Goal: Task Accomplishment & Management: Manage account settings

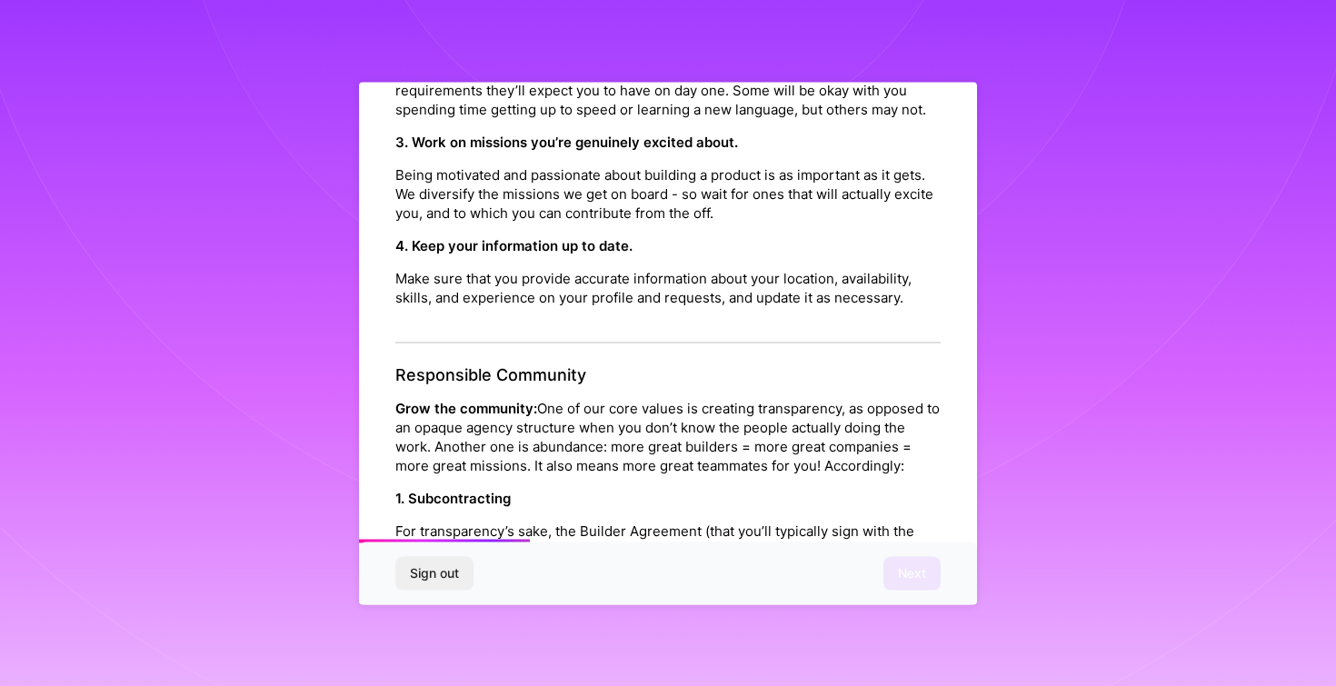
scroll to position [1978, 0]
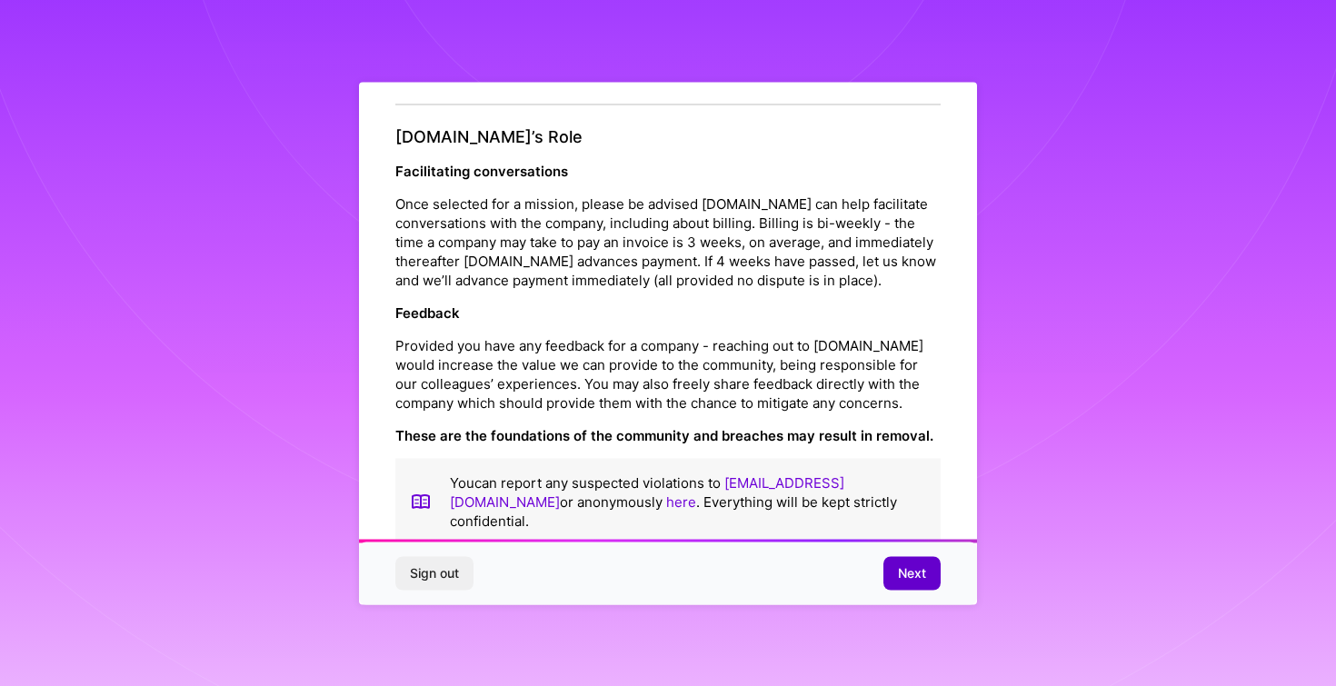
click at [905, 578] on span "Next" at bounding box center [912, 574] width 28 height 18
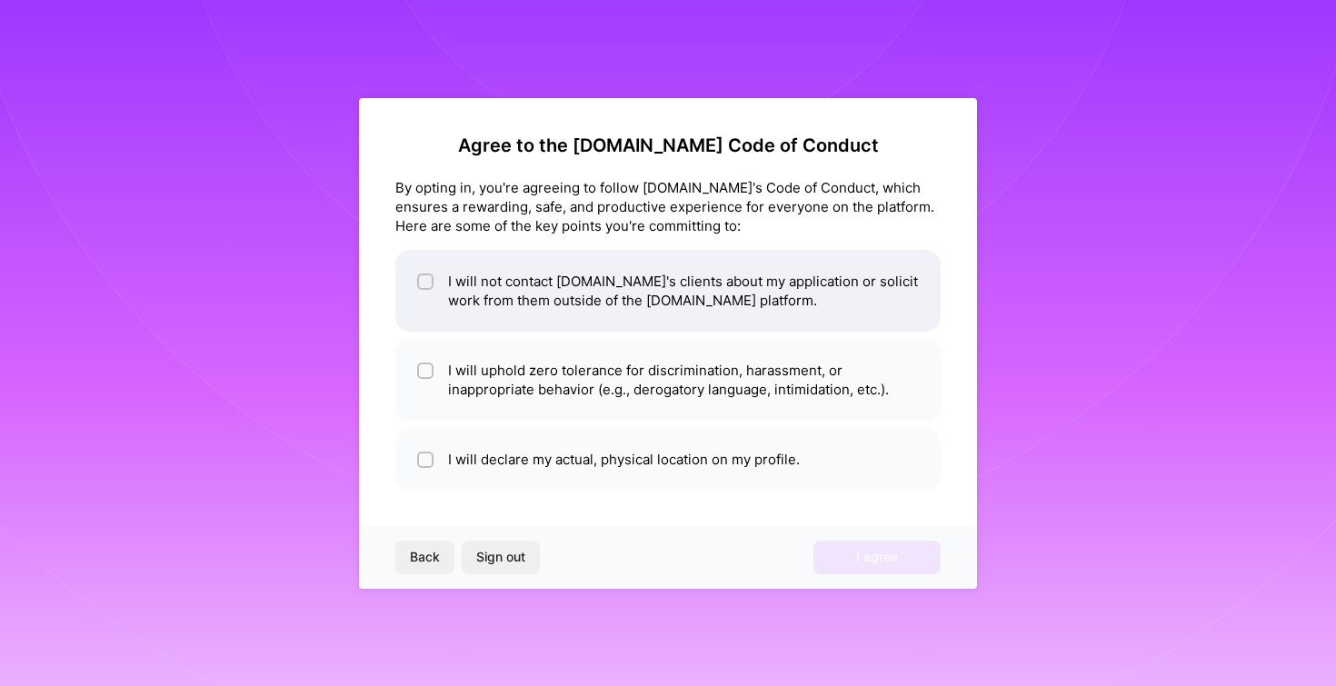
click at [766, 275] on li "I will not contact [DOMAIN_NAME]'s clients about my application or solicit work…" at bounding box center [667, 291] width 545 height 82
checkbox input "true"
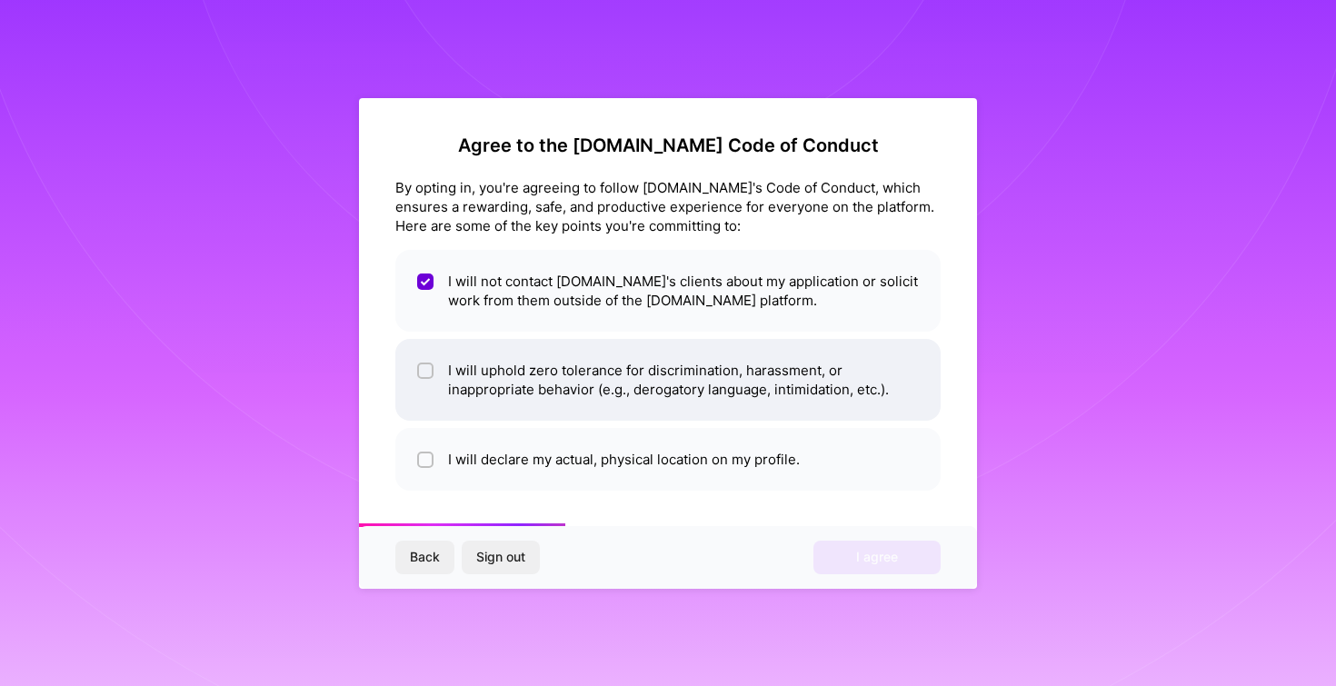
click at [788, 375] on li "I will uphold zero tolerance for discrimination, harassment, or inappropriate b…" at bounding box center [667, 380] width 545 height 82
checkbox input "true"
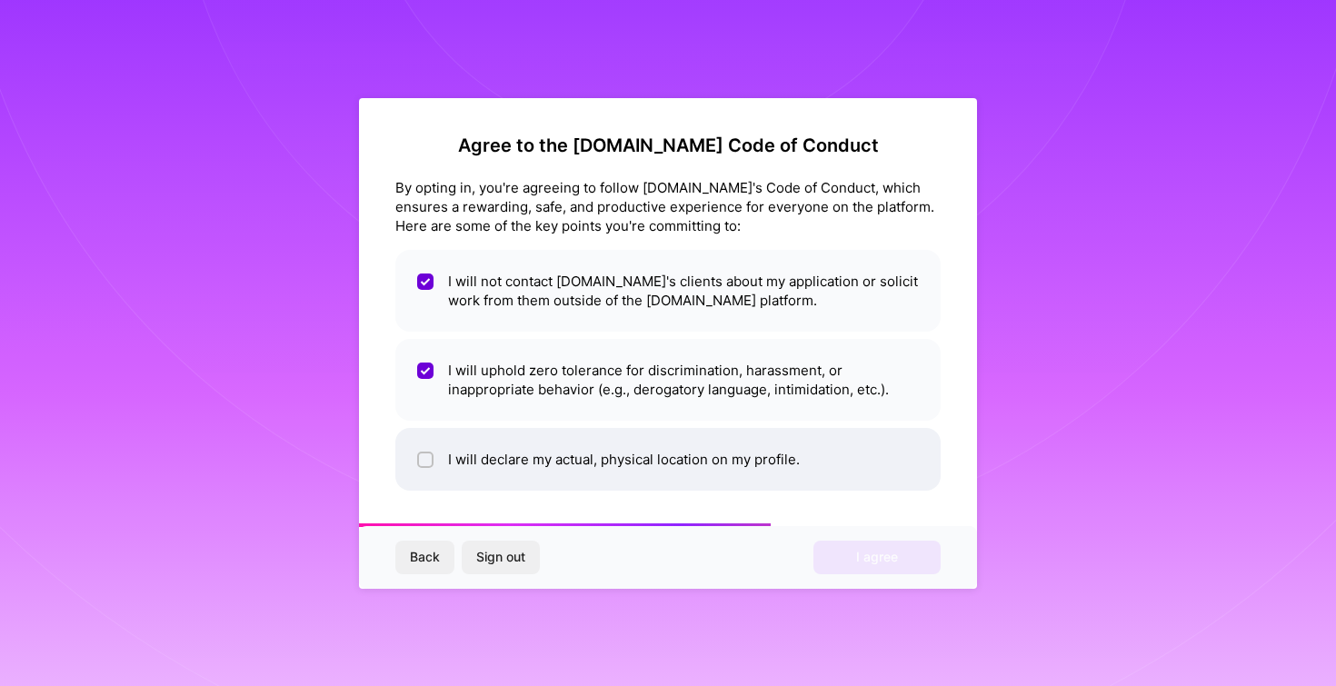
click at [818, 464] on li "I will declare my actual, physical location on my profile." at bounding box center [667, 459] width 545 height 63
checkbox input "true"
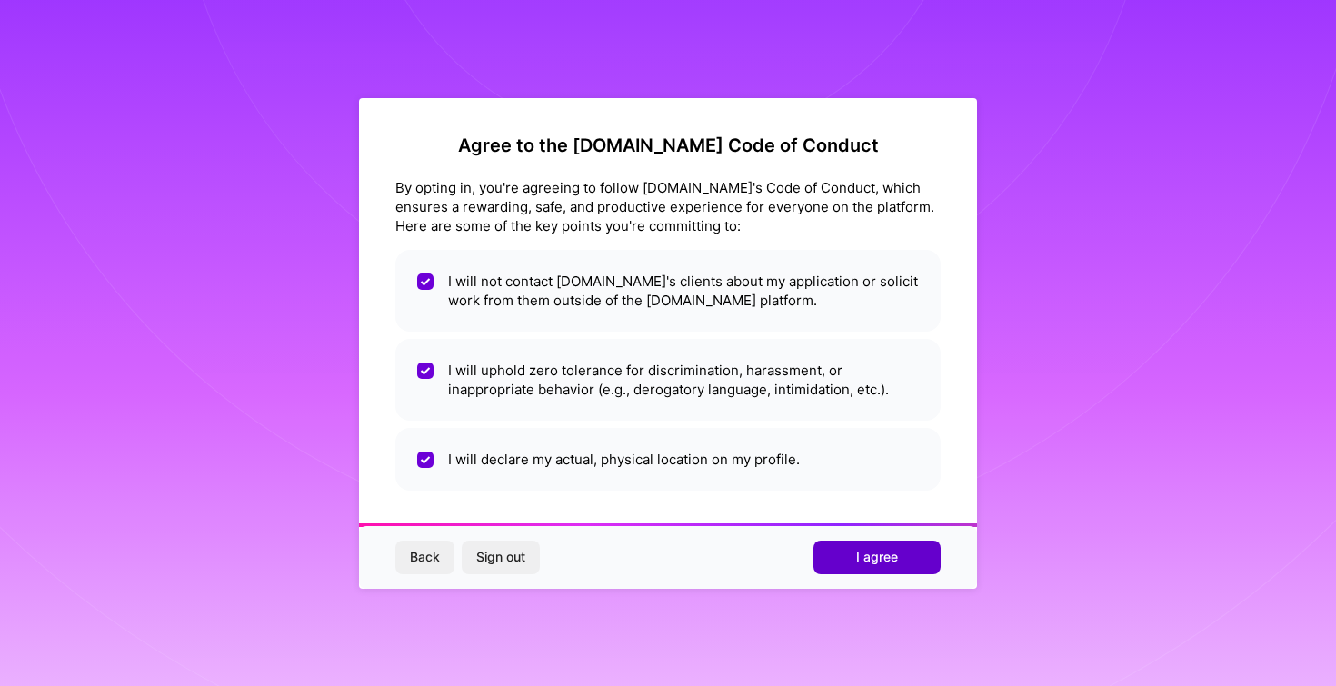
click at [874, 569] on button "I agree" at bounding box center [877, 557] width 127 height 33
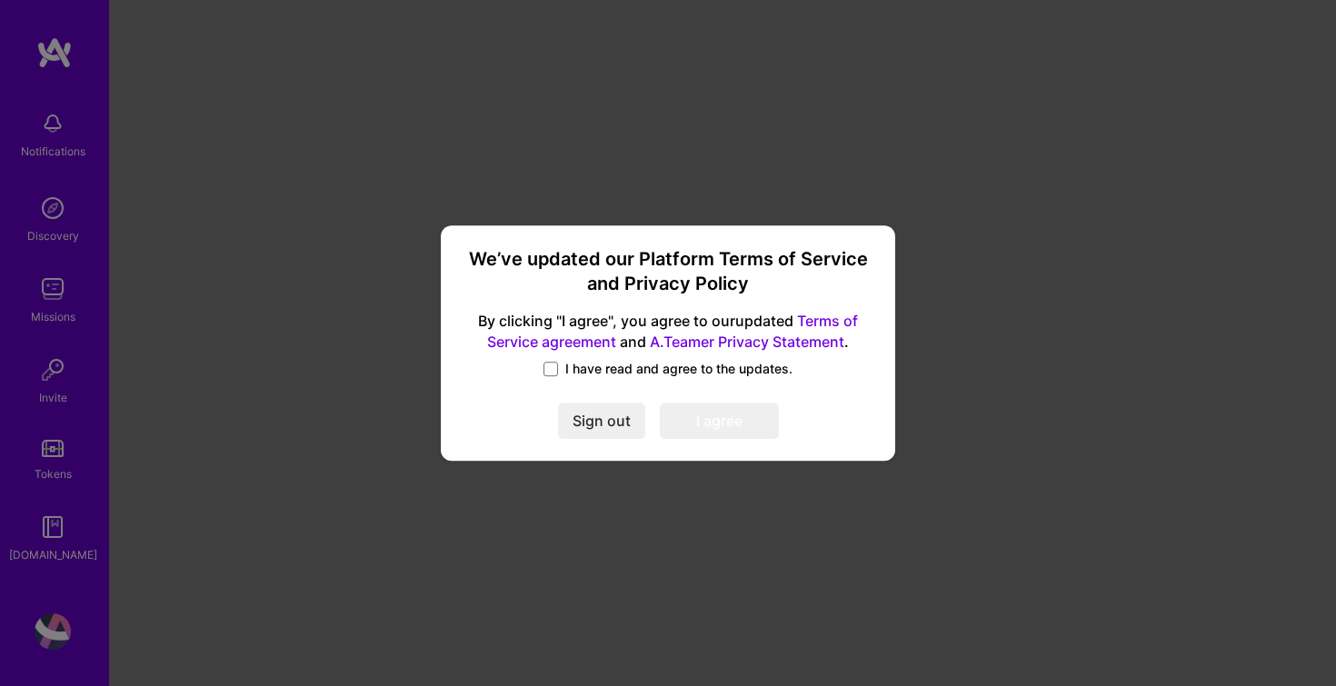
click at [573, 368] on span "I have read and agree to the updates." at bounding box center [678, 369] width 227 height 18
click at [0, 0] on input "I have read and agree to the updates." at bounding box center [0, 0] width 0 height 0
click at [724, 423] on button "I agree" at bounding box center [719, 422] width 119 height 36
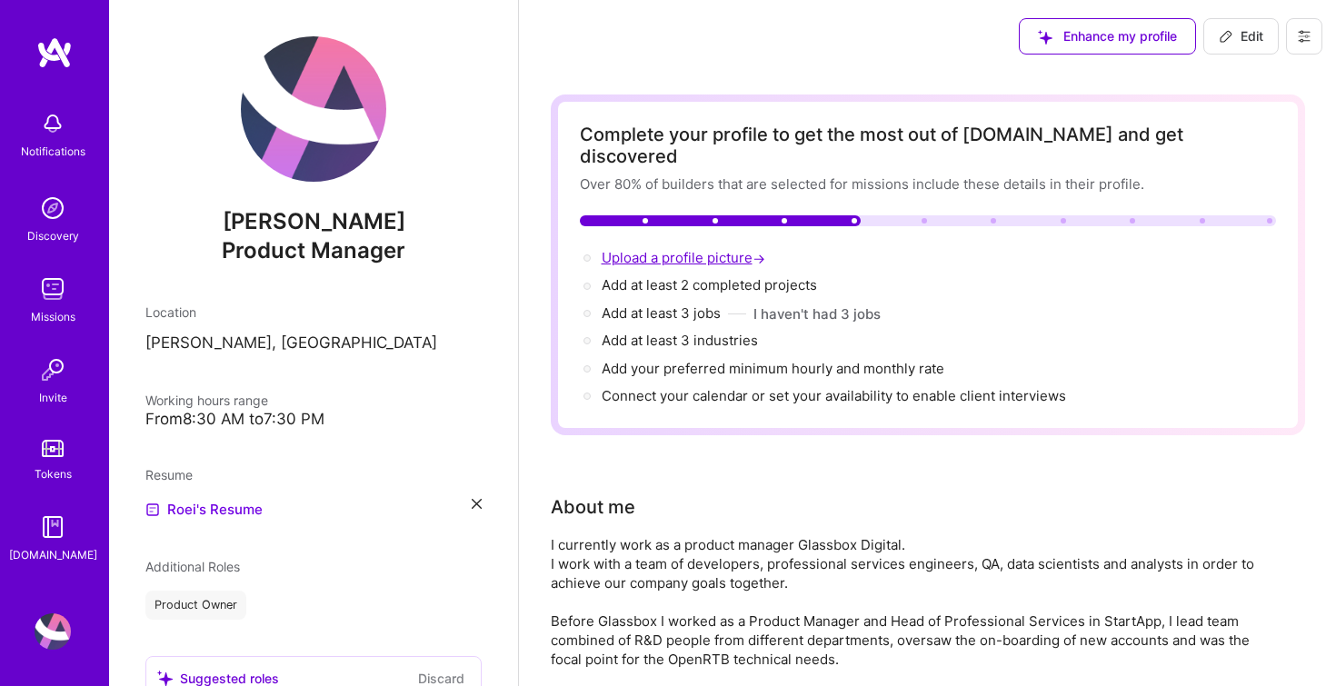
click at [696, 249] on span "Upload a profile picture →" at bounding box center [685, 257] width 167 height 17
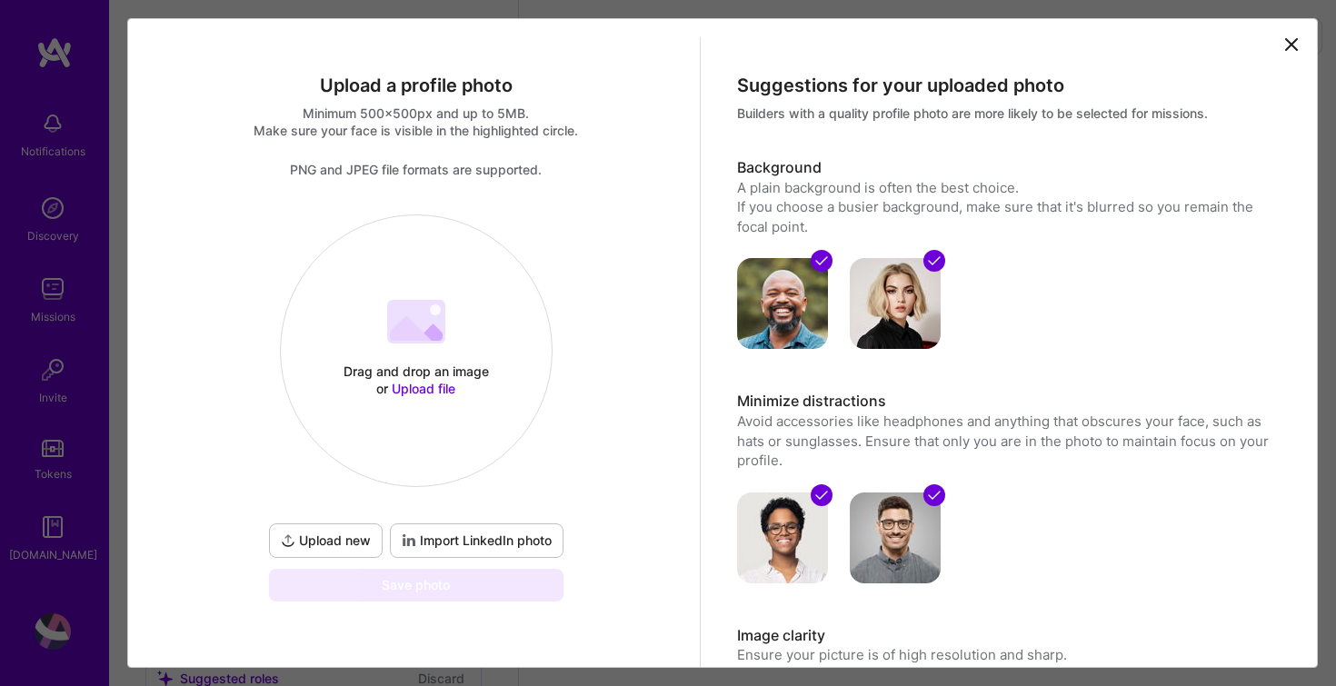
click at [410, 337] on icon at bounding box center [411, 328] width 42 height 25
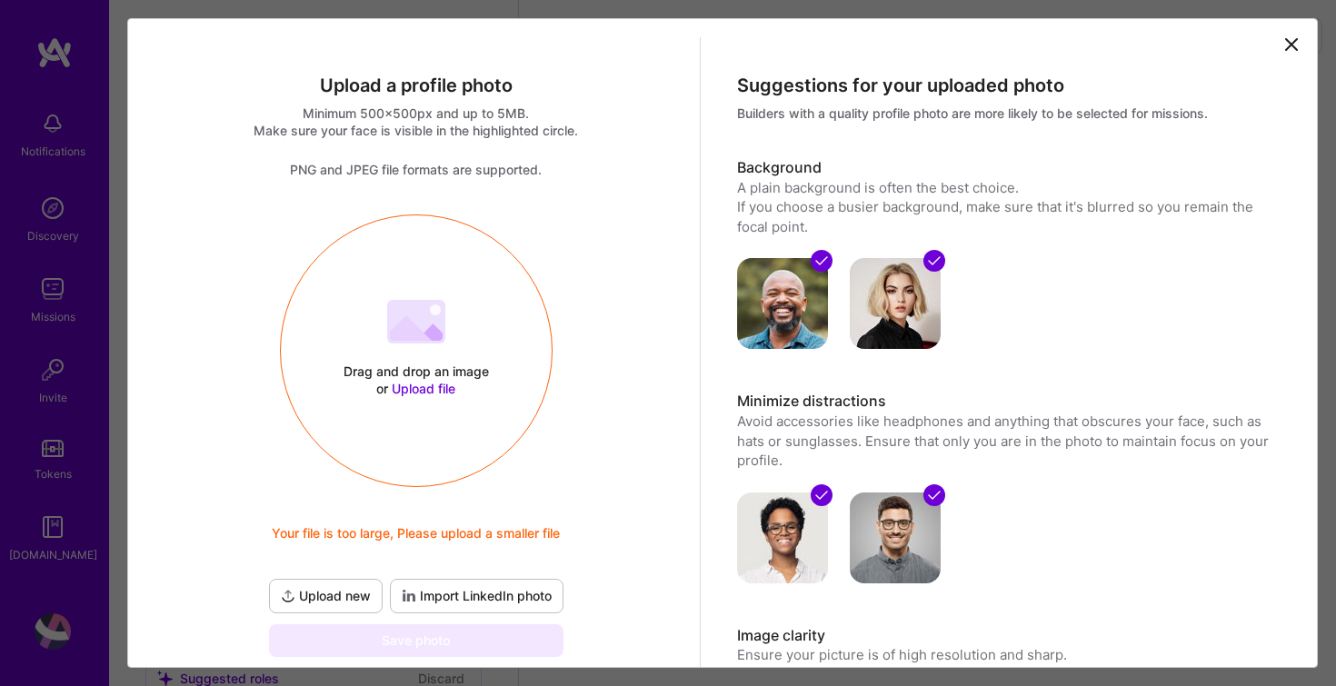
click at [425, 343] on 202 at bounding box center [416, 322] width 58 height 44
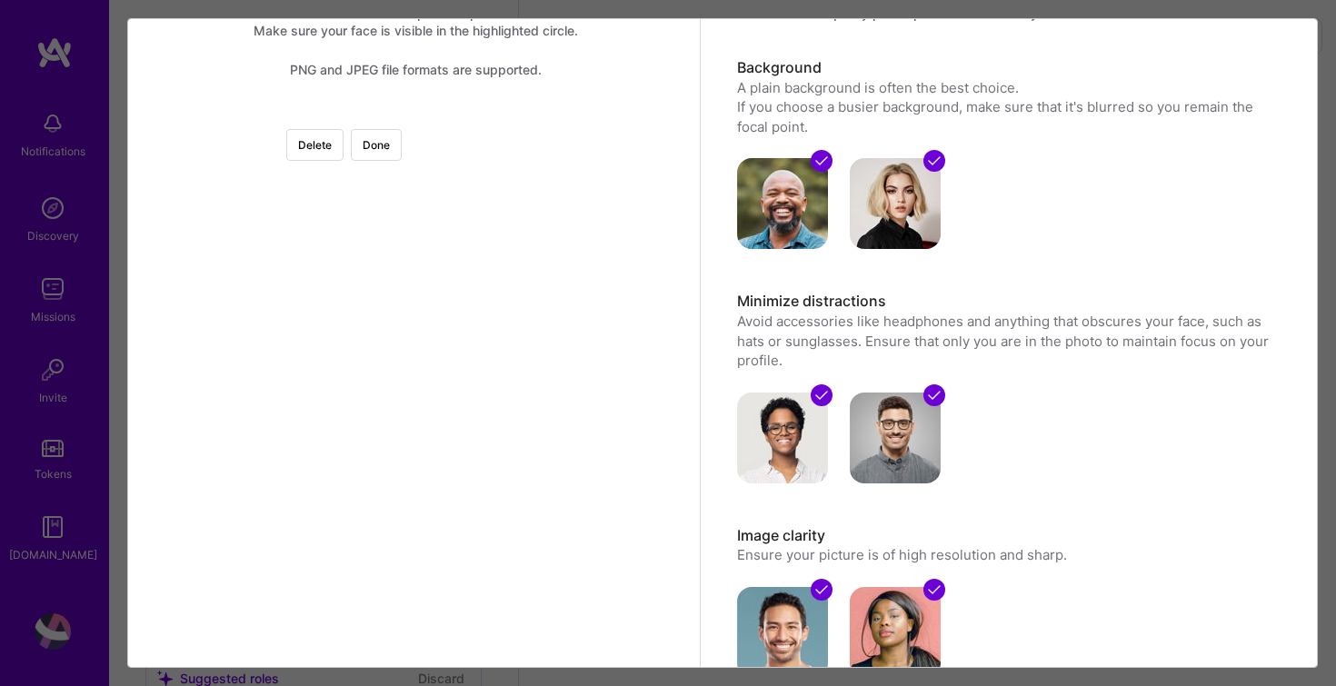
scroll to position [102, 0]
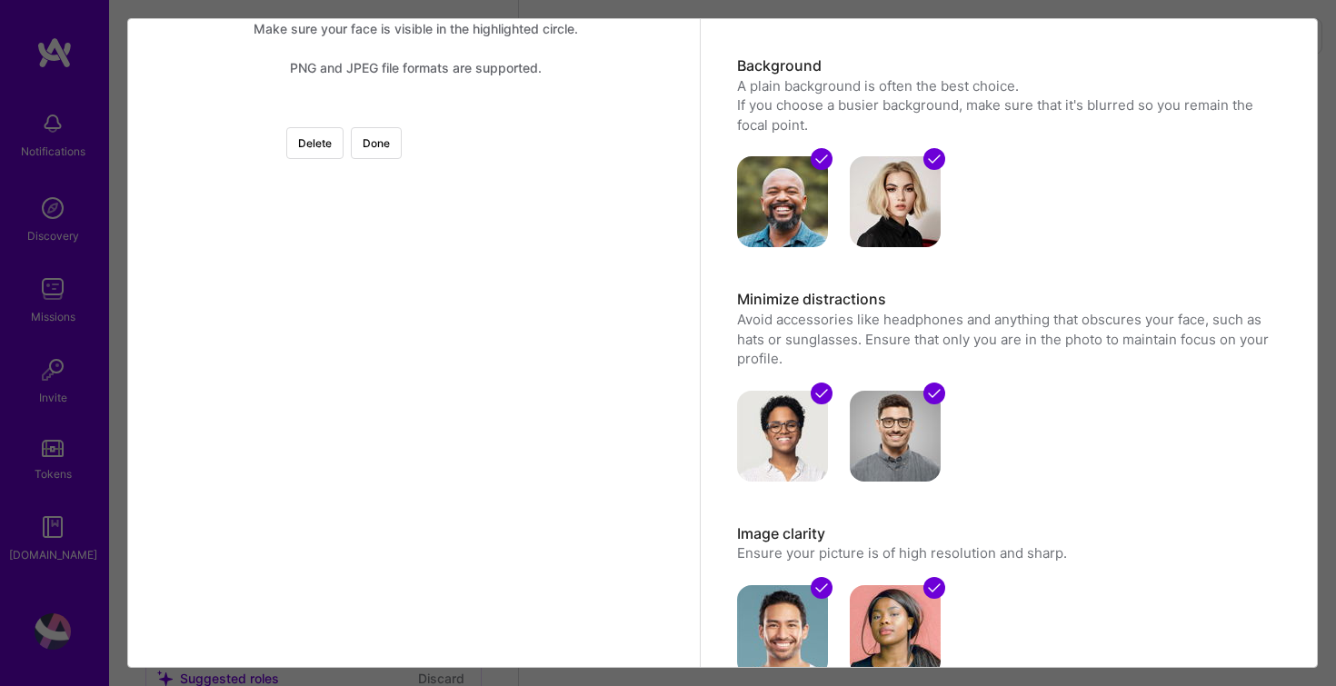
click at [416, 423] on div at bounding box center [668, 382] width 504 height 504
click at [454, 421] on div at bounding box center [668, 382] width 504 height 504
click at [402, 148] on button "Done" at bounding box center [376, 143] width 51 height 32
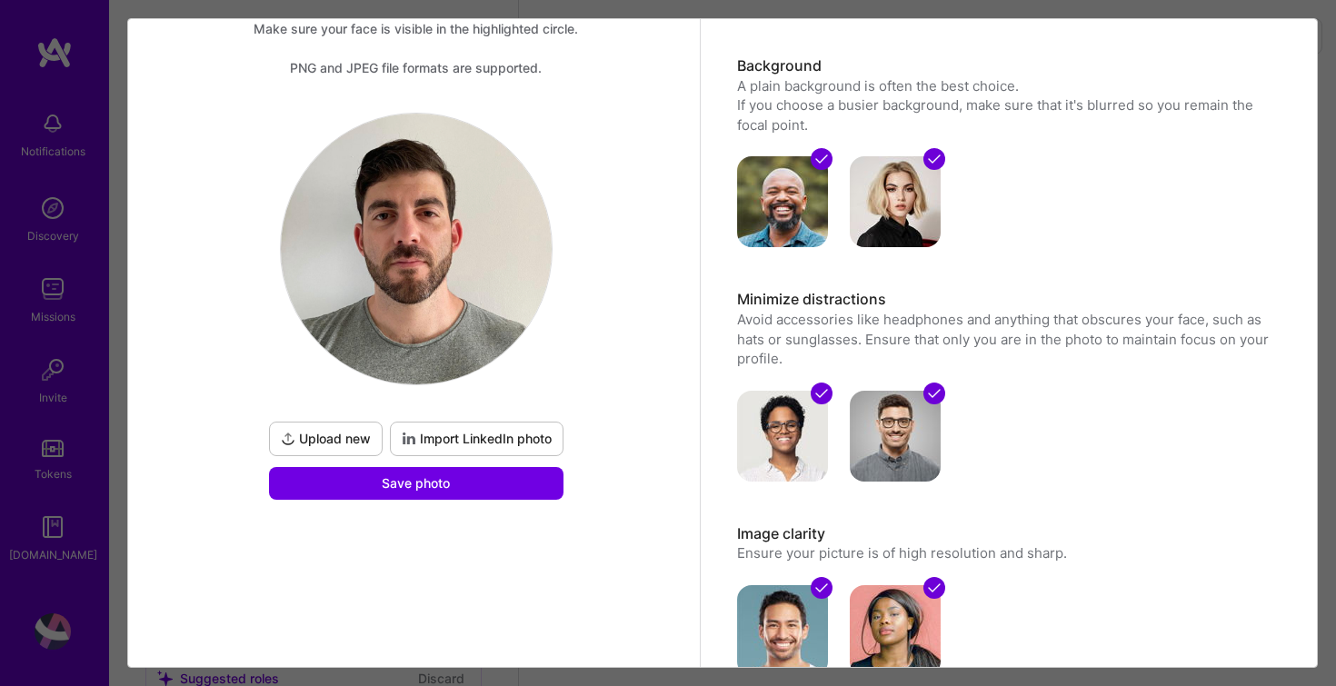
click at [496, 449] on button "Import LinkedIn photo" at bounding box center [477, 439] width 174 height 35
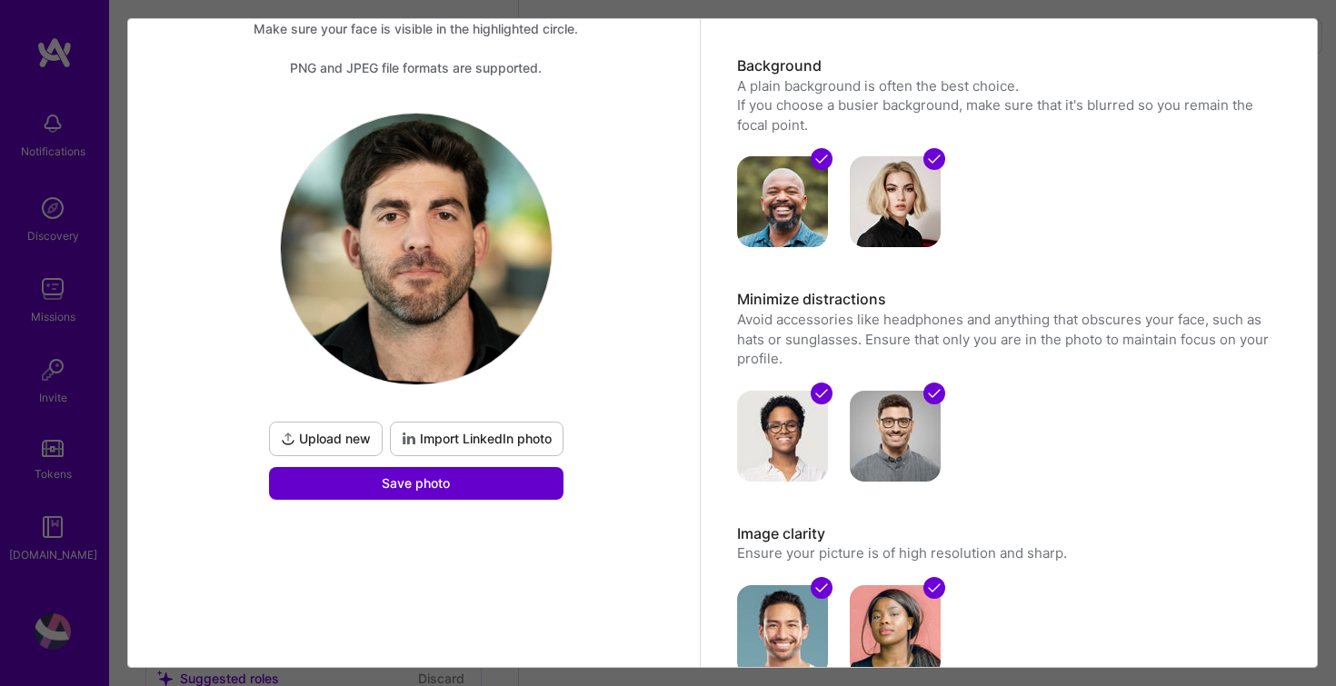
click at [475, 484] on button "Save photo" at bounding box center [416, 483] width 295 height 33
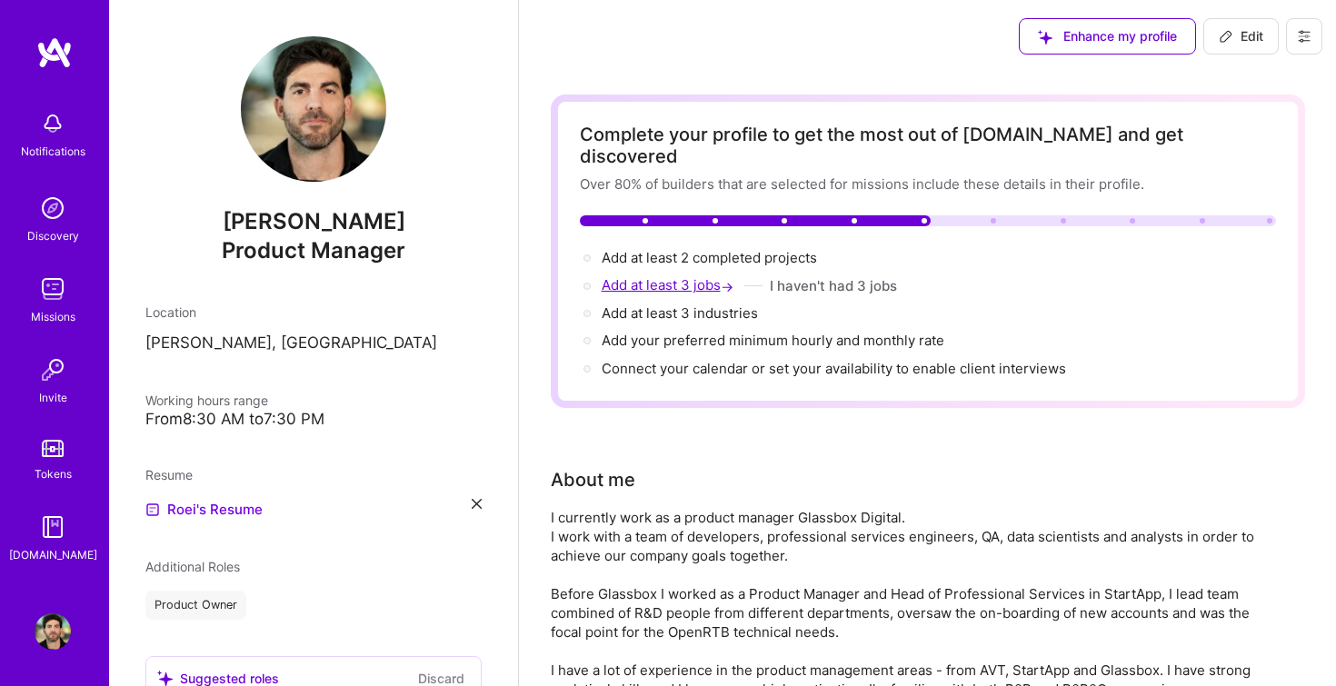
click at [684, 276] on span "Add at least 3 jobs →" at bounding box center [669, 284] width 135 height 17
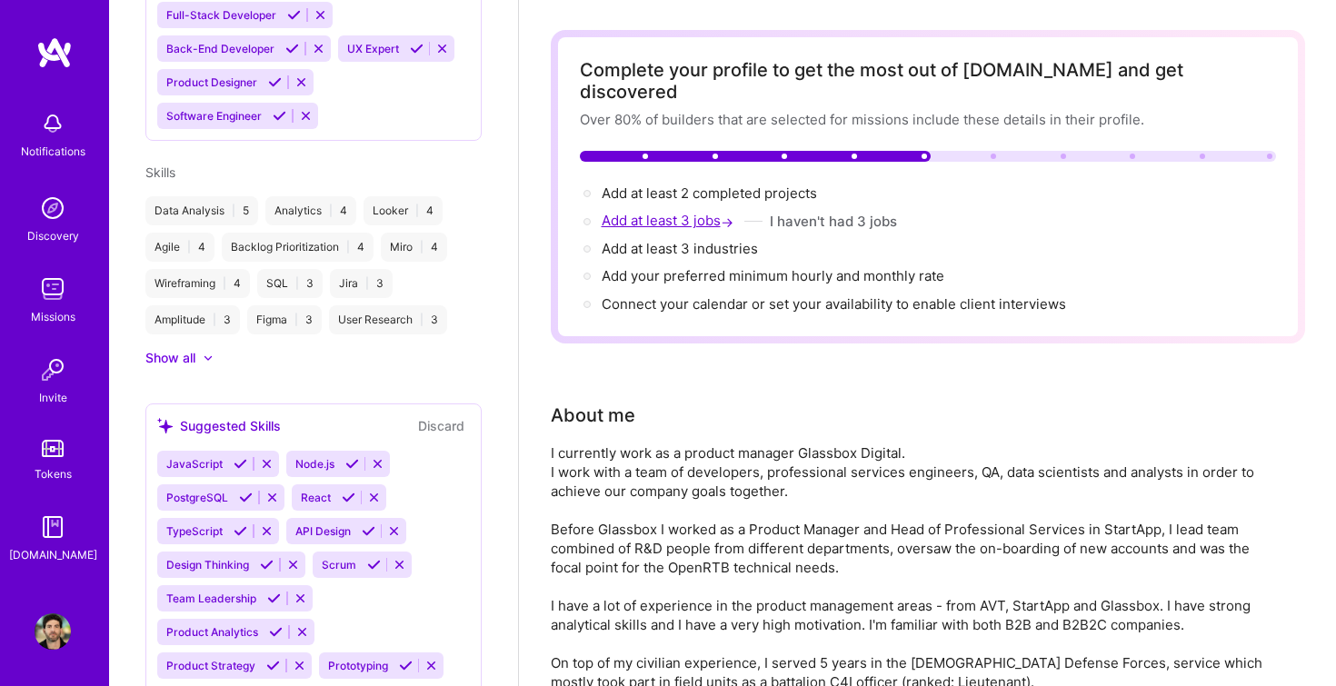
select select "US"
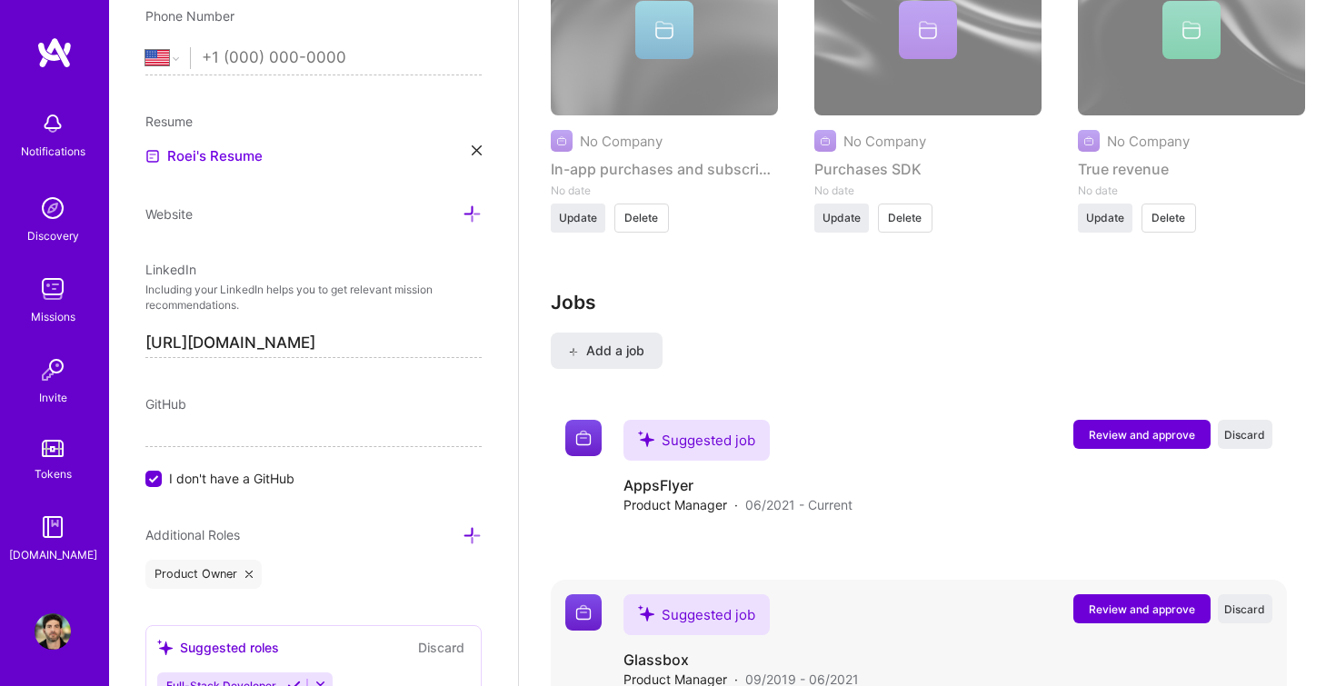
scroll to position [2183, 0]
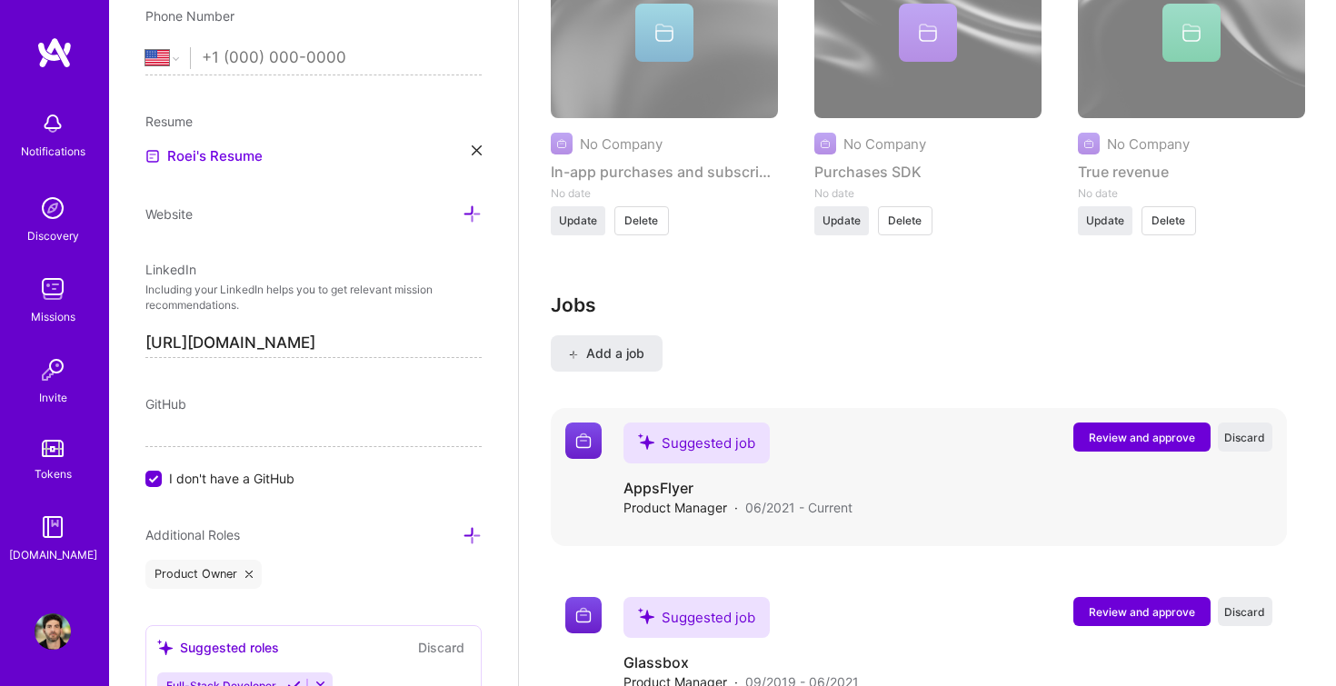
click at [841, 498] on span "06/2021 - Current" at bounding box center [798, 507] width 107 height 19
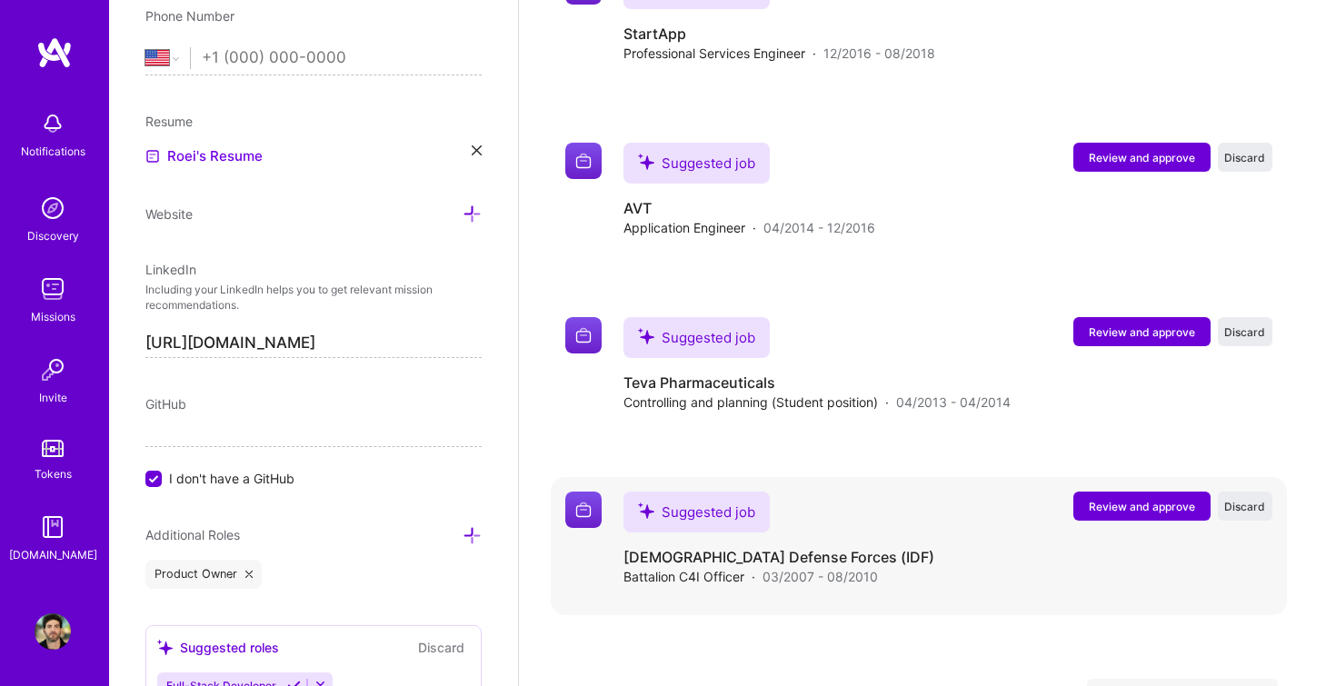
scroll to position [3171, 0]
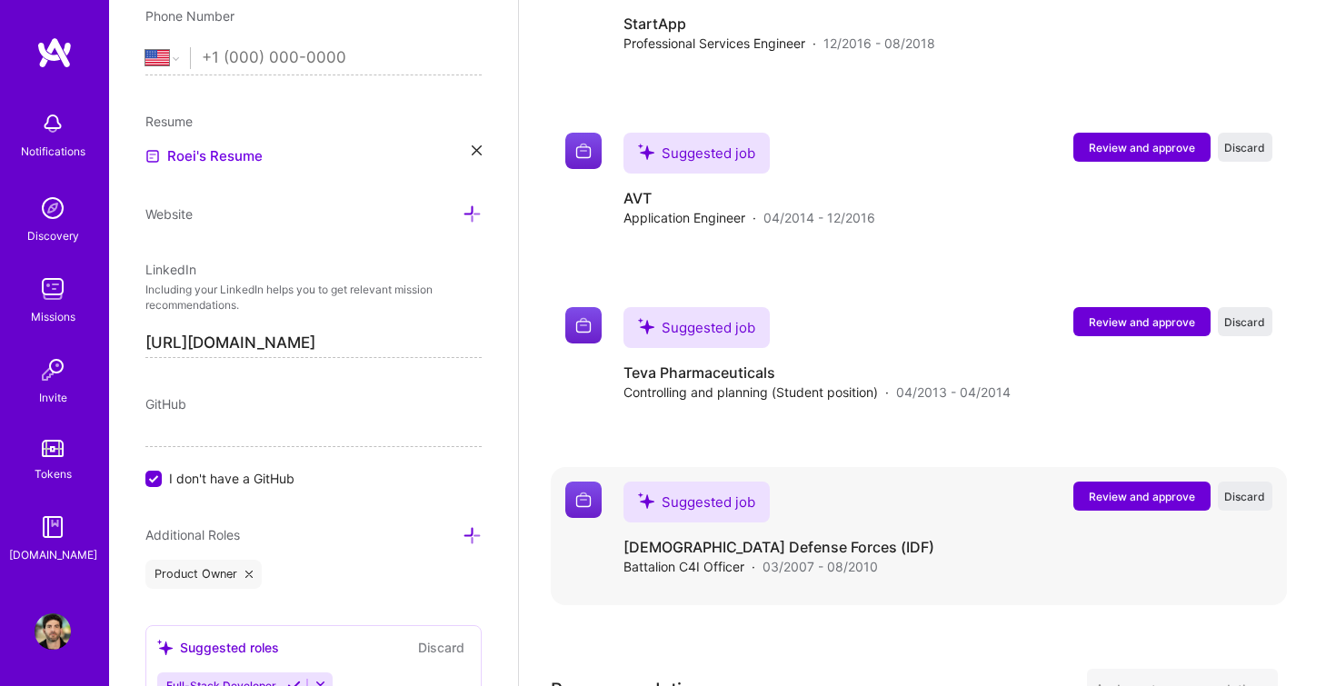
click at [1138, 489] on span "Review and approve" at bounding box center [1142, 496] width 106 height 15
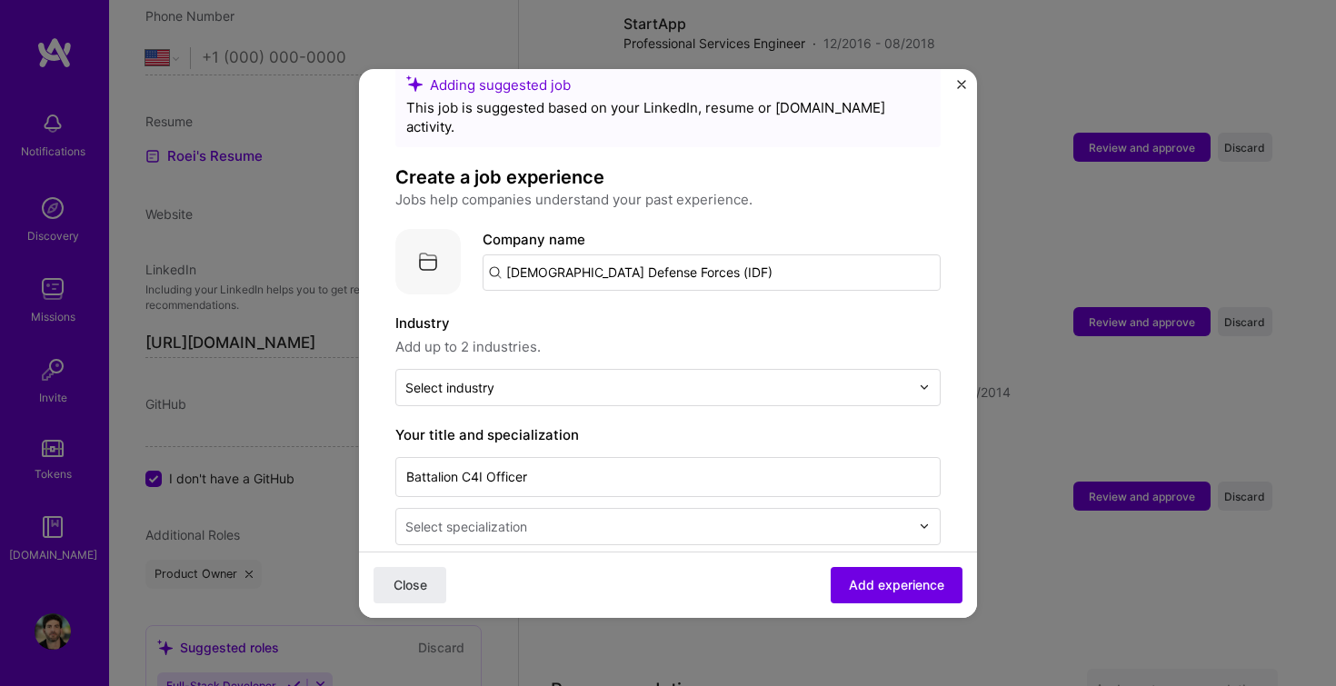
scroll to position [43, 0]
click at [706, 368] on div "Select industry 0" at bounding box center [657, 385] width 523 height 35
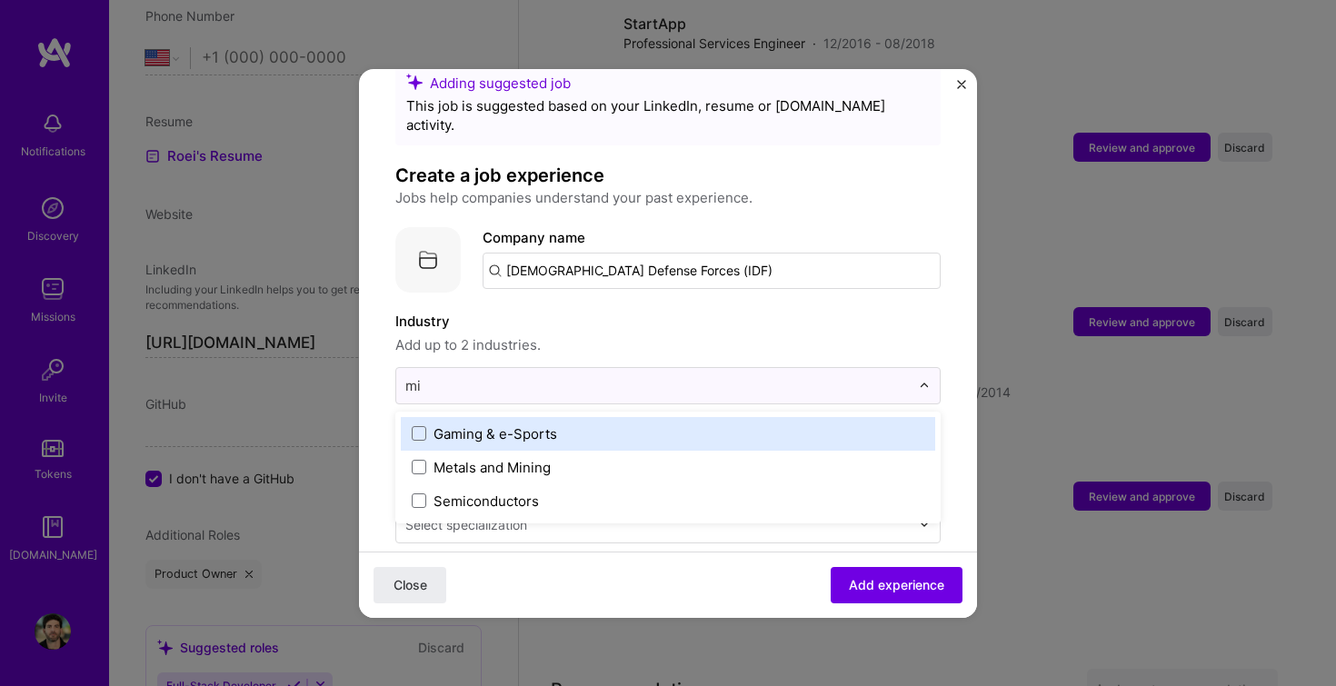
type input "m"
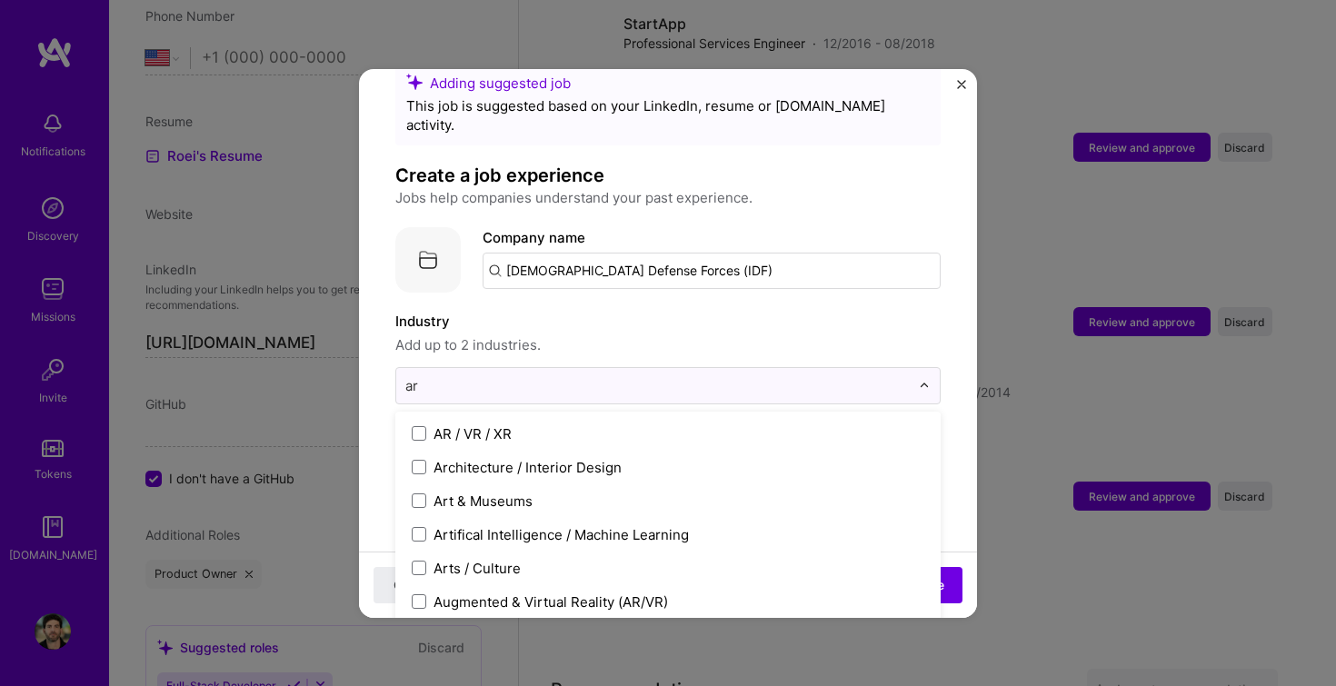
type input "a"
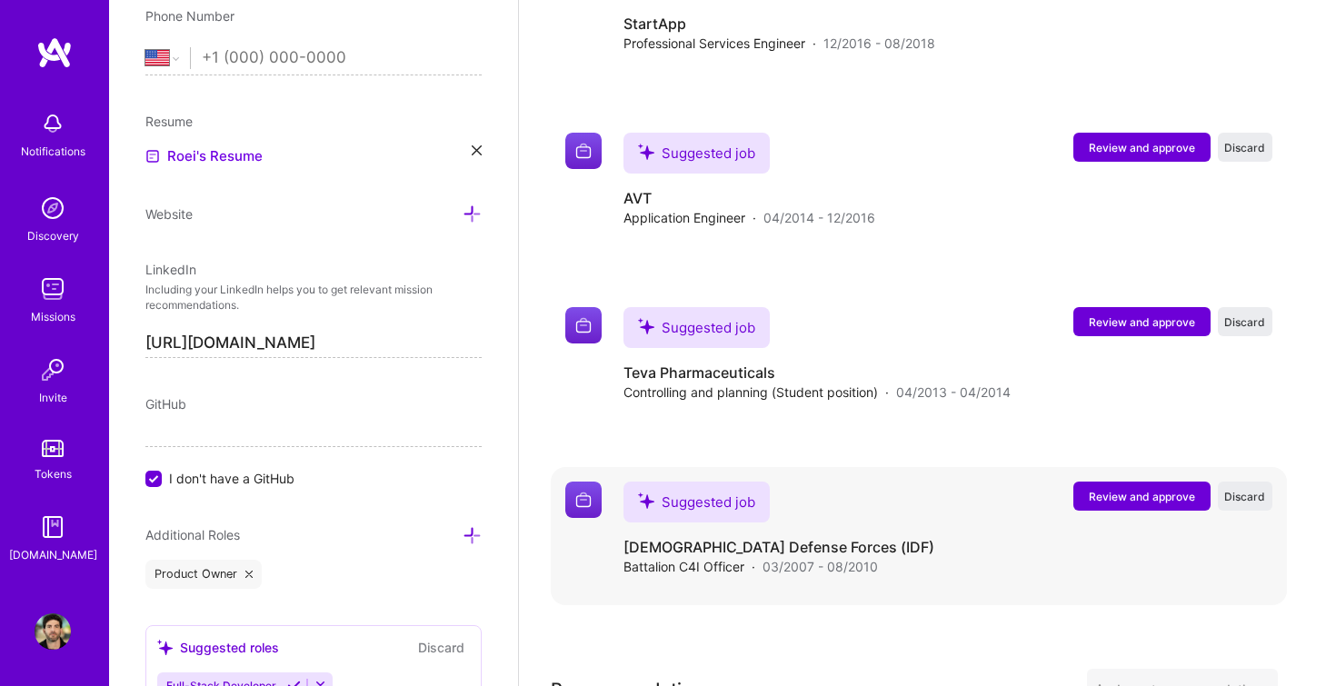
click at [1138, 489] on span "Review and approve" at bounding box center [1142, 496] width 106 height 15
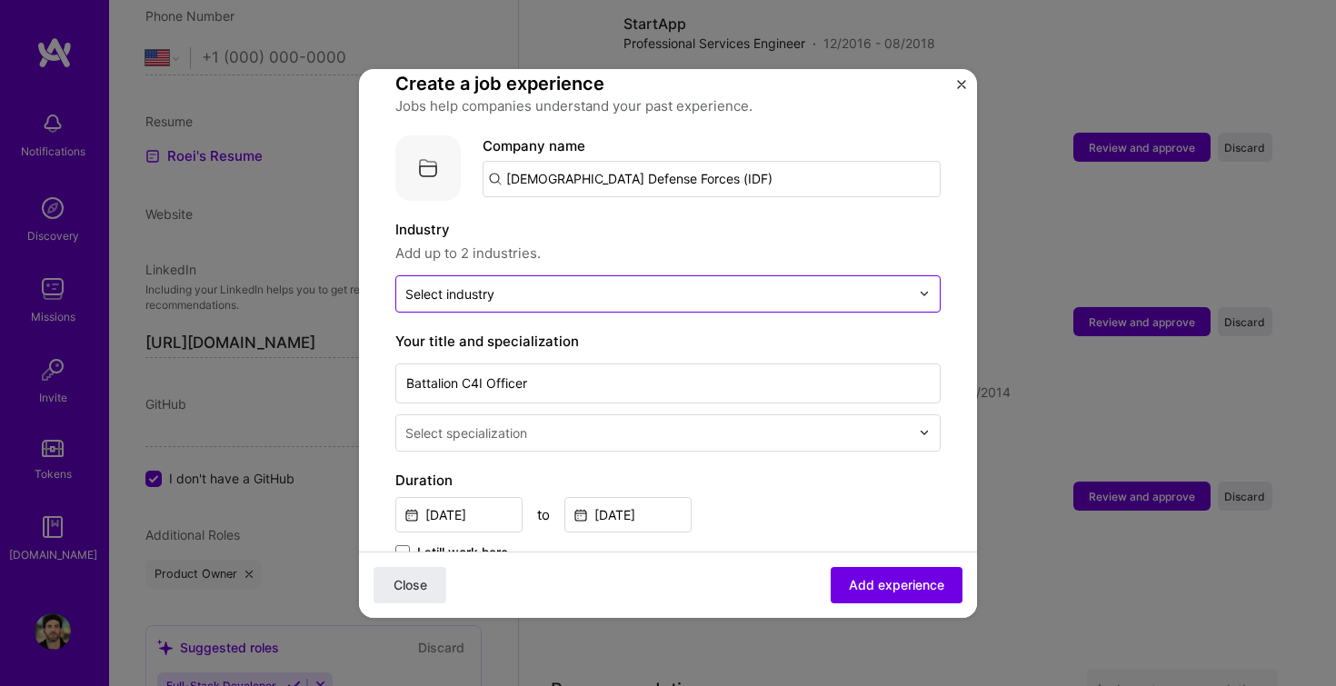
scroll to position [138, 0]
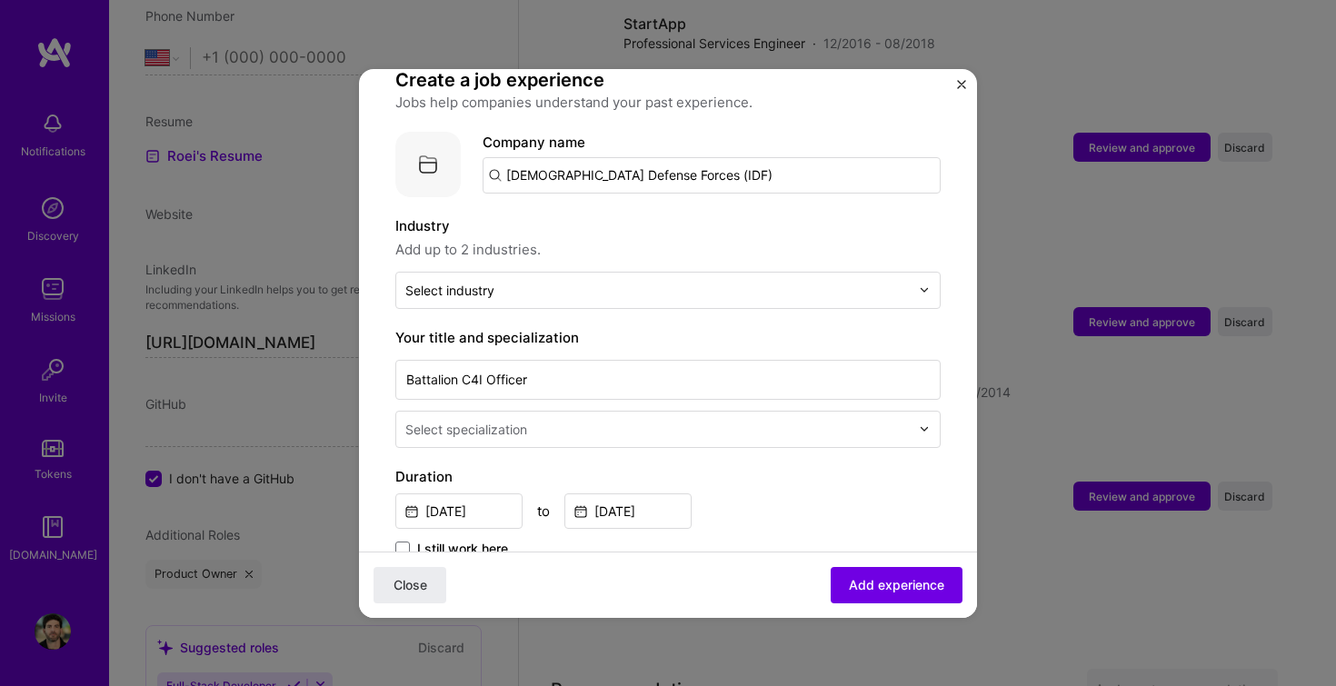
click at [736, 330] on div "Your title and specialization Battalion C4I Officer Select specialization" at bounding box center [667, 387] width 545 height 121
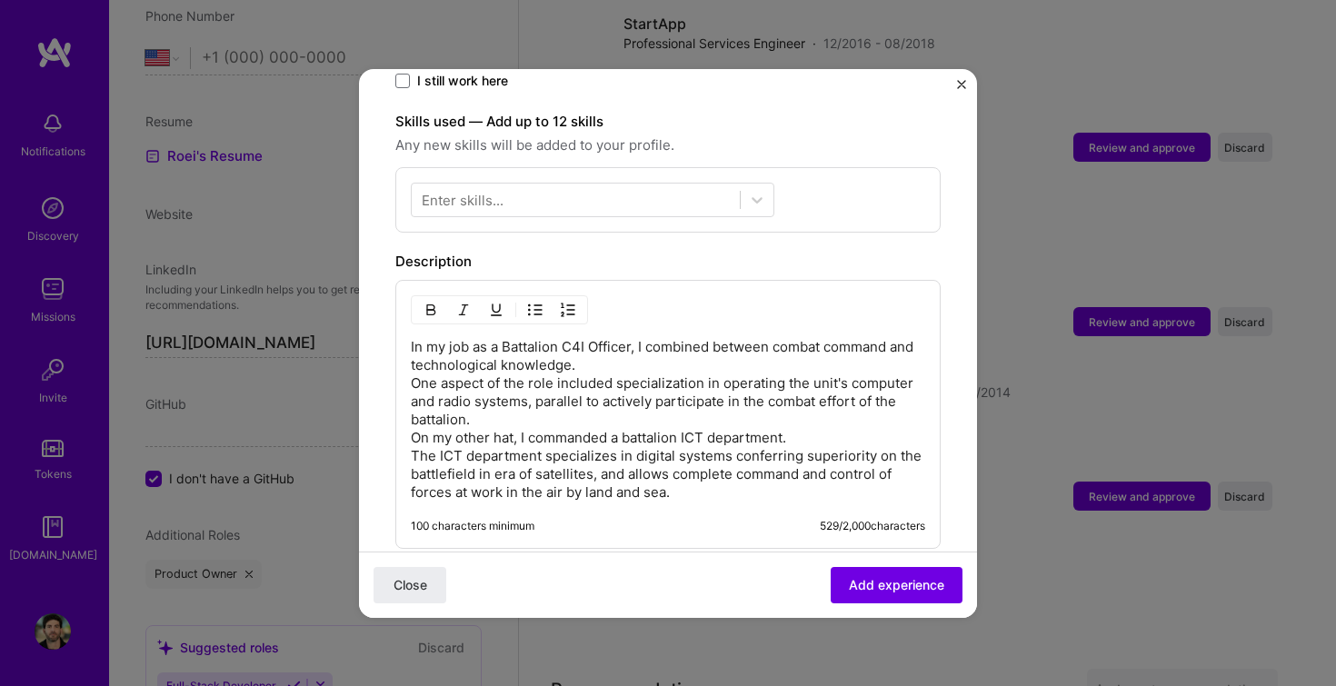
scroll to position [504, 0]
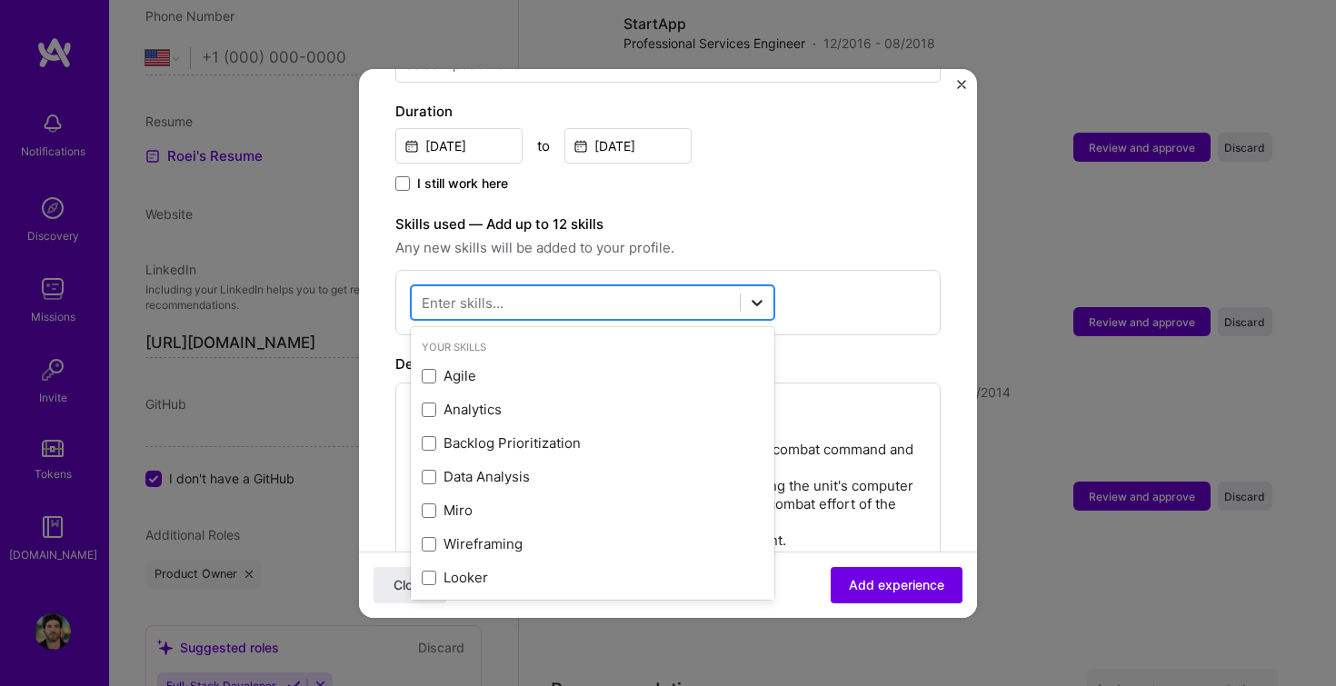
click at [752, 294] on icon at bounding box center [757, 303] width 18 height 18
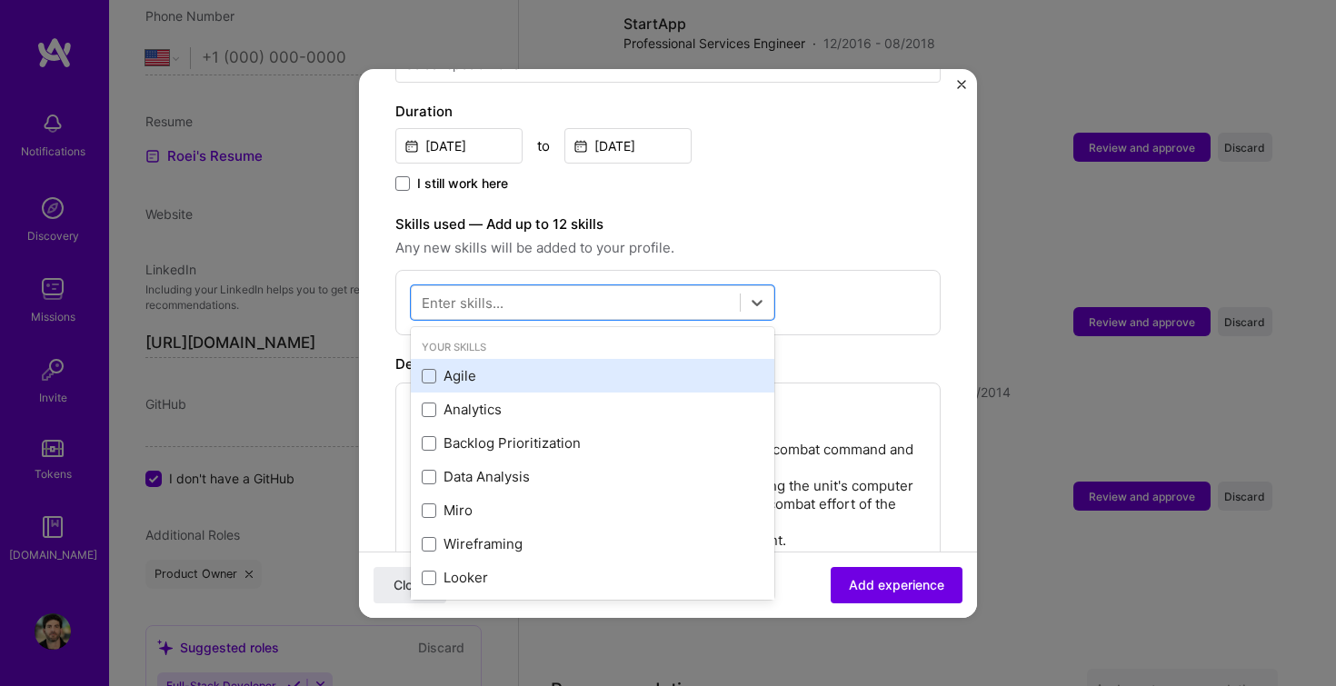
click at [483, 366] on div "Agile" at bounding box center [593, 375] width 342 height 19
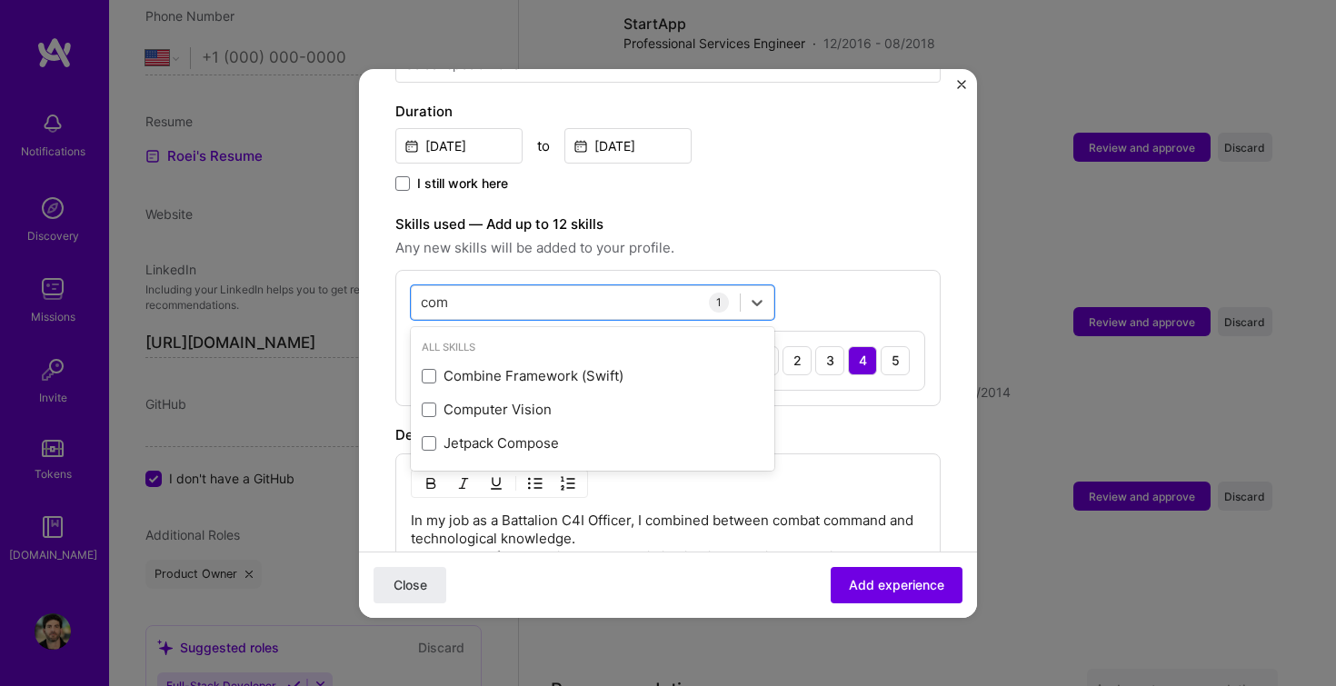
scroll to position [0, 0]
type input "c"
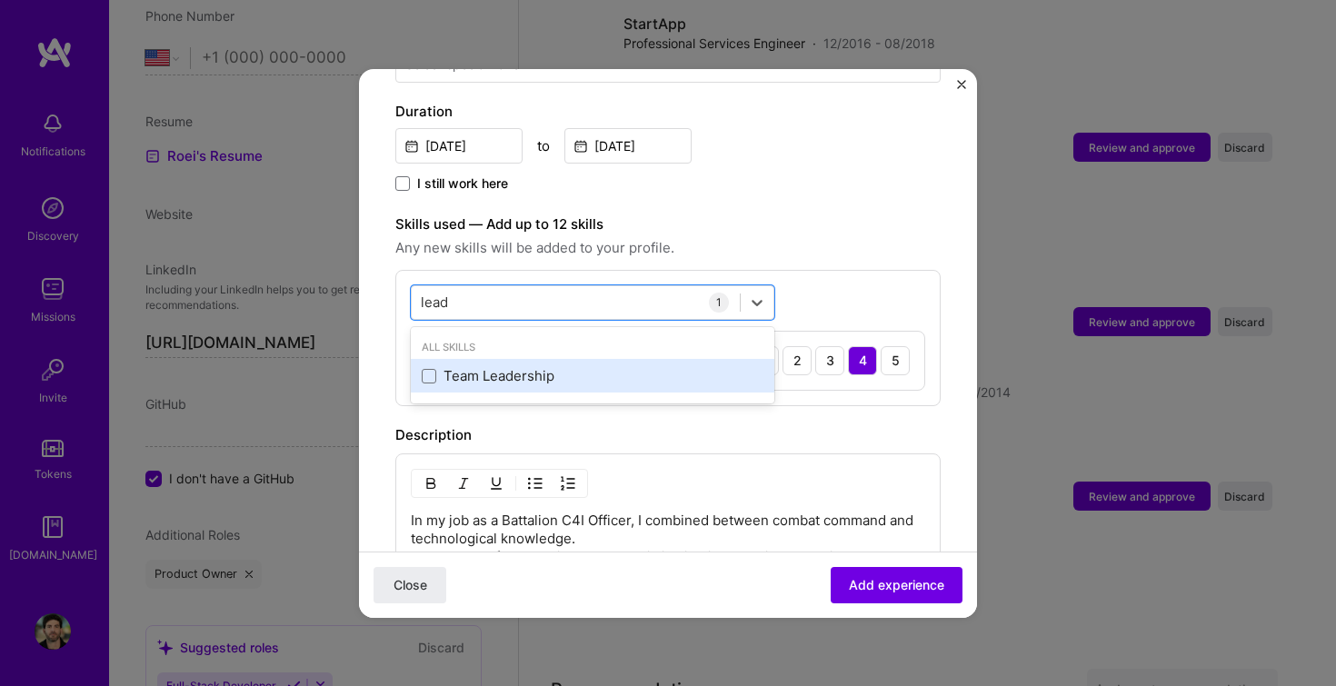
click at [486, 366] on div "Team Leadership" at bounding box center [593, 375] width 342 height 19
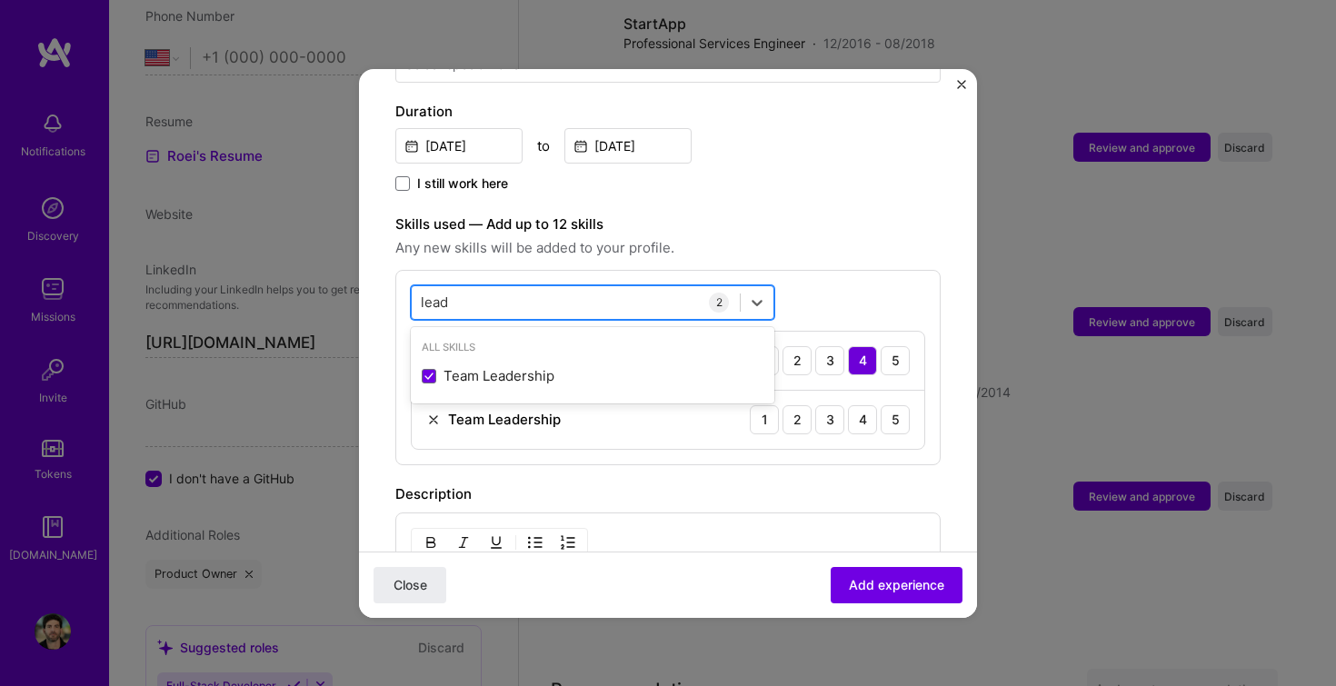
click at [487, 287] on div "lead lead" at bounding box center [576, 302] width 328 height 30
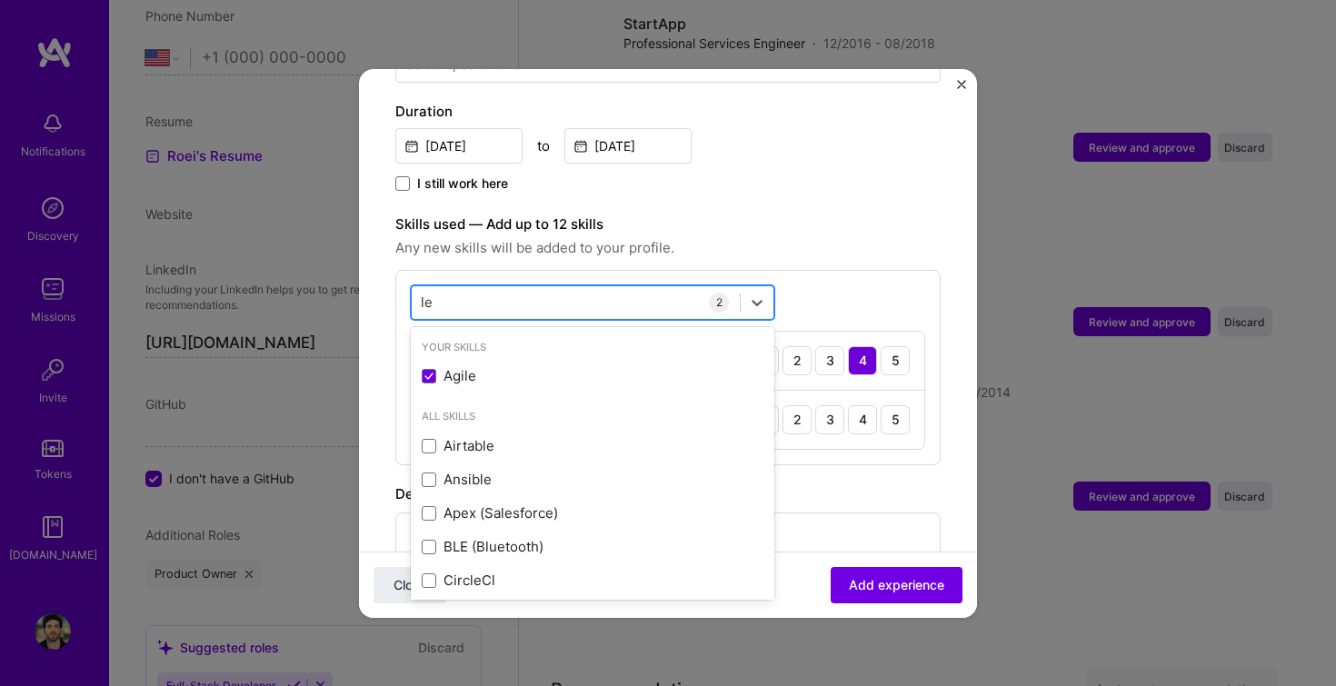
type input "l"
type input "p"
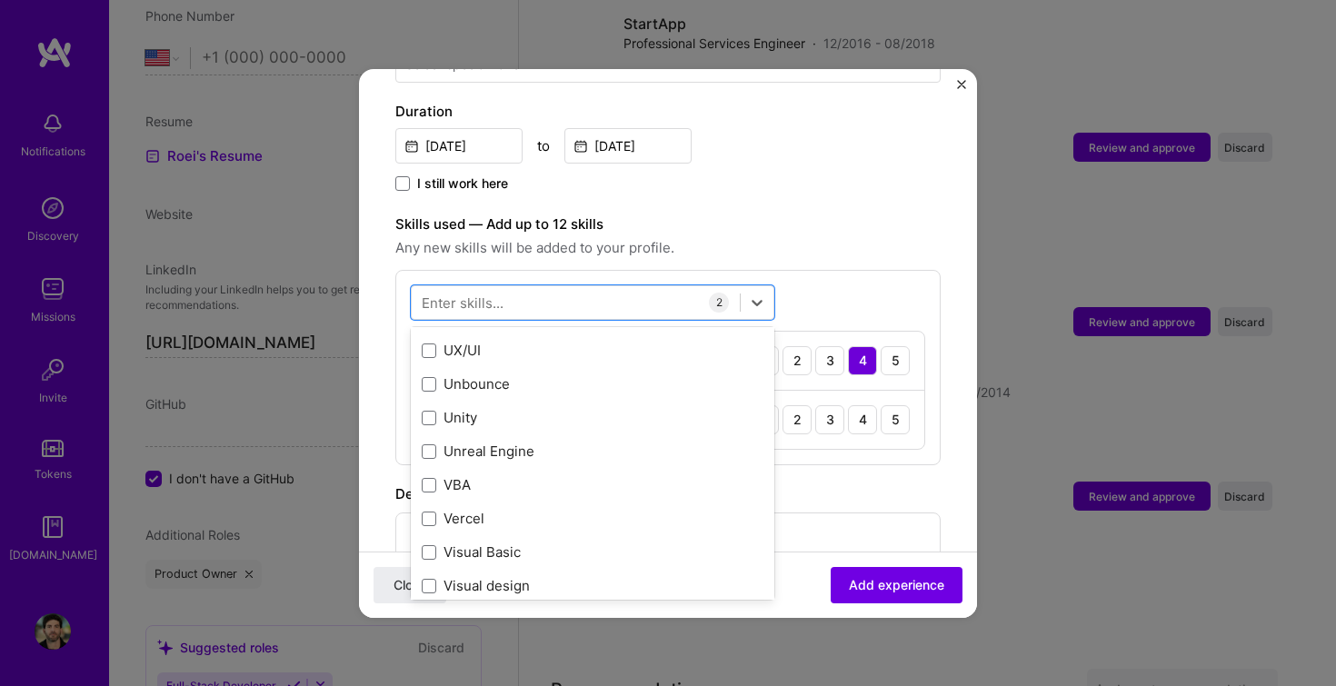
scroll to position [11615, 0]
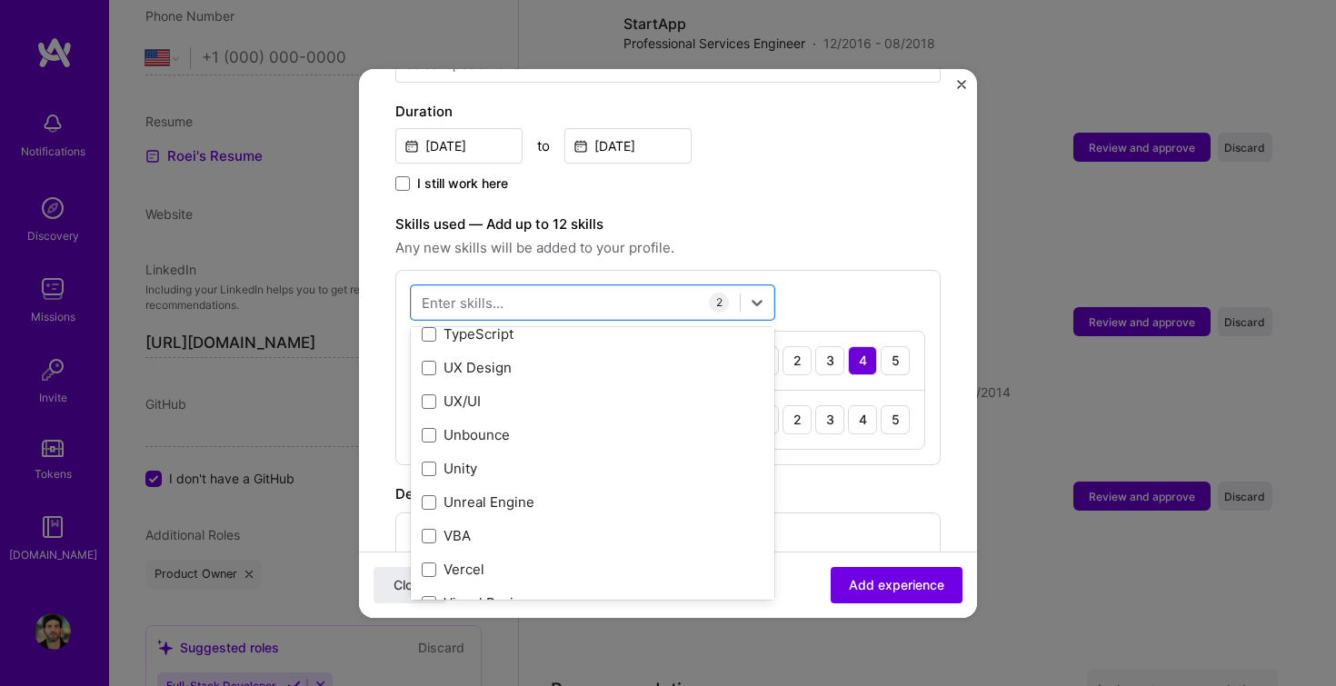
click at [881, 192] on div "Adding suggested job This job is suggested based on your LinkedIn, resume or [D…" at bounding box center [667, 337] width 545 height 1471
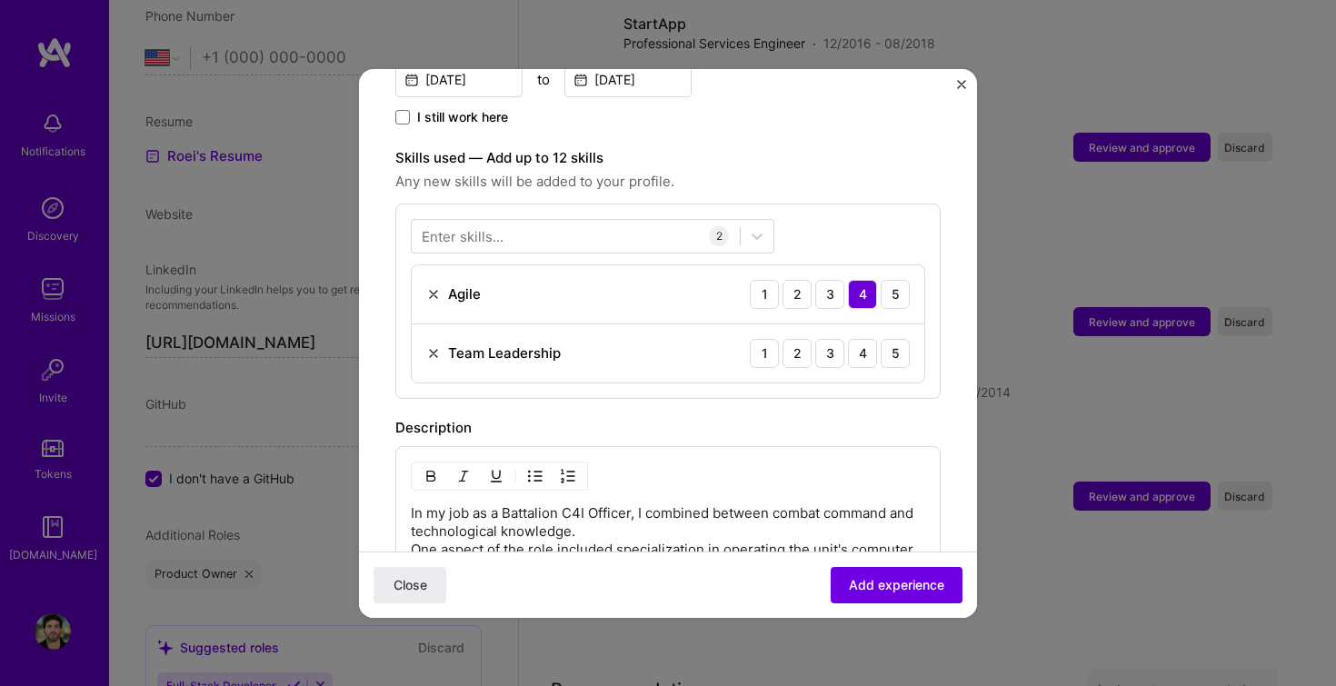
scroll to position [571, 0]
click at [892, 338] on div "5" at bounding box center [895, 352] width 29 height 29
click at [902, 279] on div "5" at bounding box center [895, 293] width 29 height 29
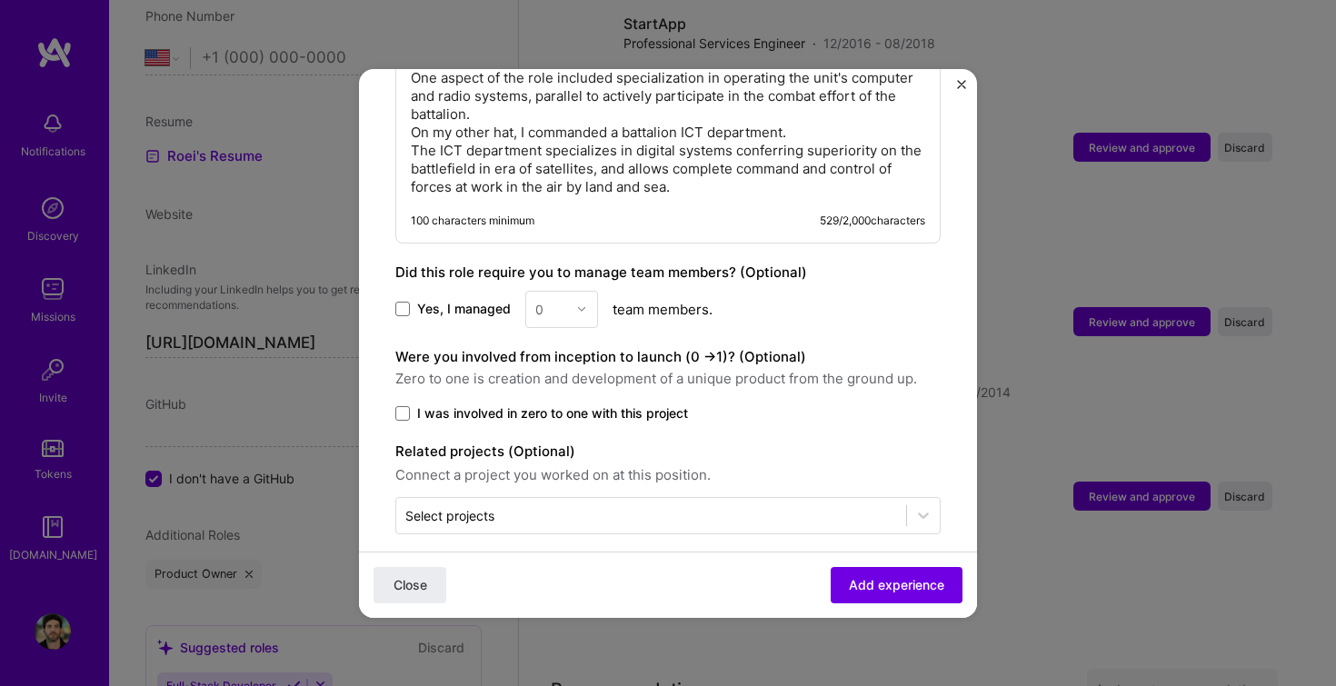
click at [578, 293] on div "0" at bounding box center [561, 309] width 73 height 37
click at [462, 300] on span "Yes, I managed" at bounding box center [464, 309] width 94 height 18
click at [0, 0] on input "Yes, I managed" at bounding box center [0, 0] width 0 height 0
click at [582, 297] on div at bounding box center [586, 309] width 21 height 35
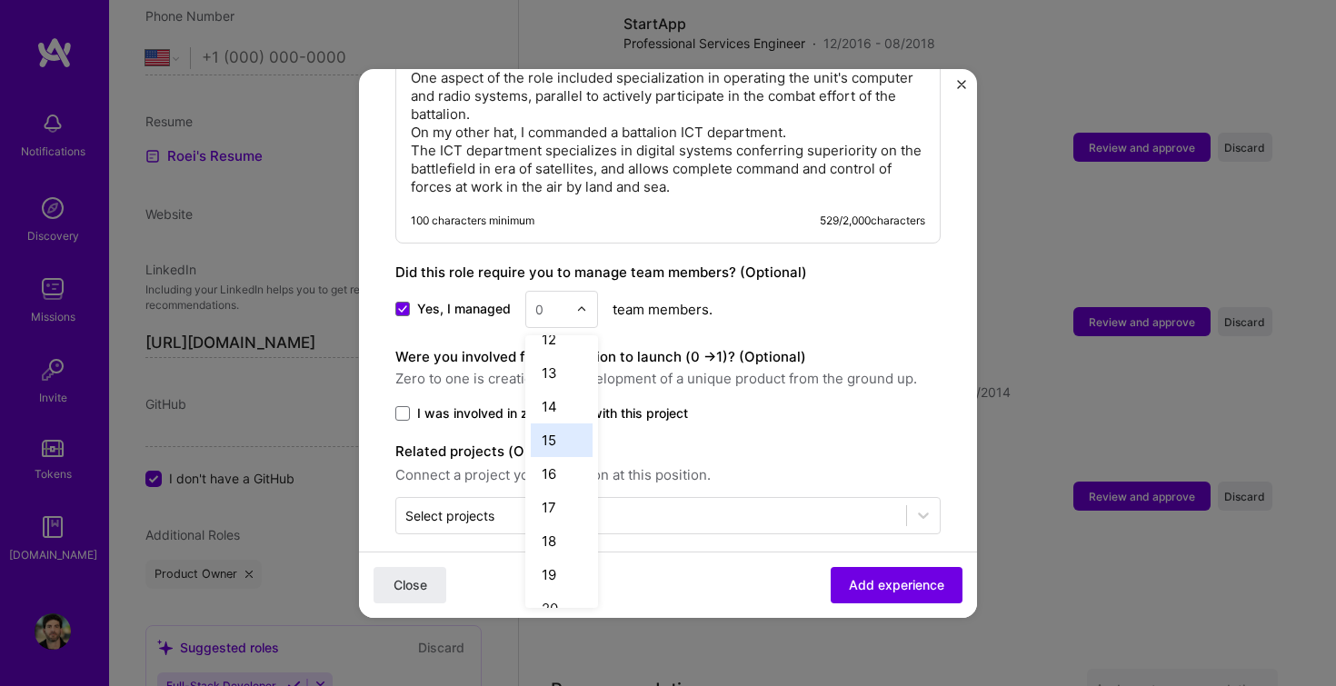
click at [548, 424] on div "15" at bounding box center [562, 441] width 62 height 34
click at [781, 291] on div "Yes, I managed option 15, selected. Select is focused ,type to refine list, pre…" at bounding box center [667, 309] width 545 height 37
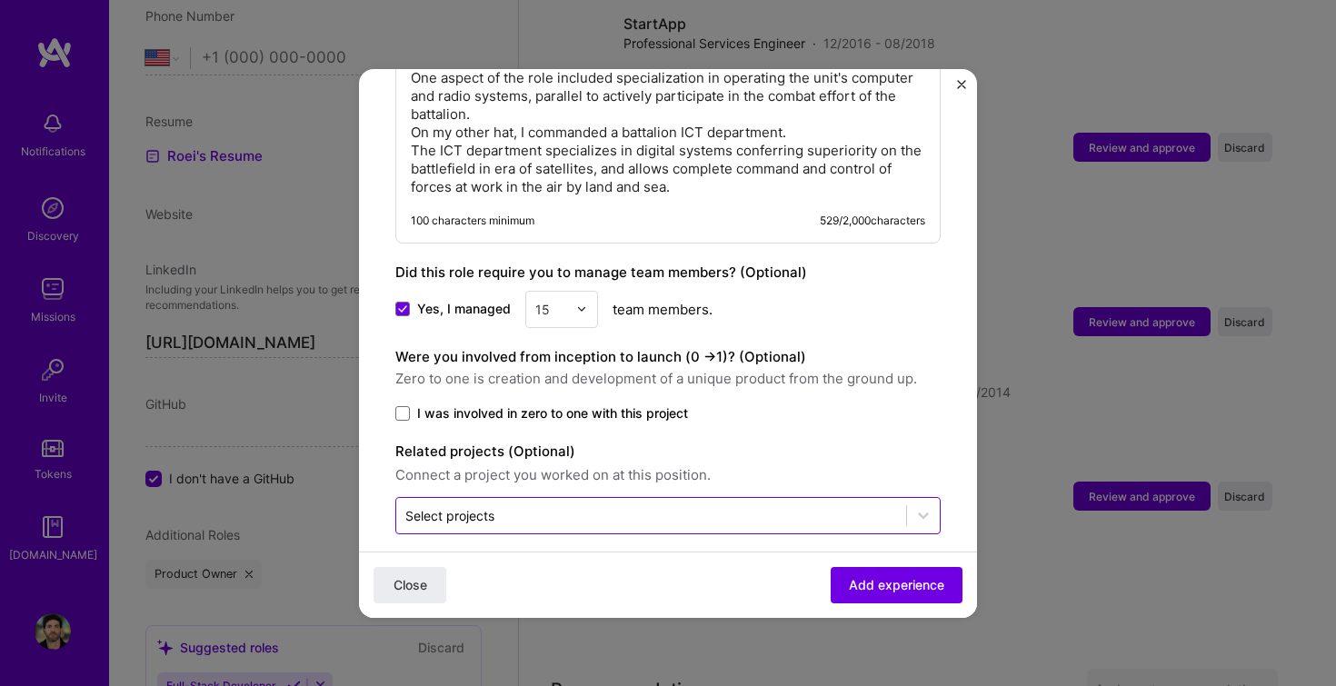
click at [762, 506] on input "text" at bounding box center [651, 515] width 492 height 19
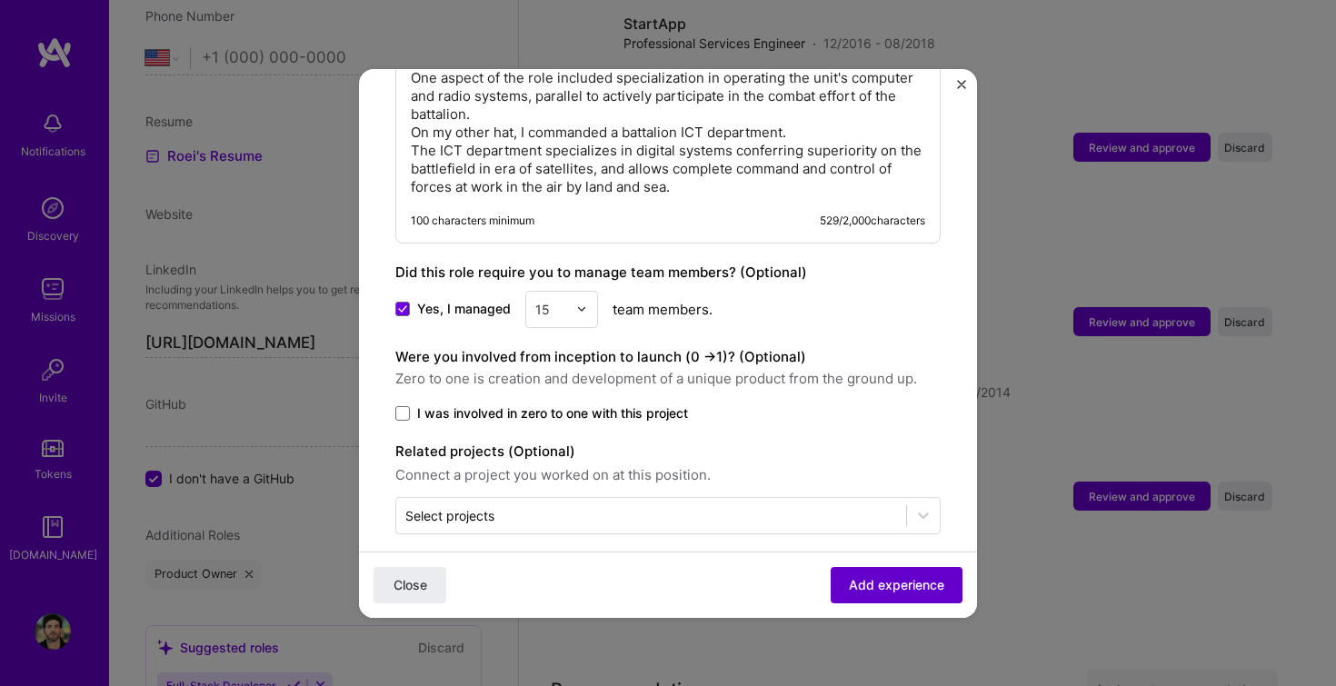
click at [893, 595] on button "Add experience" at bounding box center [897, 584] width 132 height 36
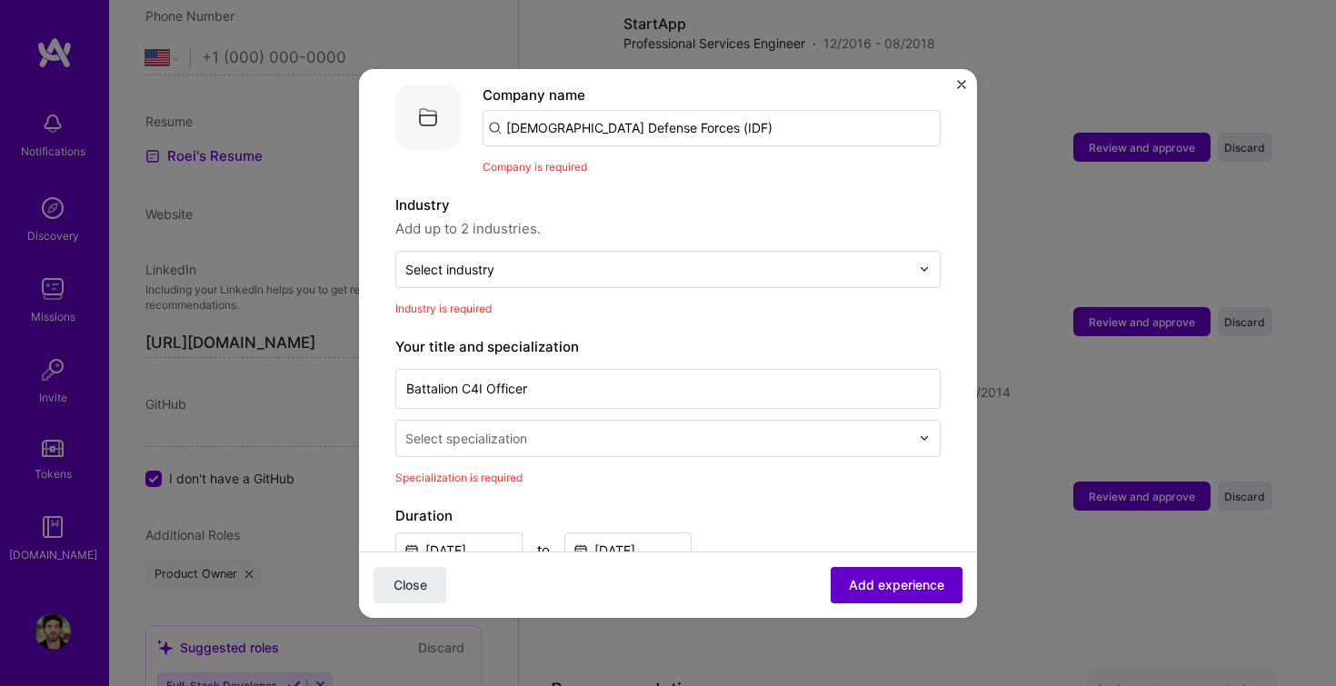
scroll to position [182, 0]
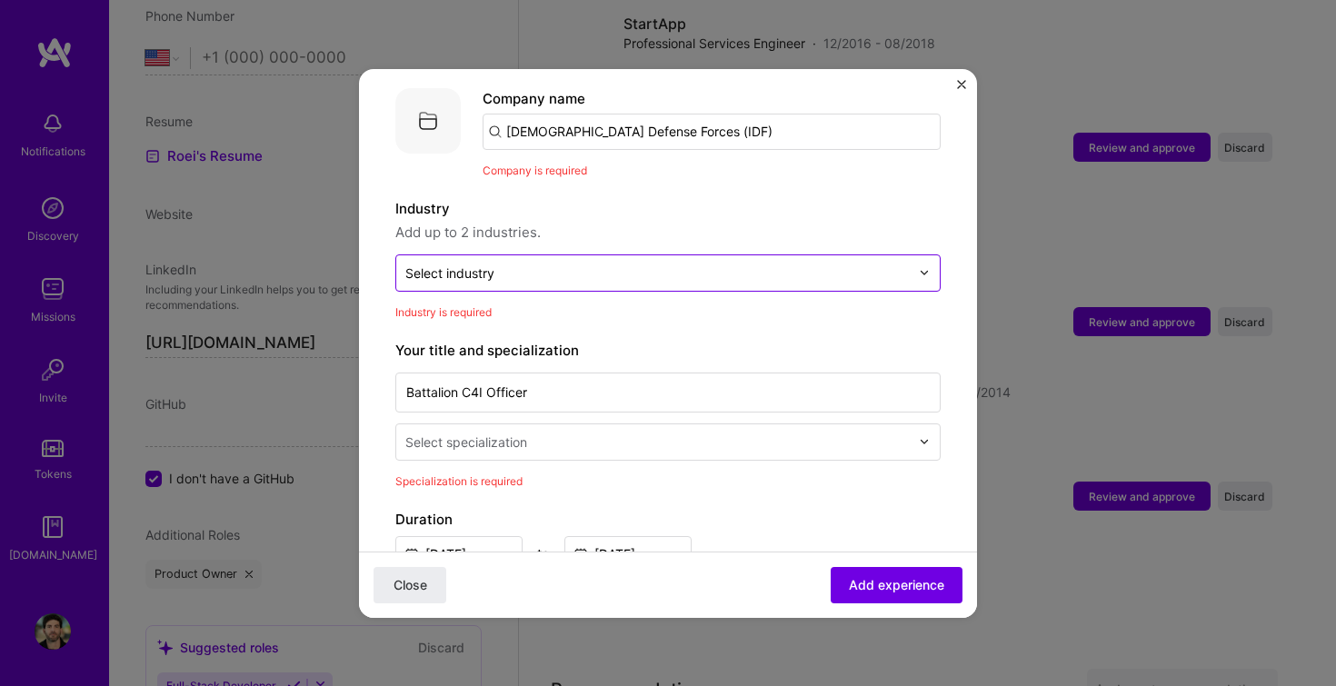
click at [556, 264] on input "text" at bounding box center [657, 273] width 505 height 19
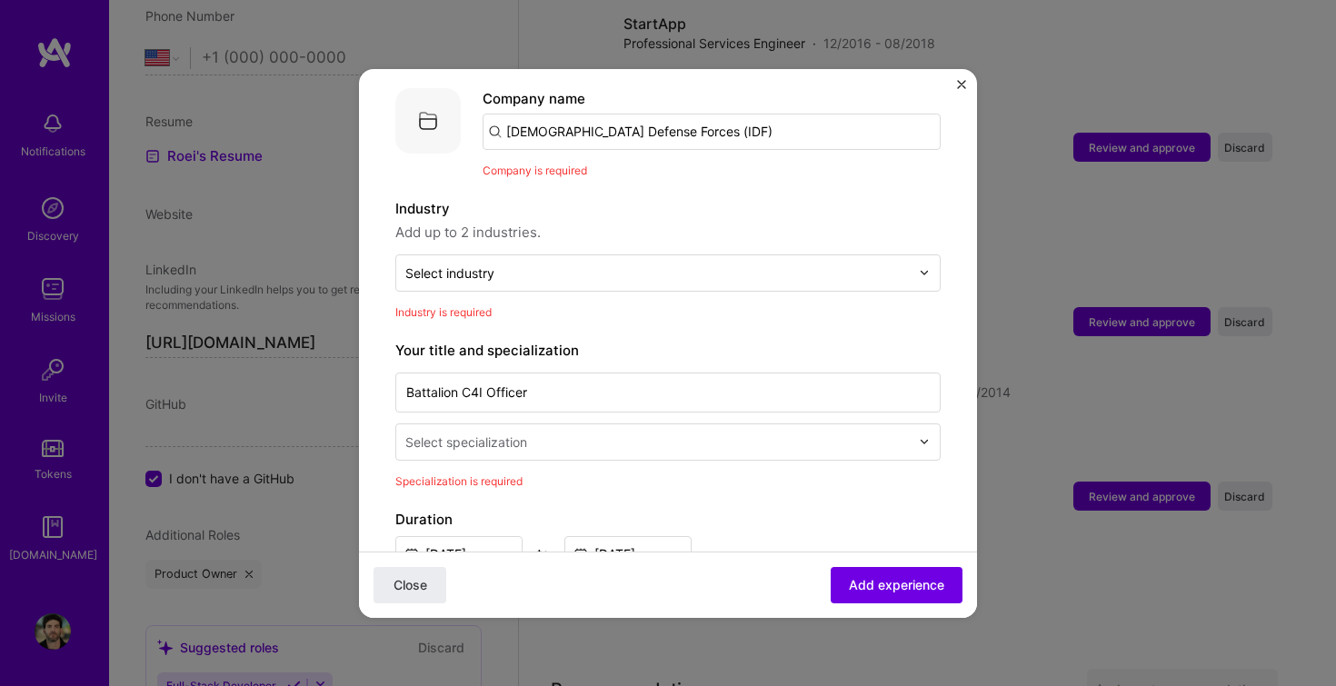
click at [592, 222] on span "Add up to 2 industries." at bounding box center [667, 233] width 545 height 22
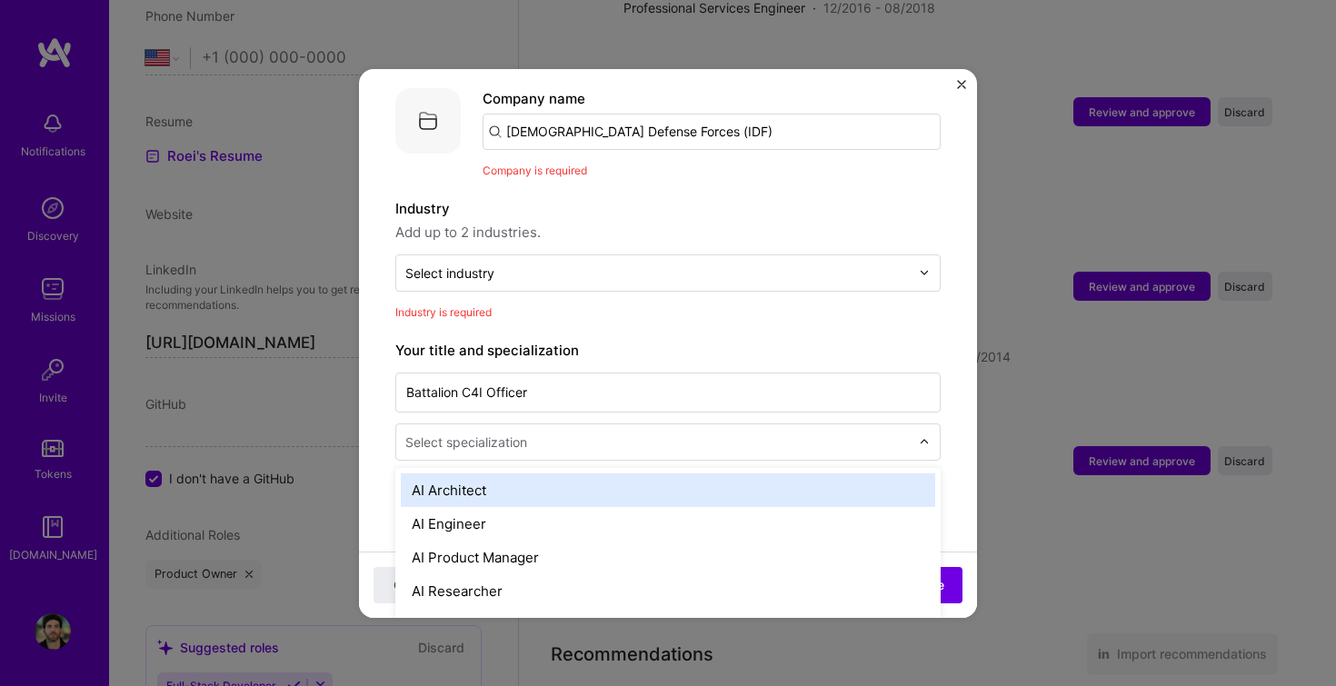
click at [528, 433] on input "text" at bounding box center [659, 442] width 508 height 19
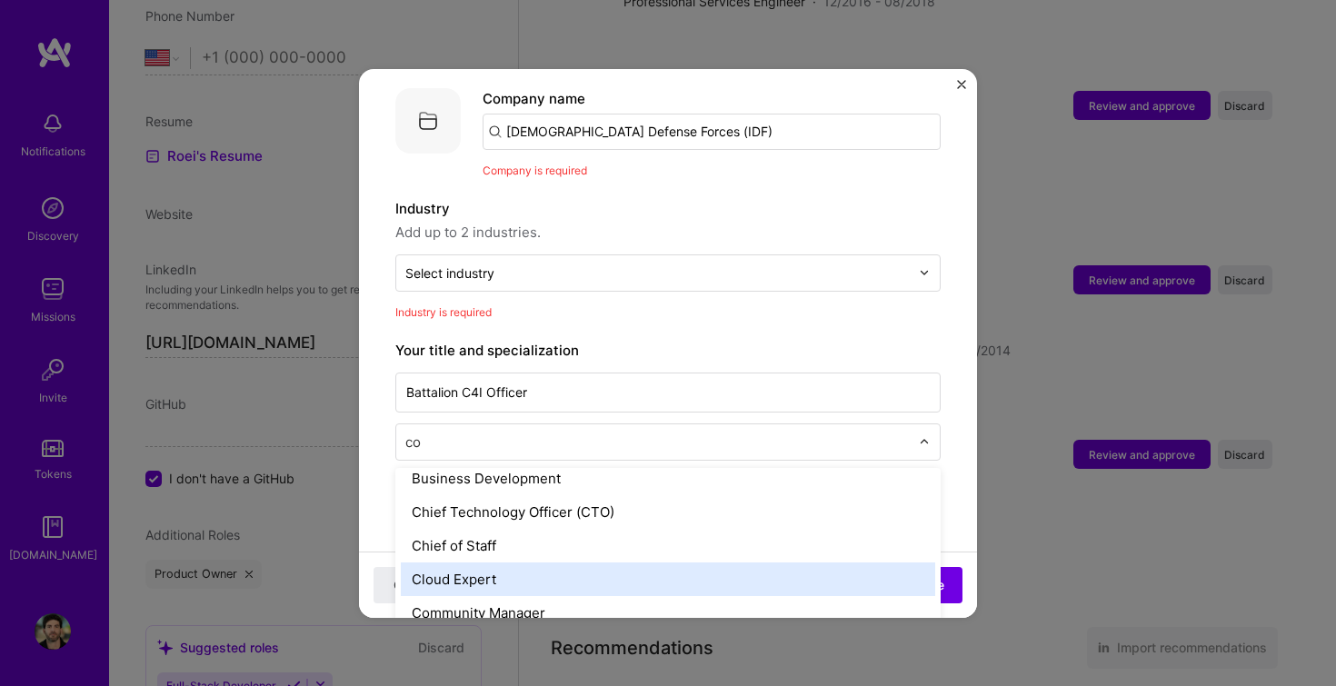
scroll to position [0, 0]
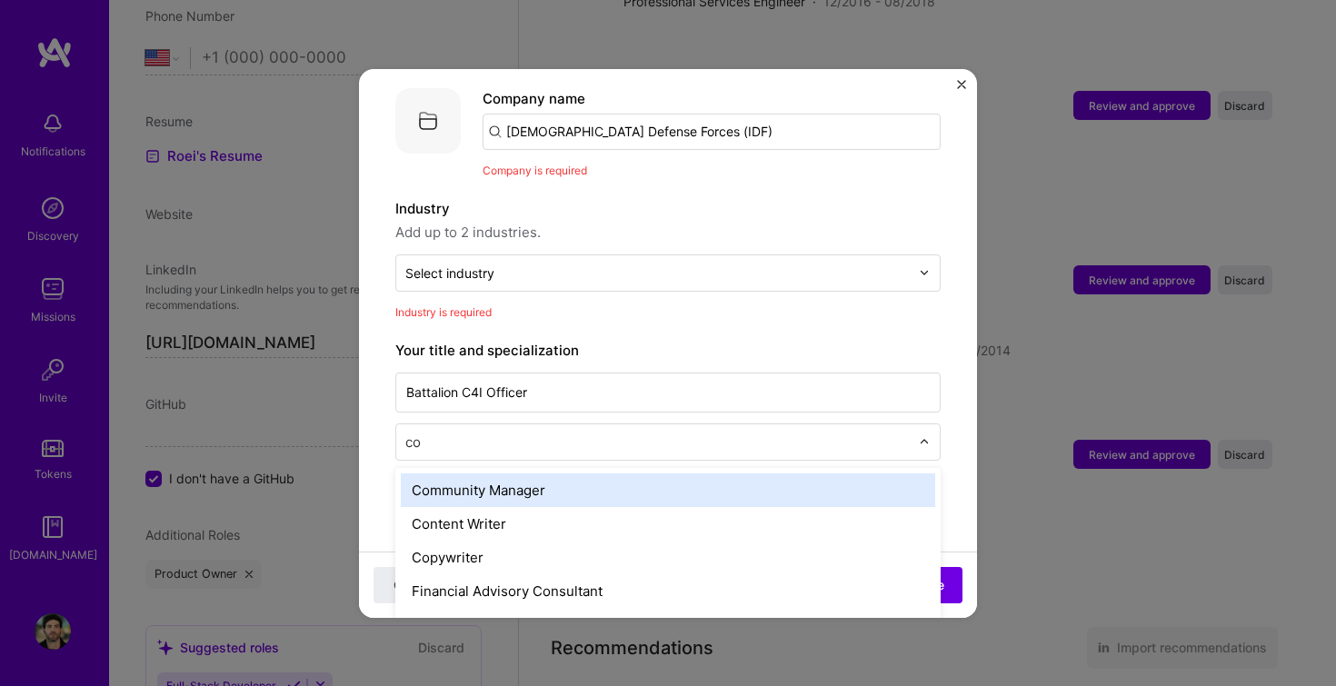
type input "c"
type input "t"
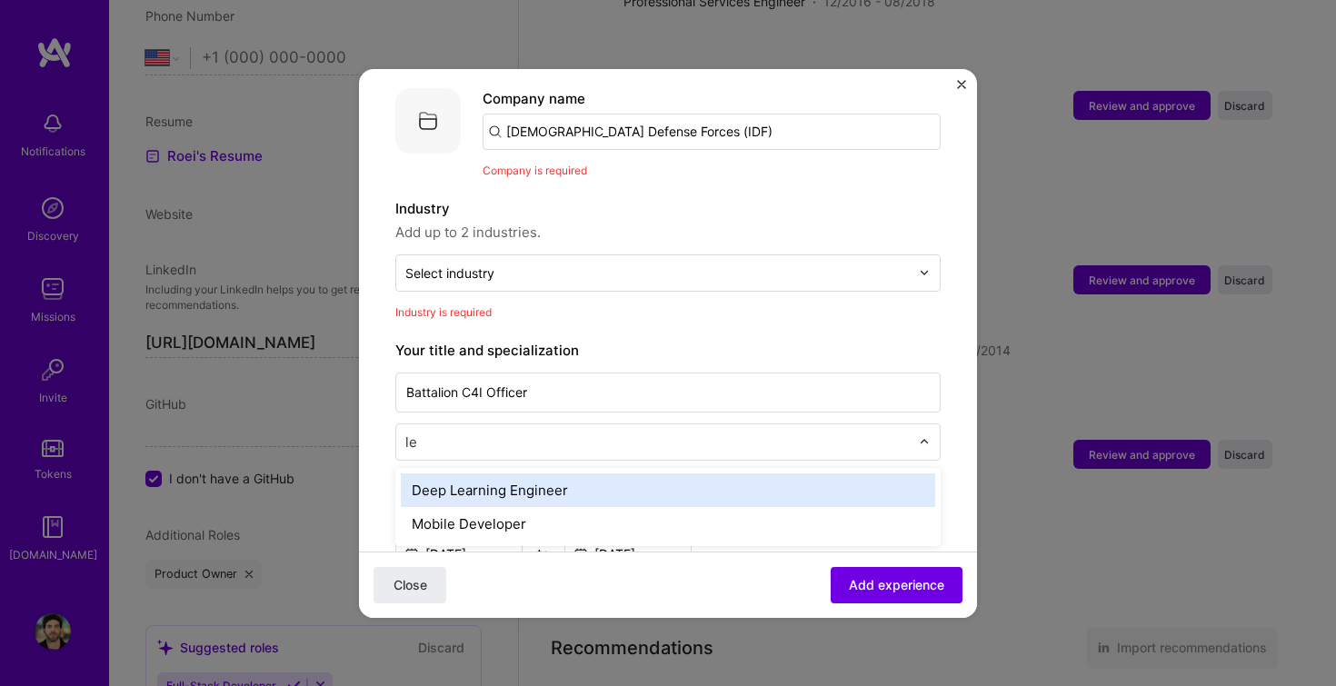
type input "l"
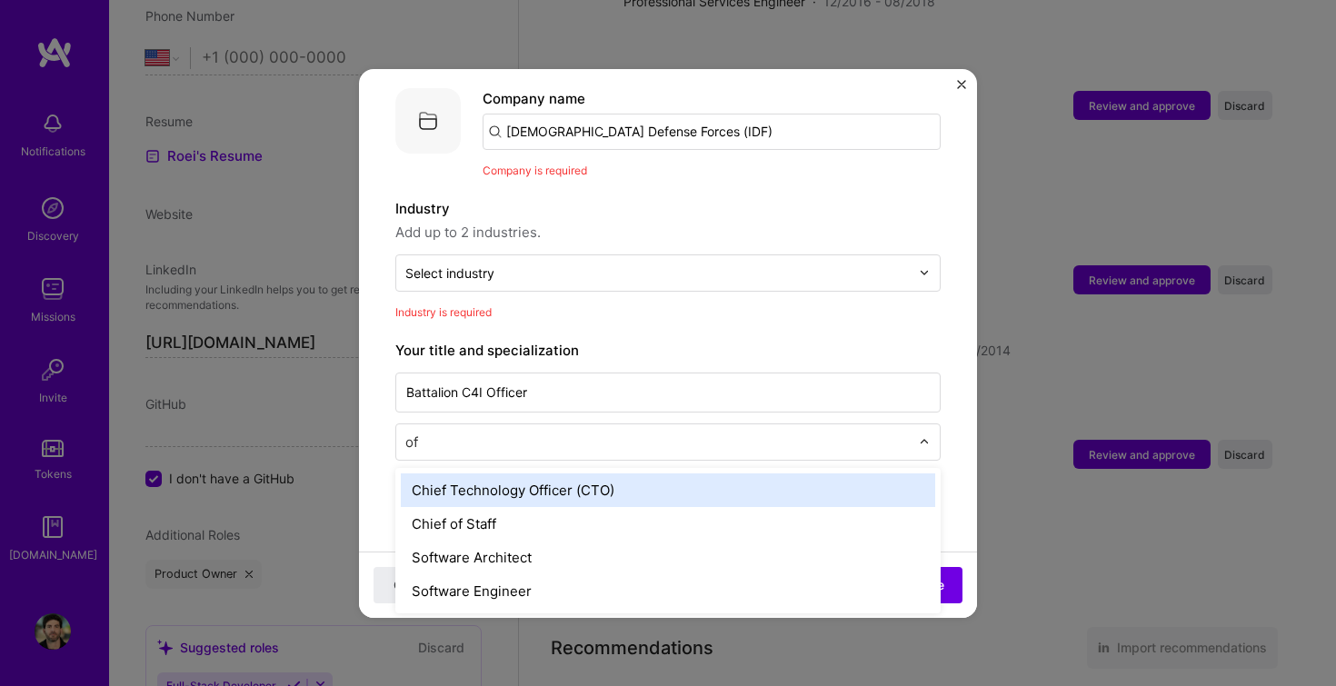
type input "o"
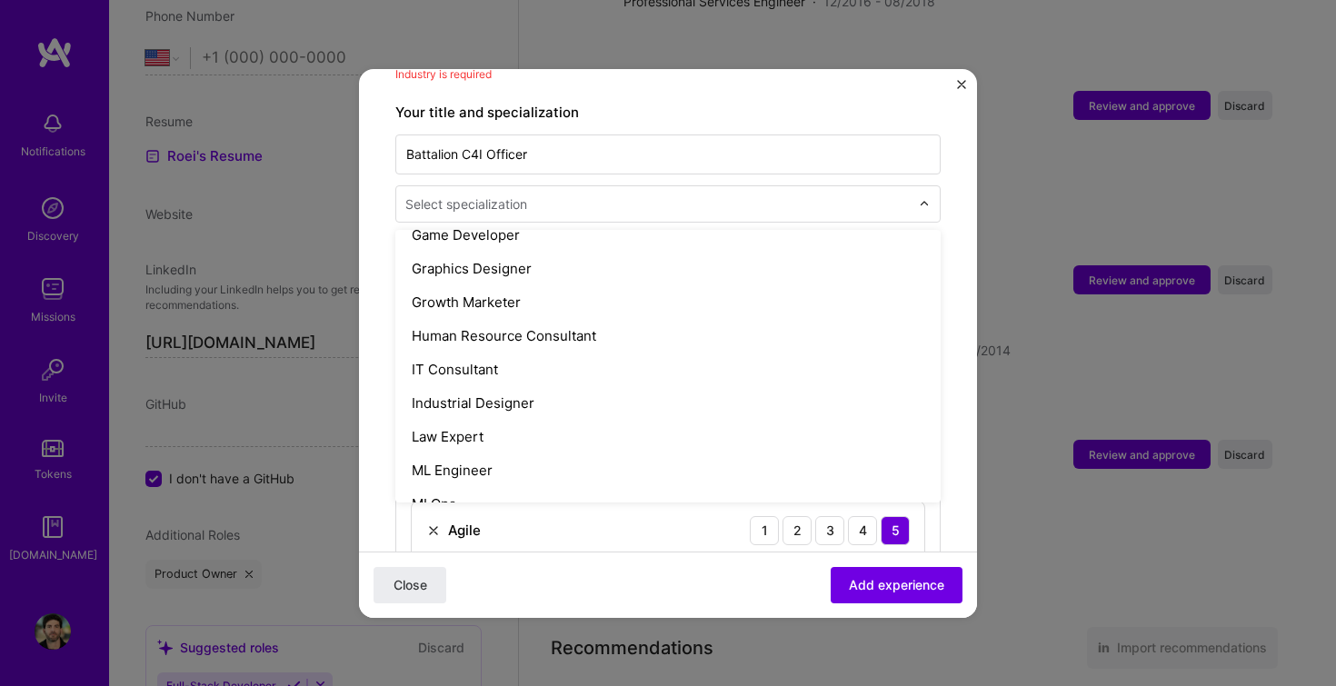
scroll to position [1090, 0]
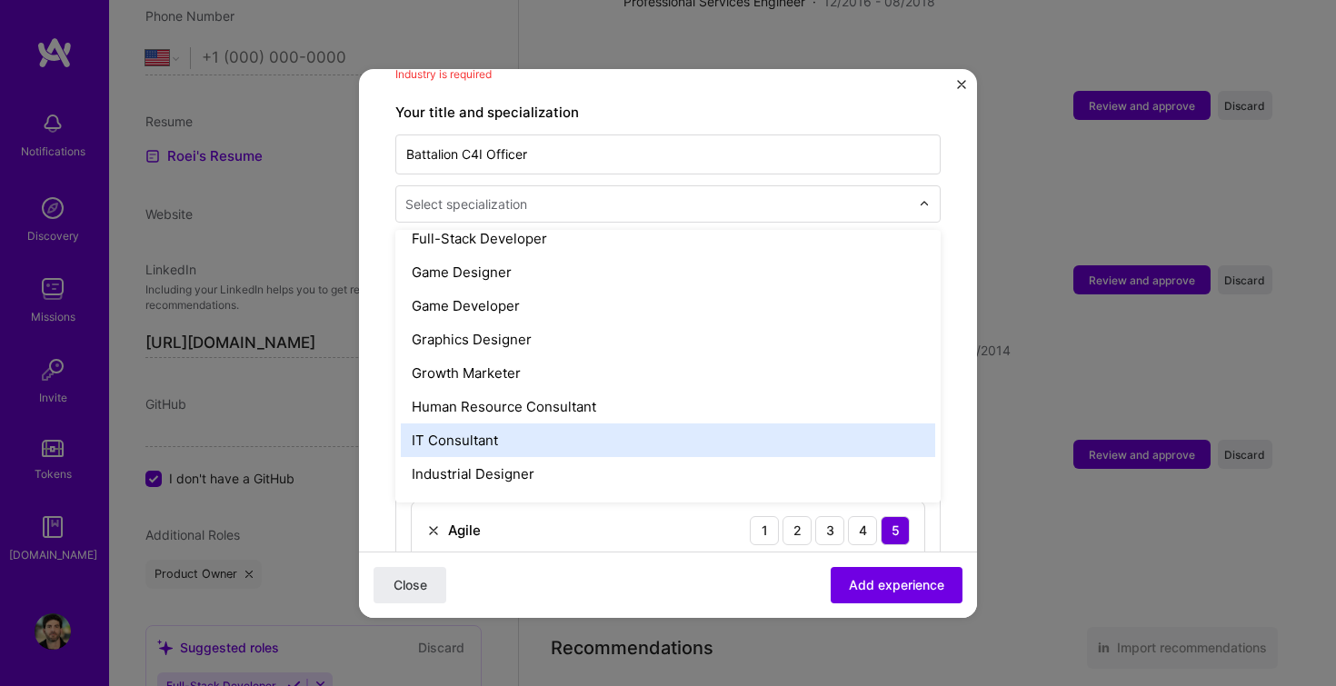
click at [511, 426] on div "IT Consultant" at bounding box center [668, 441] width 535 height 34
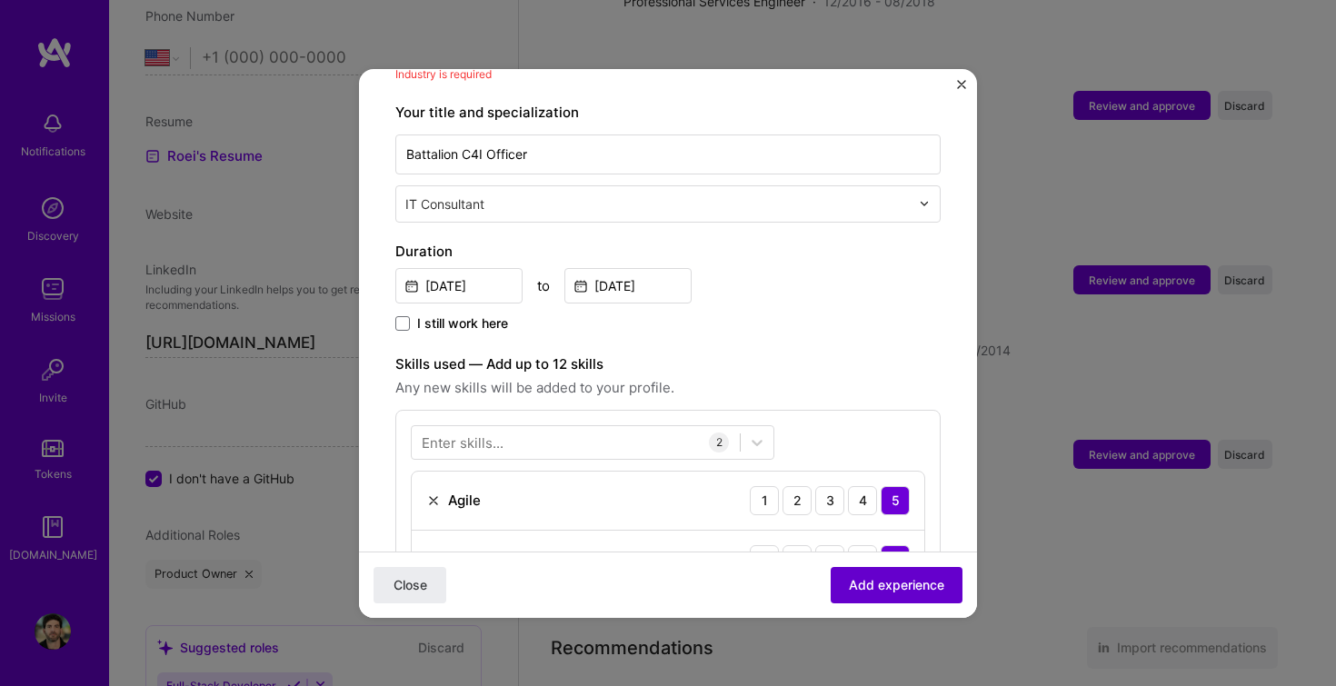
click at [875, 579] on span "Add experience" at bounding box center [896, 584] width 95 height 18
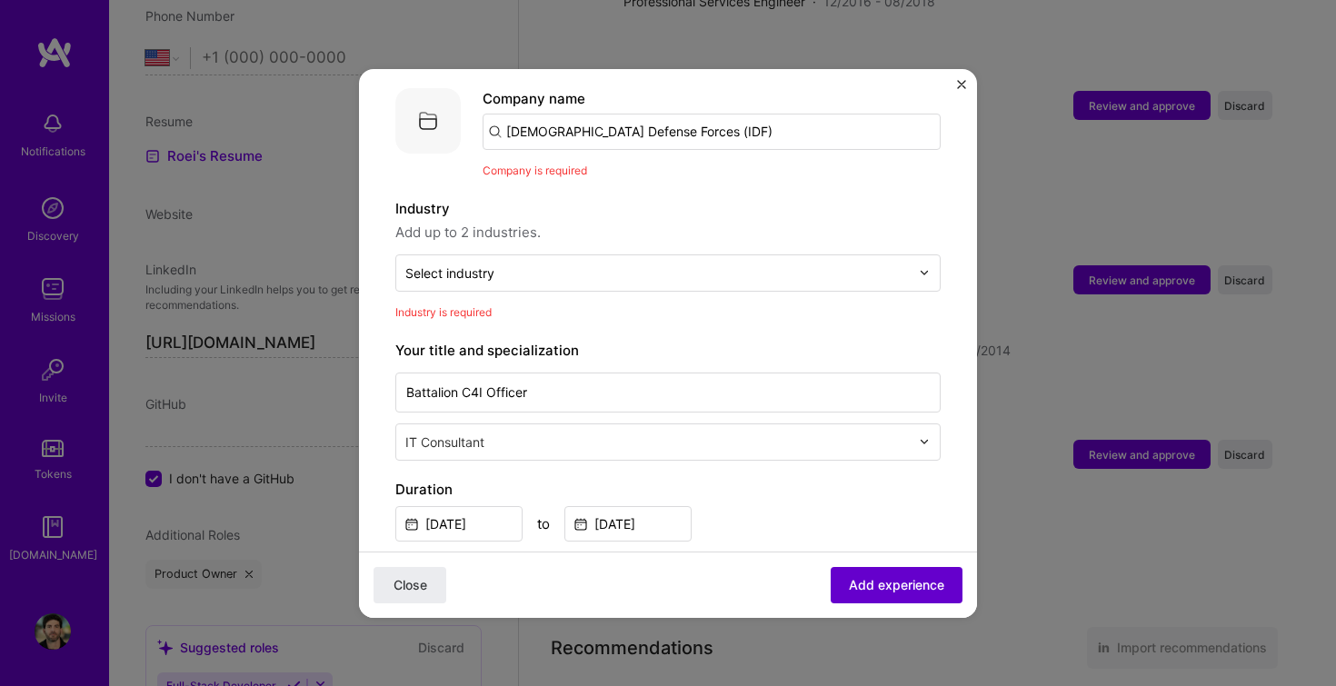
scroll to position [182, 0]
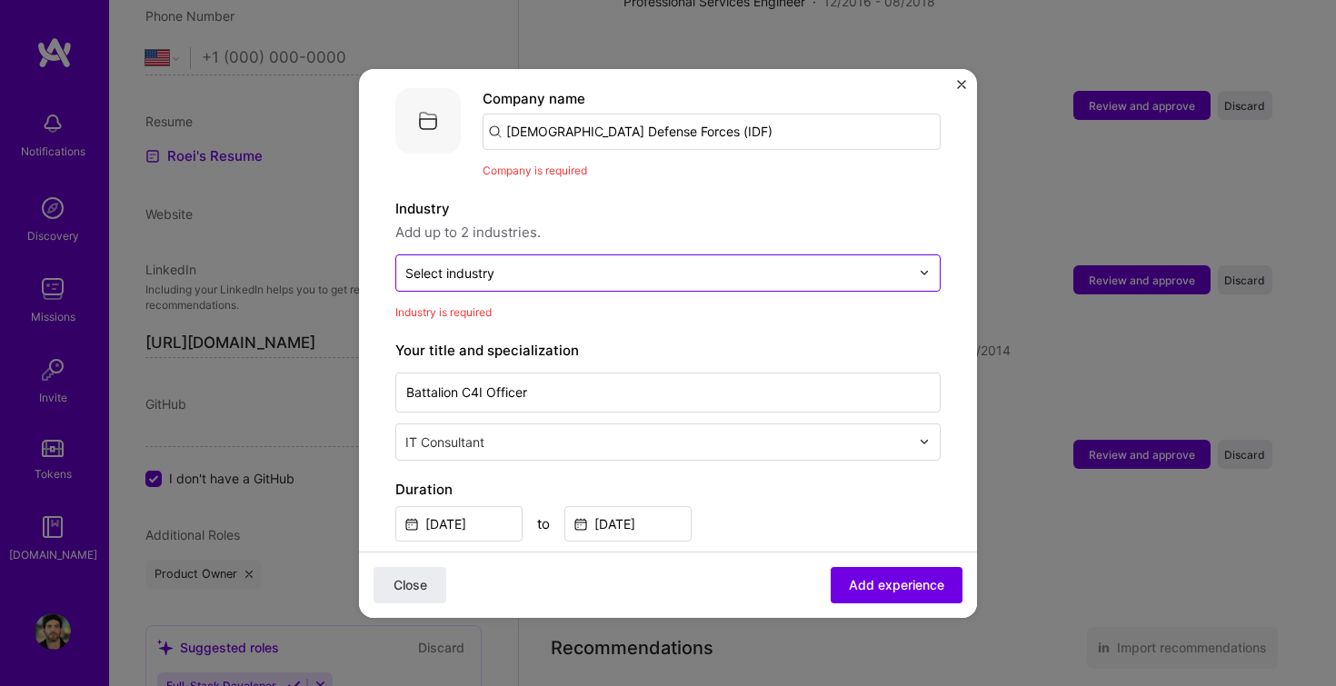
click at [582, 264] on input "text" at bounding box center [657, 273] width 505 height 19
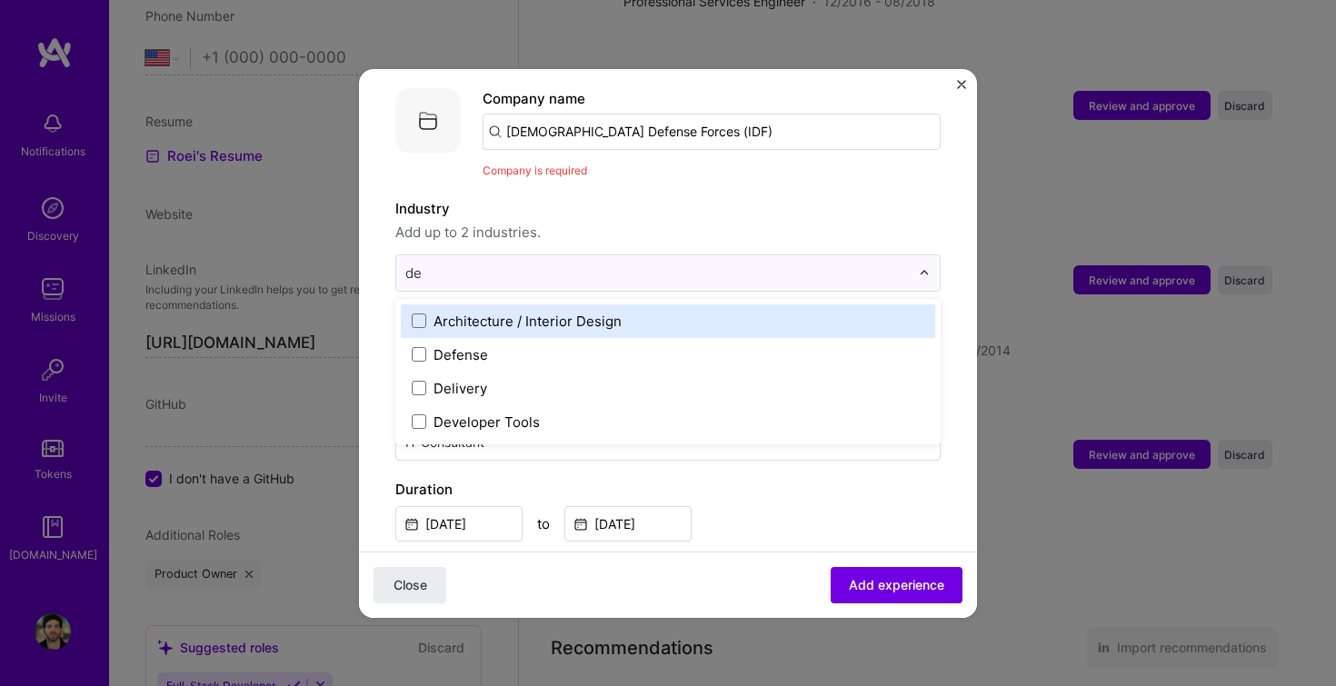
type input "def"
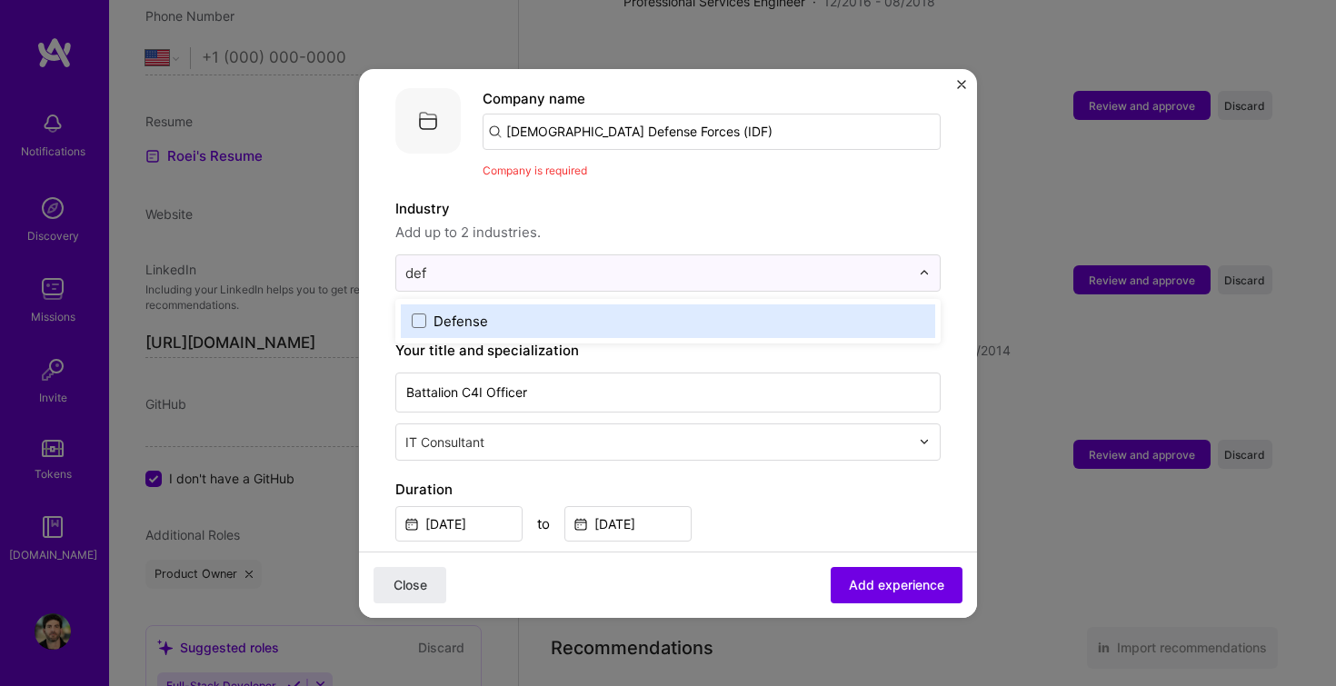
click at [497, 312] on label "Defense" at bounding box center [668, 321] width 513 height 19
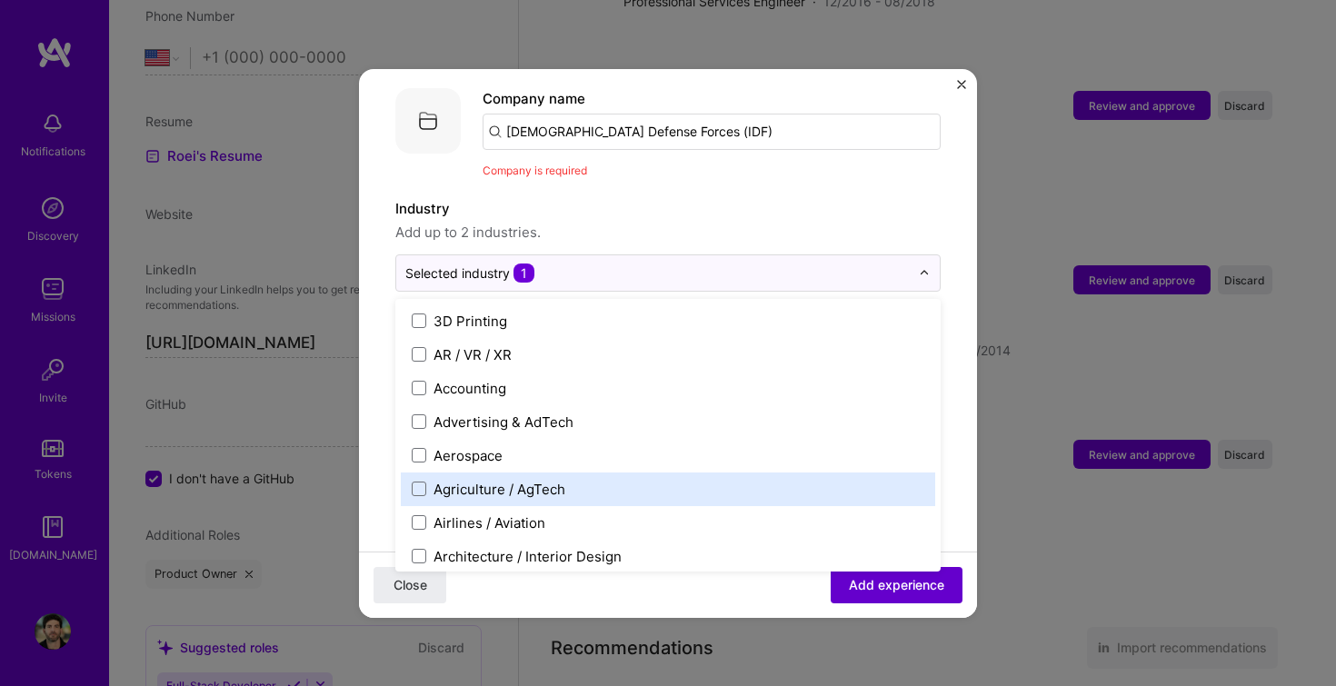
click at [916, 582] on span "Add experience" at bounding box center [896, 584] width 95 height 18
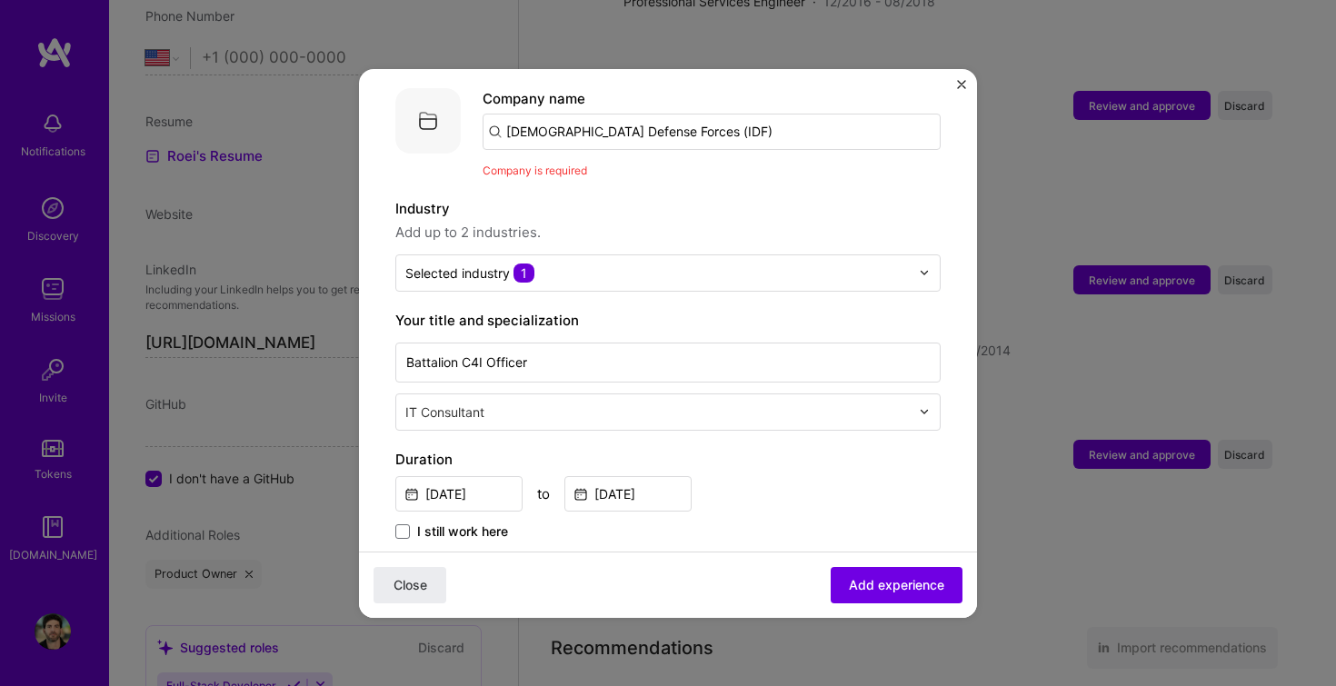
click at [713, 139] on div "Company name [DEMOGRAPHIC_DATA] Defense Forces (IDF) Company is required" at bounding box center [712, 134] width 458 height 92
click at [691, 114] on input "[DEMOGRAPHIC_DATA] Defense Forces (IDF)" at bounding box center [712, 132] width 458 height 36
click at [693, 165] on div "Adding suggested job This job is suggested based on your LinkedIn, resume or [D…" at bounding box center [667, 672] width 545 height 1497
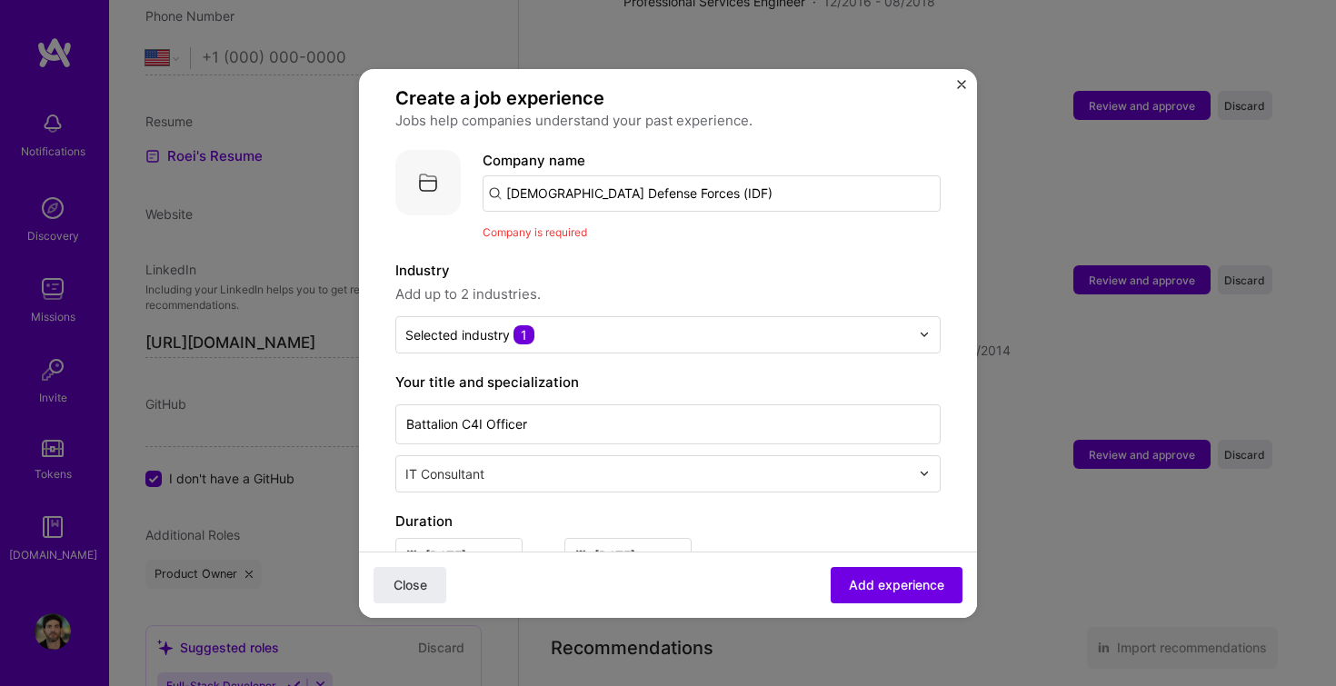
scroll to position [103, 0]
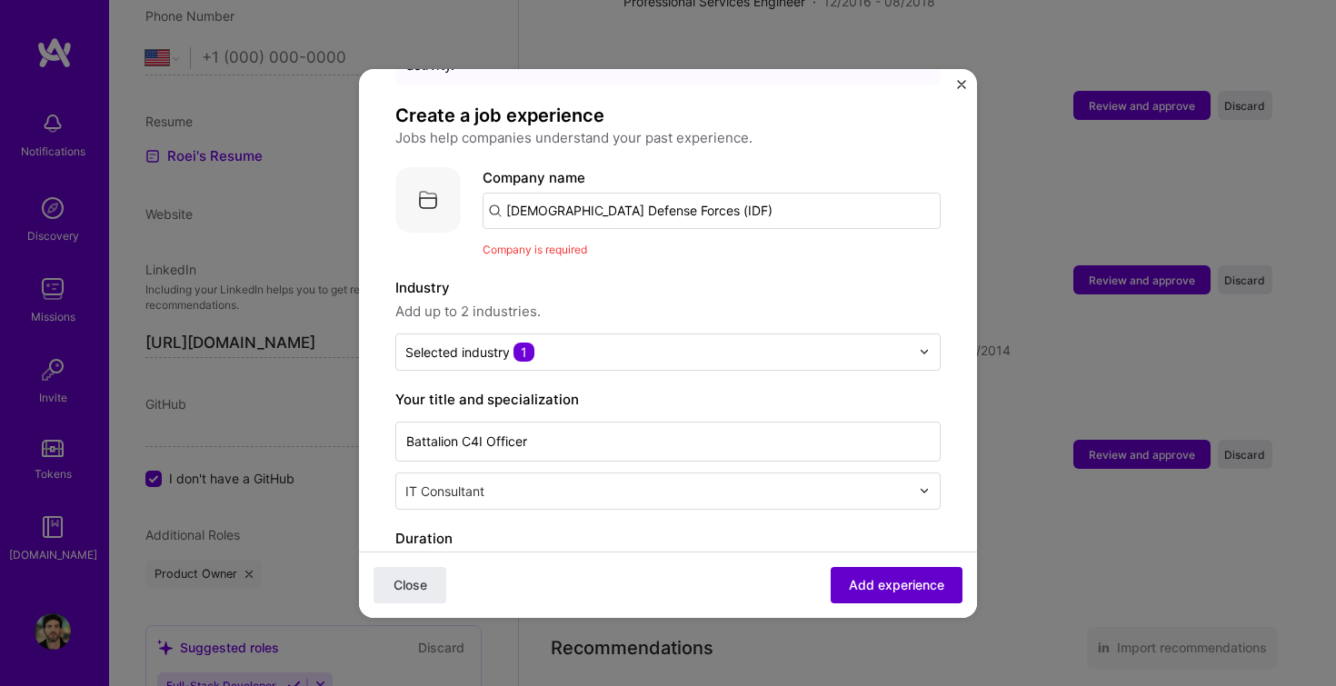
click at [894, 588] on span "Add experience" at bounding box center [896, 584] width 95 height 18
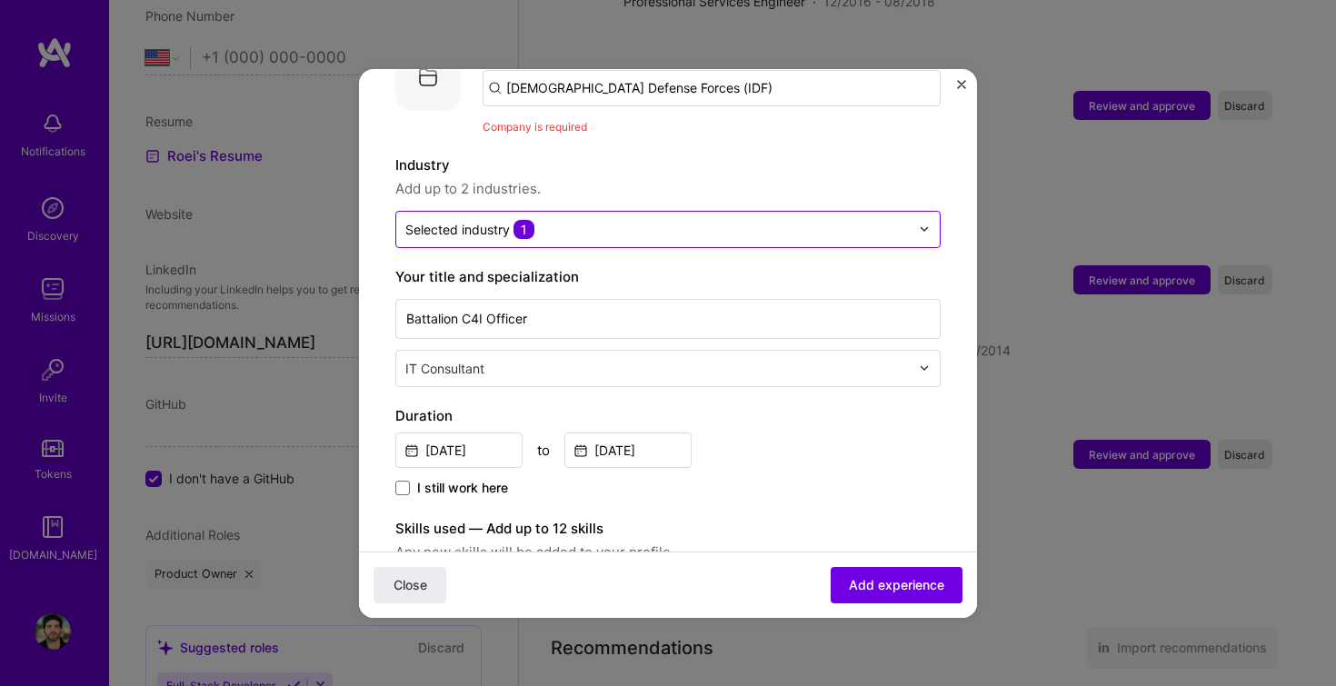
scroll to position [0, 0]
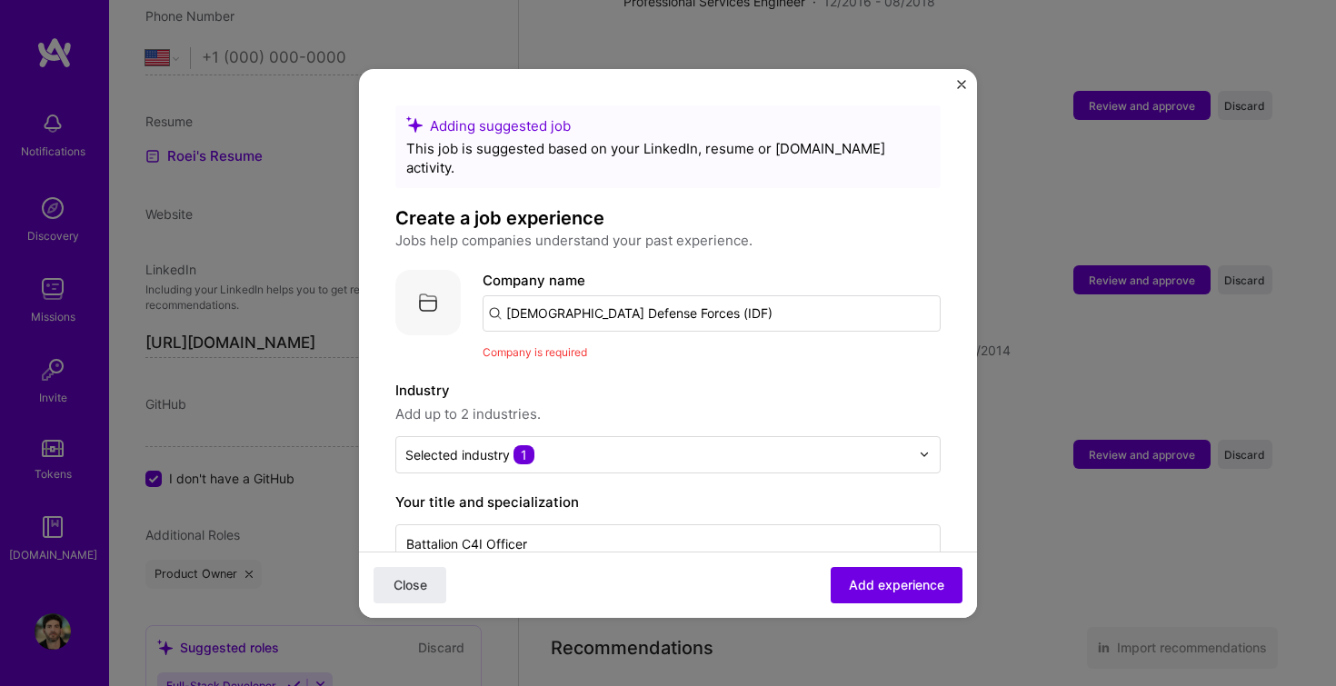
click at [681, 304] on input "[DEMOGRAPHIC_DATA] Defense Forces (IDF)" at bounding box center [712, 313] width 458 height 36
type input "O"
paste input "[DEMOGRAPHIC_DATA] Defense Forces (IDF)"
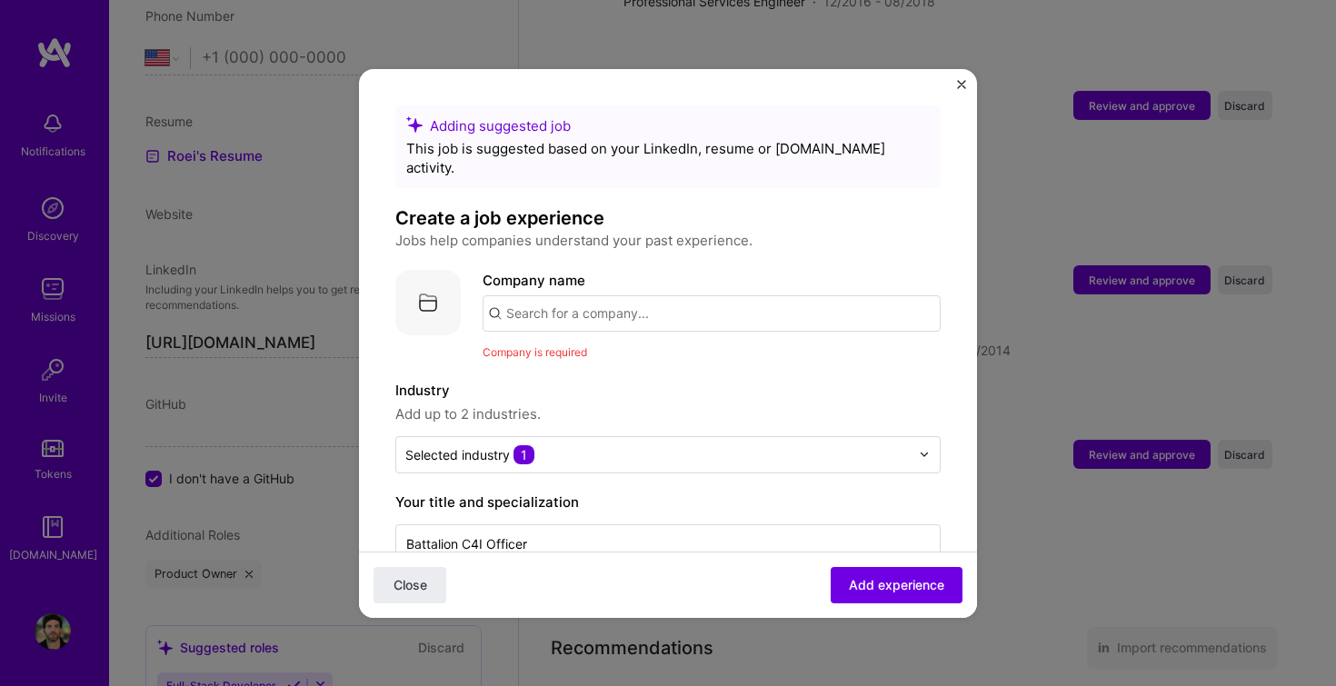
type input "[DEMOGRAPHIC_DATA] Defense Forces (IDF)"
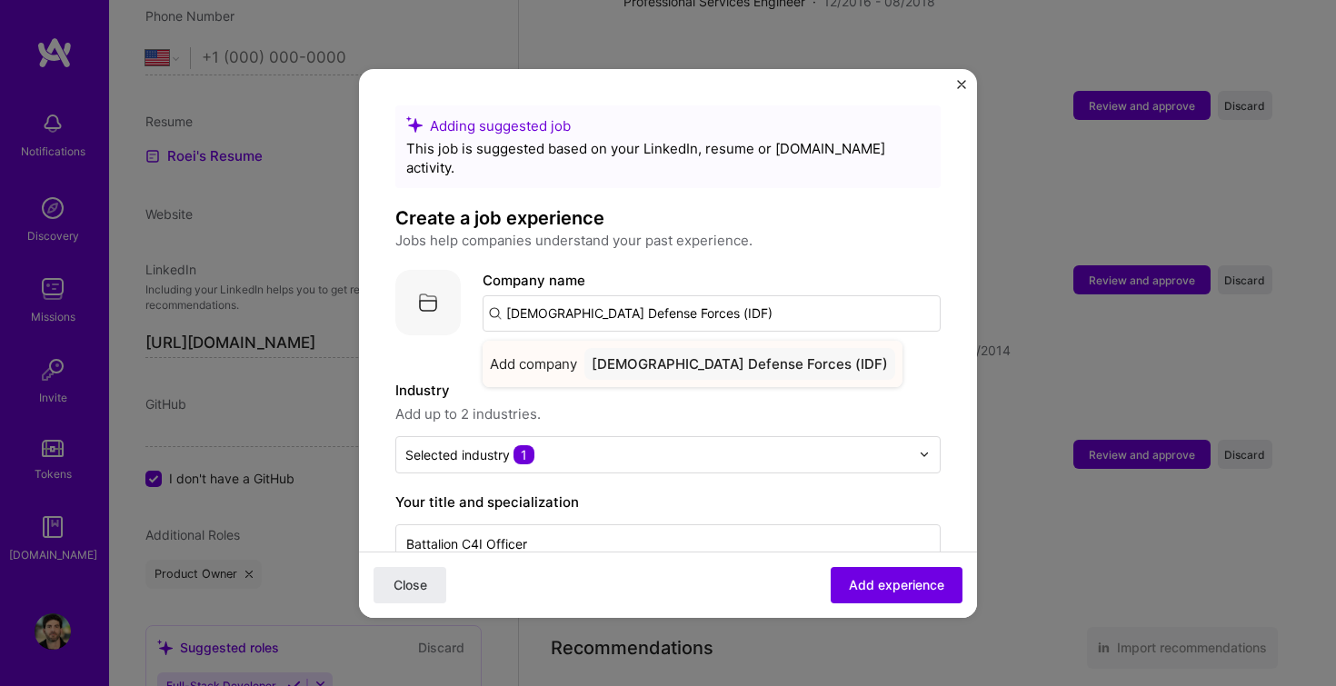
click at [682, 348] on div "[DEMOGRAPHIC_DATA] Defense Forces (IDF)" at bounding box center [740, 364] width 311 height 32
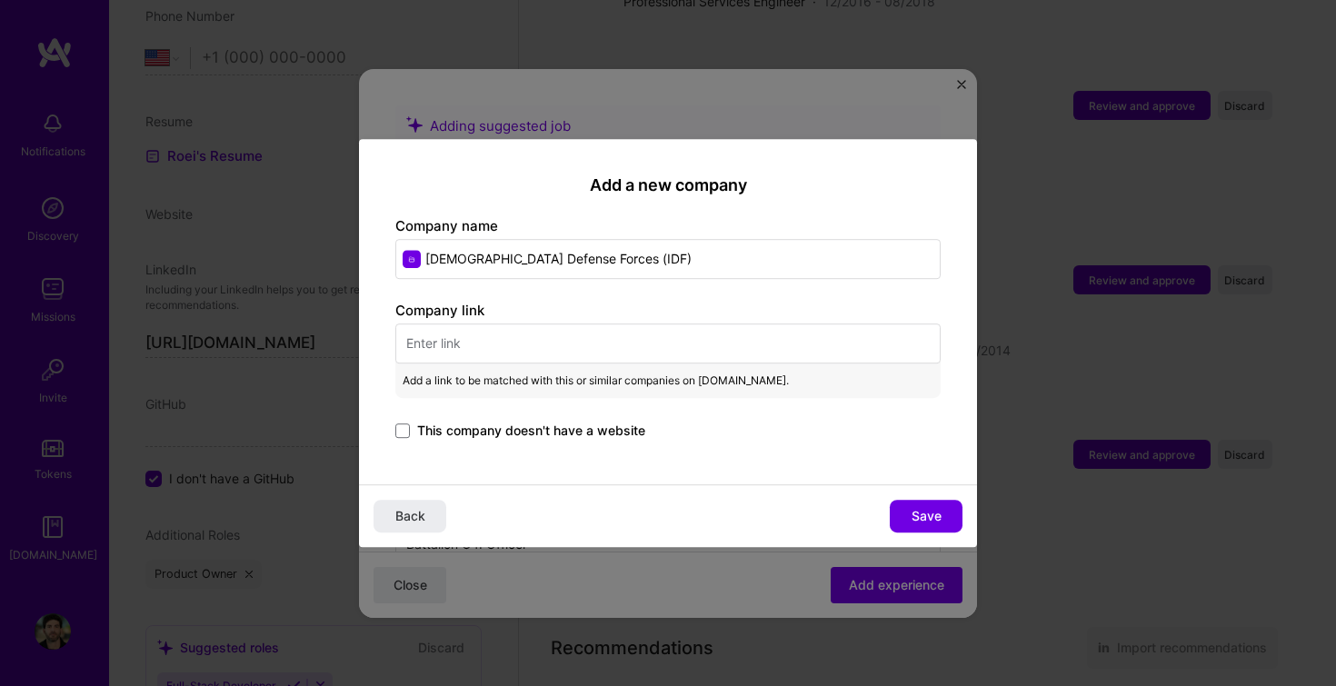
click at [503, 351] on input "text" at bounding box center [667, 344] width 545 height 40
paste input "[URL][DOMAIN_NAME]"
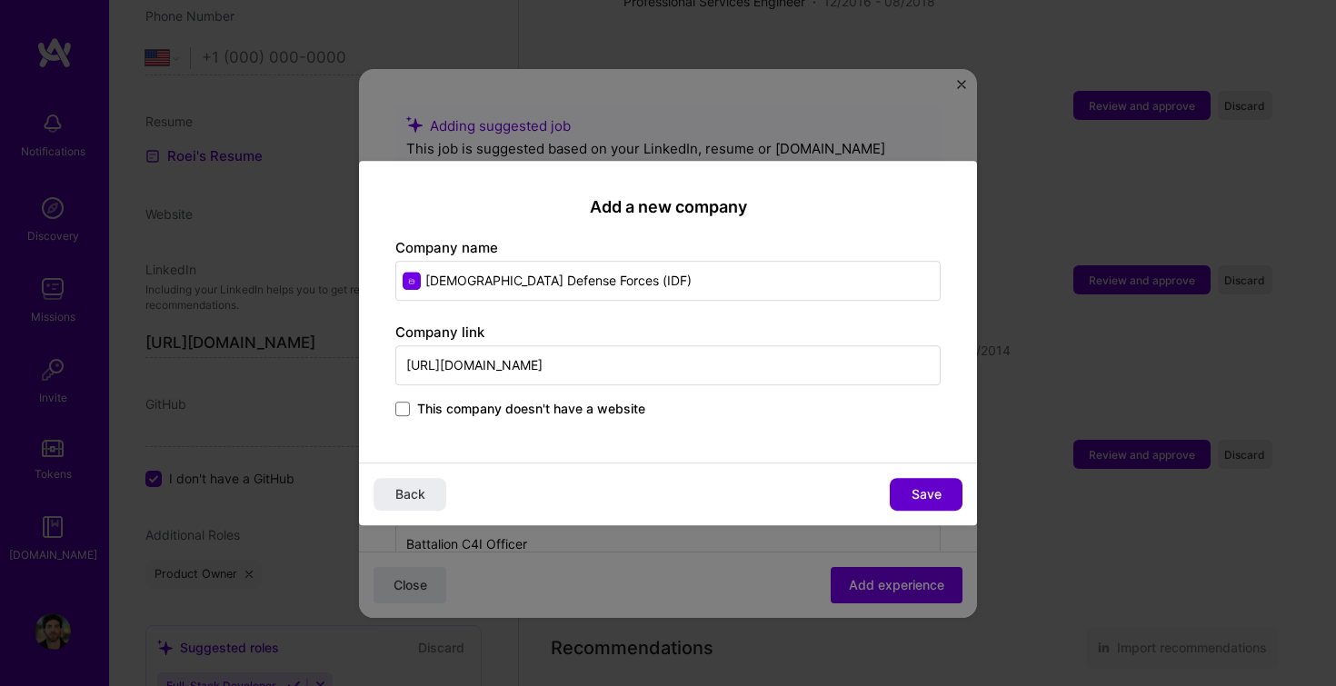
type input "[URL][DOMAIN_NAME]"
click at [945, 496] on button "Save" at bounding box center [926, 494] width 73 height 33
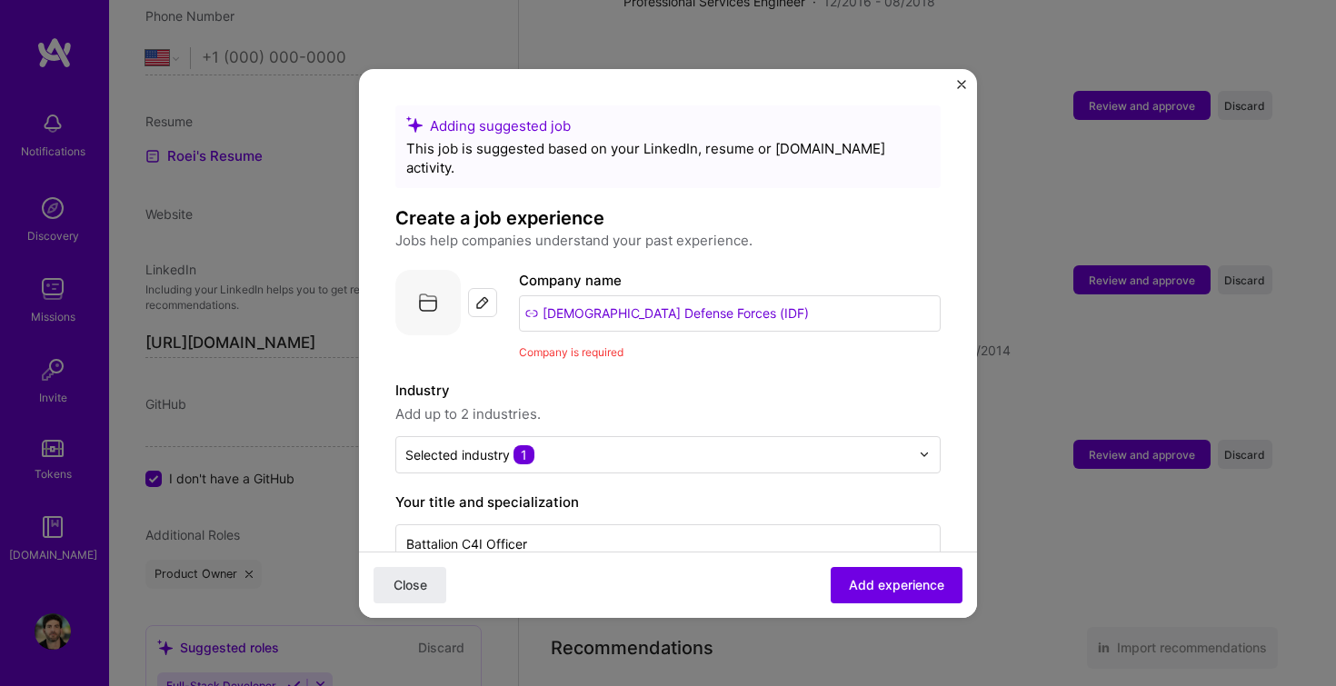
click at [796, 380] on label "Industry" at bounding box center [667, 391] width 545 height 22
click at [926, 579] on span "Add experience" at bounding box center [896, 584] width 95 height 18
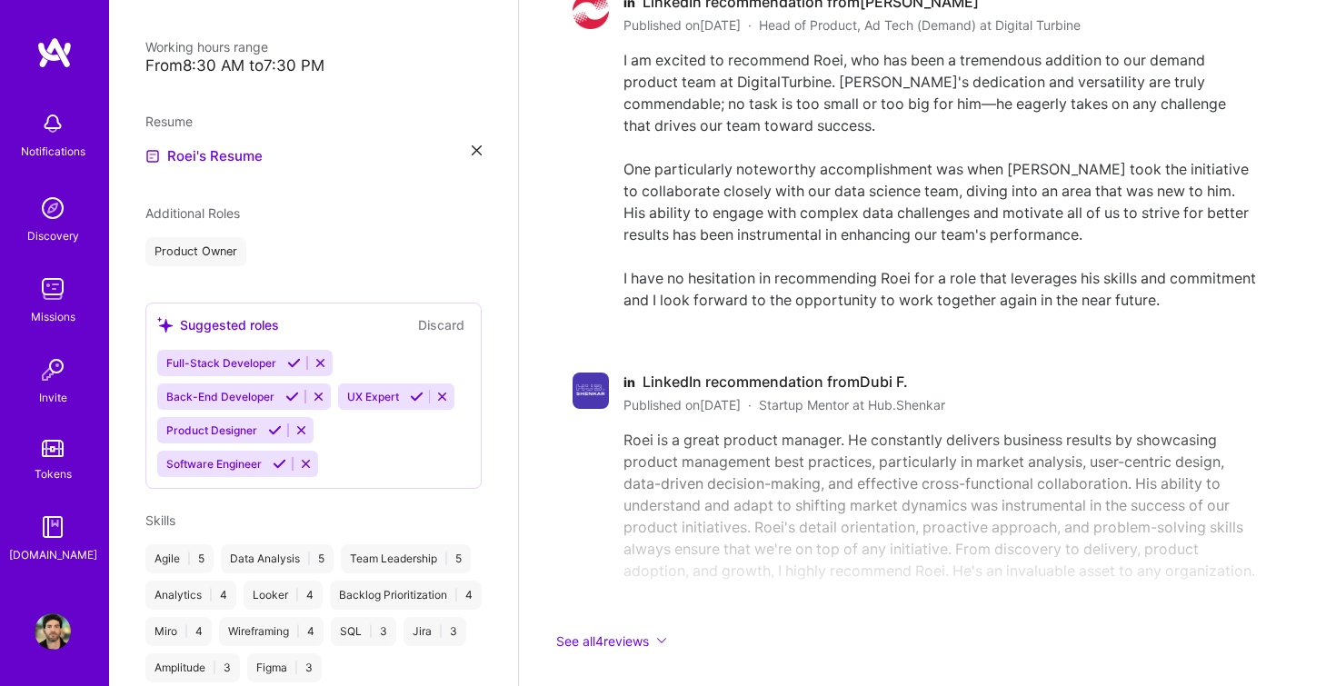
scroll to position [3276, 0]
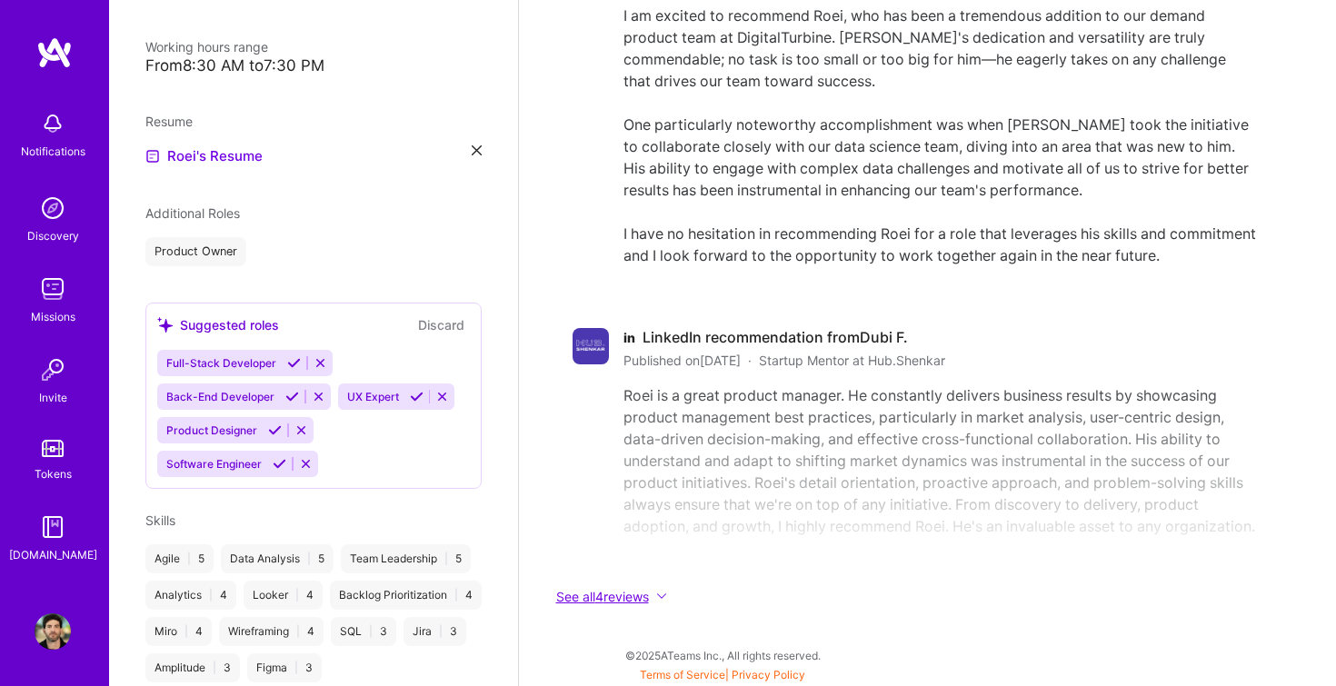
click at [627, 593] on button "See all 4 reviews" at bounding box center [914, 596] width 727 height 21
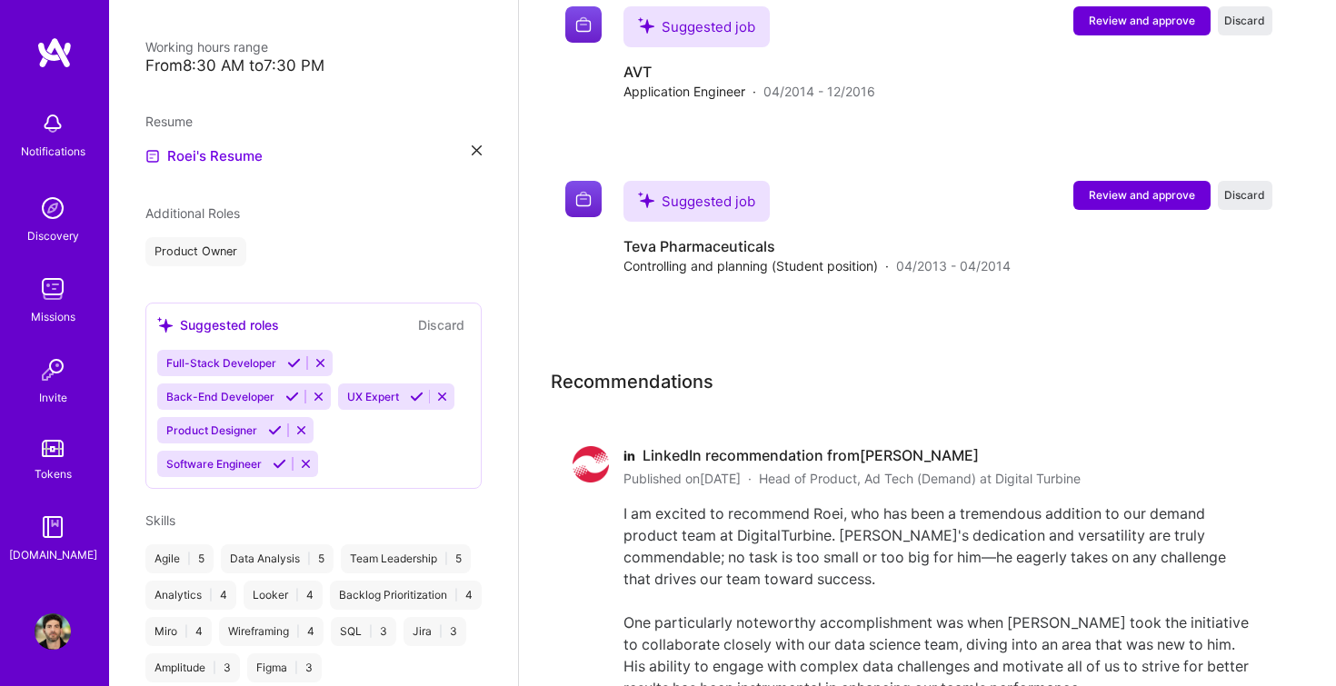
scroll to position [2548, 0]
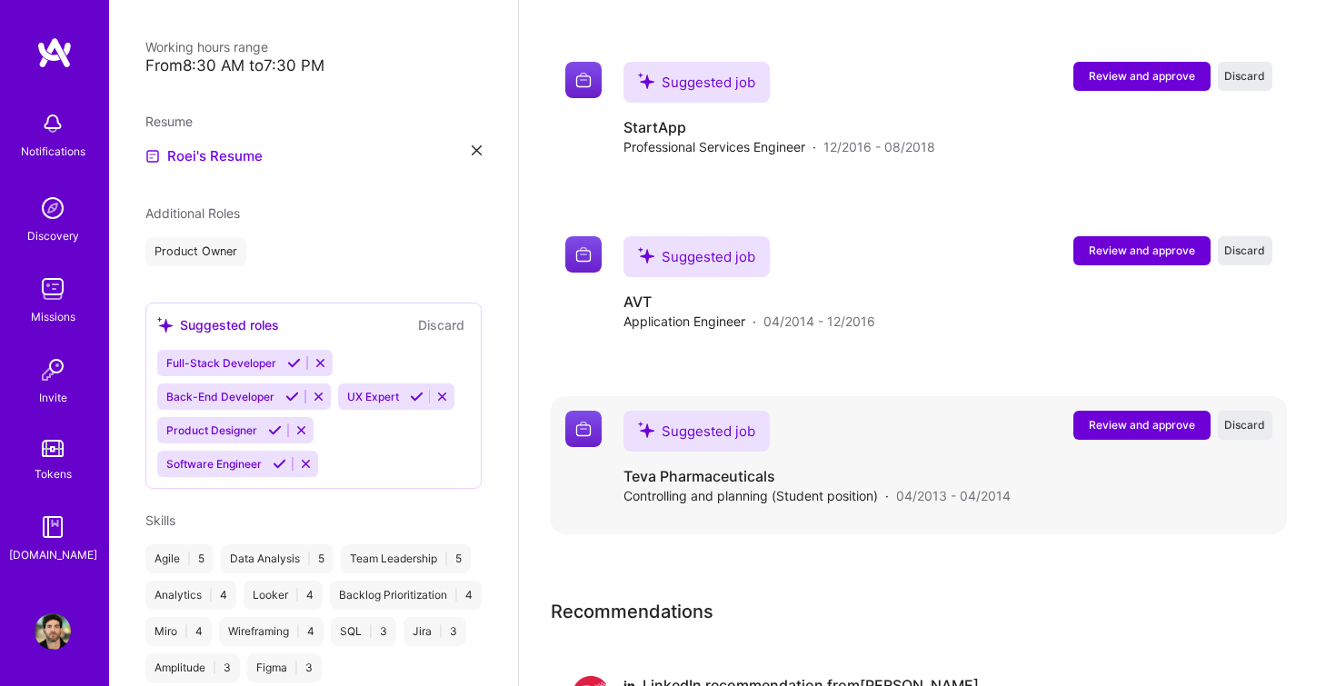
click at [1133, 417] on span "Review and approve" at bounding box center [1142, 424] width 106 height 15
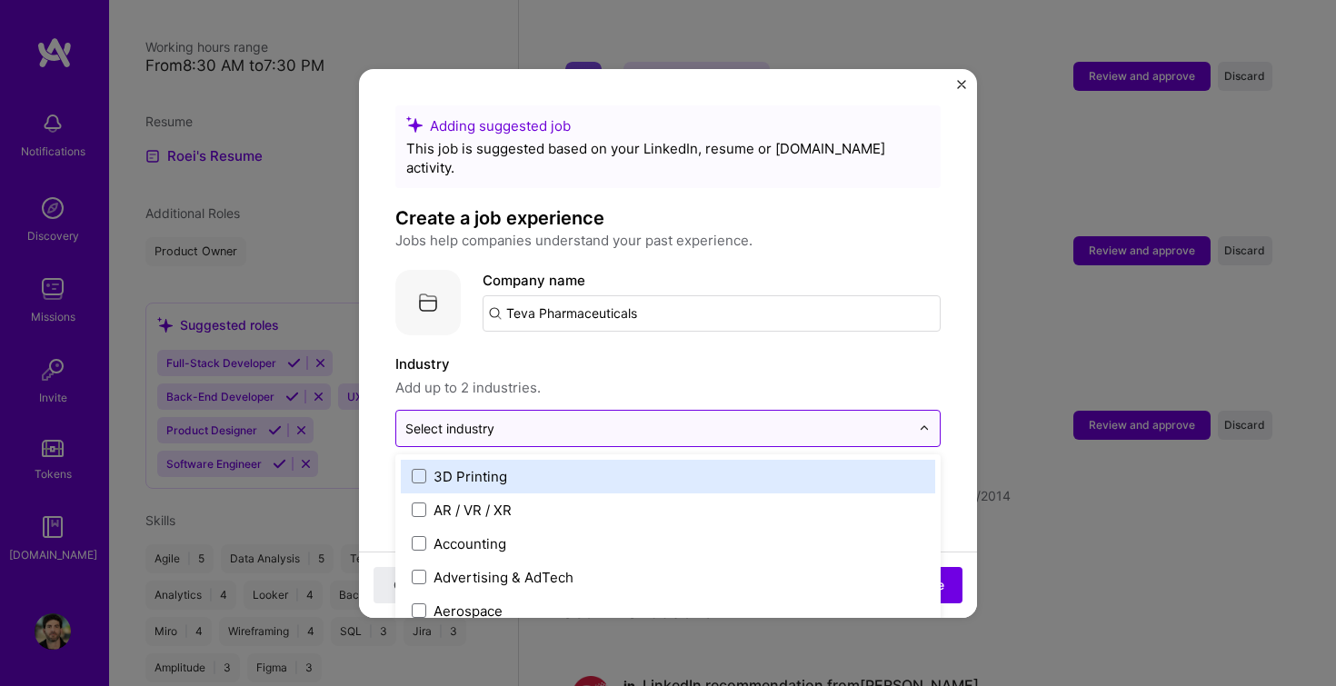
click at [516, 419] on input "text" at bounding box center [657, 428] width 505 height 19
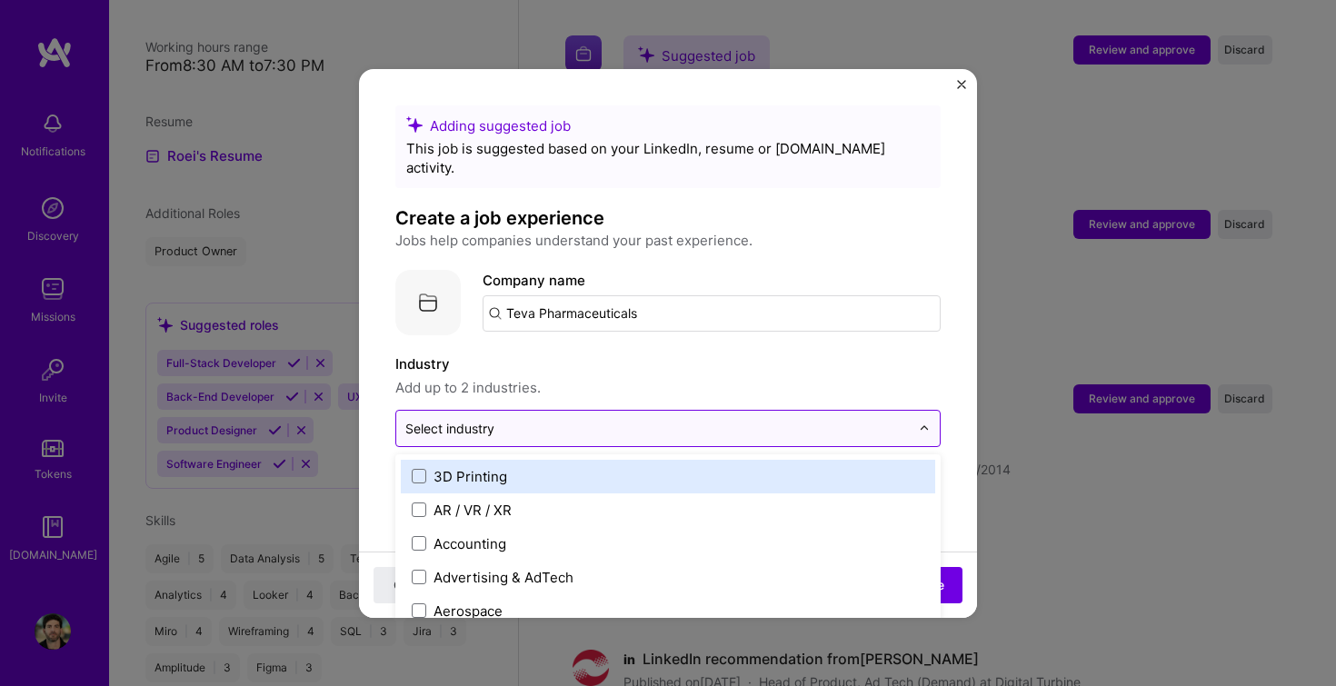
scroll to position [2577, 0]
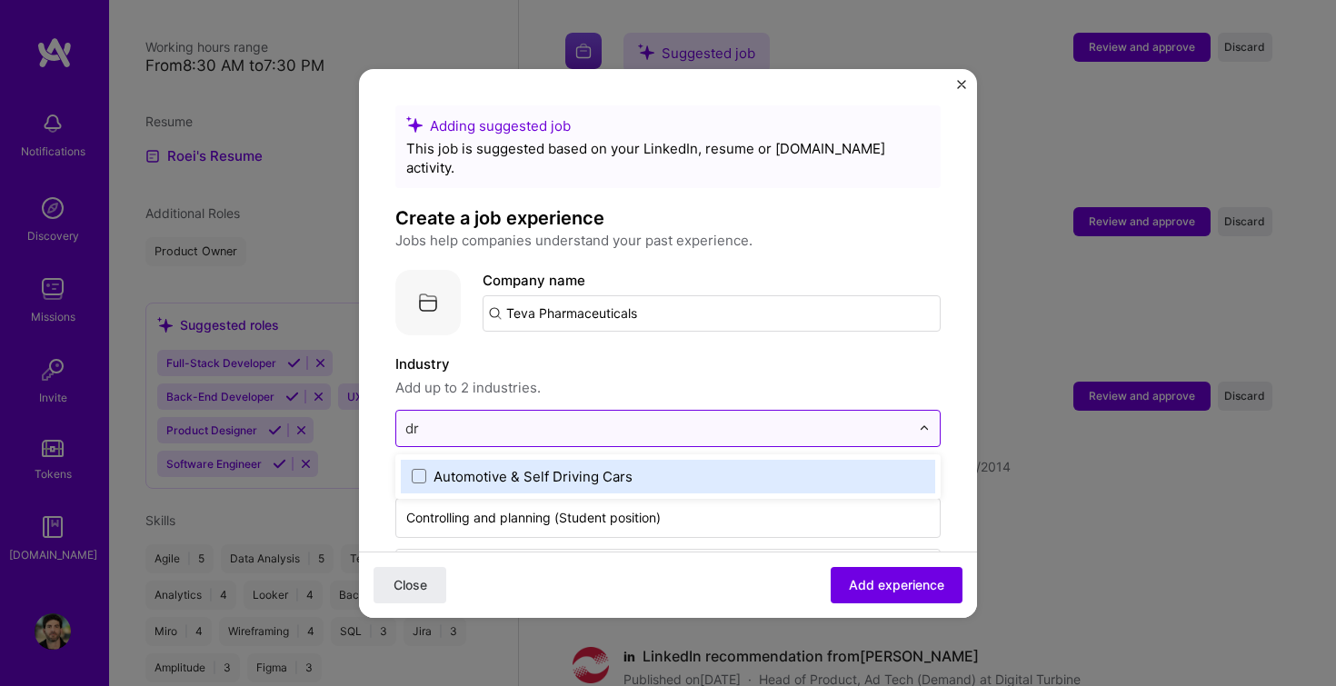
type input "d"
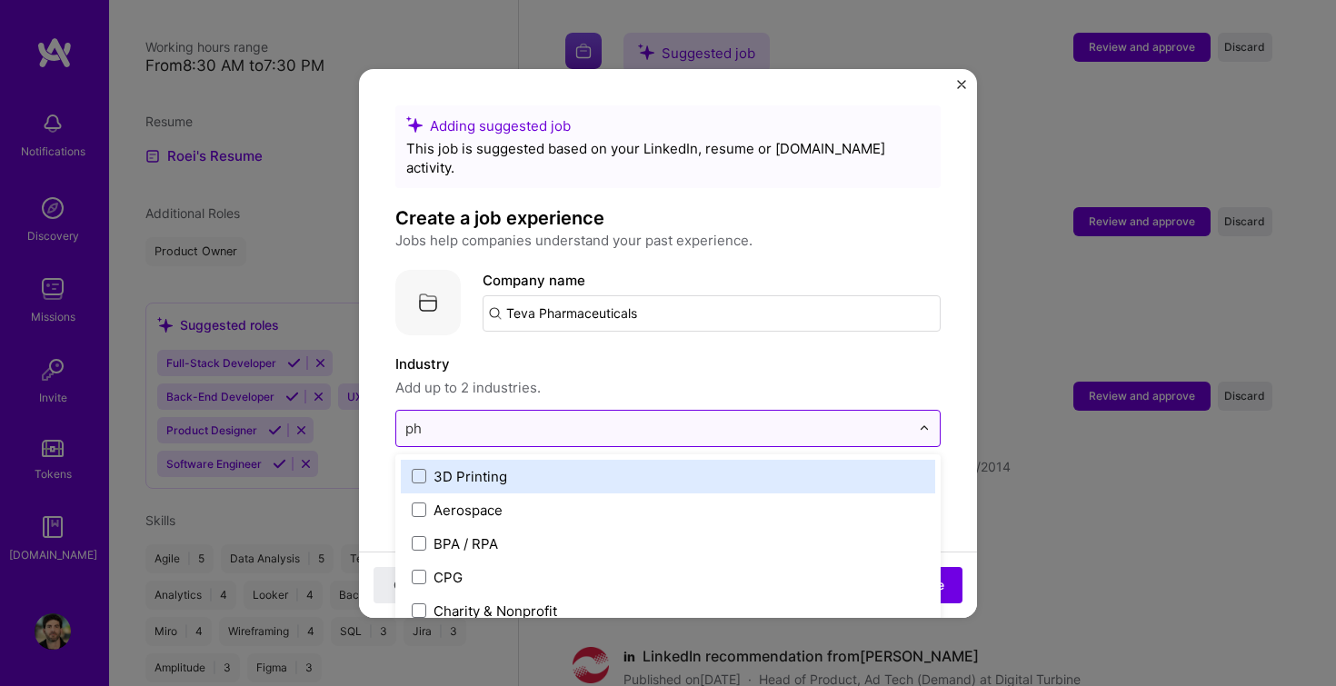
type input "pha"
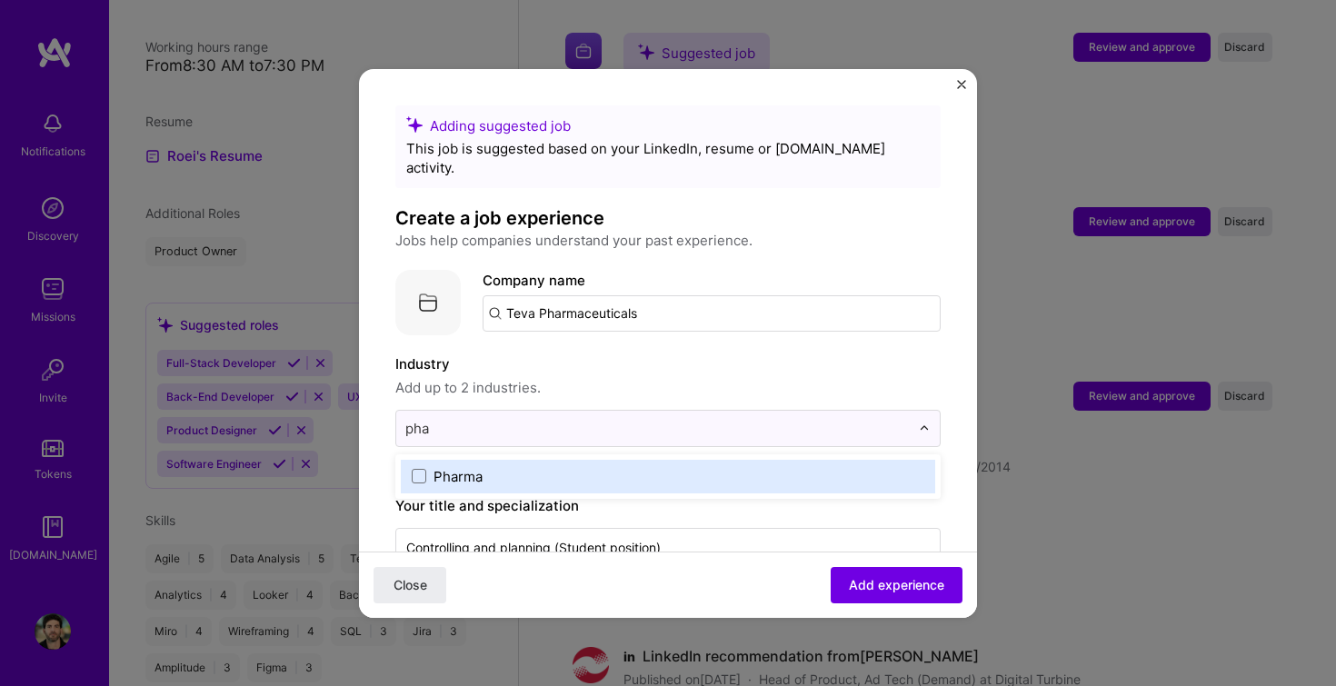
click at [435, 467] on div "Pharma" at bounding box center [458, 476] width 49 height 19
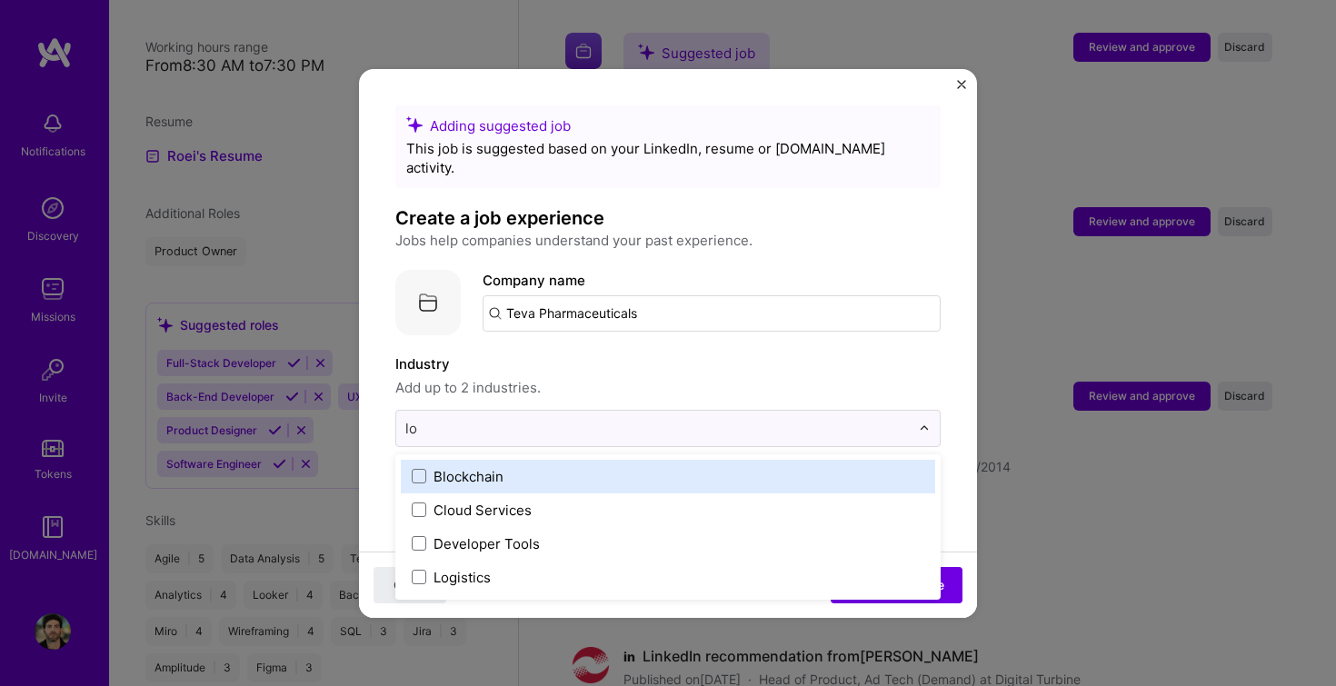
type input "log"
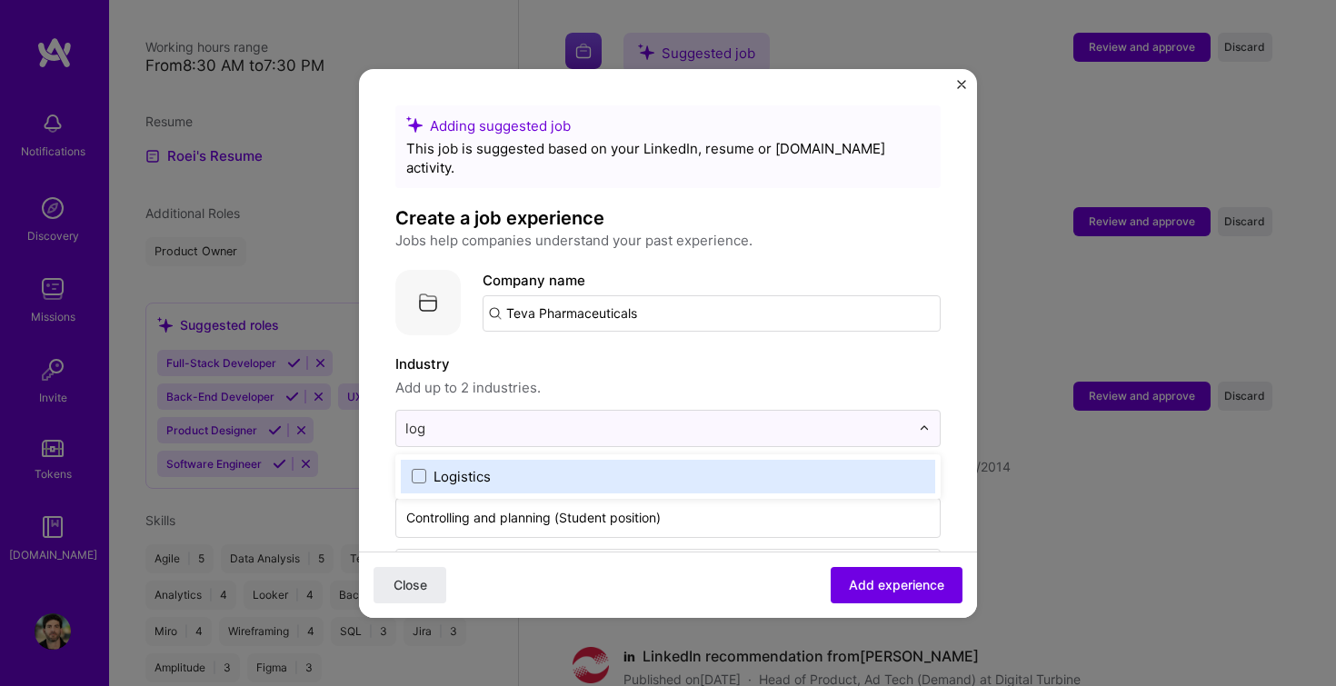
click at [542, 467] on label "Logistics" at bounding box center [668, 476] width 513 height 19
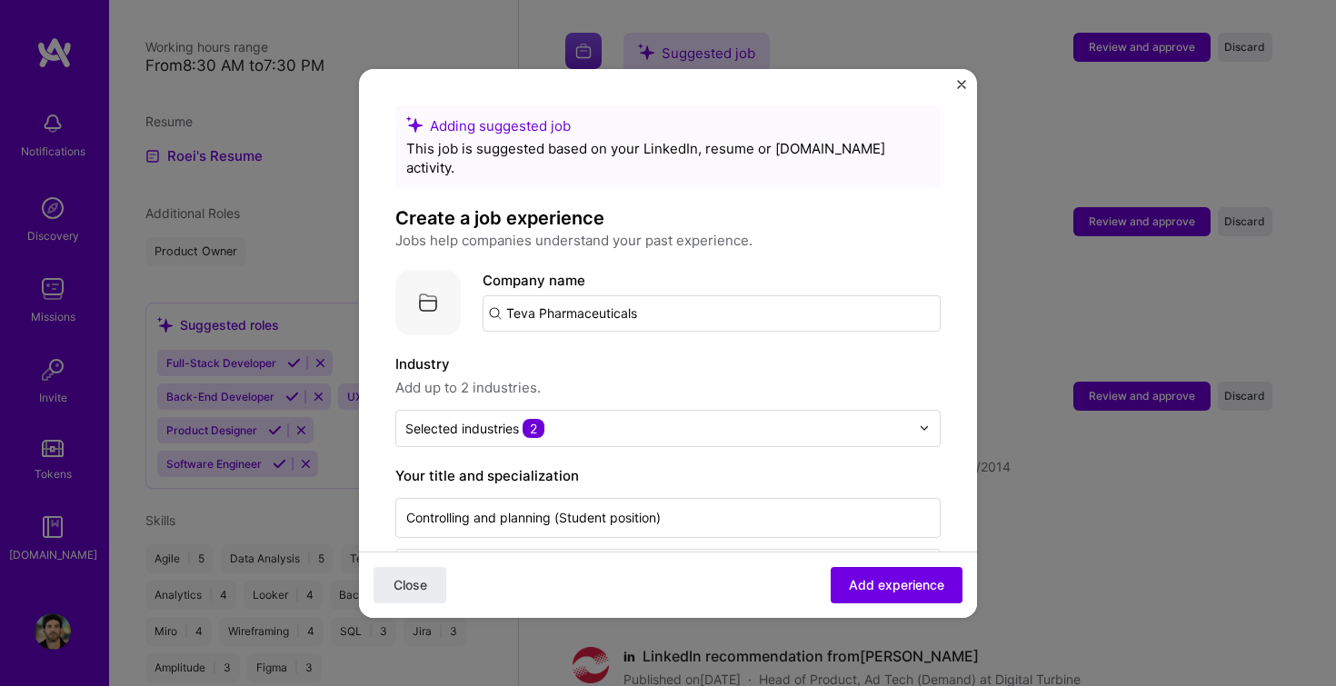
click at [665, 377] on span "Add up to 2 industries." at bounding box center [667, 388] width 545 height 22
click at [664, 297] on input "Teva Pharmaceuticals" at bounding box center [712, 313] width 458 height 36
paste input "Teva Pharmaceuticals"
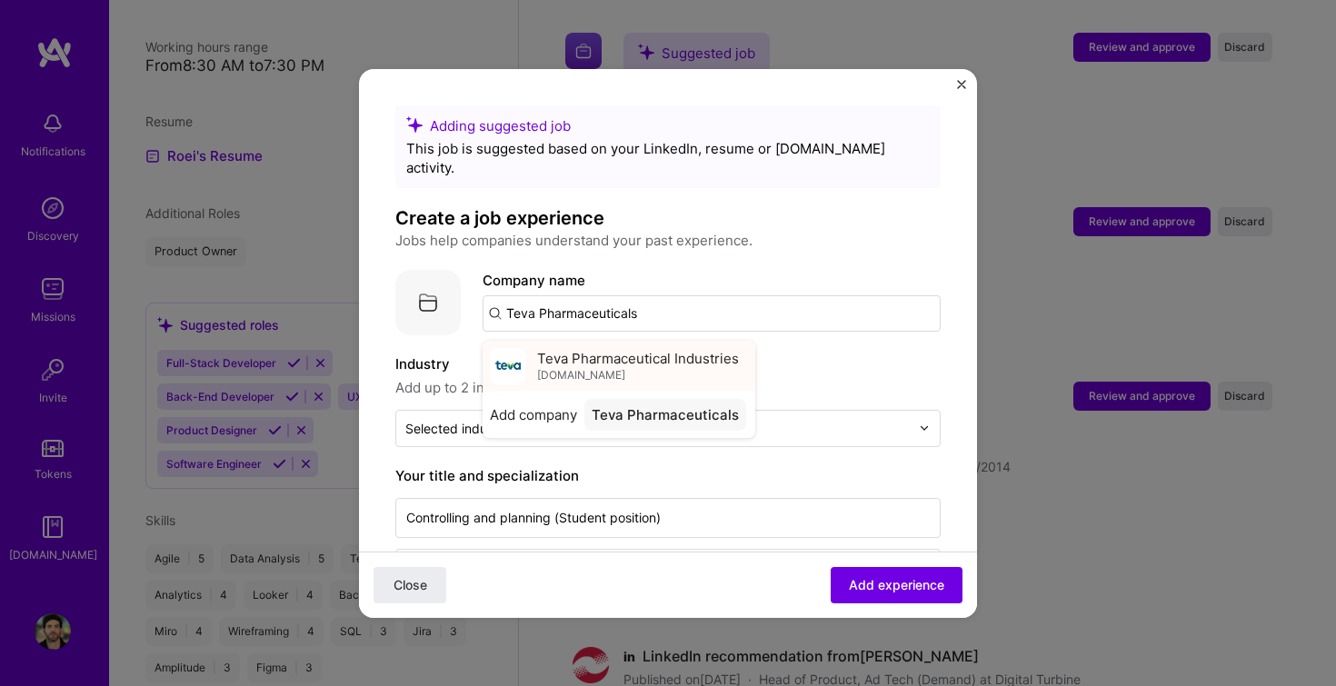
click at [563, 349] on span "Teva Pharmaceutical Industries" at bounding box center [638, 358] width 202 height 19
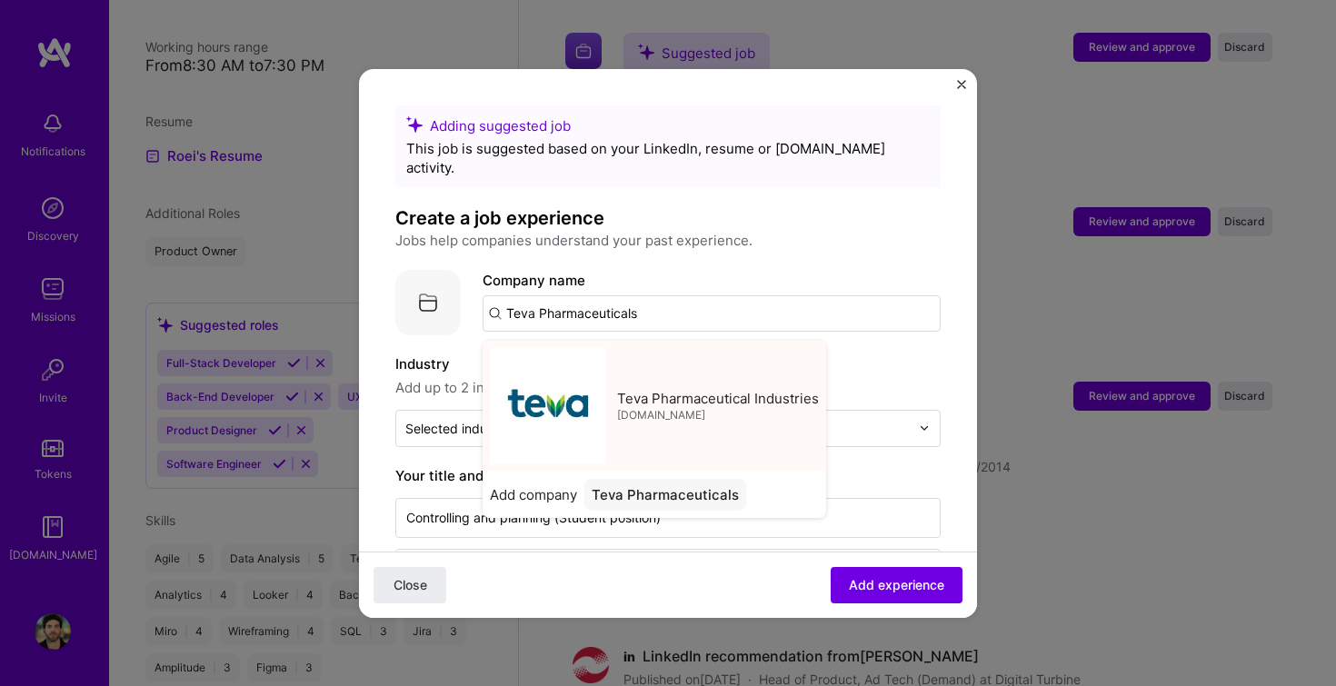
type input "Teva Pharmaceutical Industries"
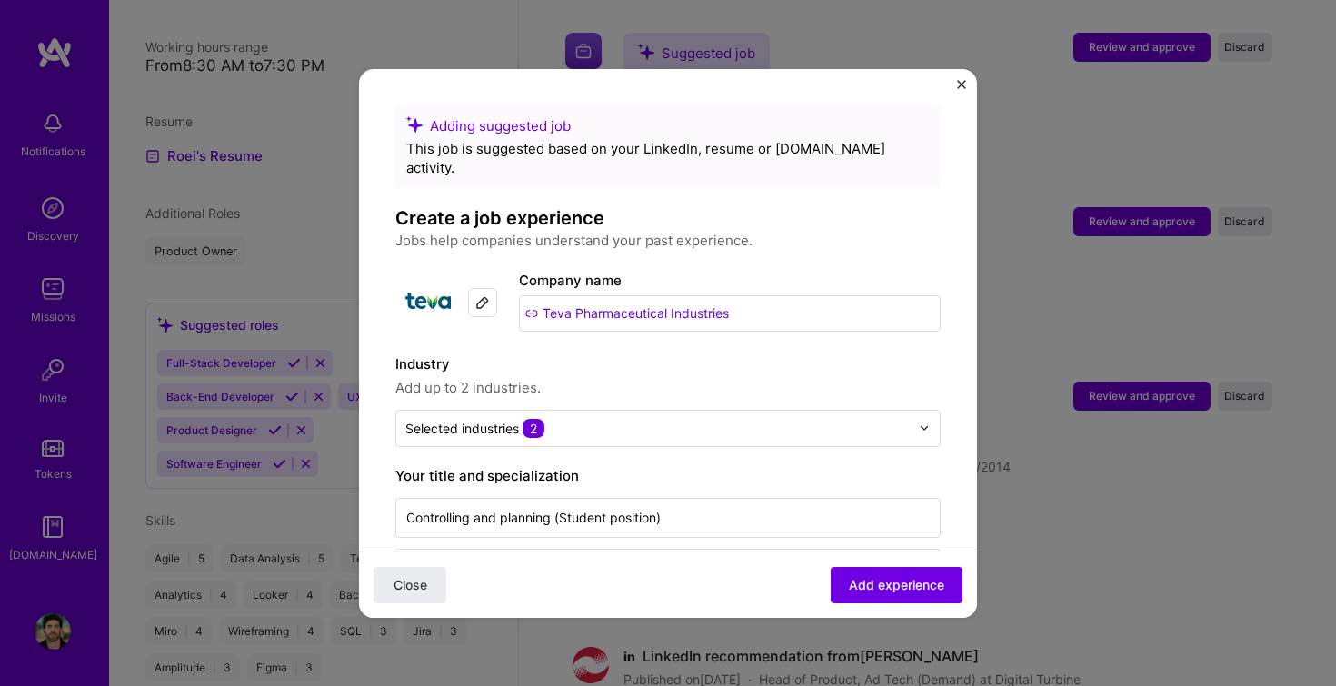
click at [670, 354] on label "Industry" at bounding box center [667, 365] width 545 height 22
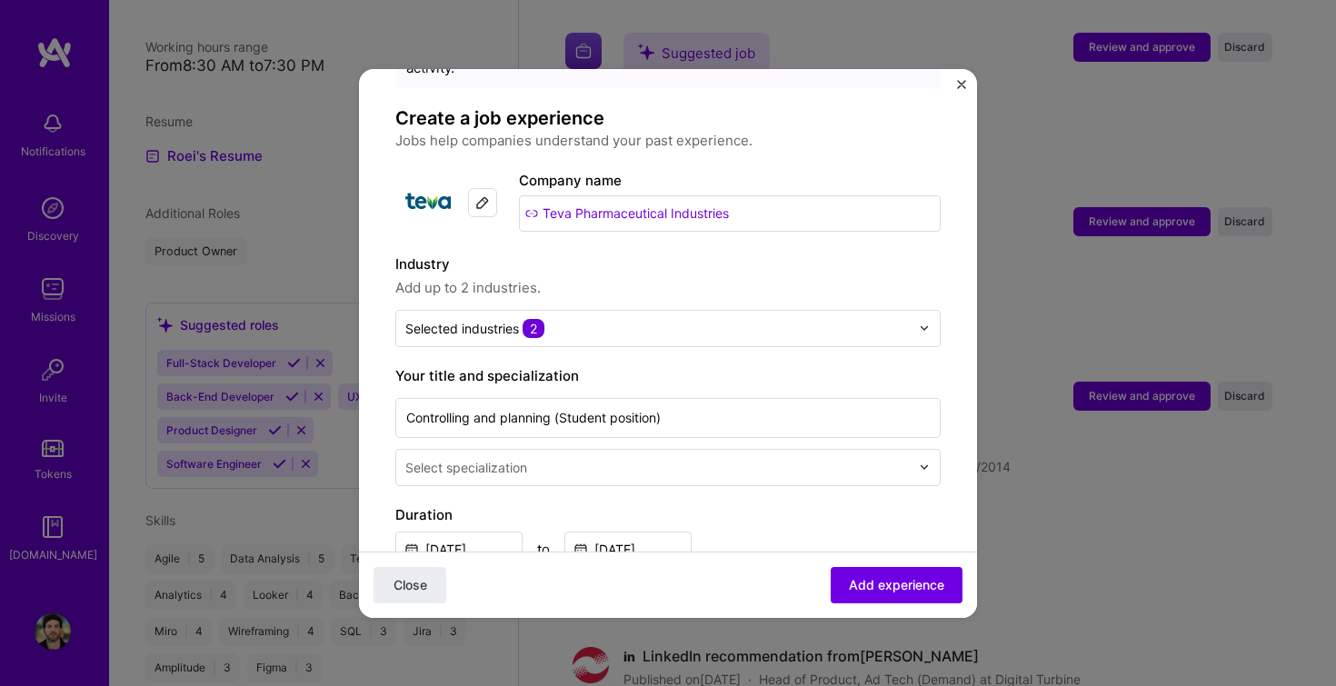
scroll to position [105, 0]
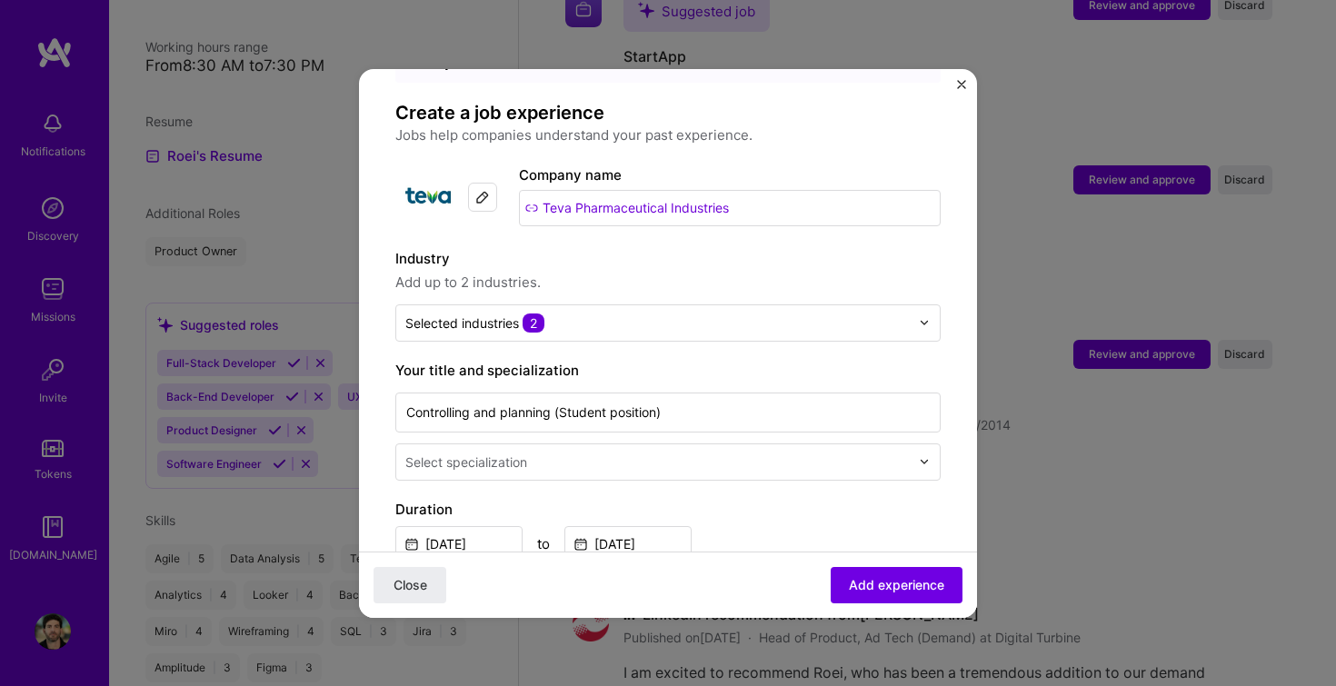
click at [585, 453] on input "text" at bounding box center [659, 462] width 508 height 19
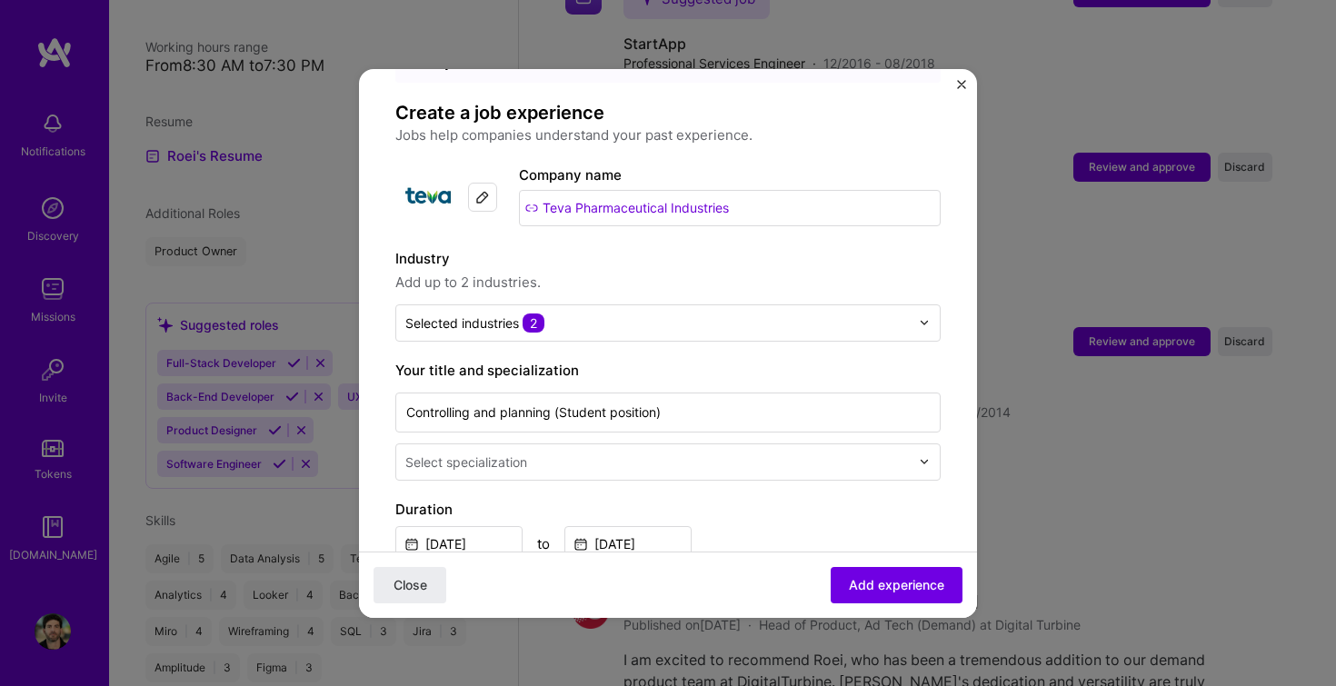
scroll to position [2639, 0]
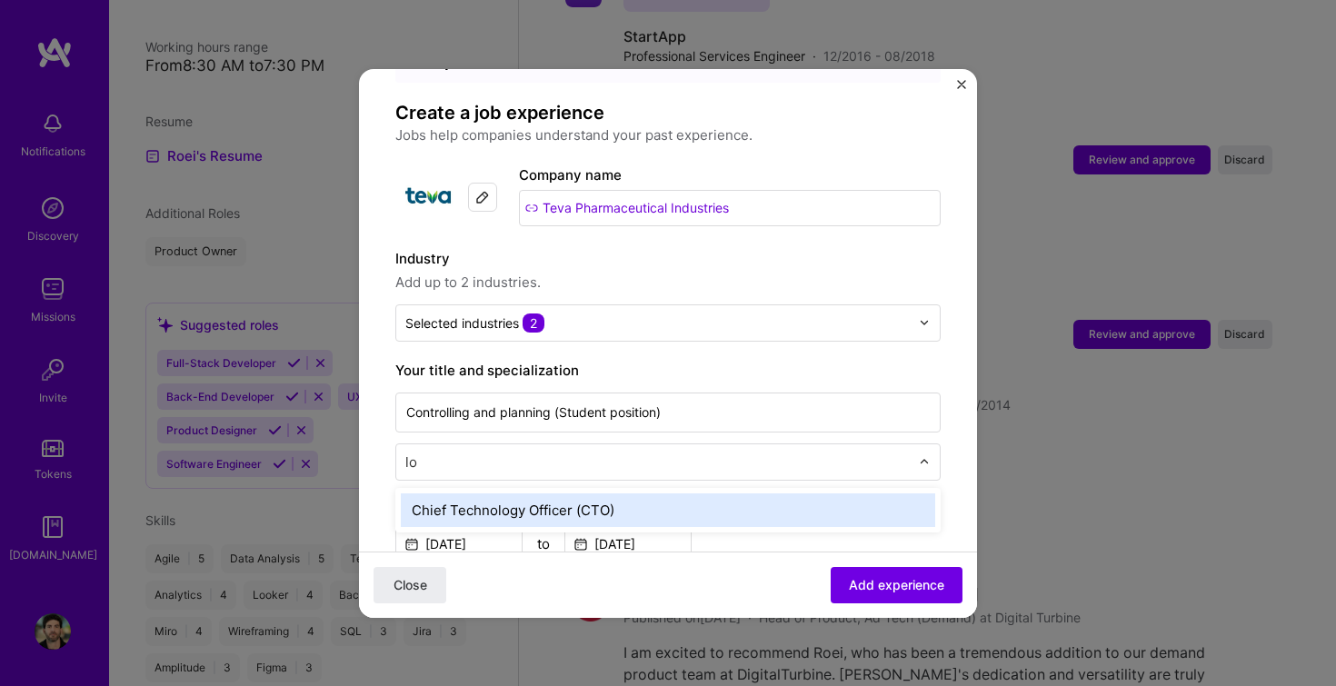
type input "l"
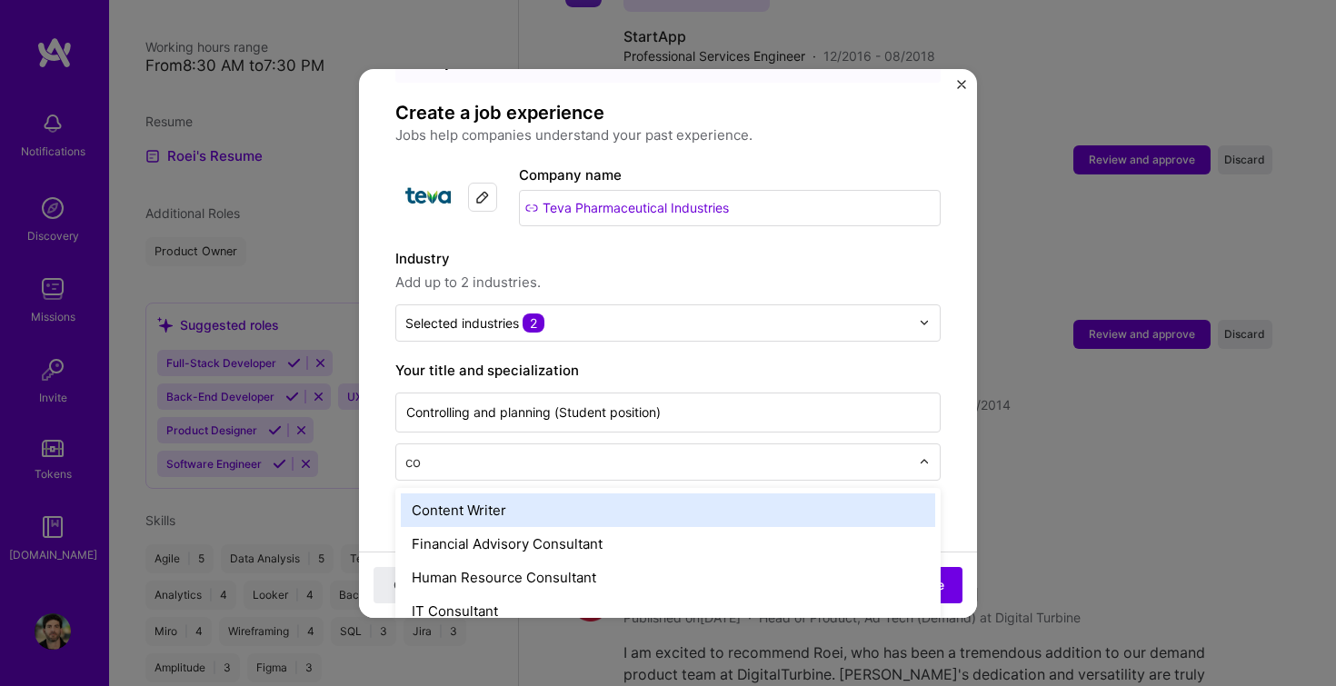
type input "c"
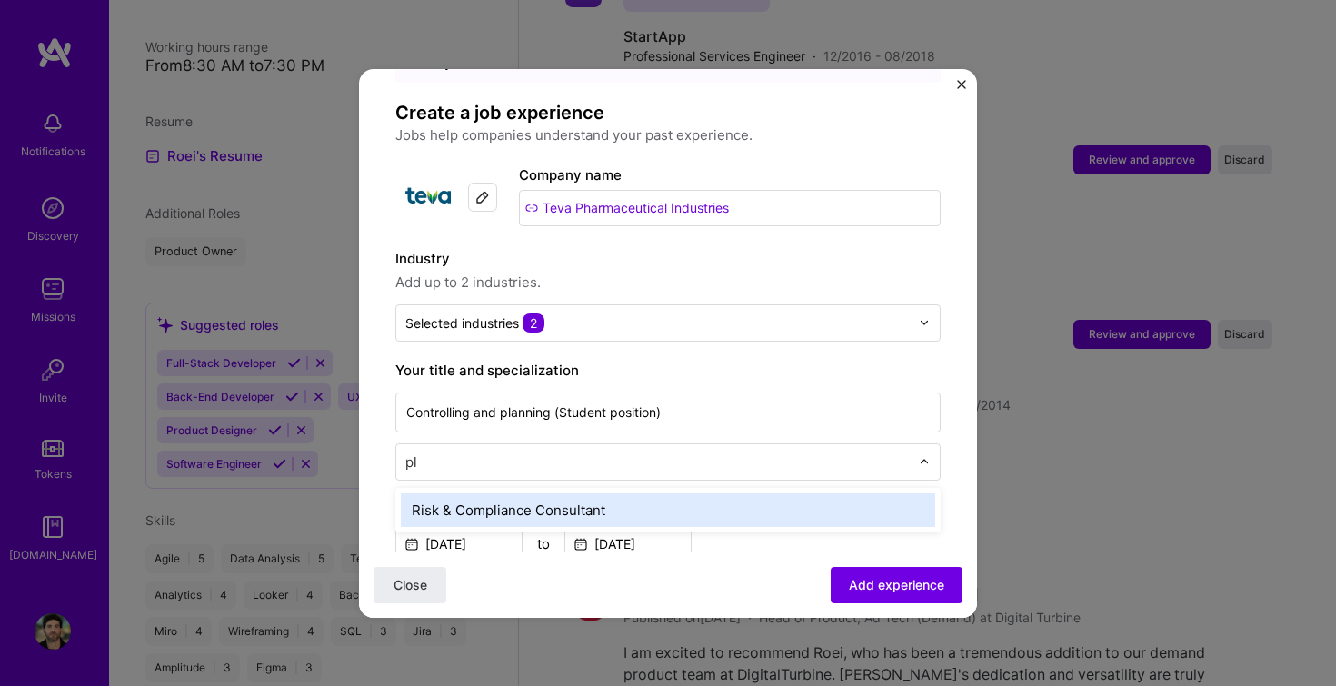
scroll to position [0, 0]
type input "p"
type input "proje"
click at [491, 494] on div "Project Manager" at bounding box center [668, 511] width 535 height 34
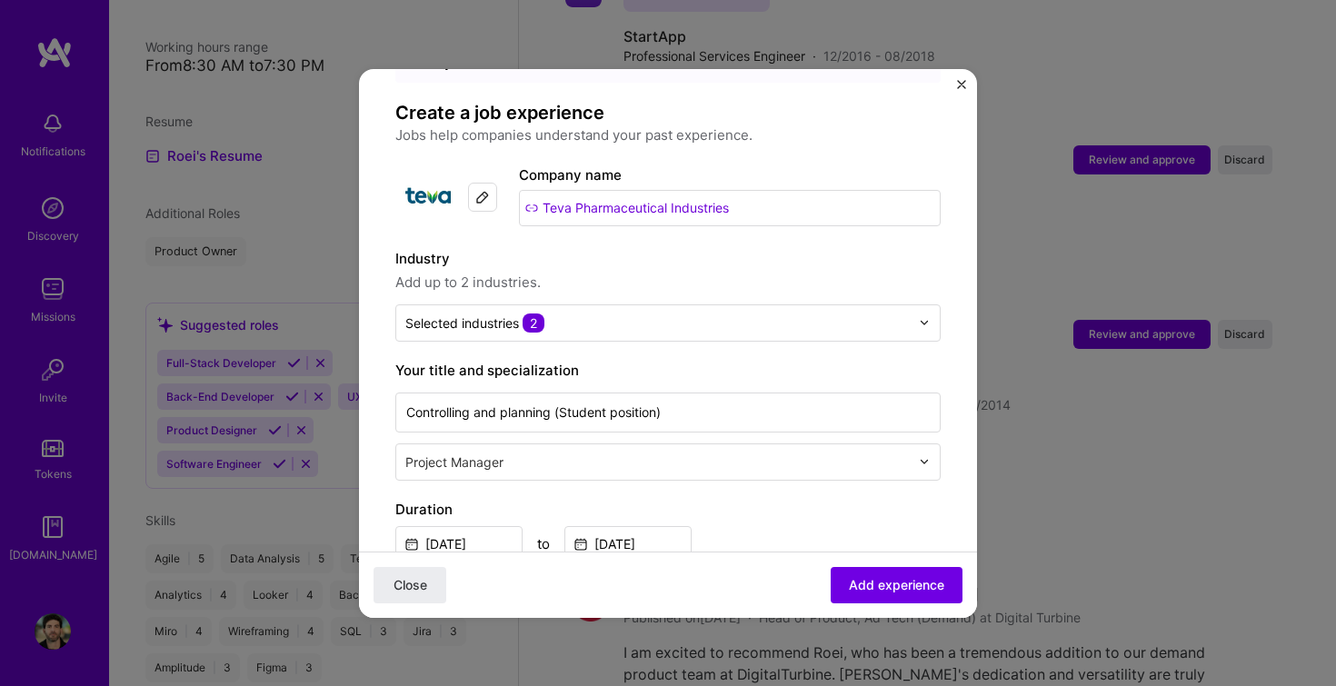
click at [543, 453] on input "text" at bounding box center [659, 462] width 508 height 19
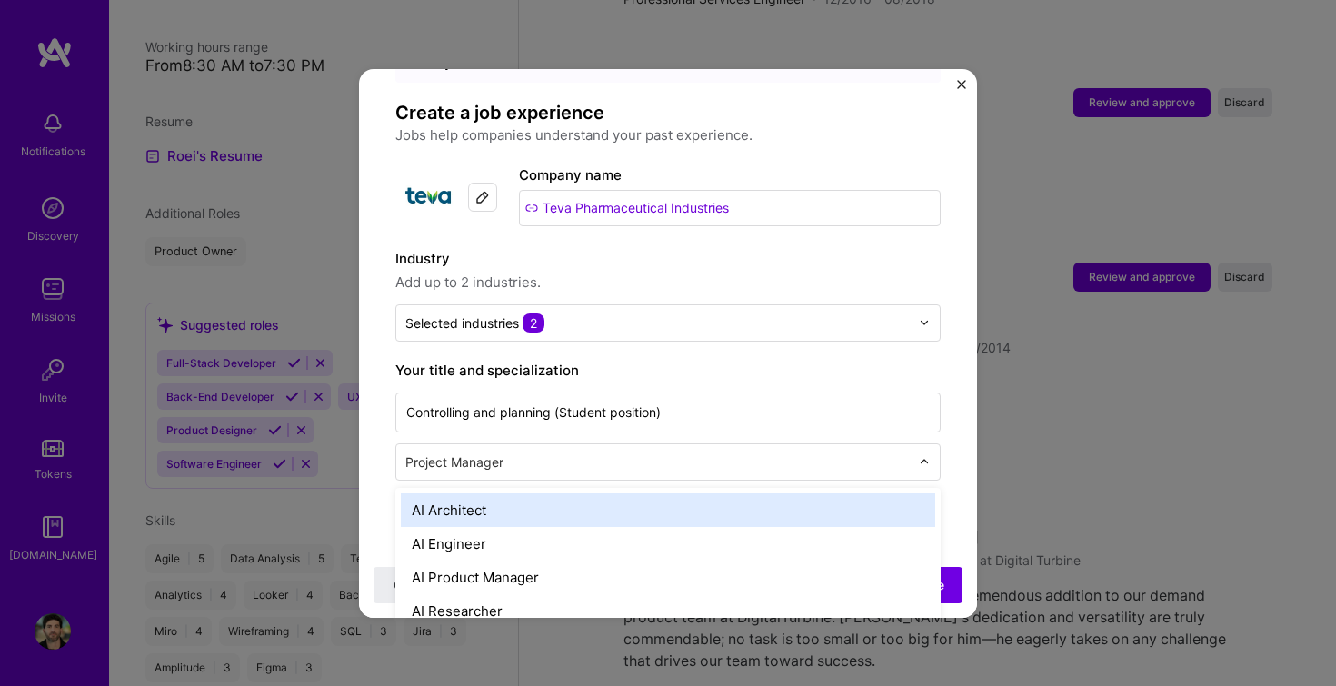
scroll to position [2702, 0]
click at [898, 360] on label "Your title and specialization" at bounding box center [667, 371] width 545 height 22
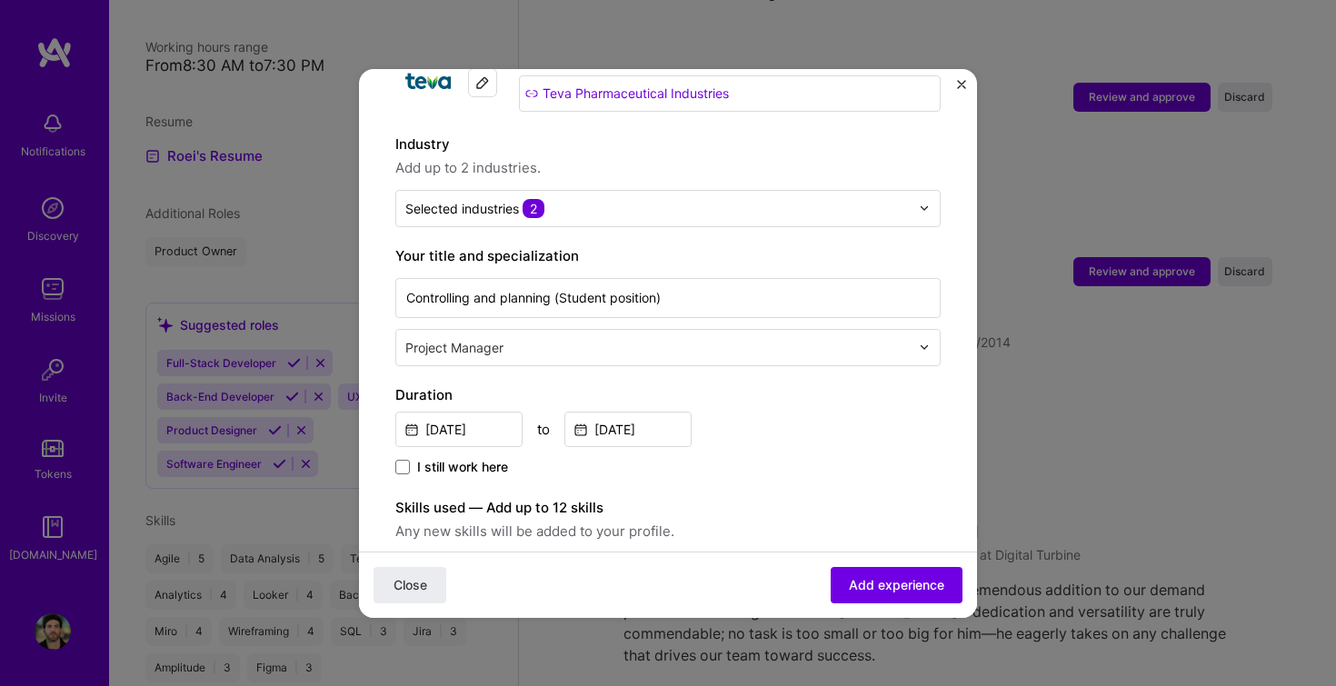
scroll to position [224, 0]
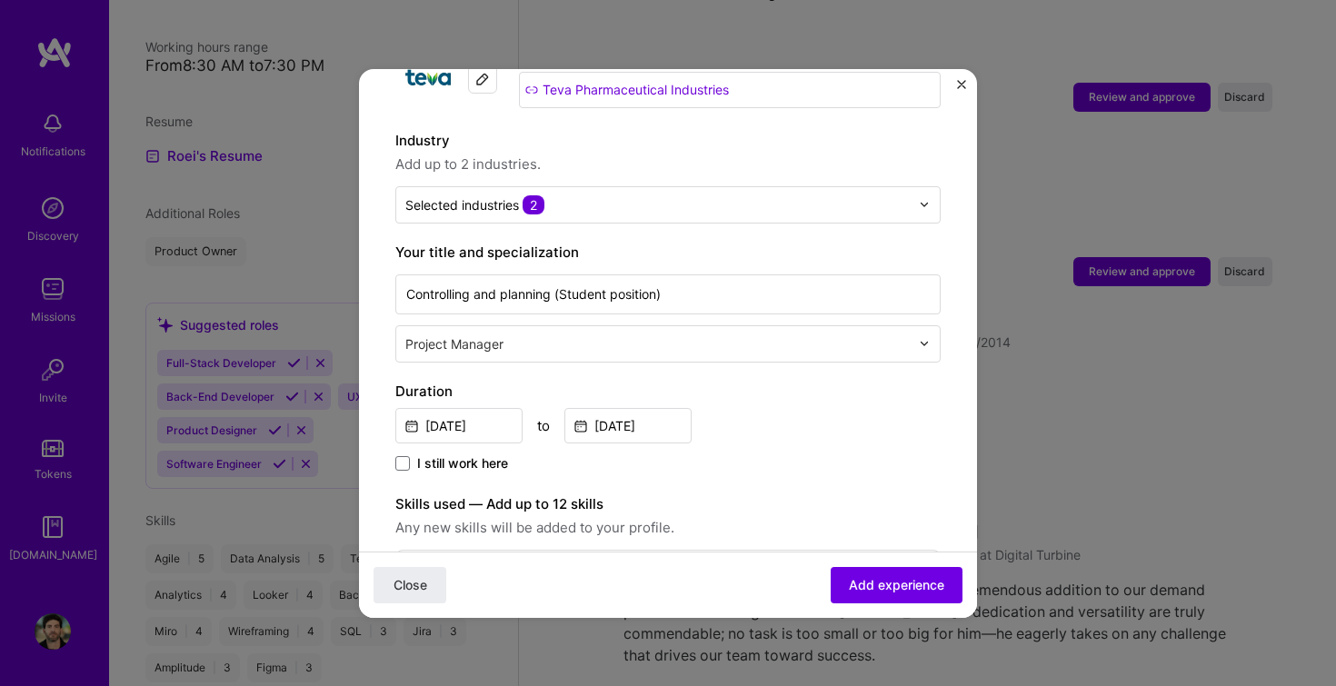
click at [543, 335] on input "text" at bounding box center [659, 344] width 508 height 19
type input "in"
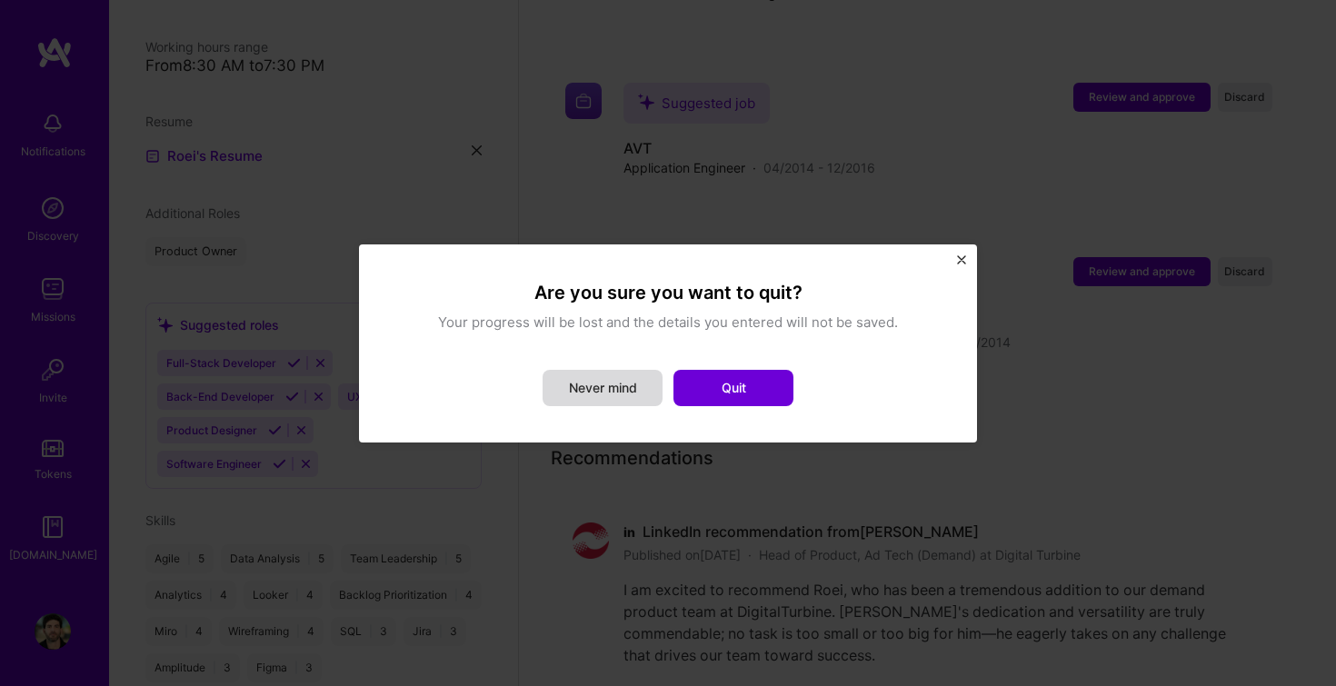
click at [602, 395] on button "Never mind" at bounding box center [603, 388] width 120 height 36
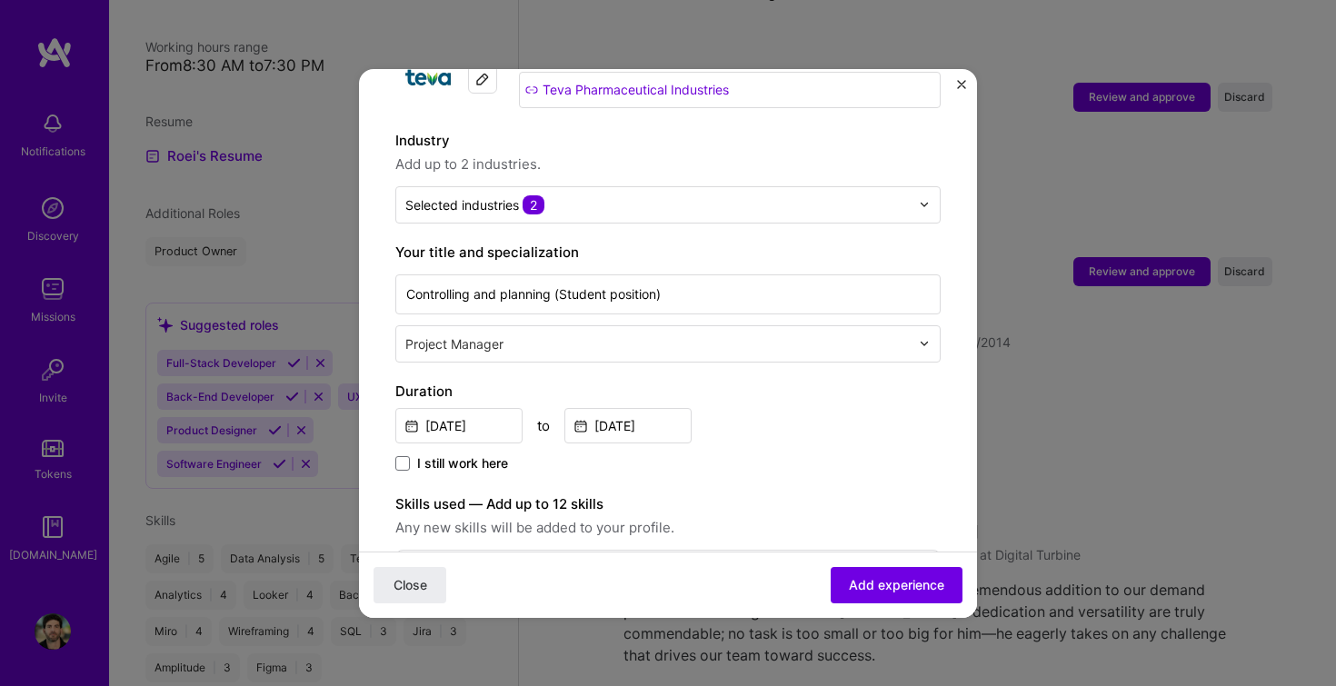
click at [833, 417] on div "[DATE] to [DATE]" at bounding box center [667, 424] width 545 height 39
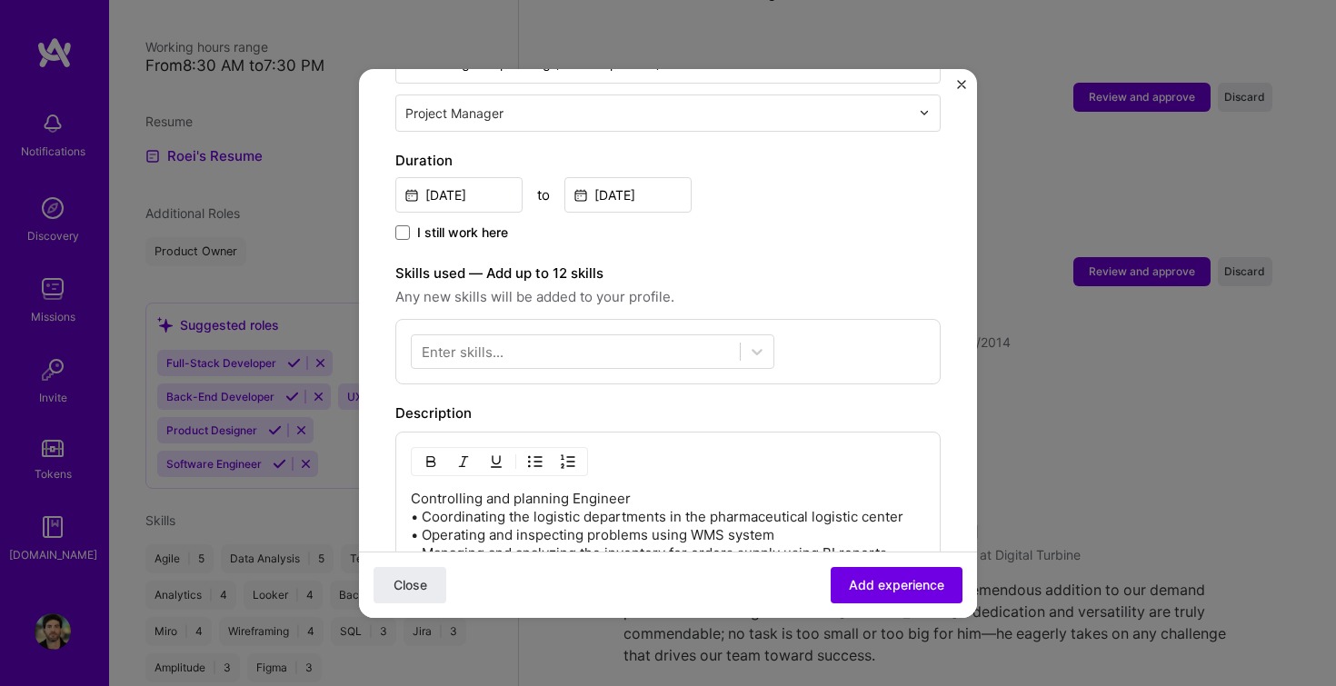
scroll to position [459, 0]
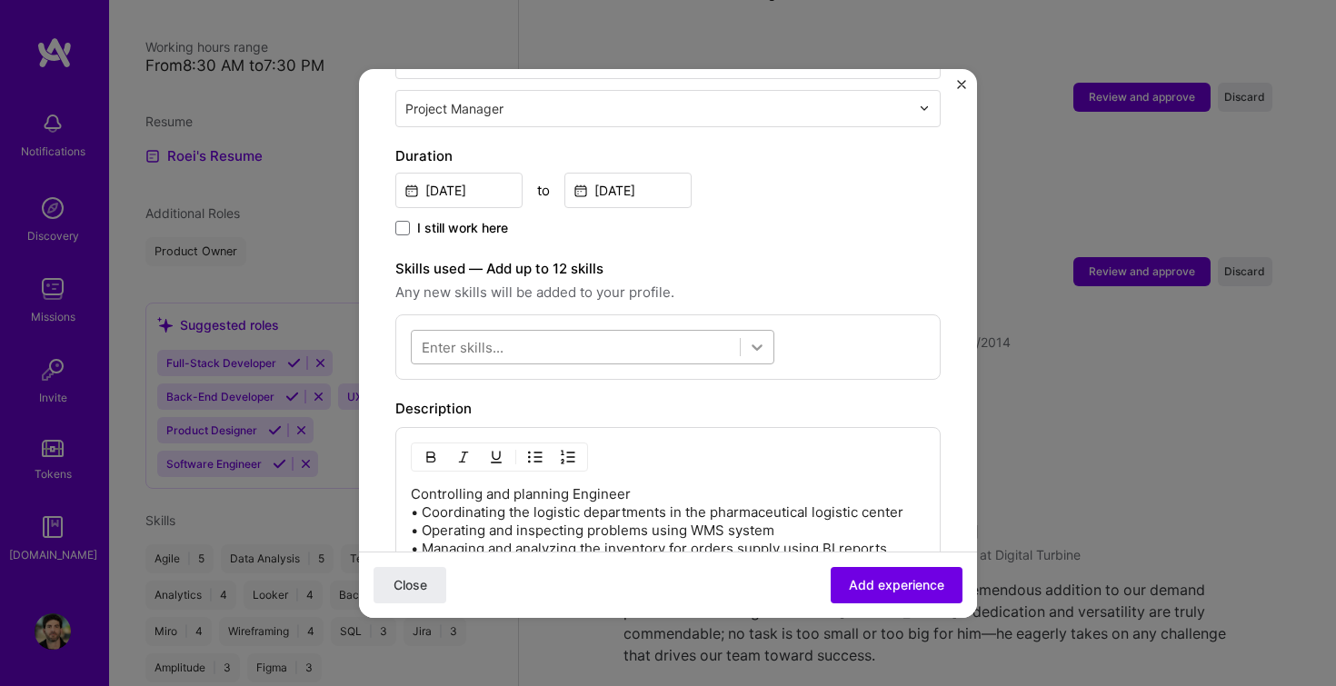
click at [757, 338] on icon at bounding box center [757, 347] width 18 height 18
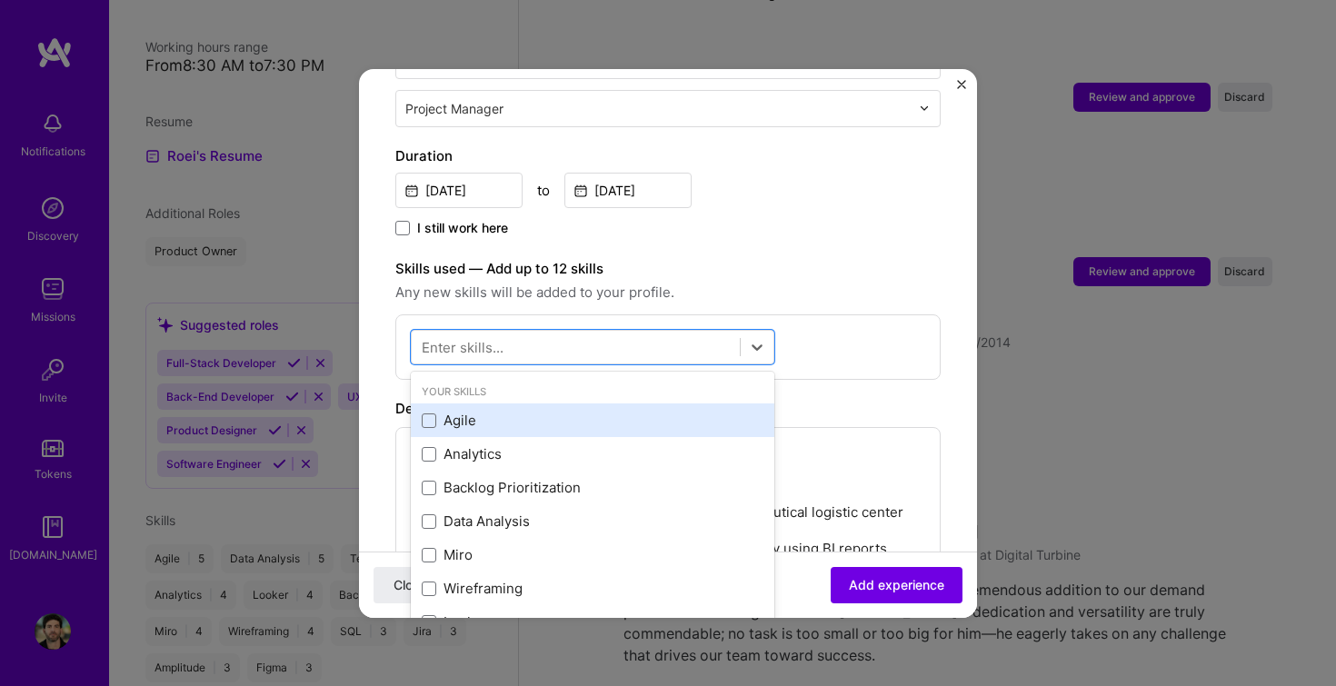
click at [495, 411] on div "Agile" at bounding box center [593, 420] width 342 height 19
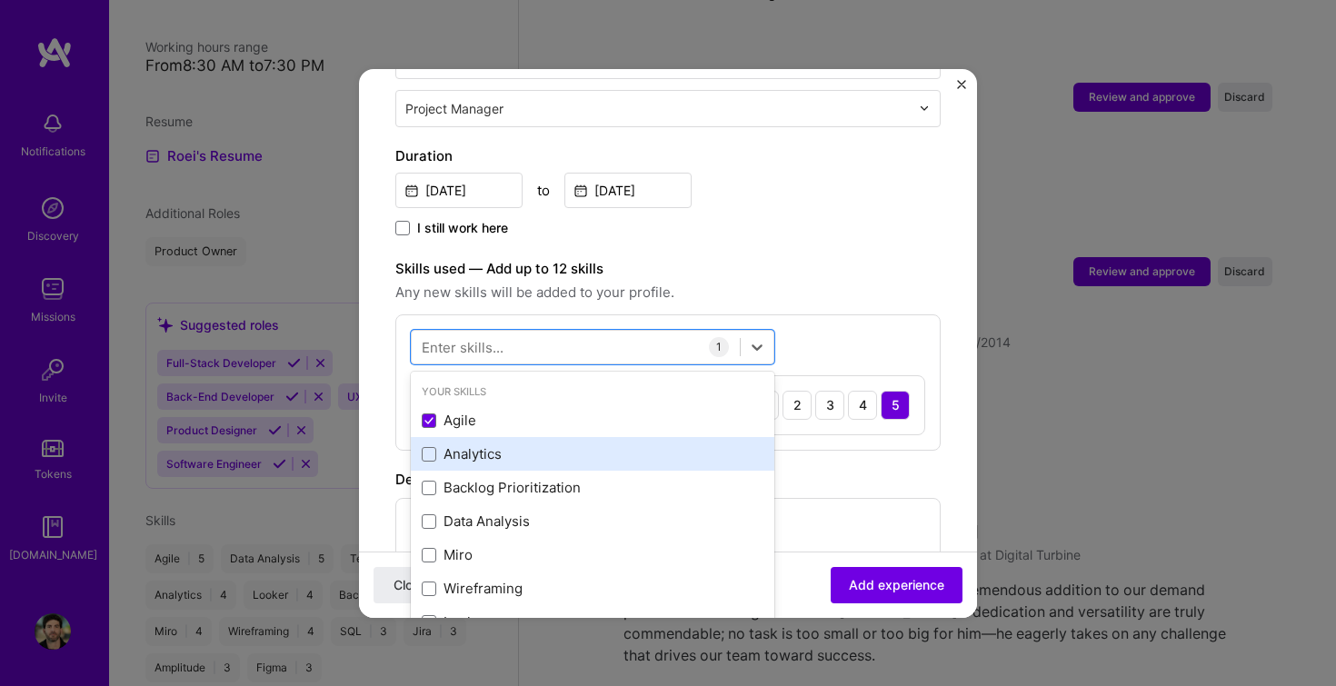
click at [474, 445] on div "Analytics" at bounding box center [593, 454] width 342 height 19
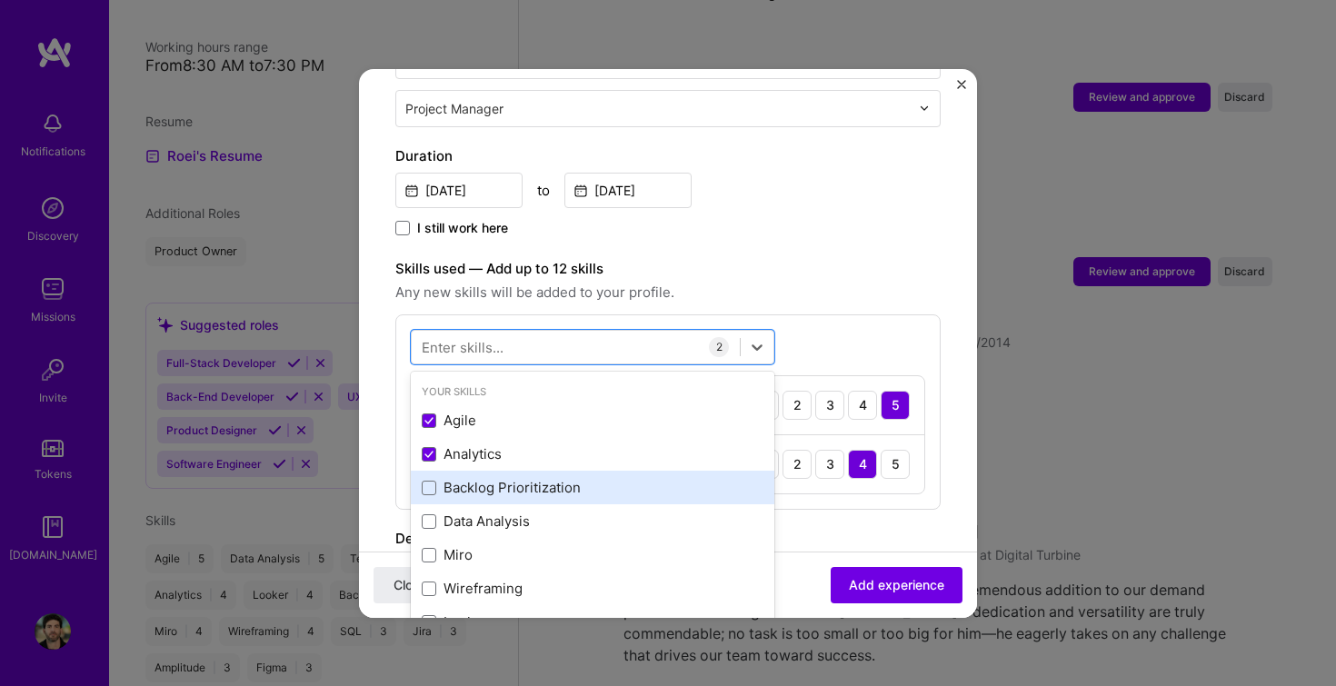
click at [480, 478] on div "Backlog Prioritization" at bounding box center [593, 487] width 342 height 19
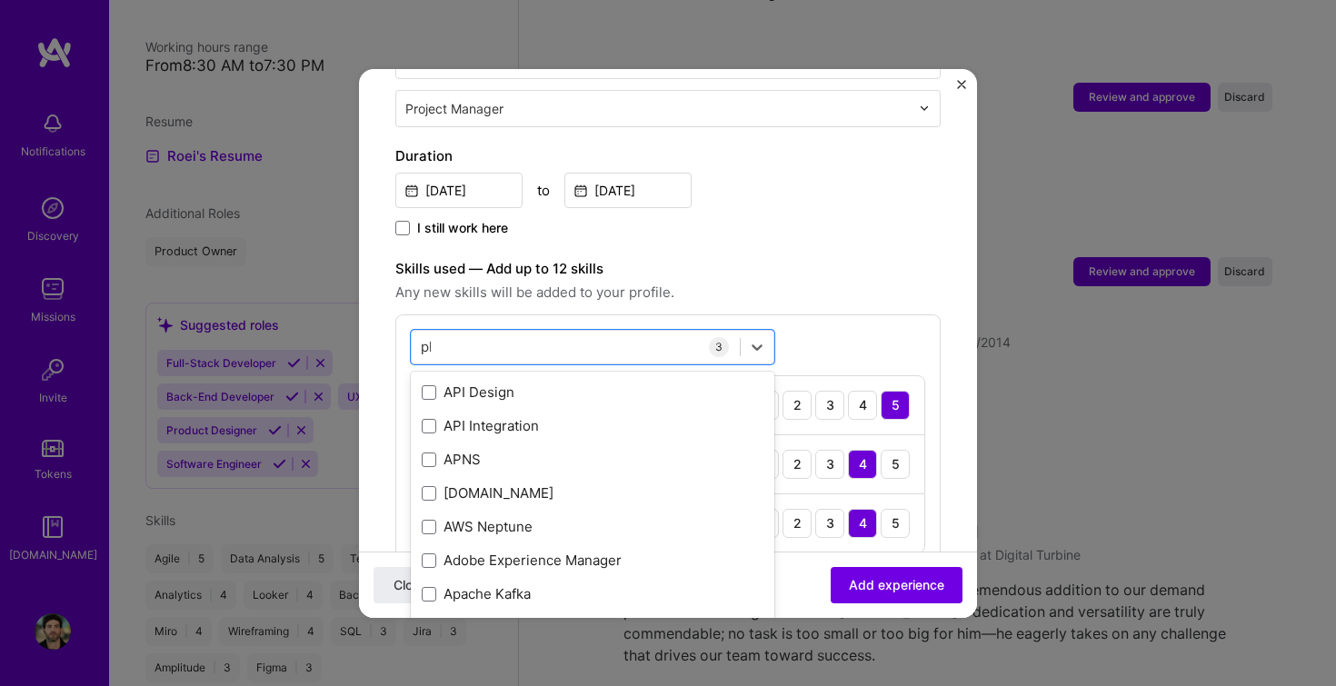
scroll to position [0, 0]
type input "p"
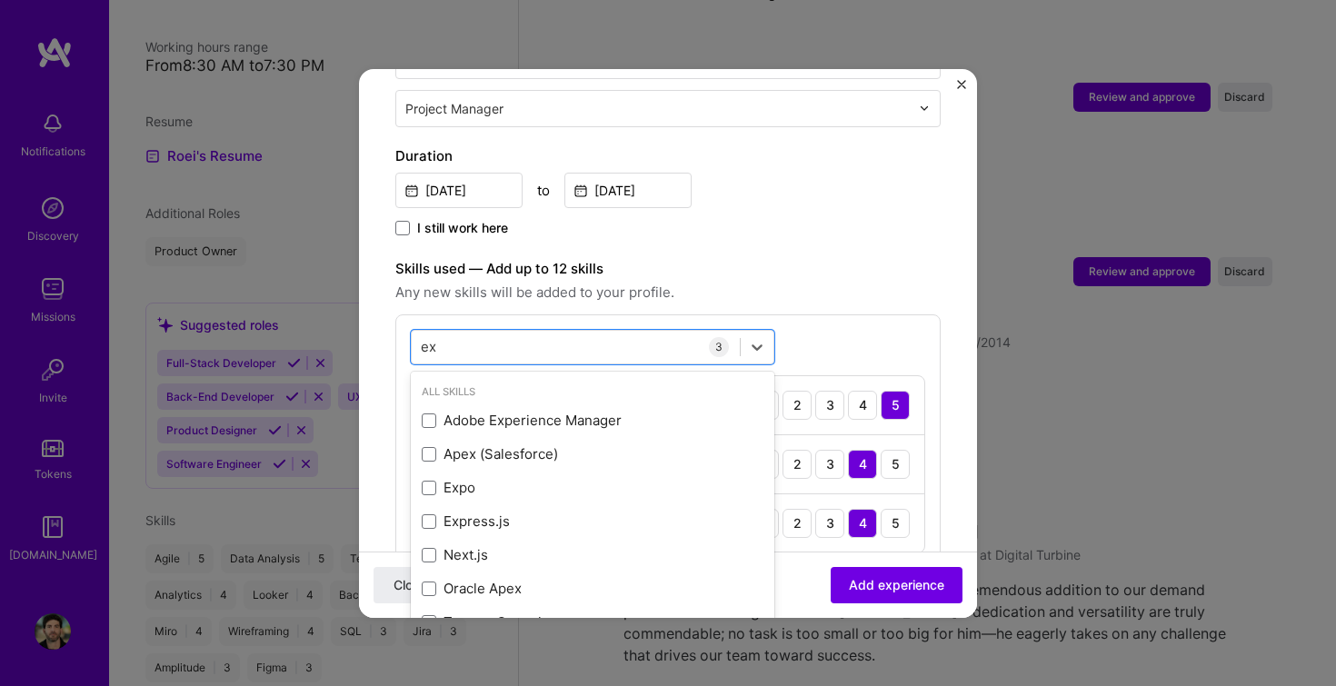
type input "e"
click at [796, 172] on div "[DATE] to [DATE]" at bounding box center [667, 188] width 545 height 39
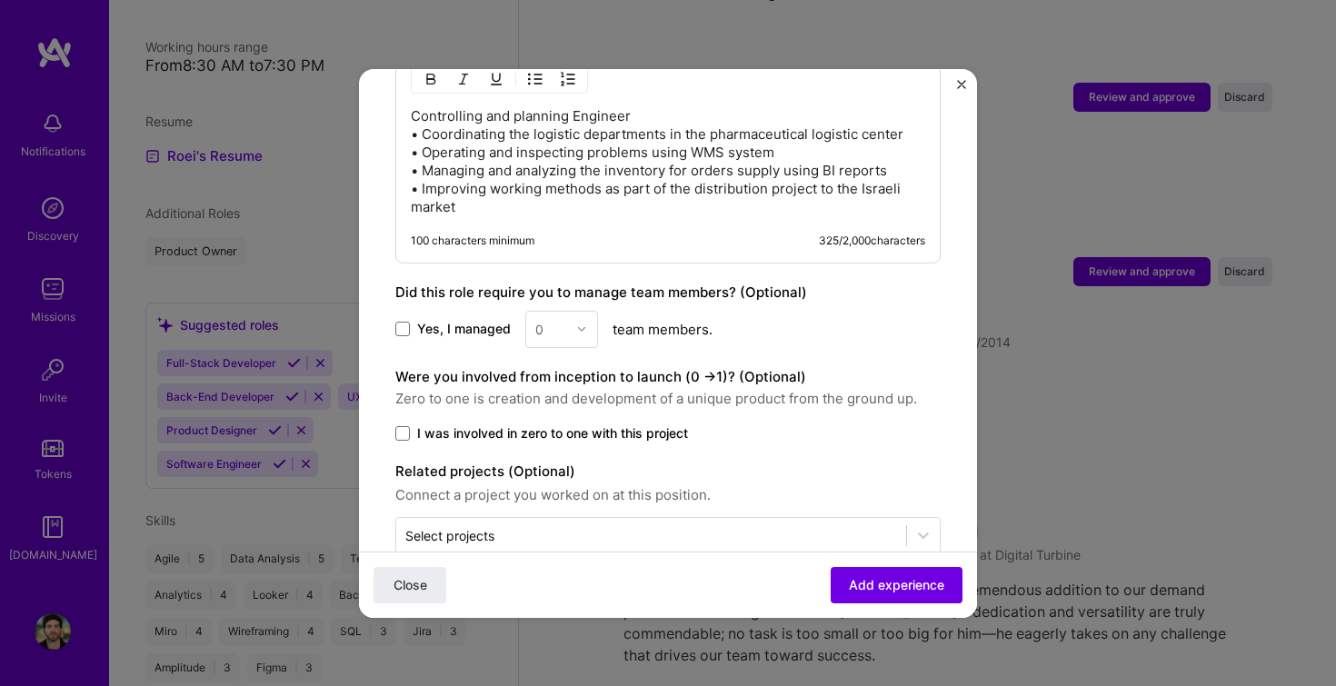
scroll to position [1046, 0]
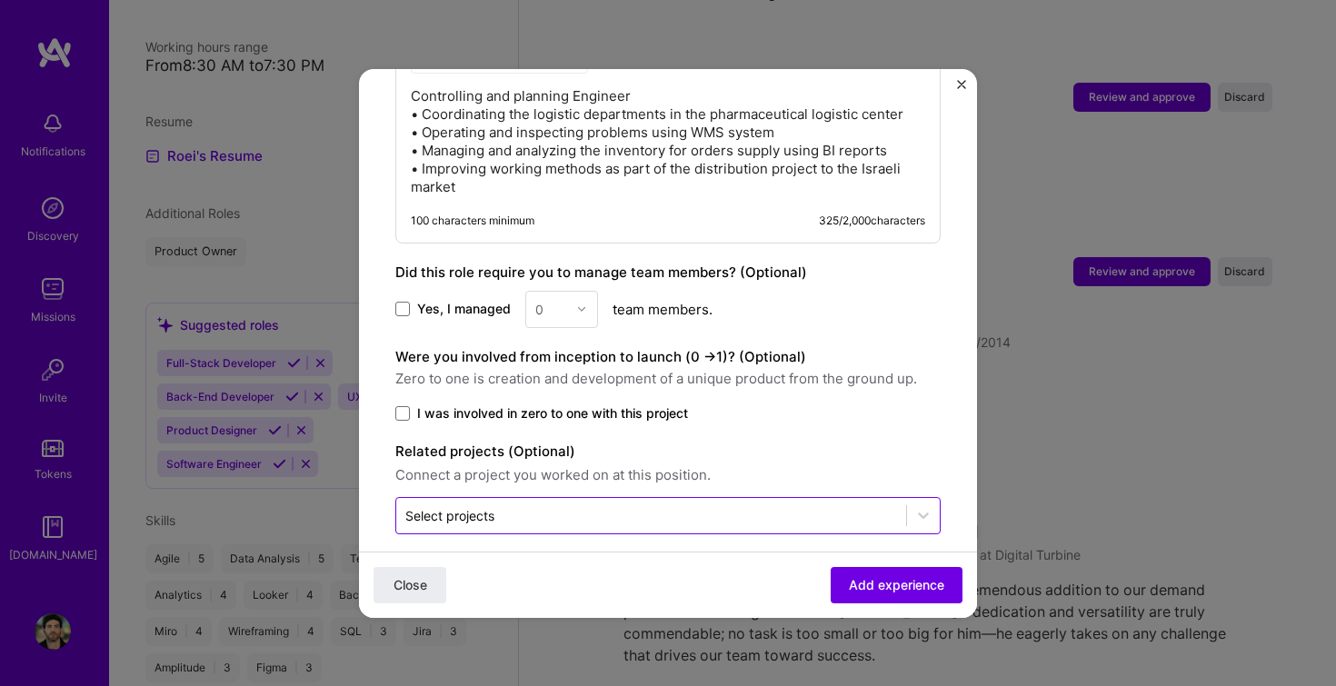
click at [467, 506] on div "Select projects" at bounding box center [449, 515] width 89 height 19
click at [588, 574] on div "Close Add experience" at bounding box center [668, 584] width 618 height 66
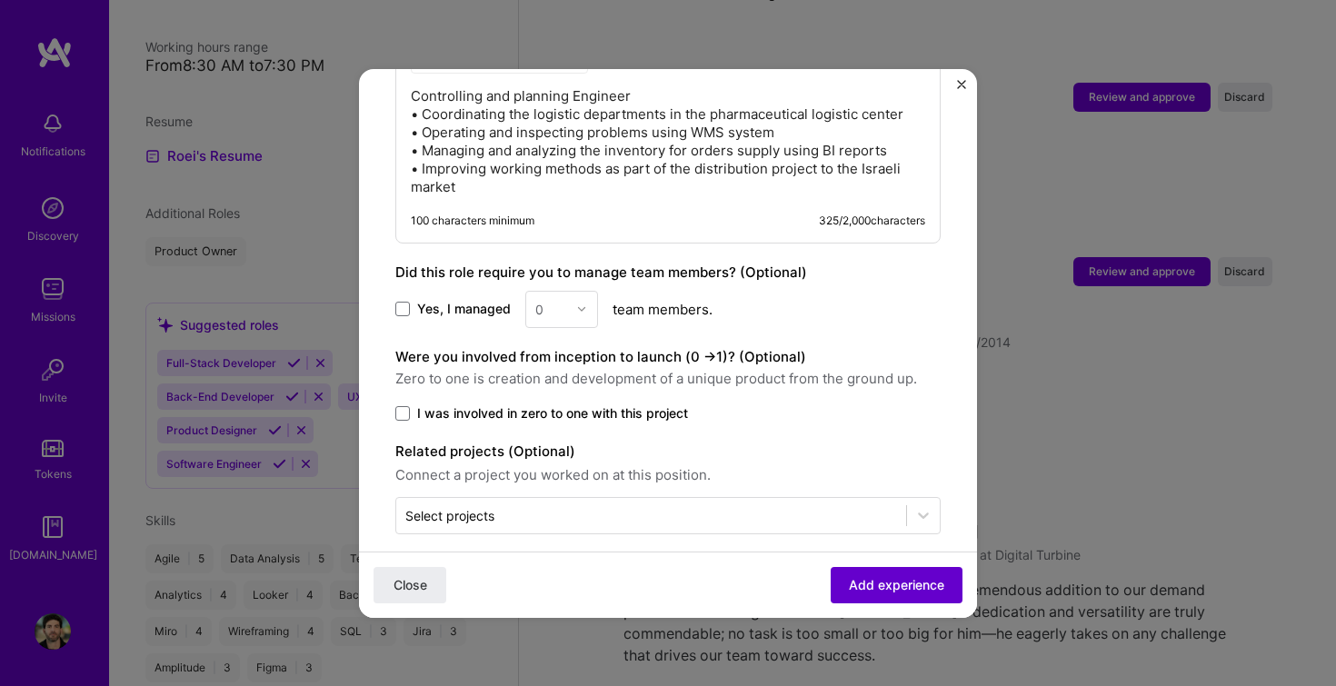
click at [915, 593] on span "Add experience" at bounding box center [896, 584] width 95 height 18
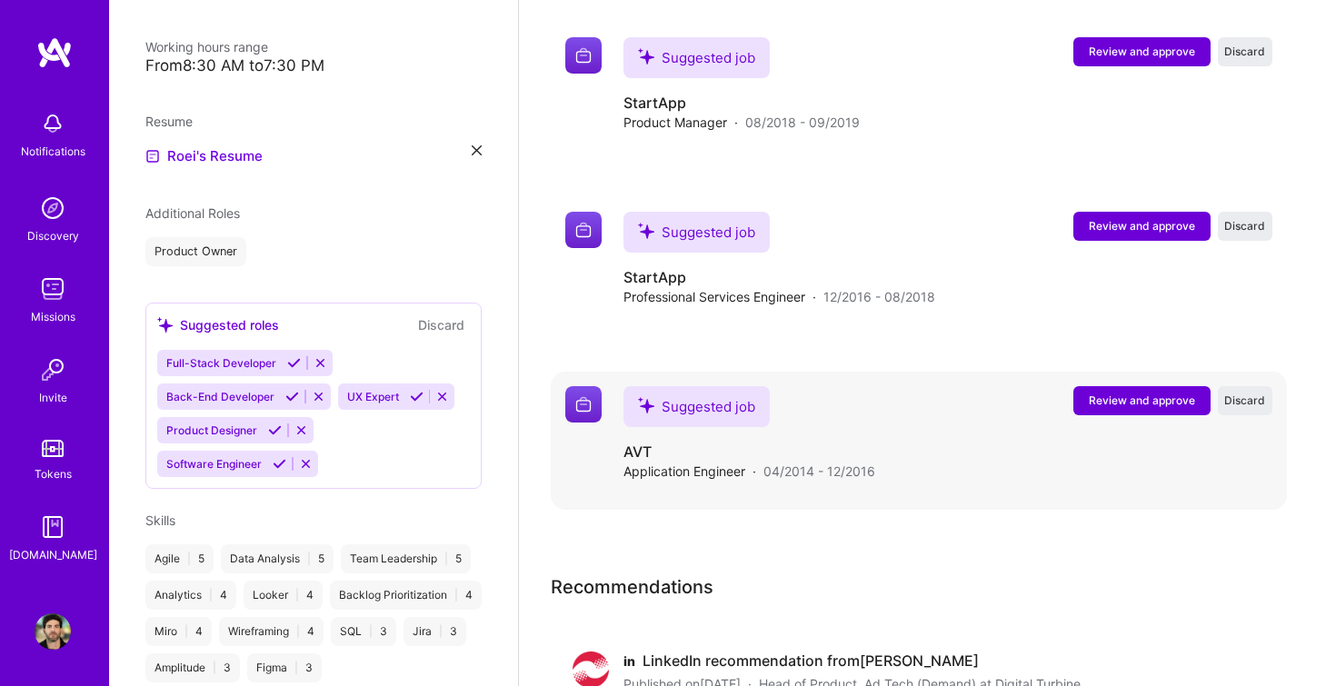
click at [1174, 393] on span "Review and approve" at bounding box center [1142, 400] width 106 height 15
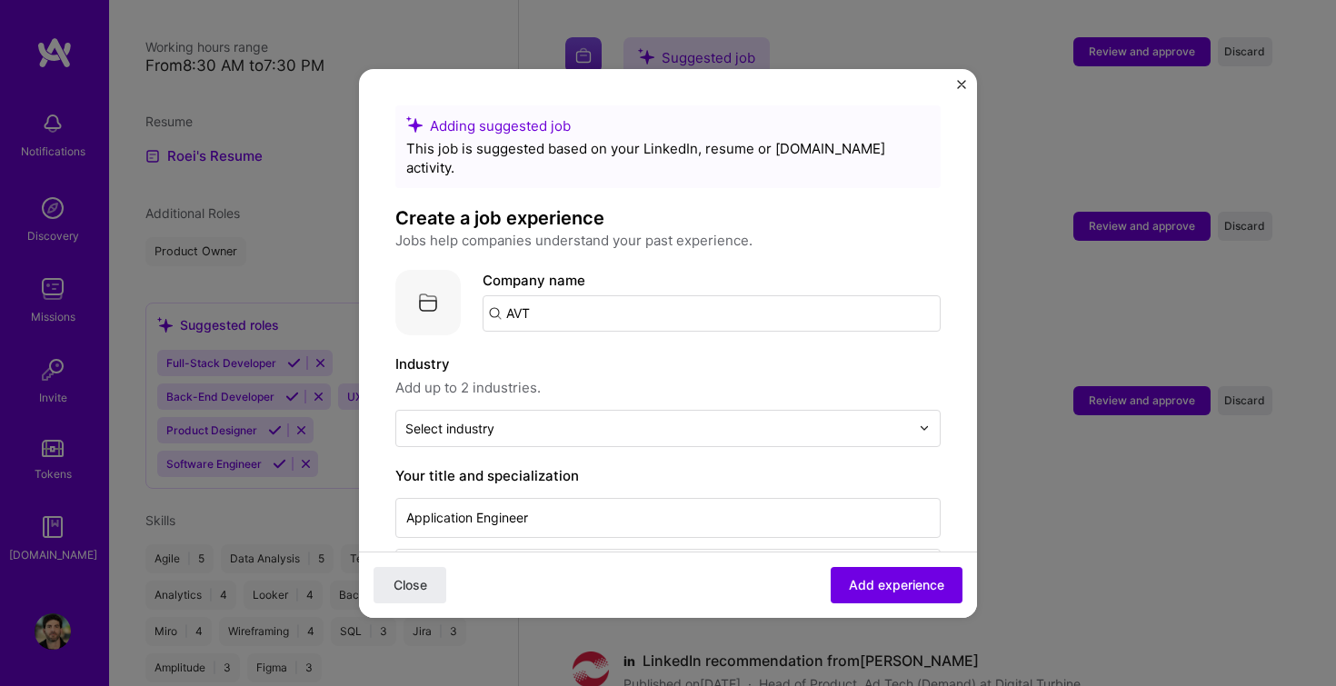
click at [570, 299] on input "AVT" at bounding box center [712, 313] width 458 height 36
click at [492, 295] on input "AVT" at bounding box center [712, 313] width 458 height 36
click at [567, 295] on input "AVT" at bounding box center [712, 313] width 458 height 36
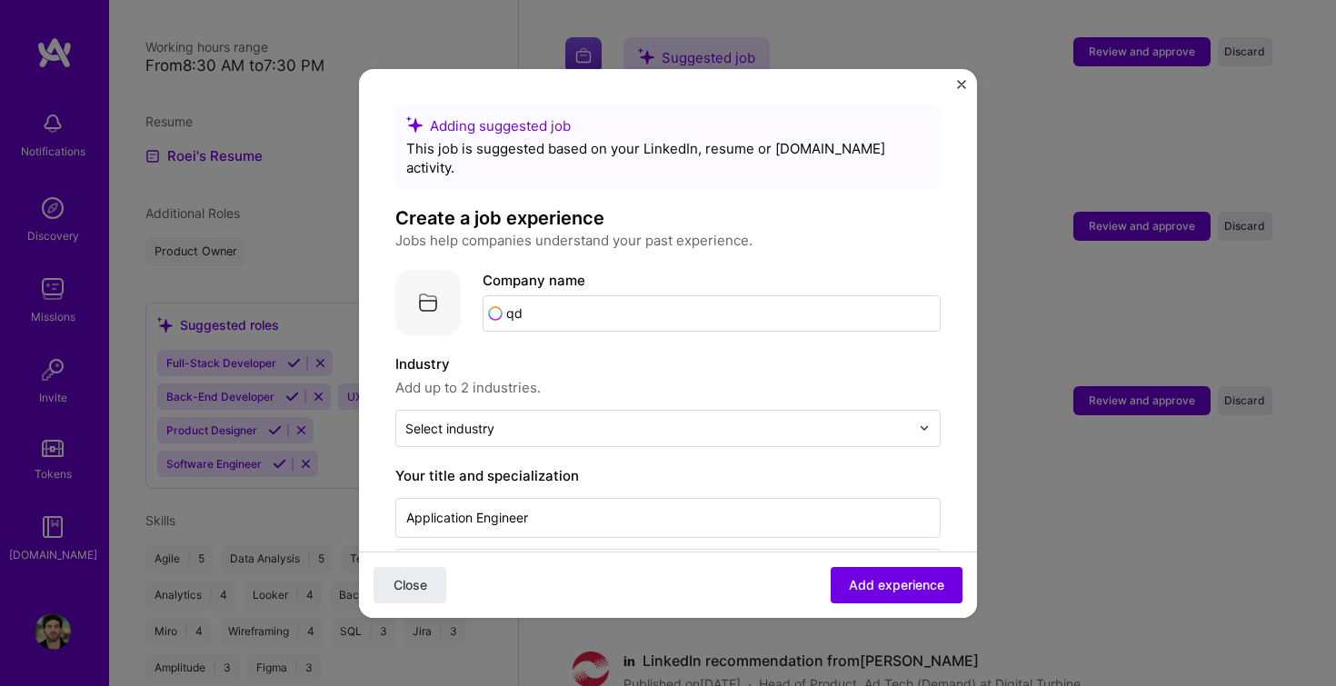
type input "q"
type input "AVT"
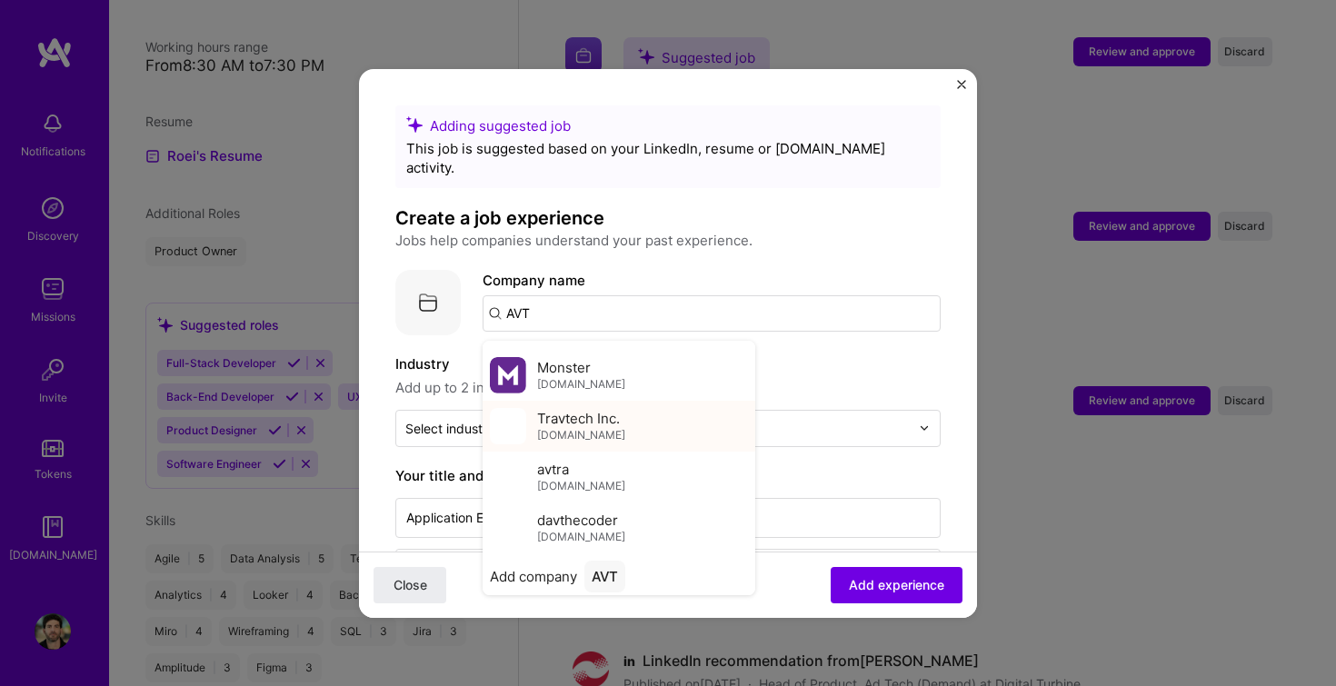
scroll to position [46, 0]
click at [619, 556] on div "AVT" at bounding box center [605, 572] width 41 height 32
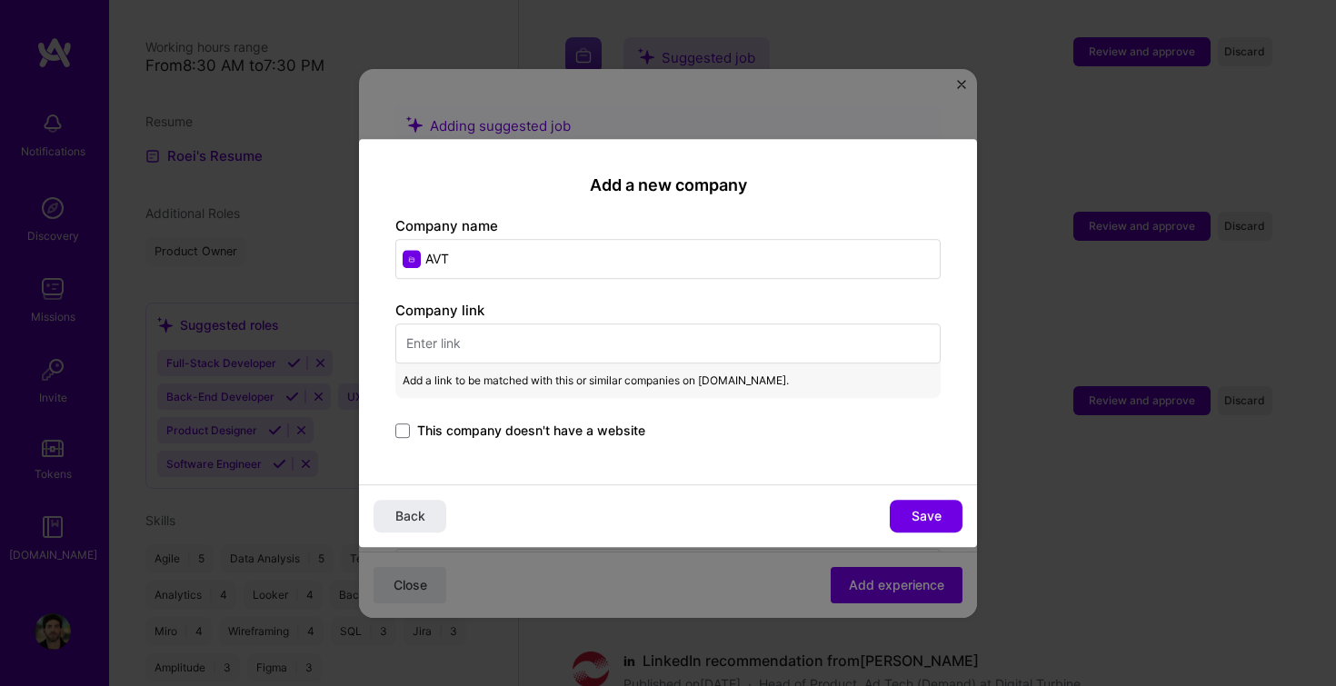
click at [491, 227] on label "Company name" at bounding box center [446, 225] width 103 height 17
click at [472, 261] on input "AVT" at bounding box center [667, 259] width 545 height 40
paste input "[URL][DOMAIN_NAME]"
type input "AVT"
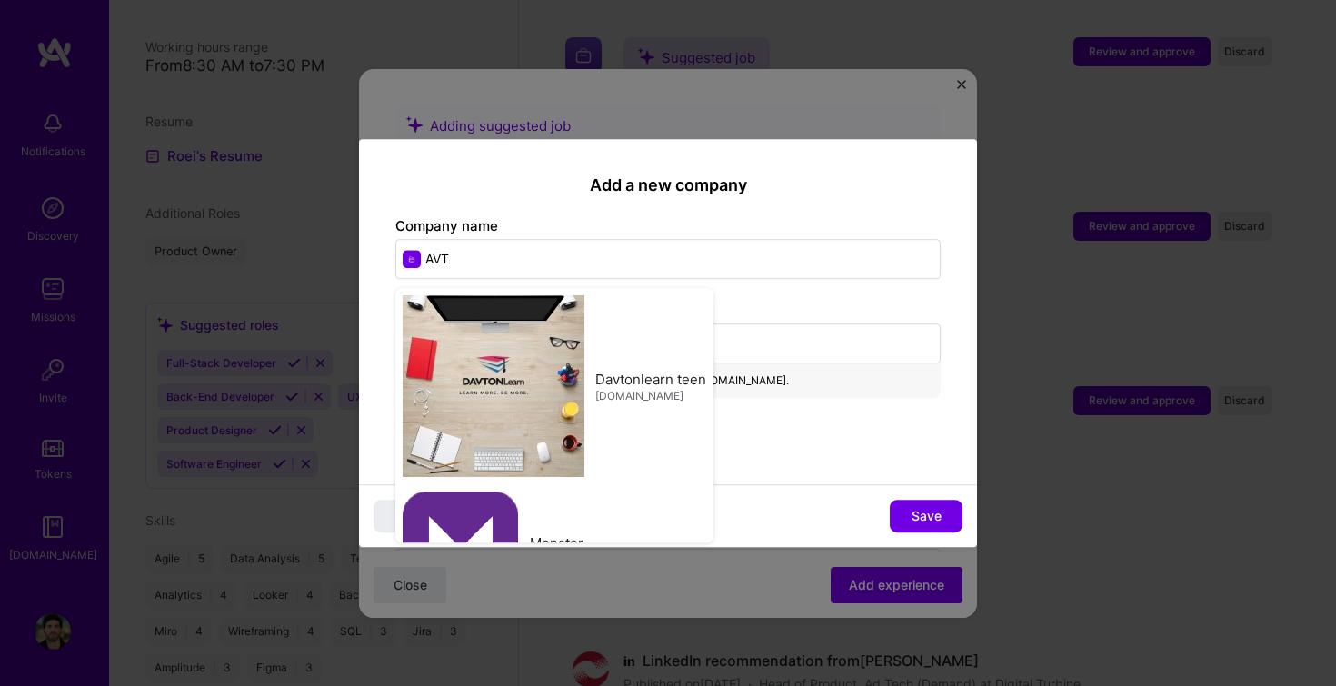
click at [728, 310] on div "Company link Add a link to be matched with this or similar companies on [DOMAIN…" at bounding box center [667, 372] width 545 height 142
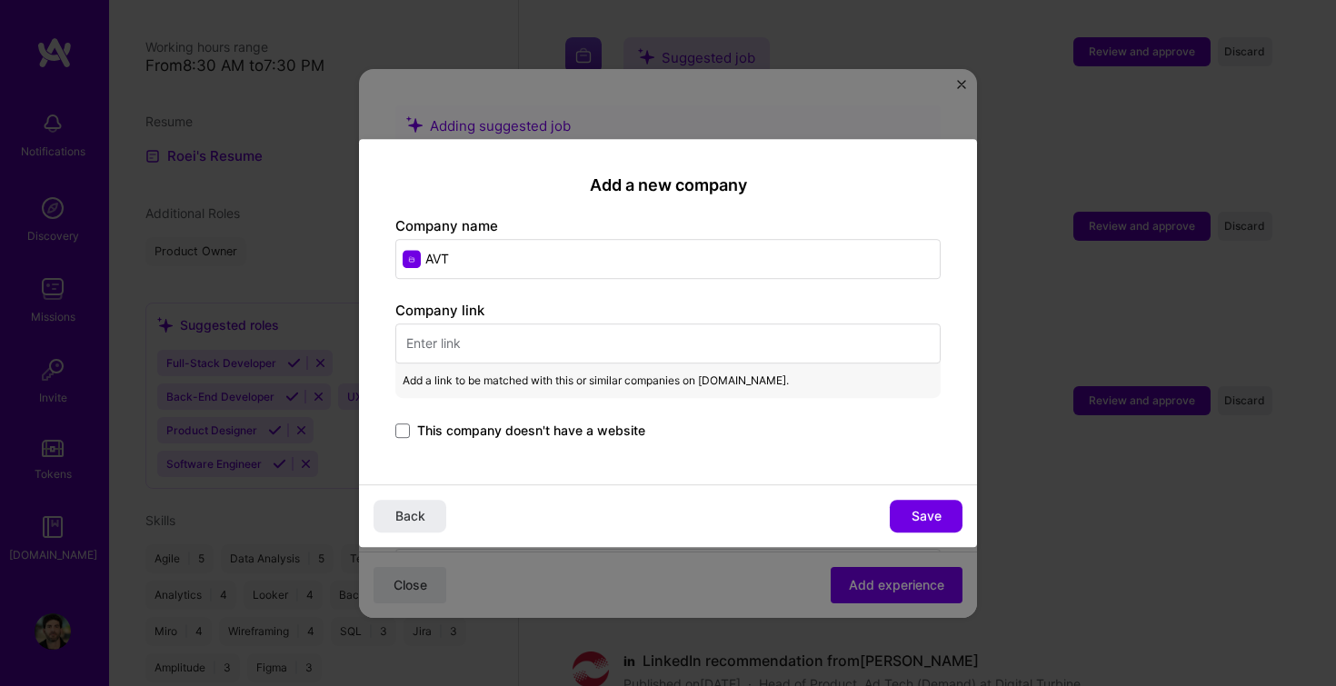
click at [539, 354] on input "text" at bounding box center [667, 344] width 545 height 40
paste input "[URL][DOMAIN_NAME]"
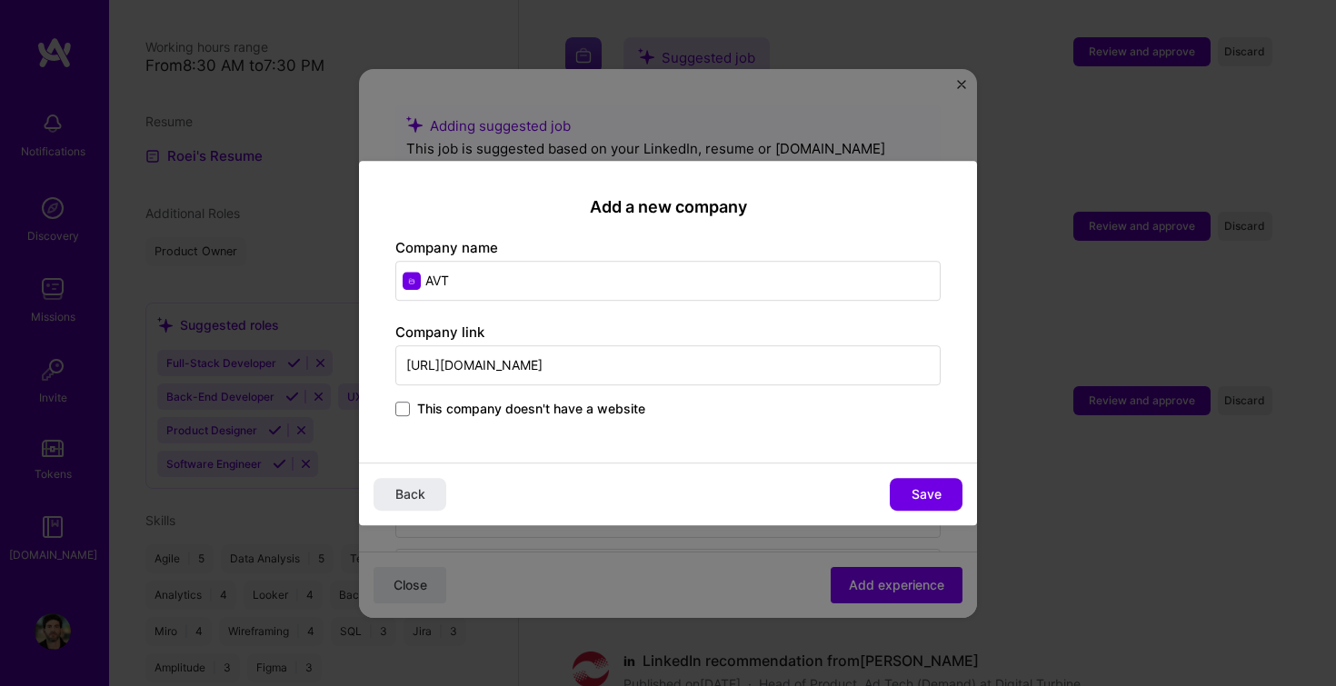
type input "[URL][DOMAIN_NAME]"
click at [505, 426] on div "Add a new company Company name AVT Company link [URL][DOMAIN_NAME] This company…" at bounding box center [668, 312] width 618 height 303
click at [489, 291] on input "AVT" at bounding box center [667, 281] width 545 height 40
paste input "[URL][DOMAIN_NAME]"
type input "AVT"
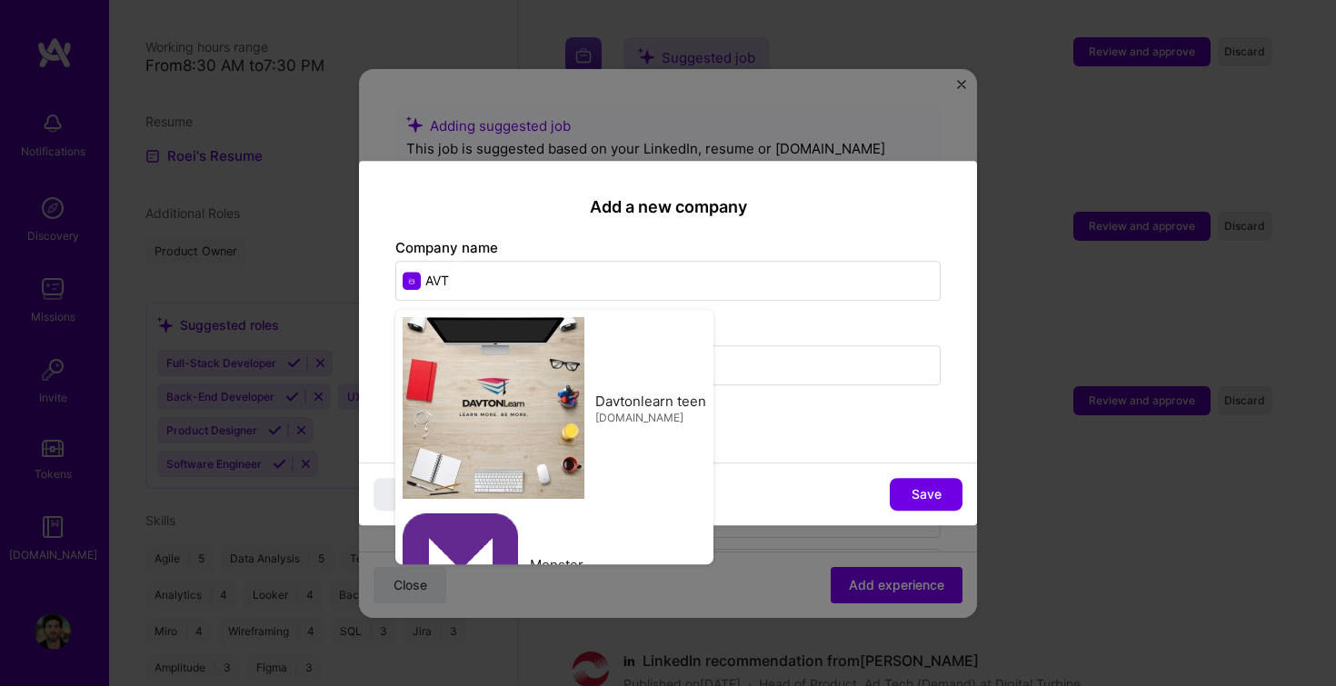
click at [747, 398] on div "Company link [URL][DOMAIN_NAME] This company doesn't have a website" at bounding box center [667, 372] width 545 height 98
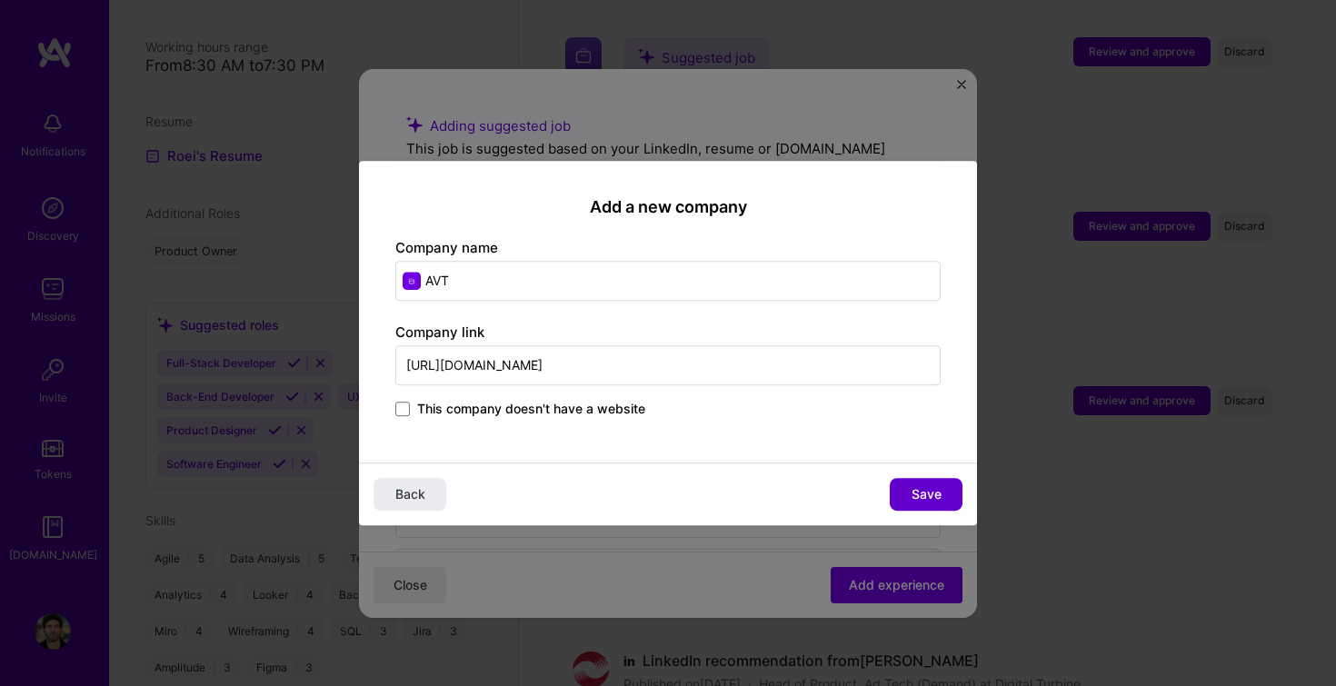
click at [936, 488] on span "Save" at bounding box center [927, 494] width 30 height 18
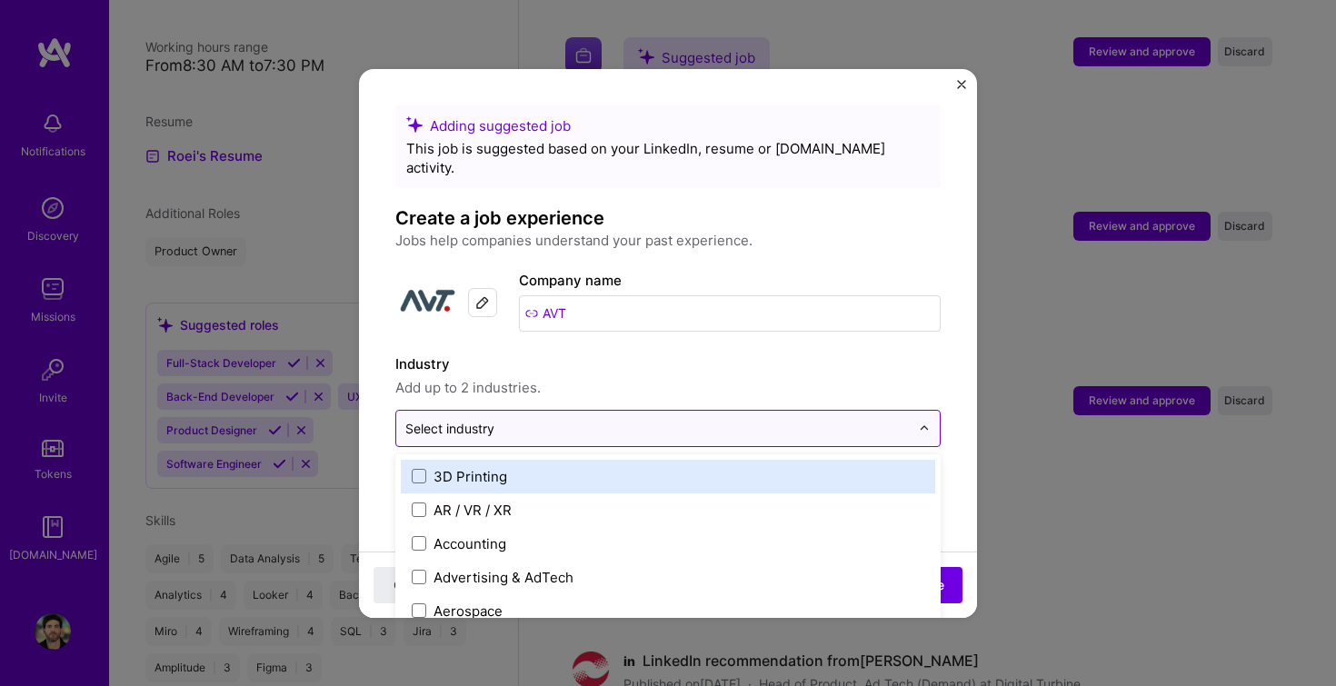
click at [606, 419] on input "text" at bounding box center [657, 428] width 505 height 19
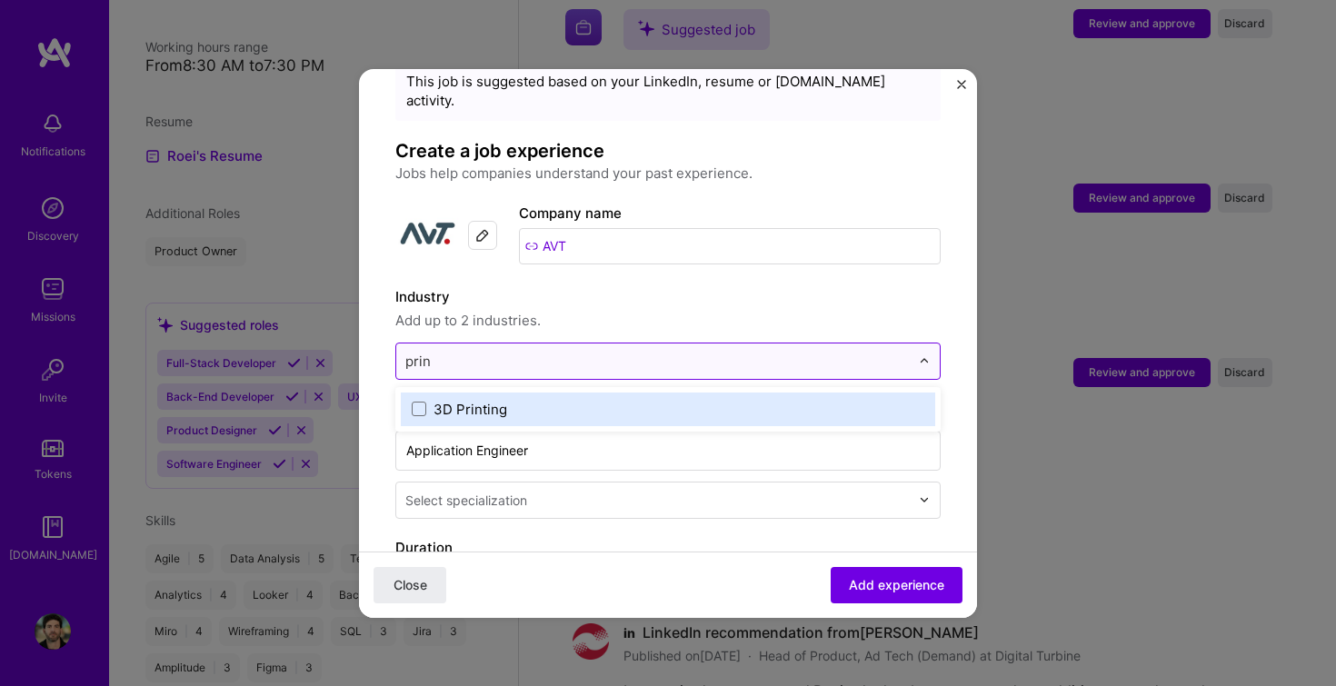
scroll to position [73, 0]
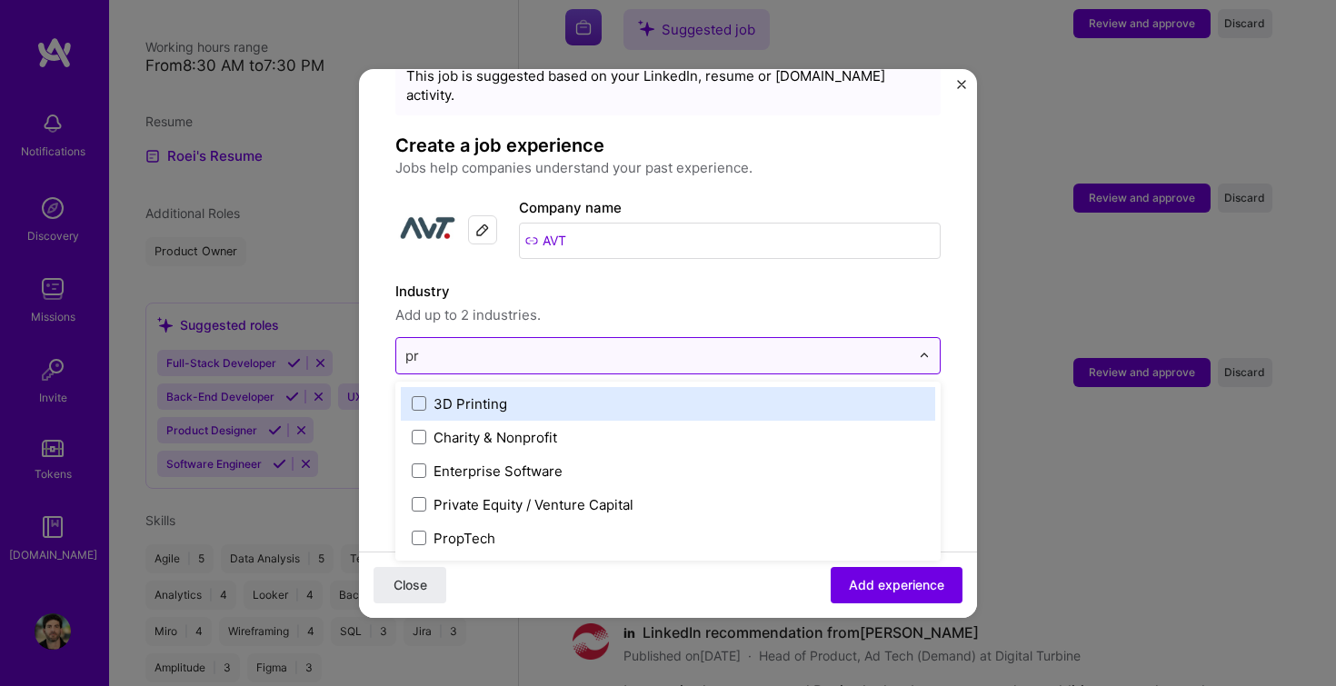
type input "p"
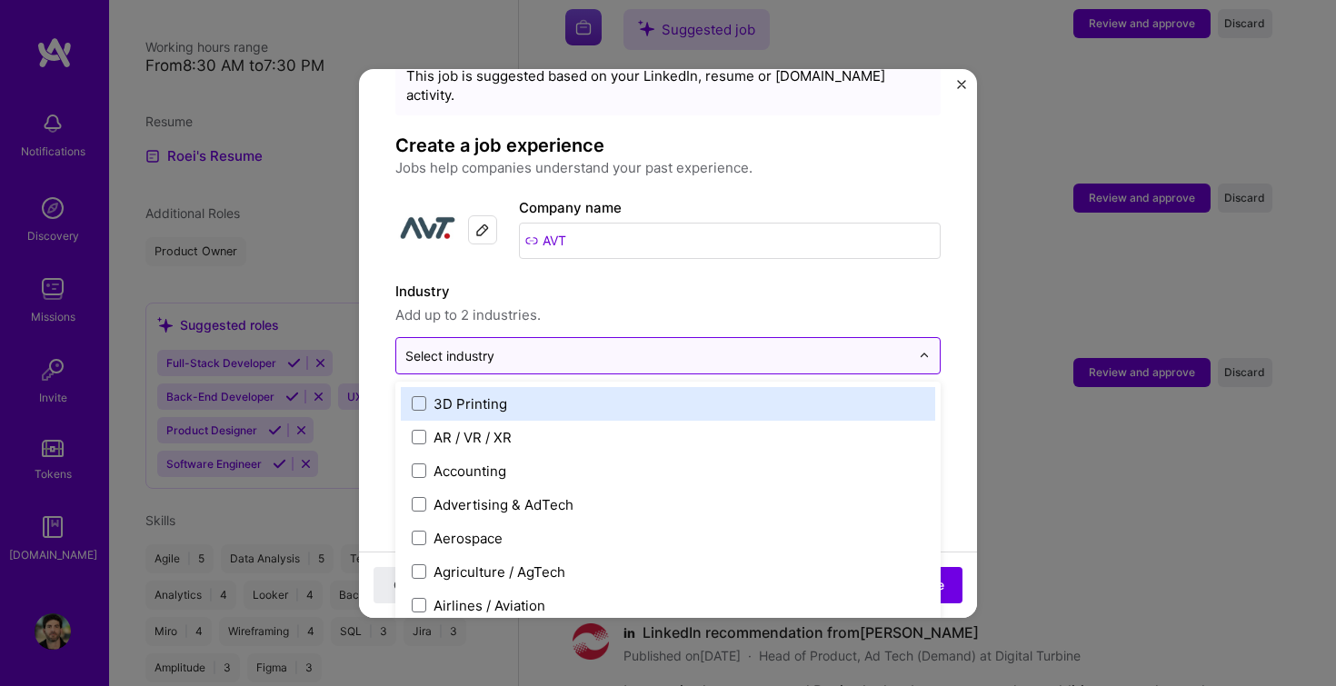
type input "i"
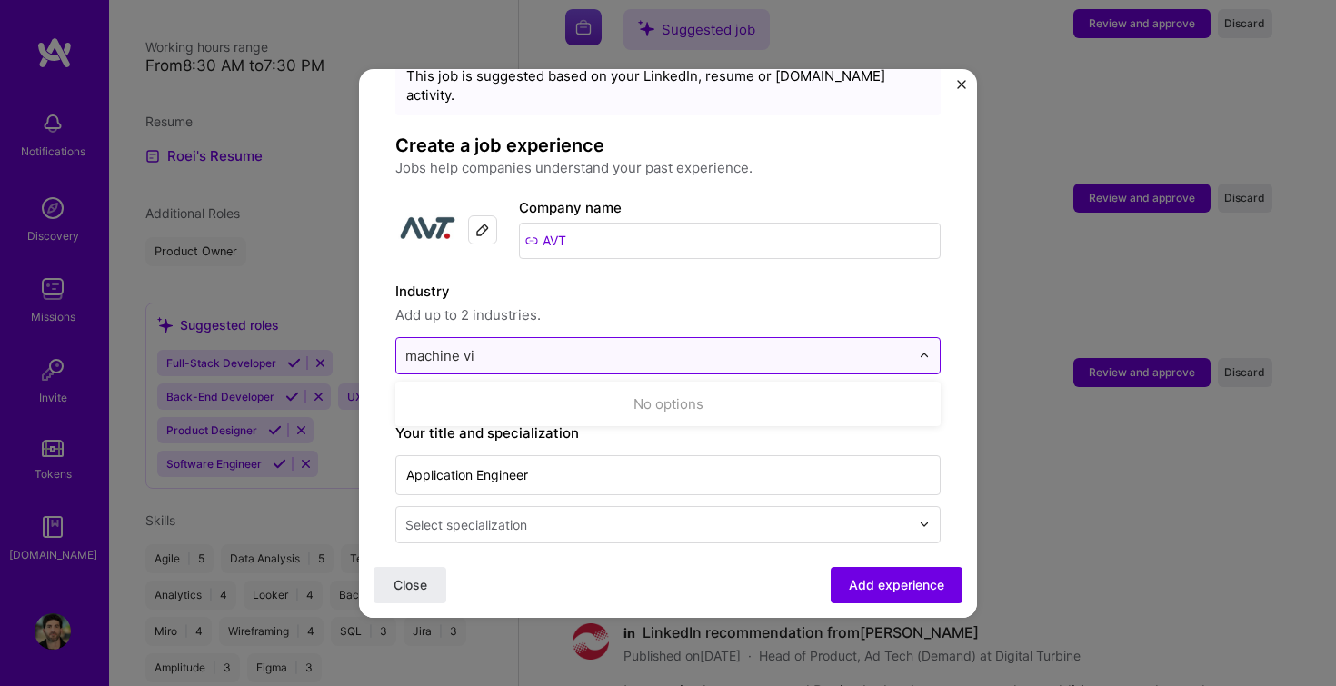
type input "machine vis"
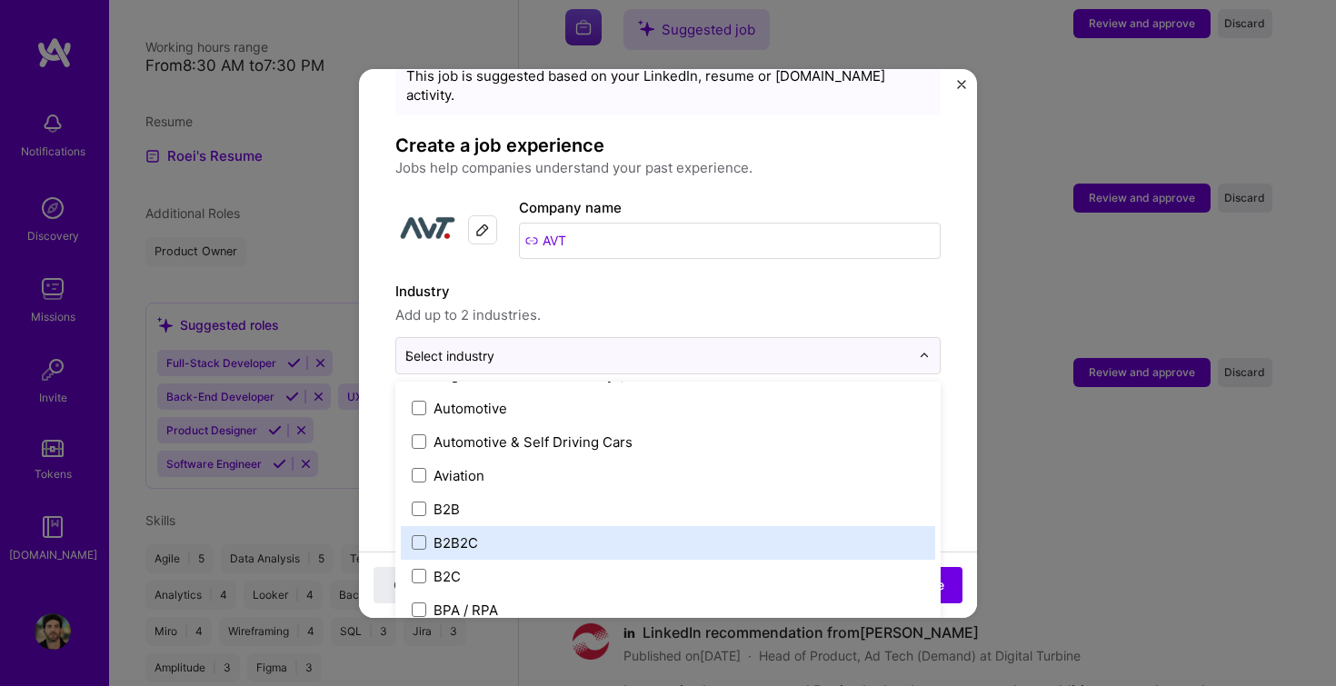
scroll to position [0, 0]
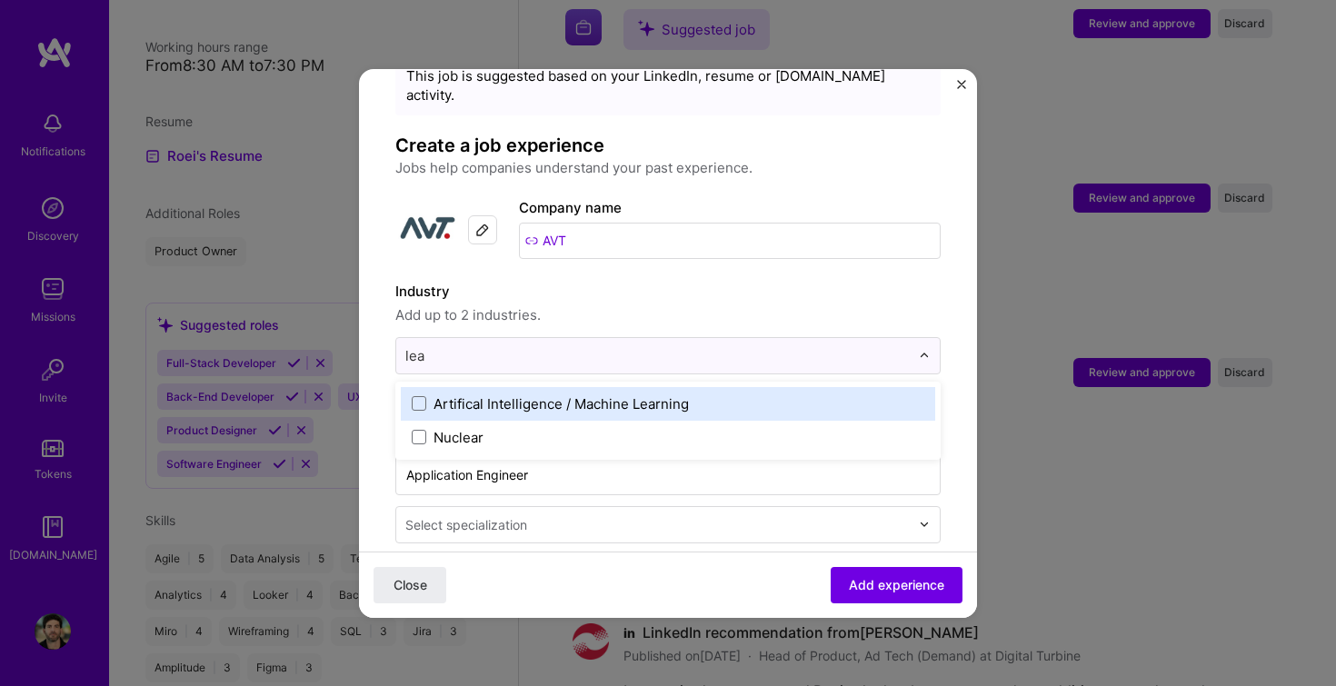
type input "lean"
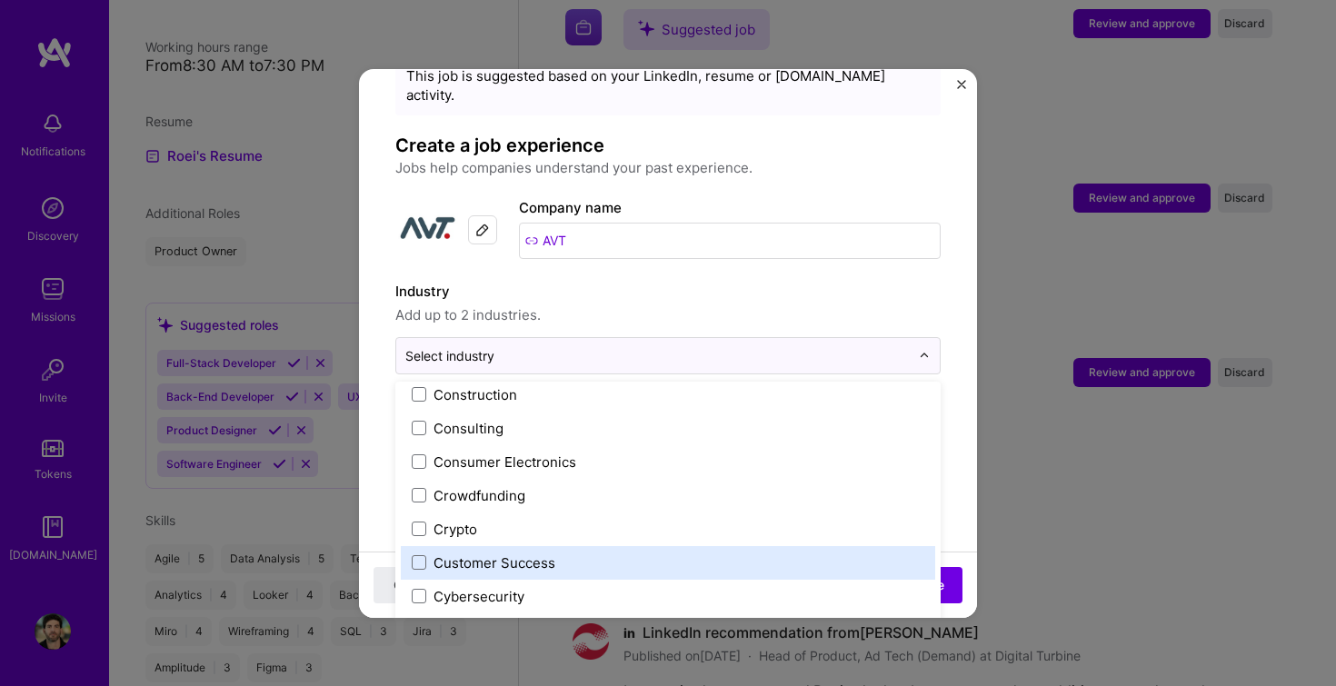
scroll to position [1160, 0]
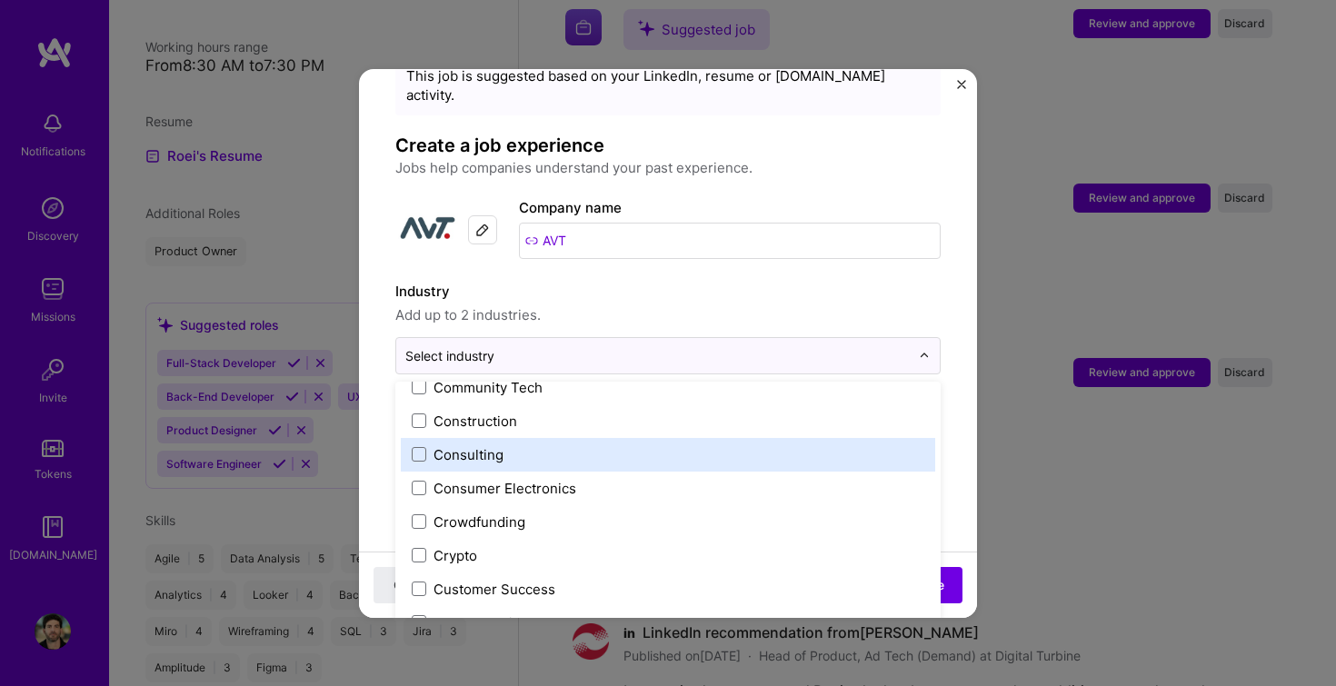
click at [520, 438] on div "Consulting" at bounding box center [668, 455] width 535 height 34
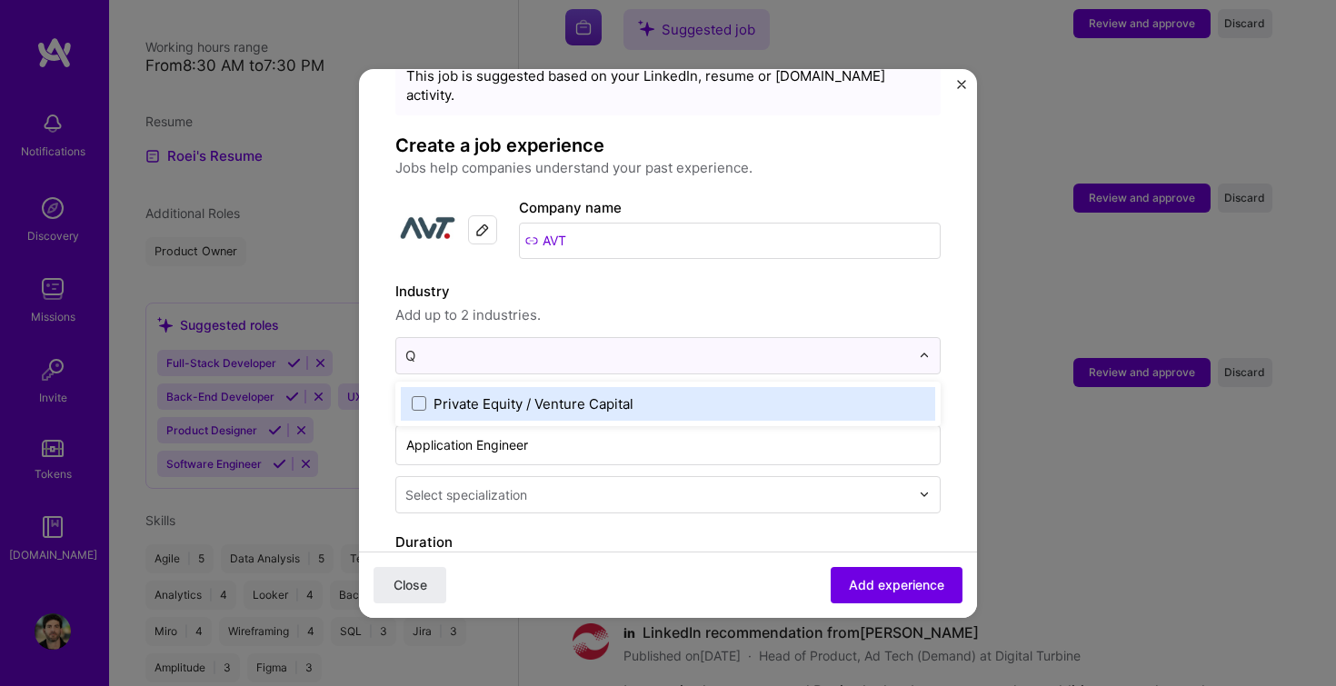
scroll to position [0, 0]
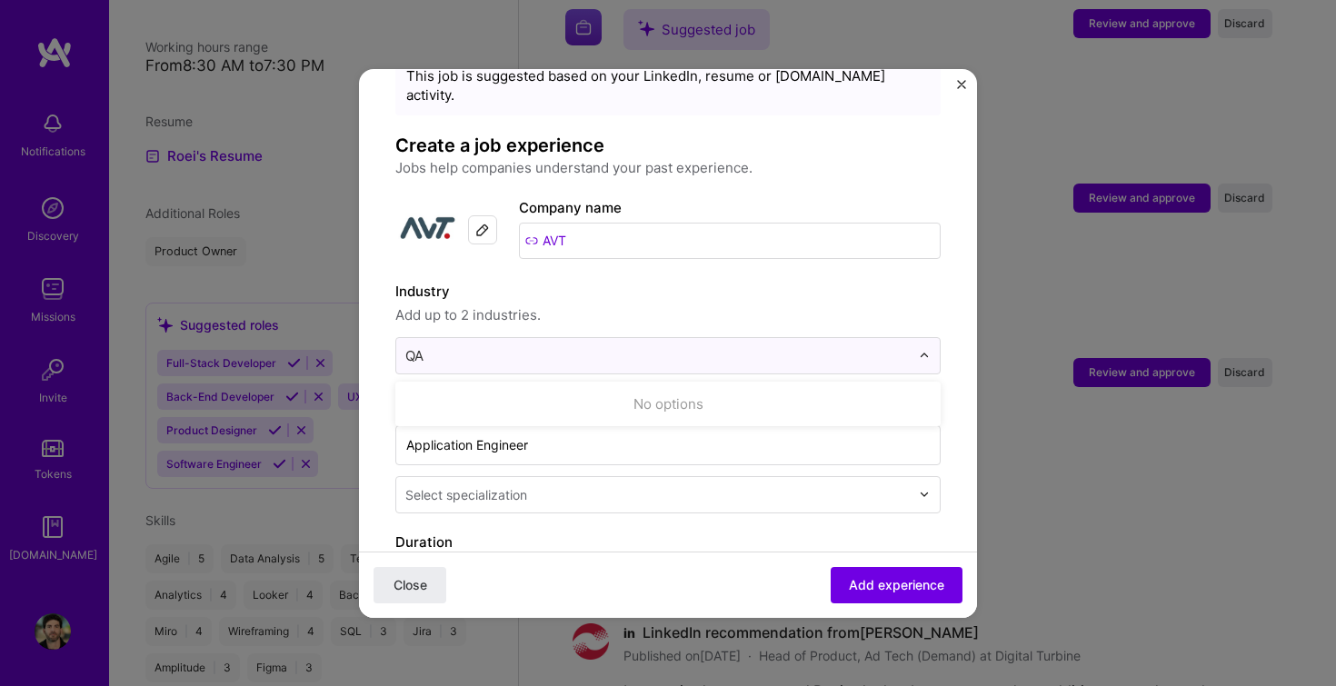
type input "Q"
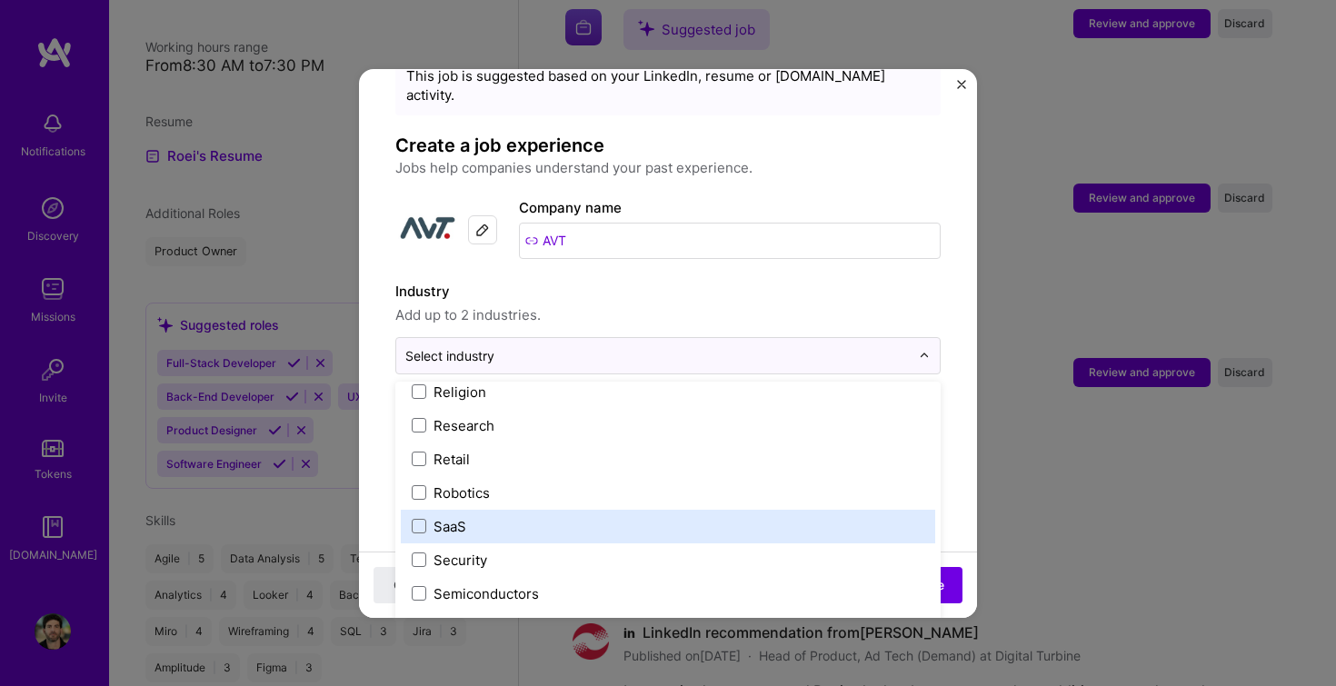
scroll to position [3774, 0]
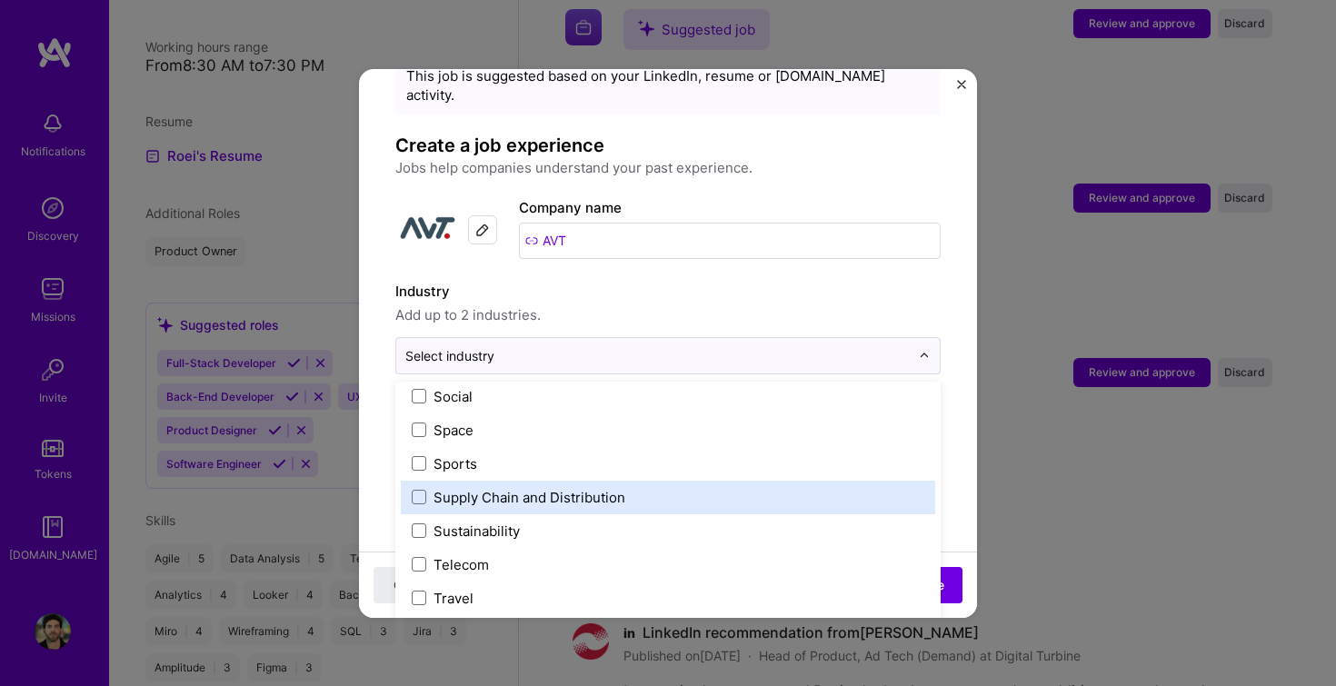
click at [558, 481] on div "Supply Chain and Distribution" at bounding box center [668, 498] width 535 height 34
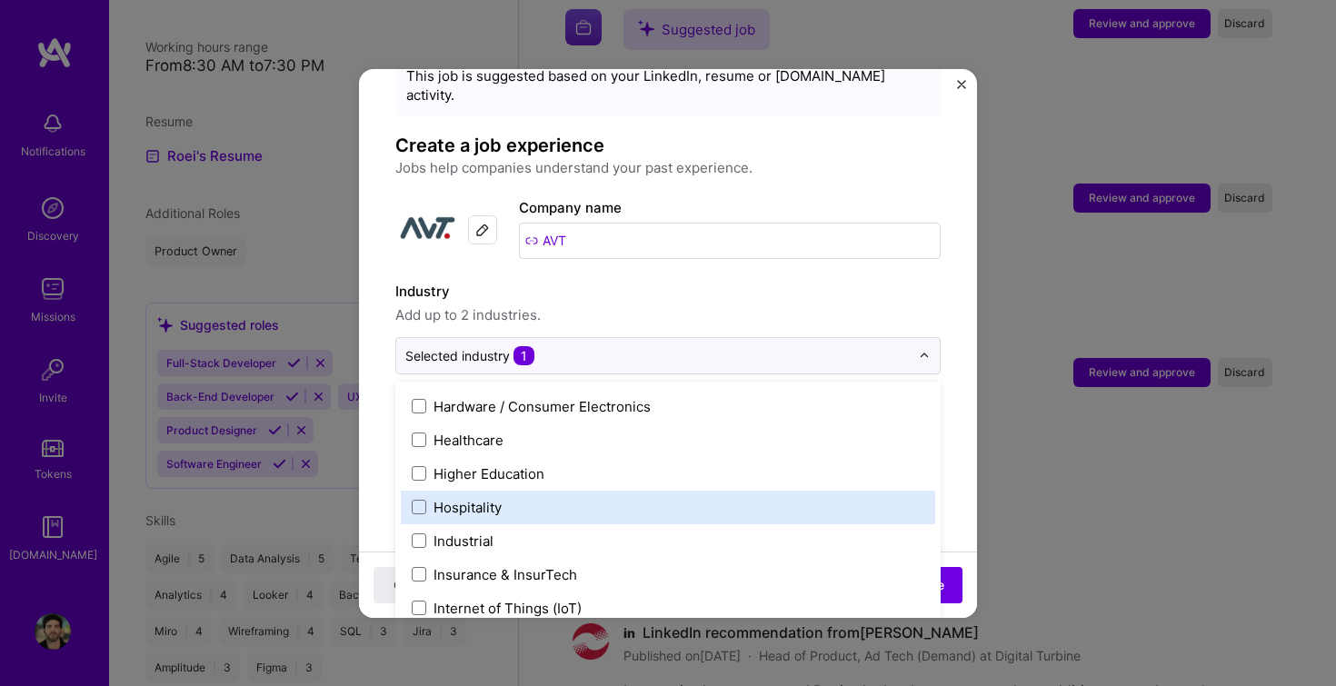
scroll to position [2284, 0]
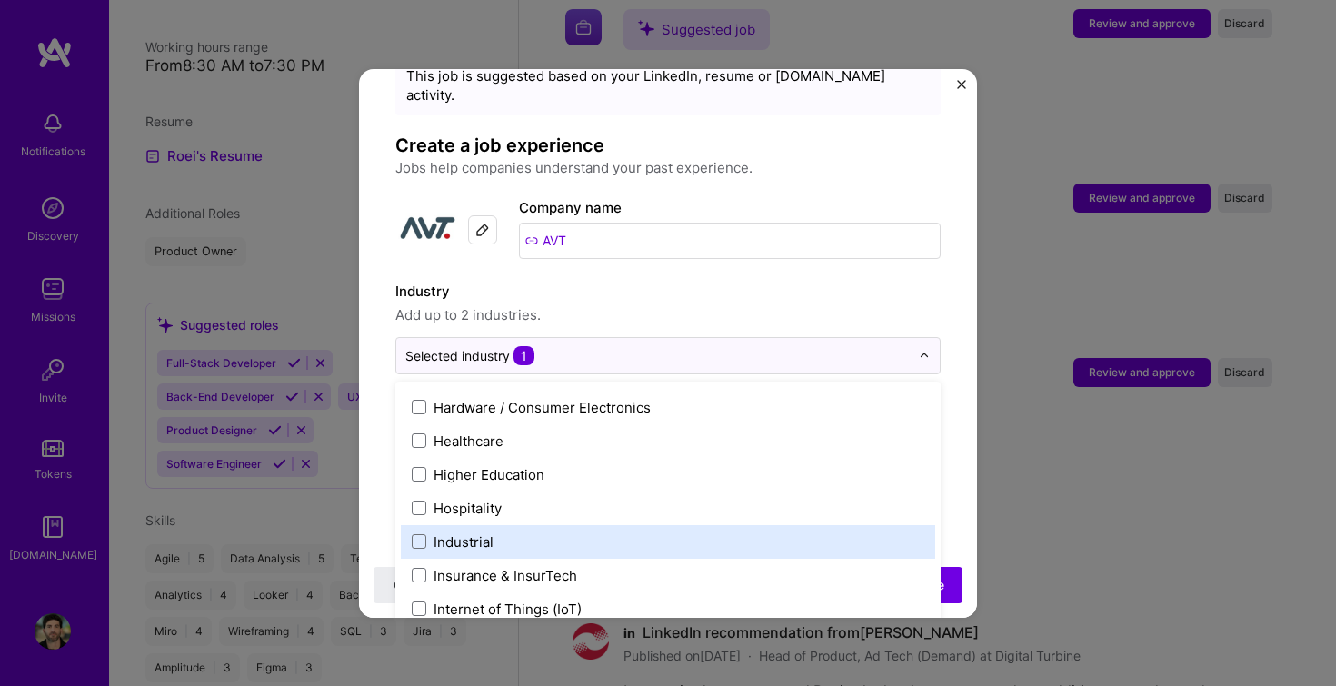
click at [481, 533] on div "Industrial" at bounding box center [464, 542] width 60 height 19
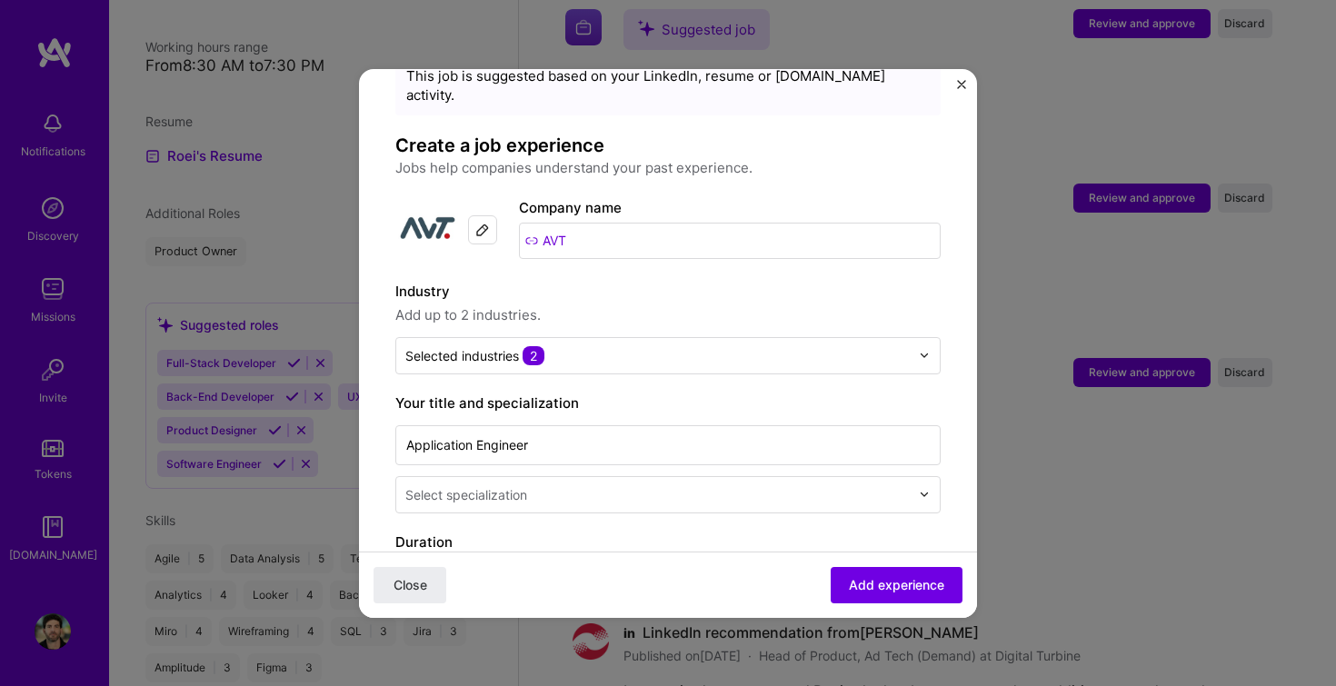
click at [730, 305] on span "Add up to 2 industries." at bounding box center [667, 316] width 545 height 22
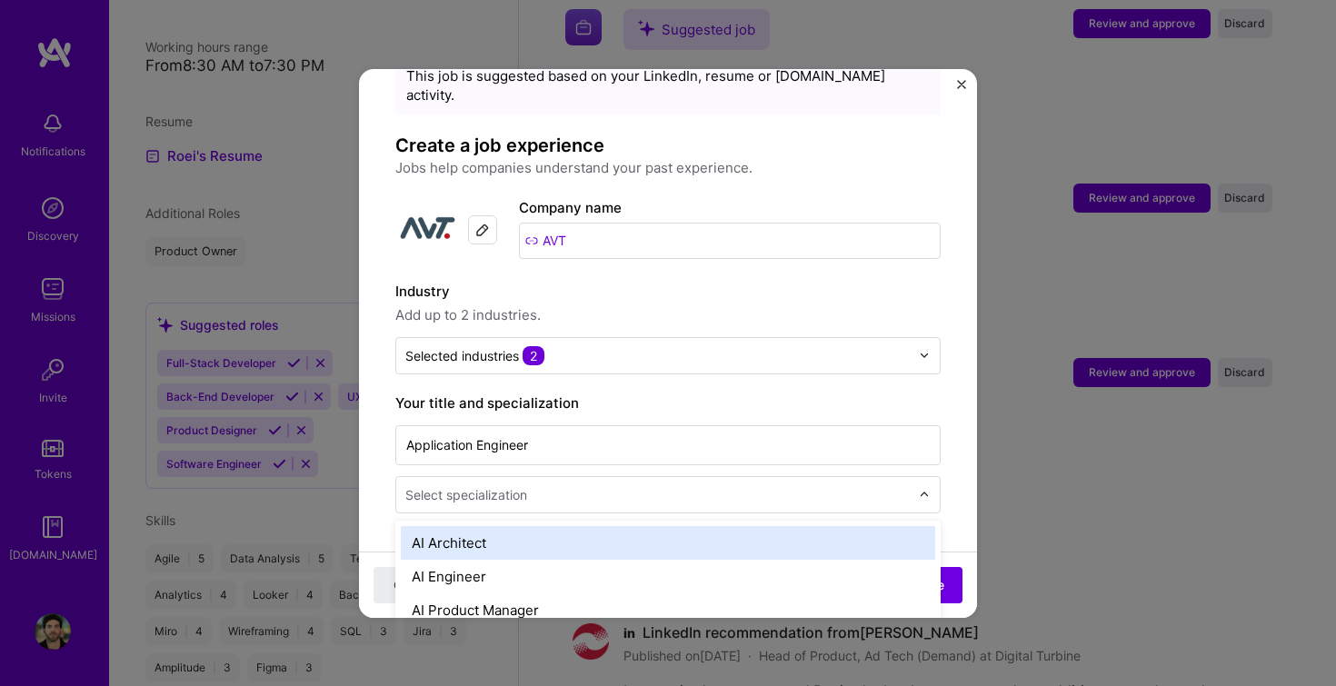
click at [592, 485] on input "text" at bounding box center [659, 494] width 508 height 19
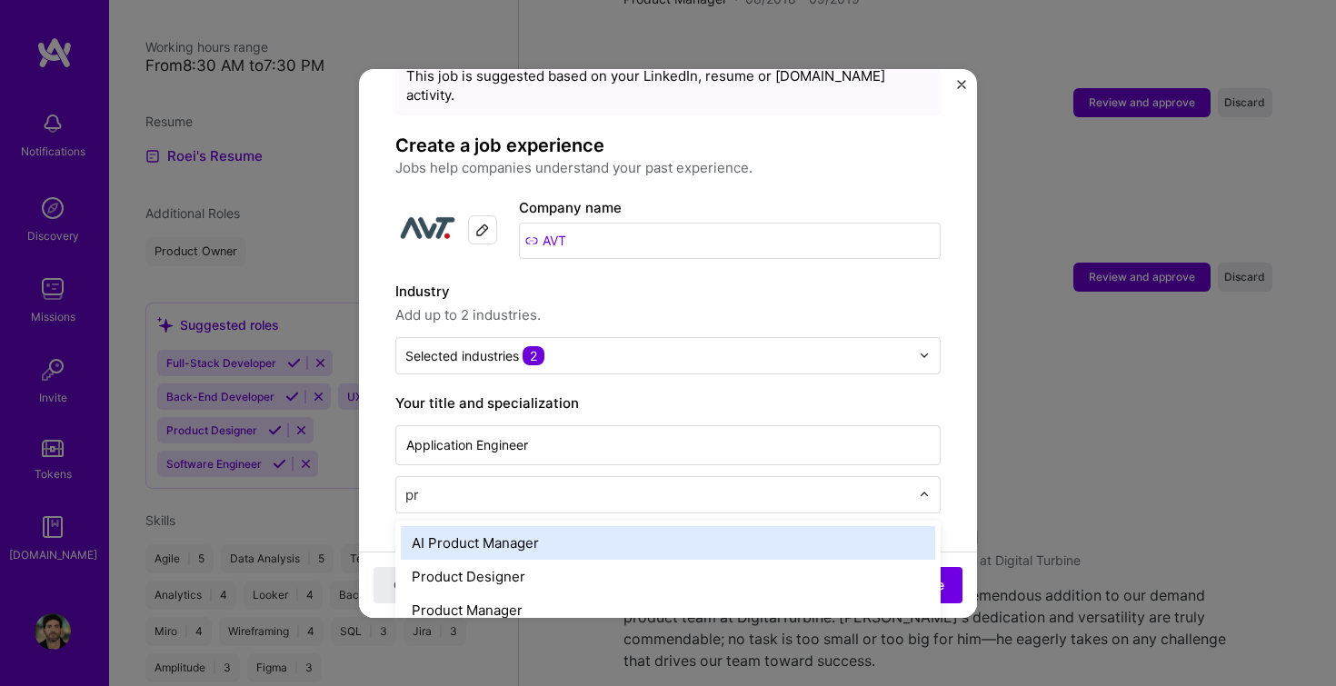
type input "pro"
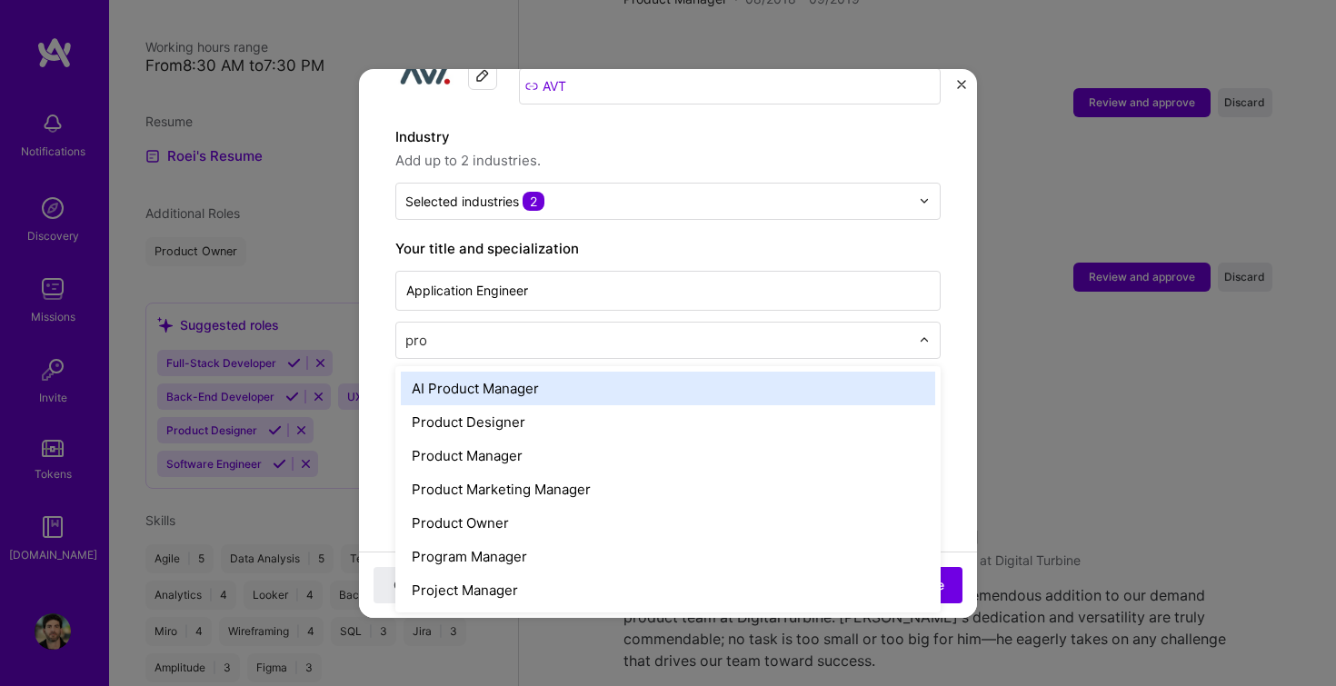
scroll to position [235, 0]
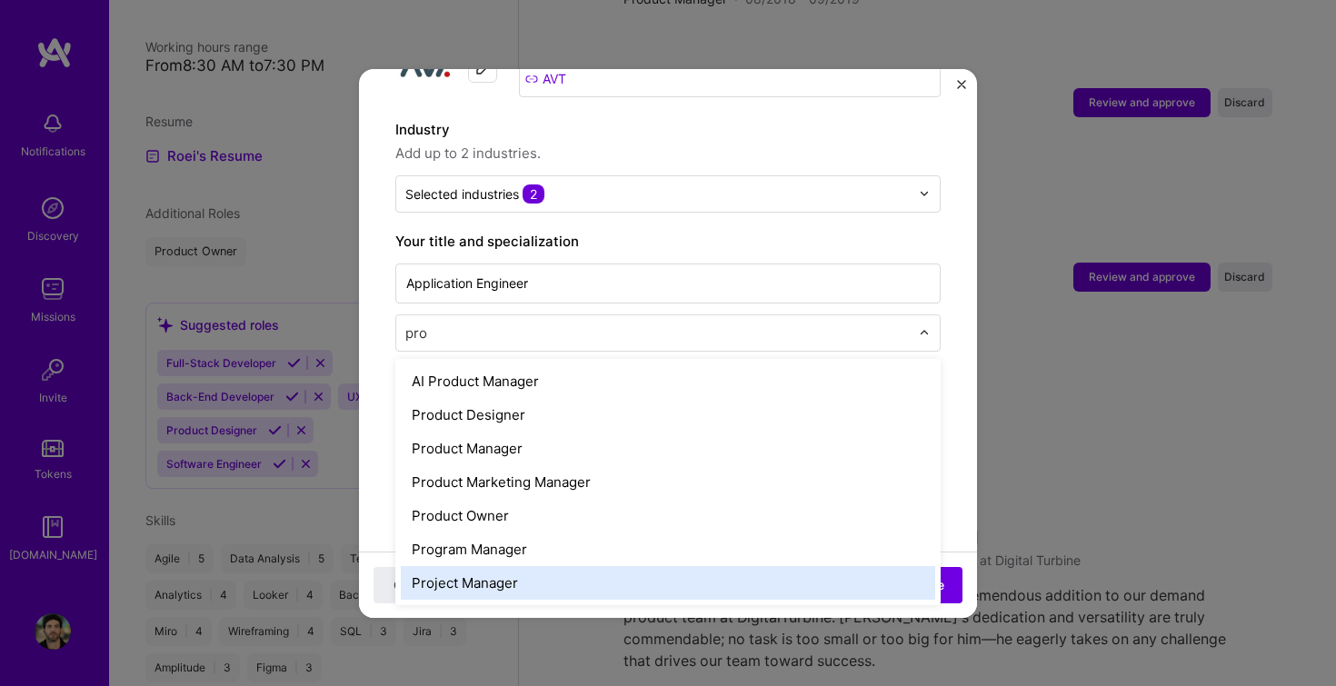
click at [473, 573] on div "Project Manager" at bounding box center [668, 583] width 535 height 34
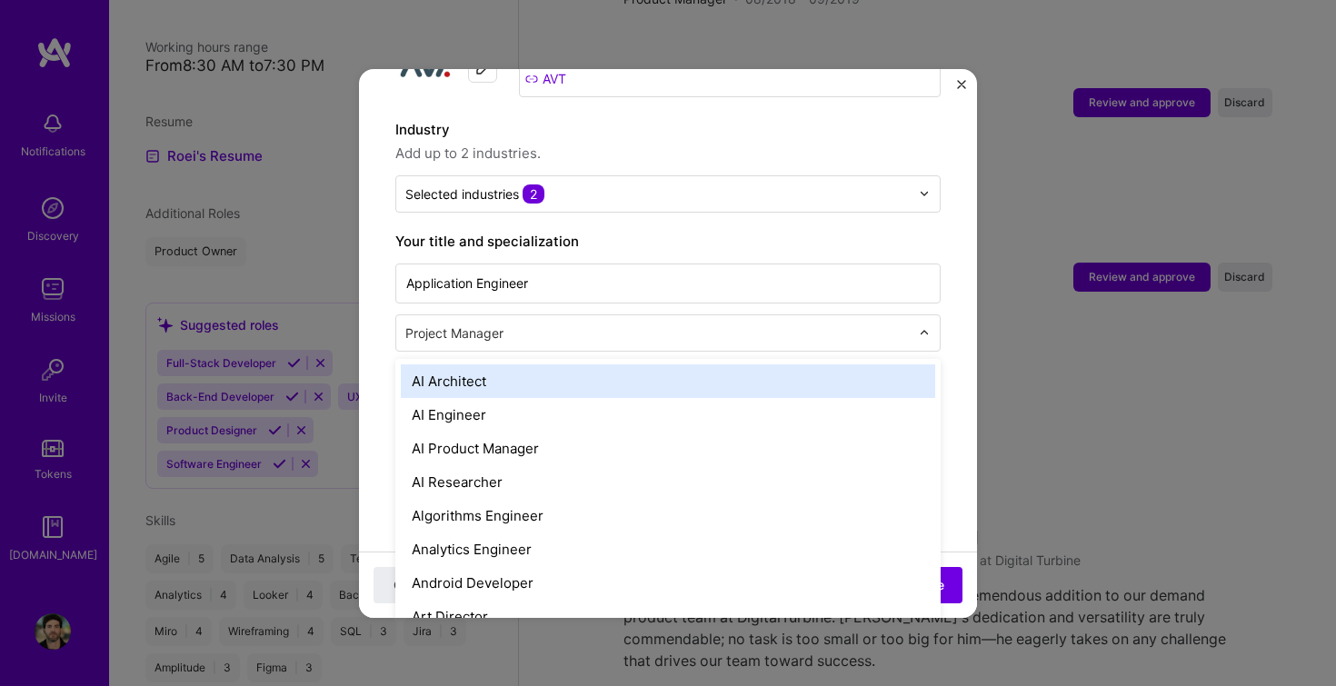
click at [858, 315] on div "Project Manager" at bounding box center [657, 332] width 523 height 35
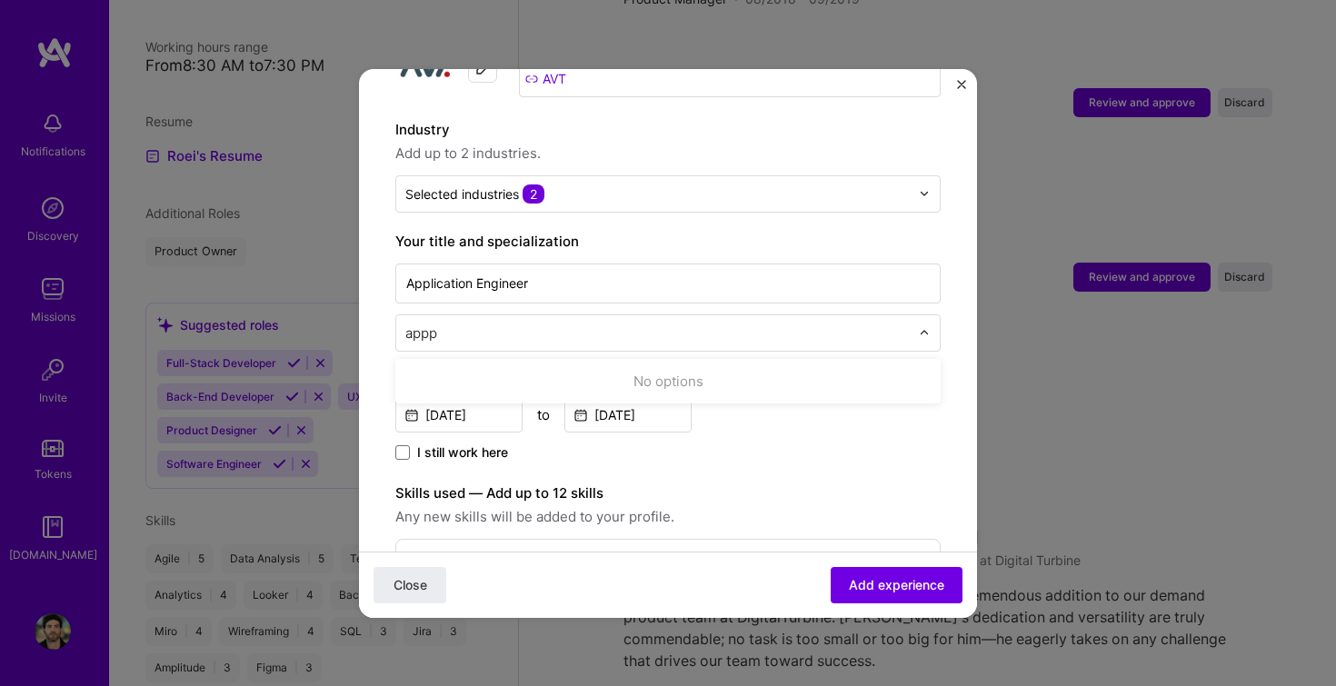
type input "app"
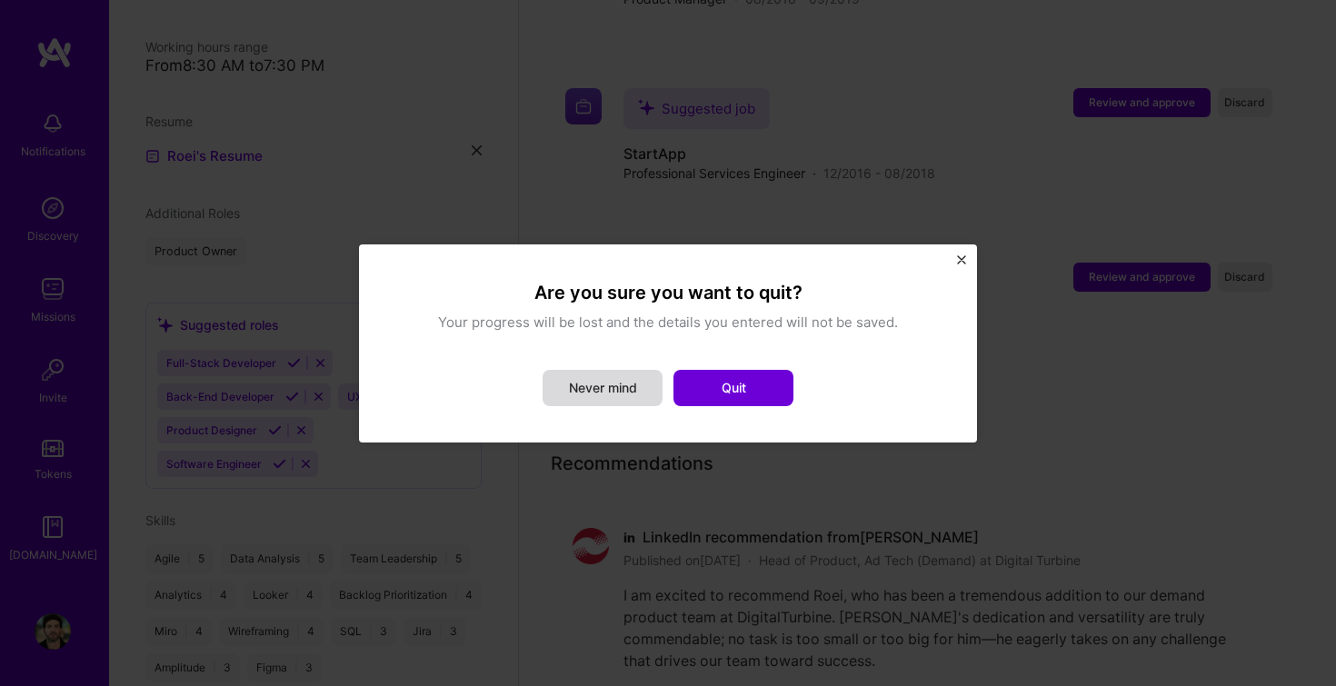
click at [569, 390] on button "Never mind" at bounding box center [603, 388] width 120 height 36
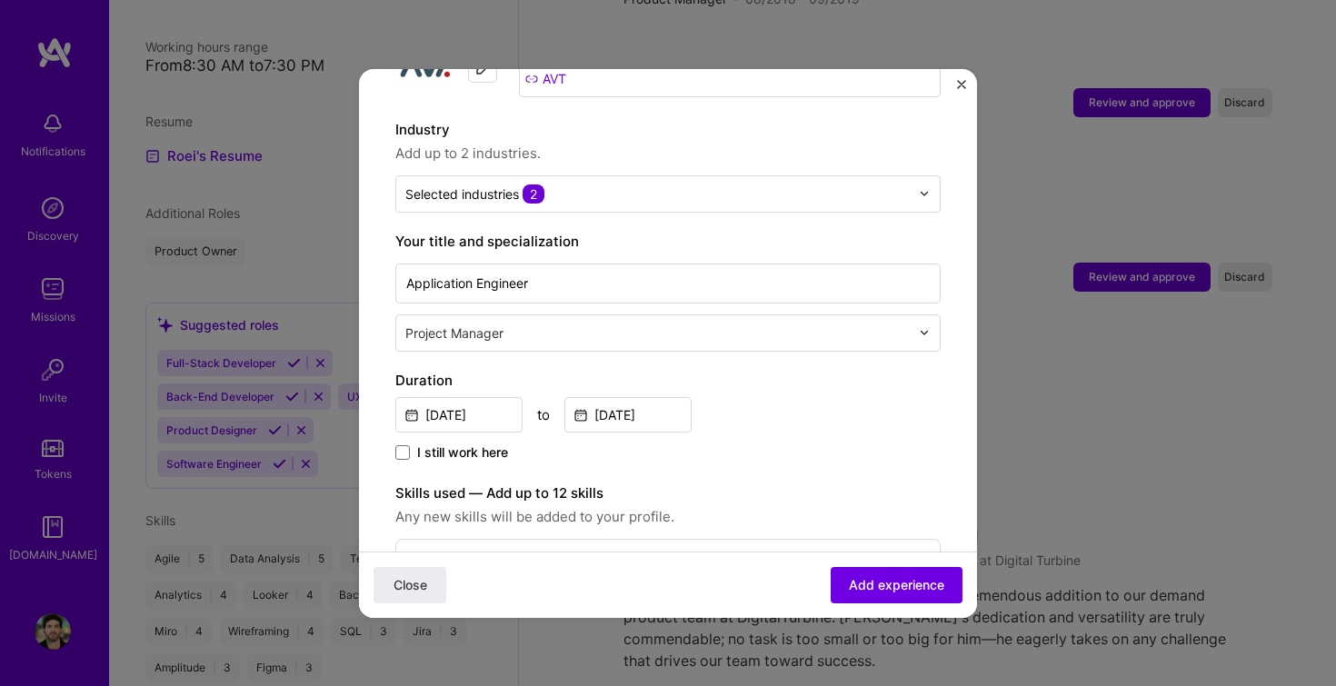
click at [783, 413] on div "Duration [DATE] to [DATE] I still work here" at bounding box center [667, 417] width 545 height 95
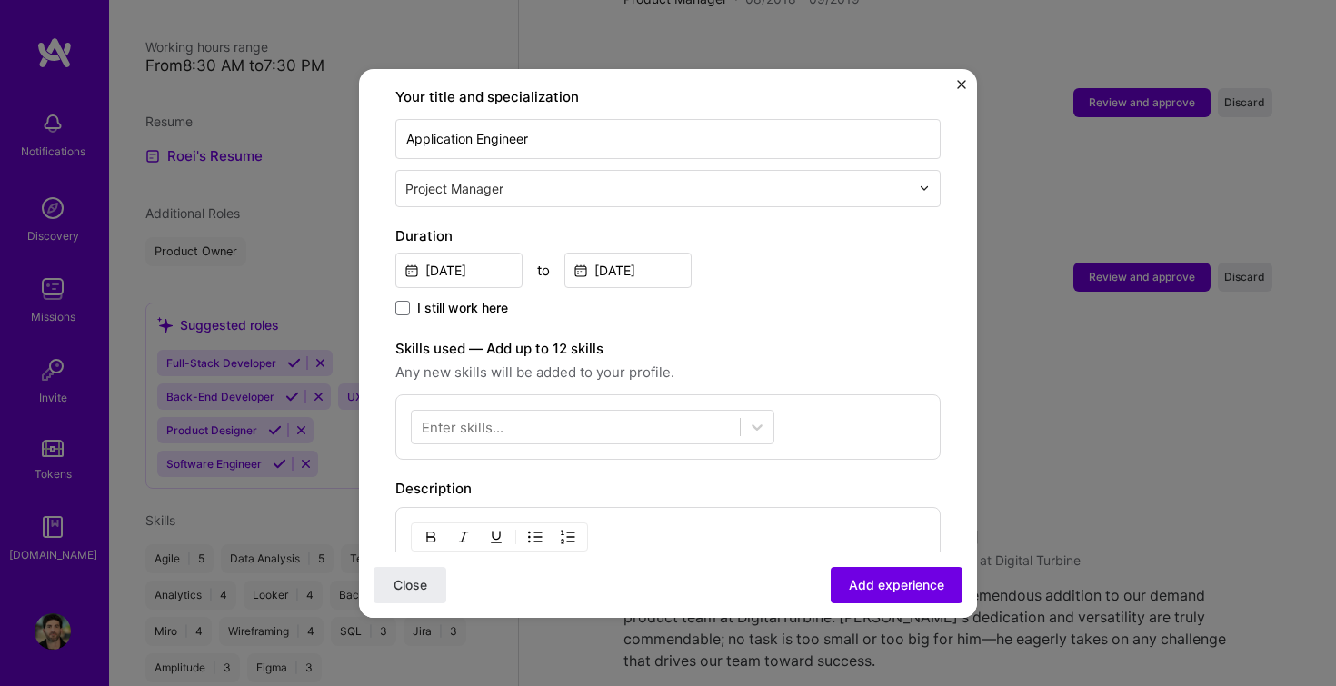
scroll to position [380, 0]
click at [759, 417] on icon at bounding box center [757, 426] width 18 height 18
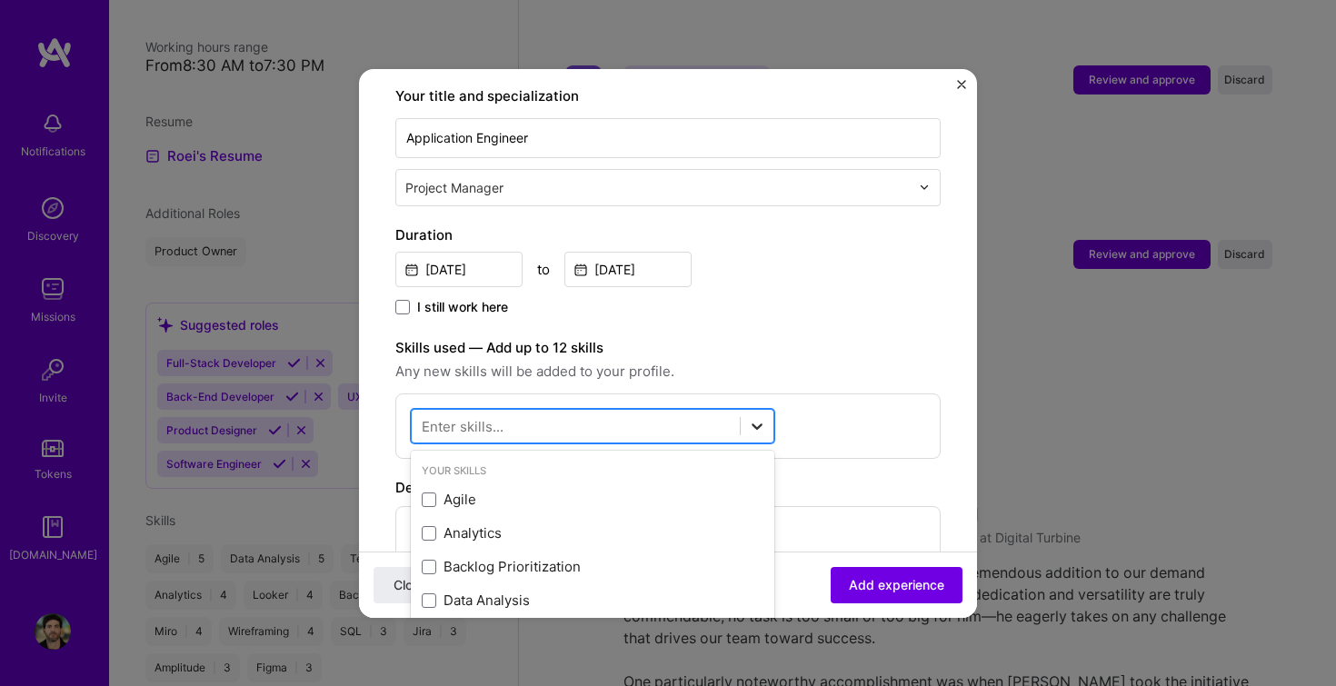
scroll to position [2850, 0]
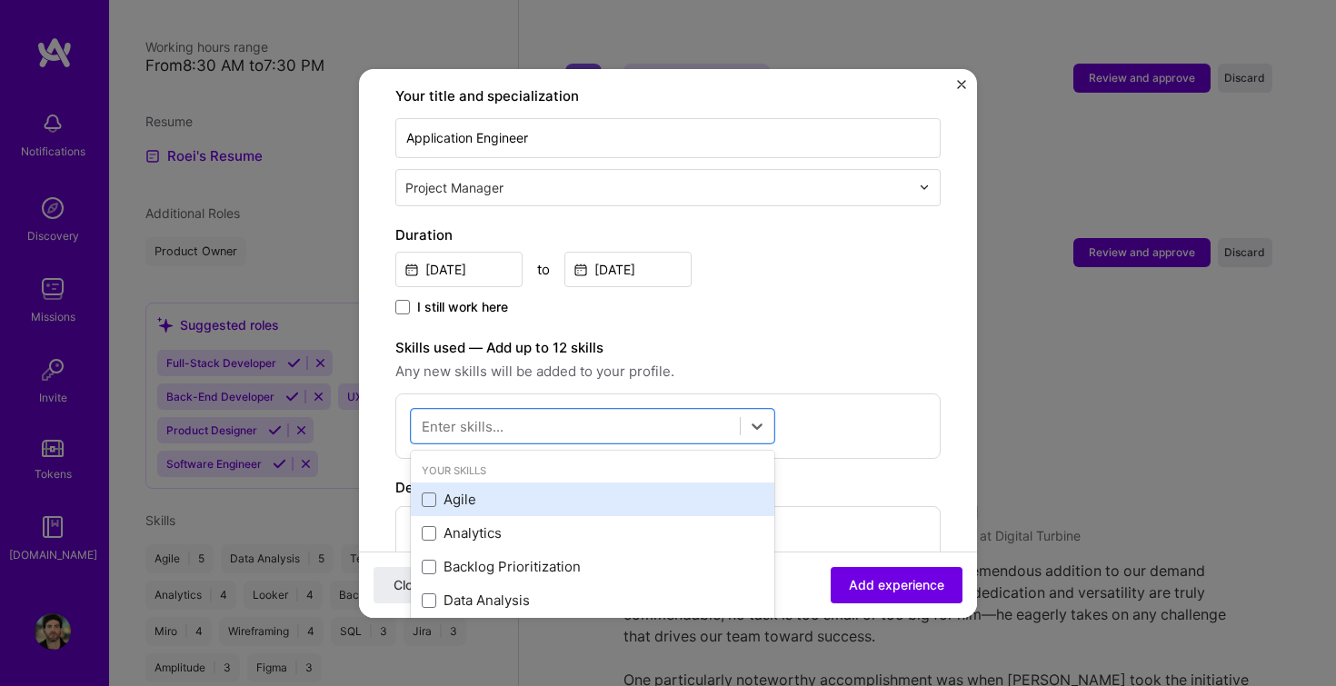
click at [509, 483] on div "Agile" at bounding box center [593, 500] width 364 height 34
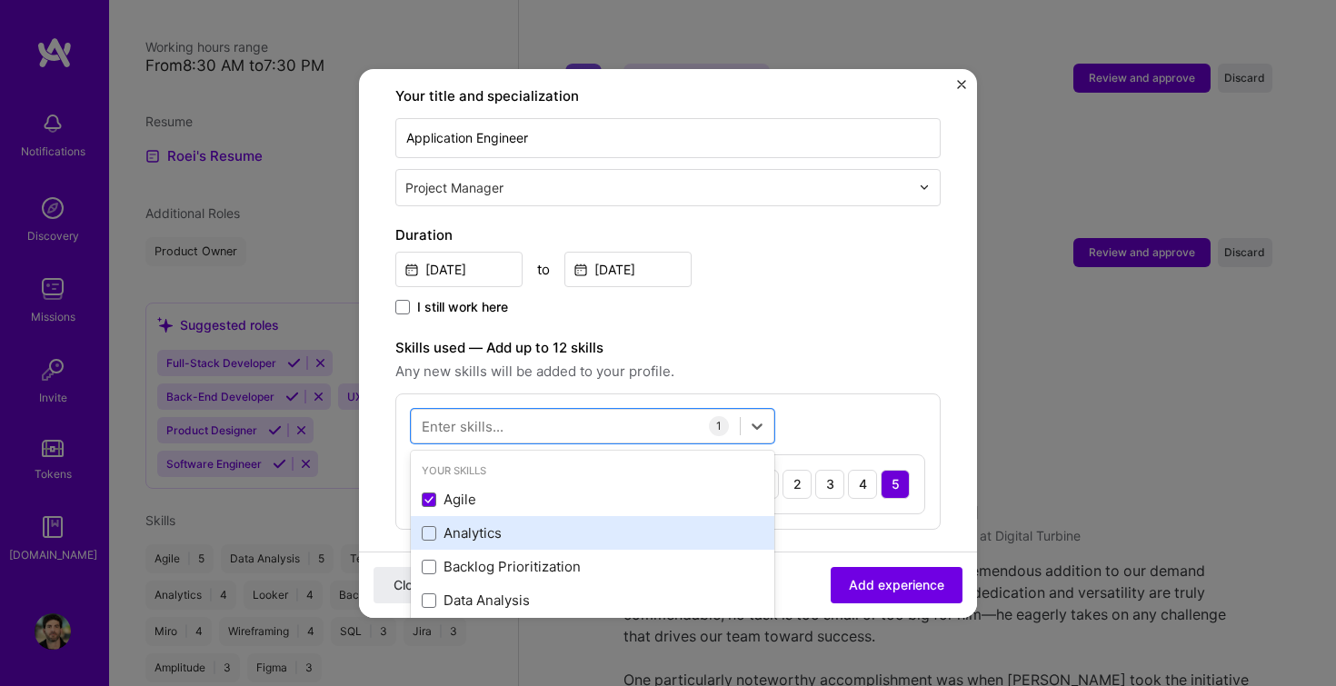
click at [488, 524] on div "Analytics" at bounding box center [593, 533] width 342 height 19
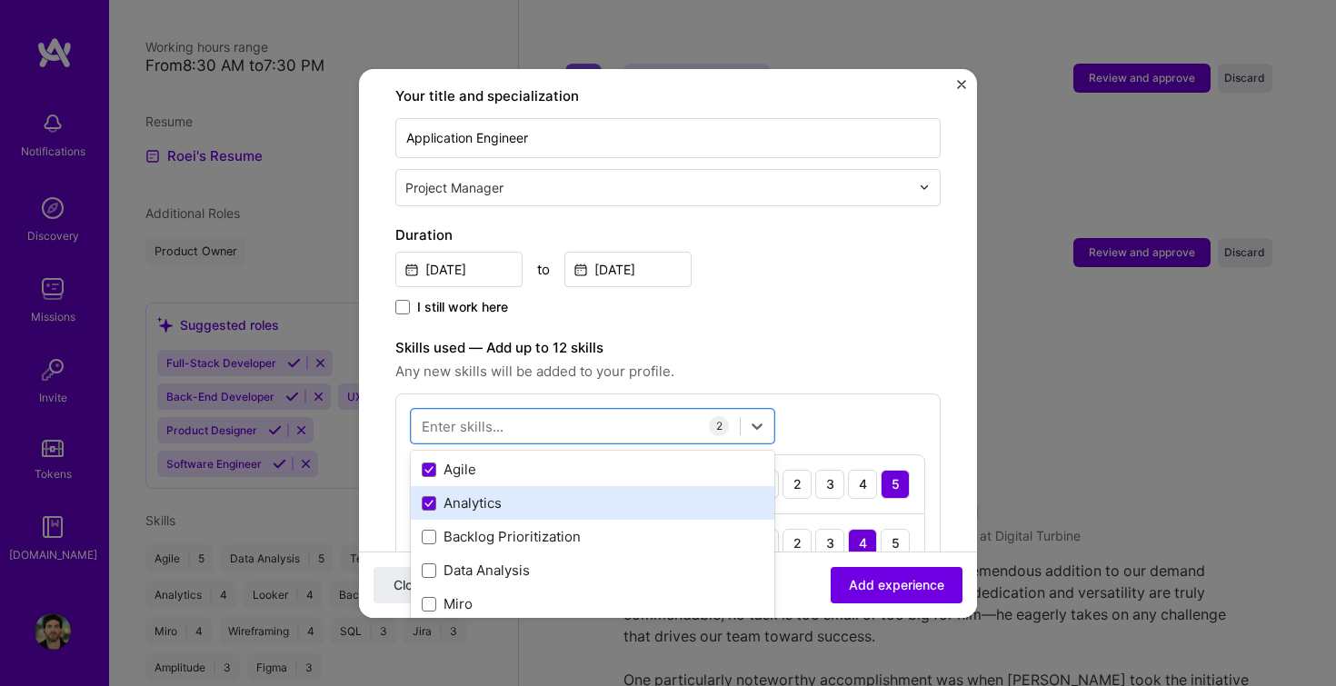
scroll to position [35, 0]
click at [488, 523] on div "Backlog Prioritization" at bounding box center [593, 532] width 342 height 19
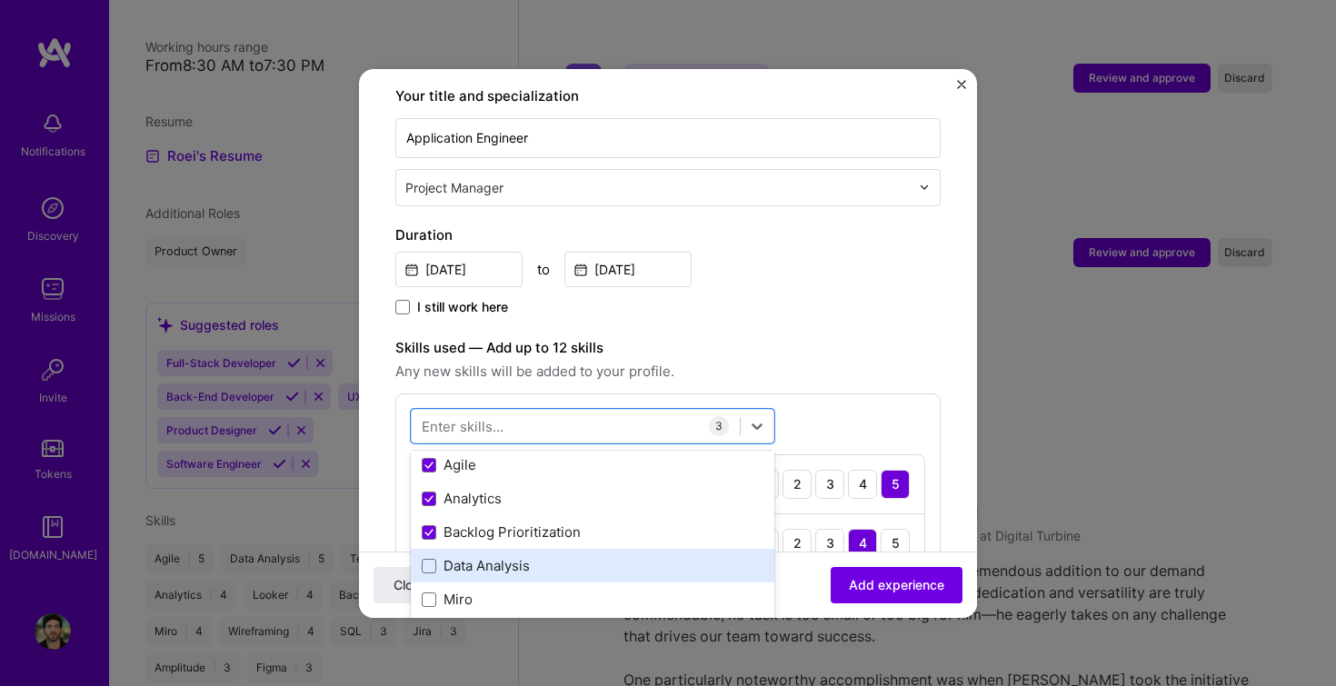
click at [528, 556] on div "Data Analysis" at bounding box center [593, 565] width 342 height 19
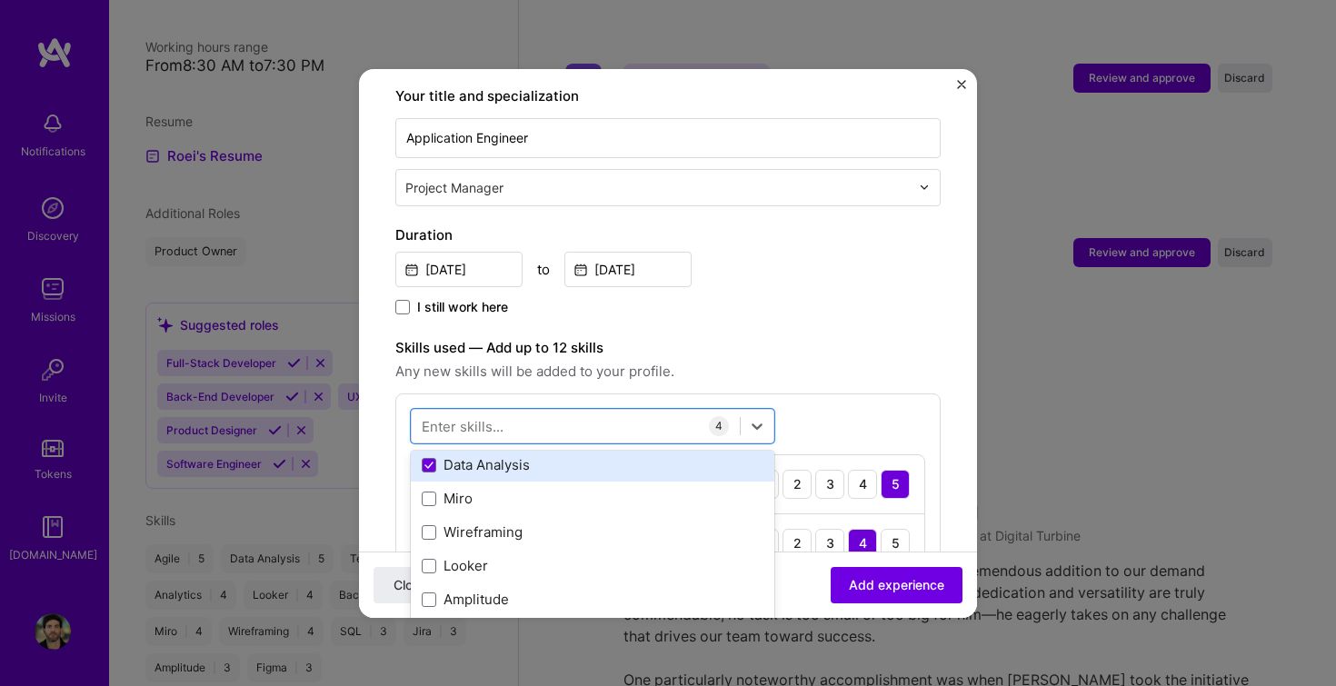
scroll to position [136, 0]
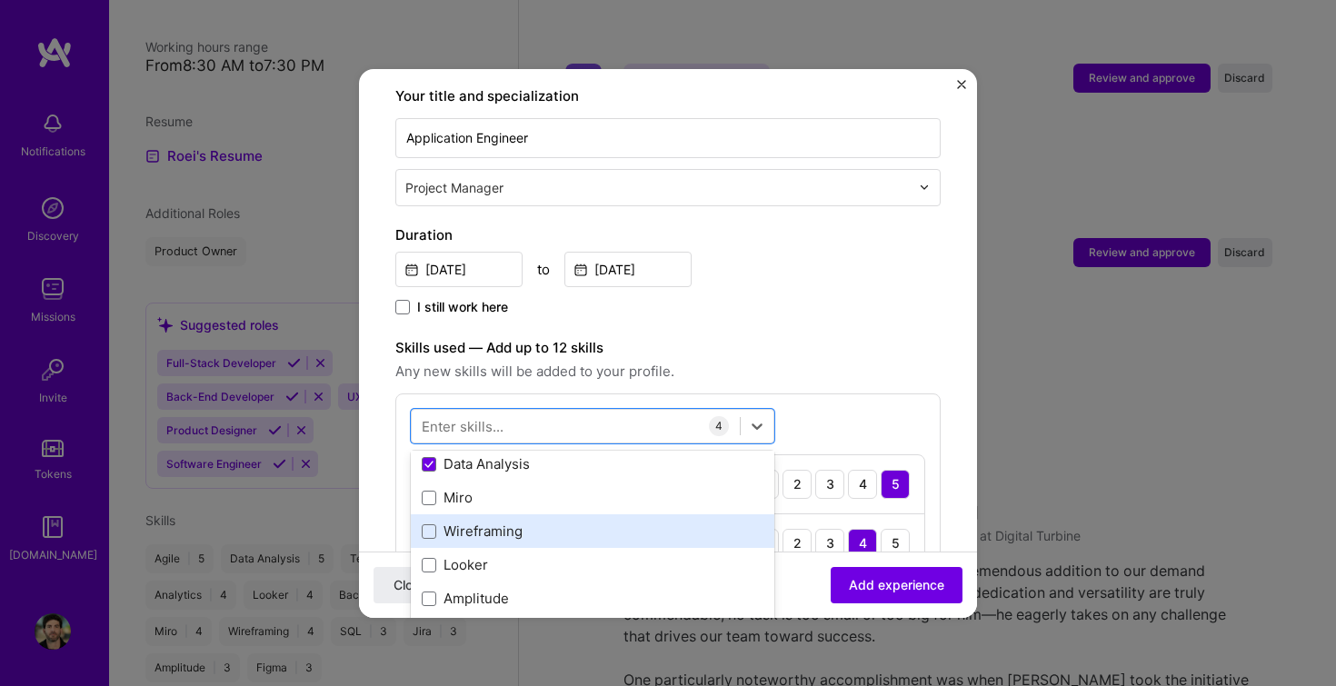
click at [475, 522] on div "Wireframing" at bounding box center [593, 531] width 342 height 19
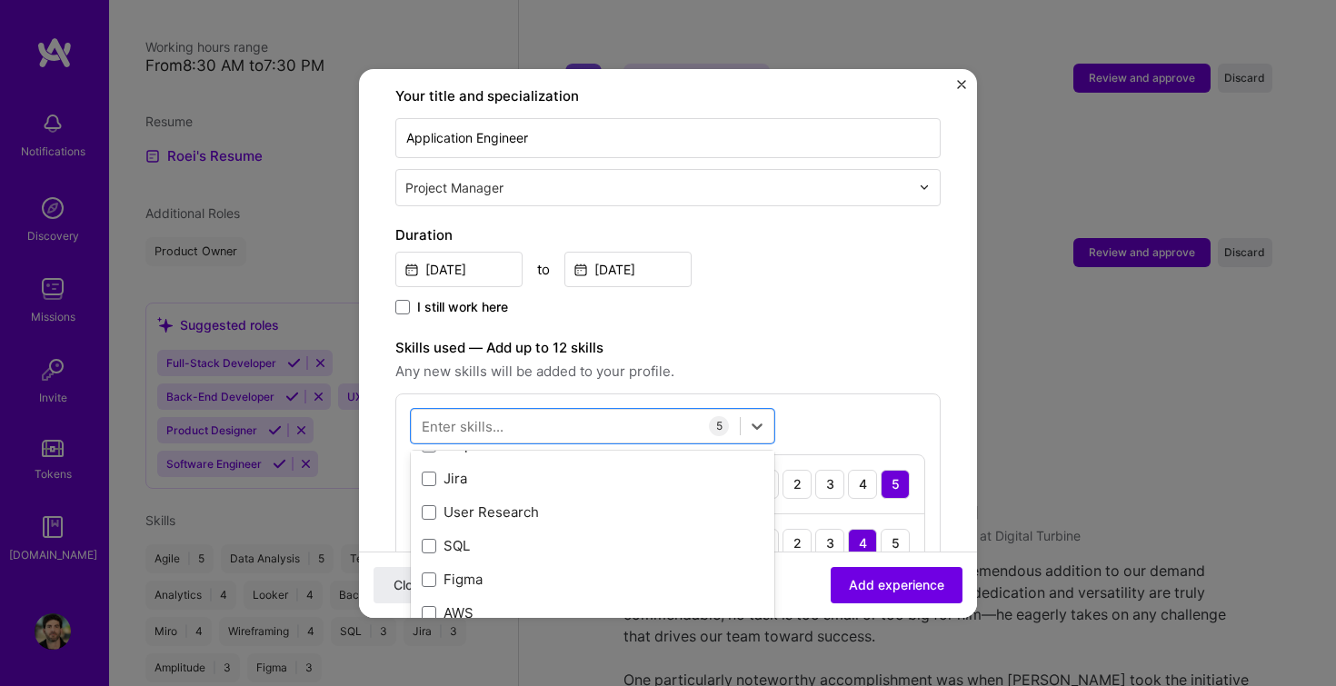
scroll to position [292, 0]
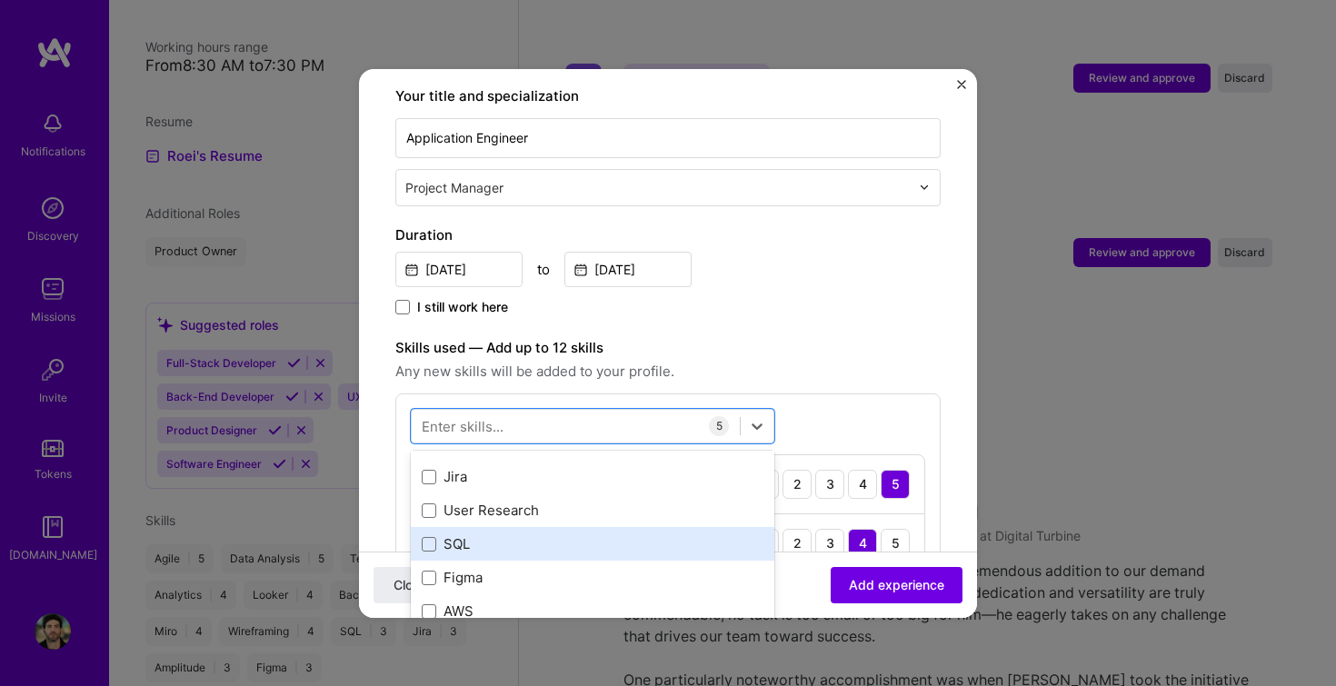
click at [447, 535] on div "SQL" at bounding box center [593, 544] width 342 height 19
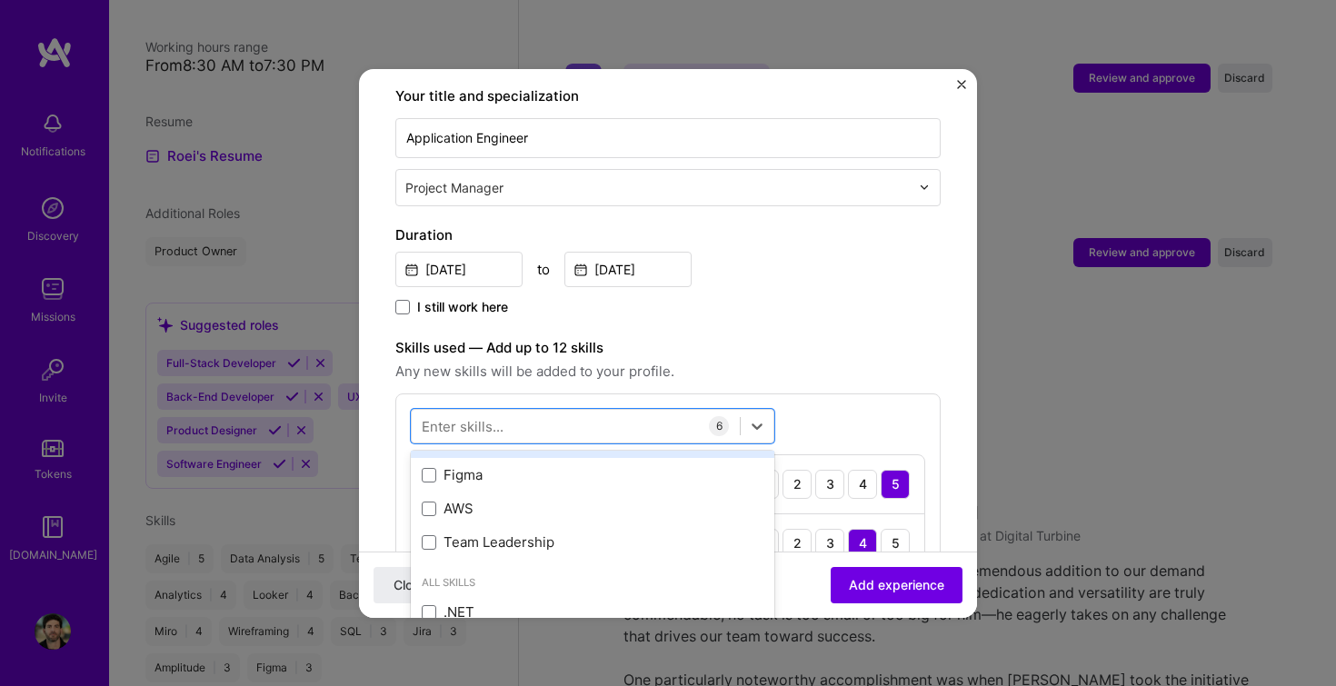
scroll to position [397, 0]
click at [473, 463] on div "Figma" at bounding box center [593, 472] width 342 height 19
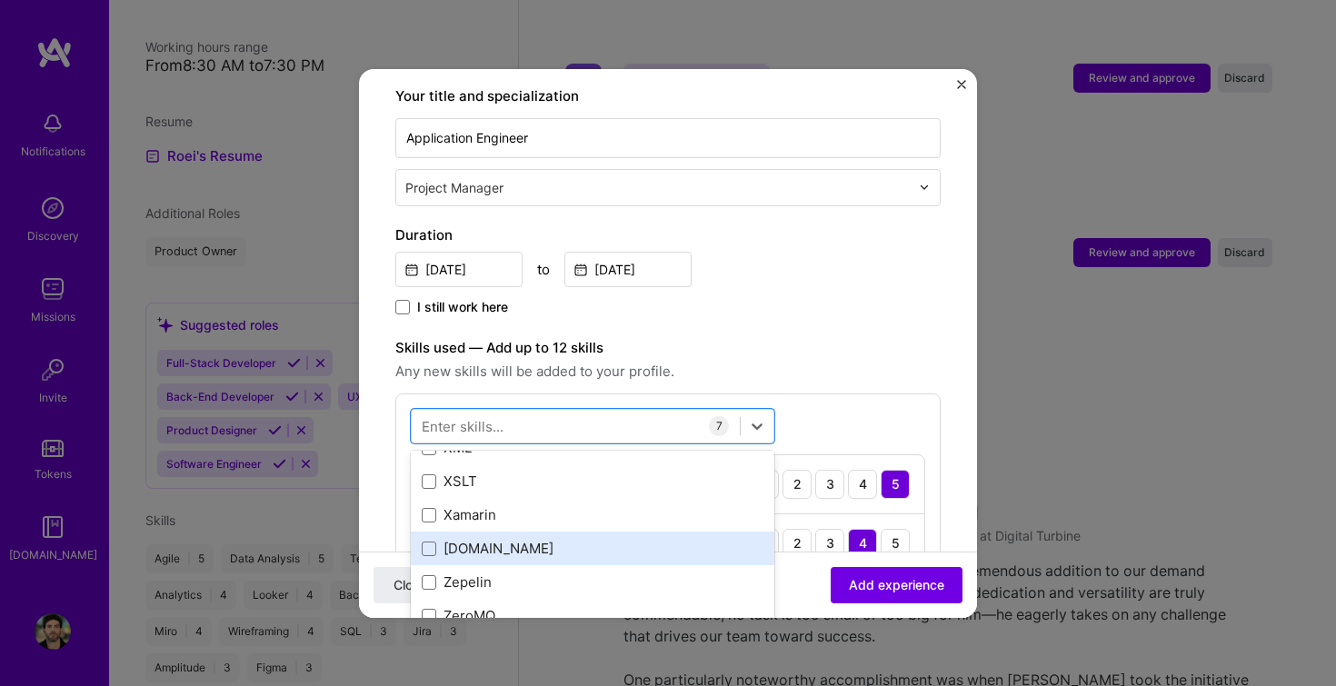
scroll to position [12520, 0]
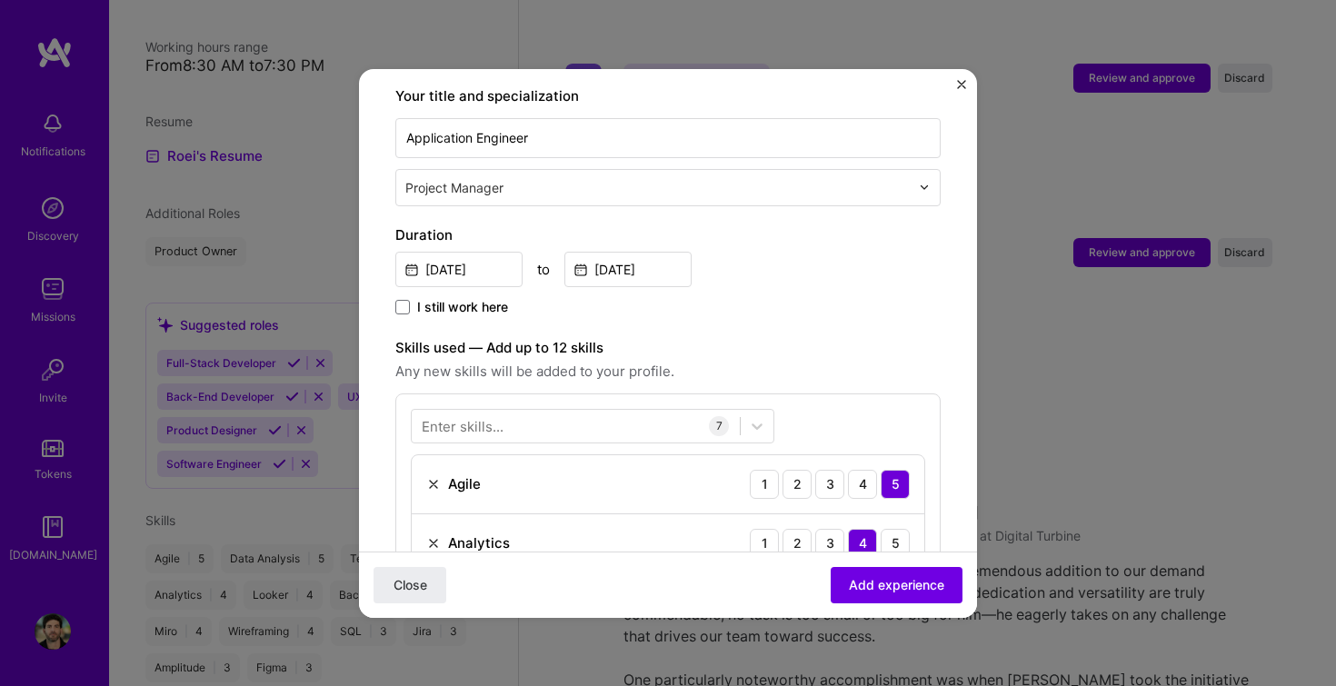
click at [849, 337] on label "Skills used — Add up to 12 skills" at bounding box center [667, 348] width 545 height 22
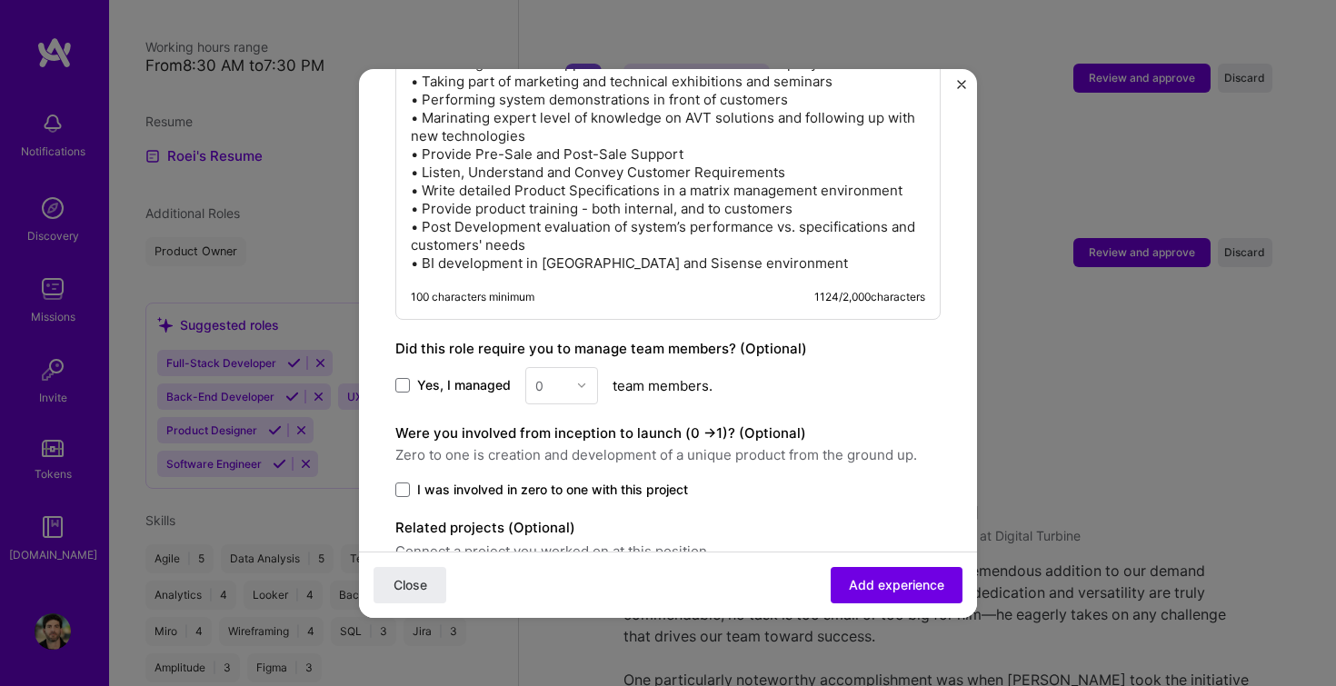
scroll to position [1487, 0]
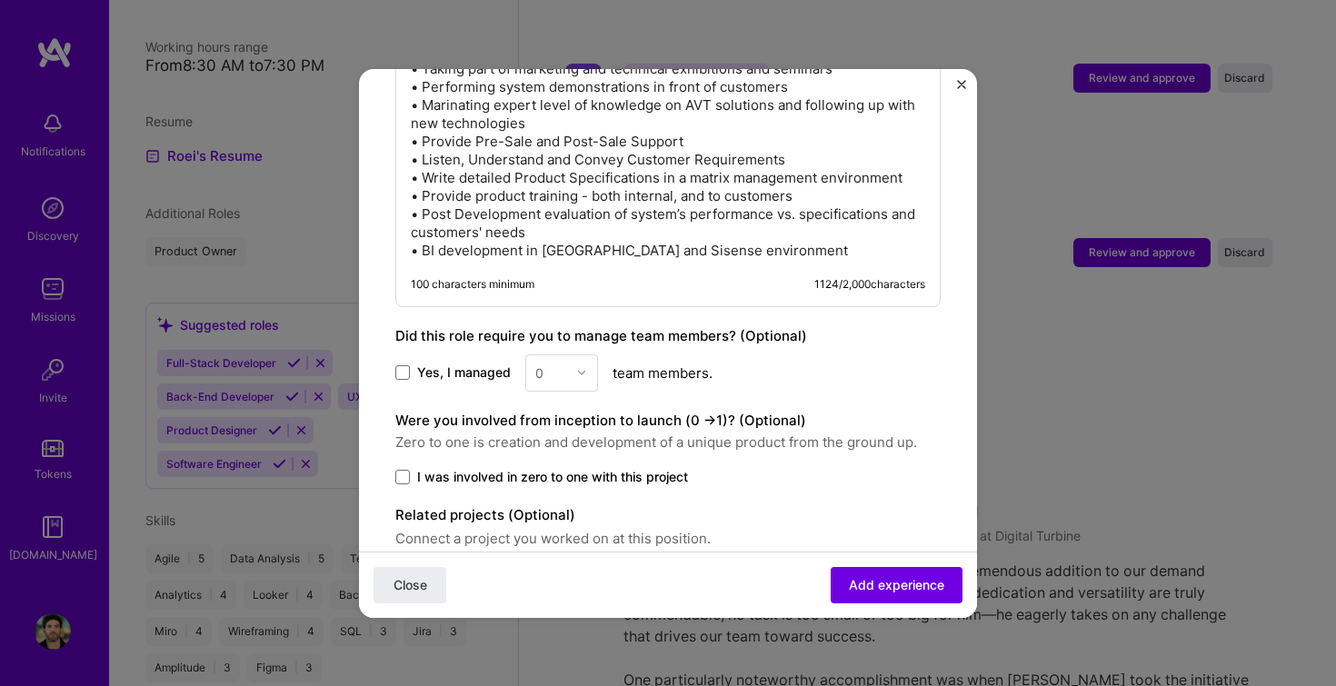
click at [469, 468] on span "I was involved in zero to one with this project" at bounding box center [552, 477] width 271 height 18
click at [0, 0] on input "I was involved in zero to one with this project" at bounding box center [0, 0] width 0 height 0
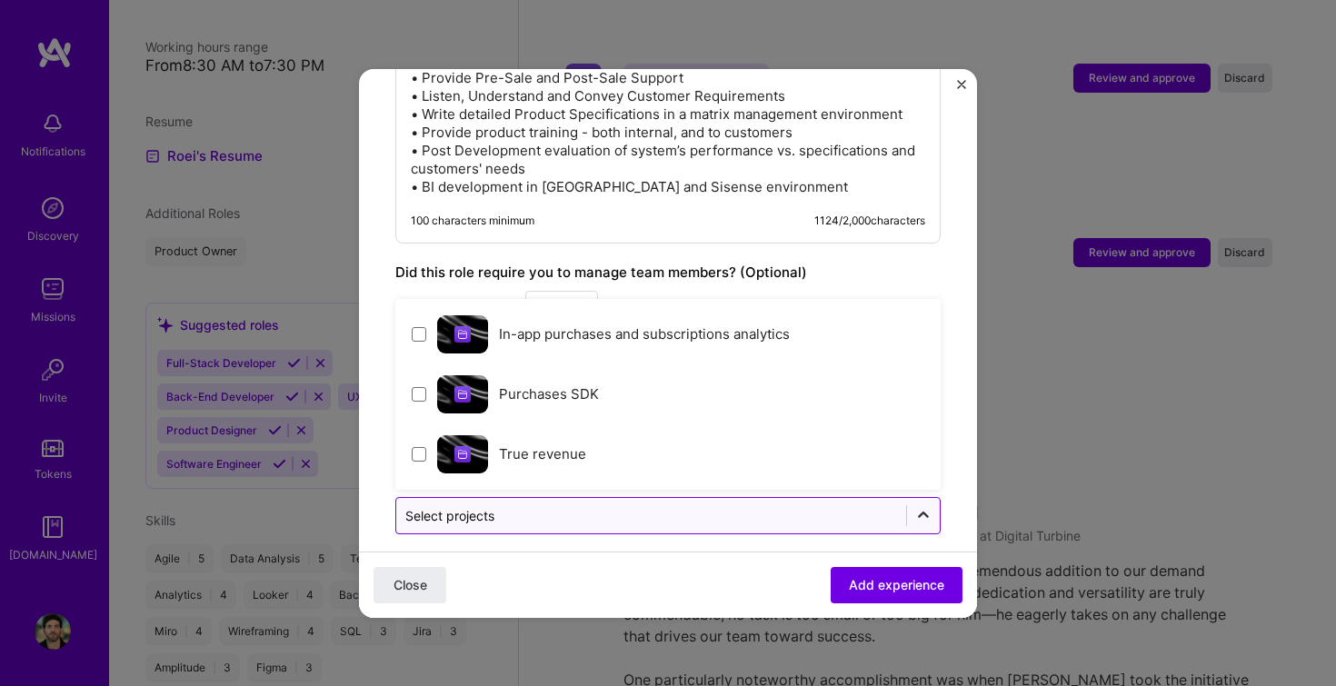
click at [925, 508] on div at bounding box center [923, 515] width 33 height 33
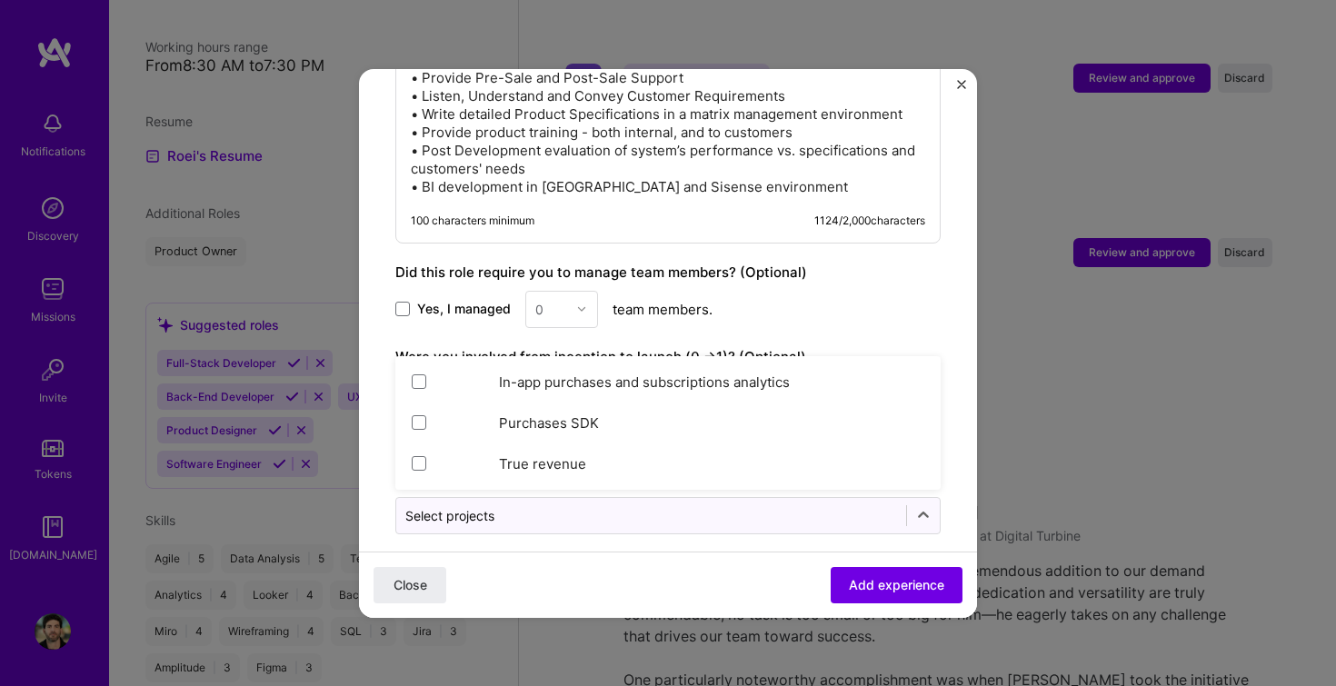
click at [835, 265] on div "Did this role require you to manage team members? (Optional) Yes, I managed 0 t…" at bounding box center [667, 295] width 545 height 66
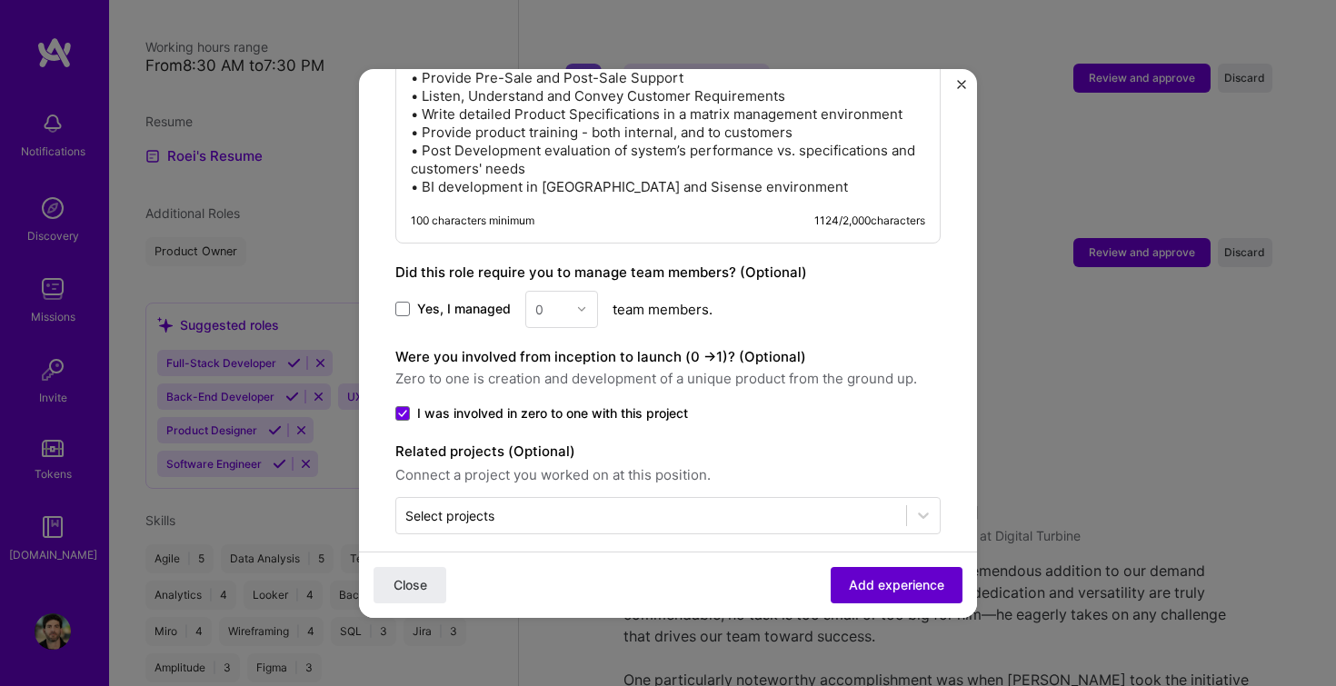
click at [881, 590] on span "Add experience" at bounding box center [896, 584] width 95 height 18
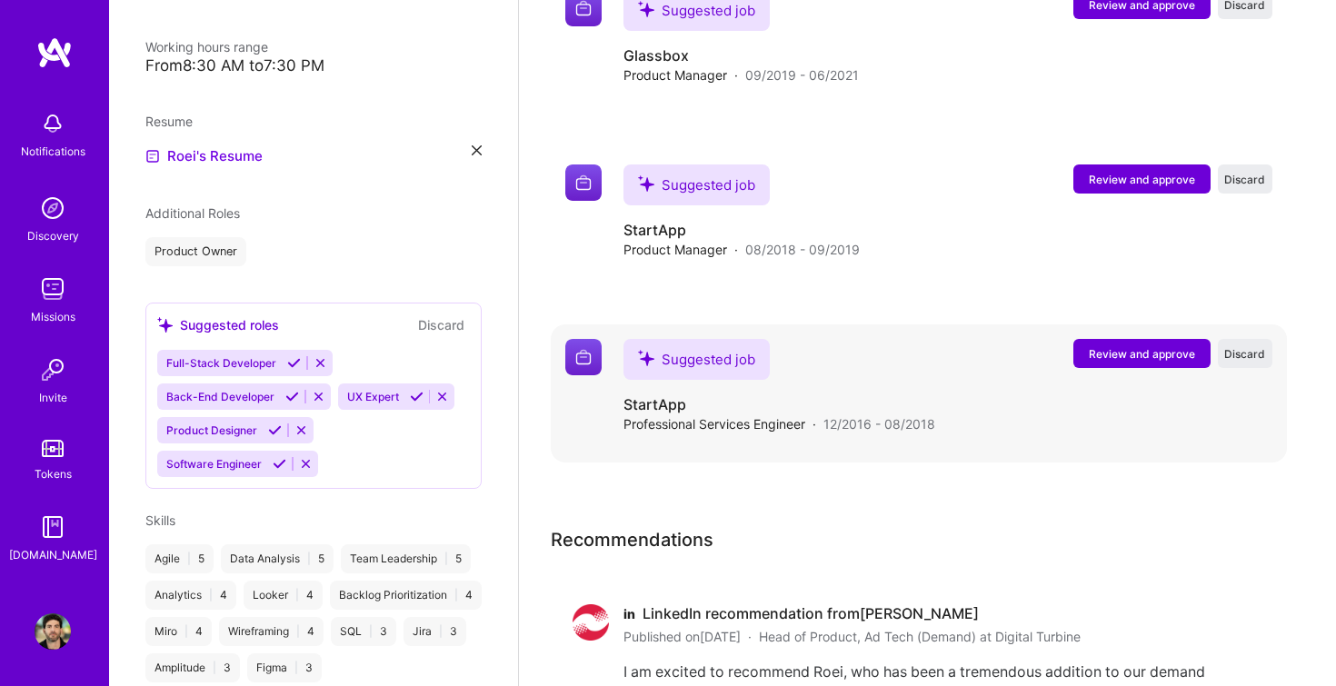
click at [1139, 346] on span "Review and approve" at bounding box center [1142, 353] width 106 height 15
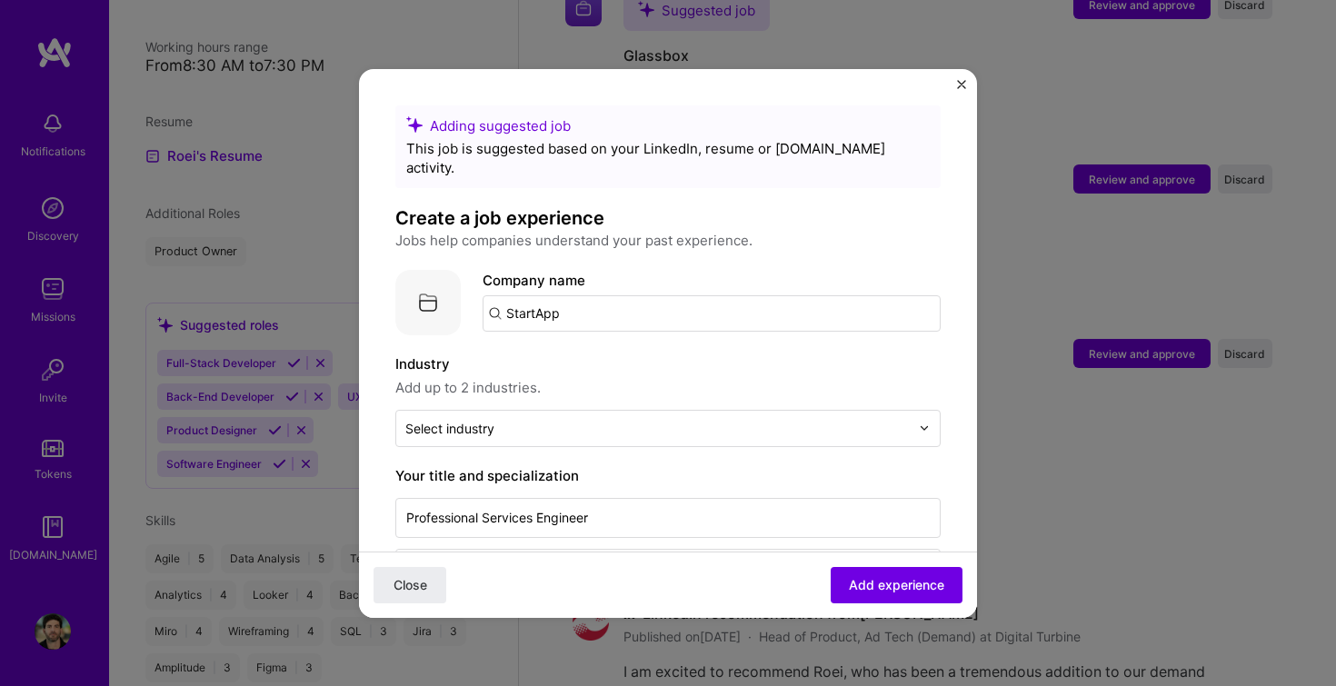
click at [670, 295] on input "StartApp" at bounding box center [712, 313] width 458 height 36
click at [495, 295] on input "StartApp" at bounding box center [712, 313] width 458 height 36
click at [567, 295] on input "StartApp" at bounding box center [712, 313] width 458 height 36
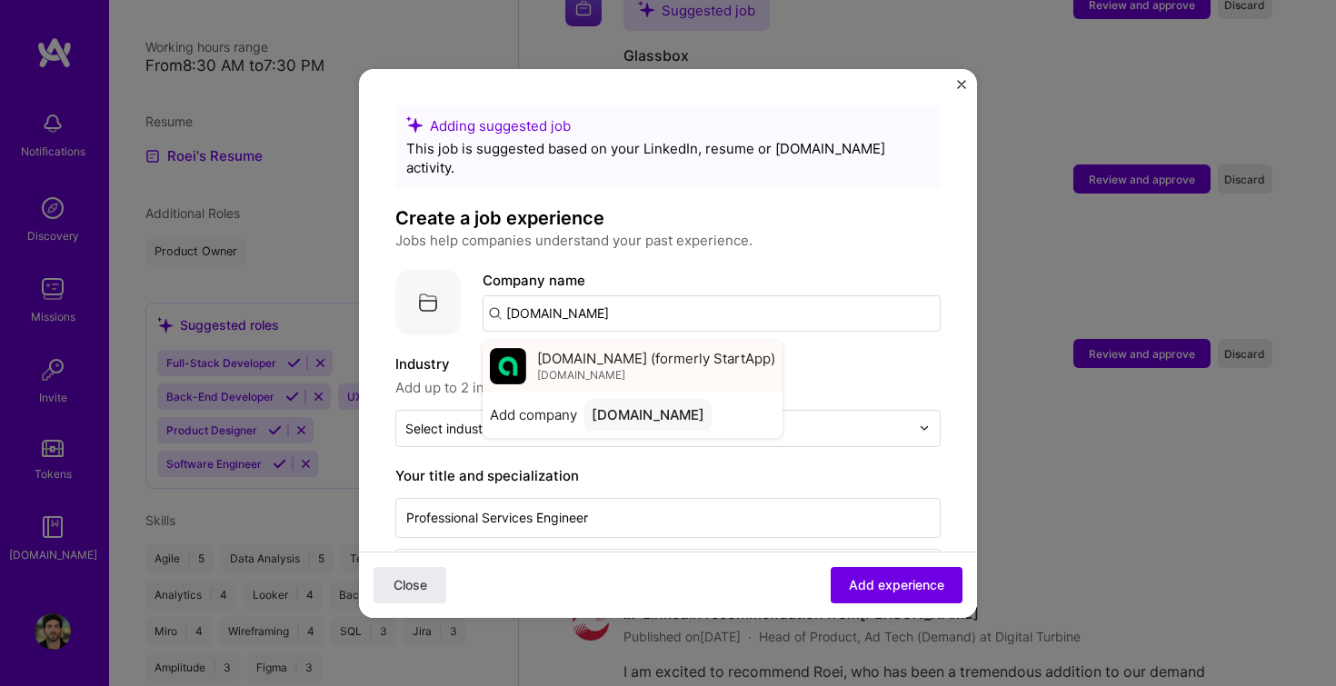
click at [595, 349] on span "[DOMAIN_NAME] (formerly StartApp)" at bounding box center [656, 358] width 238 height 19
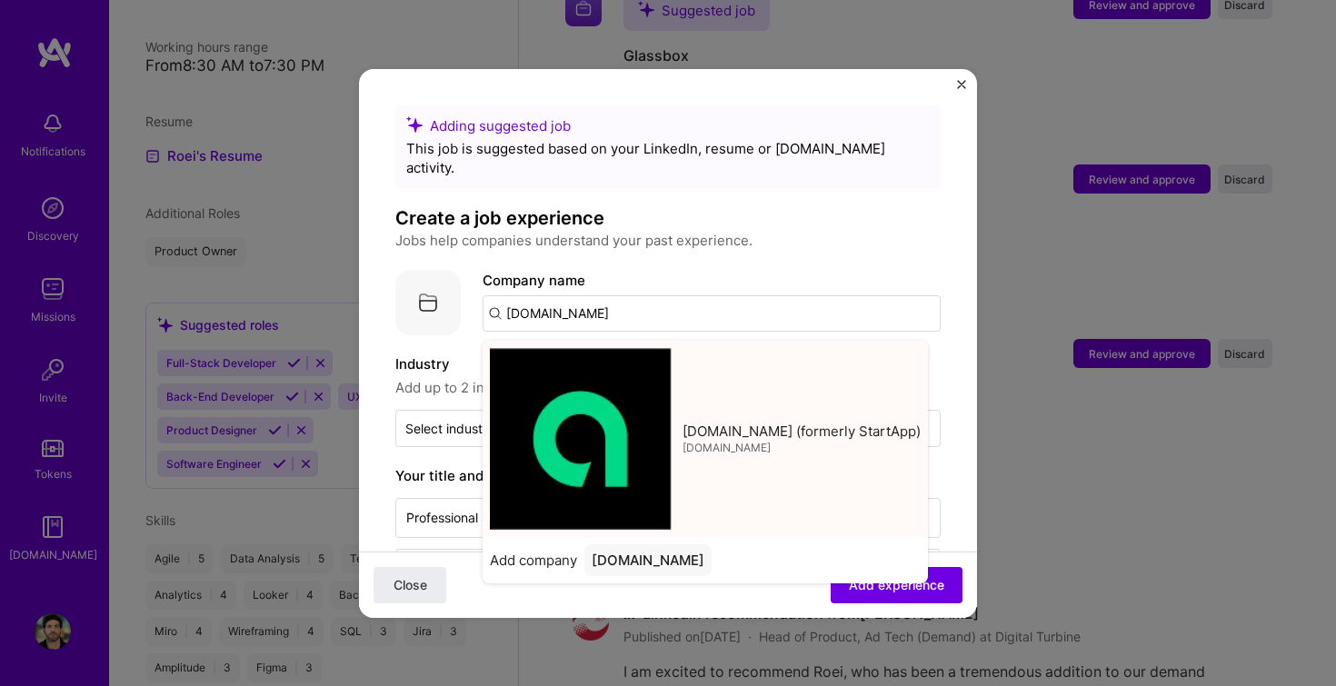
type input "[DOMAIN_NAME] (formerly StartApp)"
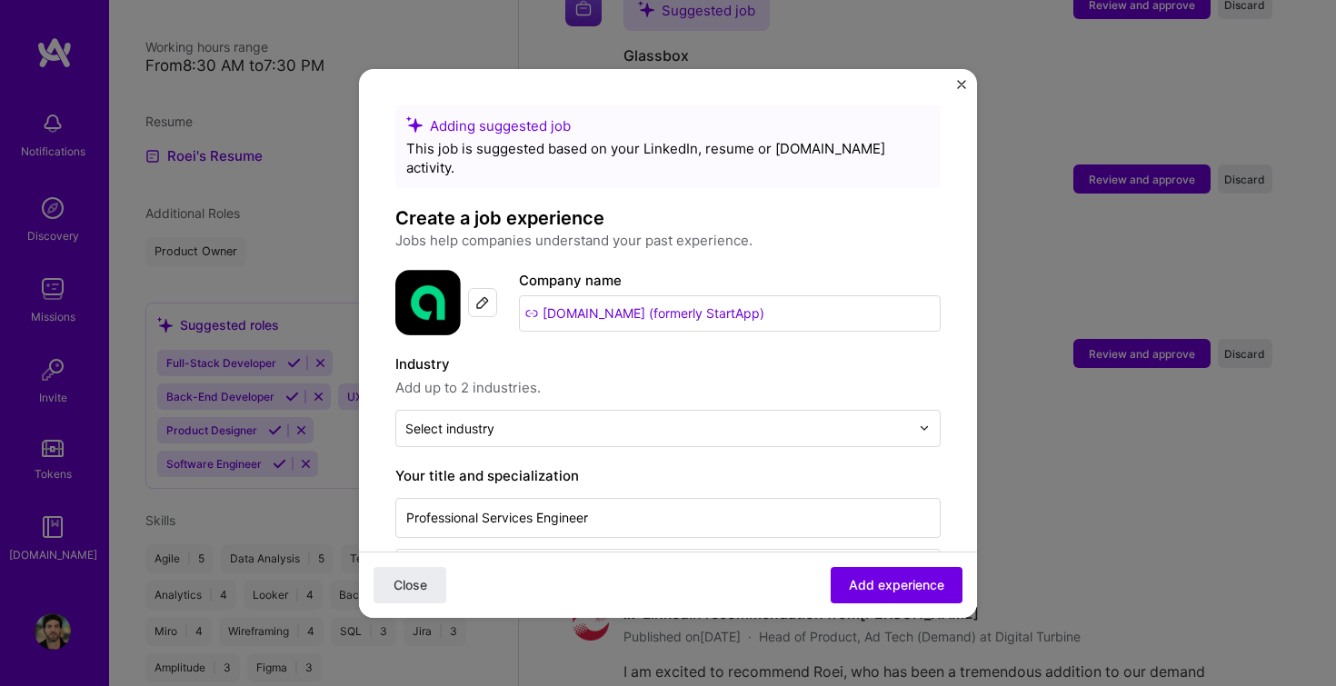
click at [645, 354] on label "Industry" at bounding box center [667, 365] width 545 height 22
click at [553, 419] on input "text" at bounding box center [657, 428] width 505 height 19
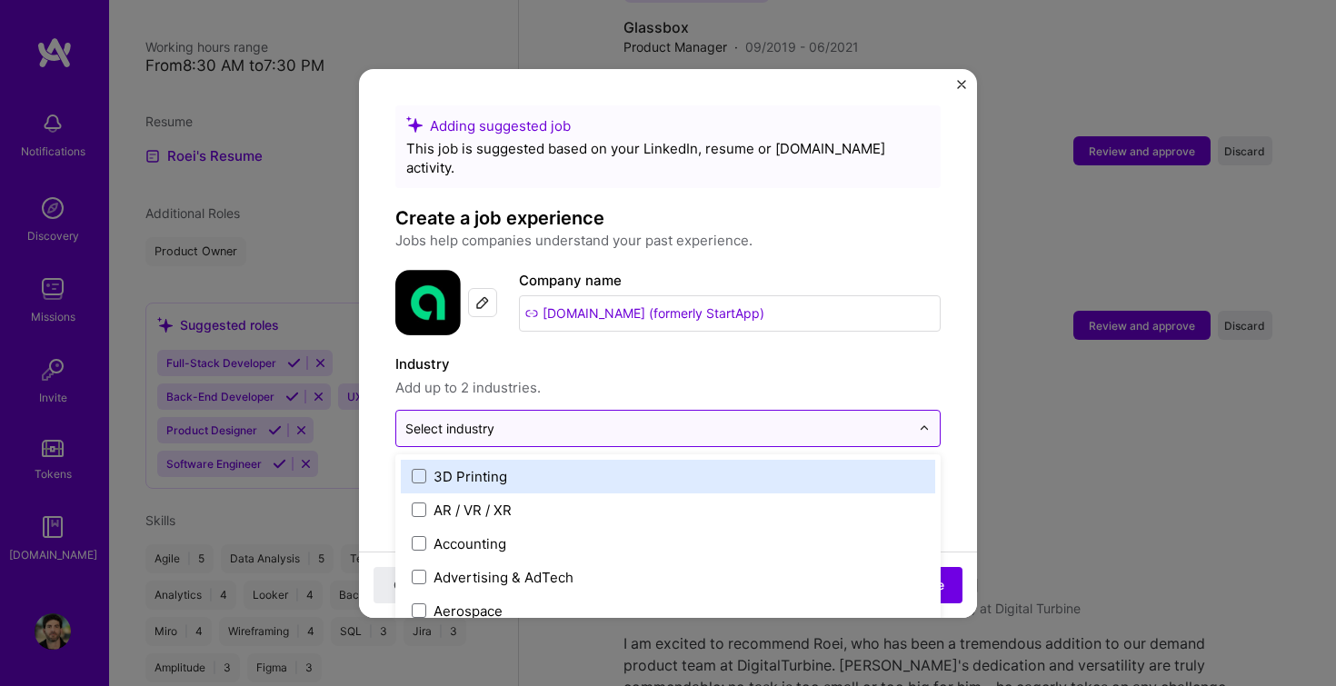
scroll to position [2879, 0]
type input "ad"
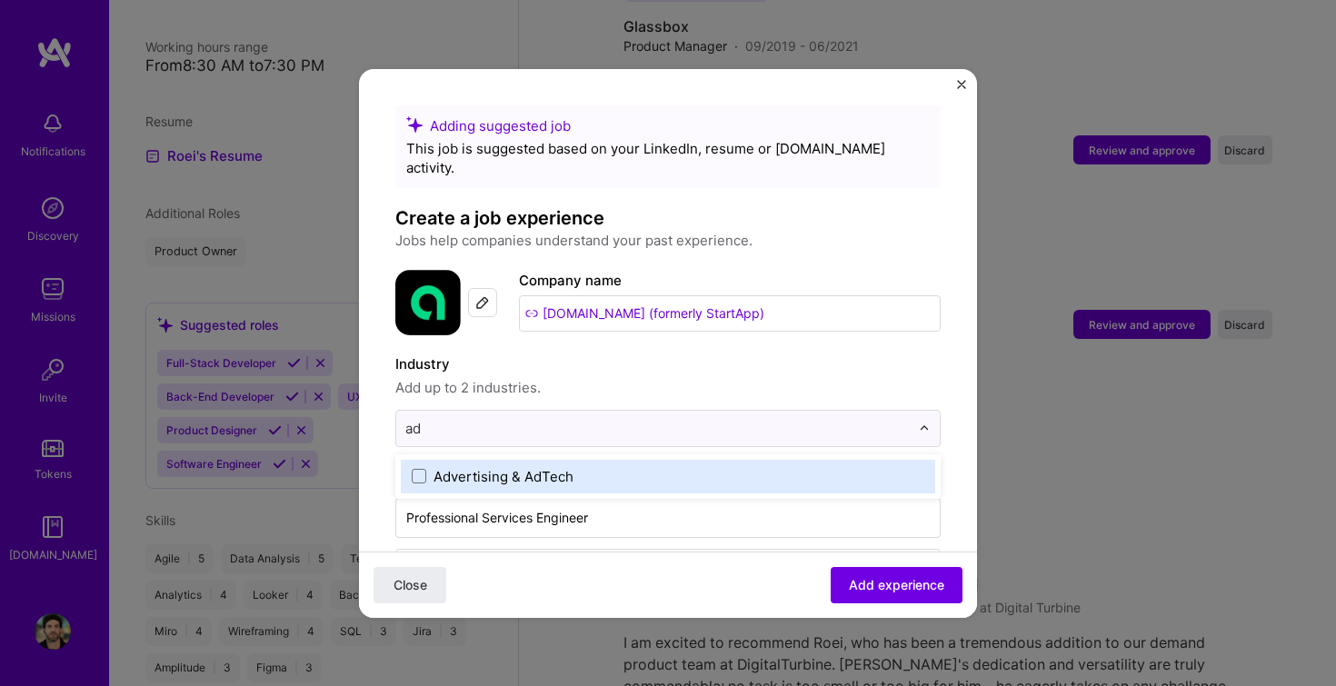
click at [538, 466] on div "Advertising & AdTech" at bounding box center [668, 477] width 535 height 34
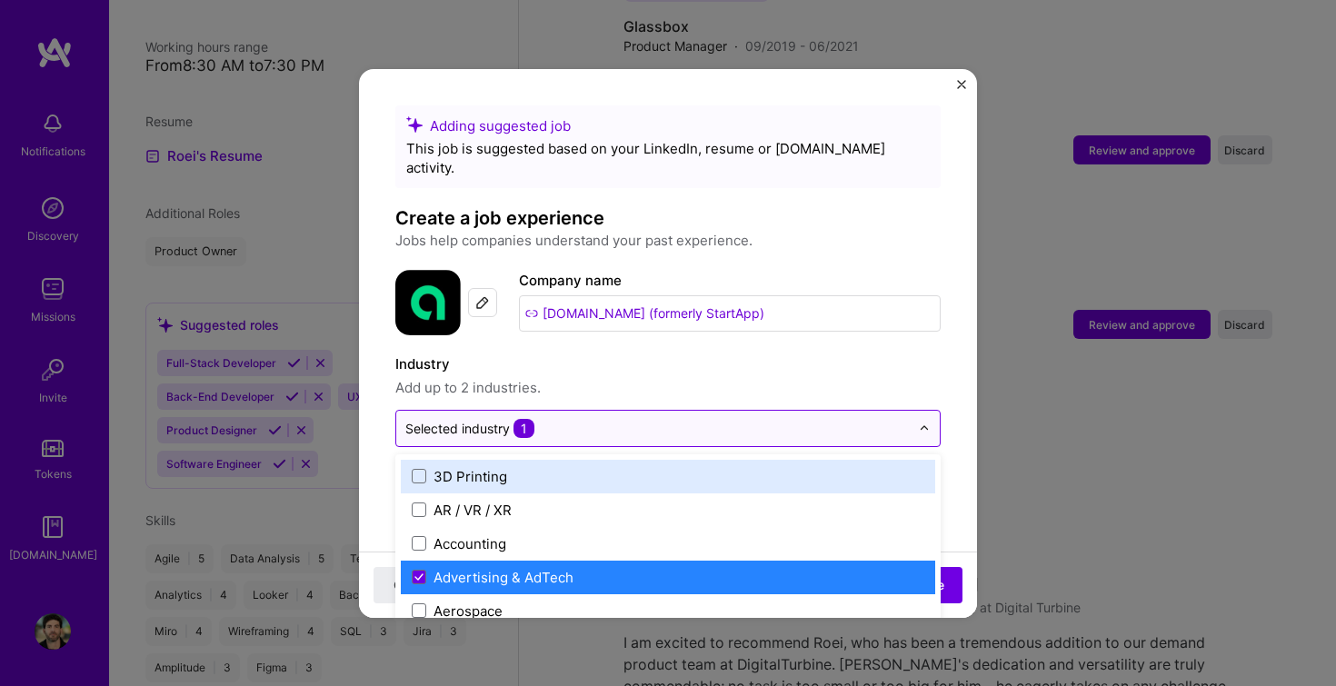
click at [568, 419] on input "text" at bounding box center [657, 428] width 505 height 19
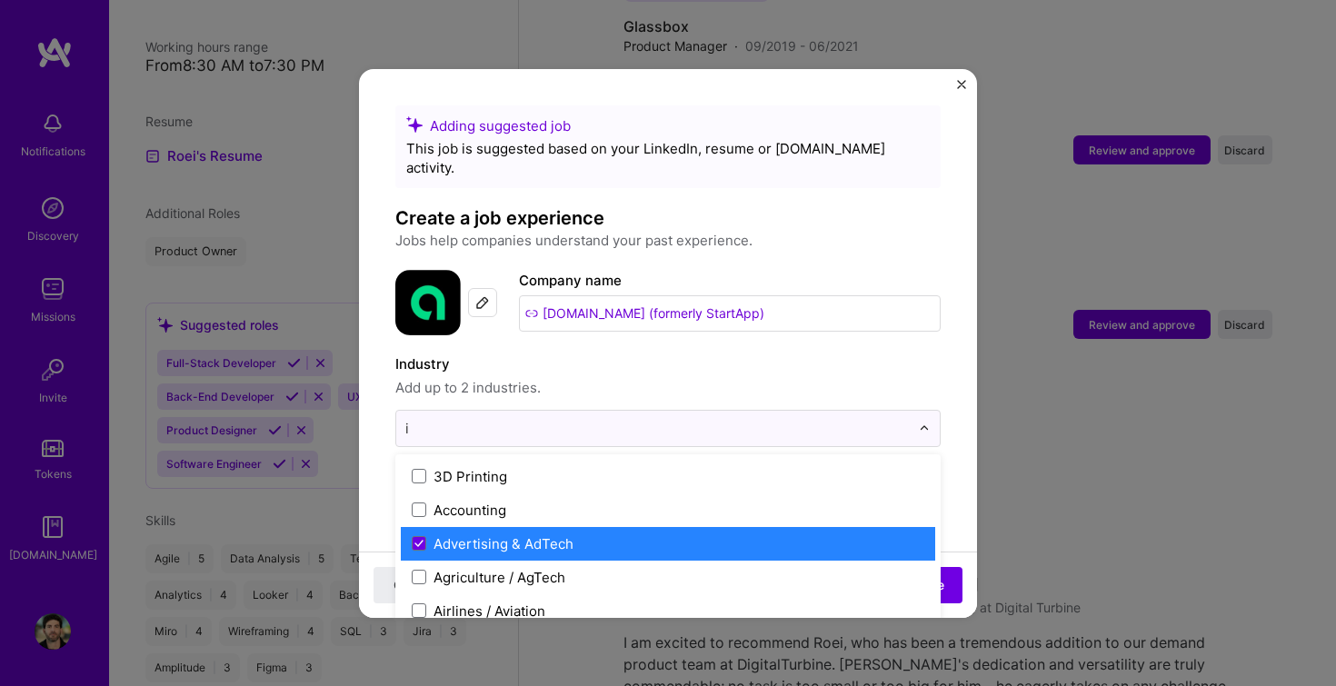
type input "i"
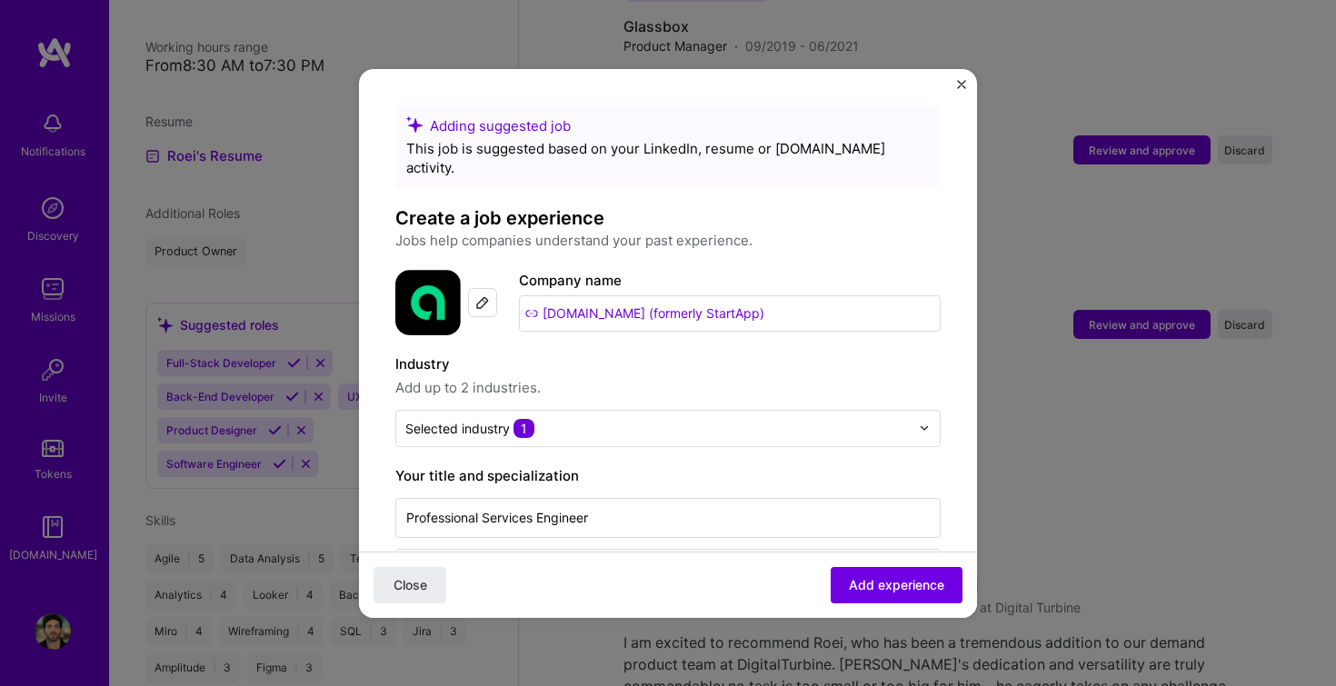
click at [650, 377] on span "Add up to 2 industries." at bounding box center [667, 388] width 545 height 22
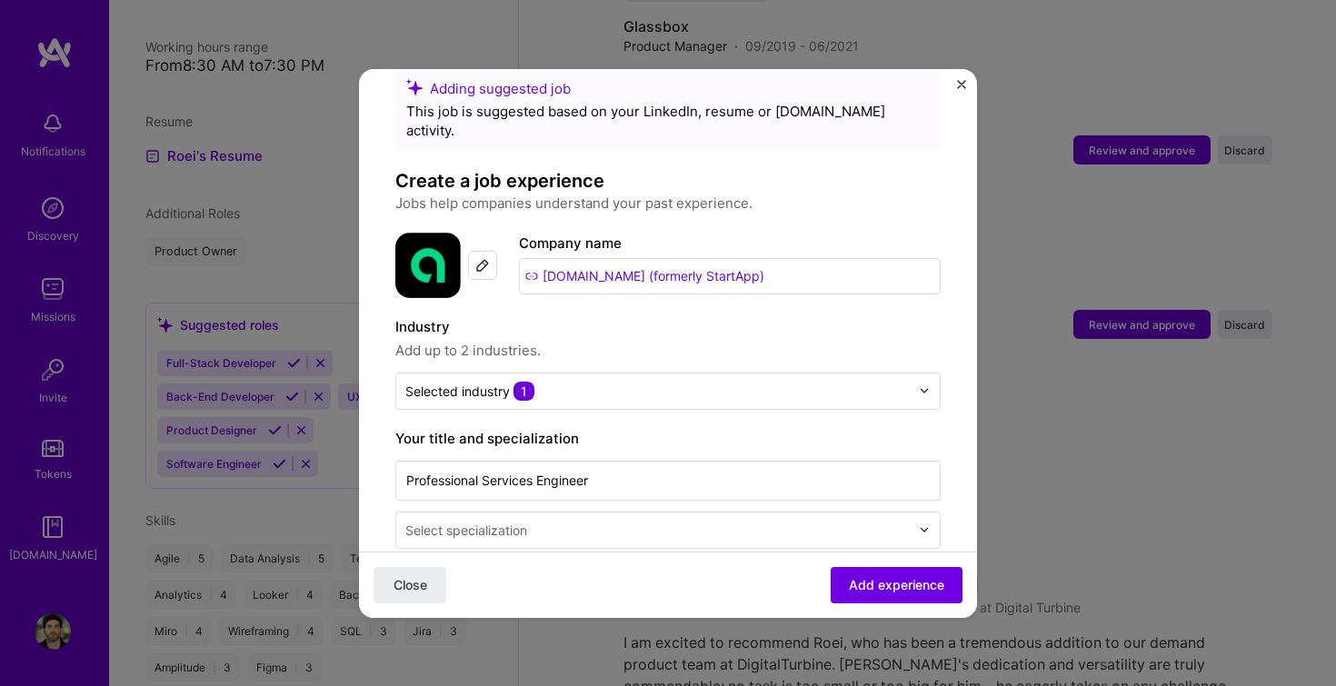
scroll to position [67, 0]
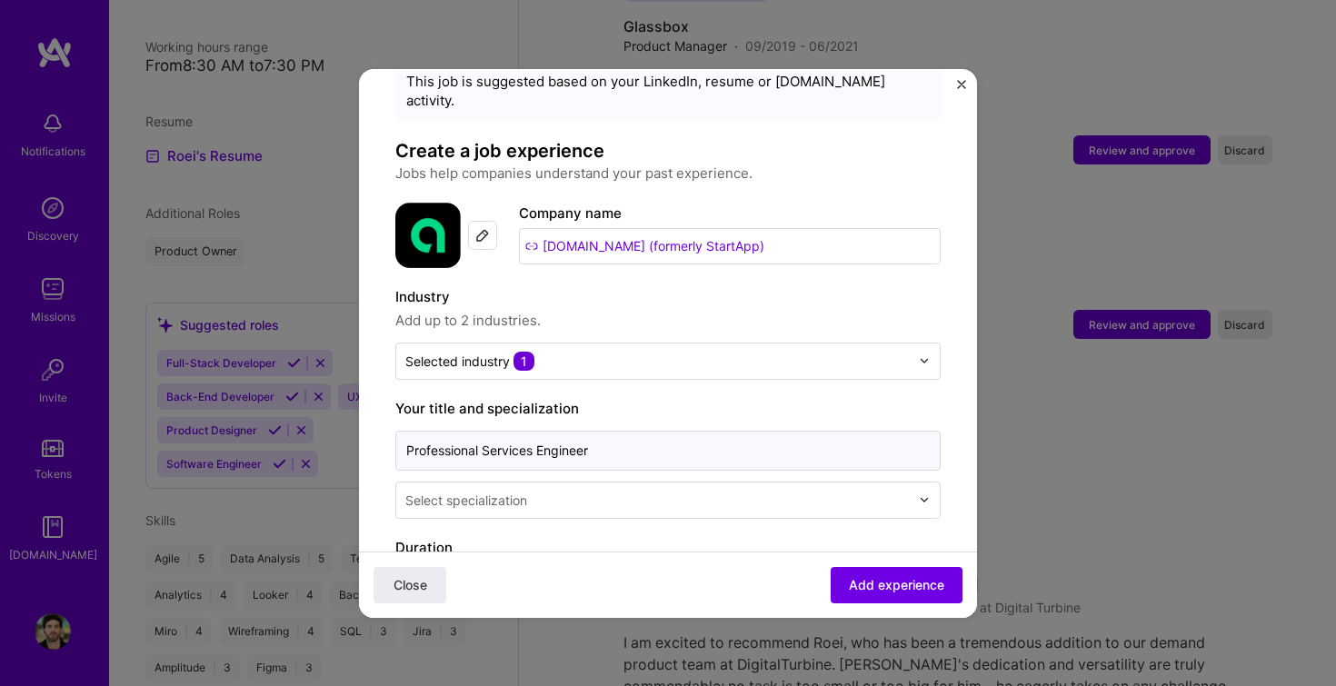
click at [614, 432] on input "Professional Services Engineer" at bounding box center [667, 451] width 545 height 40
click at [586, 491] on input "text" at bounding box center [659, 500] width 508 height 19
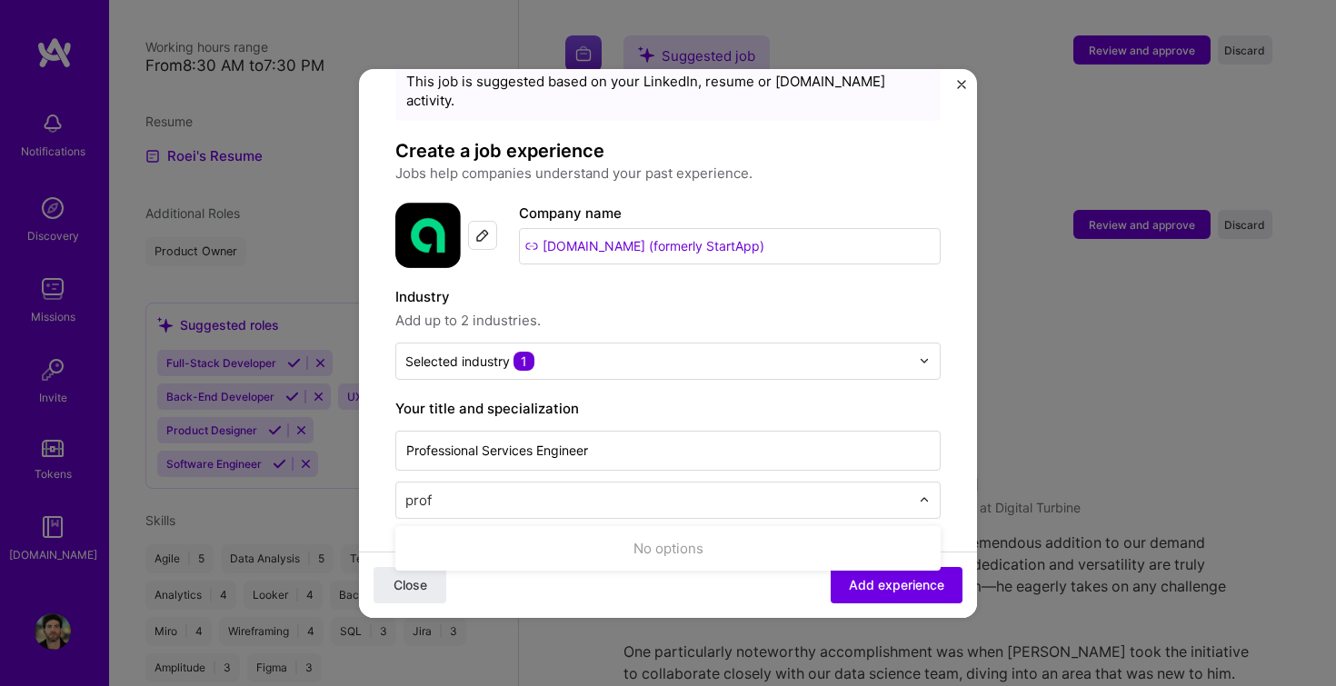
scroll to position [112, 0]
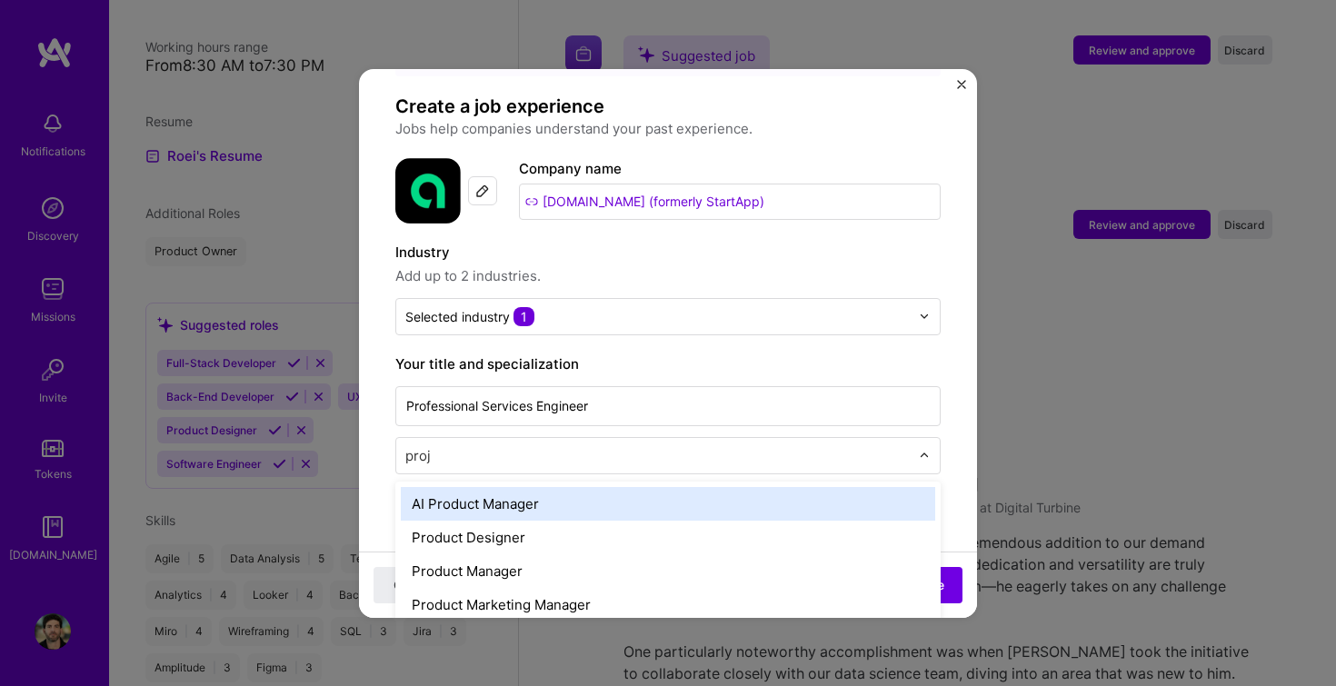
type input "proje"
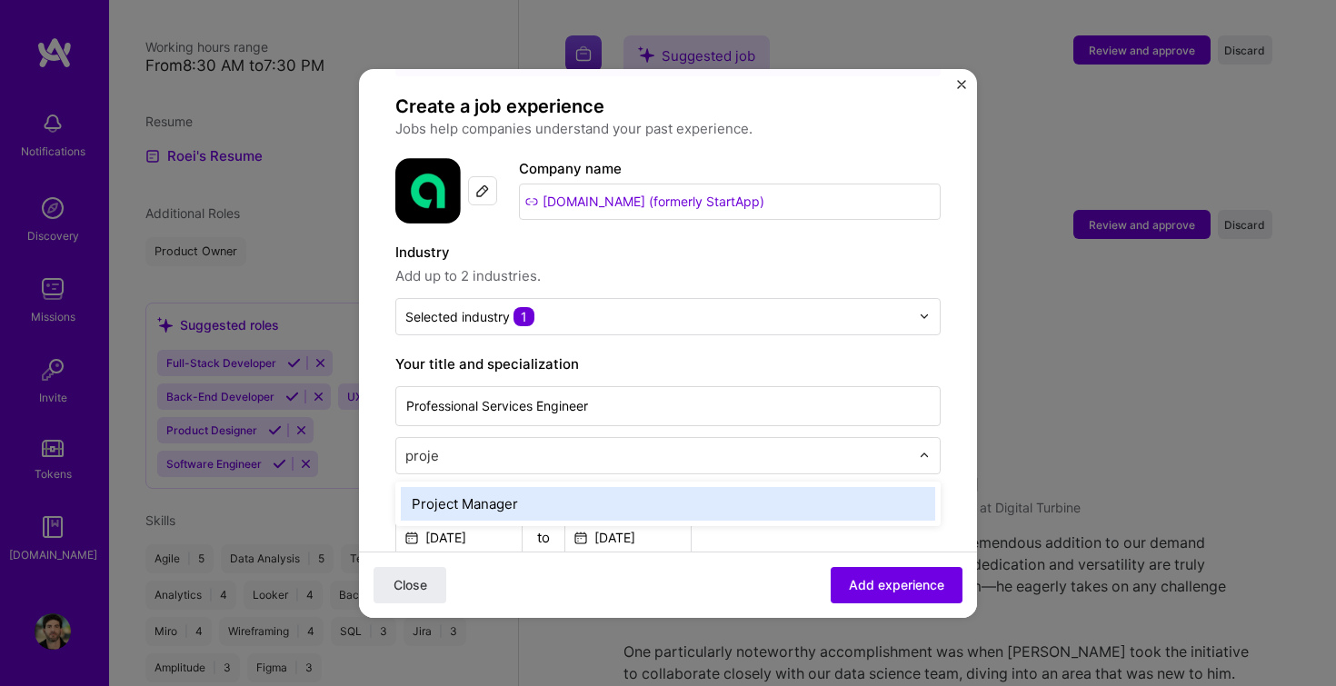
click at [588, 487] on div "Project Manager" at bounding box center [668, 504] width 535 height 34
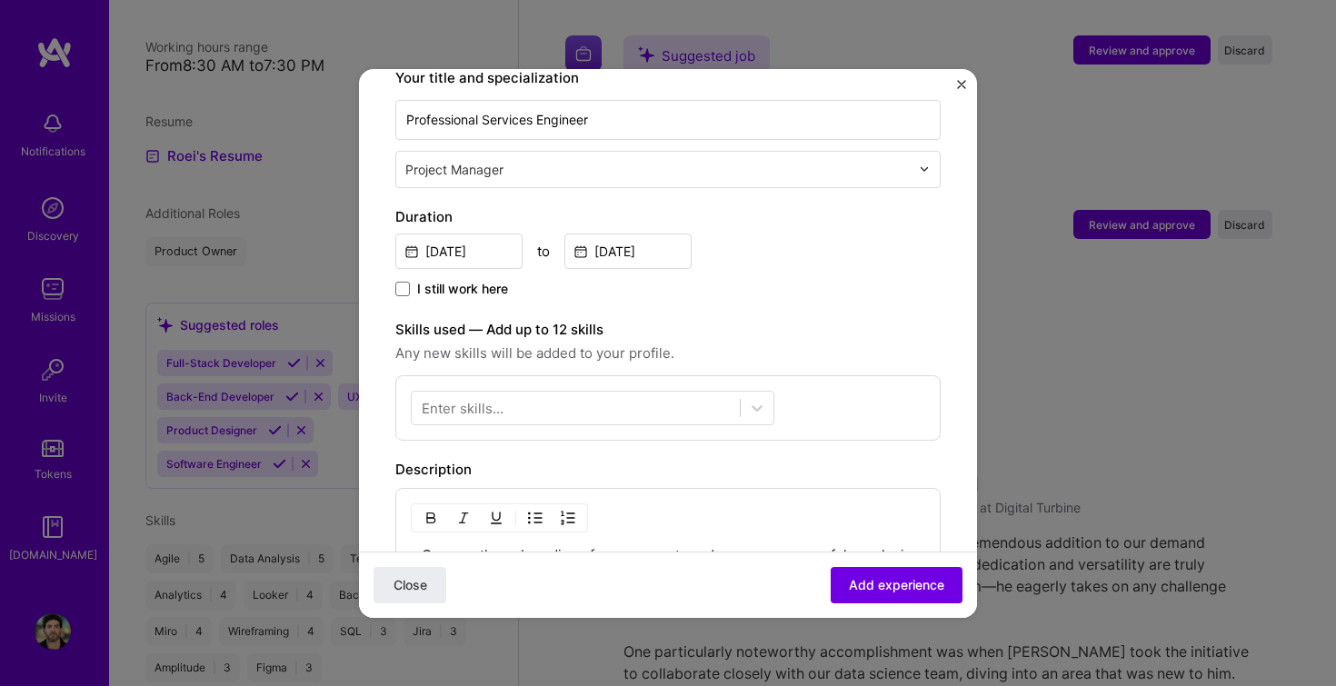
scroll to position [439, 0]
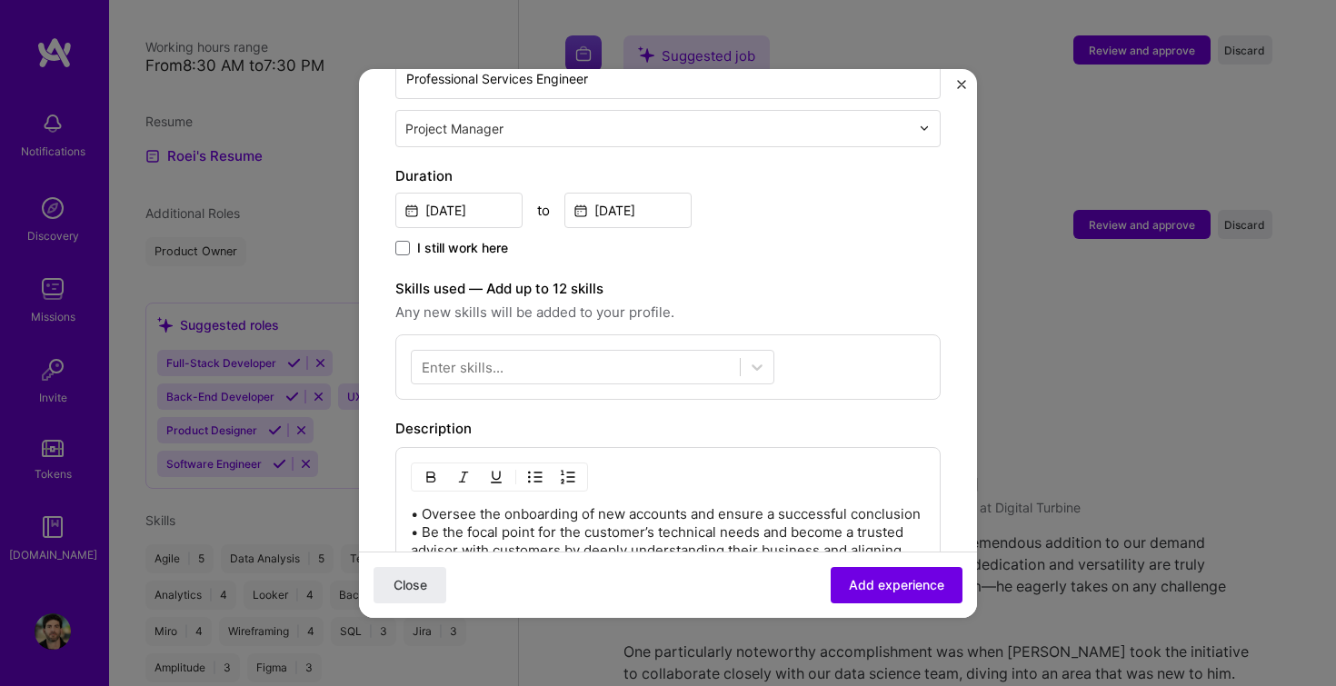
click at [492, 357] on div "Enter skills..." at bounding box center [463, 366] width 82 height 19
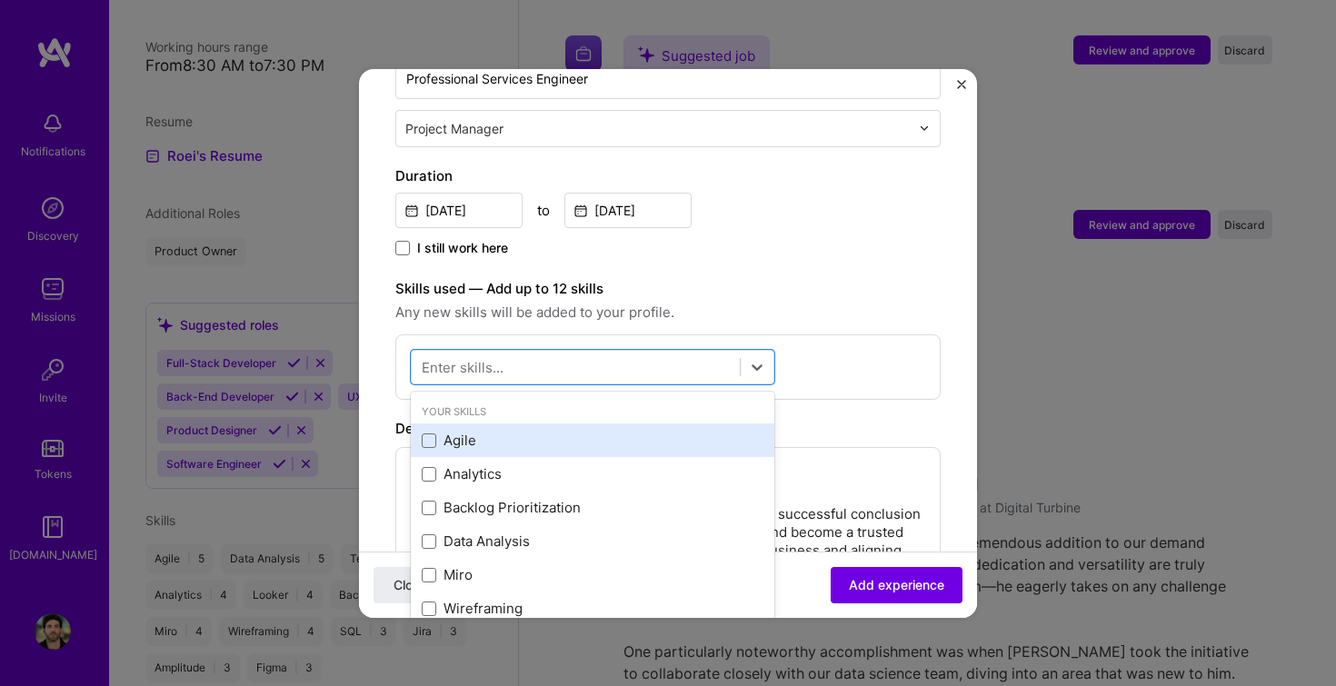
click at [474, 431] on div "Agile" at bounding box center [593, 440] width 342 height 19
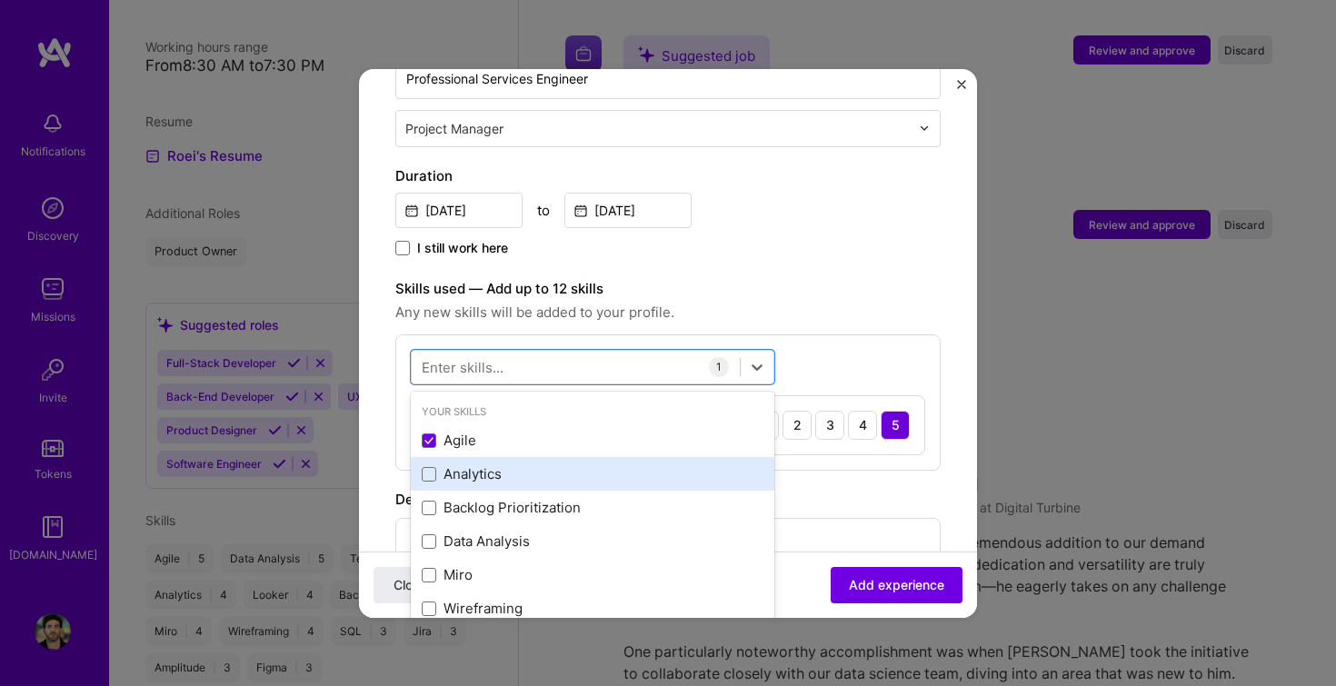
click at [457, 465] on div "Analytics" at bounding box center [593, 474] width 342 height 19
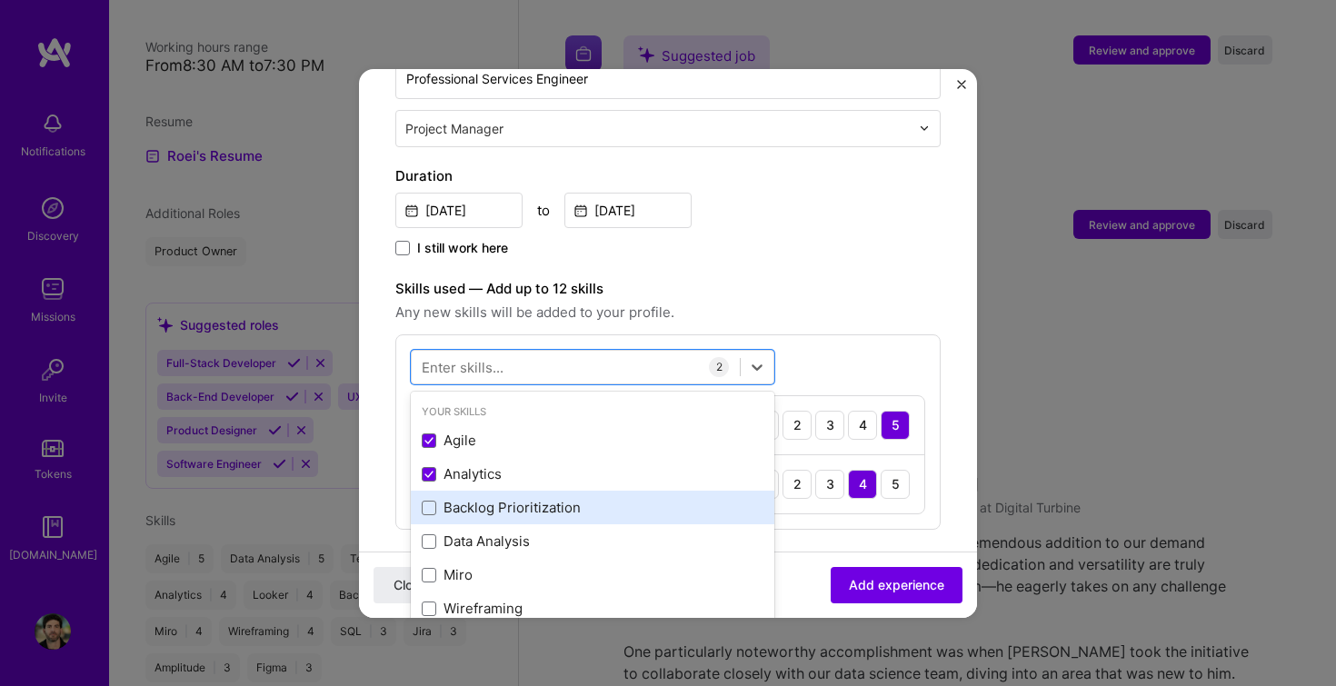
click at [457, 498] on div "Backlog Prioritization" at bounding box center [593, 507] width 342 height 19
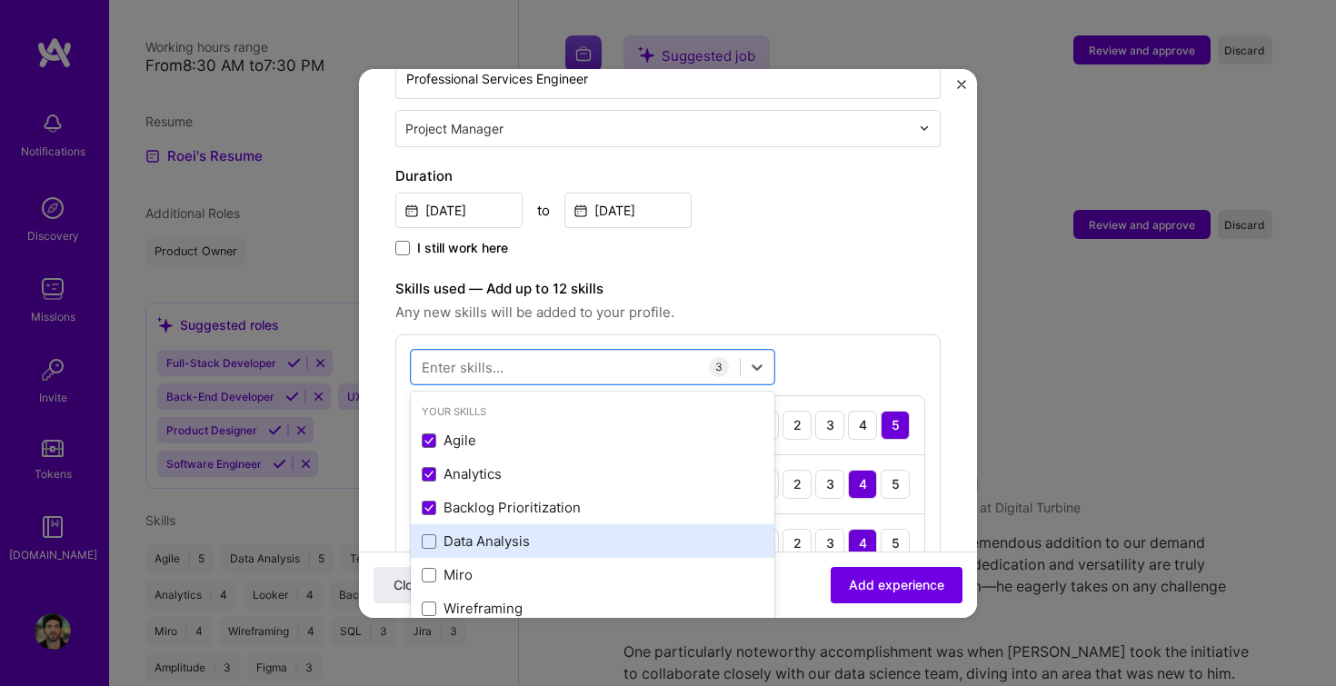
click at [456, 532] on div "Data Analysis" at bounding box center [593, 541] width 342 height 19
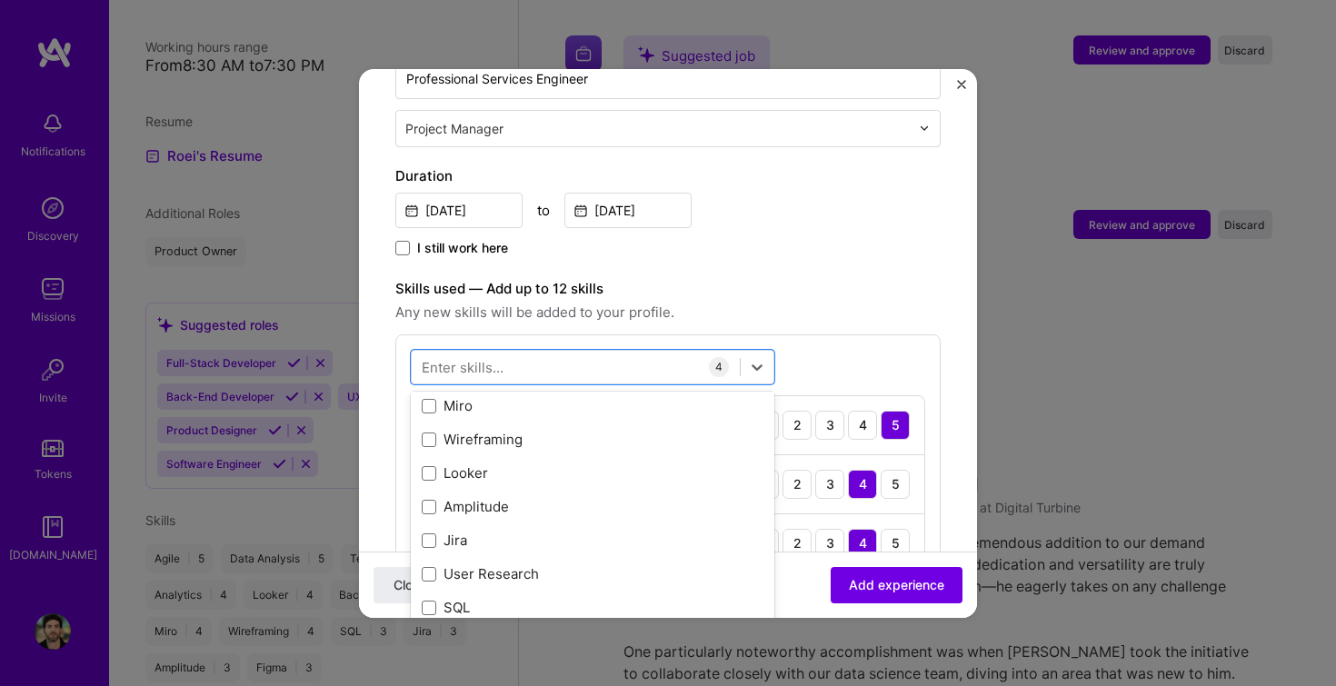
scroll to position [177, 0]
click at [456, 523] on div "Jira" at bounding box center [593, 532] width 342 height 19
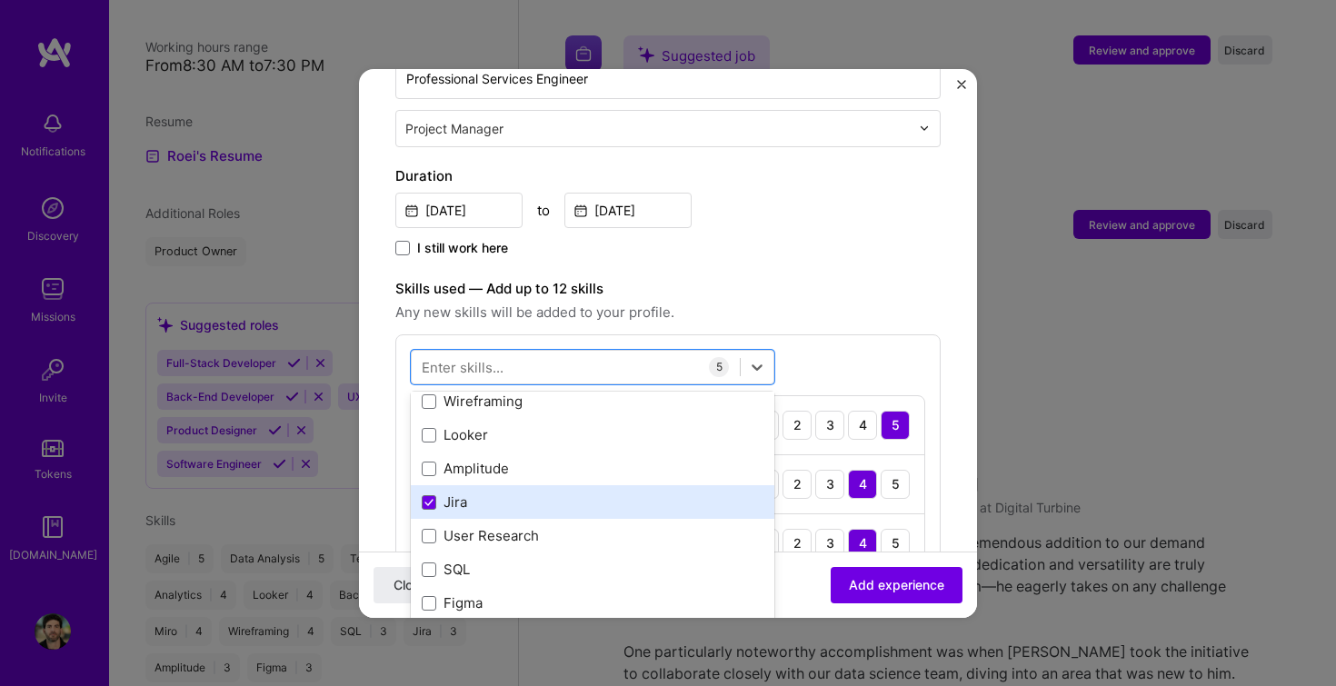
scroll to position [218, 0]
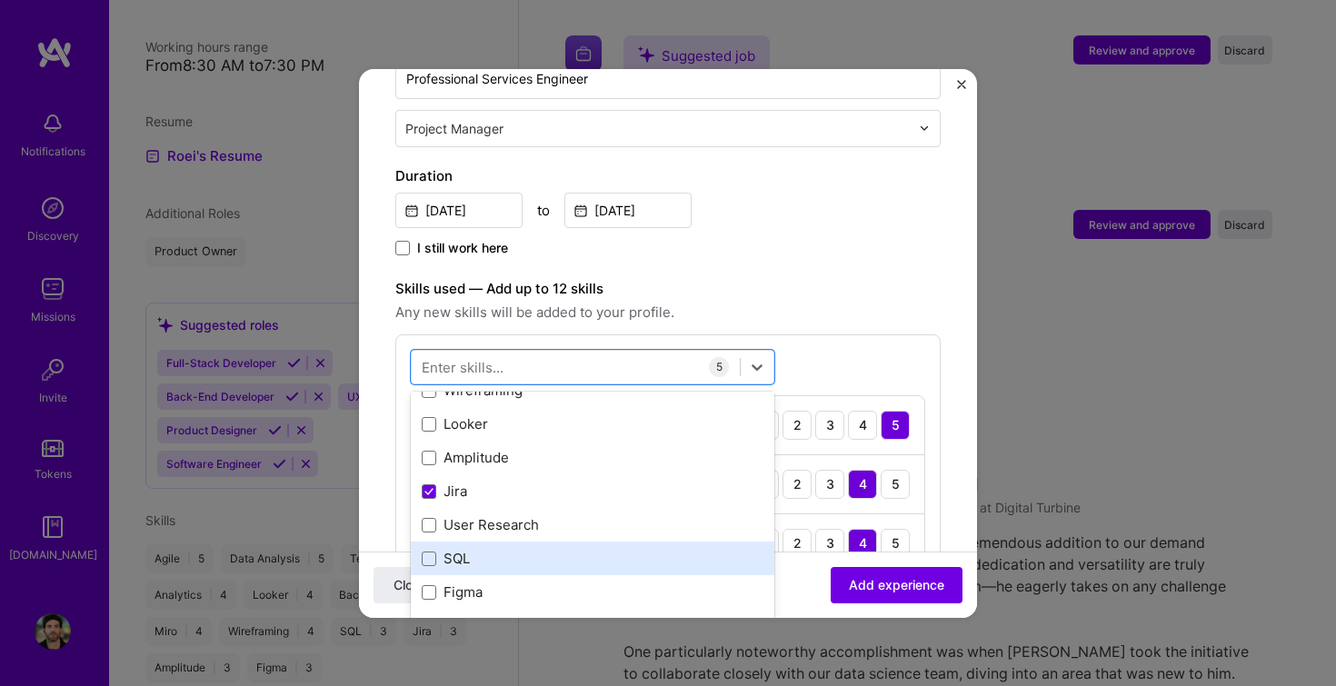
click at [493, 549] on div "SQL" at bounding box center [593, 558] width 342 height 19
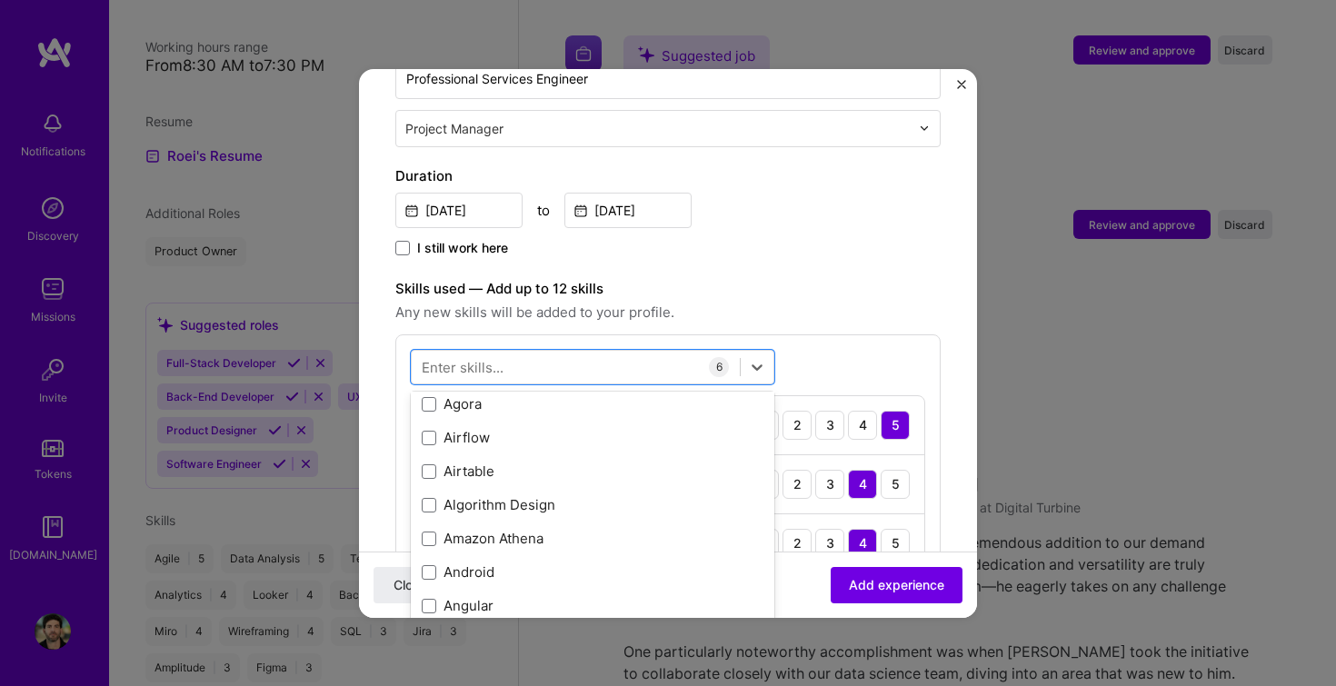
scroll to position [1184, 0]
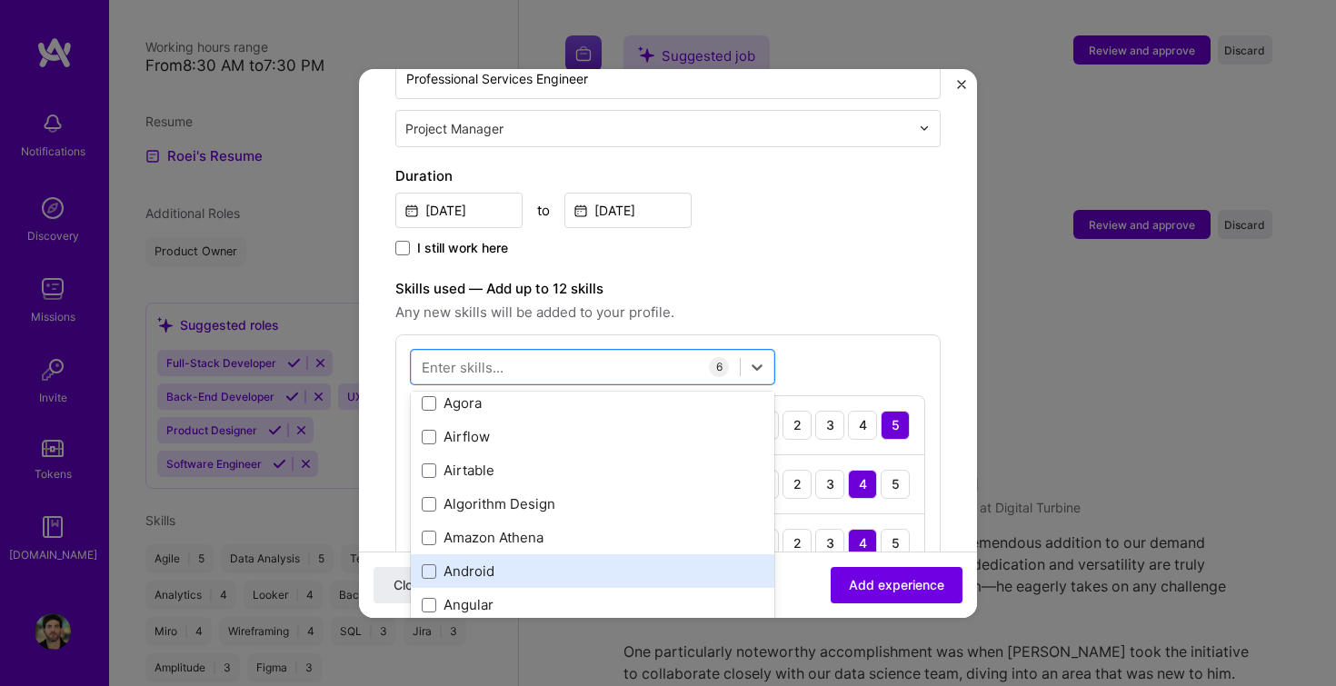
click at [471, 562] on div "Android" at bounding box center [593, 571] width 342 height 19
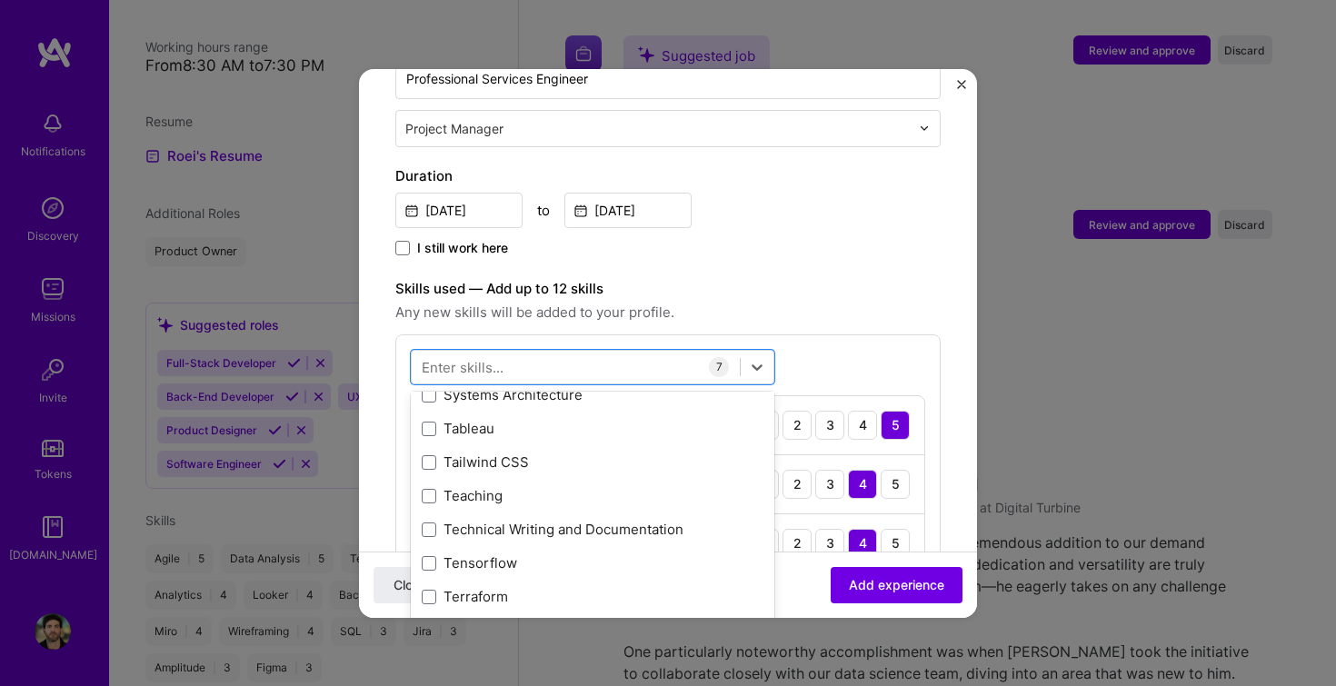
scroll to position [12520, 0]
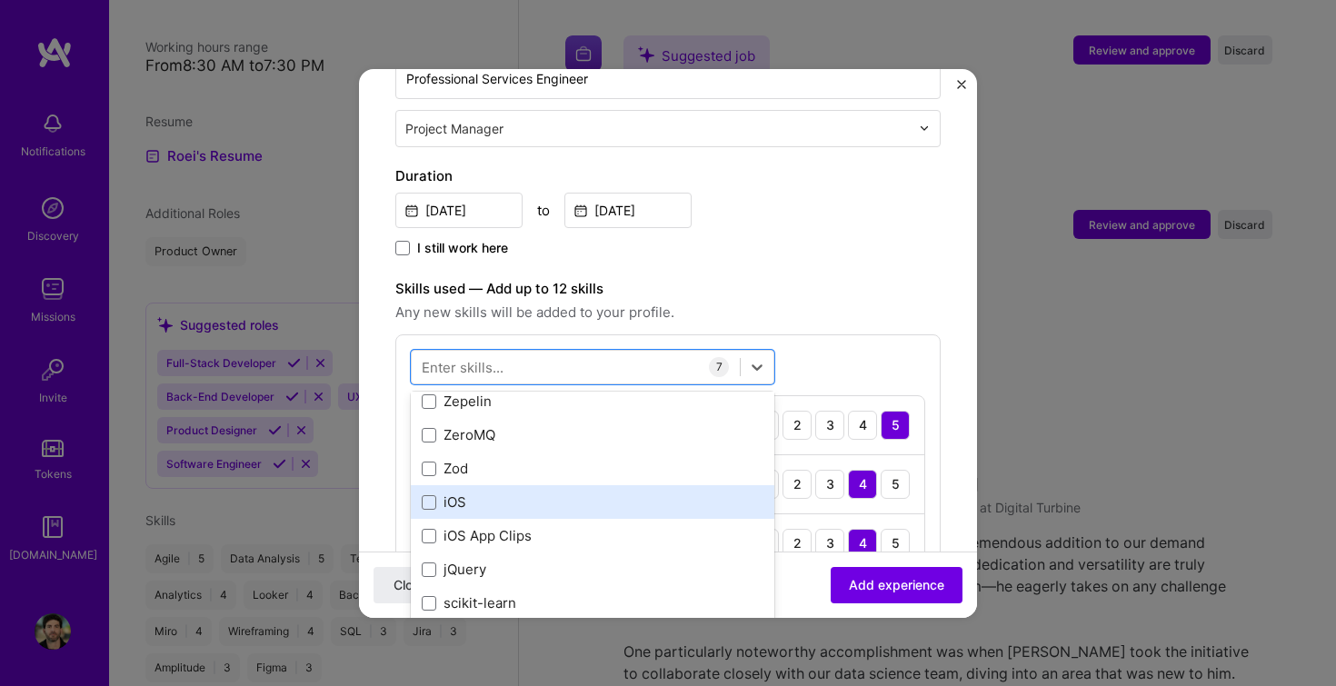
click at [448, 493] on div "iOS" at bounding box center [593, 502] width 342 height 19
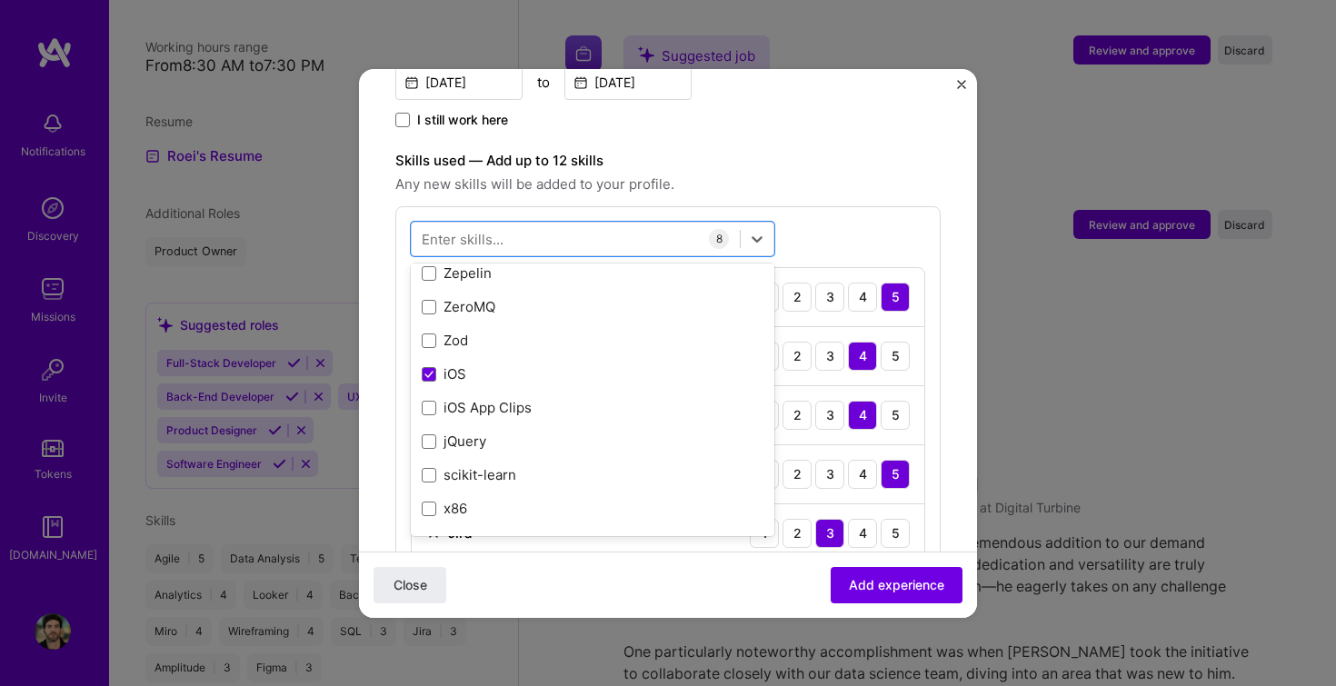
scroll to position [568, 0]
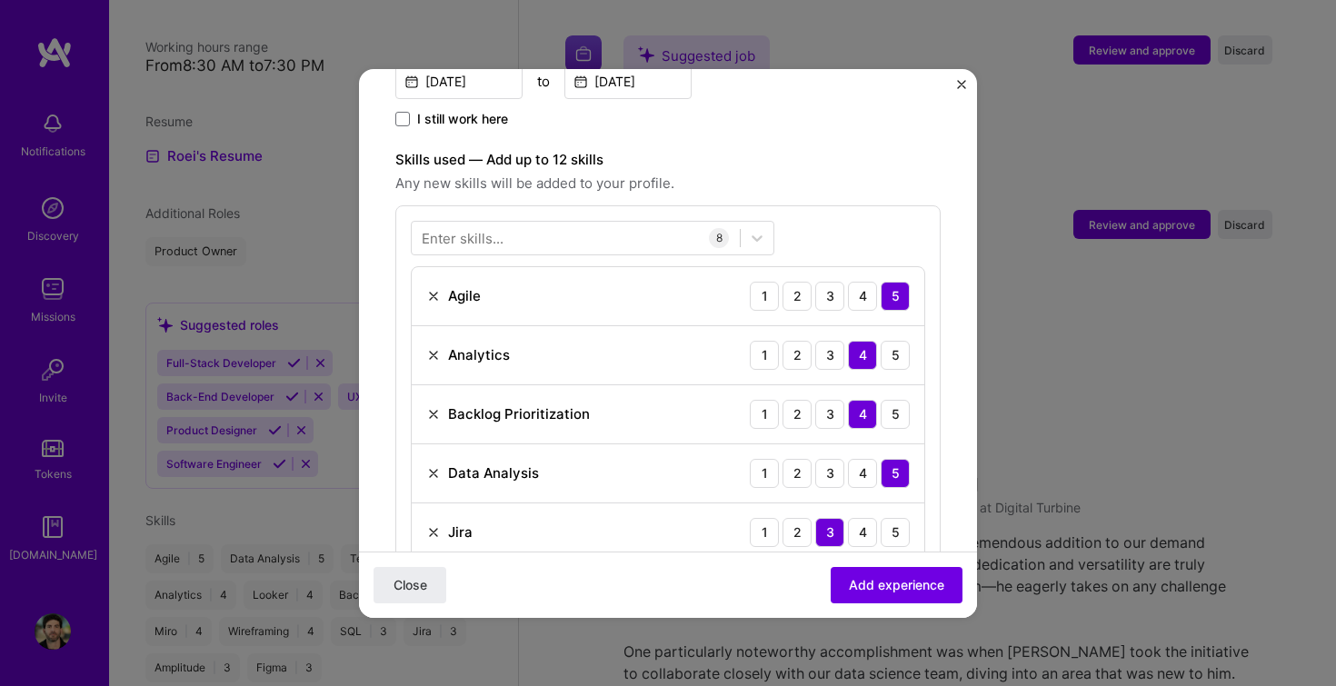
click at [831, 213] on div "Enter skills... 8 Agile 1 2 3 4 5 Analytics 1 2 3 4 5 Backlog Prioritization 1 …" at bounding box center [667, 480] width 545 height 550
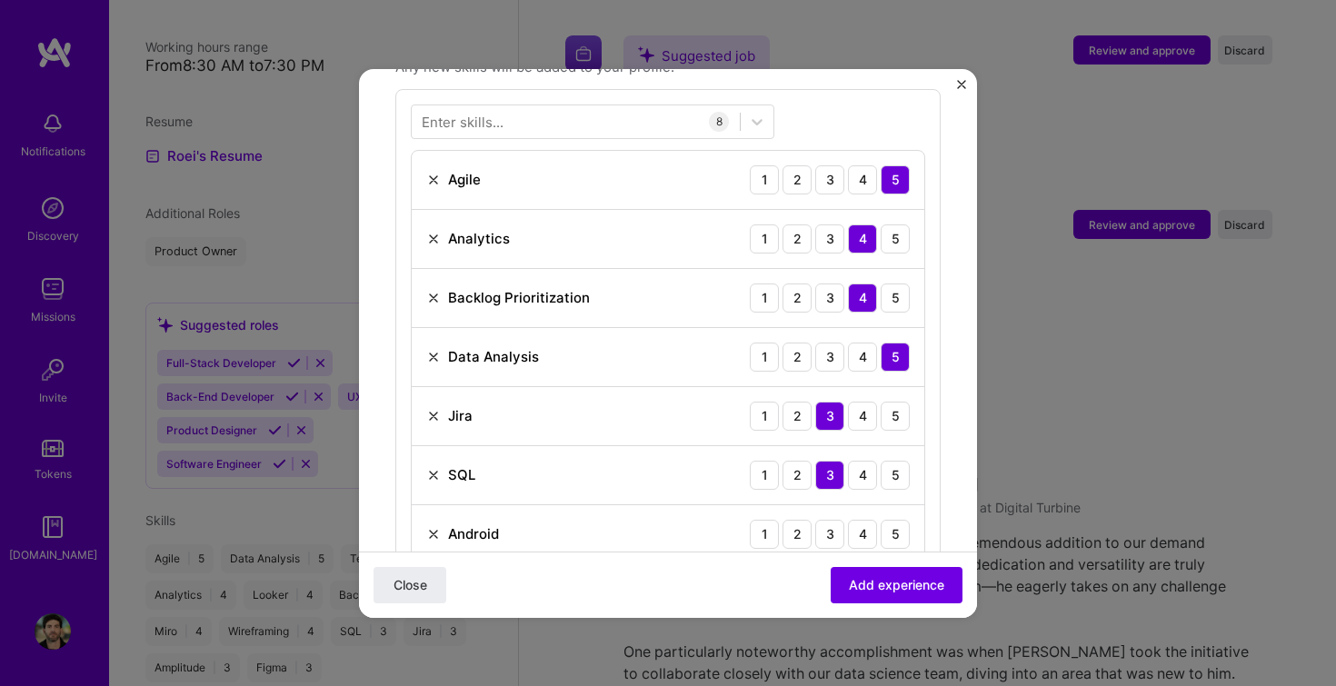
scroll to position [828, 0]
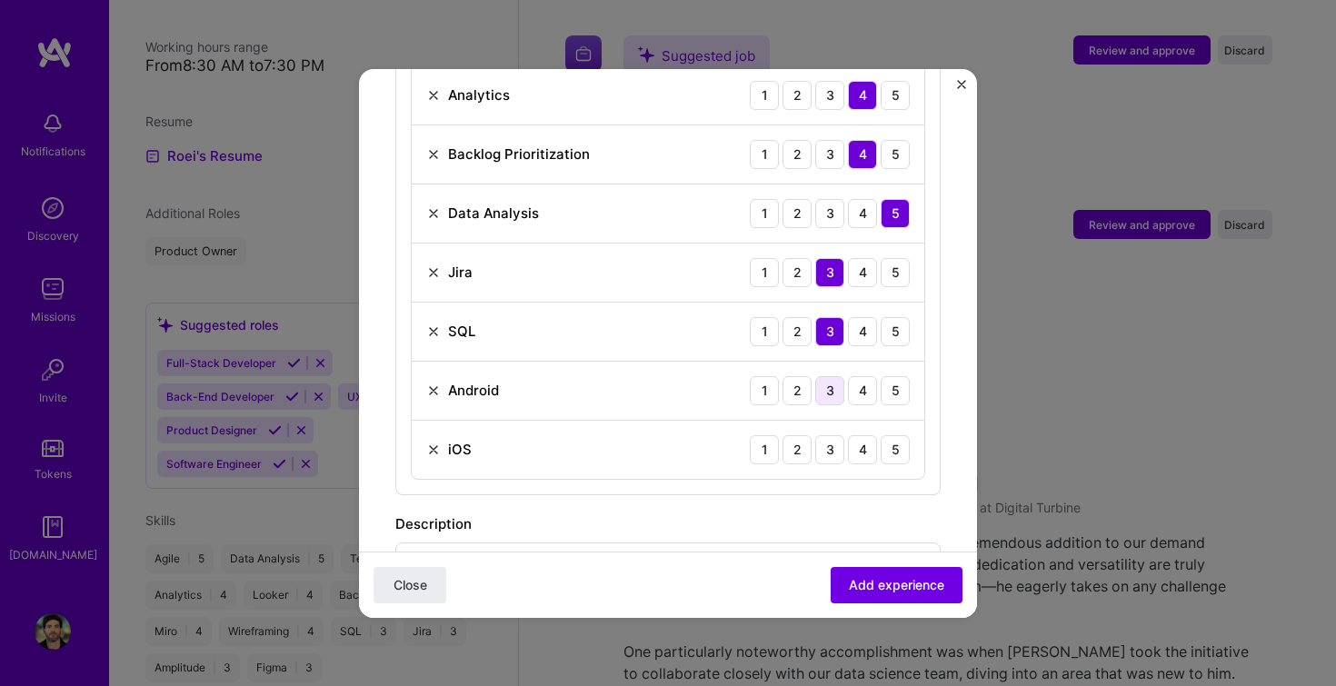
click at [831, 376] on div "3" at bounding box center [829, 390] width 29 height 29
click at [798, 435] on div "2" at bounding box center [797, 449] width 29 height 29
click at [865, 376] on div "4" at bounding box center [862, 390] width 29 height 29
click at [865, 317] on div "4" at bounding box center [862, 331] width 29 height 29
click at [885, 263] on div "5" at bounding box center [895, 272] width 29 height 29
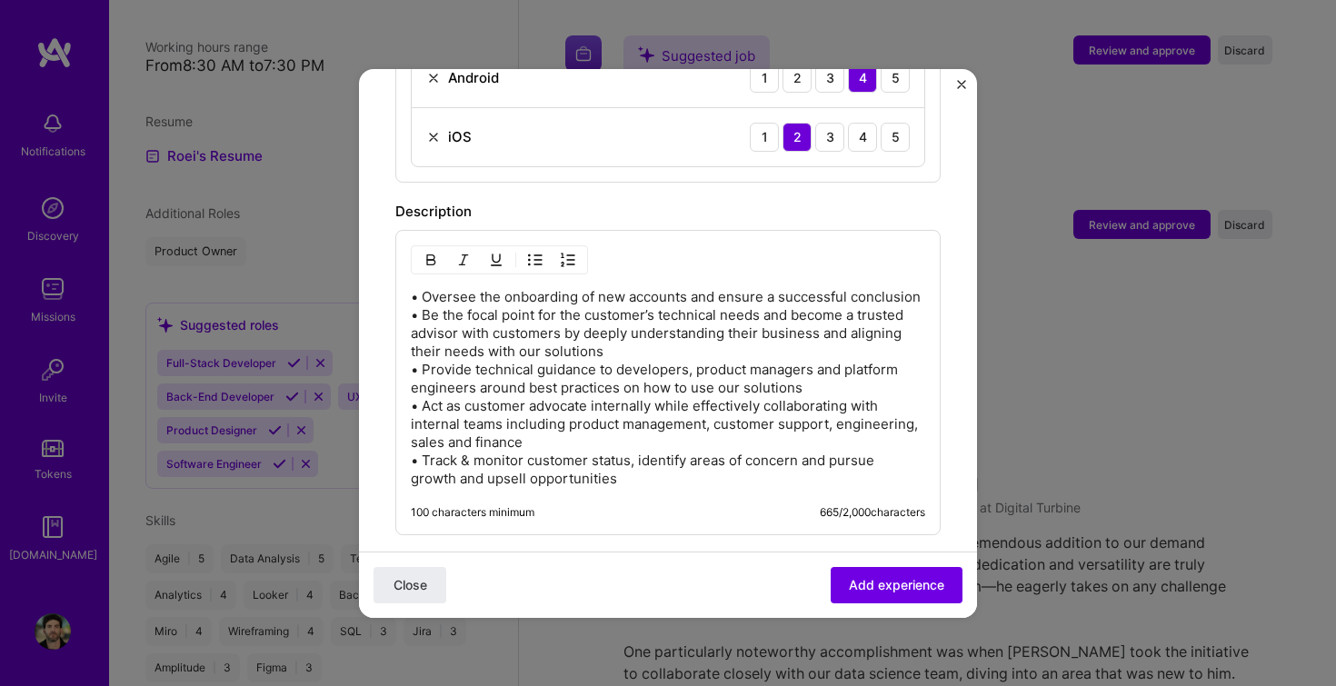
scroll to position [1433, 0]
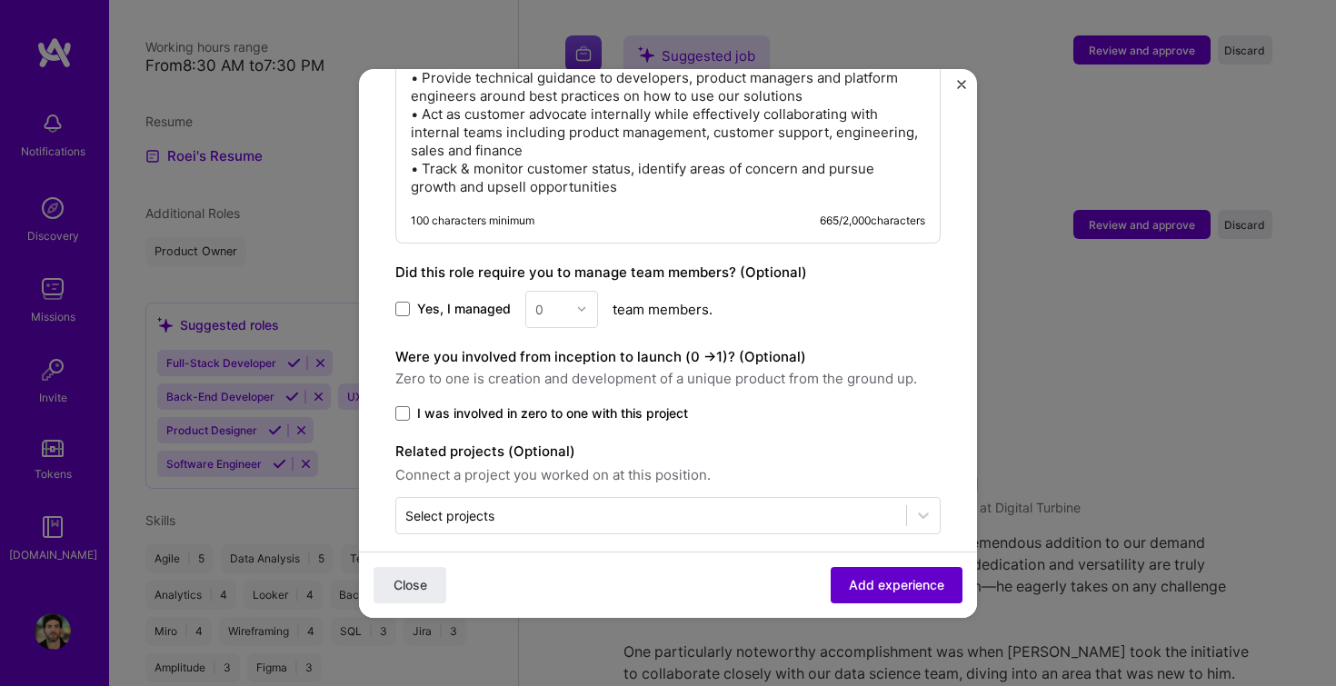
click at [851, 585] on span "Add experience" at bounding box center [896, 584] width 95 height 18
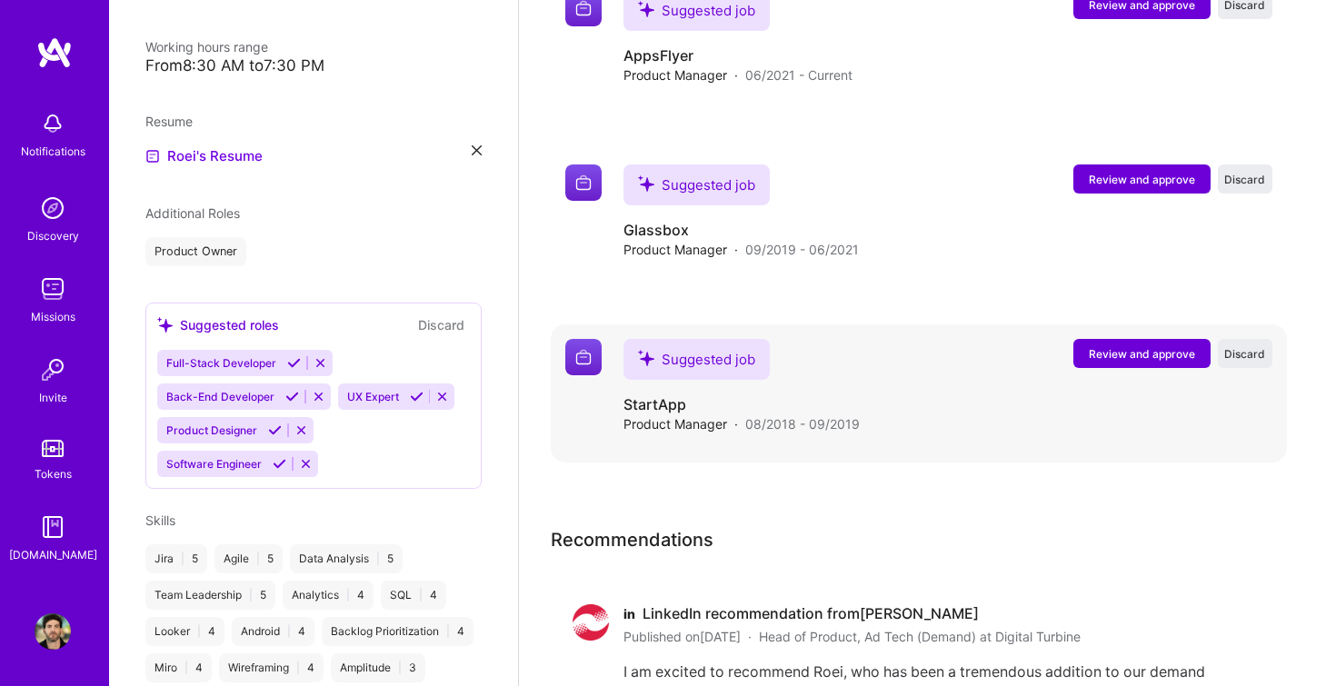
click at [1182, 340] on button "Review and approve" at bounding box center [1142, 353] width 137 height 29
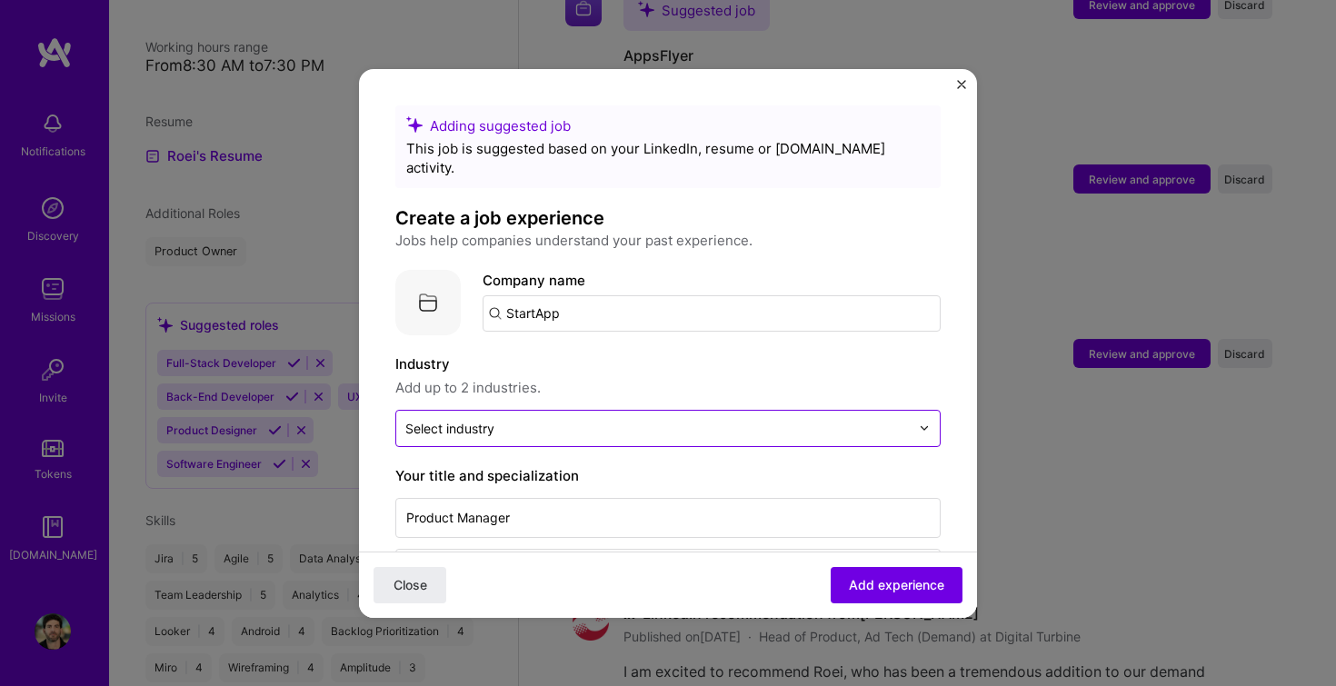
click at [565, 411] on div "Select industry 0" at bounding box center [657, 428] width 523 height 35
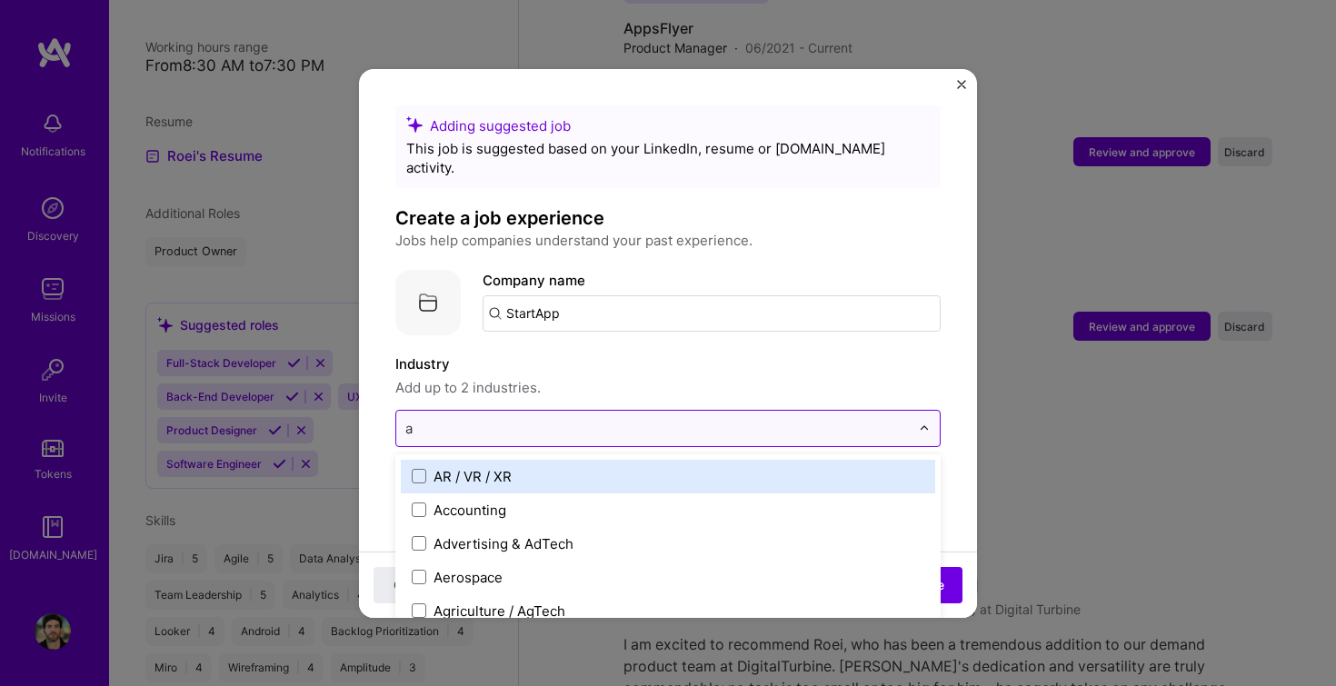
type input "ad"
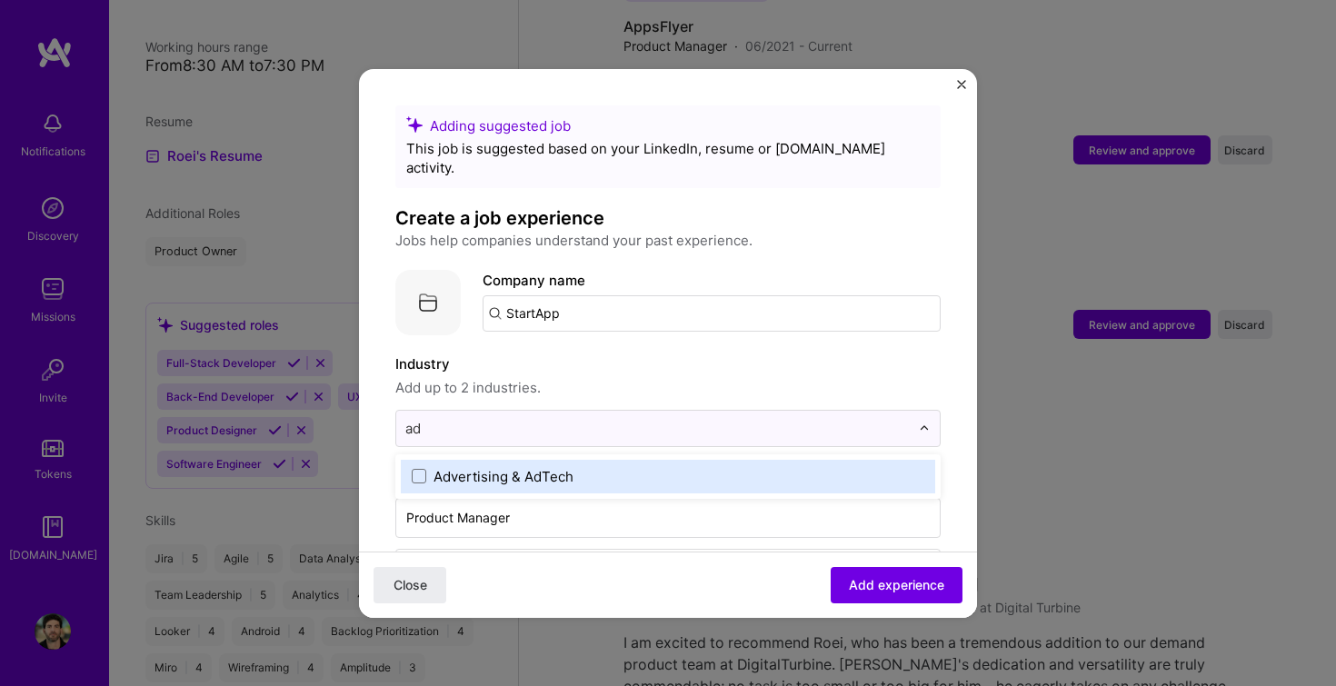
click at [516, 467] on div "Advertising & AdTech" at bounding box center [504, 476] width 140 height 19
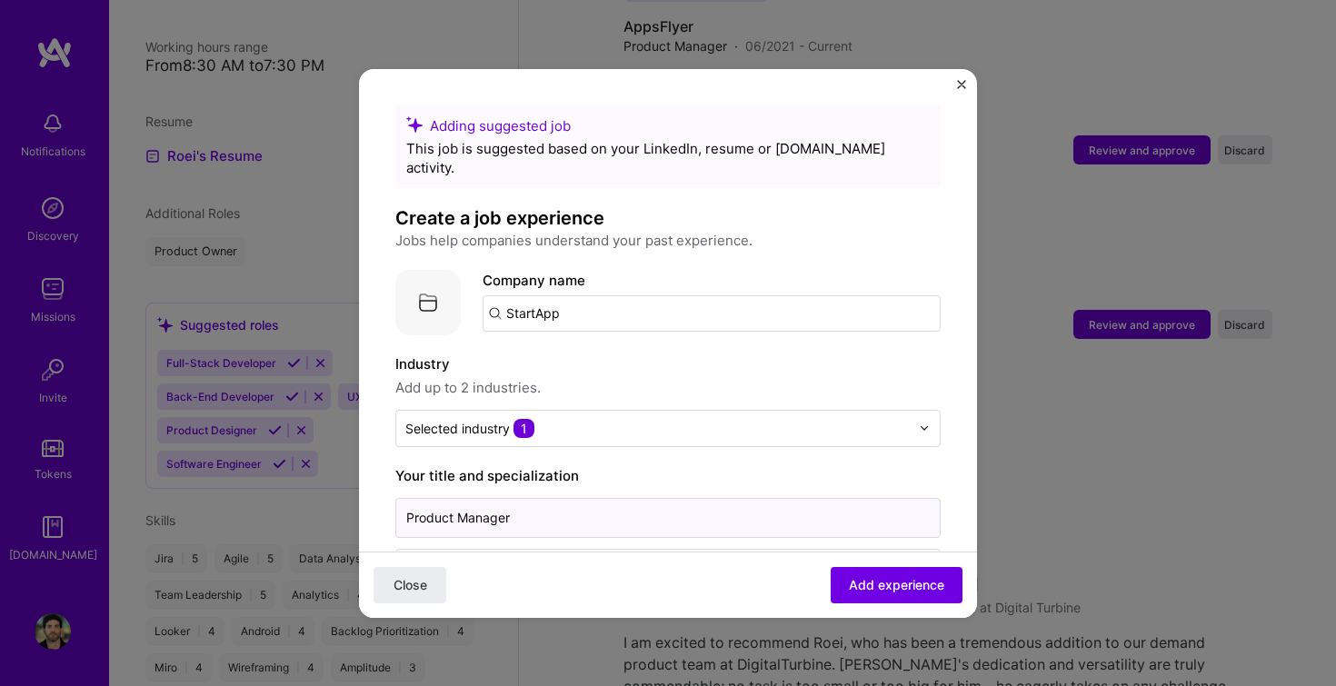
click at [570, 502] on input "Product Manager" at bounding box center [667, 518] width 545 height 40
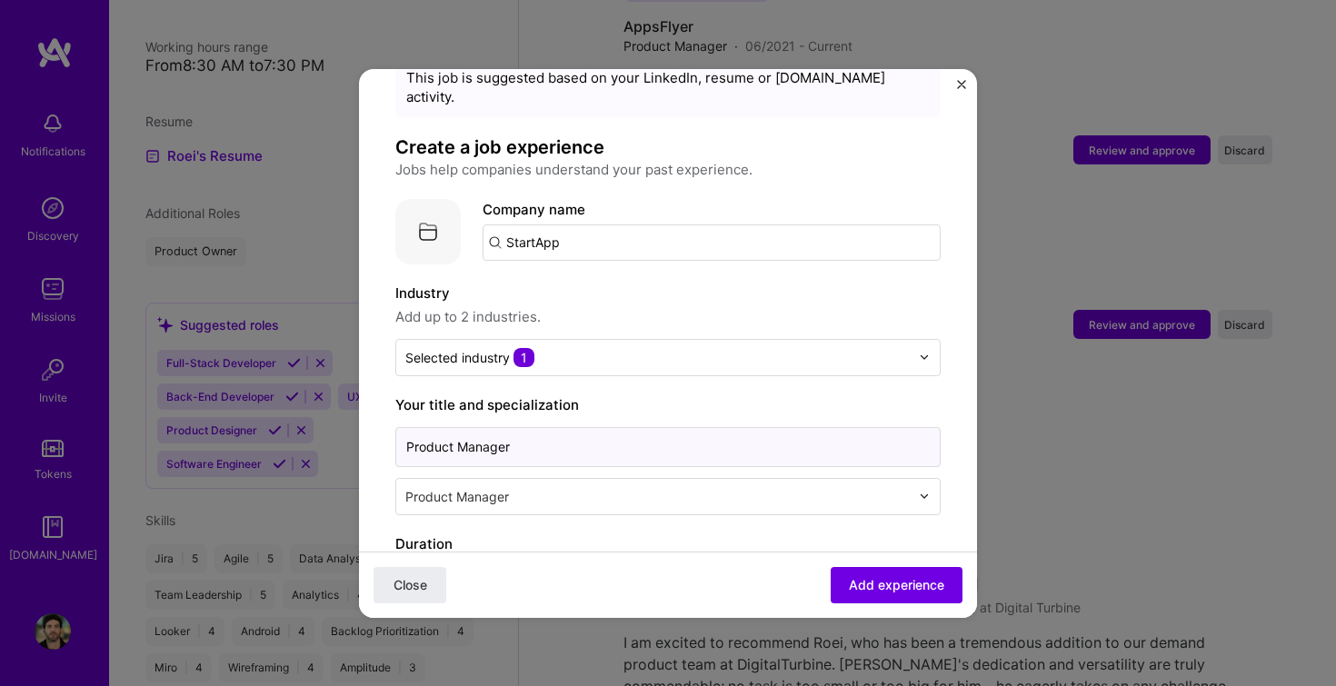
scroll to position [74, 0]
click at [550, 483] on div at bounding box center [659, 494] width 508 height 23
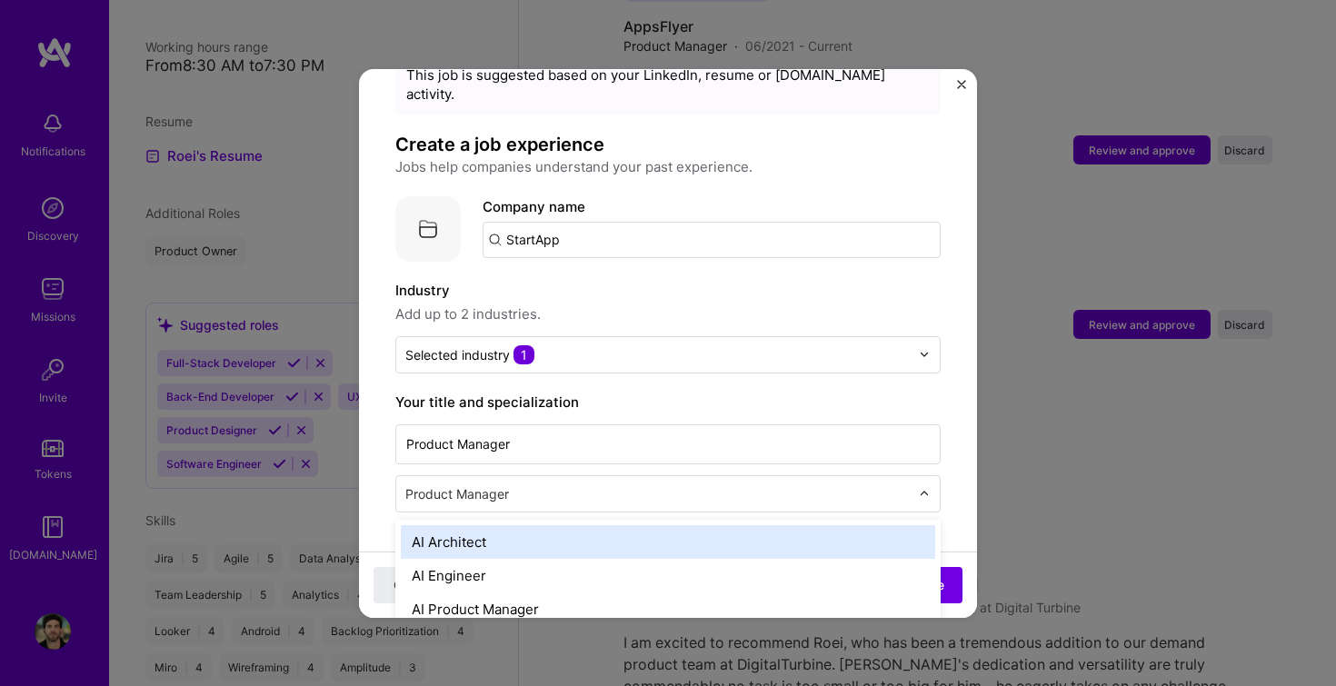
scroll to position [3102, 0]
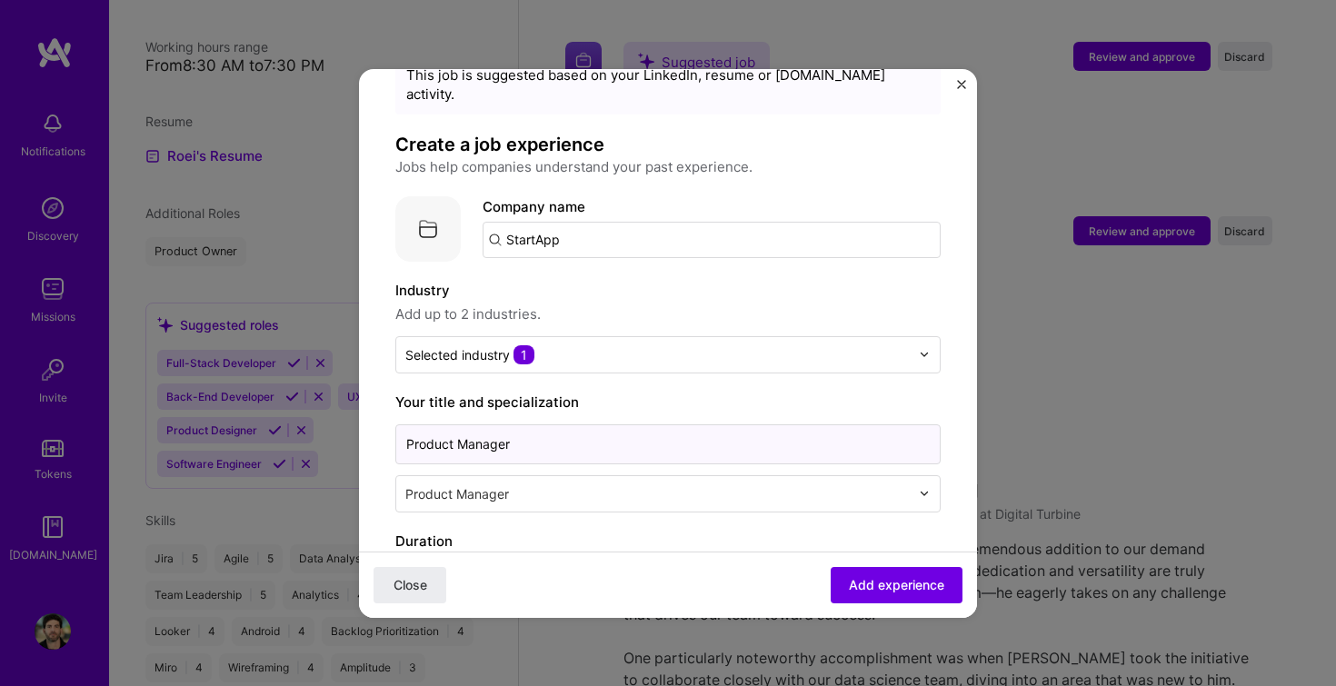
click at [653, 425] on input "Product Manager" at bounding box center [667, 445] width 545 height 40
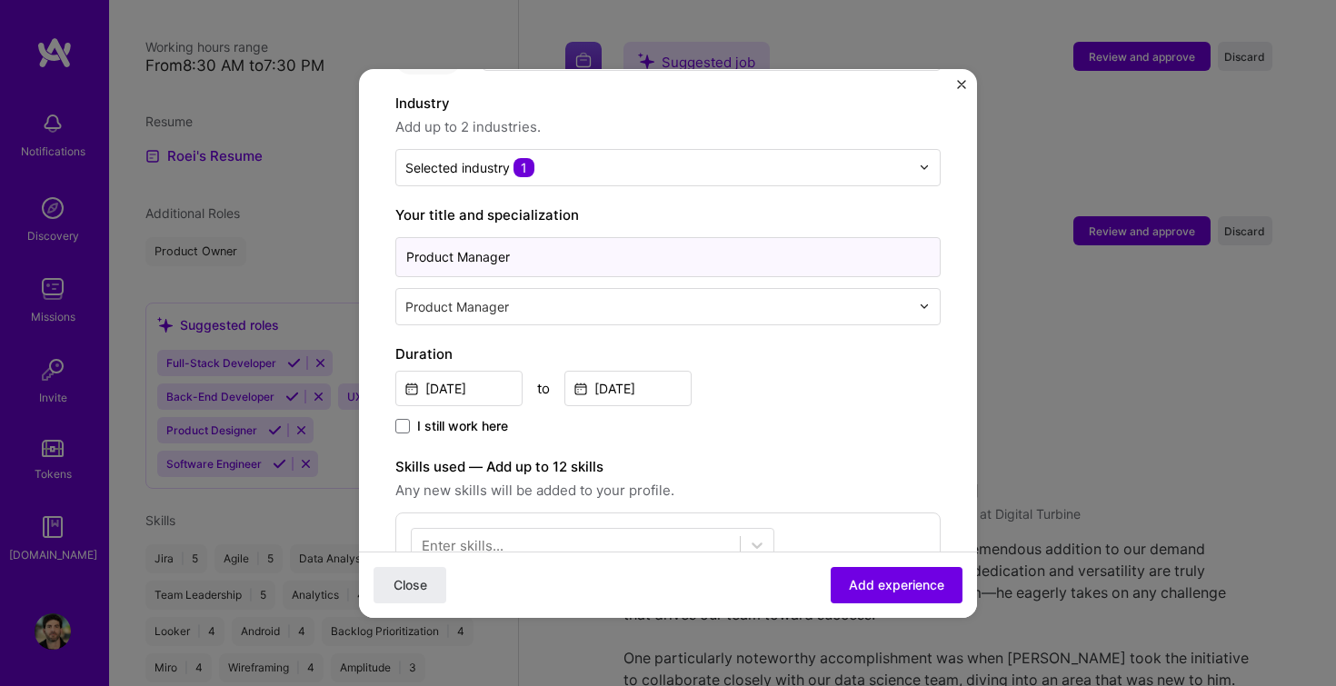
scroll to position [275, 0]
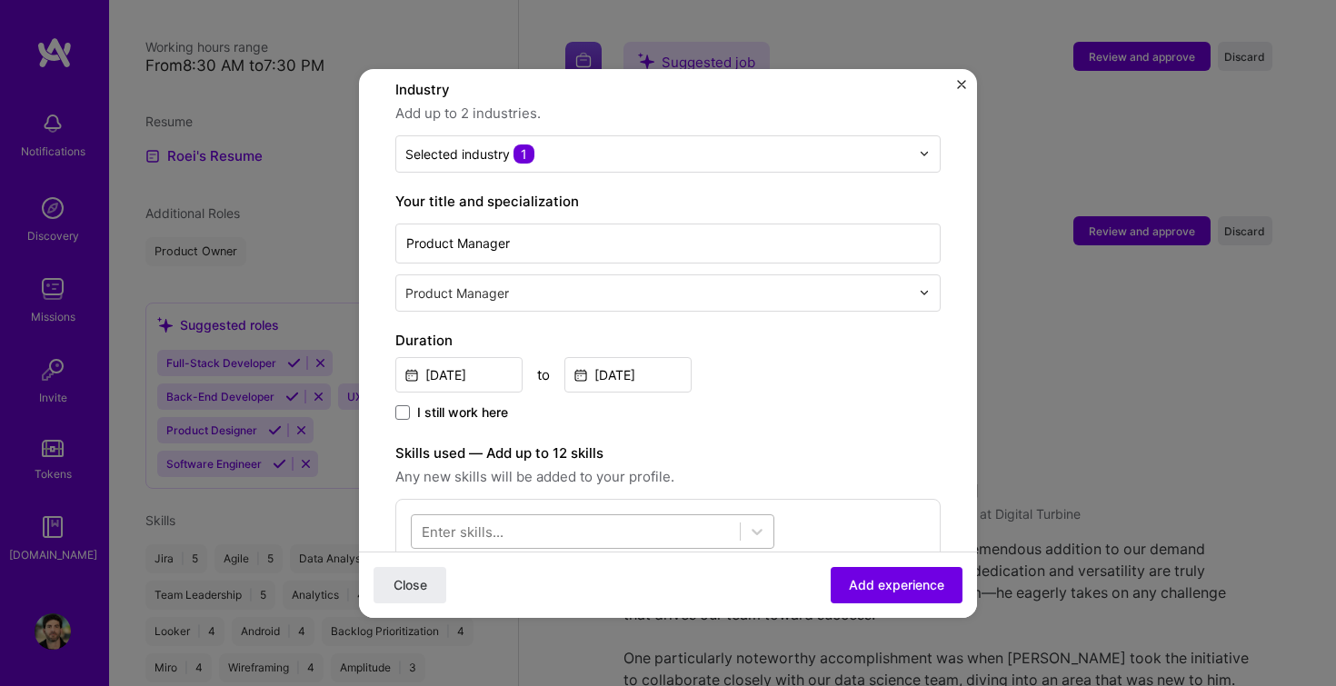
click at [550, 525] on div at bounding box center [576, 531] width 328 height 30
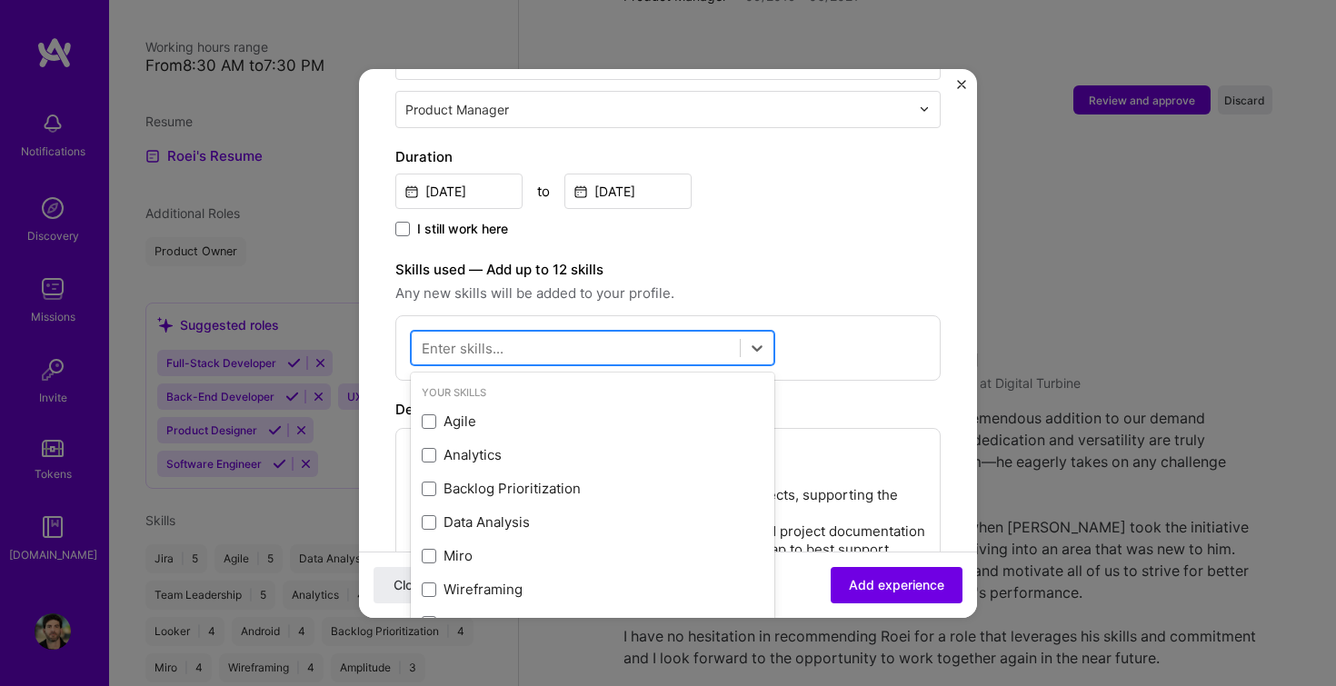
scroll to position [483, 0]
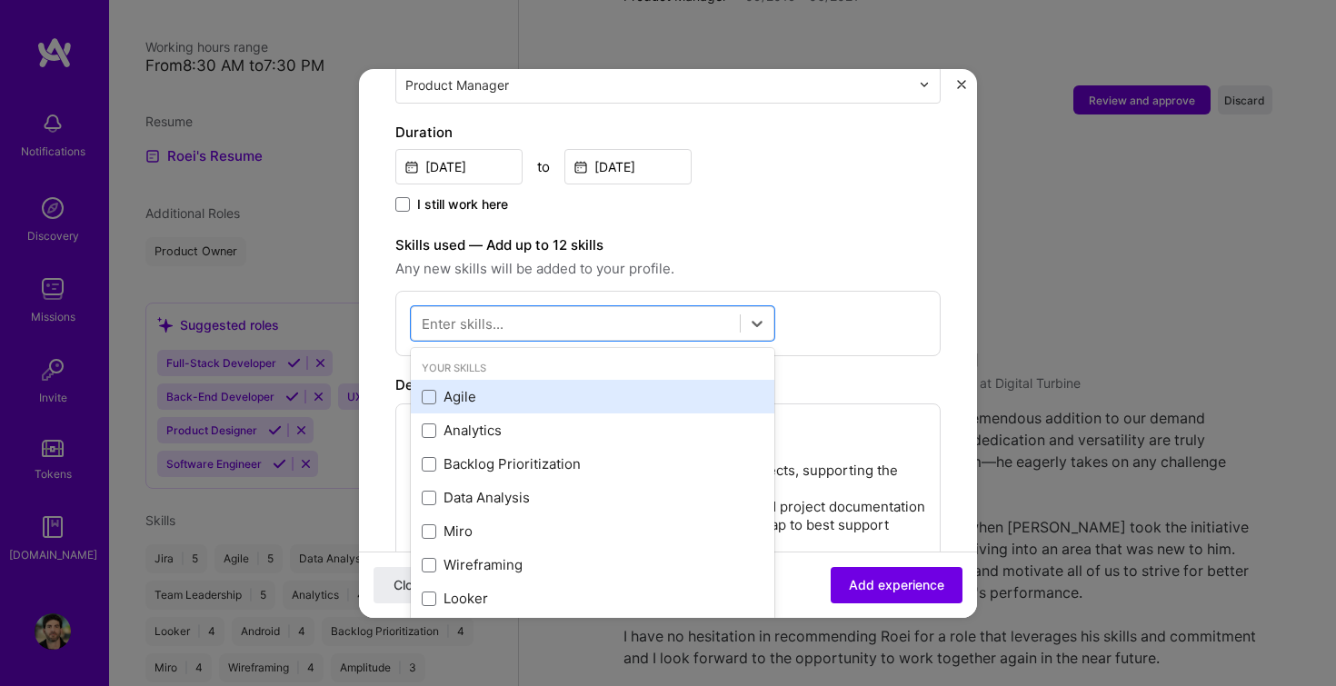
click at [468, 387] on div "Agile" at bounding box center [593, 396] width 342 height 19
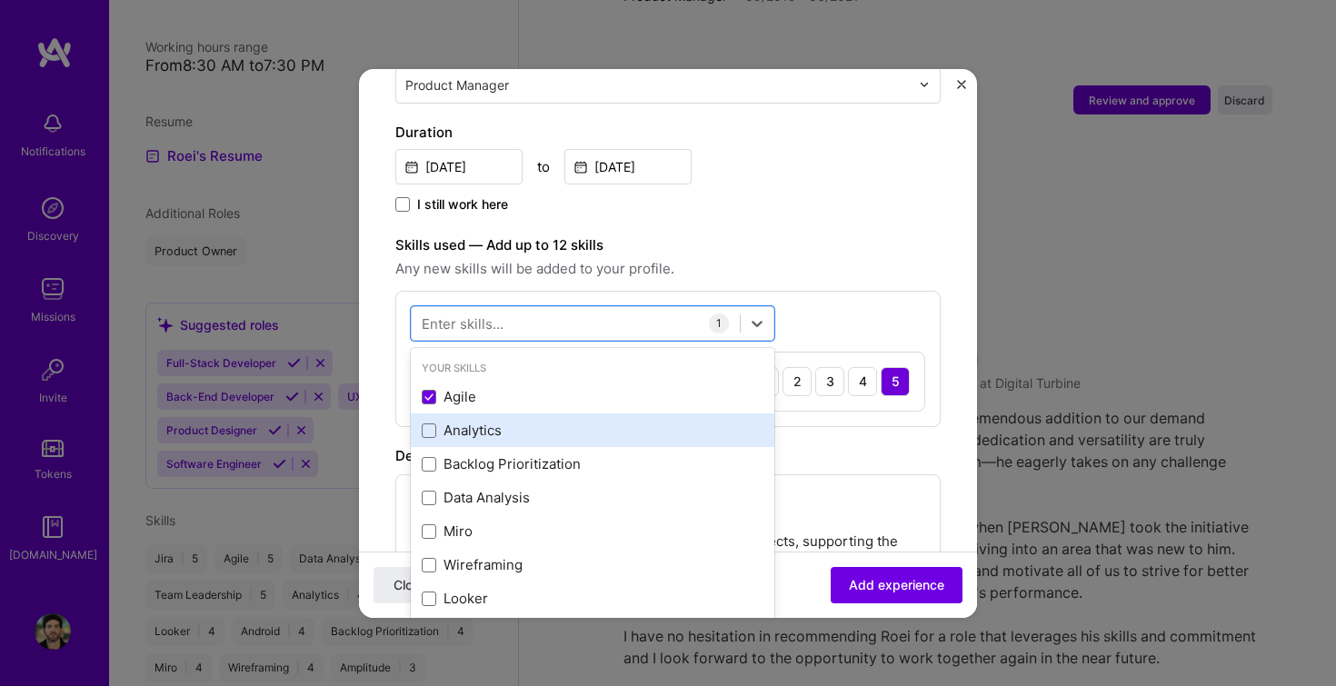
click at [468, 421] on div "Analytics" at bounding box center [593, 430] width 342 height 19
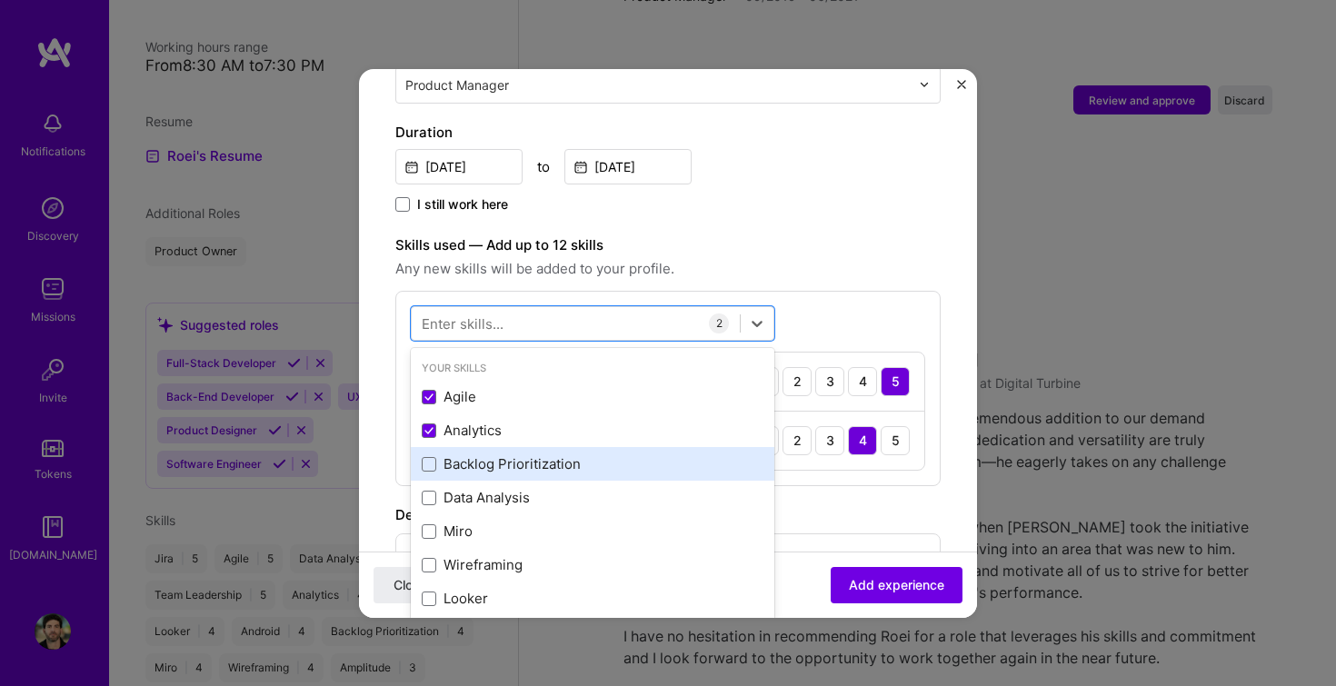
click at [470, 447] on div "Backlog Prioritization" at bounding box center [593, 464] width 364 height 34
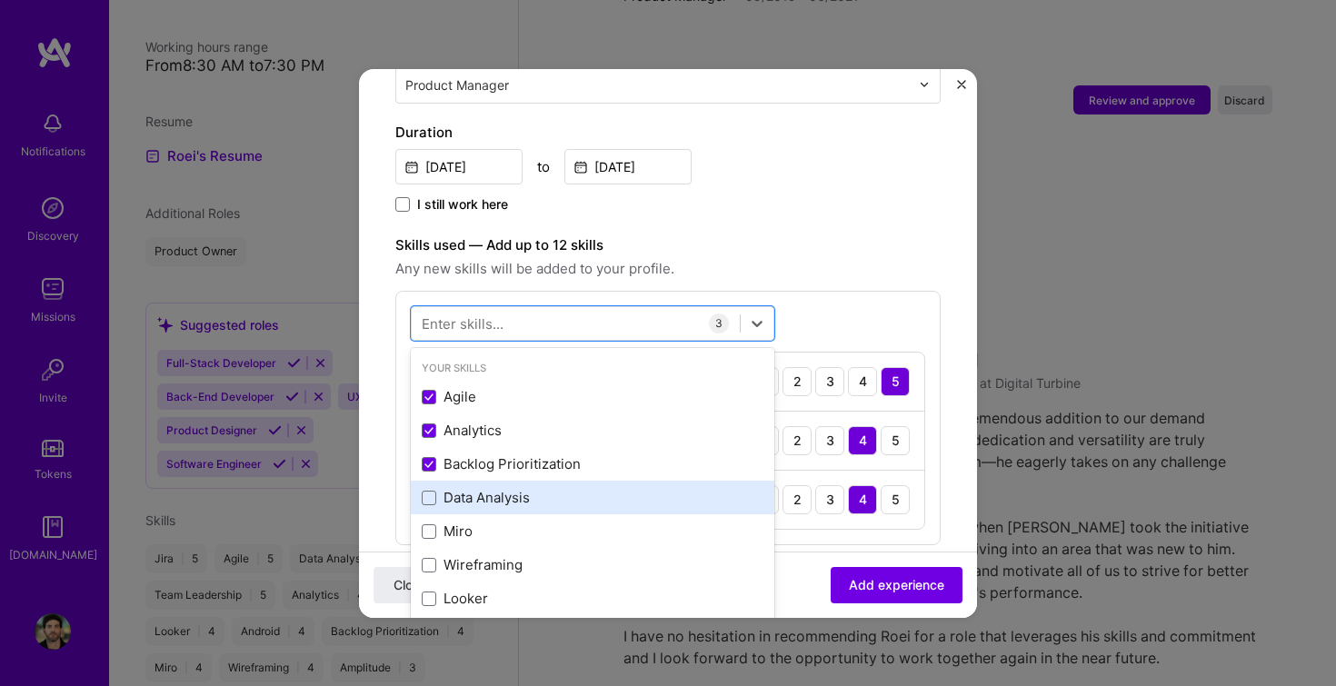
click at [470, 488] on div "Data Analysis" at bounding box center [593, 497] width 342 height 19
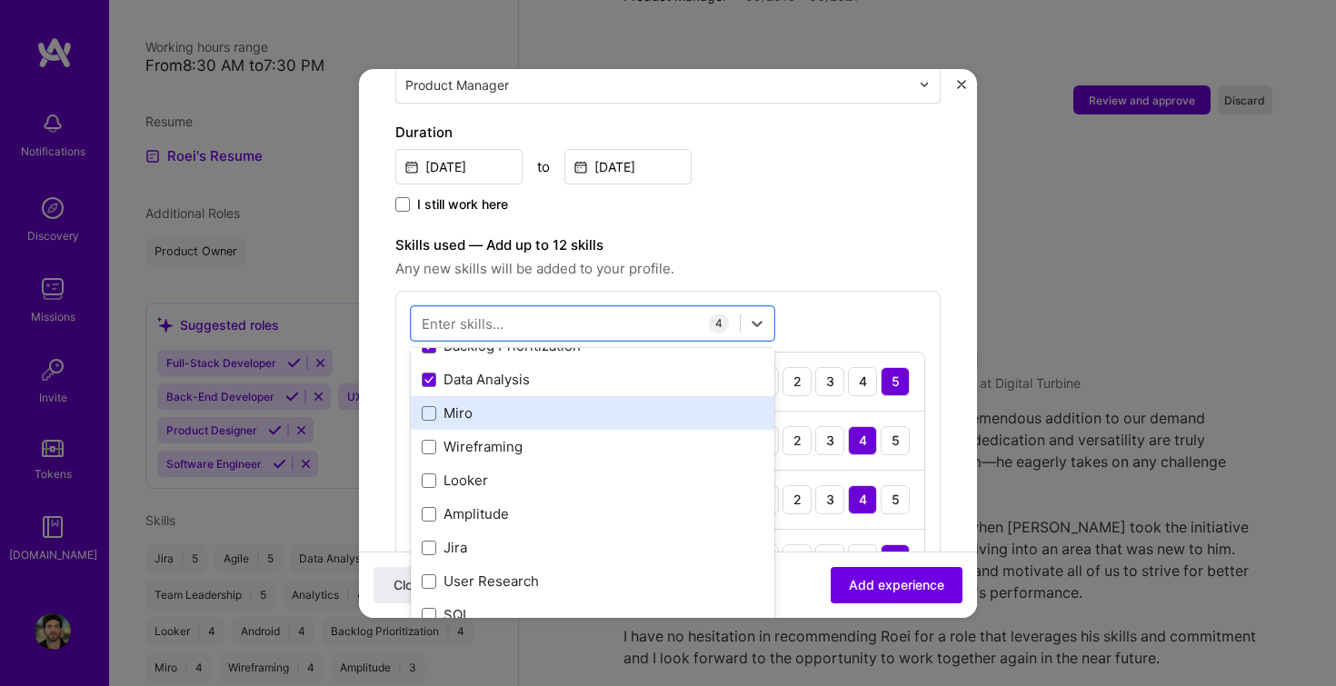
scroll to position [120, 0]
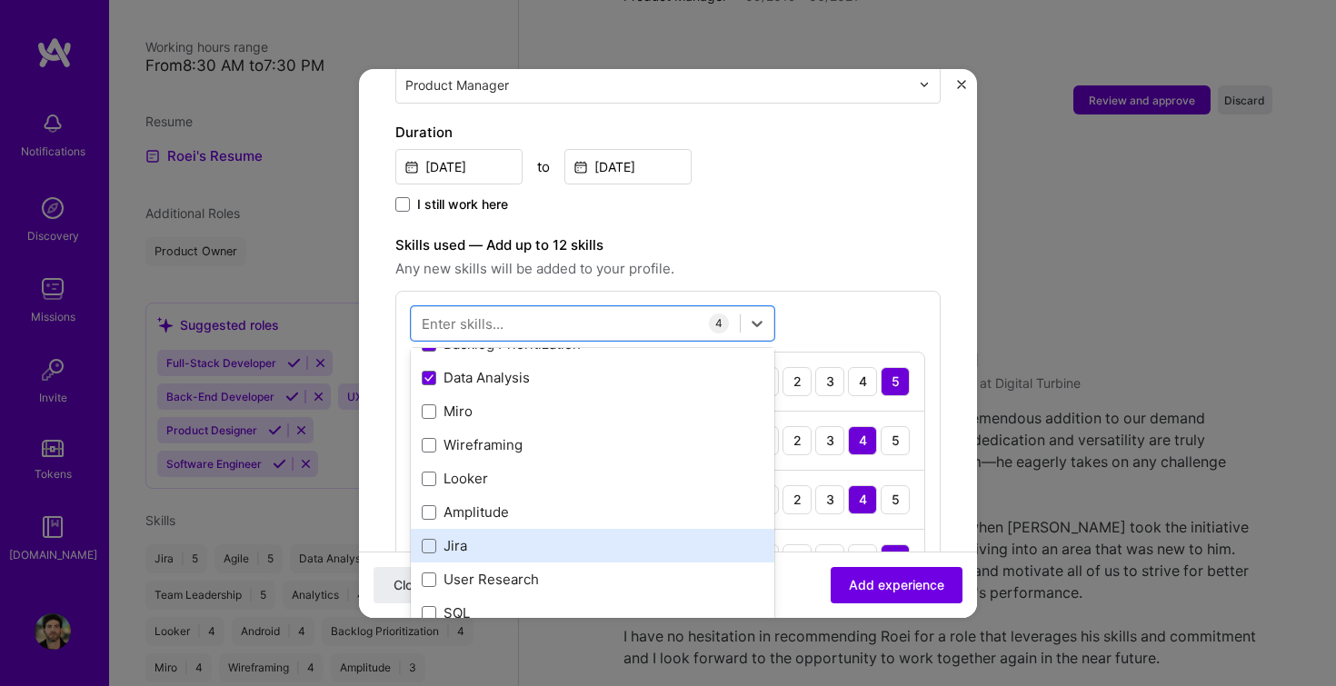
click at [439, 529] on div "Jira" at bounding box center [593, 546] width 364 height 34
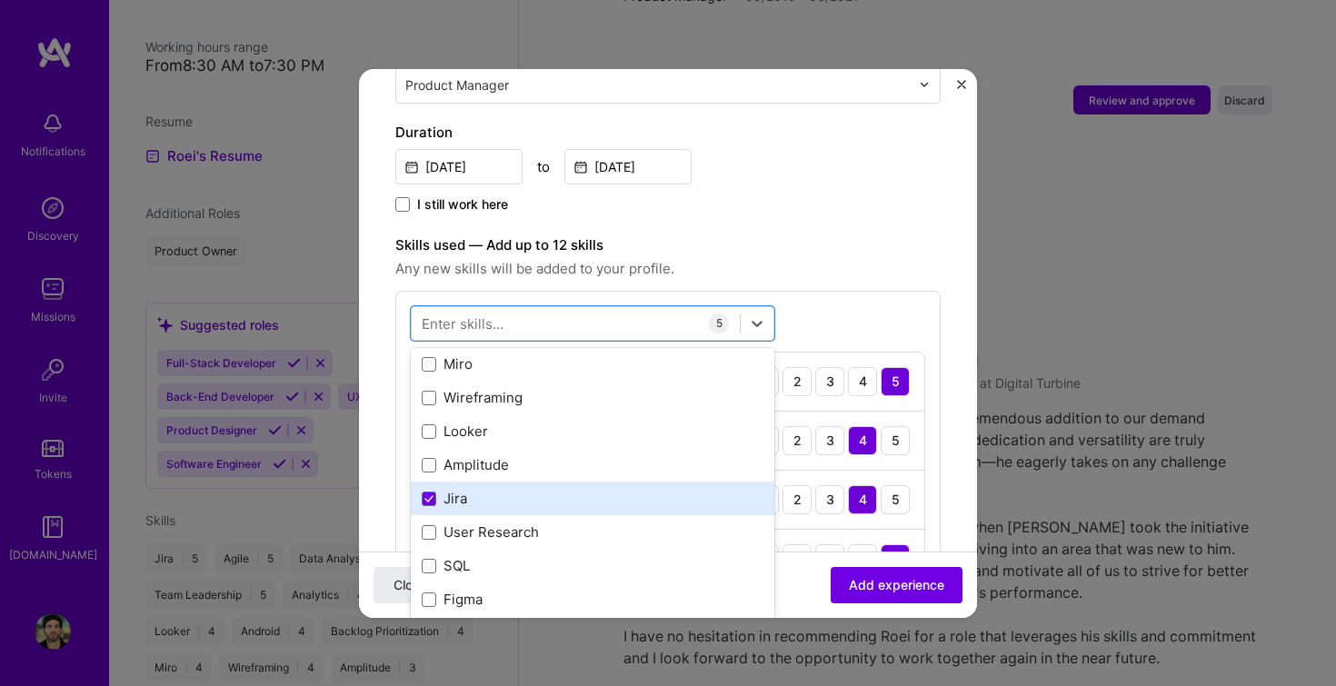
scroll to position [218, 0]
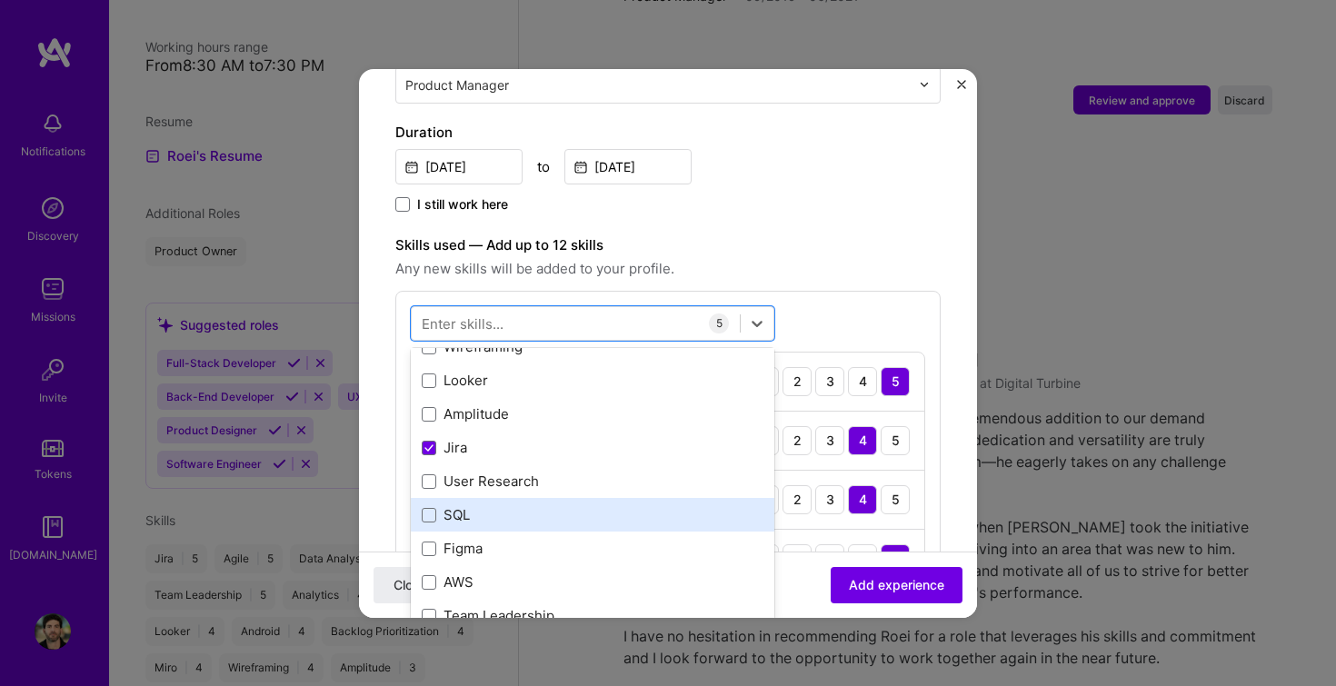
click at [438, 505] on div "SQL" at bounding box center [593, 514] width 342 height 19
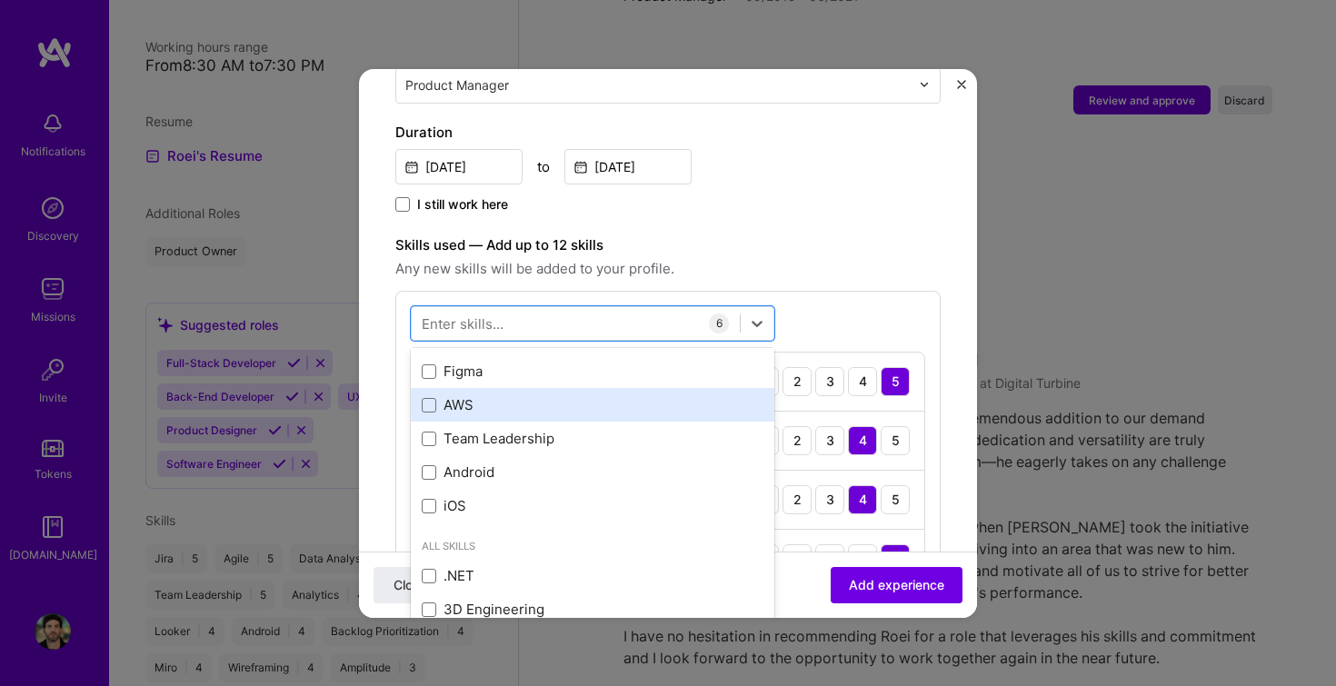
scroll to position [396, 0]
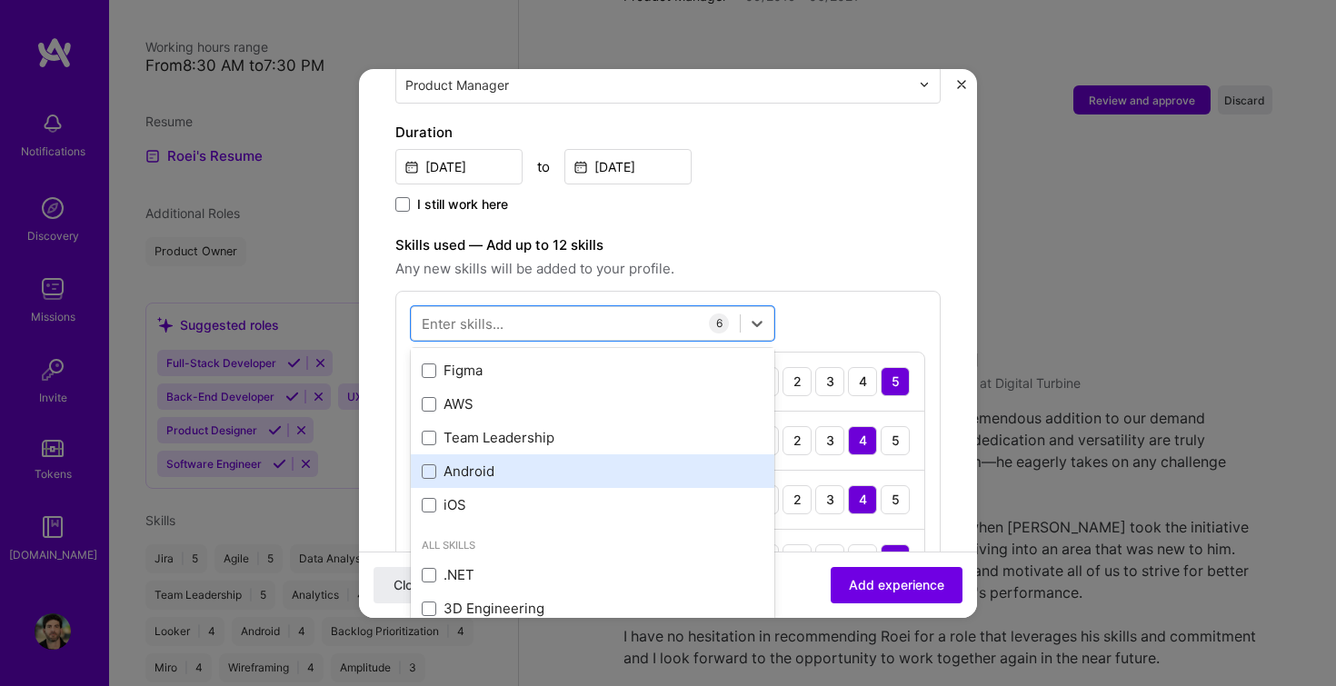
click at [436, 462] on div "Android" at bounding box center [593, 471] width 342 height 19
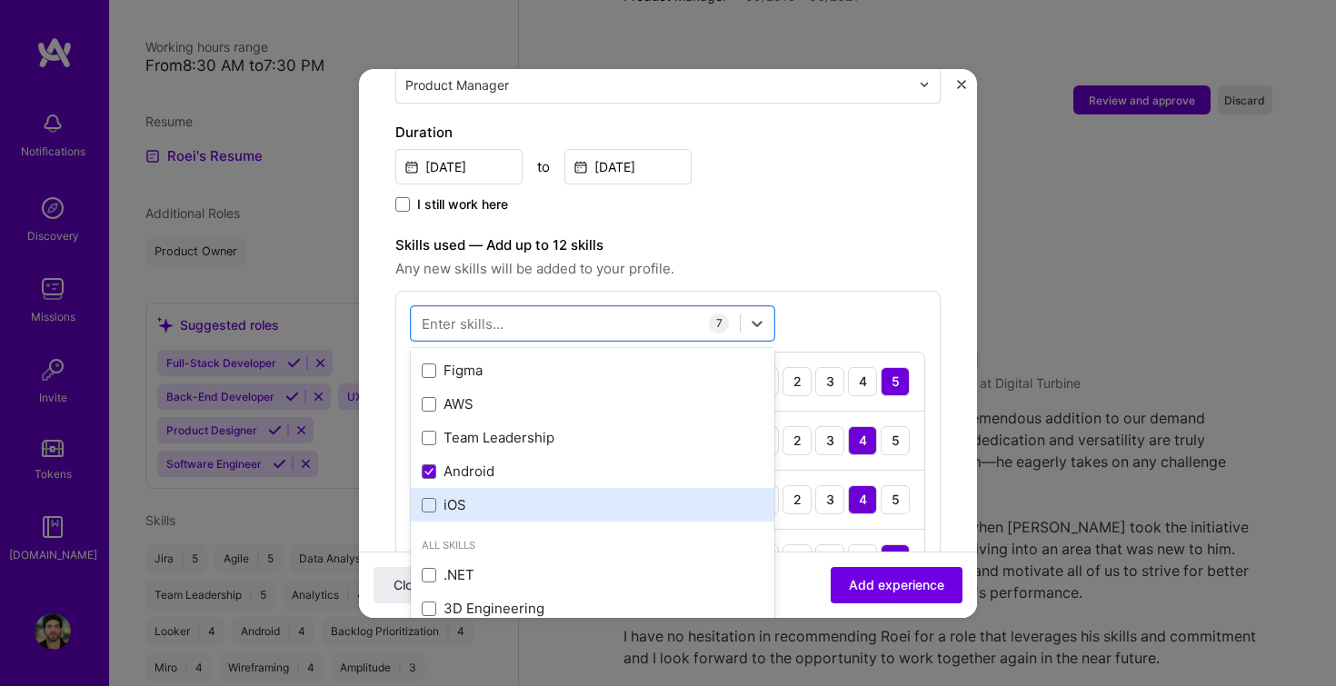
click at [435, 488] on div "iOS" at bounding box center [593, 505] width 364 height 34
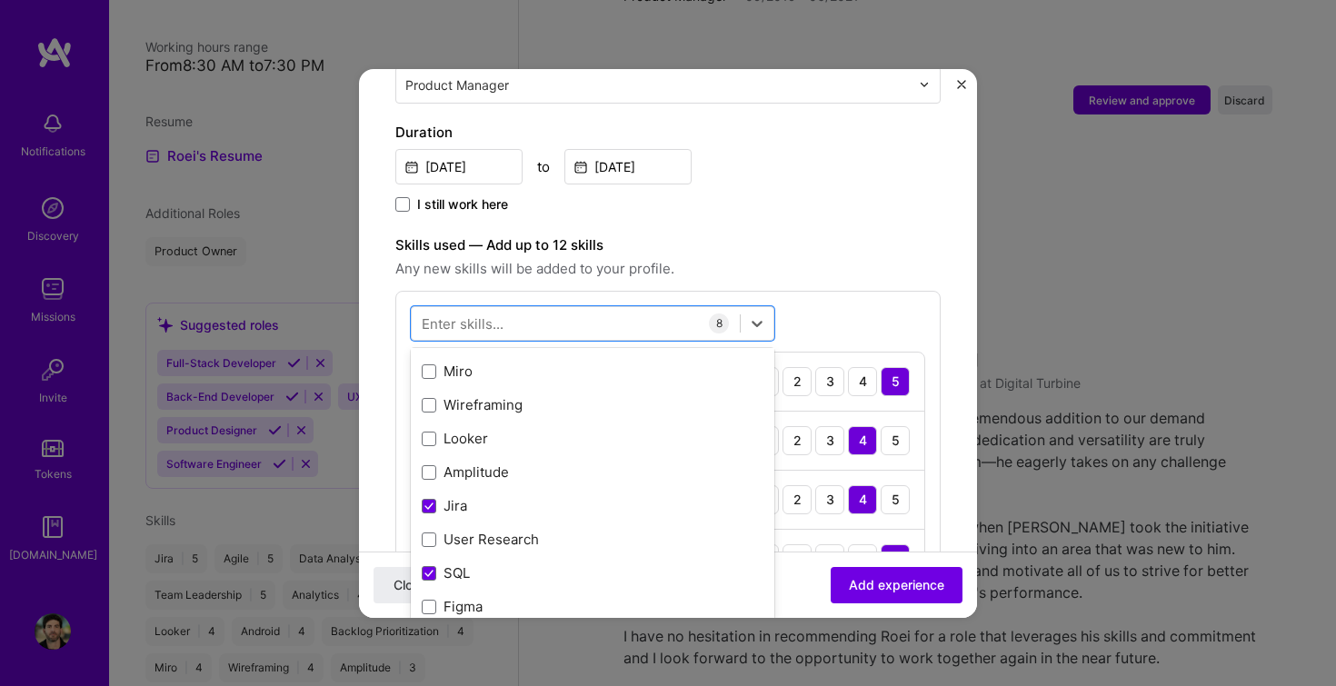
scroll to position [155, 0]
click at [822, 174] on div "Duration [DATE] to [DATE] I still work here" at bounding box center [667, 169] width 545 height 95
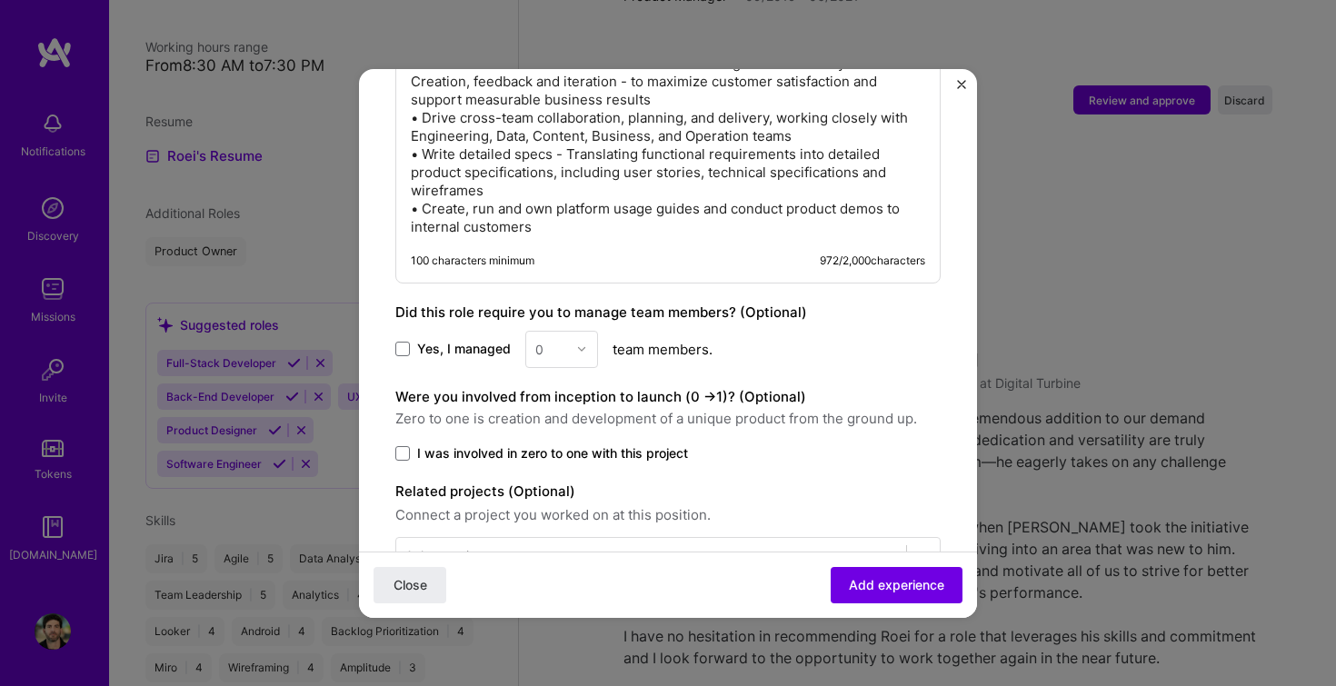
scroll to position [1560, 0]
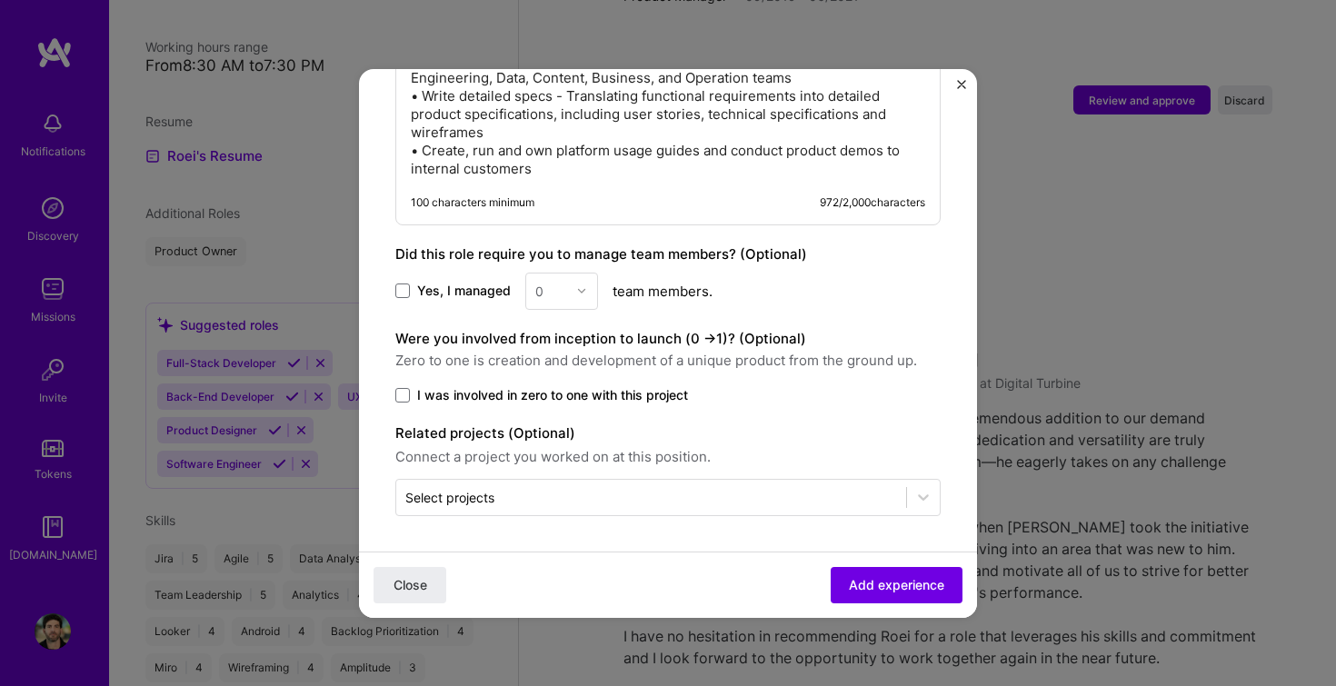
click at [461, 393] on span "I was involved in zero to one with this project" at bounding box center [552, 395] width 271 height 18
click at [0, 0] on input "I was involved in zero to one with this project" at bounding box center [0, 0] width 0 height 0
click at [487, 502] on div "Select projects" at bounding box center [449, 497] width 89 height 19
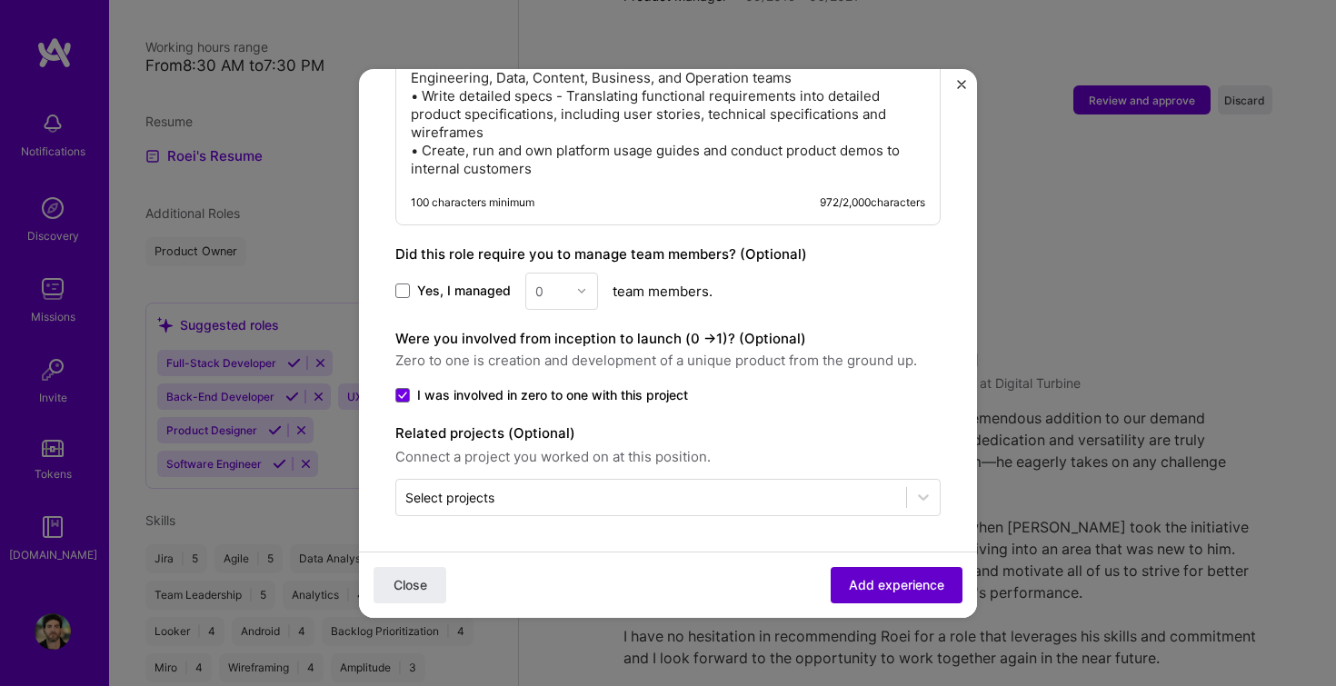
click at [868, 591] on span "Add experience" at bounding box center [896, 584] width 95 height 18
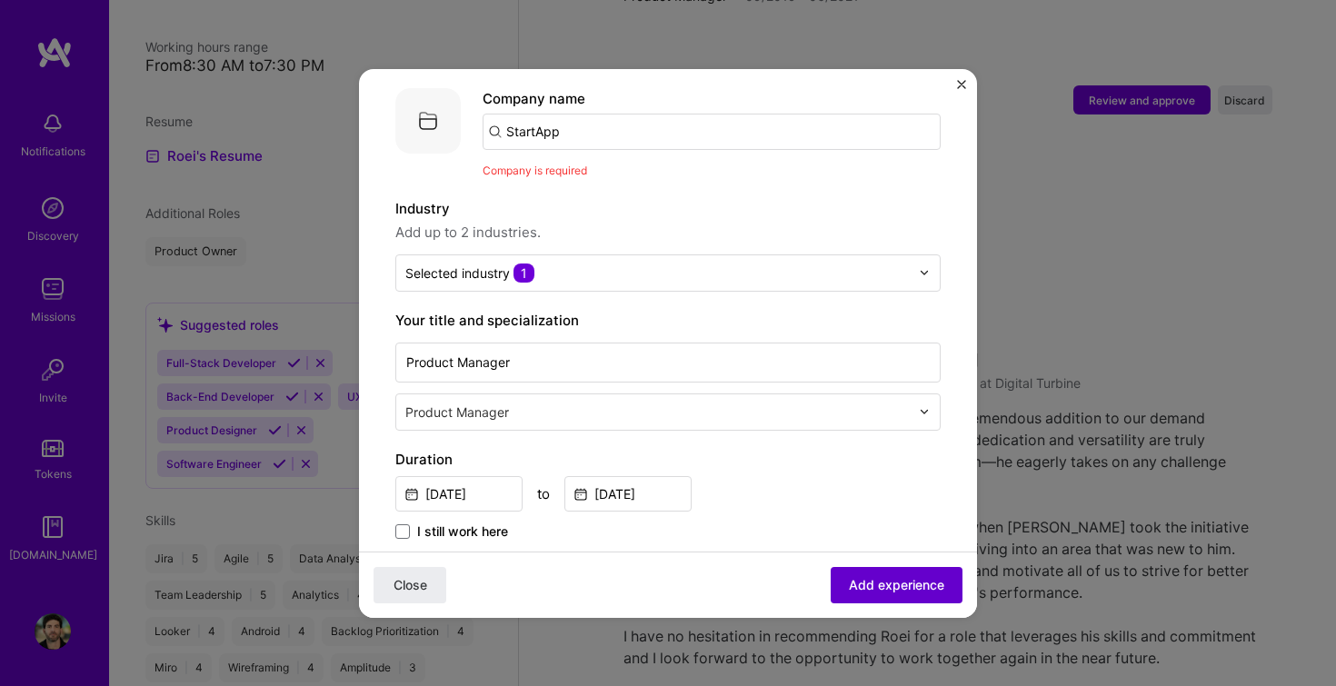
scroll to position [182, 0]
click at [627, 115] on input "StartApp" at bounding box center [712, 132] width 458 height 36
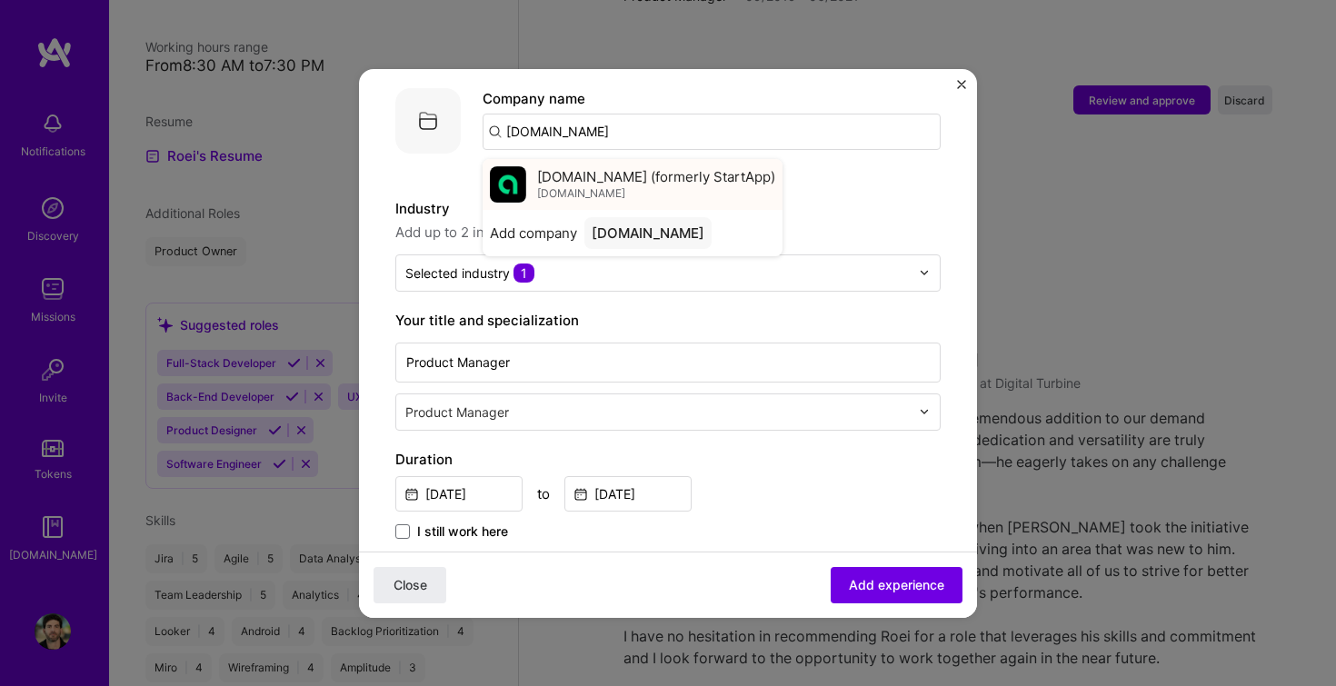
click at [595, 170] on div "[DOMAIN_NAME] (formerly StartApp) [DOMAIN_NAME]" at bounding box center [656, 184] width 238 height 34
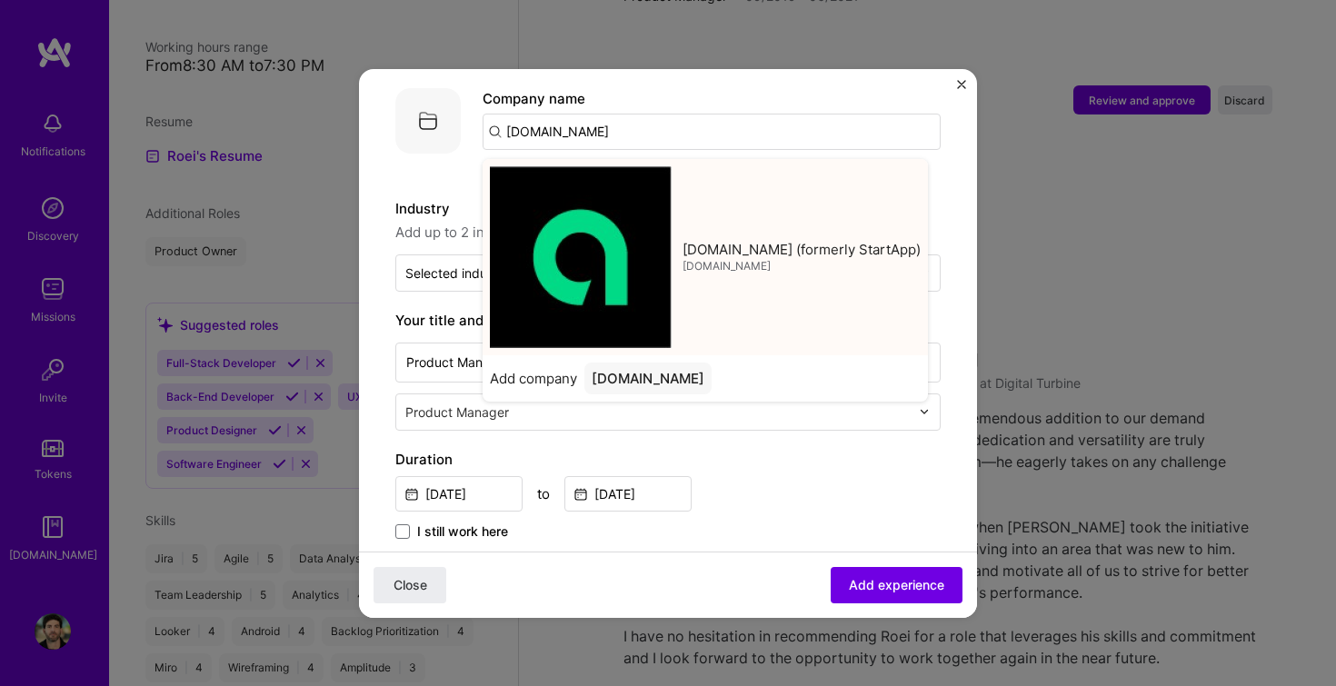
type input "[DOMAIN_NAME] (formerly StartApp)"
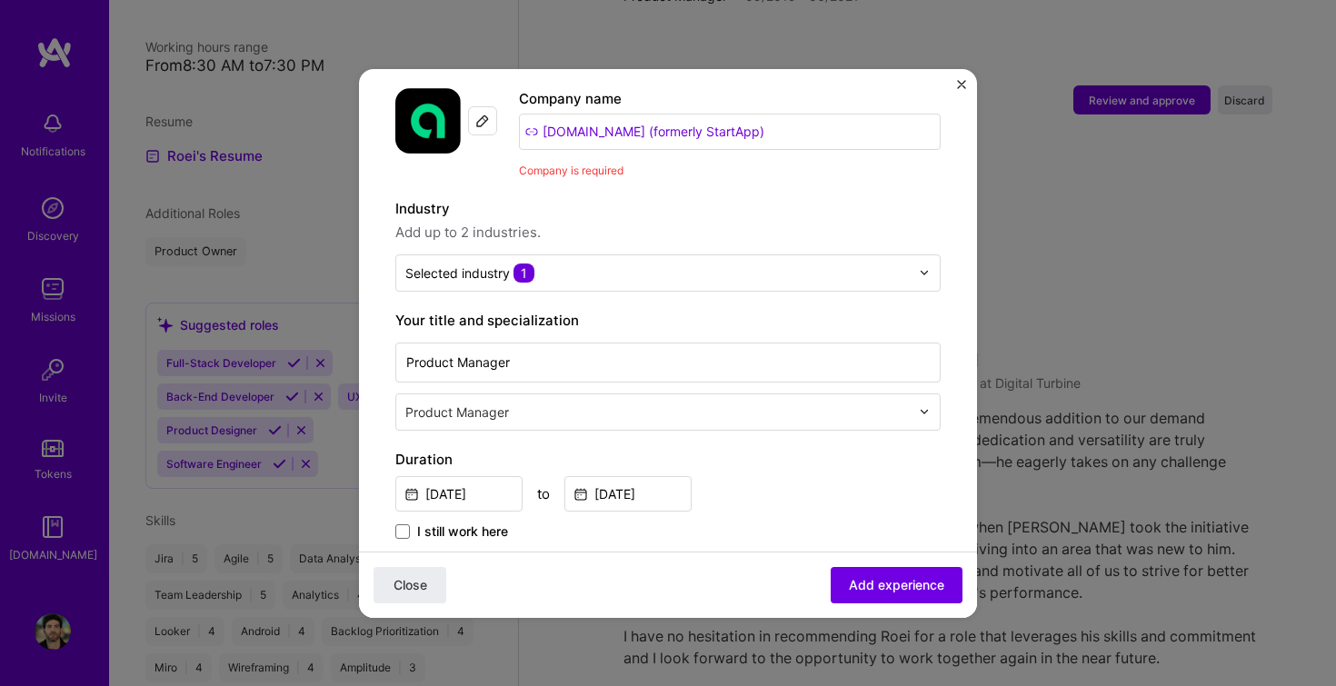
click at [736, 201] on div "Industry Add up to 2 industries." at bounding box center [667, 220] width 545 height 45
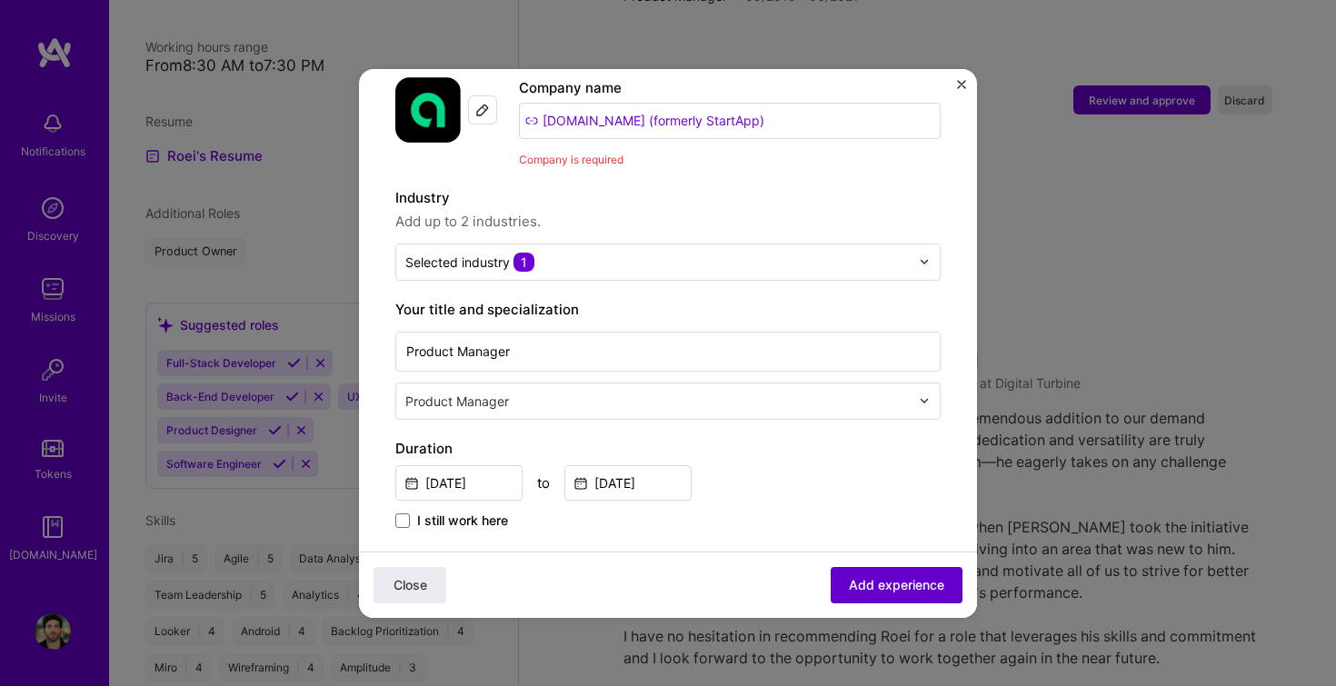
click at [882, 581] on span "Add experience" at bounding box center [896, 584] width 95 height 18
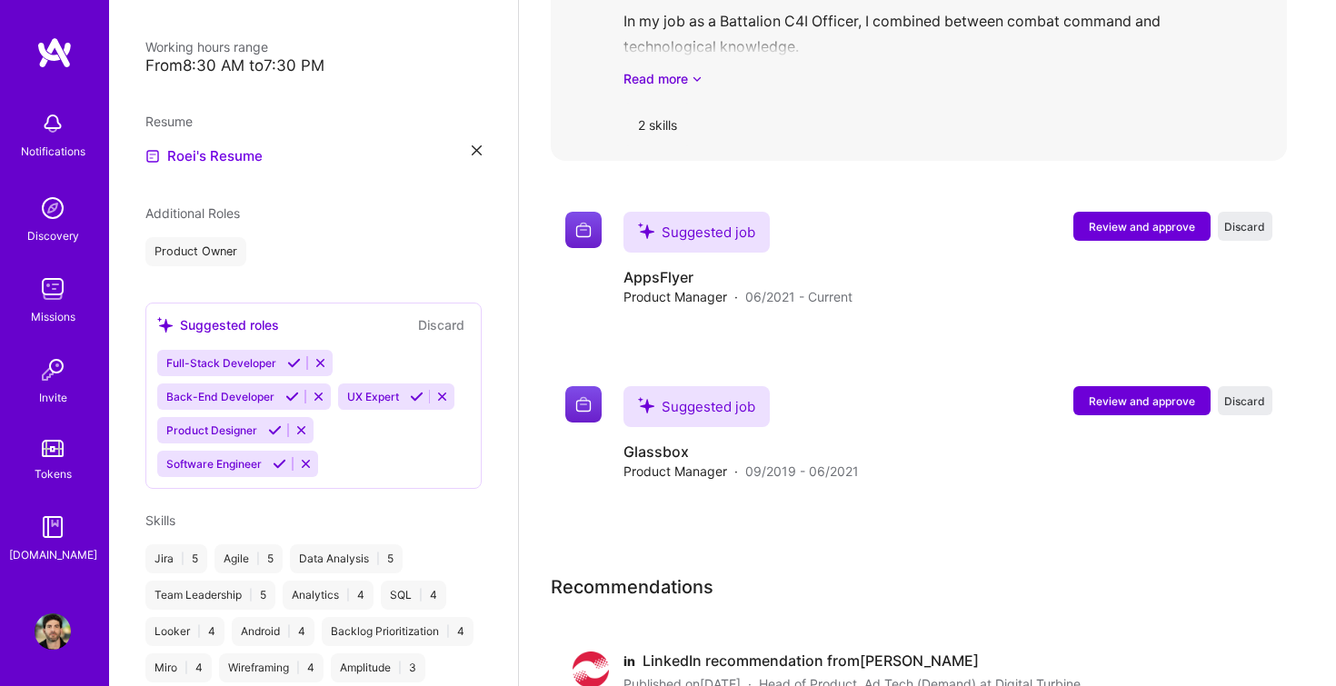
scroll to position [3062, 0]
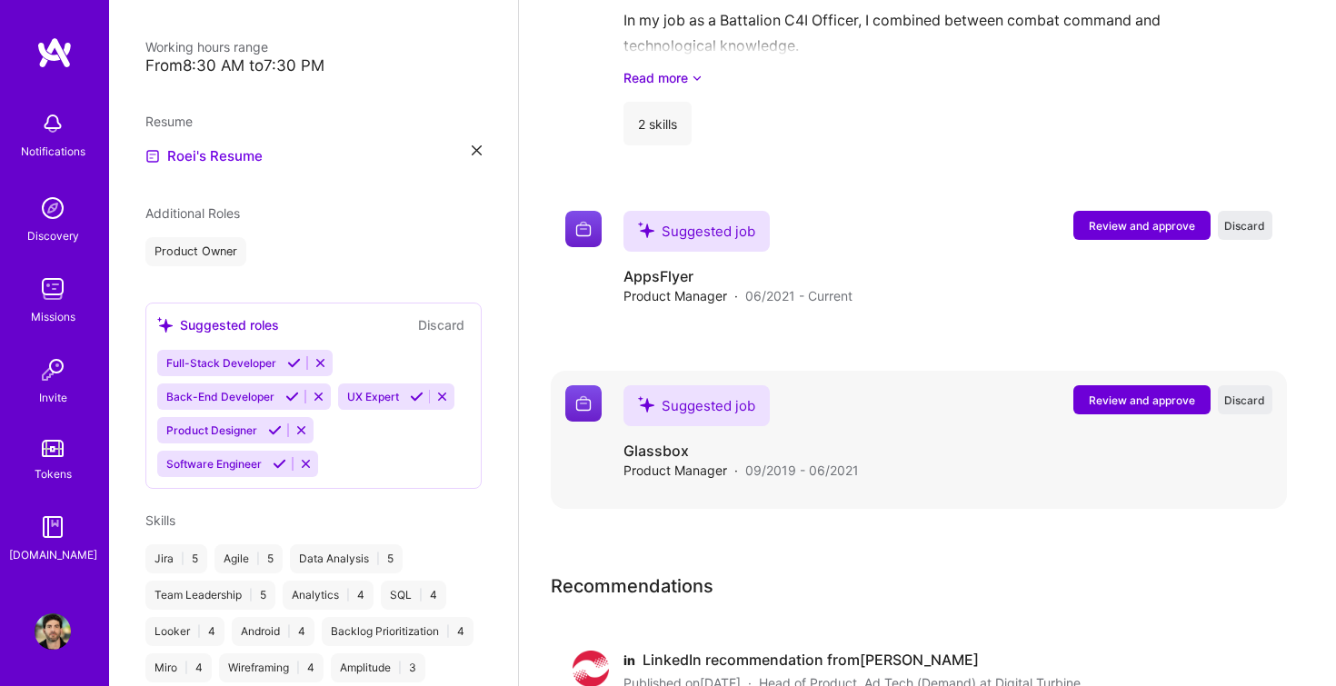
click at [1113, 393] on span "Review and approve" at bounding box center [1142, 400] width 106 height 15
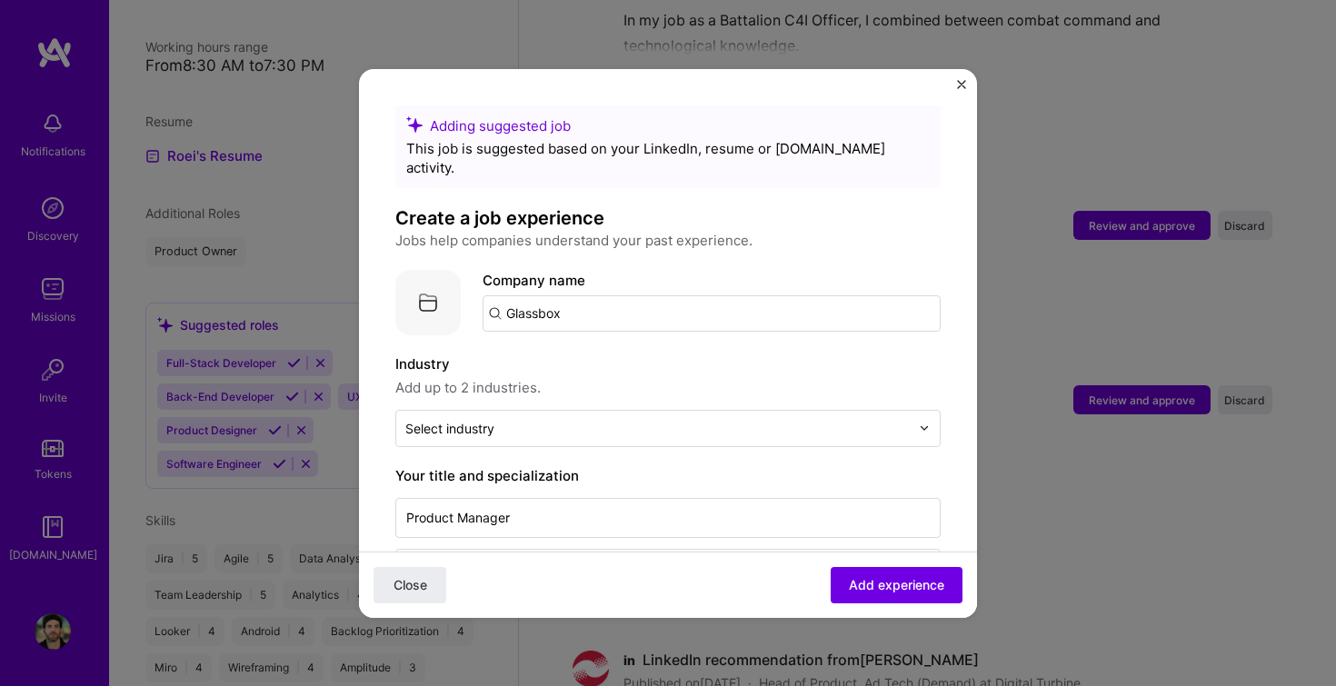
click at [637, 301] on input "Glassbox" at bounding box center [712, 313] width 458 height 36
click at [492, 295] on input "Glassbox" at bounding box center [712, 313] width 458 height 36
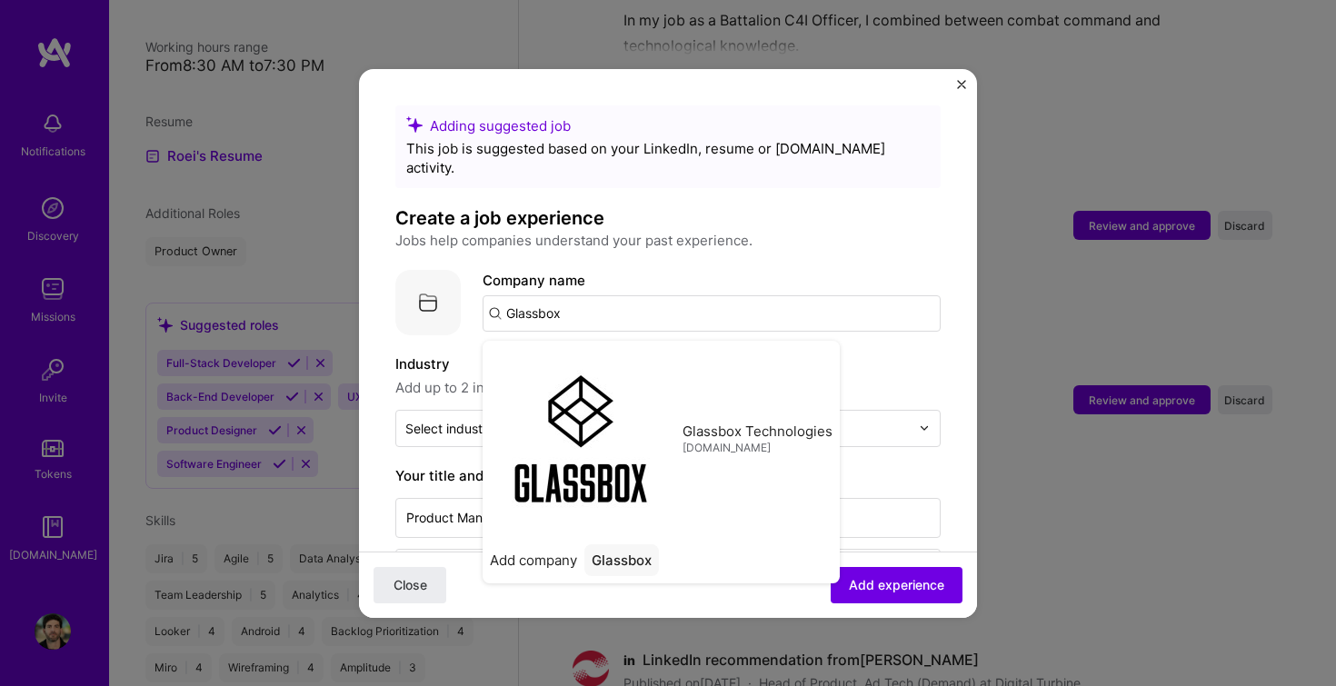
click at [600, 295] on input "Glassbox" at bounding box center [712, 313] width 458 height 36
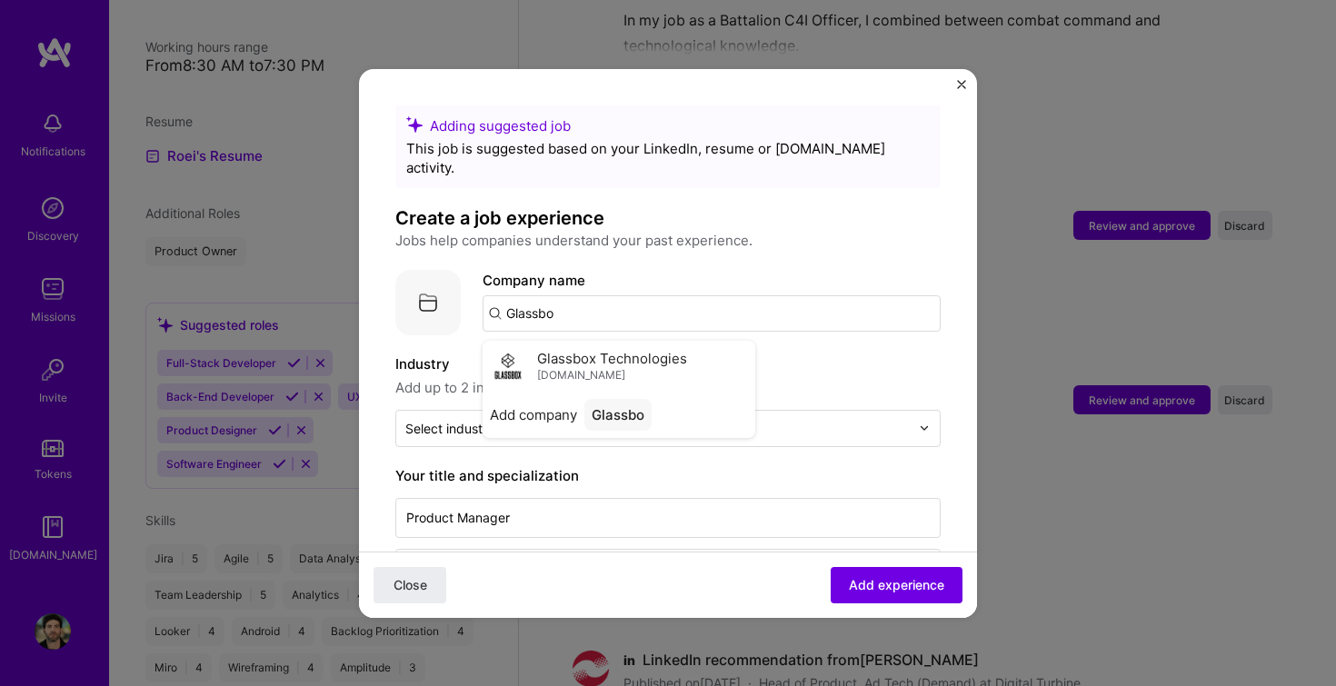
type input "Glassbox"
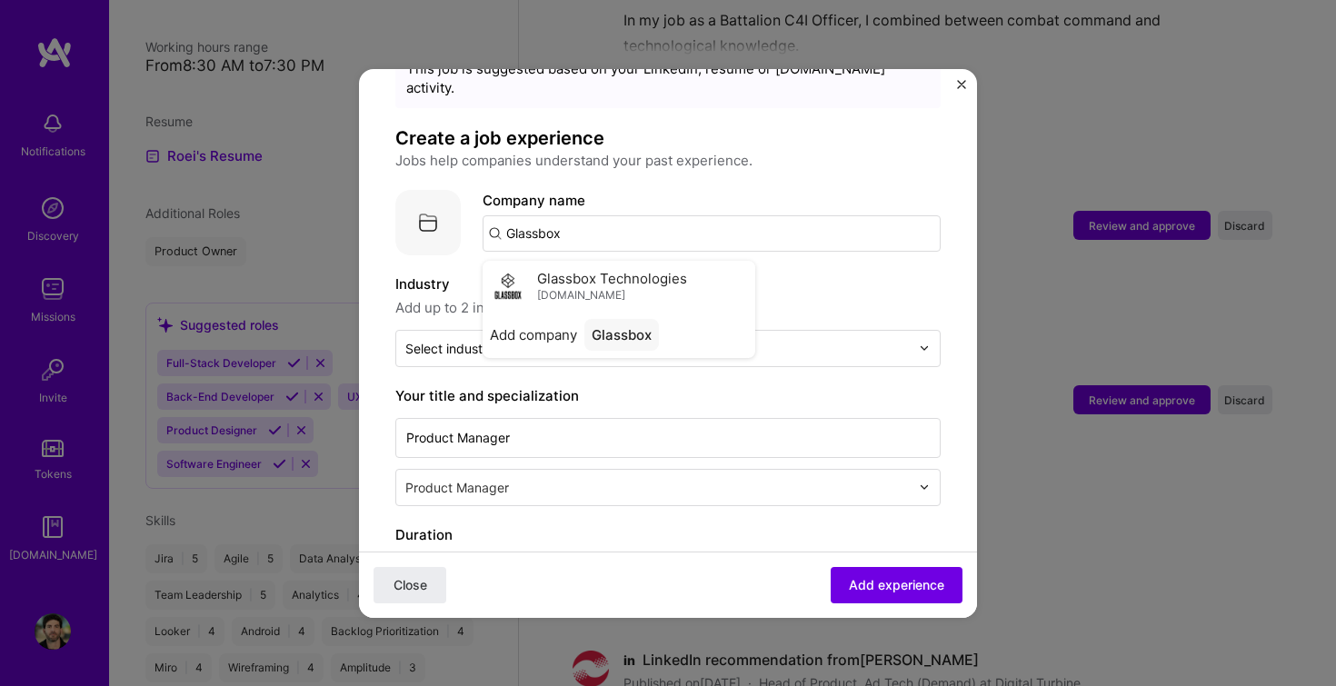
scroll to position [81, 0]
click at [595, 318] on div "Glassbox" at bounding box center [622, 334] width 75 height 32
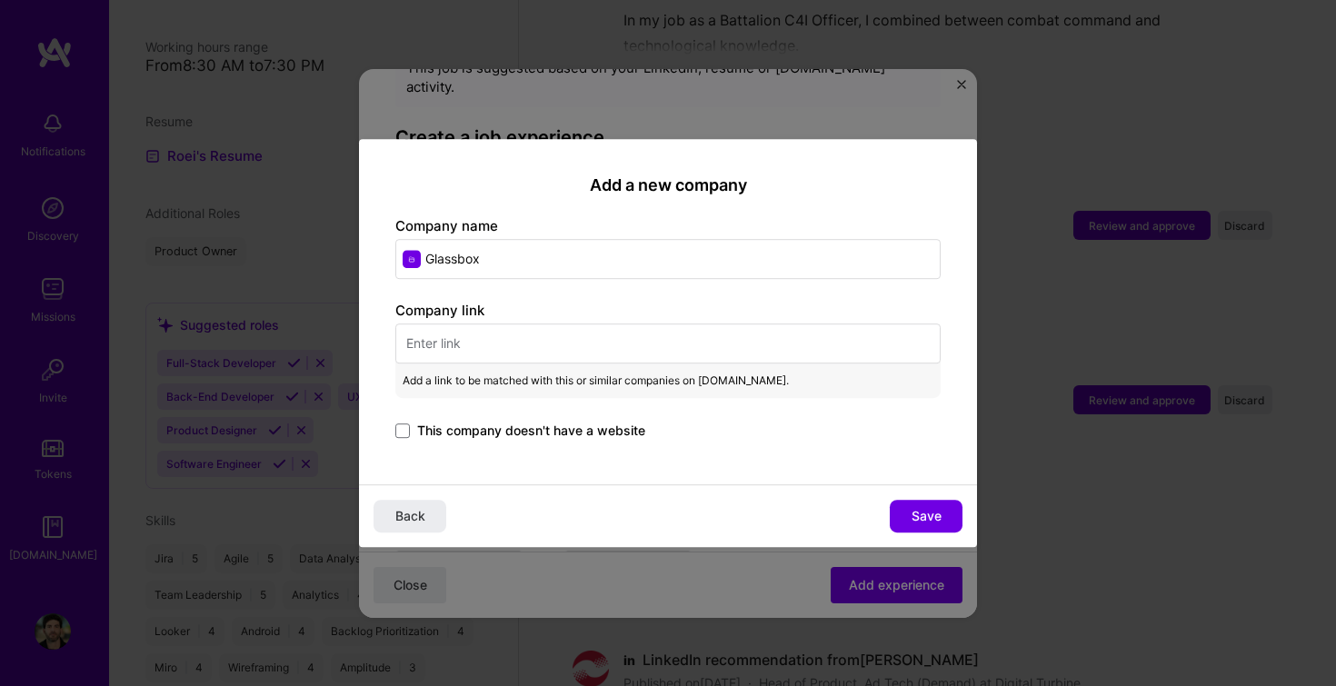
click at [654, 341] on input "text" at bounding box center [667, 344] width 545 height 40
paste input "[URL][DOMAIN_NAME]"
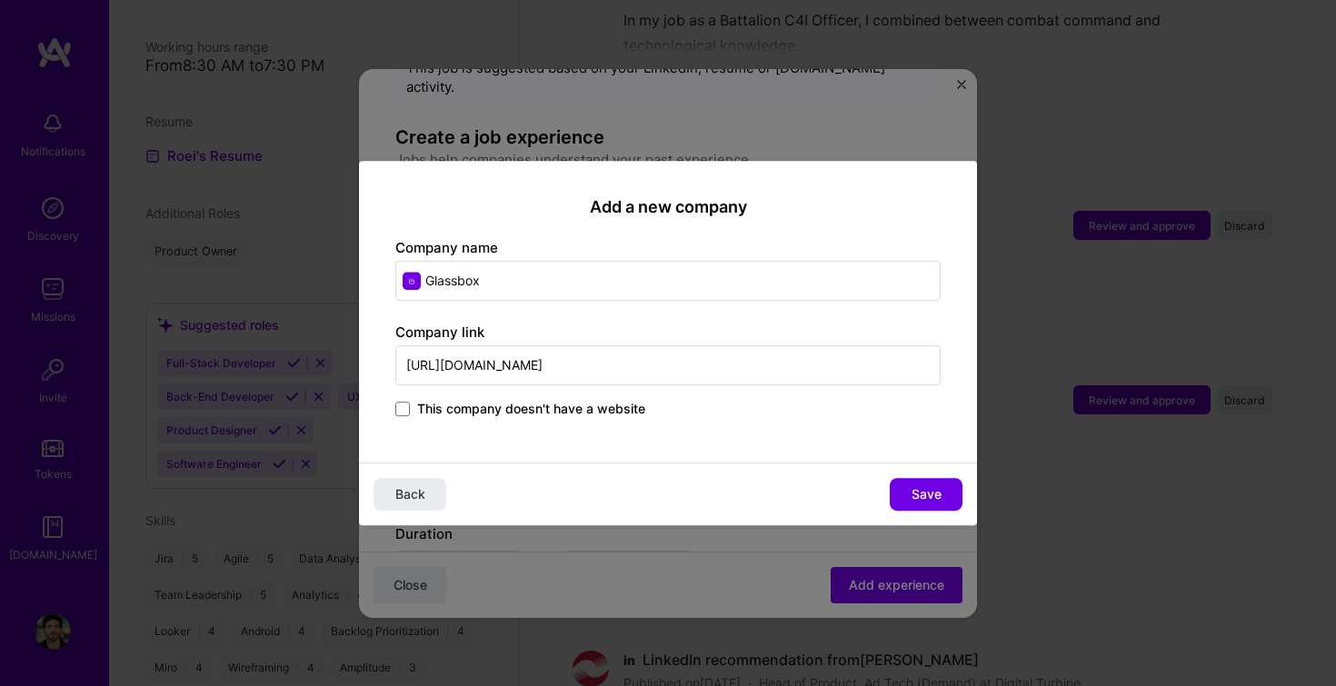
type input "[URL][DOMAIN_NAME]"
click at [714, 435] on div "Add a new company Company name Glassbox Company link [URL][DOMAIN_NAME] This co…" at bounding box center [668, 312] width 618 height 303
click at [915, 504] on button "Save" at bounding box center [926, 494] width 73 height 33
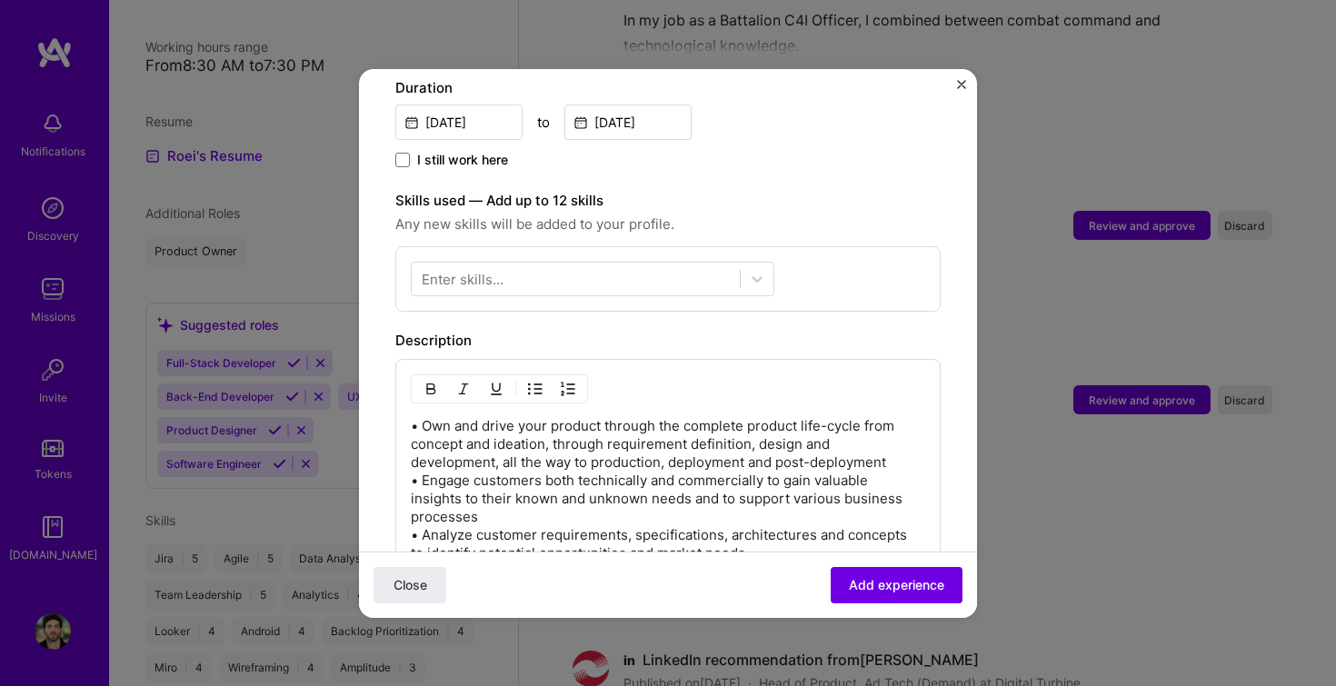
scroll to position [529, 0]
click at [755, 268] on icon at bounding box center [757, 277] width 18 height 18
type input "v"
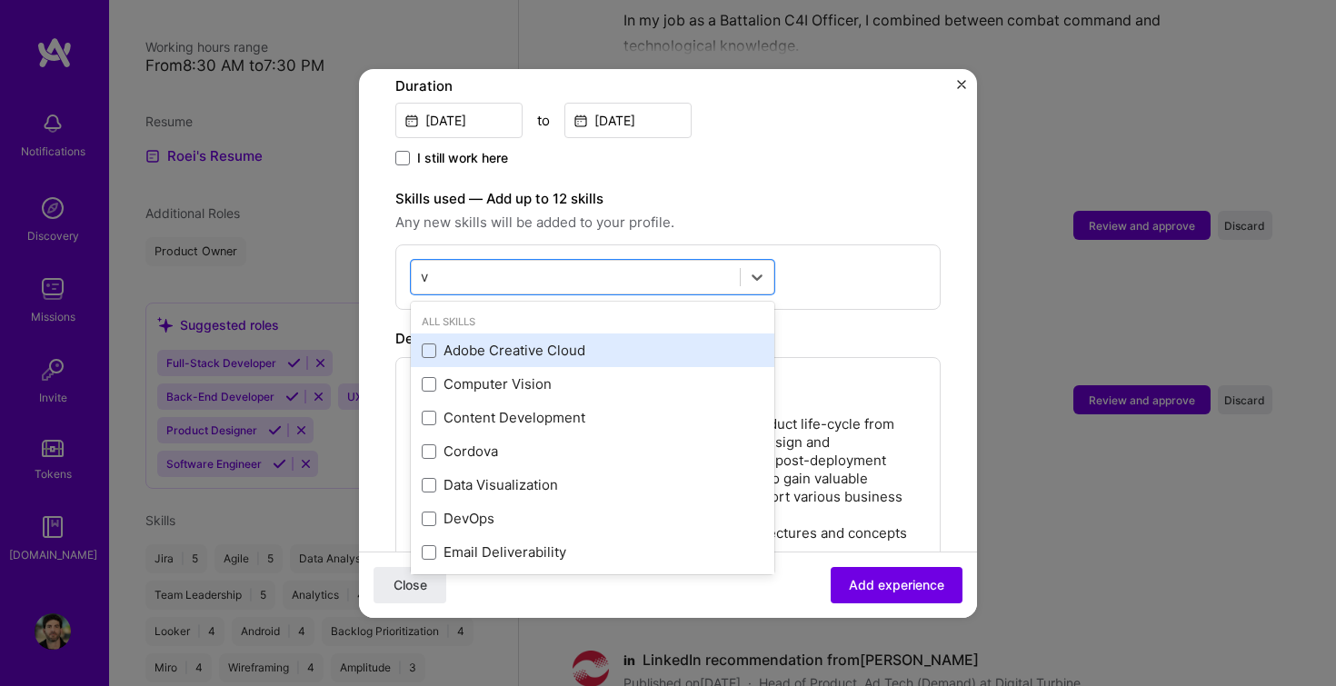
click at [519, 341] on div "Adobe Creative Cloud" at bounding box center [593, 350] width 342 height 19
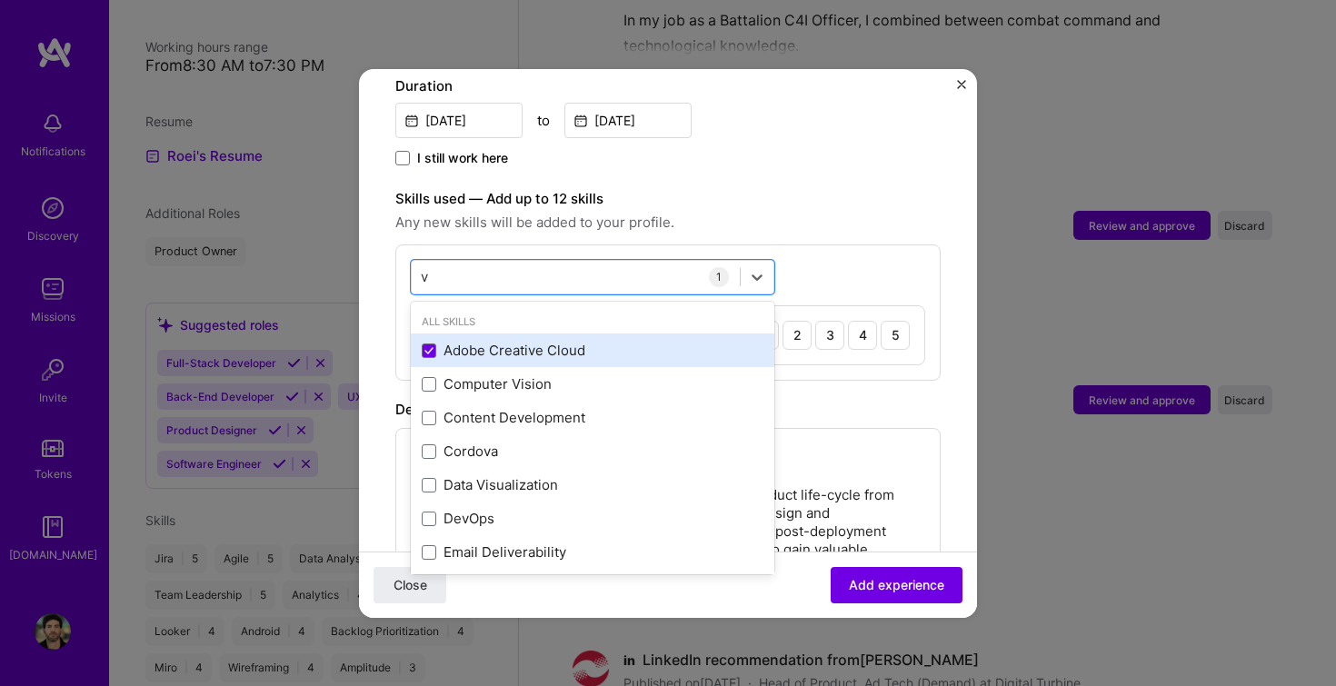
click at [519, 341] on div "Adobe Creative Cloud" at bounding box center [593, 350] width 342 height 19
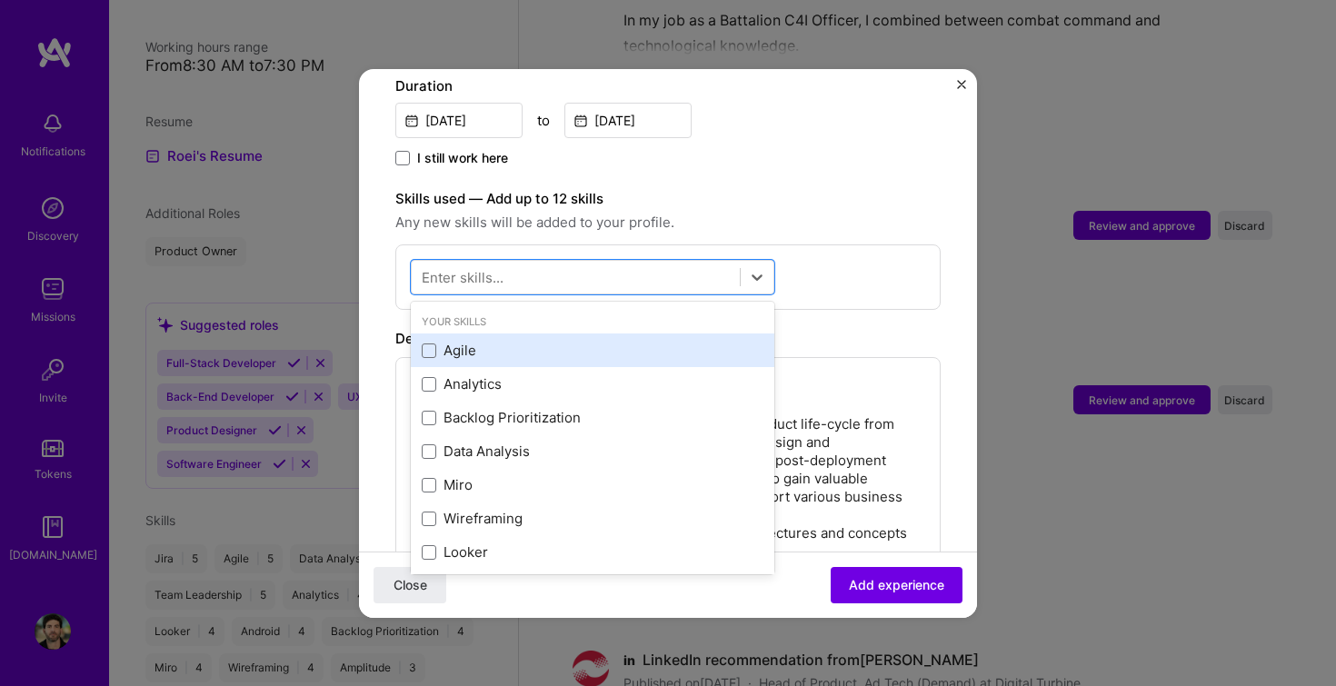
click at [514, 341] on div "Agile" at bounding box center [593, 350] width 342 height 19
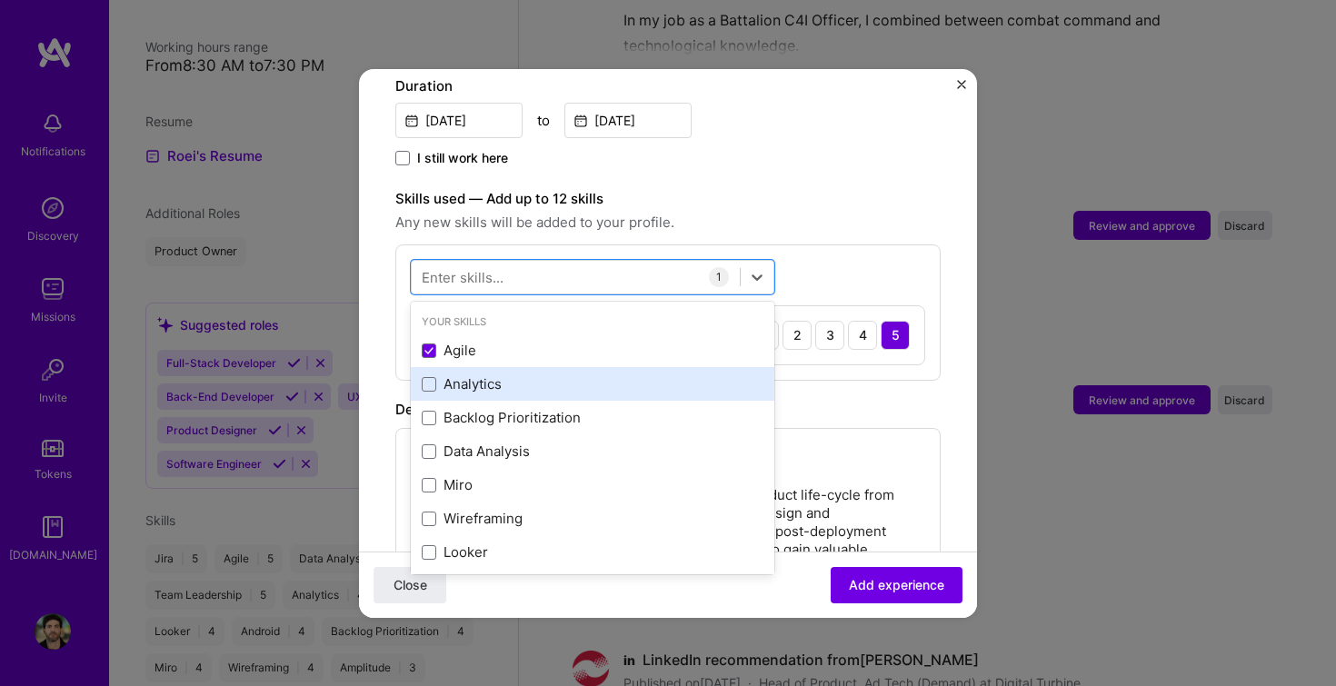
click at [498, 375] on div "Analytics" at bounding box center [593, 384] width 342 height 19
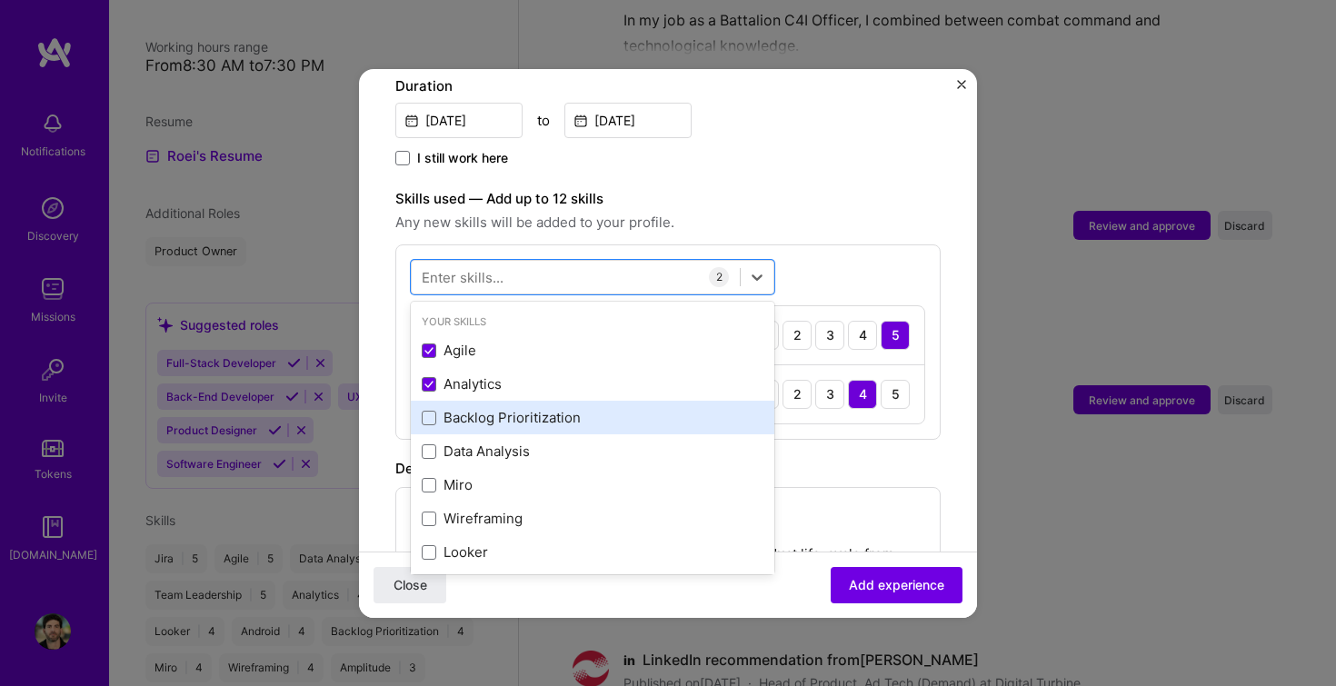
click at [495, 408] on div "Backlog Prioritization" at bounding box center [593, 417] width 342 height 19
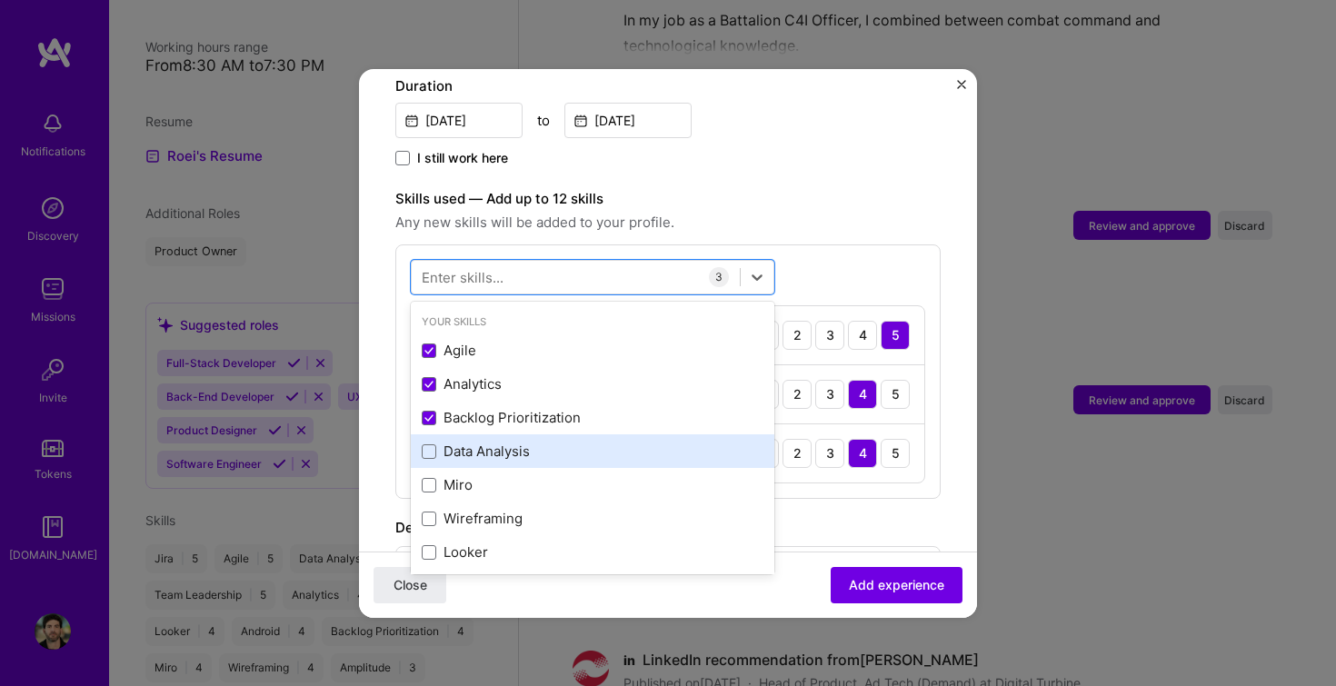
click at [493, 442] on div "Data Analysis" at bounding box center [593, 451] width 342 height 19
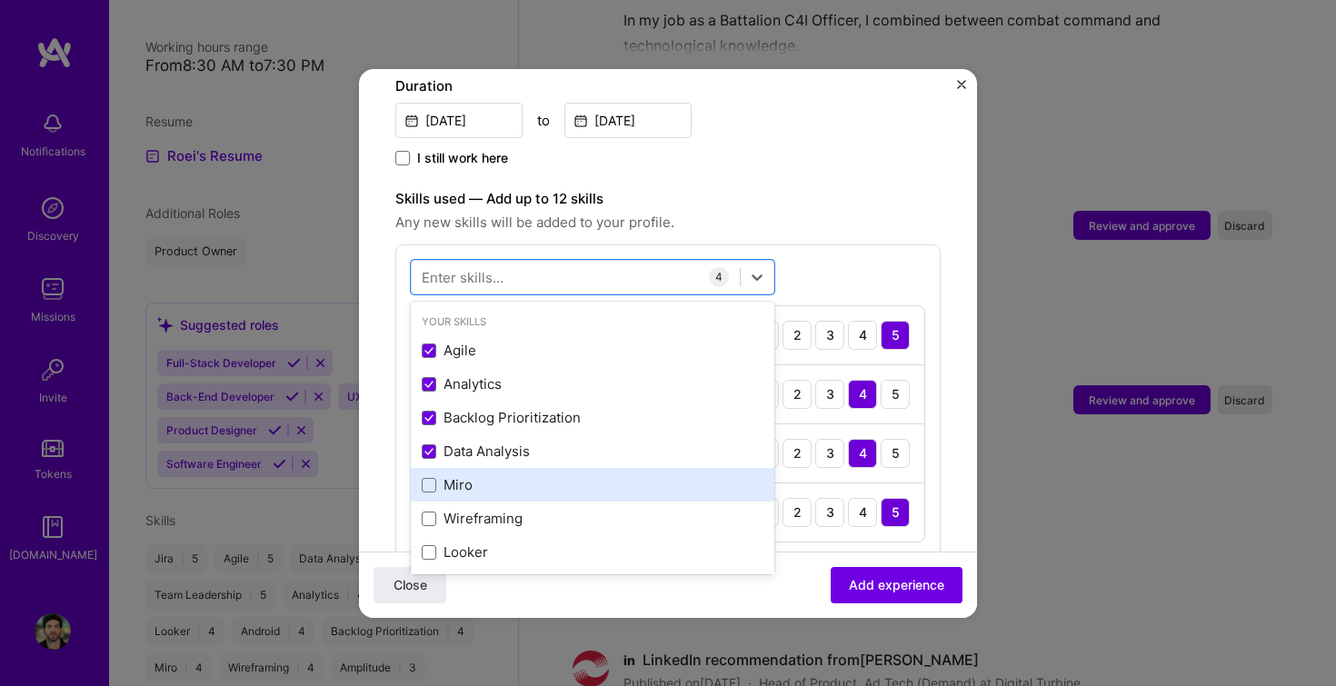
click at [476, 475] on div "Miro" at bounding box center [593, 485] width 364 height 34
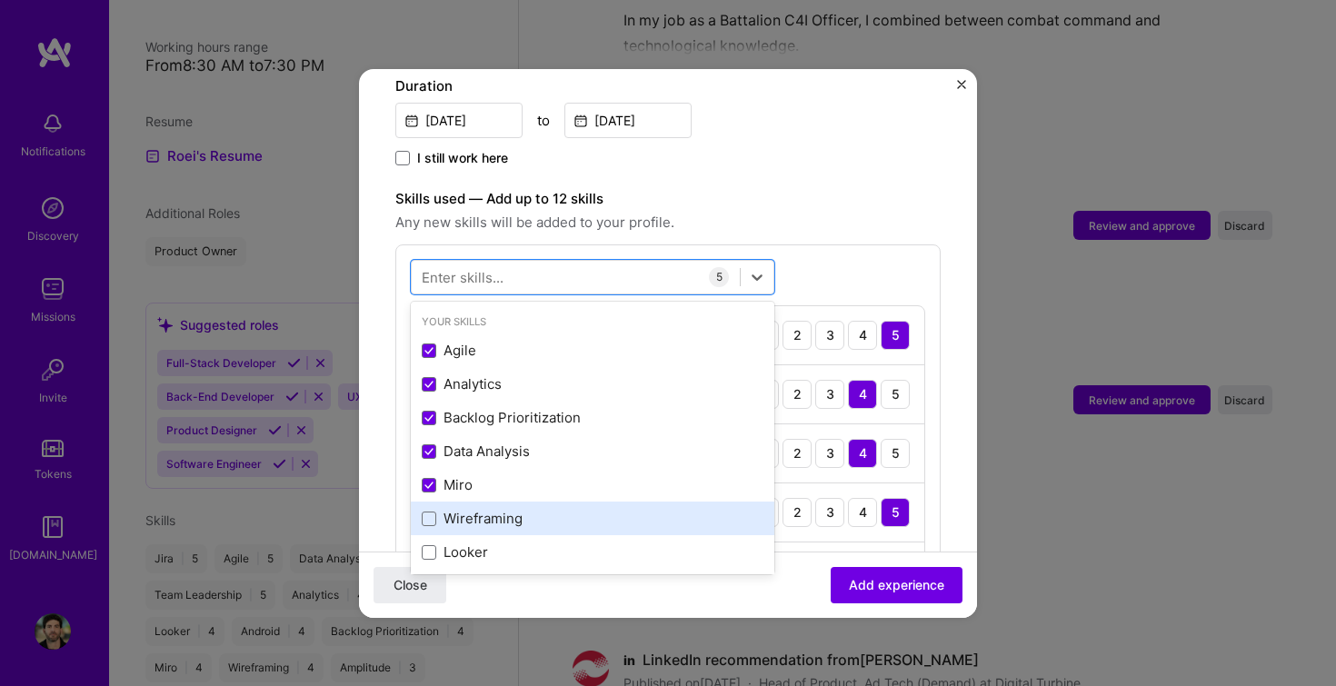
click at [477, 509] on div "Wireframing" at bounding box center [593, 518] width 342 height 19
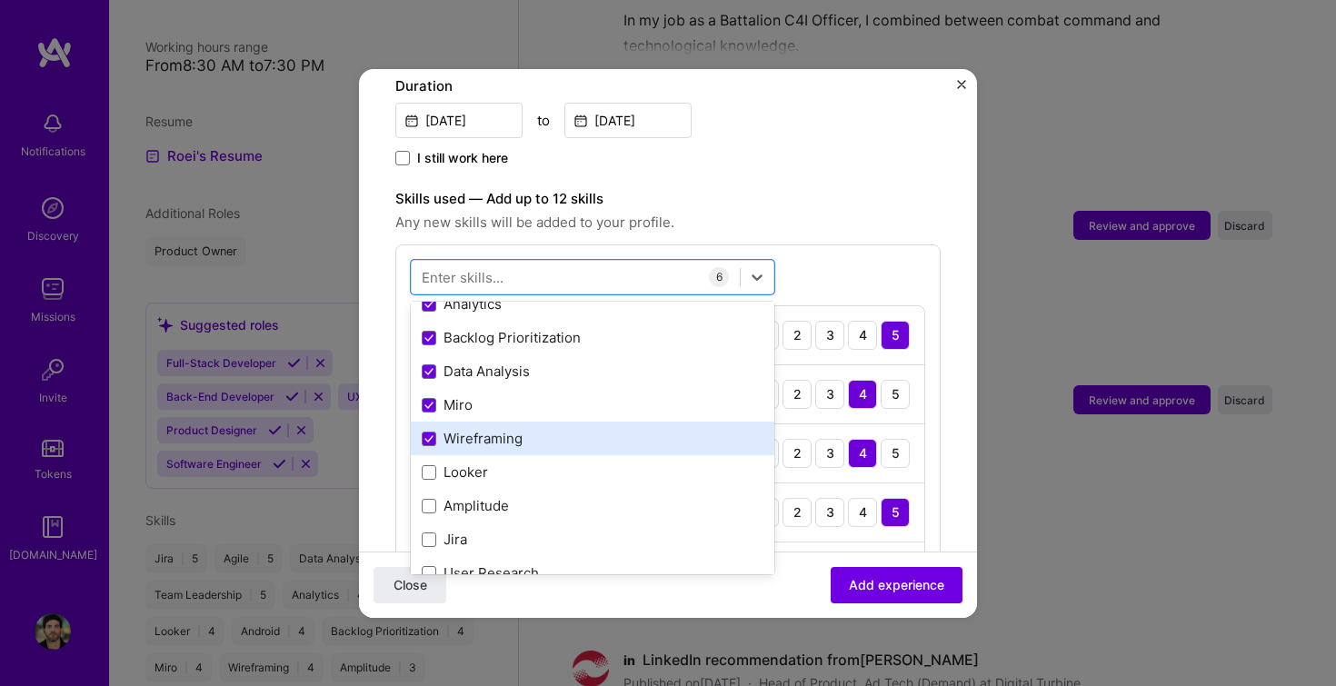
scroll to position [81, 0]
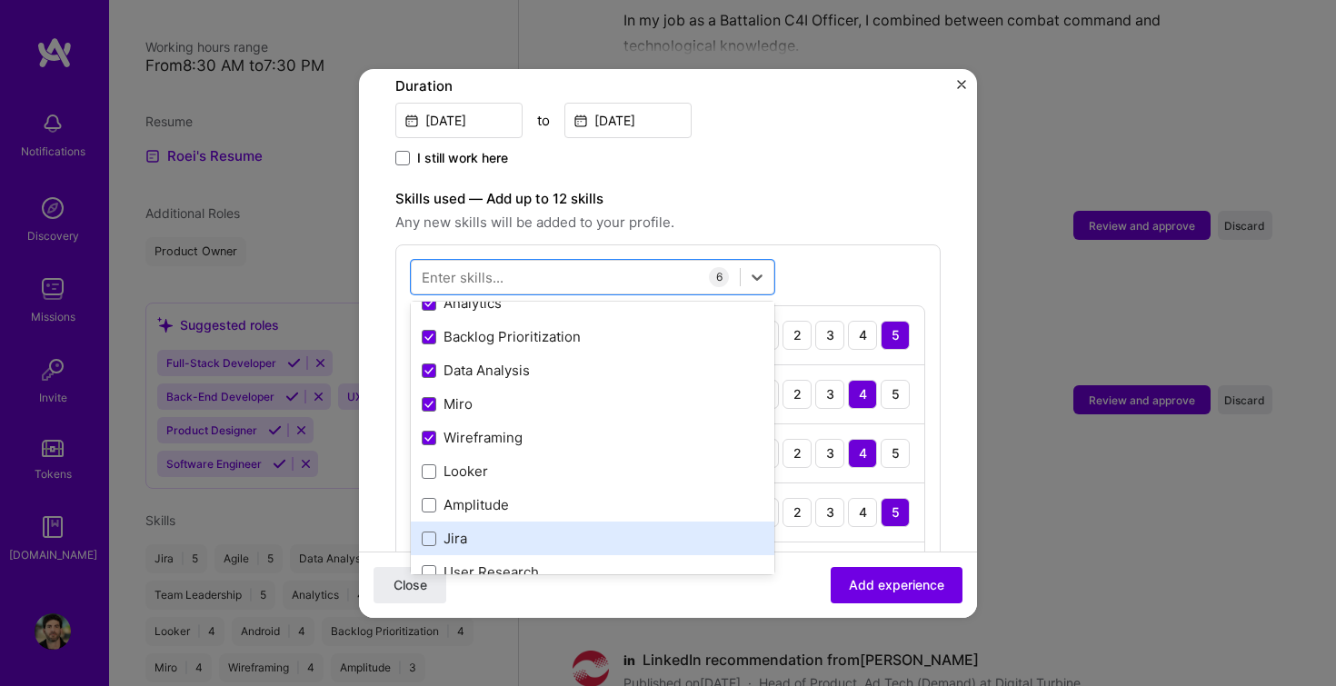
click at [451, 529] on div "Jira" at bounding box center [593, 538] width 342 height 19
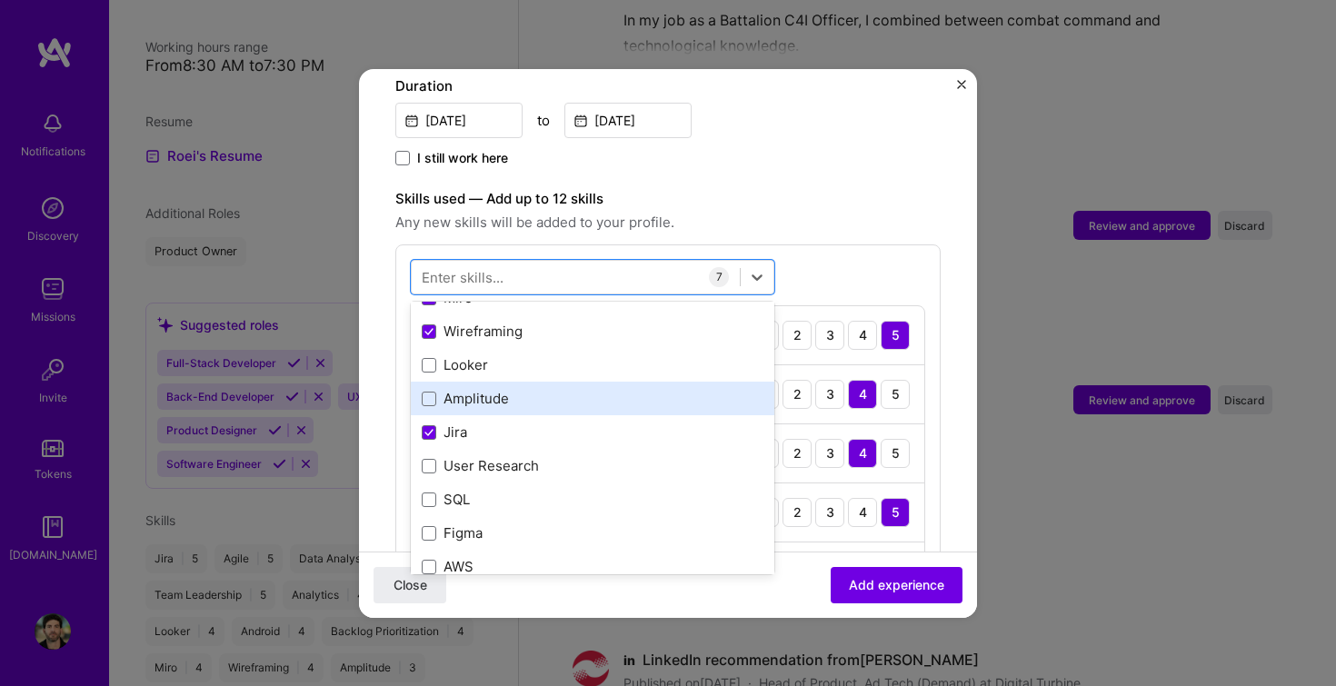
scroll to position [195, 0]
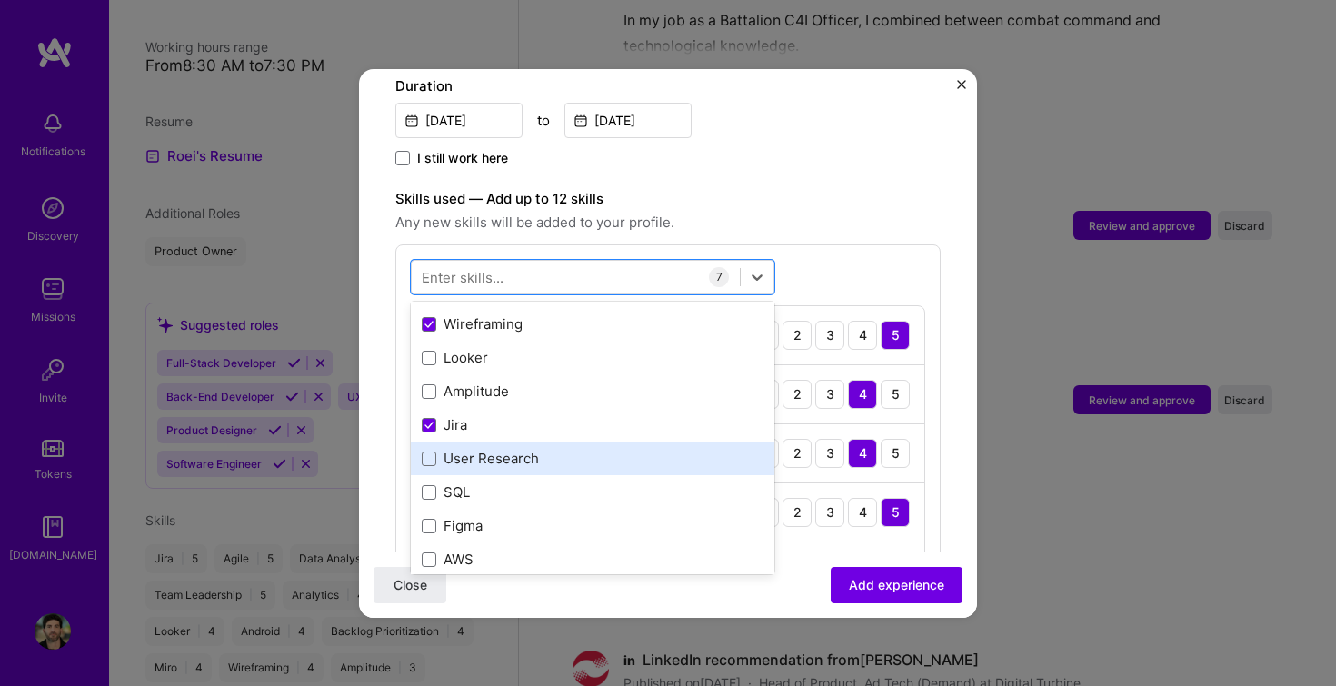
click at [474, 449] on div "User Research" at bounding box center [593, 458] width 342 height 19
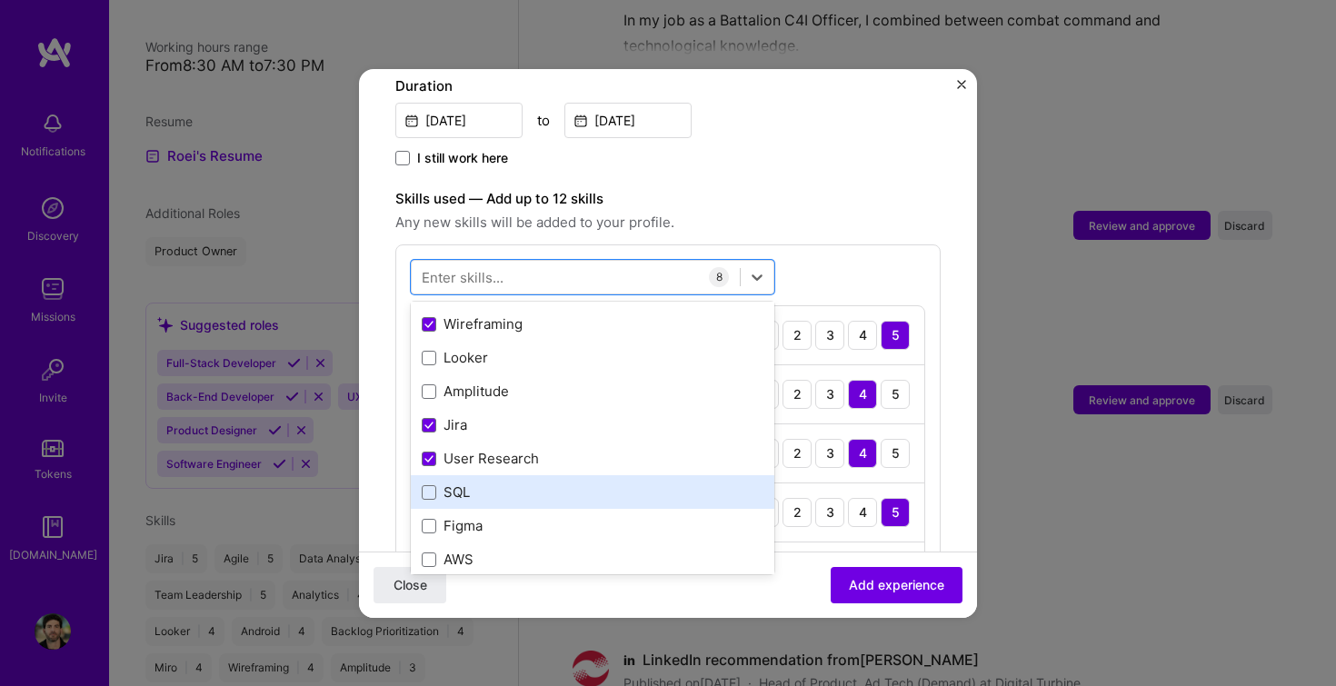
click at [464, 483] on div "SQL" at bounding box center [593, 492] width 342 height 19
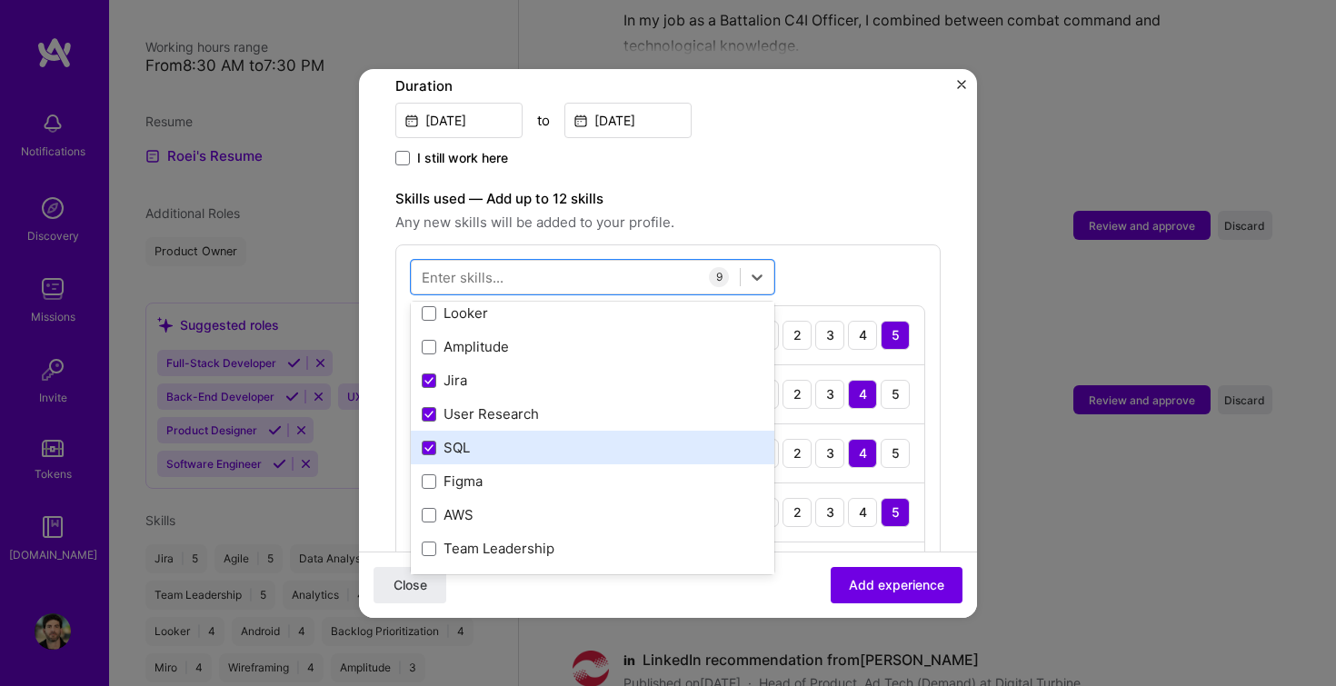
scroll to position [244, 0]
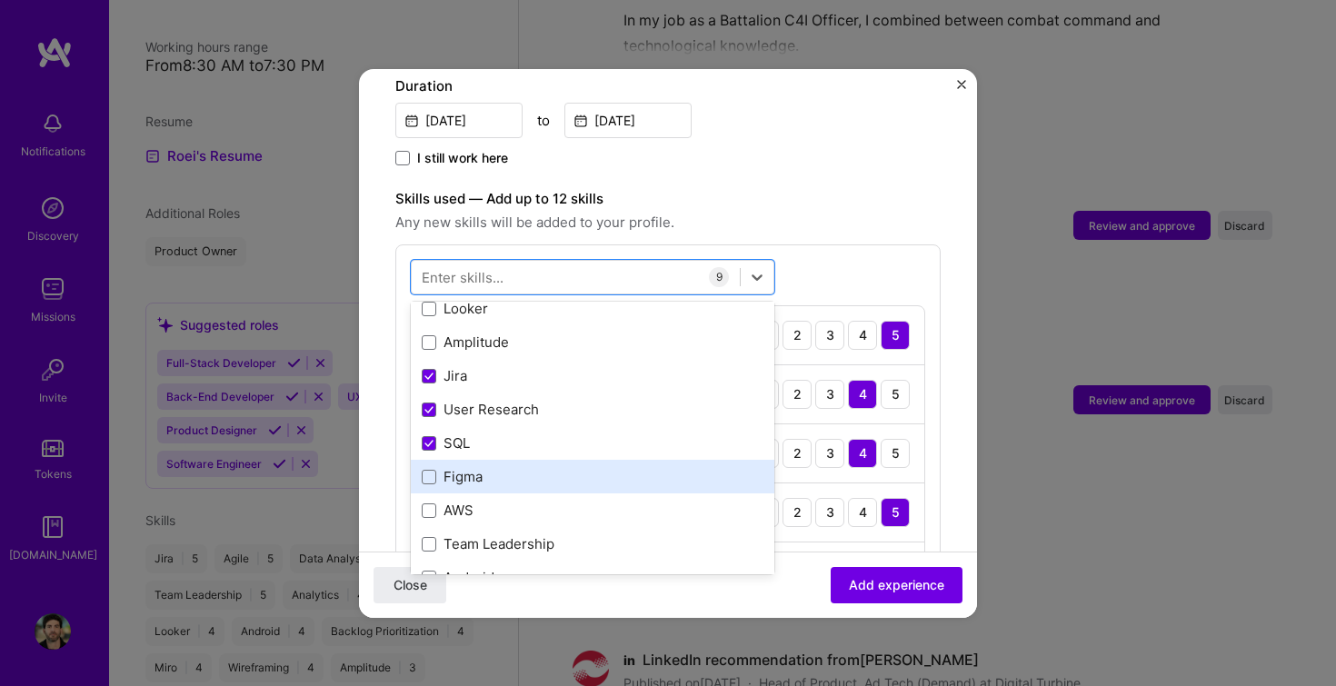
click at [464, 467] on div "Figma" at bounding box center [593, 476] width 342 height 19
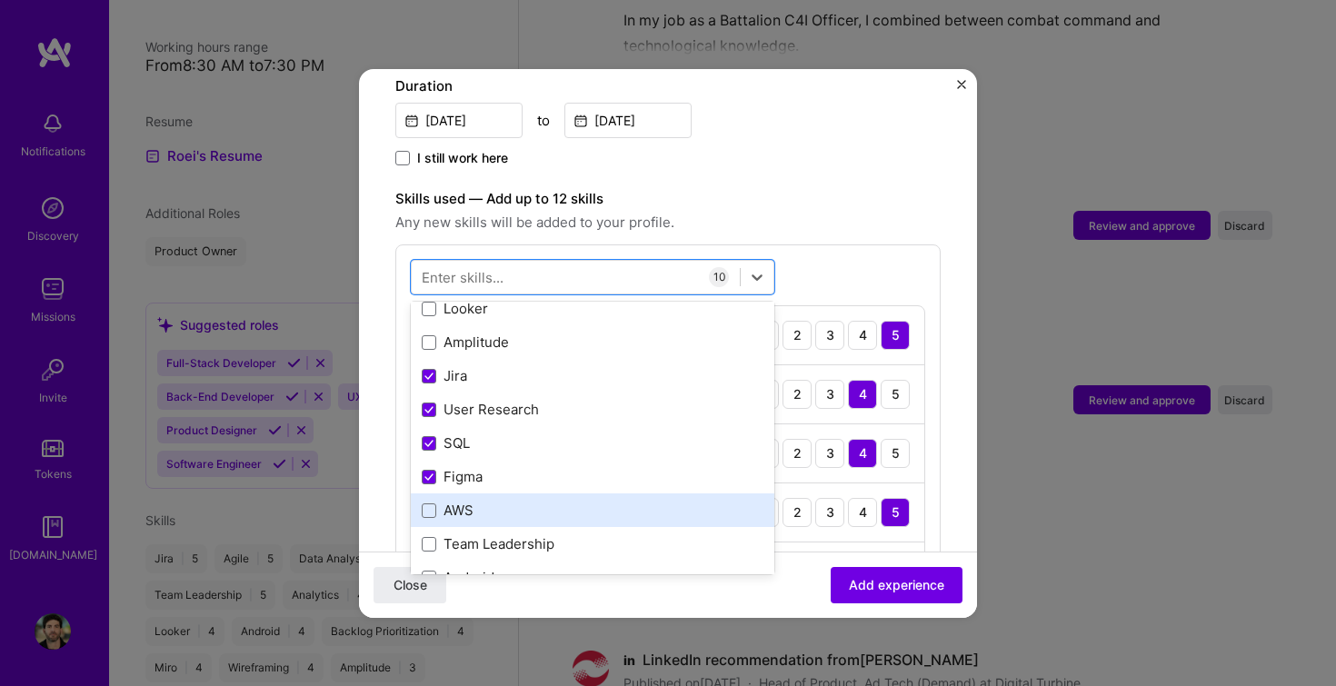
click at [453, 501] on div "AWS" at bounding box center [593, 510] width 342 height 19
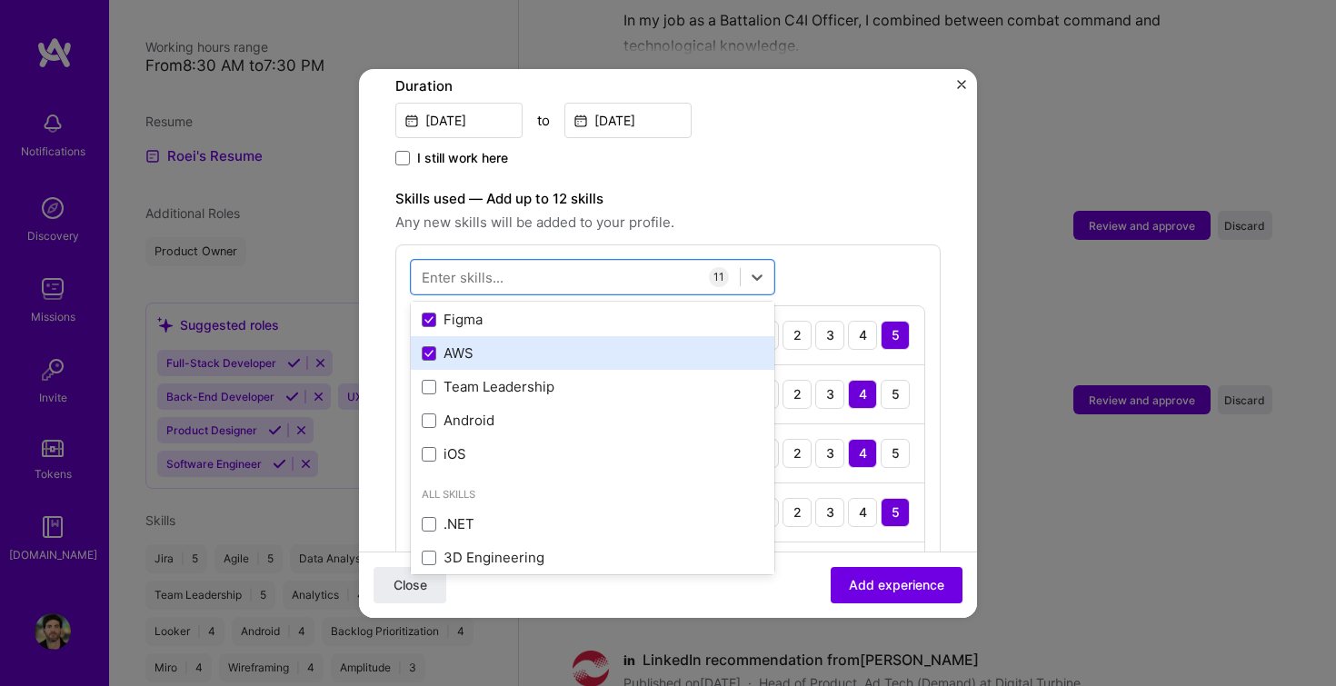
scroll to position [410, 0]
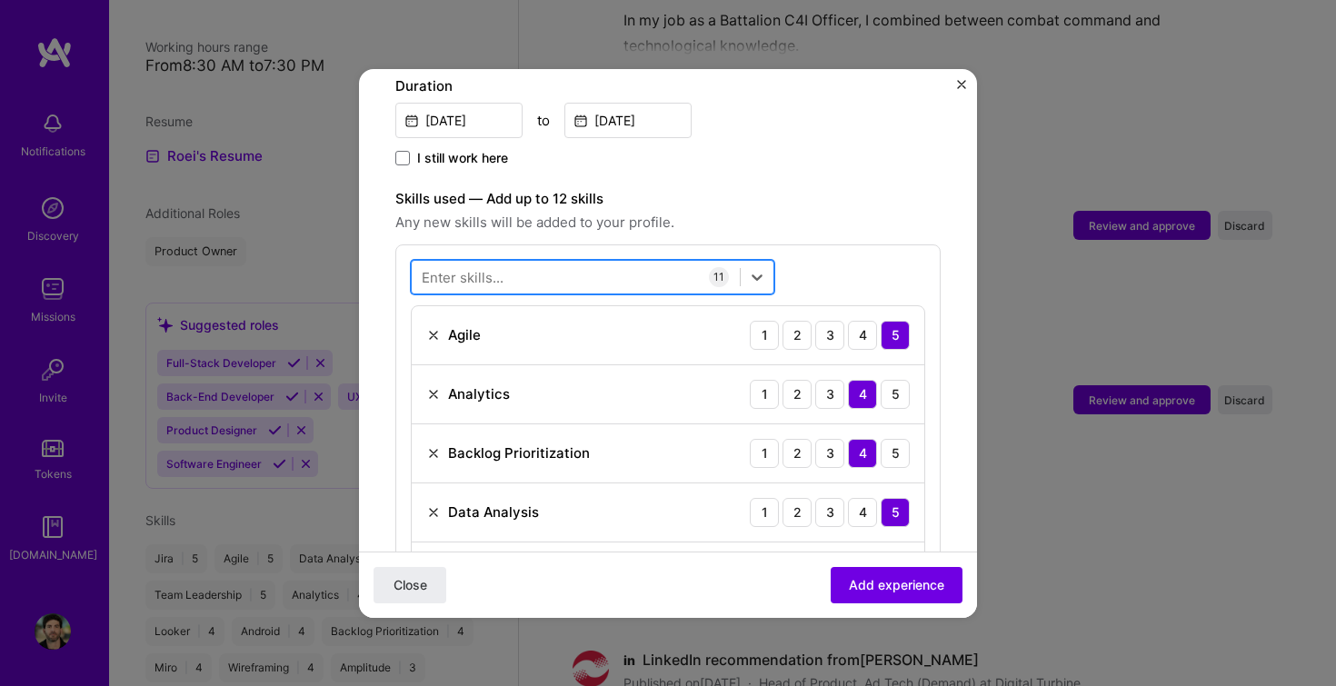
click at [555, 265] on div at bounding box center [576, 277] width 328 height 30
click at [538, 262] on div at bounding box center [576, 277] width 328 height 30
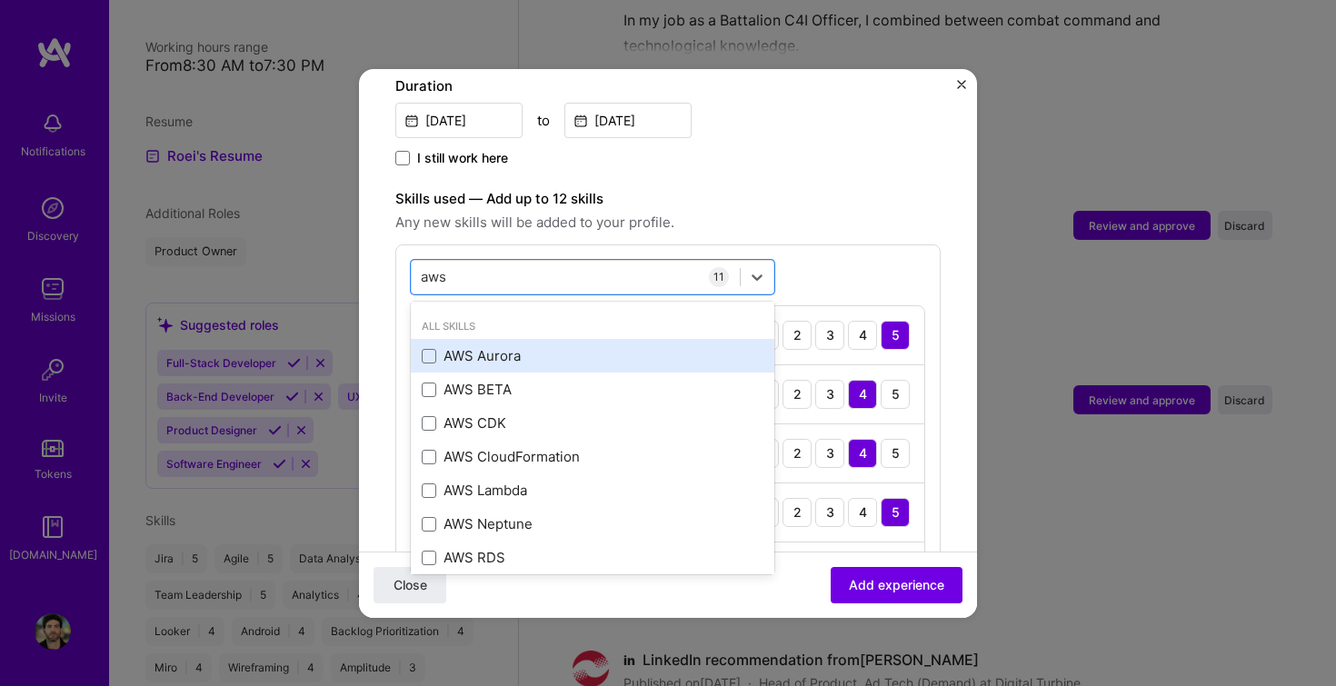
scroll to position [75, 0]
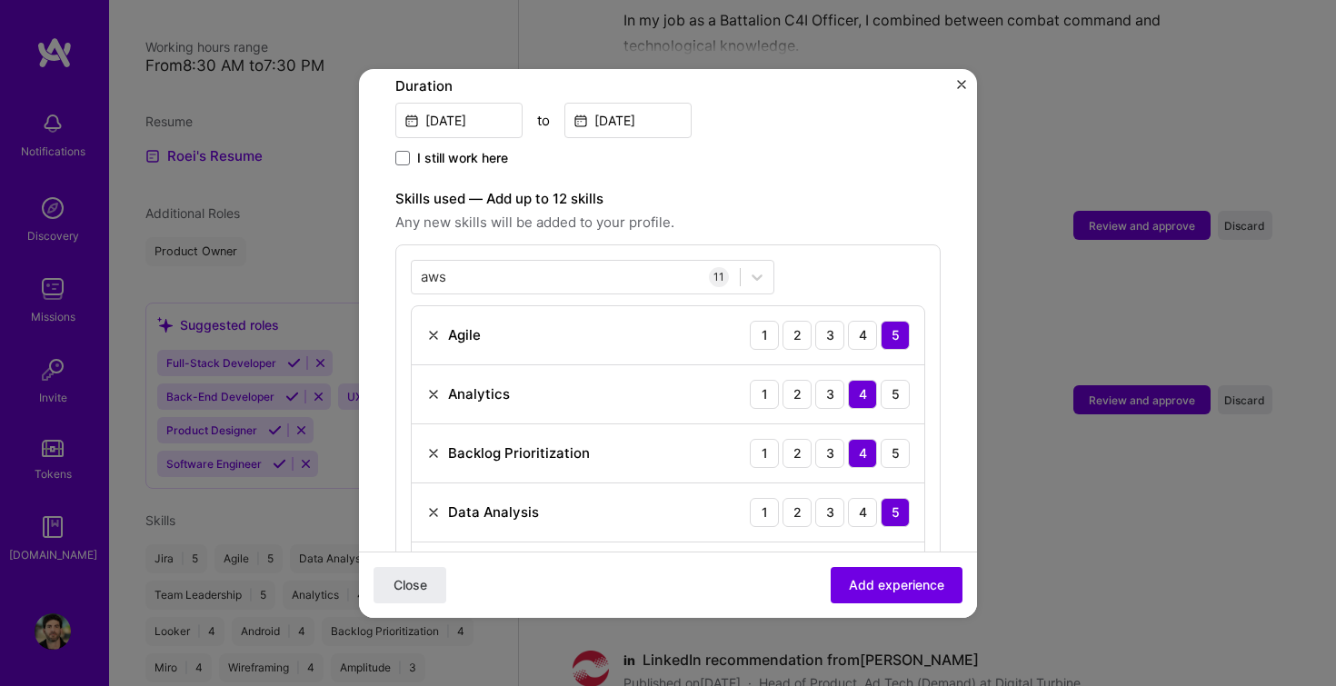
click at [492, 277] on div "aws aws 11 Agile 1 2 3 4 5 Analytics 1 2 3 4 5 Backlog Prioritization 1 2 3 4 5…" at bounding box center [667, 608] width 545 height 727
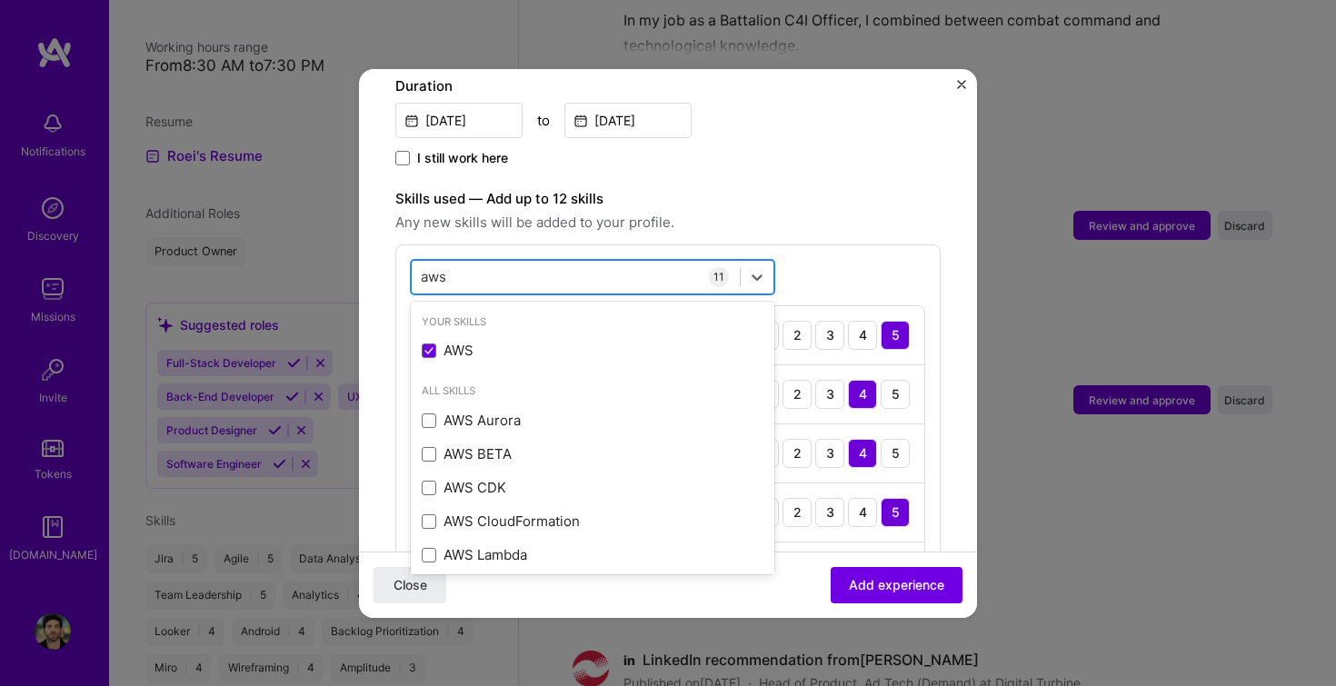
click at [475, 265] on div "aws aws" at bounding box center [576, 277] width 328 height 30
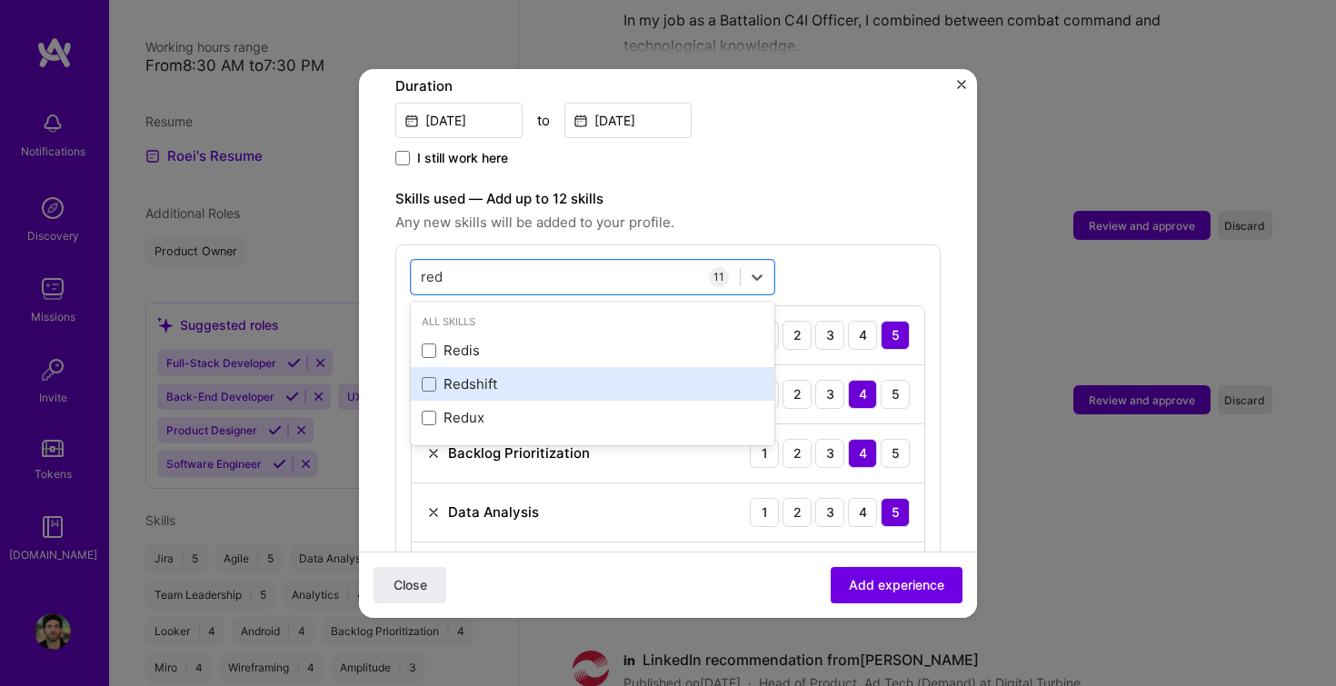
click at [474, 375] on div "Redshift" at bounding box center [593, 384] width 342 height 19
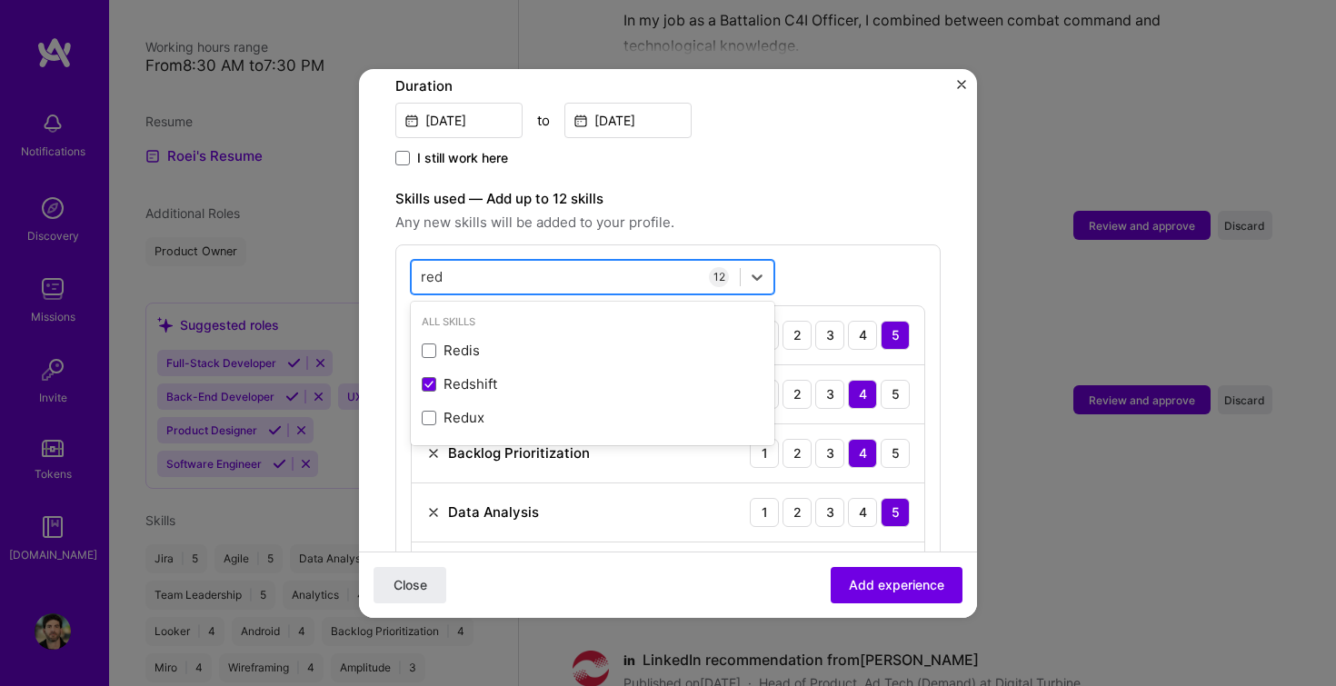
click at [565, 271] on div "red red" at bounding box center [576, 277] width 328 height 30
click at [543, 262] on div "red red" at bounding box center [576, 277] width 328 height 30
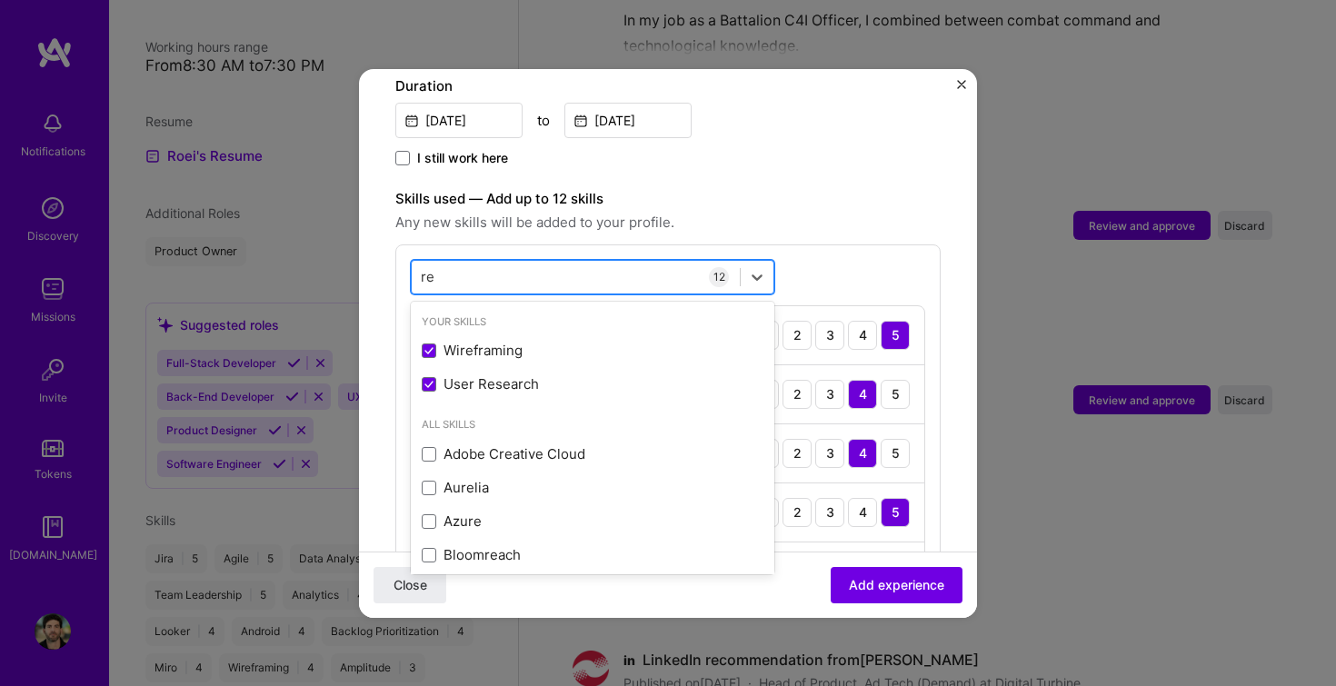
type input "r"
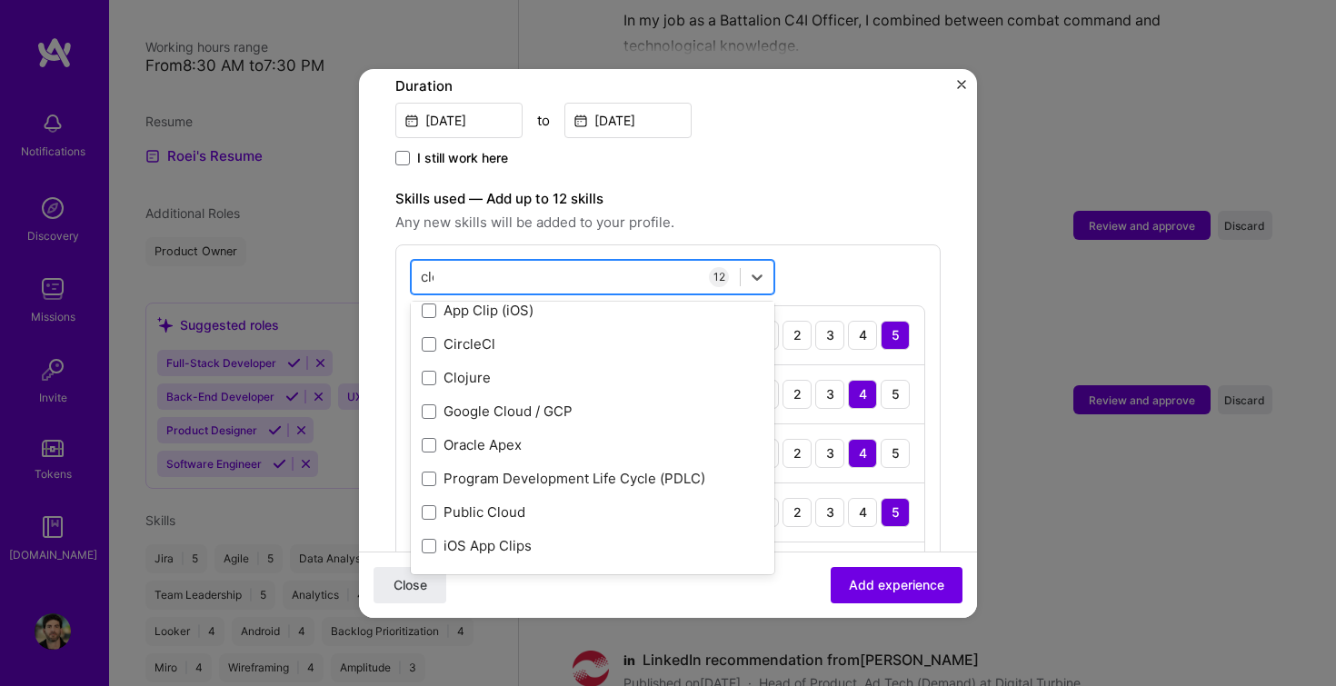
scroll to position [0, 0]
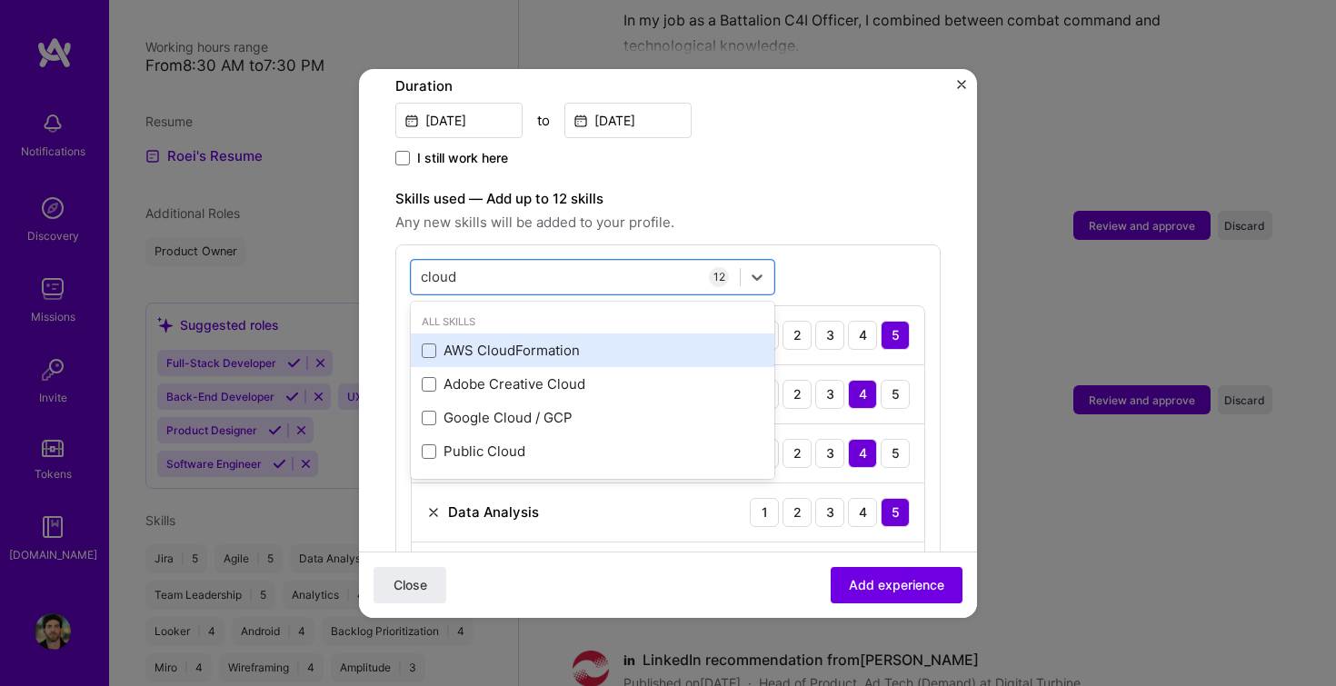
click at [493, 341] on div "AWS CloudFormation" at bounding box center [593, 350] width 342 height 19
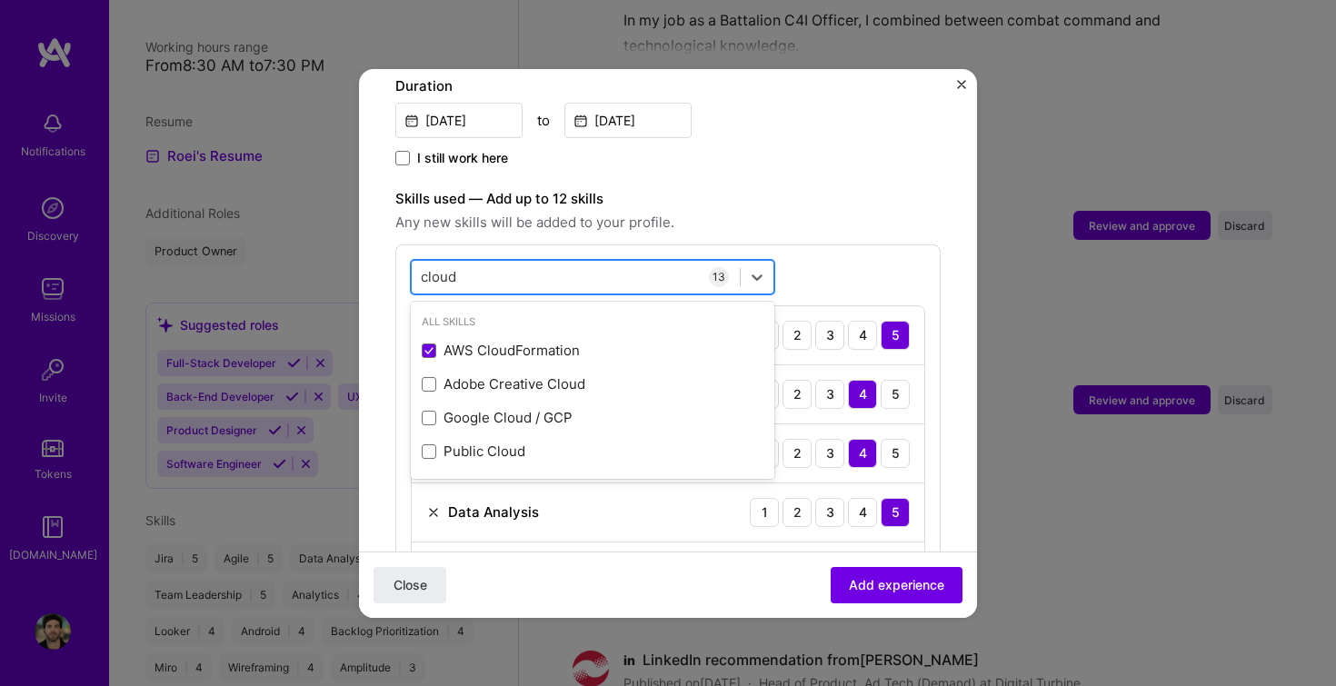
click at [557, 272] on div "cloud cloud" at bounding box center [576, 277] width 328 height 30
click at [541, 266] on div "cloud cloud" at bounding box center [576, 277] width 328 height 30
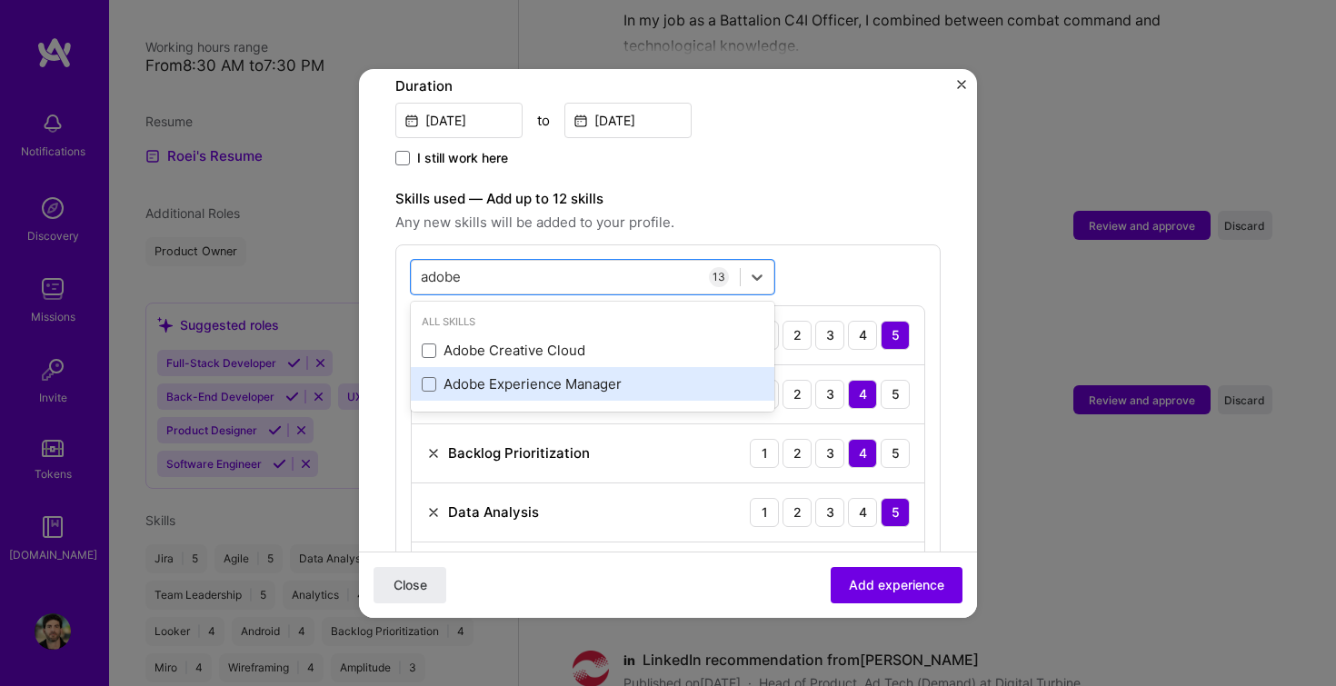
click at [531, 375] on div "Adobe Experience Manager" at bounding box center [593, 384] width 342 height 19
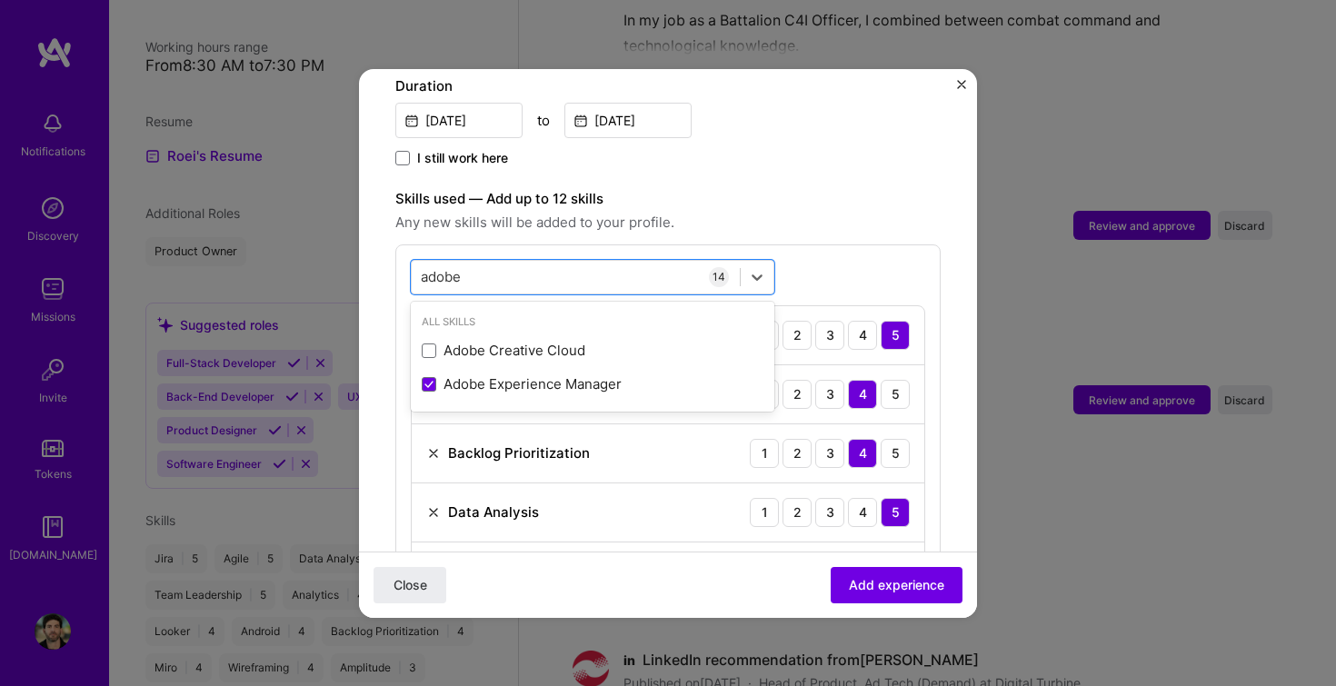
click at [691, 245] on div "option Adobe Experience Manager, selected. option Adobe Creative Cloud focused,…" at bounding box center [667, 697] width 545 height 905
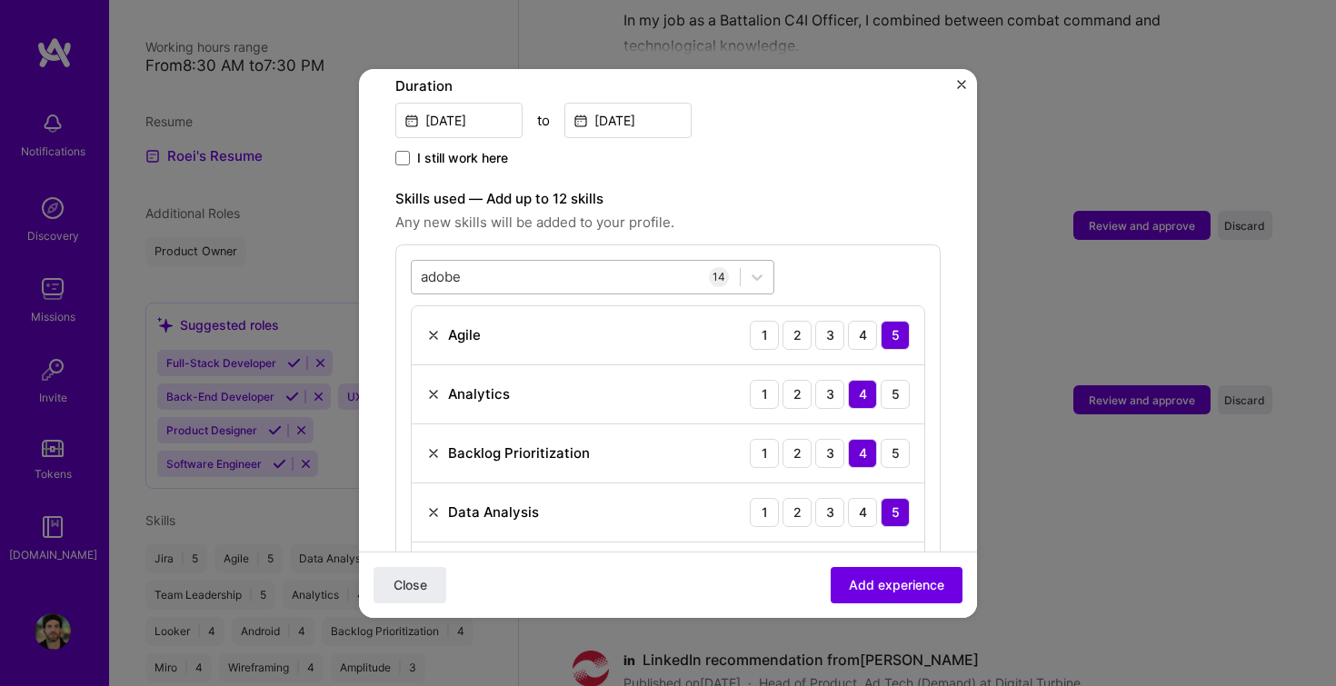
click at [493, 262] on div "adobe adobe" at bounding box center [576, 277] width 328 height 30
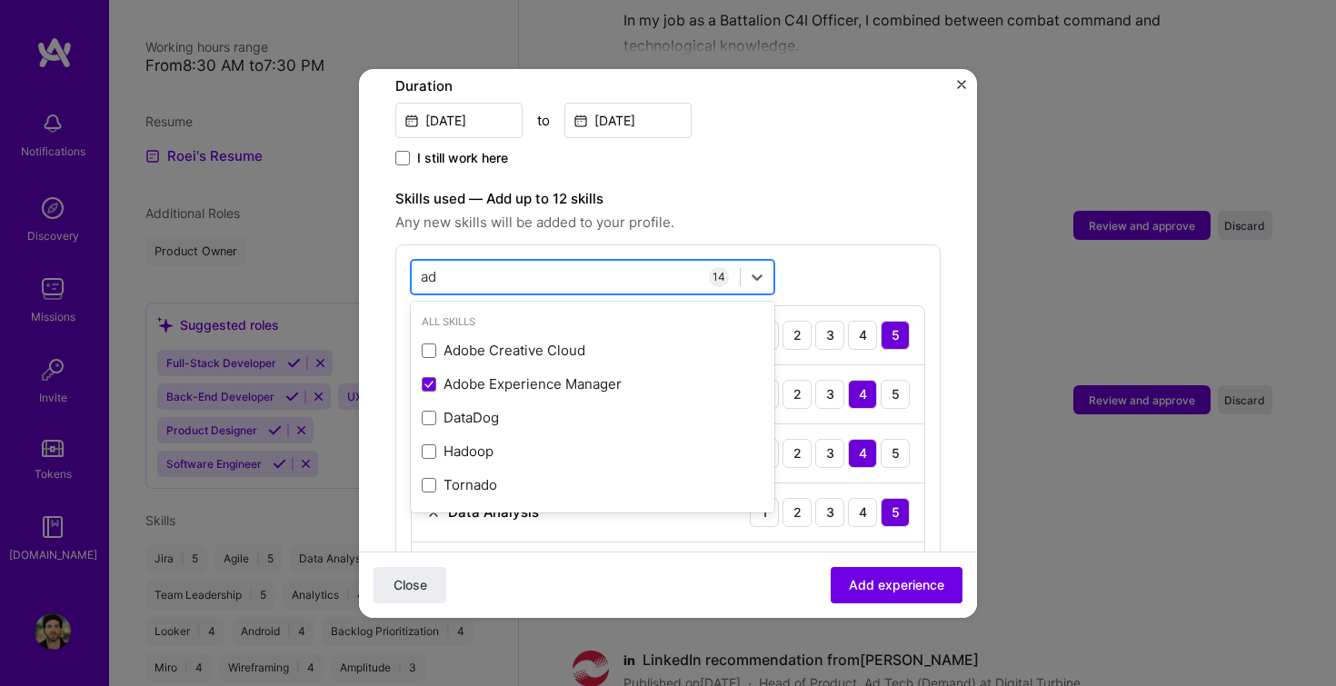
type input "a"
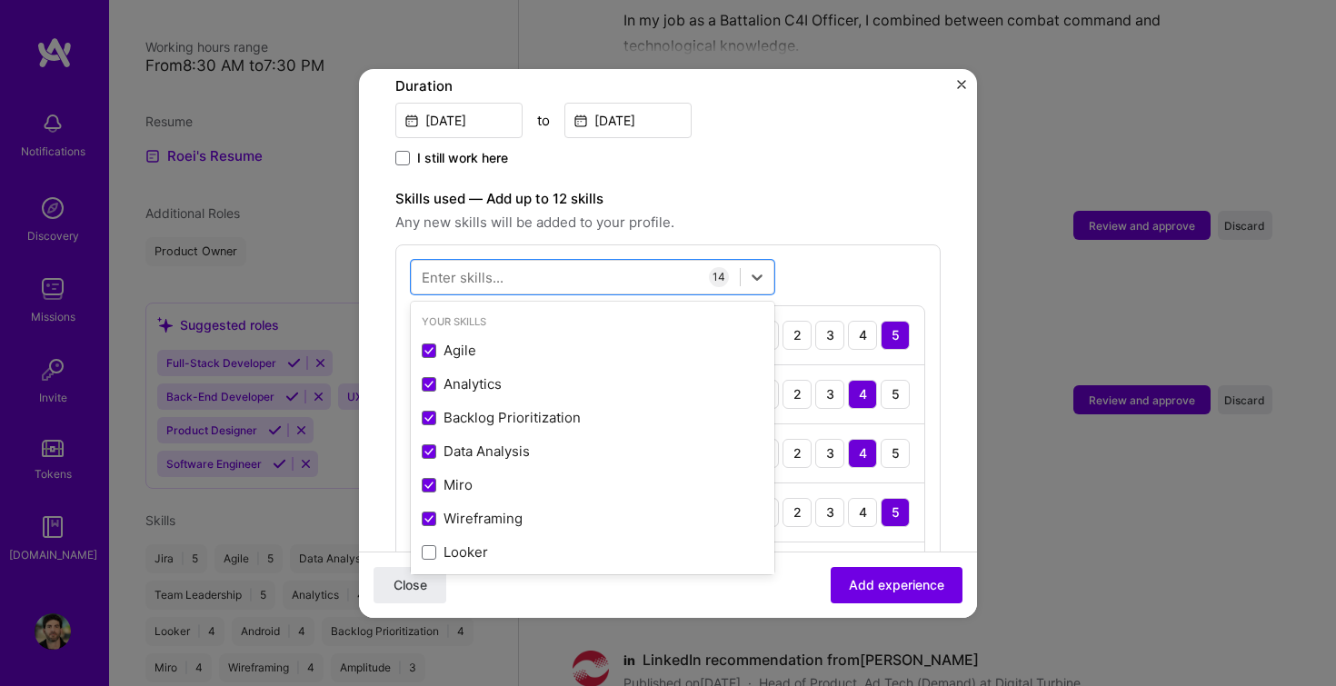
click at [869, 188] on label "Skills used — Add up to 12 skills" at bounding box center [667, 199] width 545 height 22
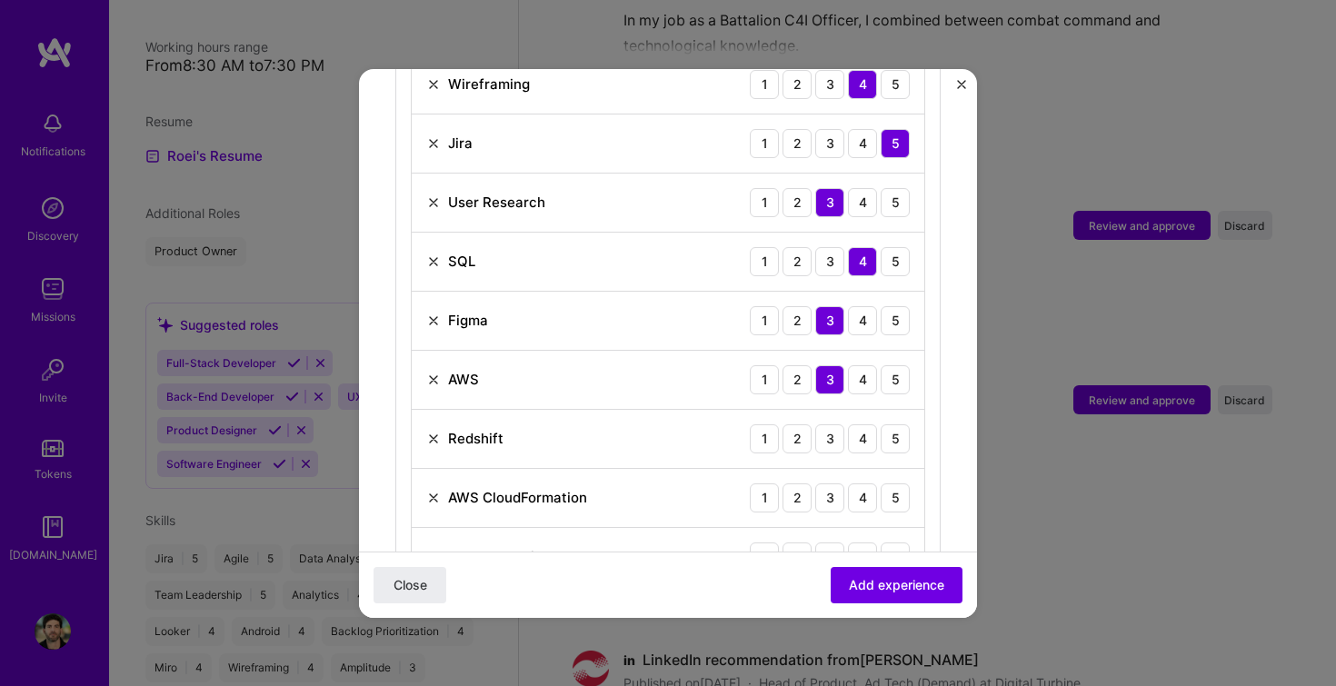
scroll to position [1186, 0]
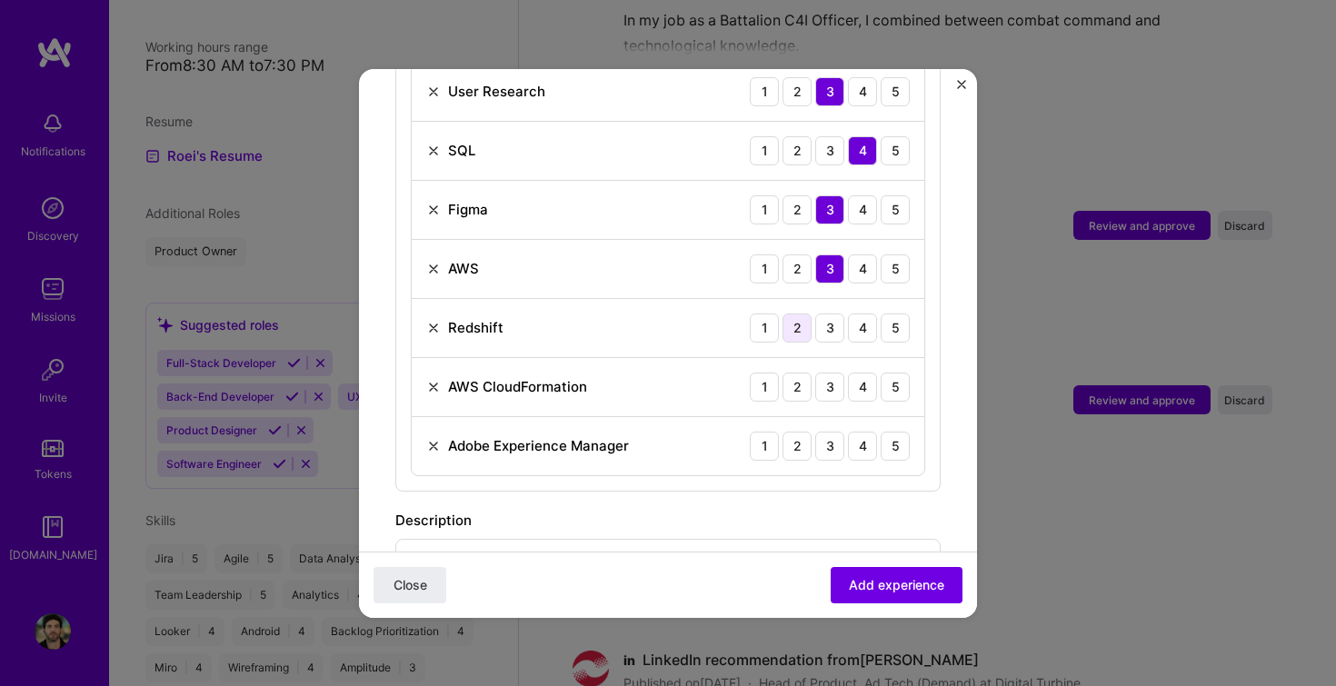
click at [783, 314] on div "2" at bounding box center [797, 328] width 29 height 29
click at [815, 373] on div "3" at bounding box center [829, 387] width 29 height 29
click at [815, 432] on div "3" at bounding box center [829, 446] width 29 height 29
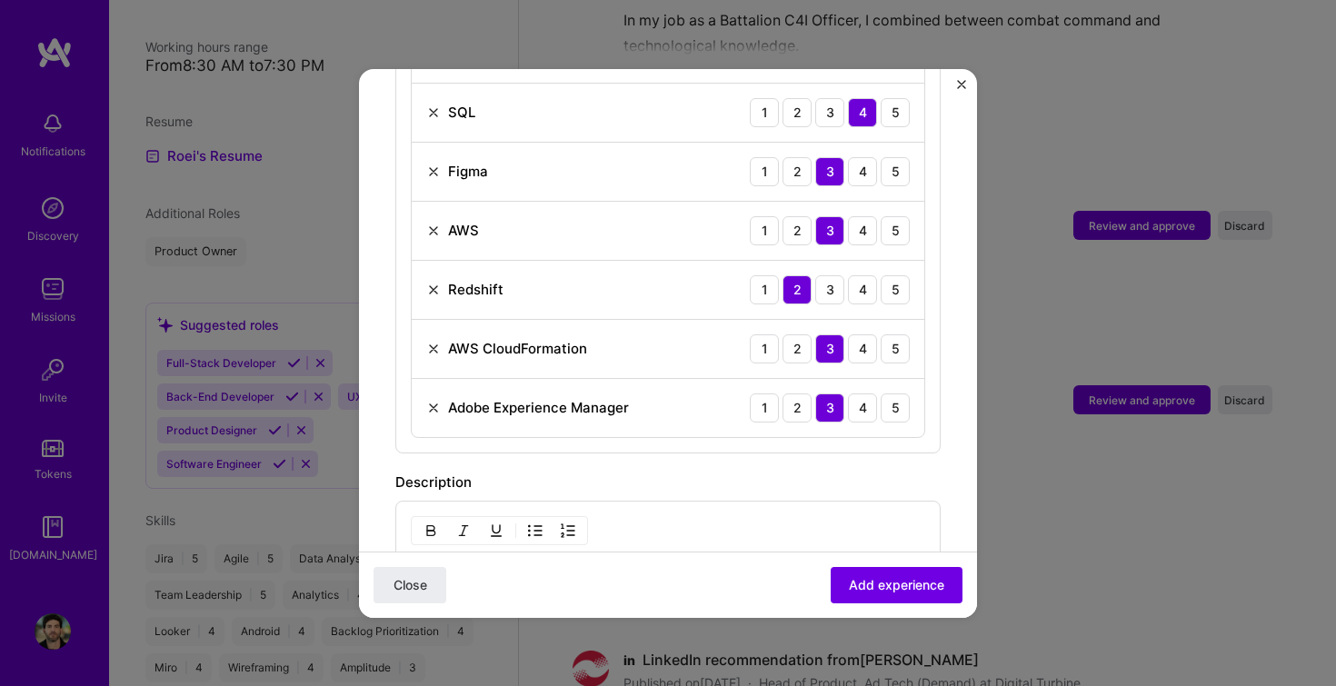
scroll to position [1239, 0]
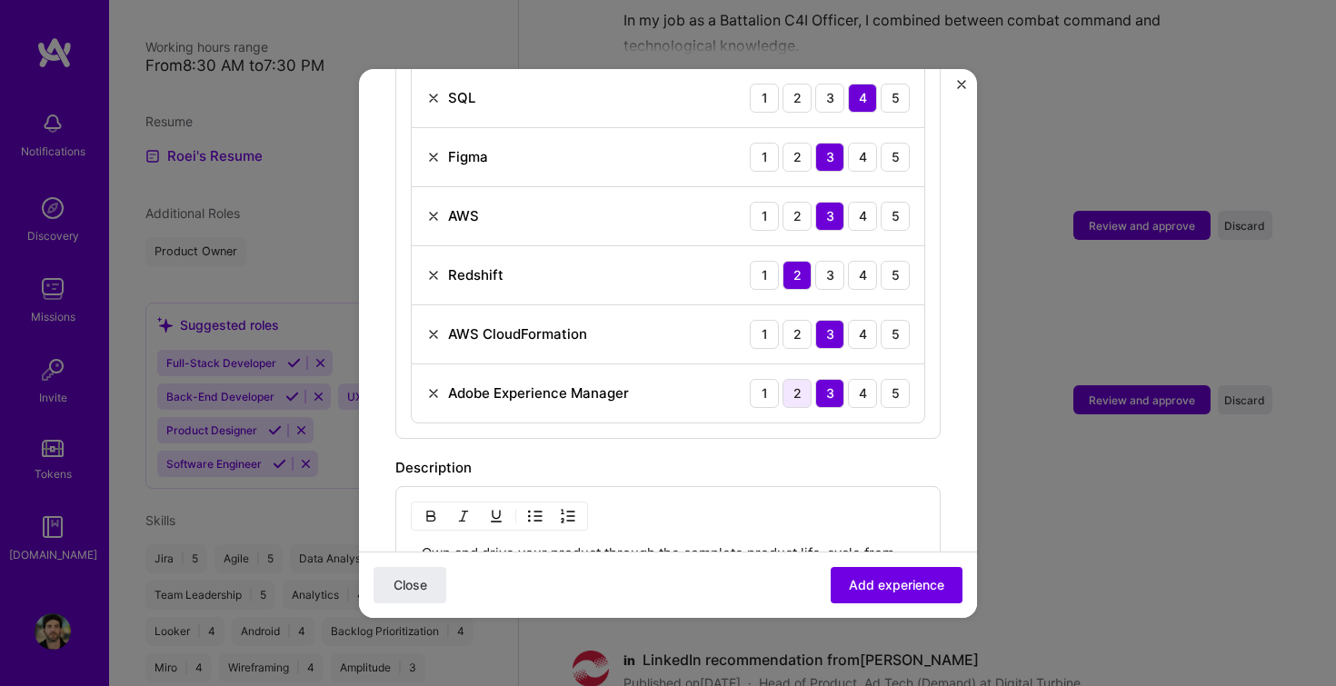
click at [783, 379] on div "2" at bounding box center [797, 393] width 29 height 29
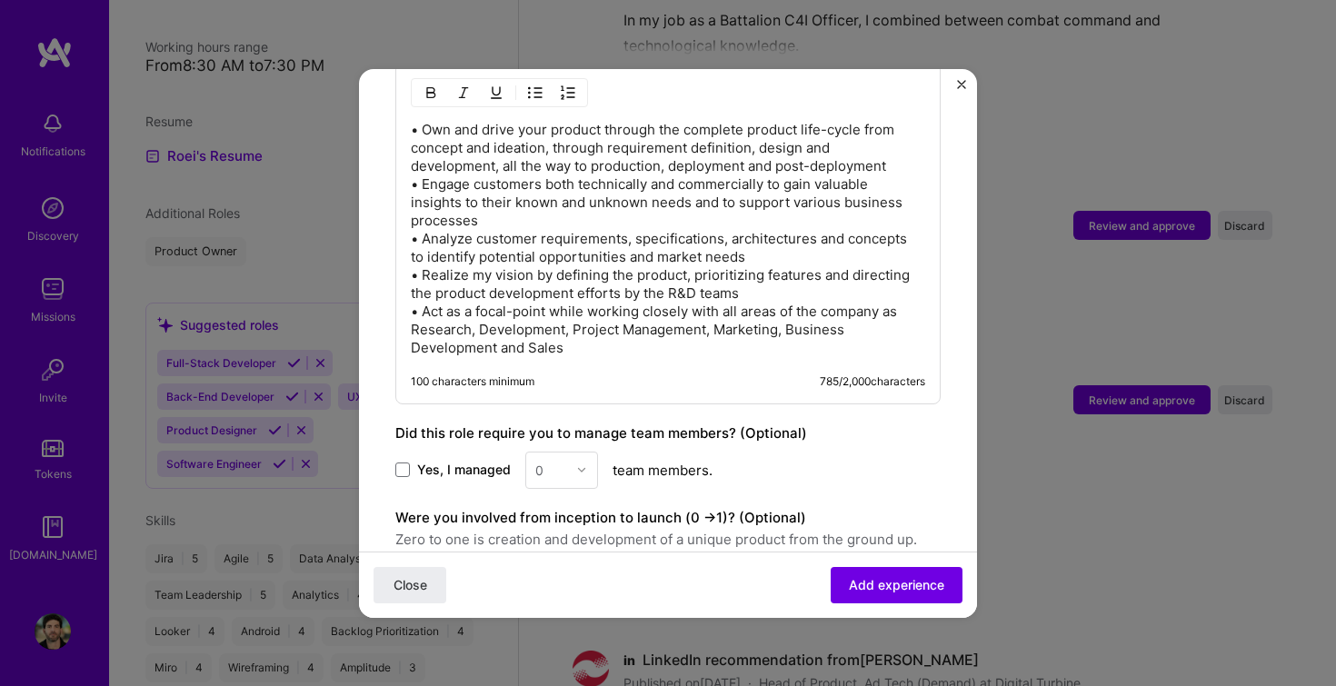
scroll to position [1824, 0]
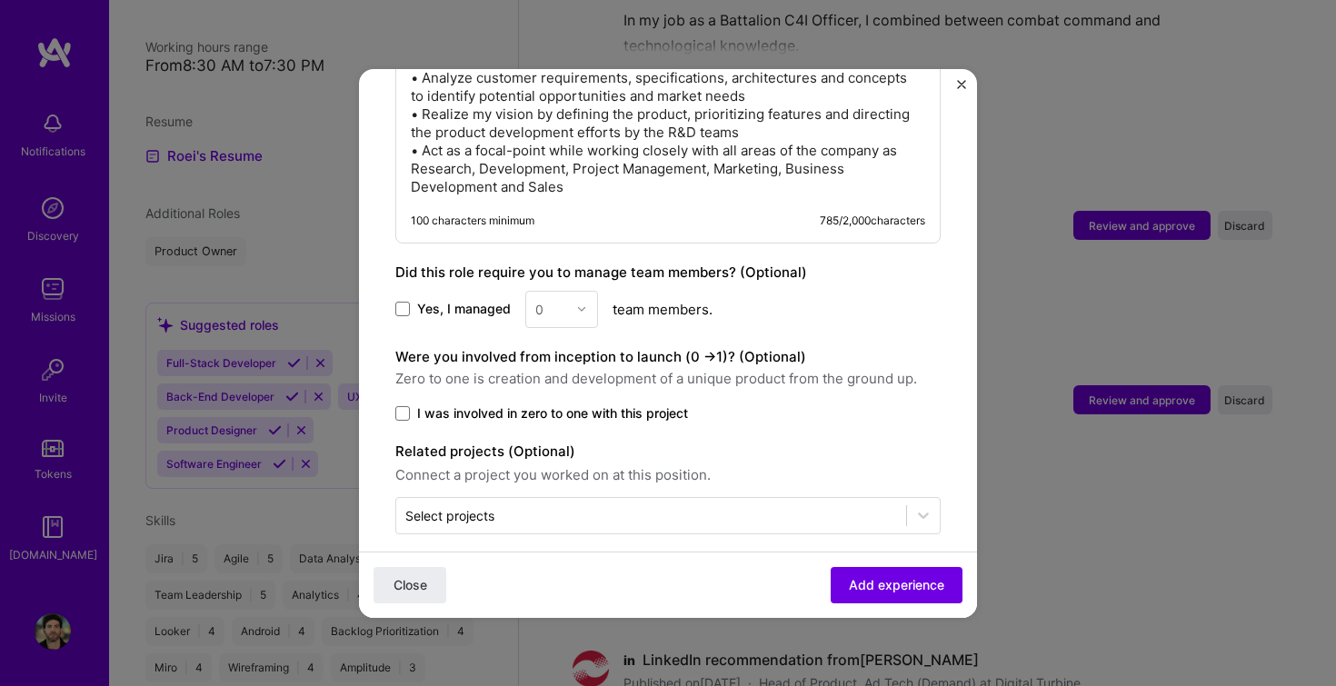
click at [410, 405] on label "I was involved in zero to one with this project" at bounding box center [667, 414] width 545 height 18
click at [0, 0] on input "I was involved in zero to one with this project" at bounding box center [0, 0] width 0 height 0
click at [901, 579] on span "Add experience" at bounding box center [896, 584] width 95 height 18
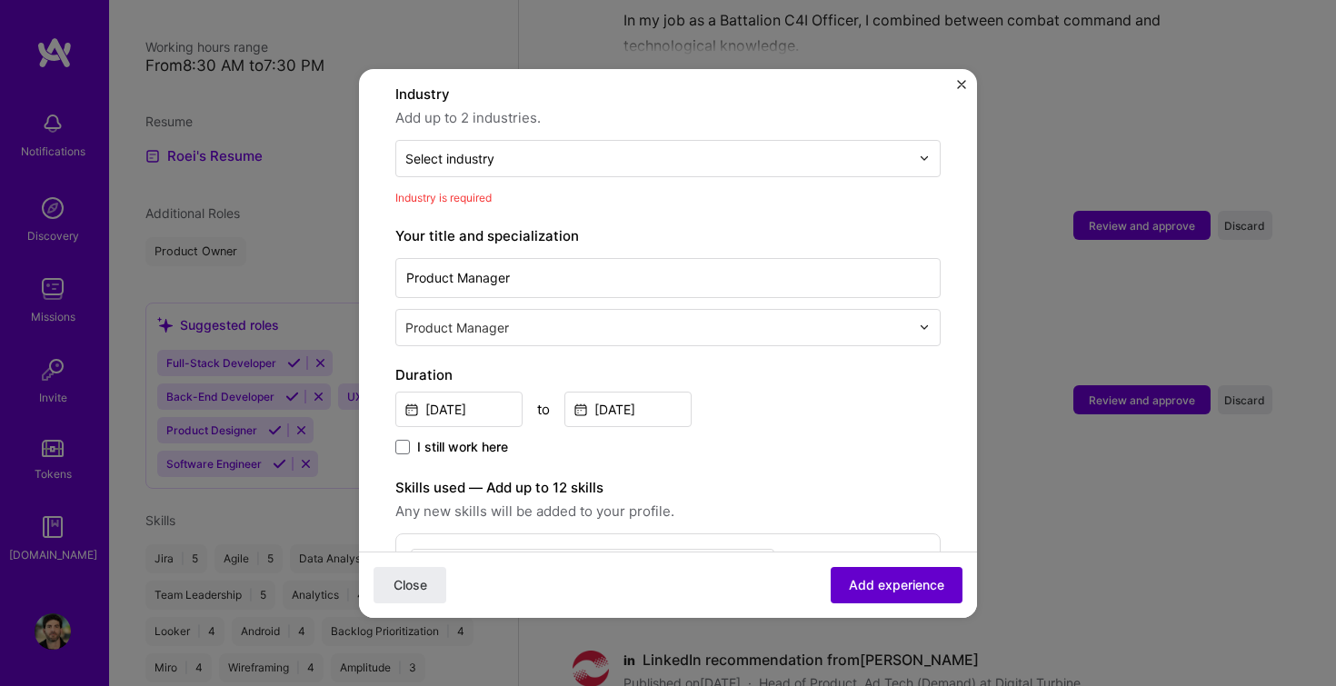
scroll to position [265, 0]
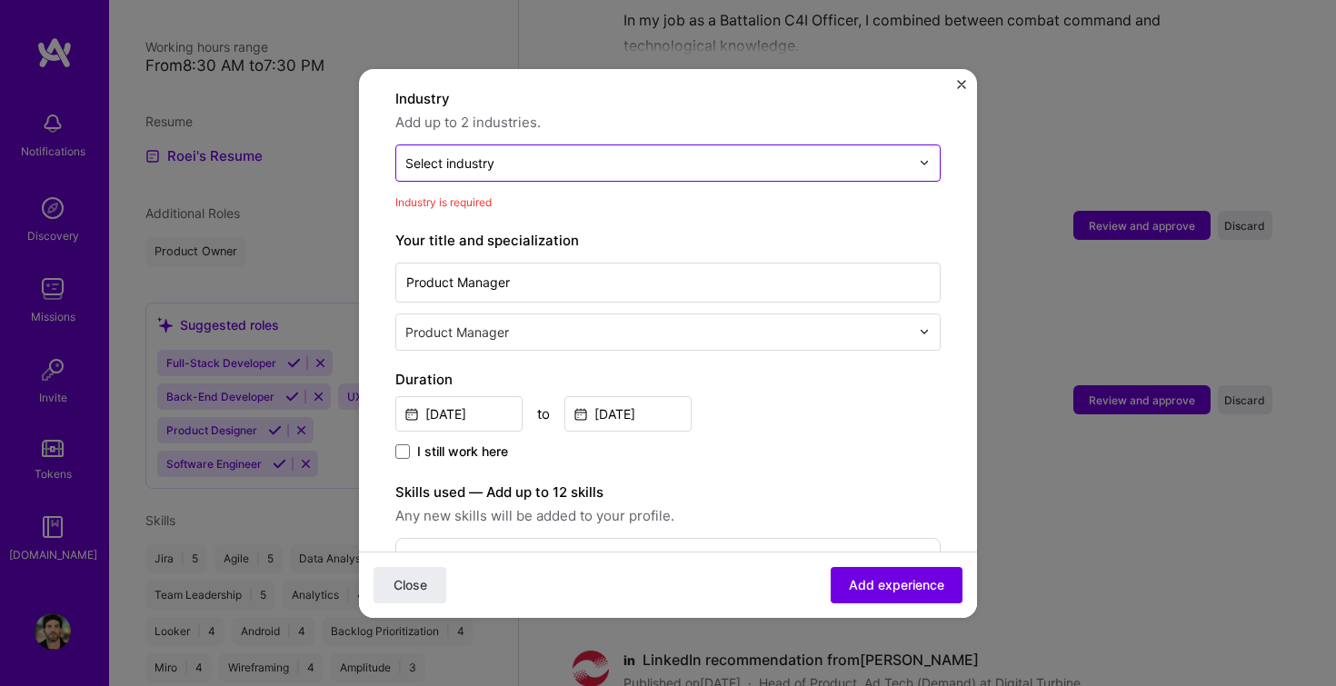
click at [529, 154] on input "text" at bounding box center [657, 163] width 505 height 19
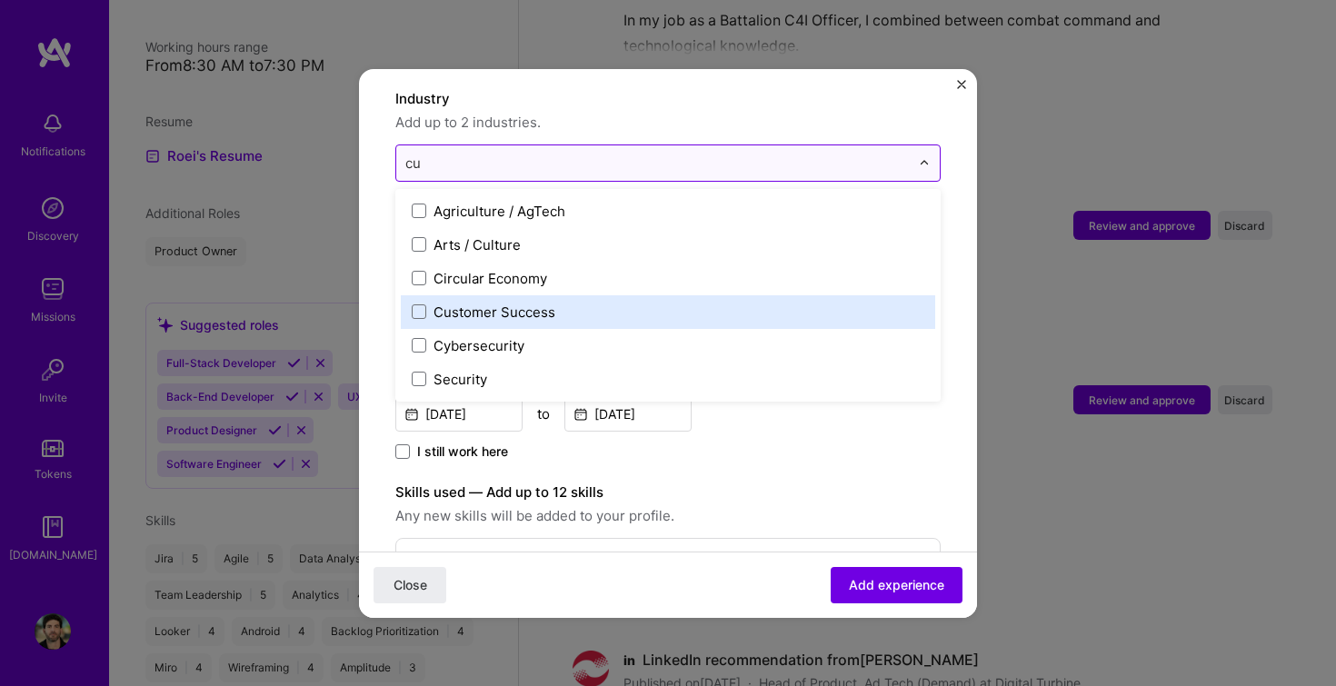
type input "c"
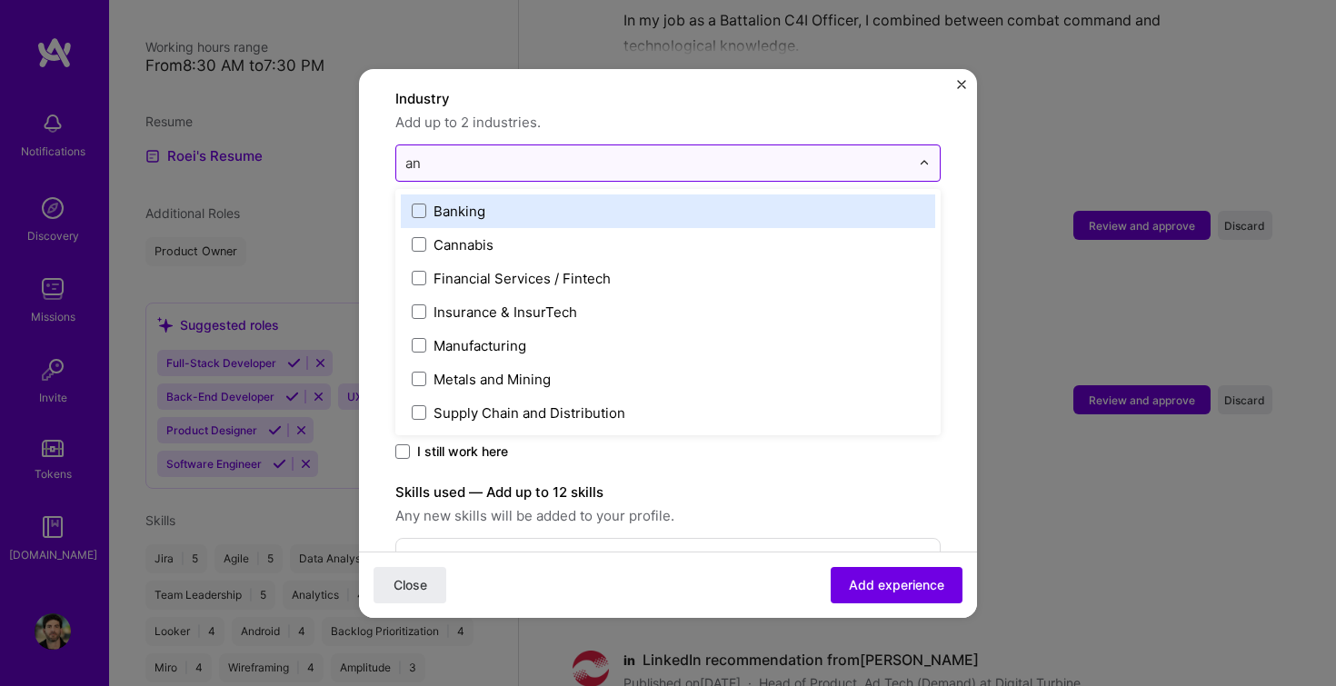
type input "a"
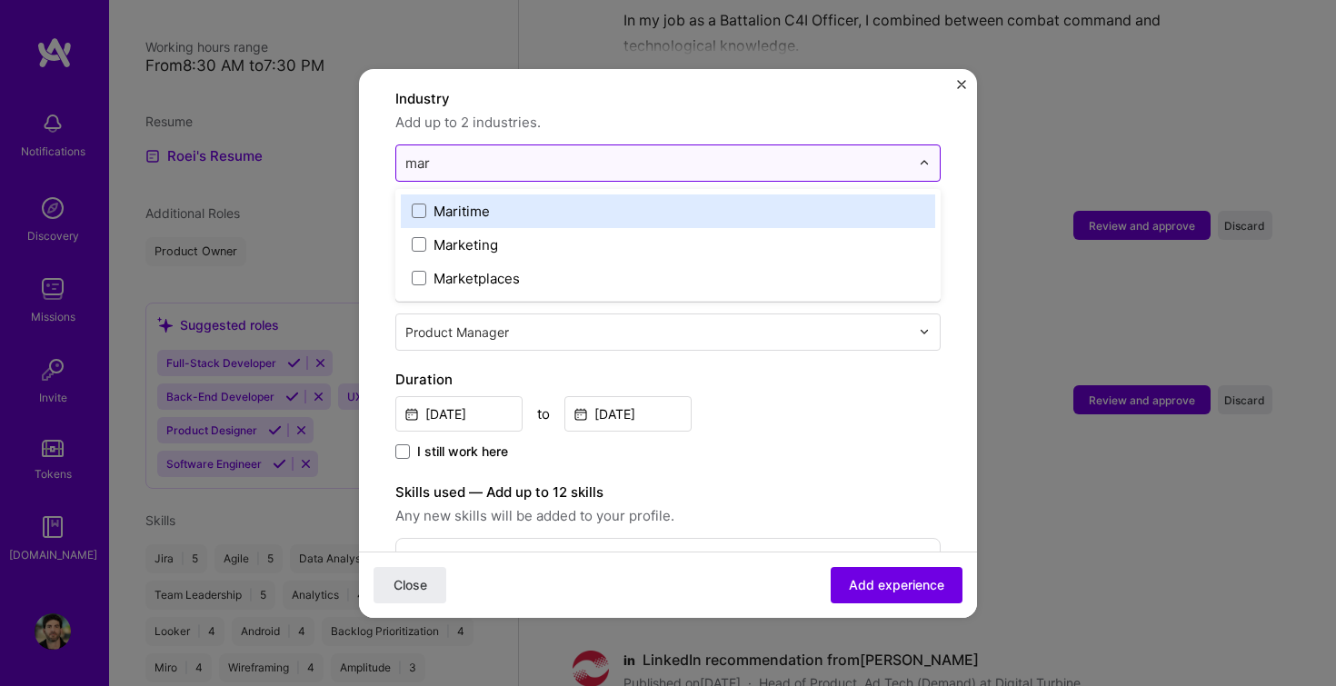
type input "mark"
click at [476, 202] on div "Marketing" at bounding box center [466, 211] width 65 height 19
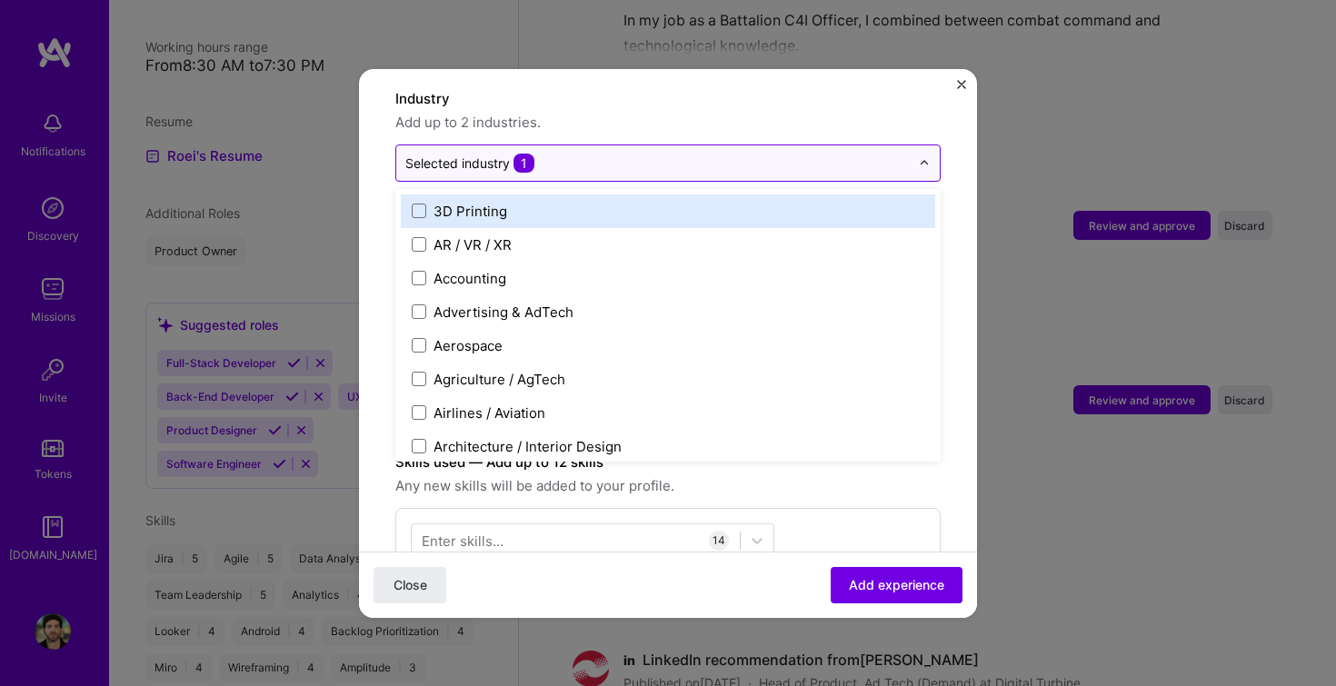
click at [585, 154] on input "text" at bounding box center [657, 163] width 505 height 19
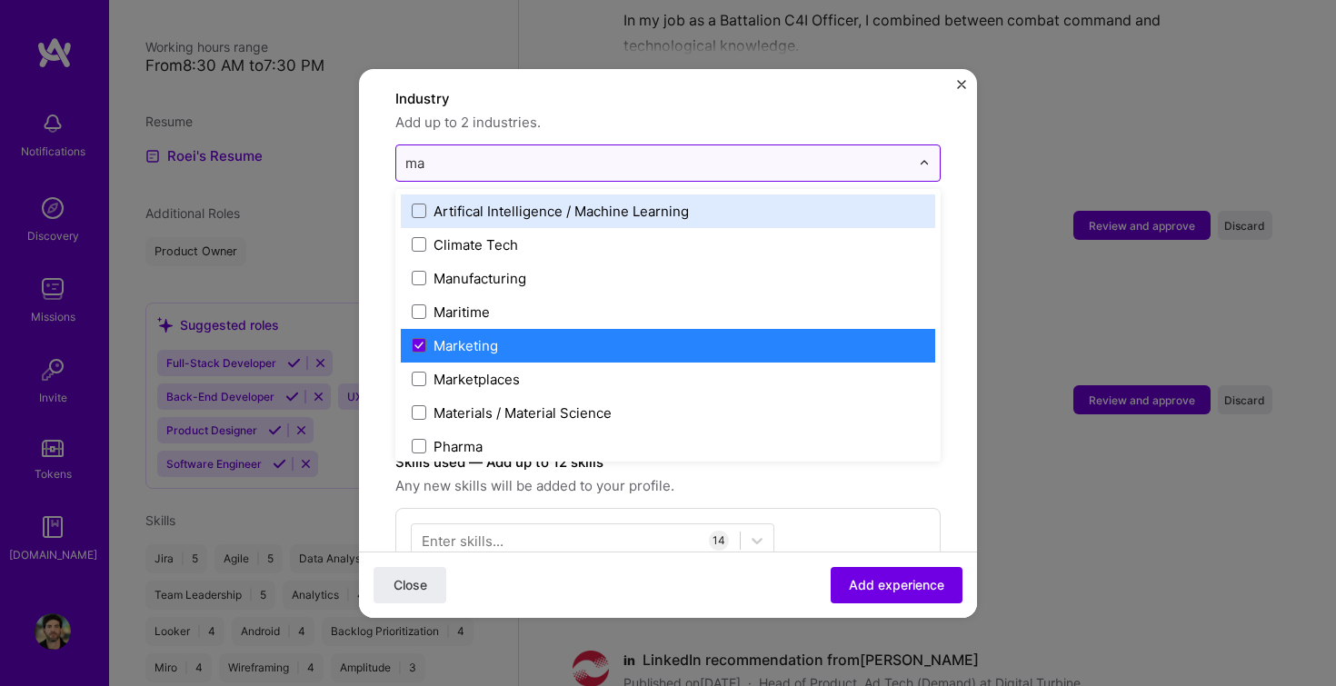
type input "mar"
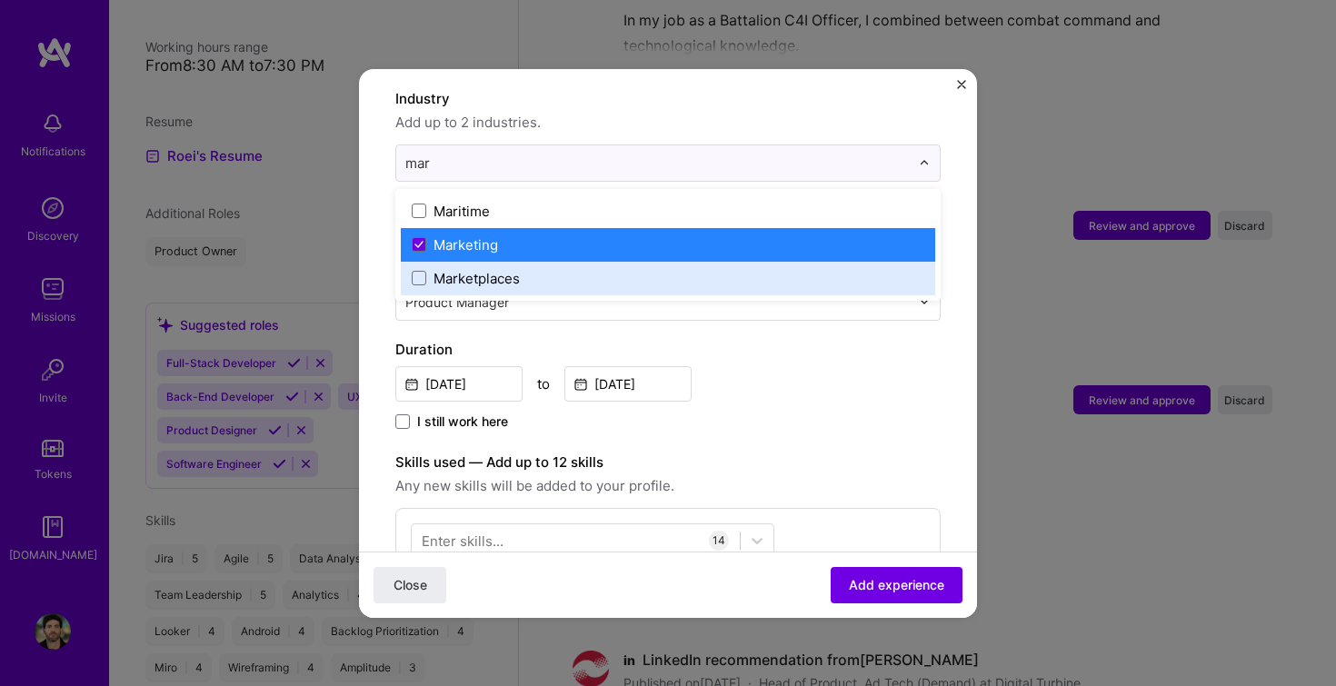
click at [506, 269] on div "Marketplaces" at bounding box center [477, 278] width 86 height 19
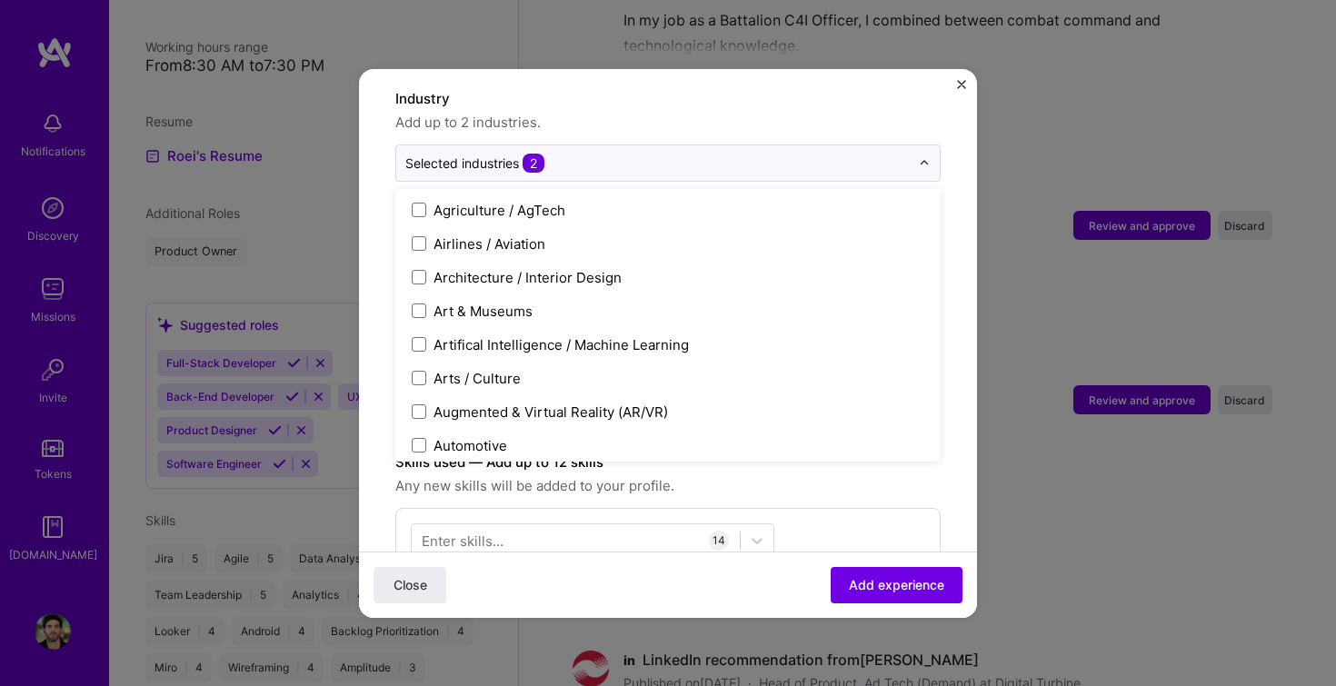
scroll to position [0, 0]
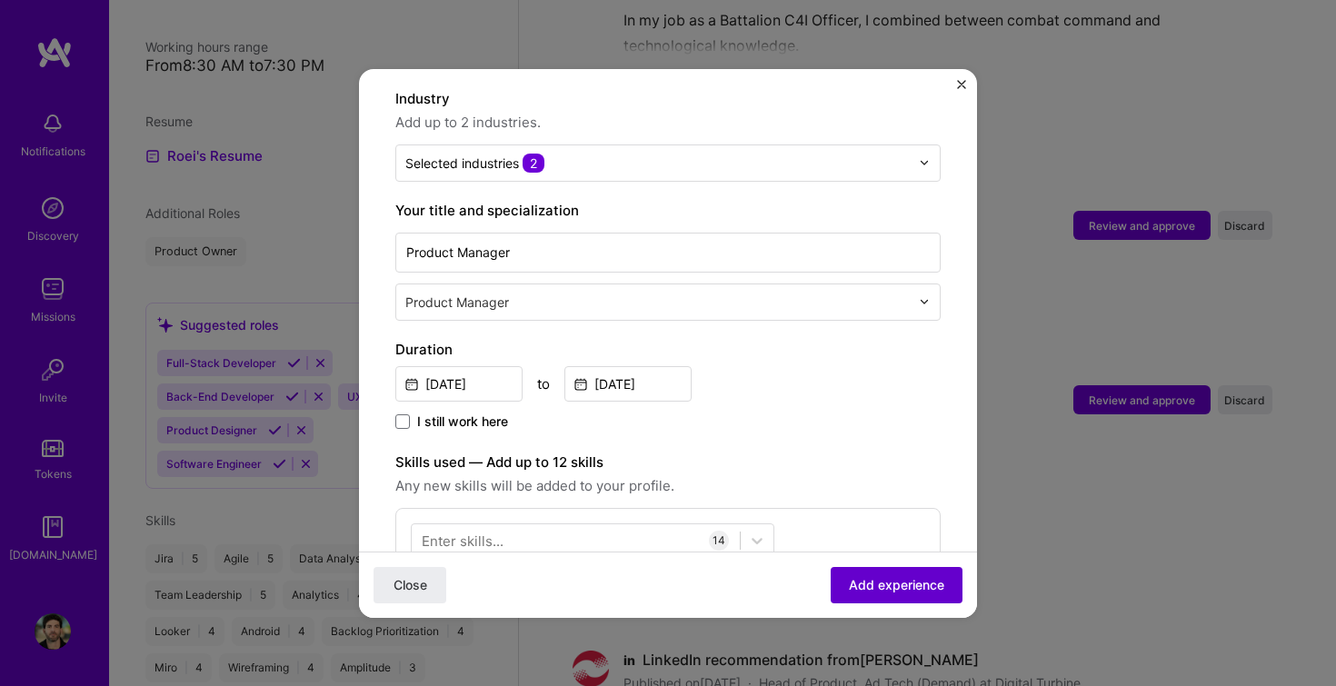
click at [908, 584] on span "Add experience" at bounding box center [896, 584] width 95 height 18
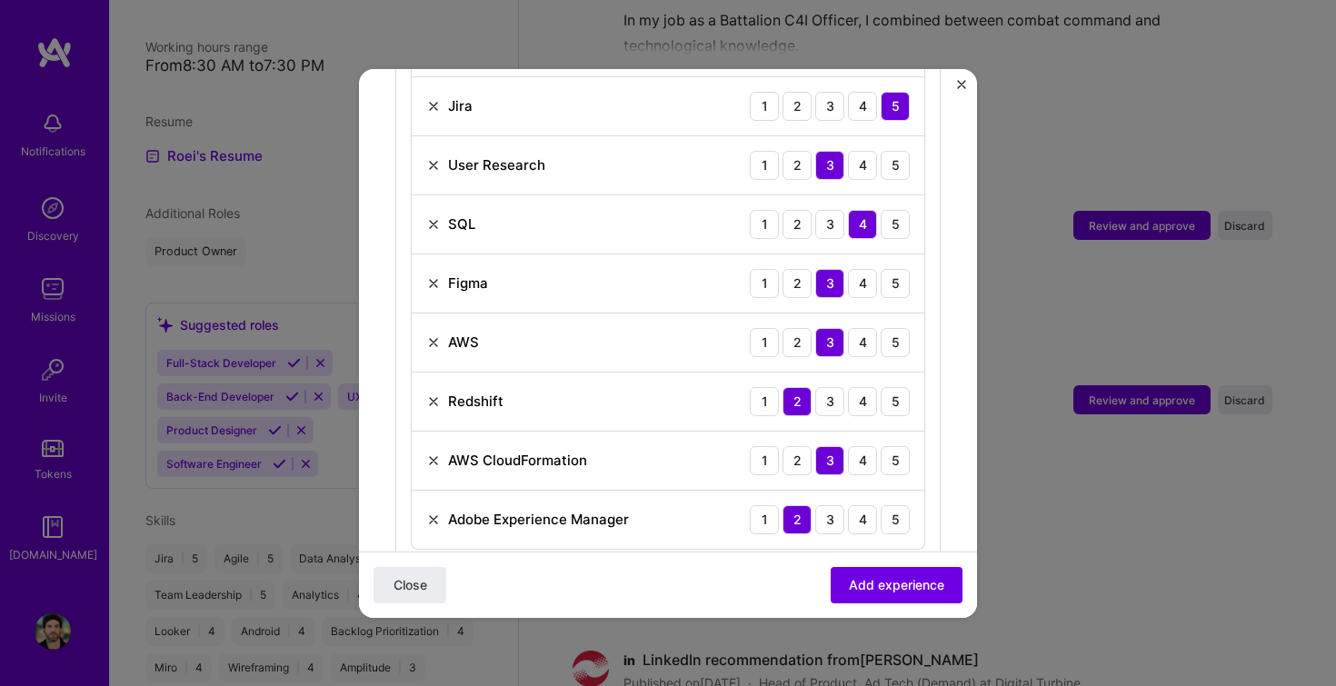
scroll to position [1209, 0]
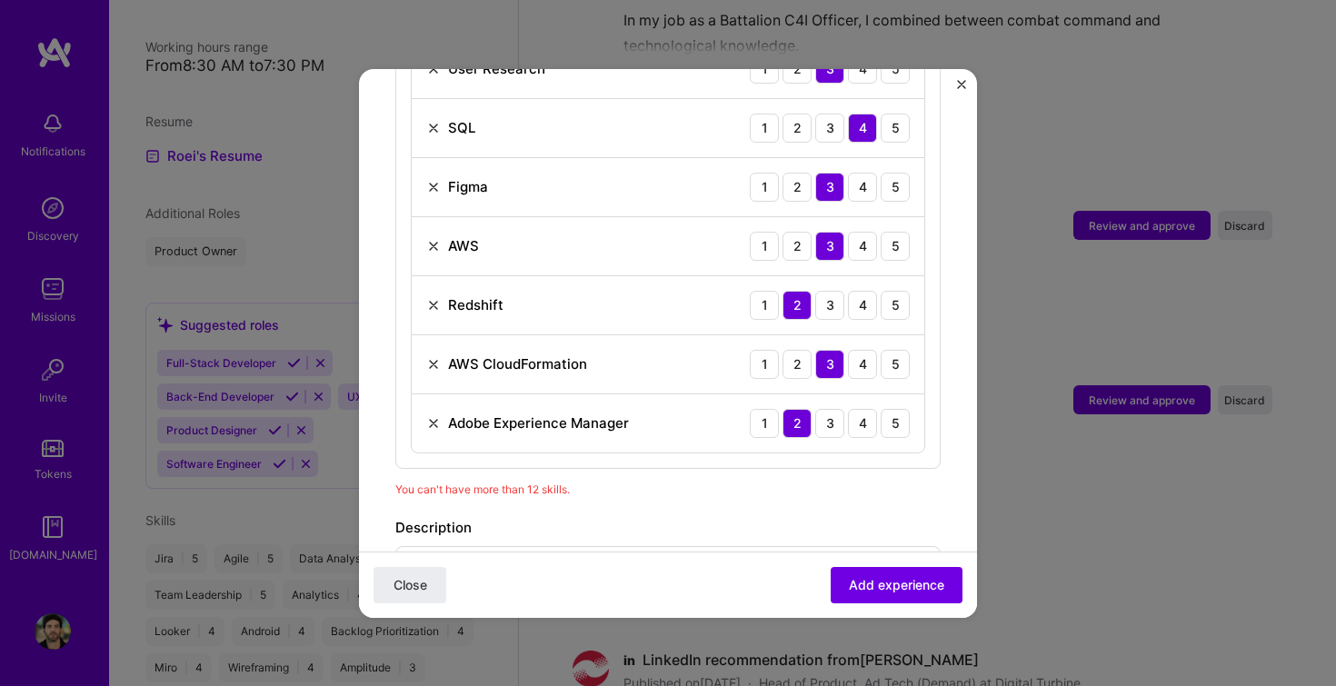
click at [431, 298] on img at bounding box center [433, 305] width 15 height 15
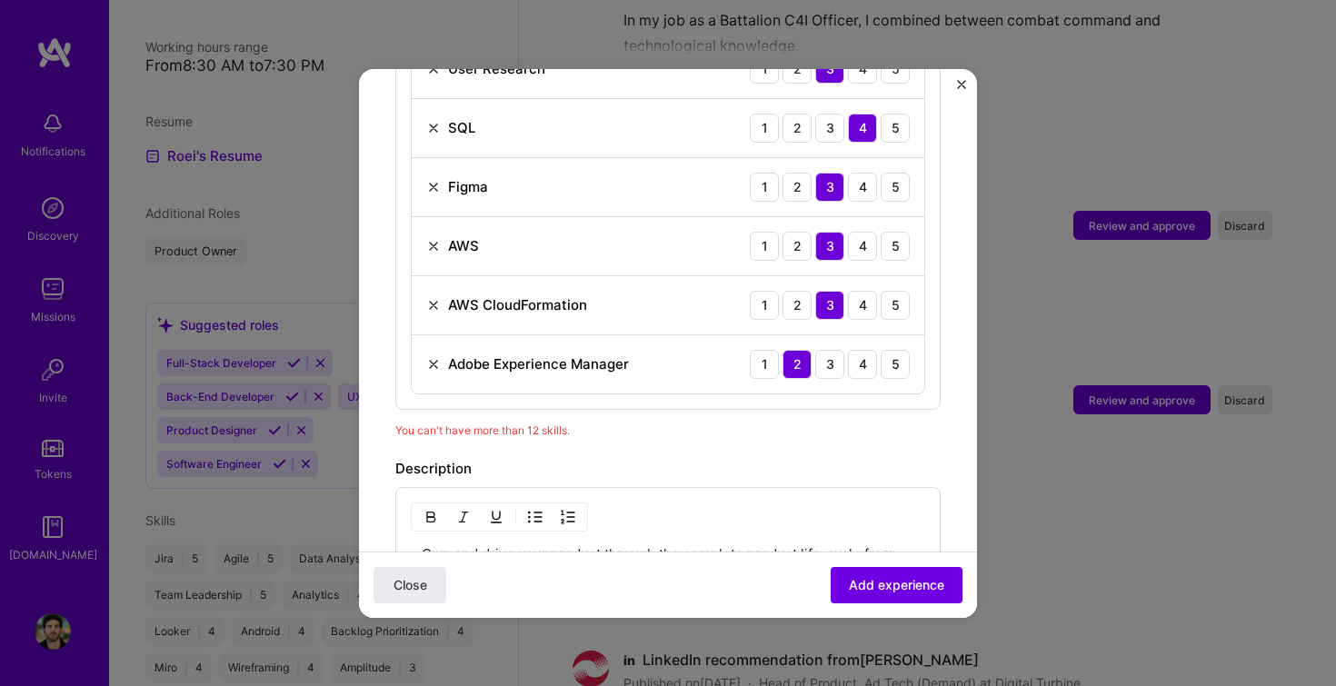
click at [437, 357] on img at bounding box center [433, 364] width 15 height 15
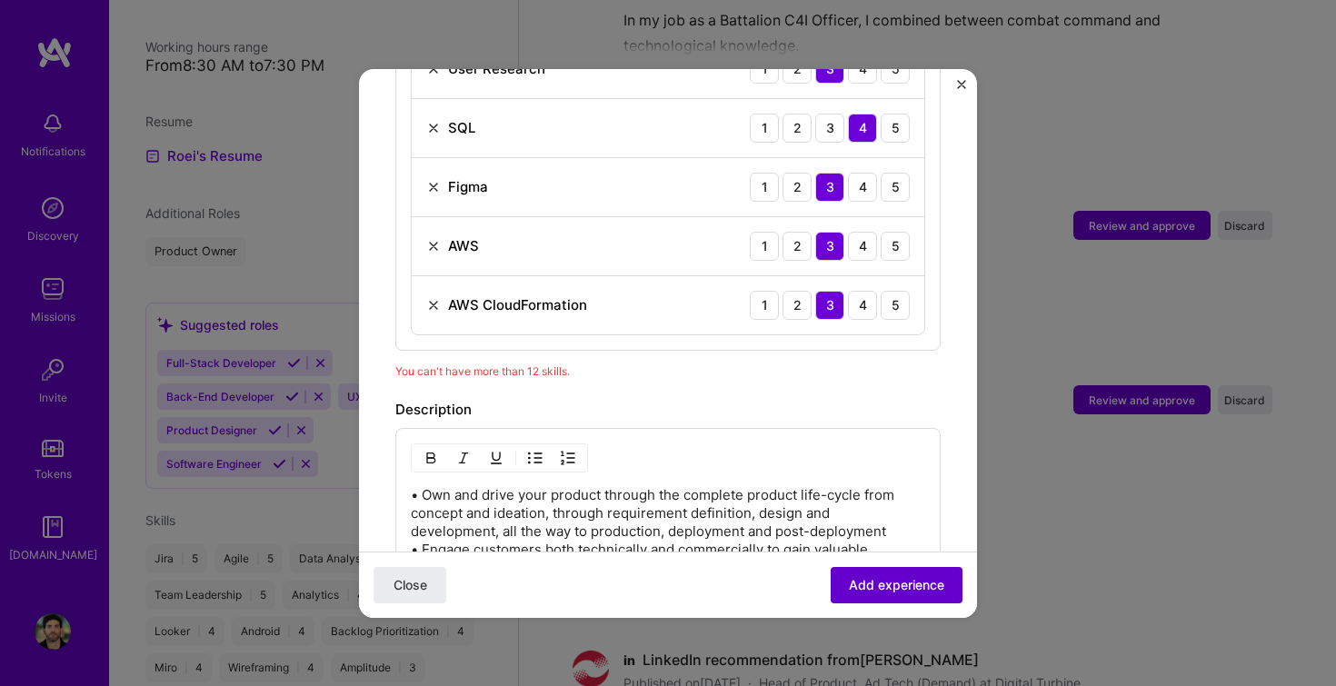
click at [889, 592] on span "Add experience" at bounding box center [896, 584] width 95 height 18
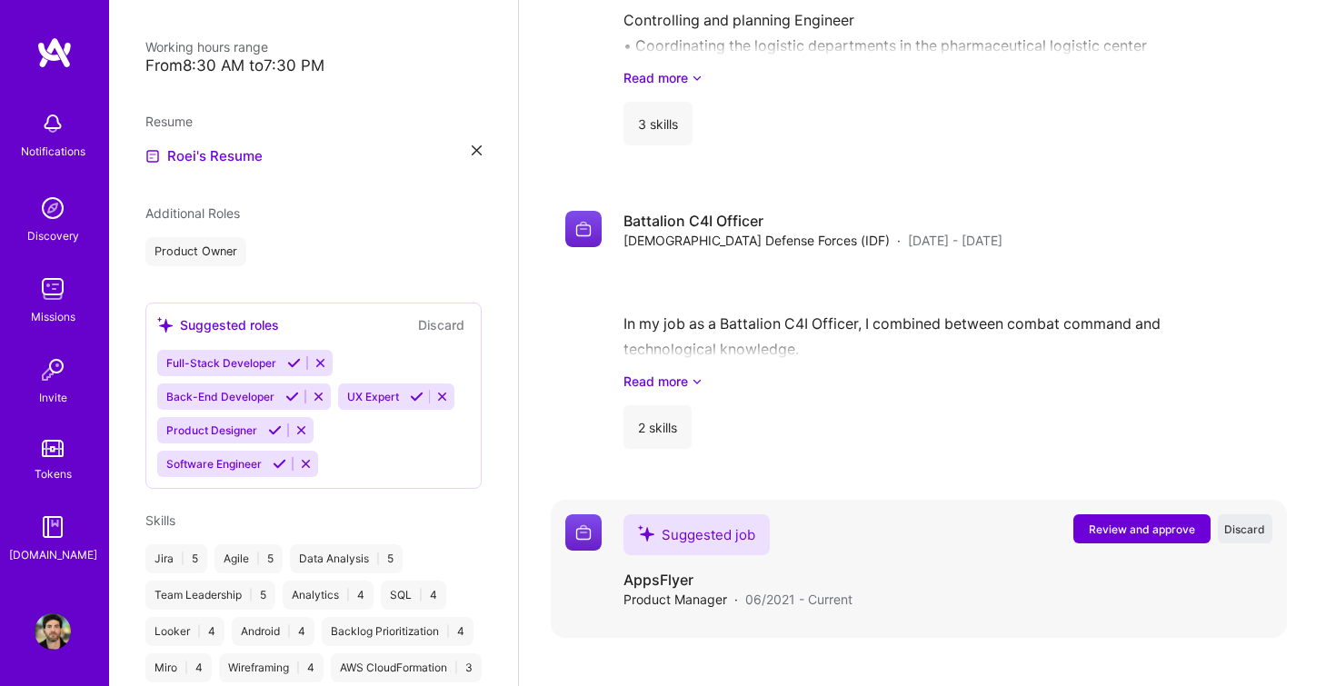
click at [1122, 522] on span "Review and approve" at bounding box center [1142, 529] width 106 height 15
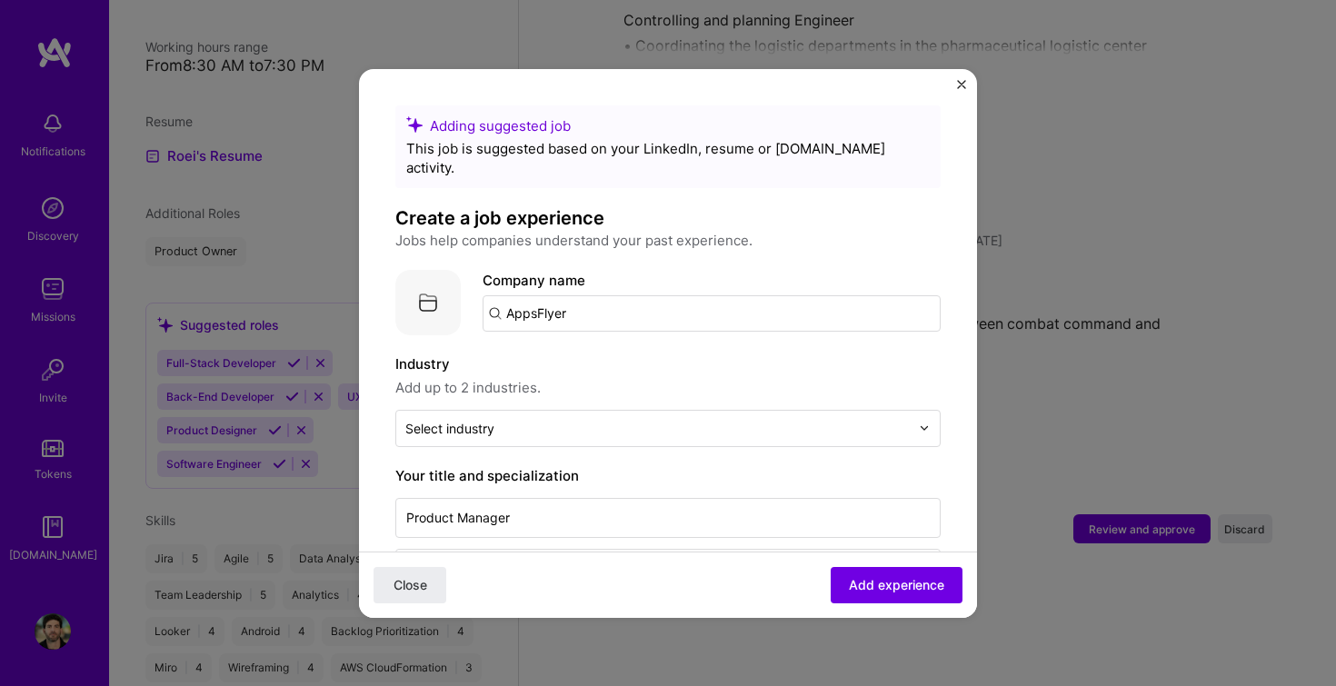
click at [595, 305] on input "AppsFlyer" at bounding box center [712, 313] width 458 height 36
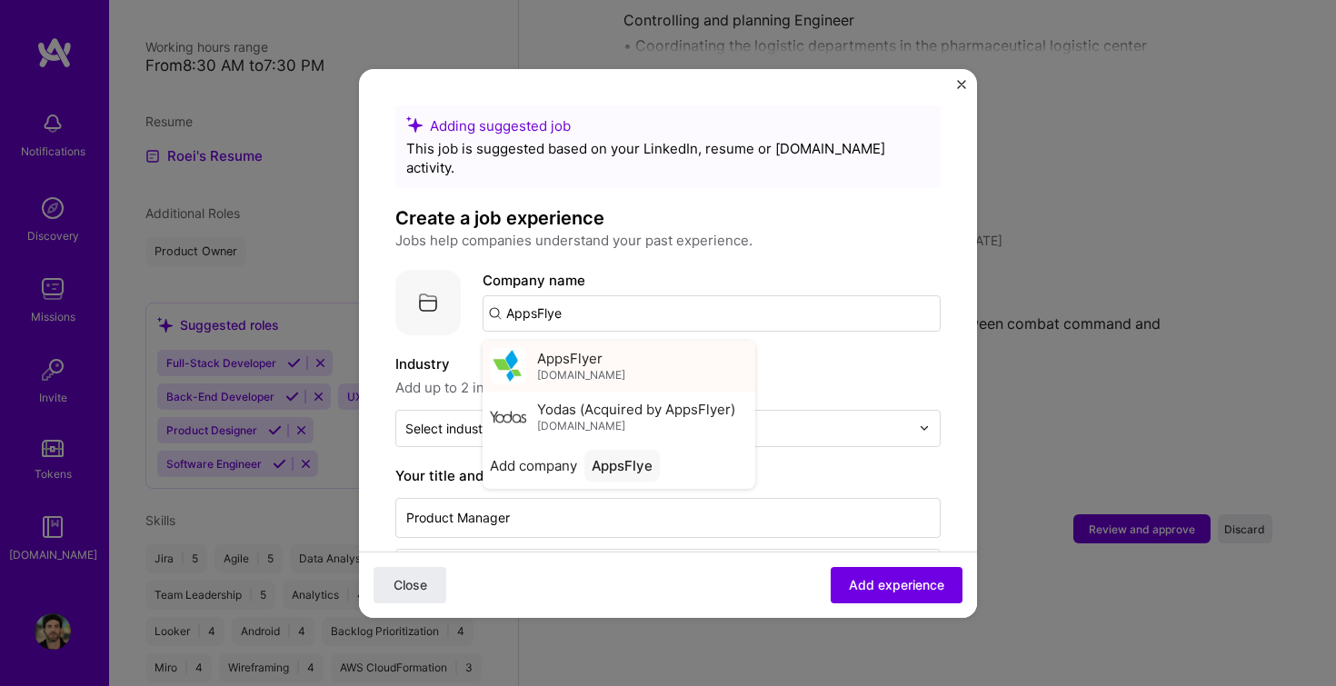
click at [583, 368] on span "[DOMAIN_NAME]" at bounding box center [581, 375] width 88 height 15
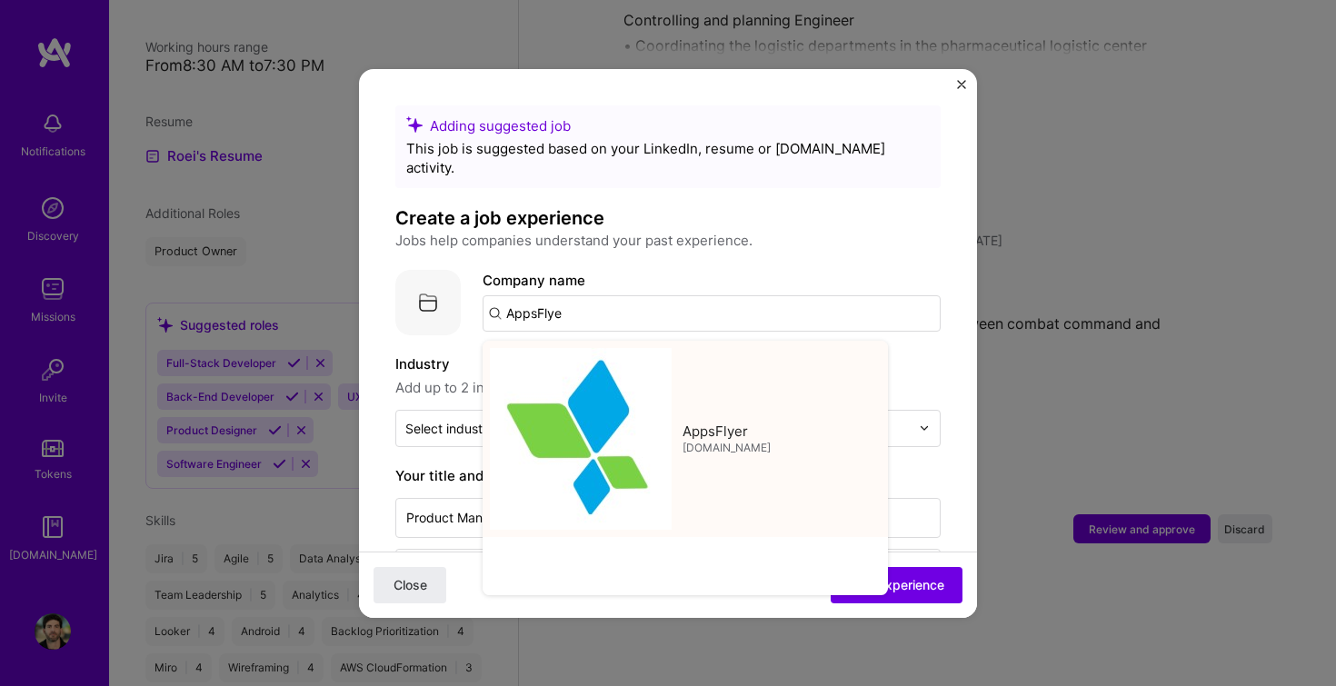
type input "AppsFlyer"
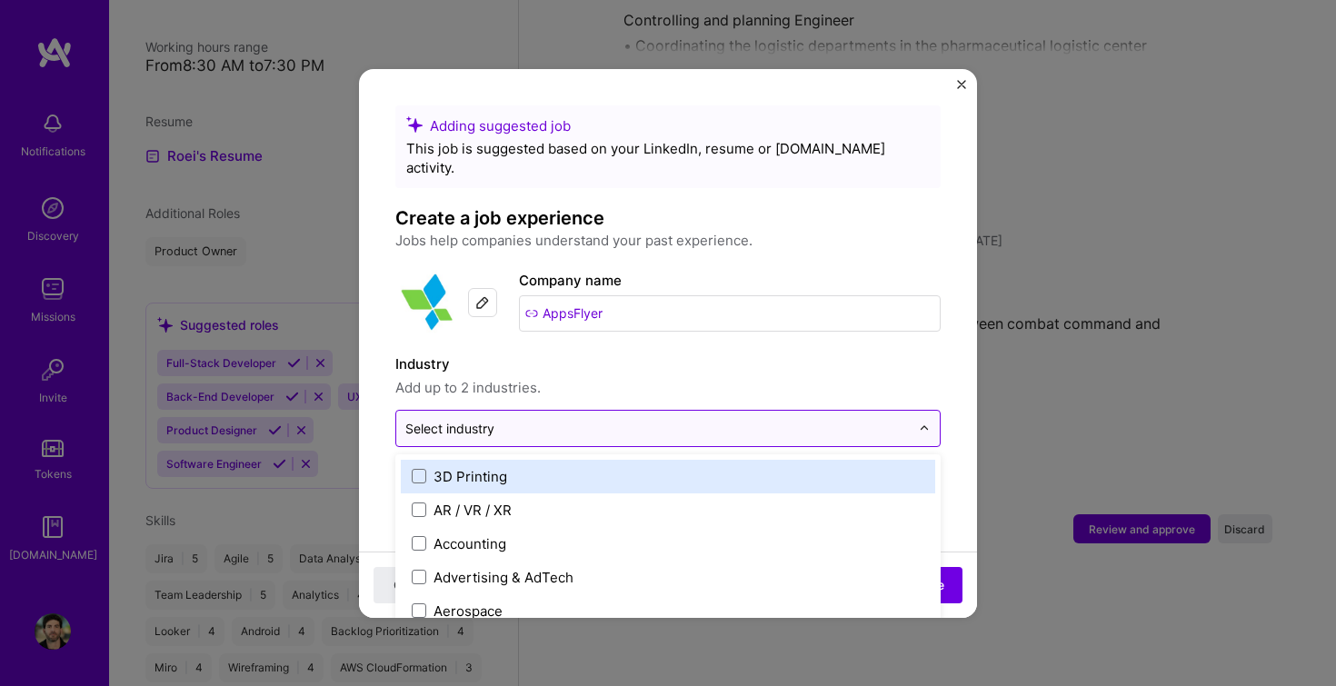
click at [553, 411] on div "Select industry 0" at bounding box center [657, 428] width 523 height 35
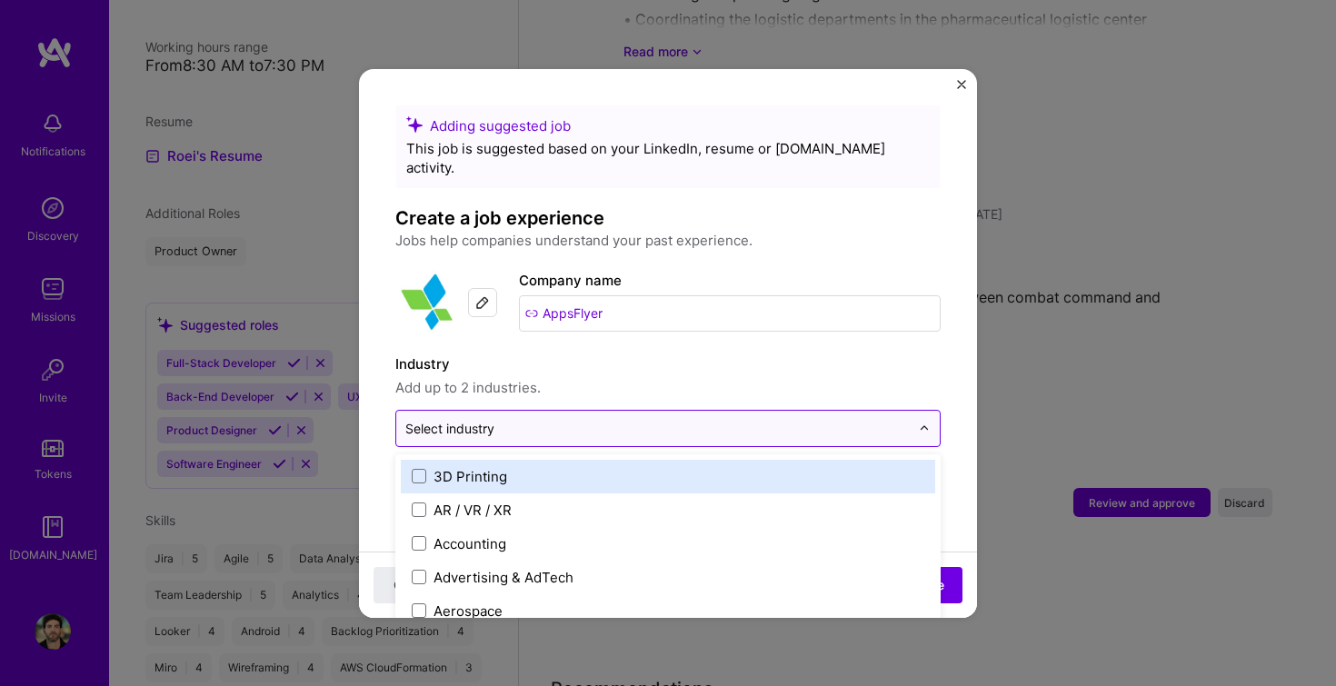
scroll to position [3090, 0]
type input "ad"
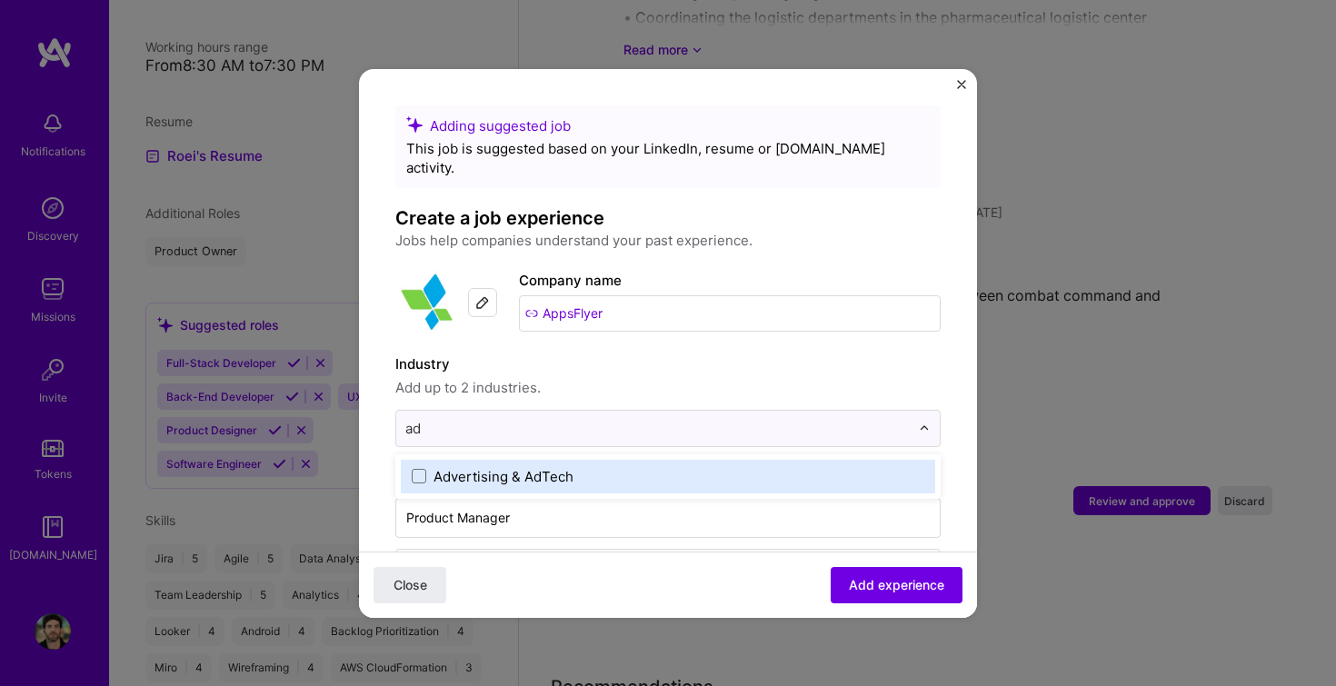
click at [494, 467] on div "Advertising & AdTech" at bounding box center [504, 476] width 140 height 19
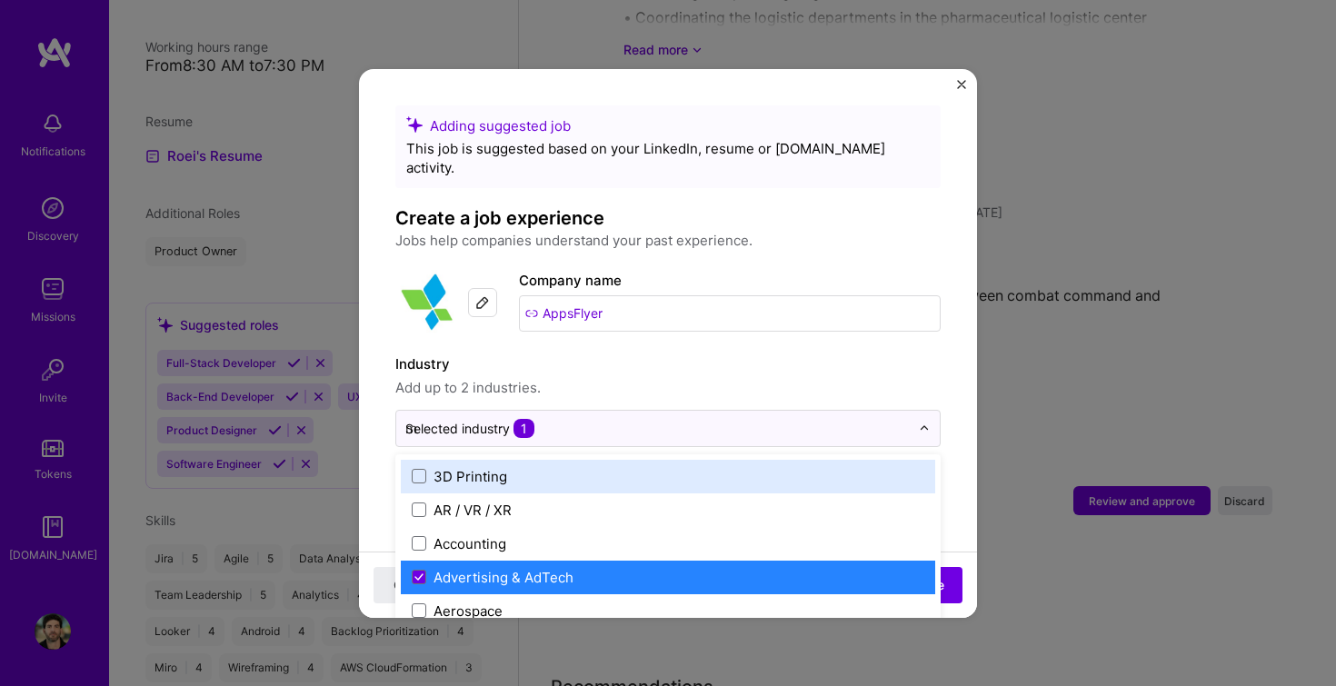
type input "ma"
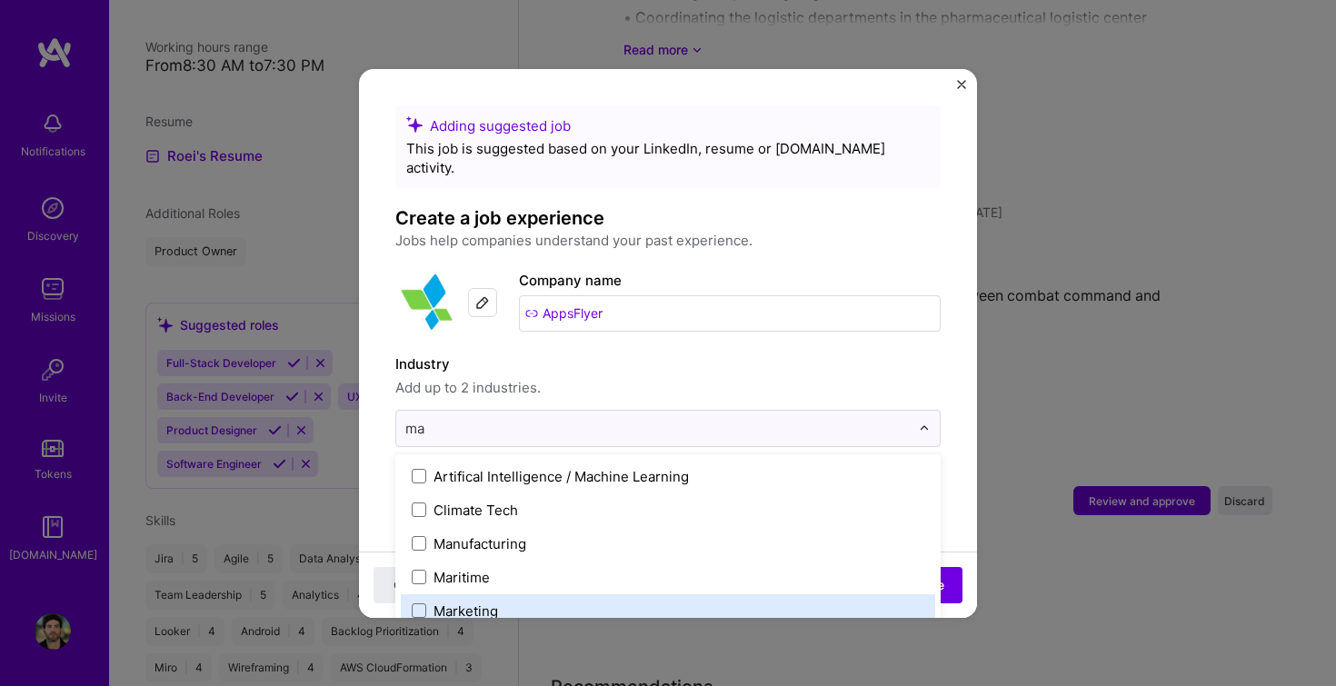
click at [550, 602] on label "Marketing" at bounding box center [668, 611] width 513 height 19
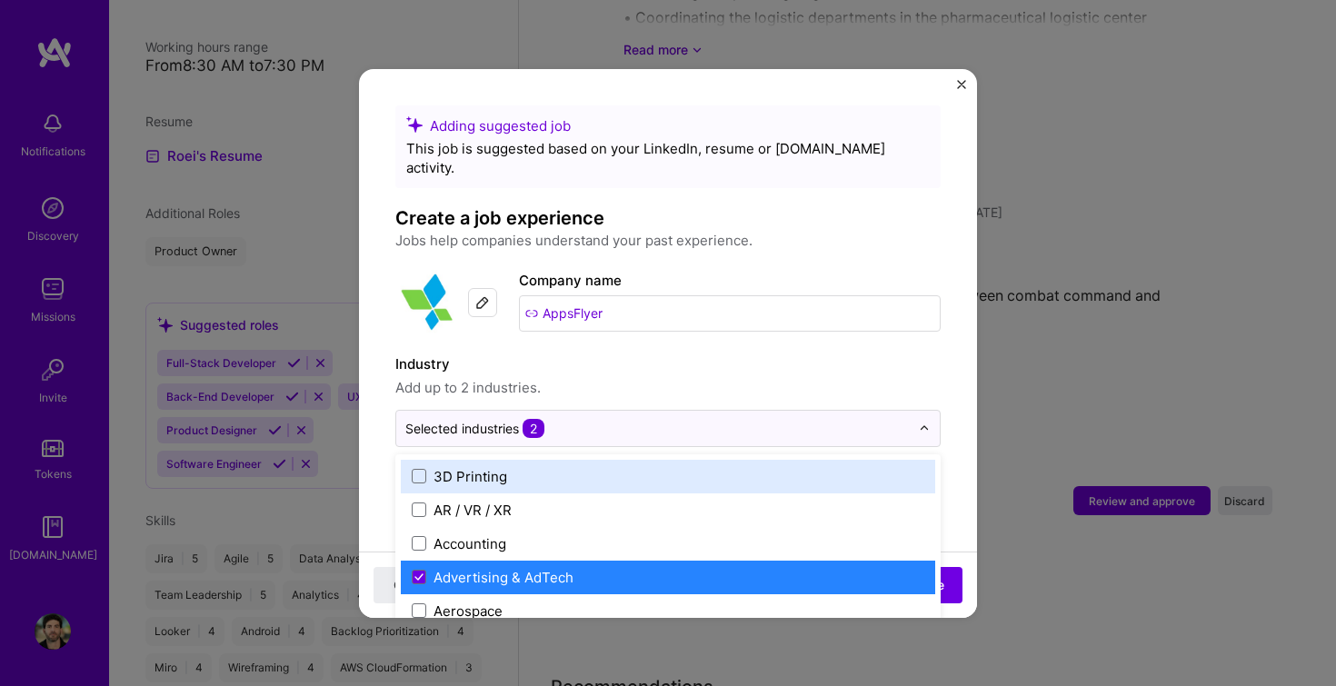
click at [721, 377] on span "Add up to 2 industries." at bounding box center [667, 388] width 545 height 22
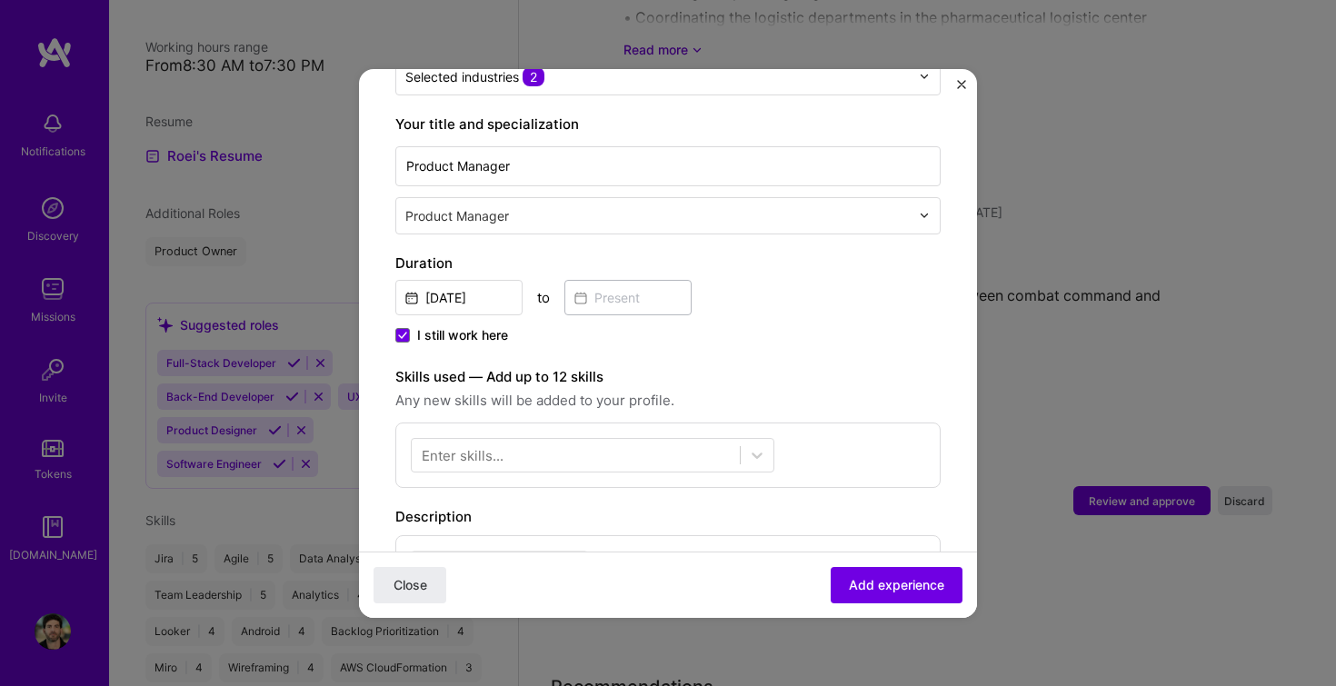
scroll to position [356, 0]
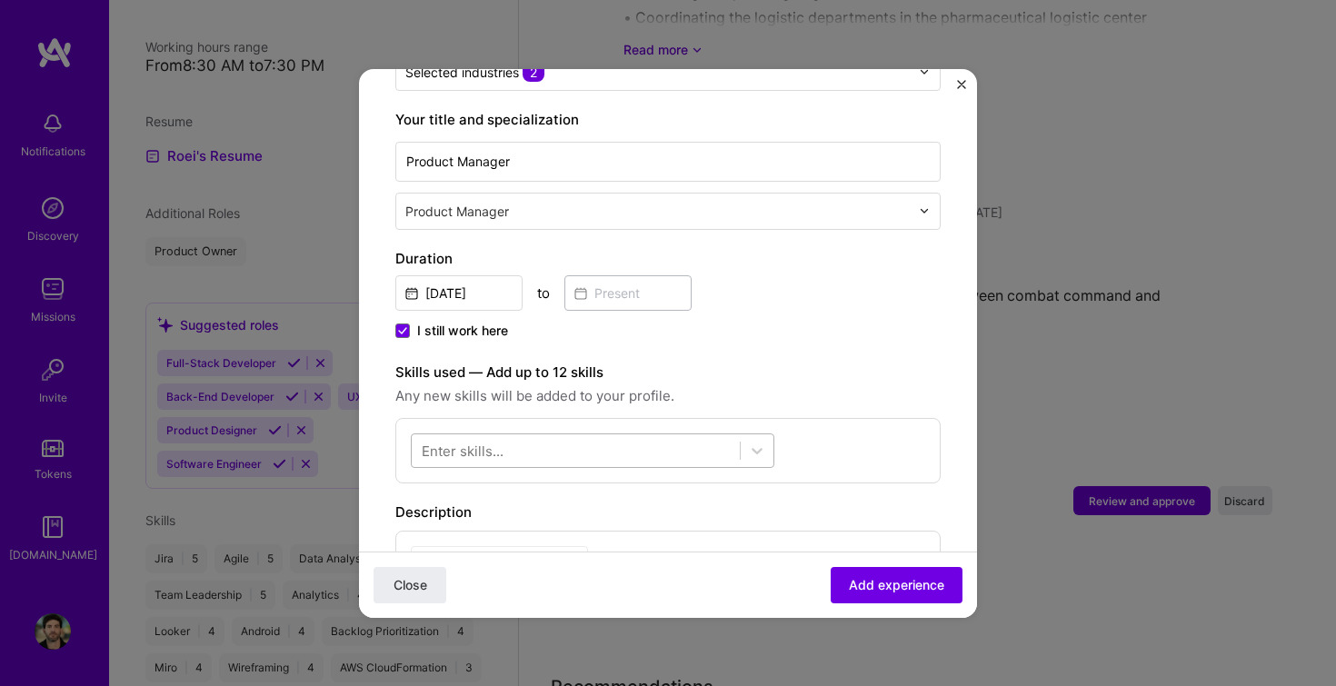
click at [524, 435] on div at bounding box center [576, 450] width 328 height 30
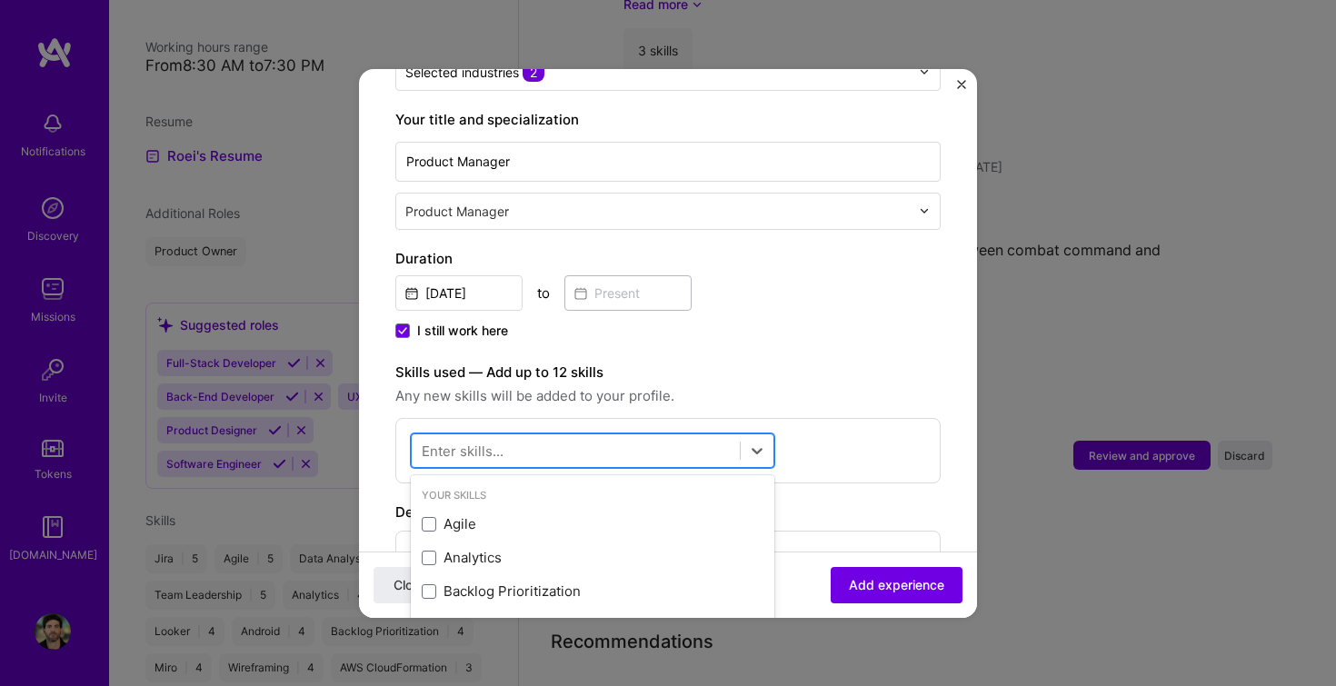
scroll to position [3140, 0]
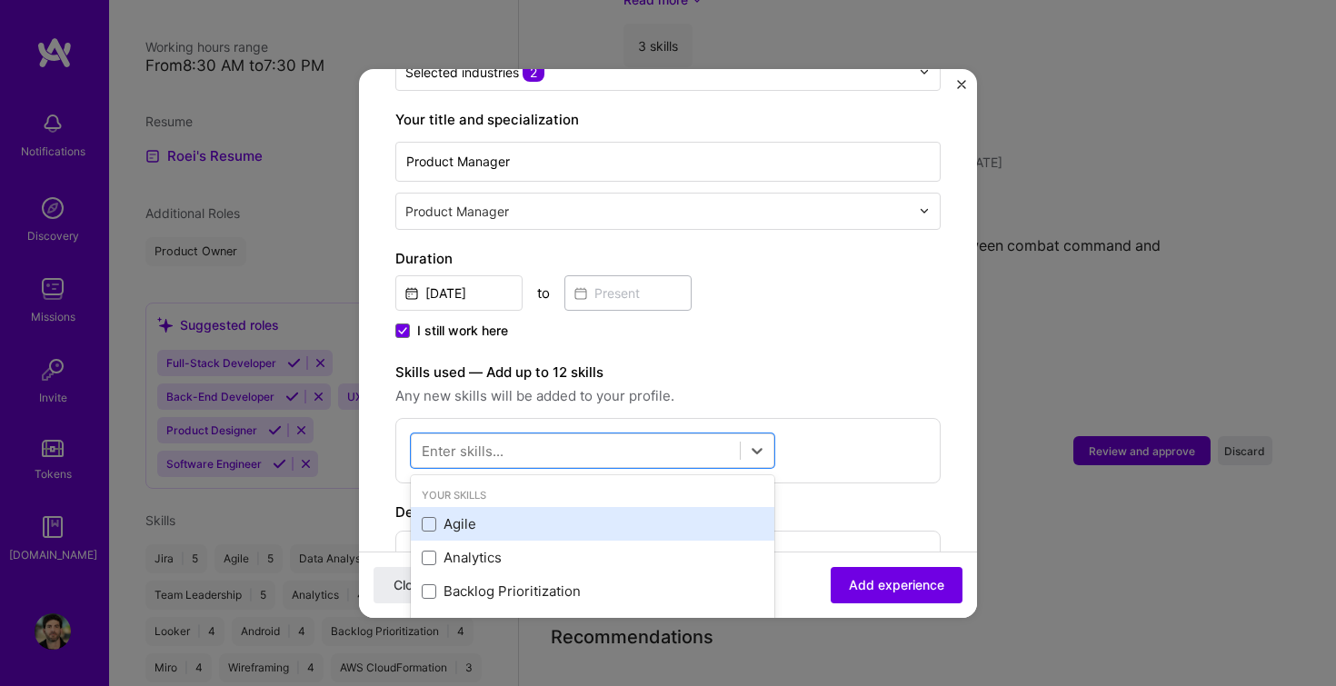
click at [461, 515] on div "Agile" at bounding box center [593, 524] width 342 height 19
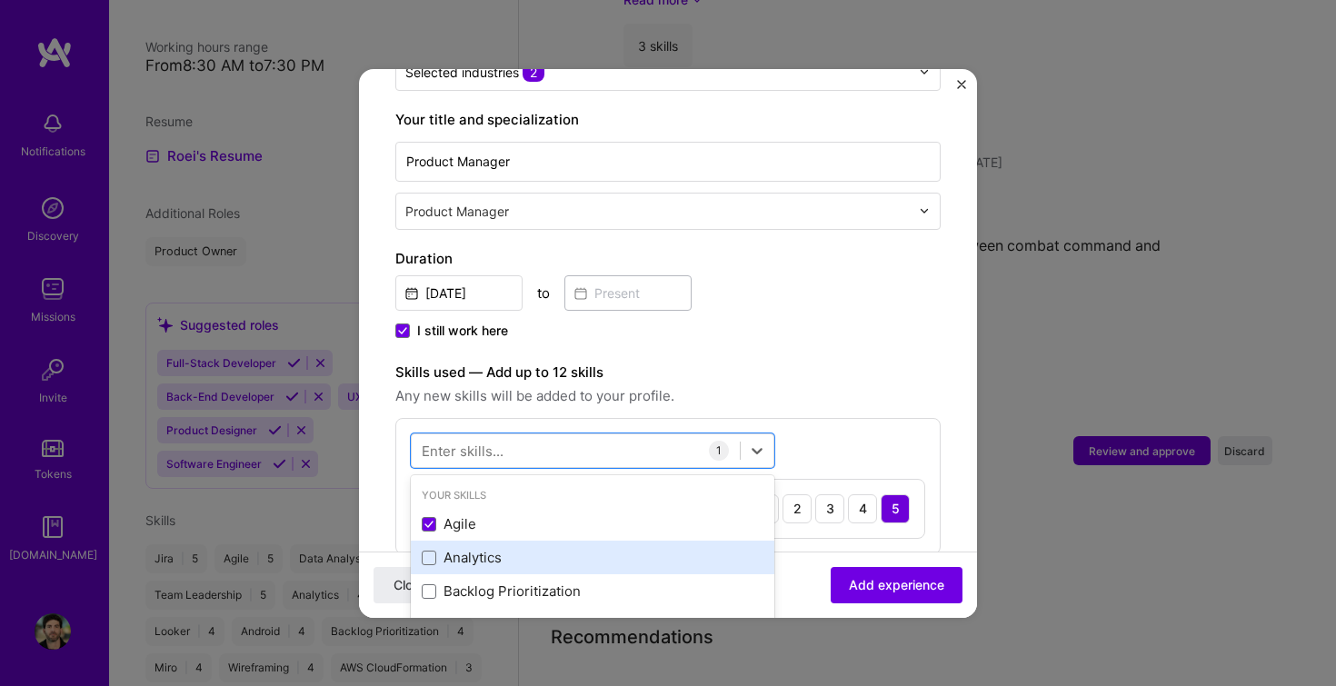
click at [467, 548] on div "Analytics" at bounding box center [593, 557] width 342 height 19
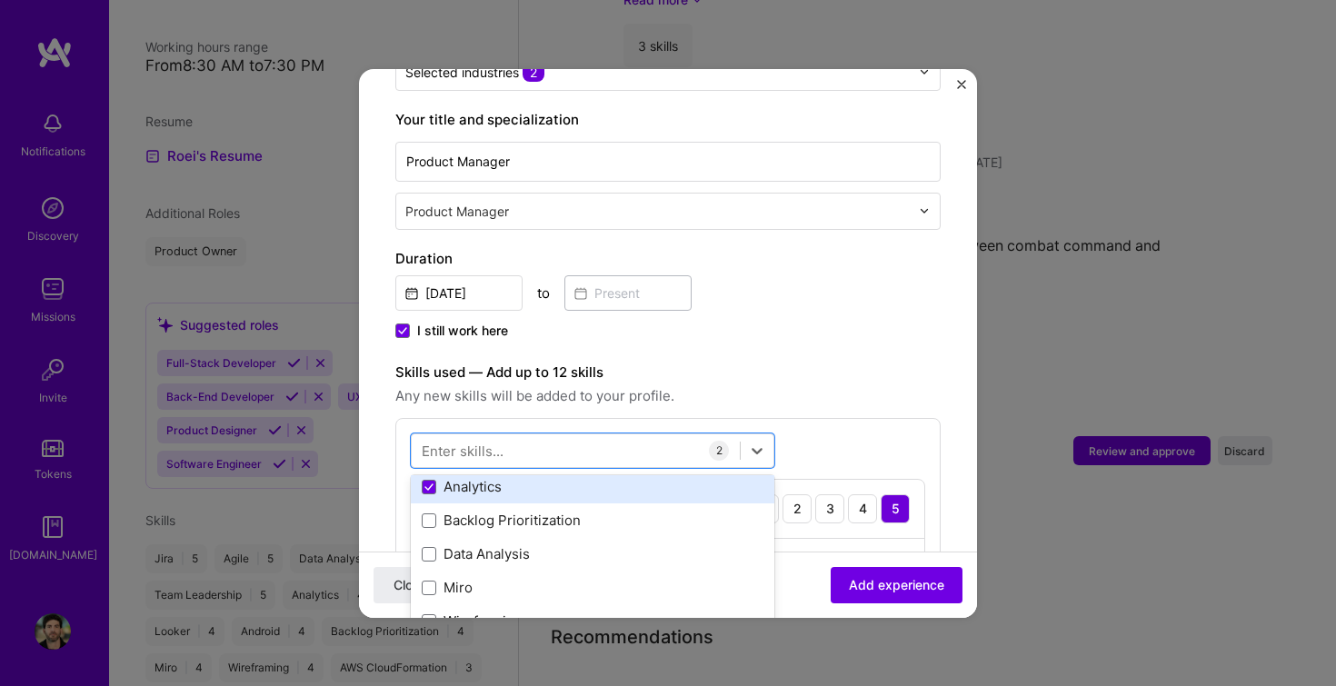
scroll to position [77, 0]
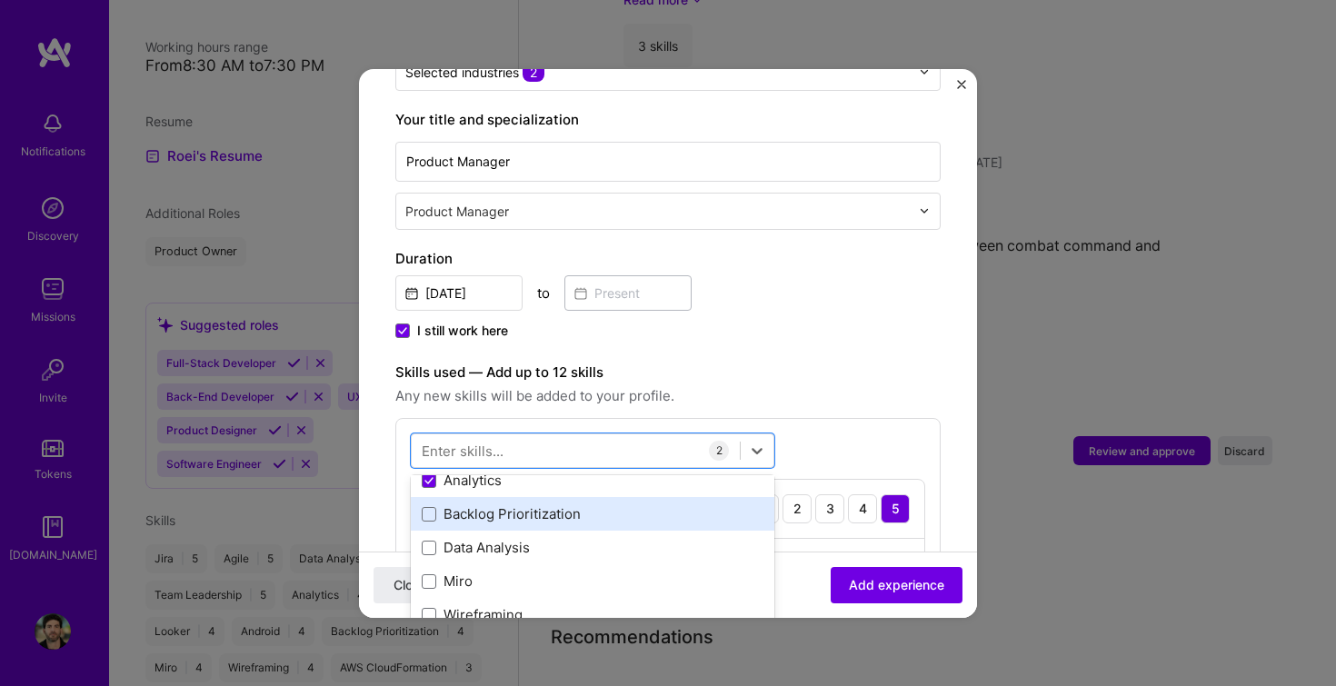
click at [465, 505] on div "Backlog Prioritization" at bounding box center [593, 514] width 342 height 19
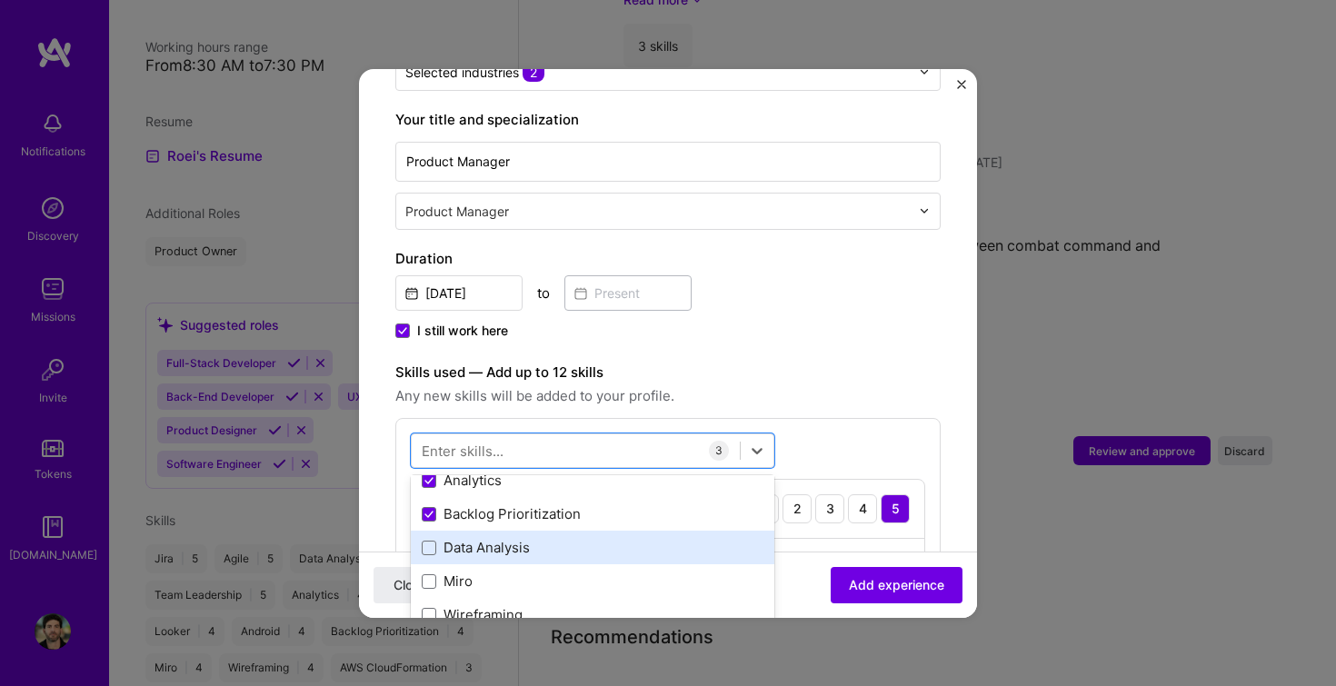
click at [465, 538] on div "Data Analysis" at bounding box center [593, 547] width 342 height 19
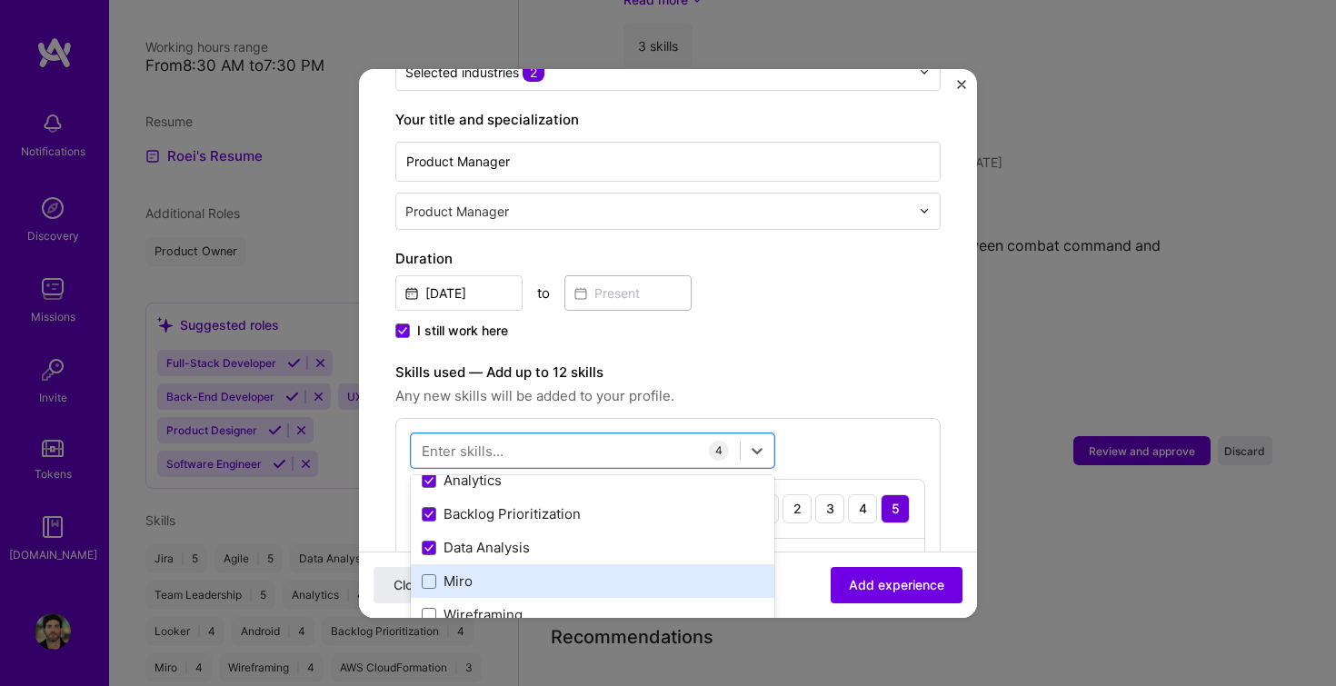
click at [455, 572] on div "Miro" at bounding box center [593, 581] width 342 height 19
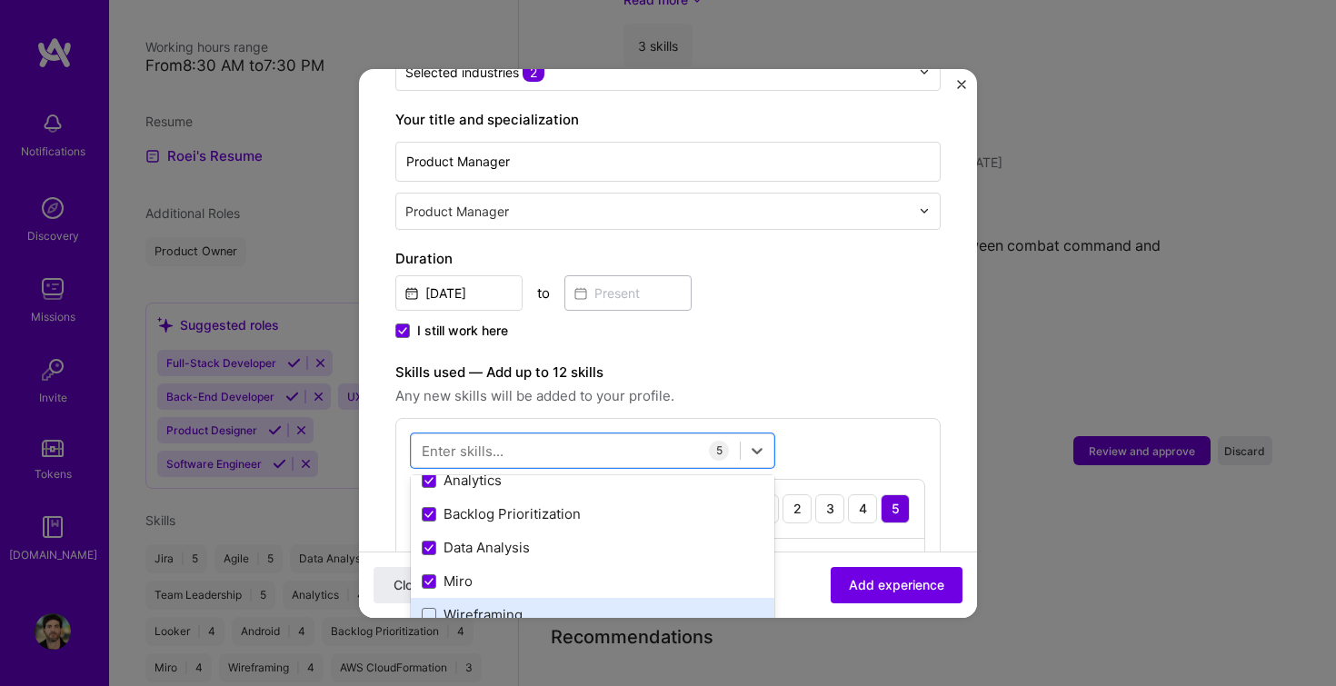
click at [455, 605] on div "Wireframing" at bounding box center [593, 614] width 342 height 19
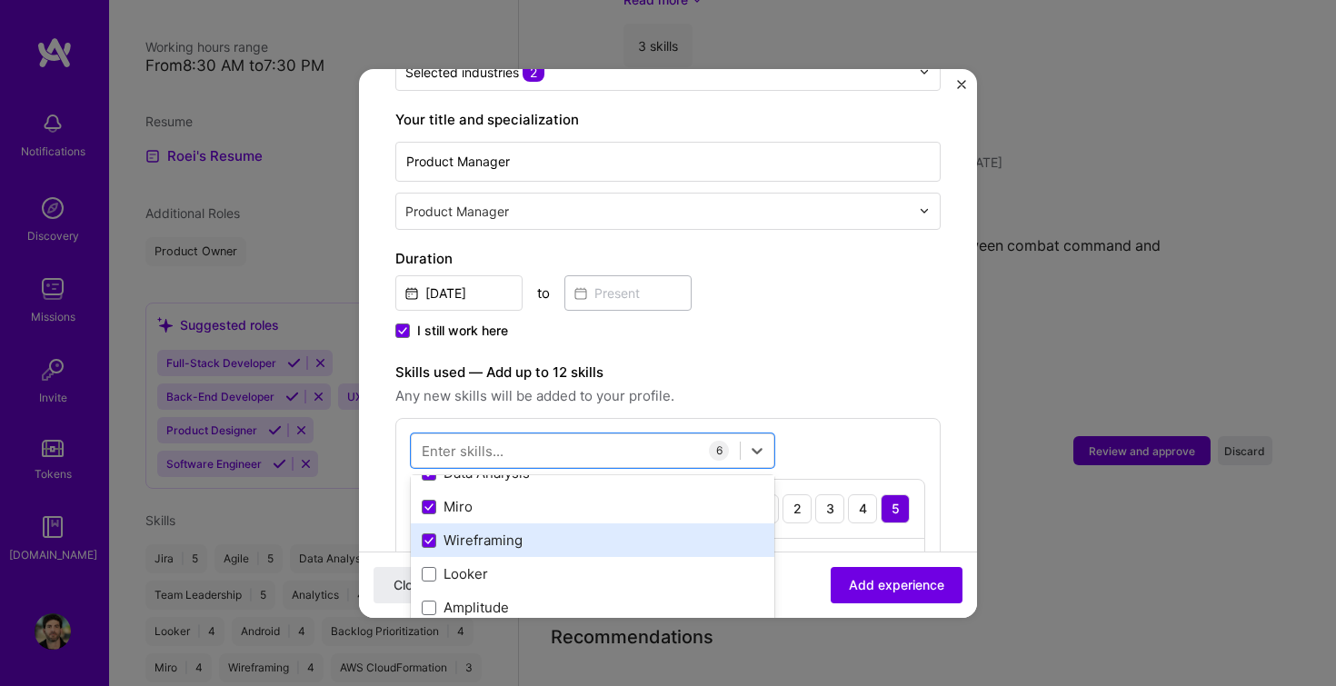
scroll to position [165, 0]
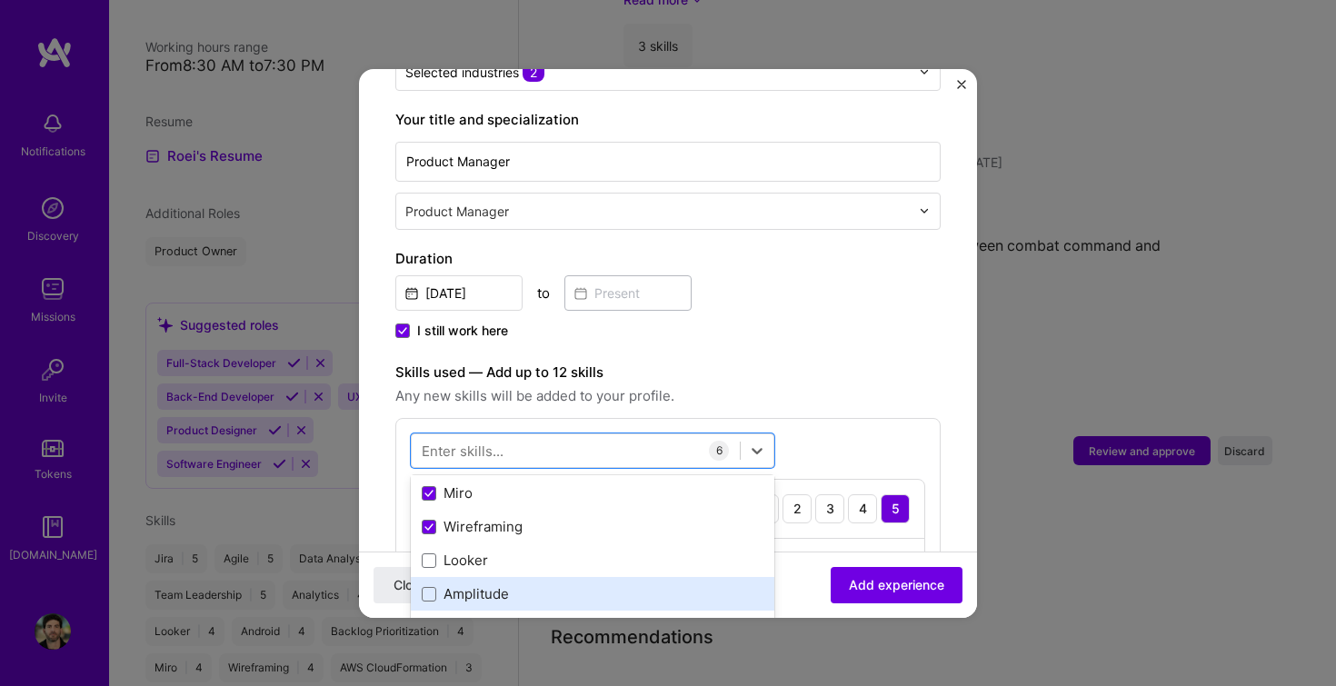
click at [494, 585] on div "Amplitude" at bounding box center [593, 594] width 342 height 19
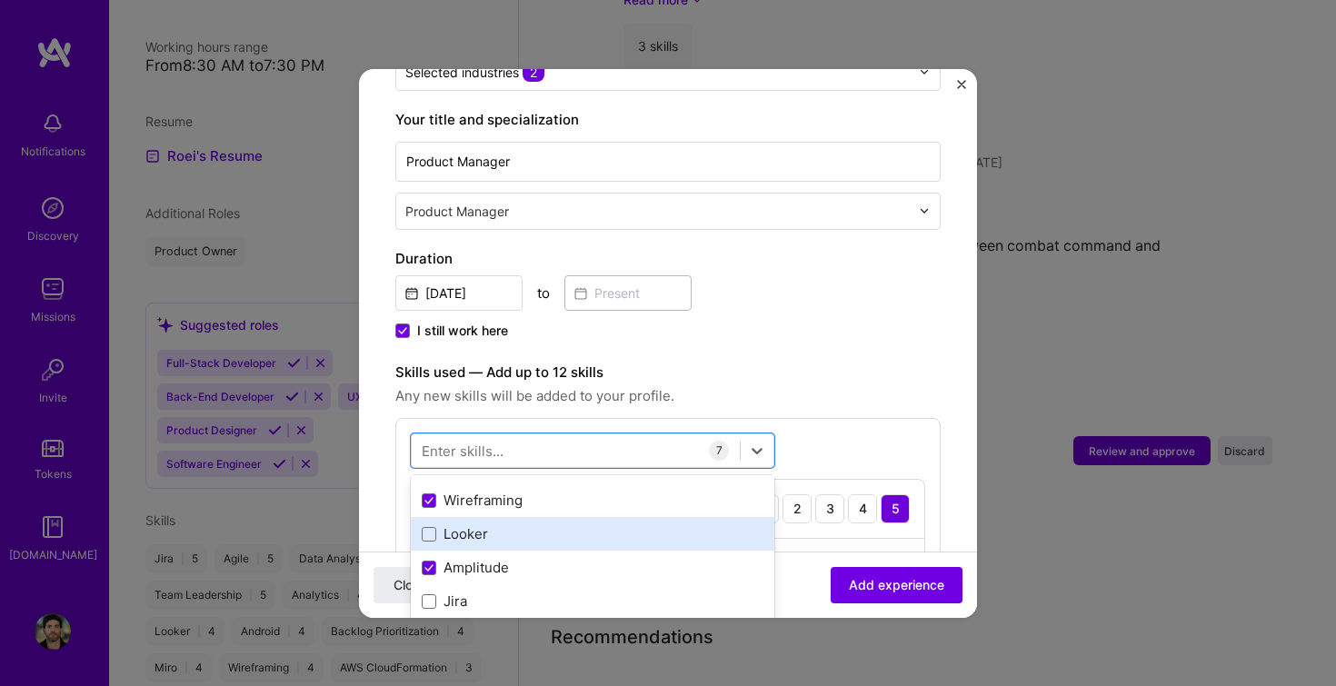
scroll to position [195, 0]
click at [477, 521] on div "Looker" at bounding box center [593, 530] width 342 height 19
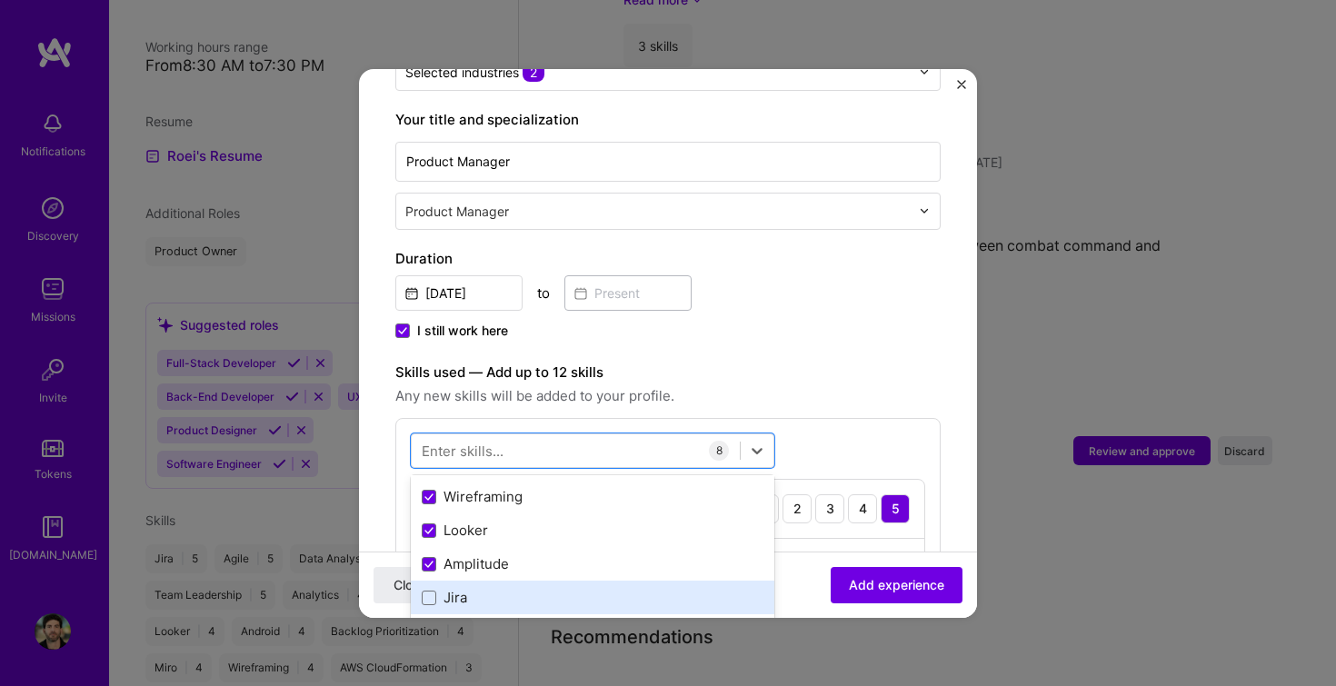
click at [455, 588] on div "Jira" at bounding box center [593, 597] width 342 height 19
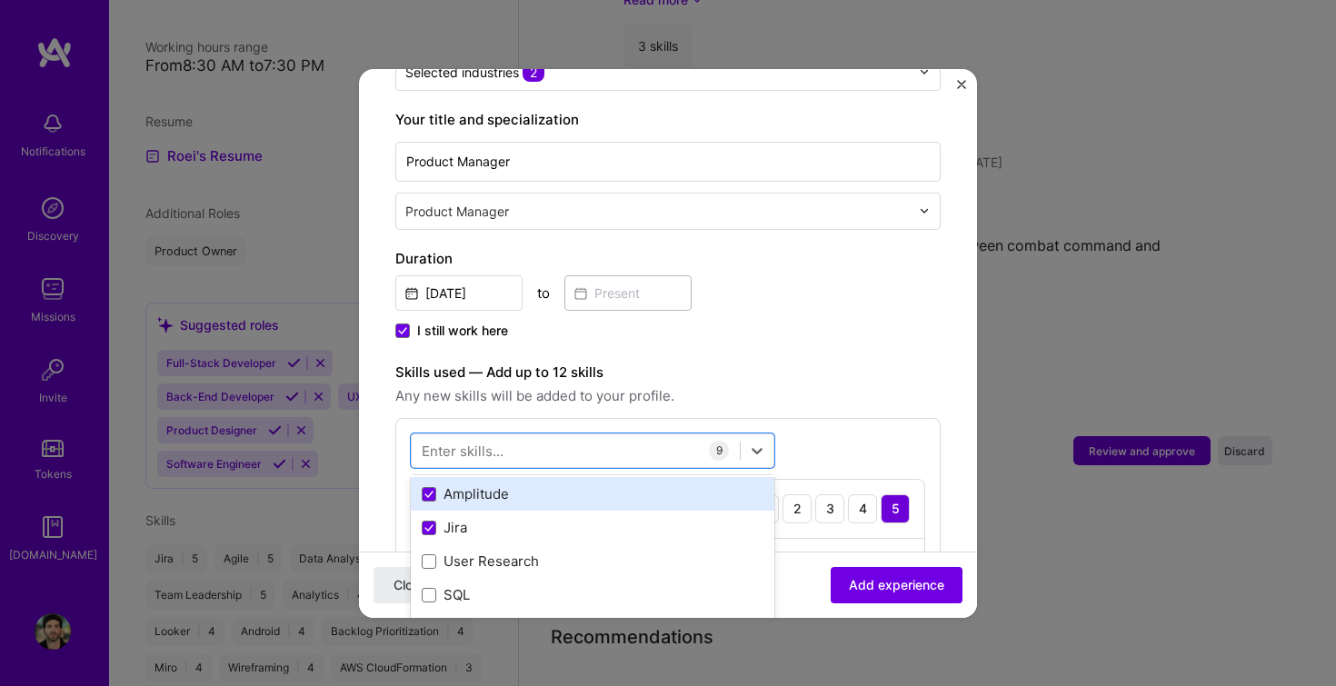
scroll to position [280, 0]
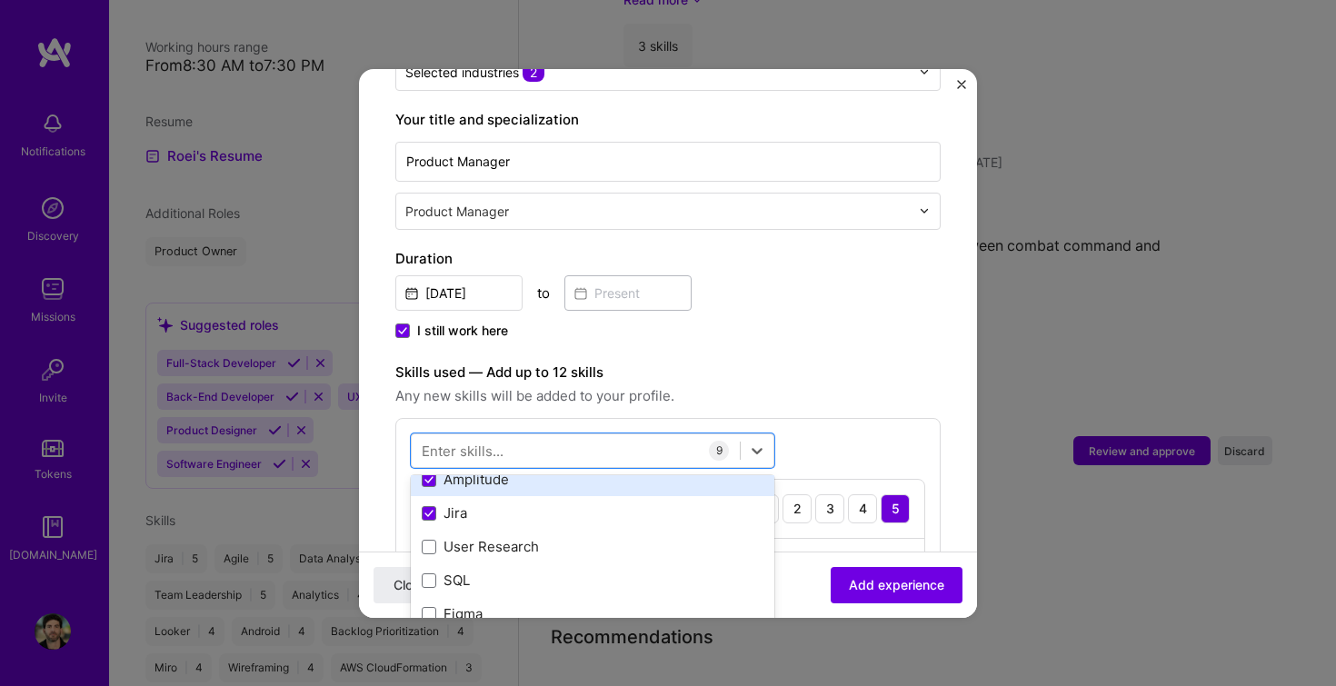
click at [486, 537] on div "User Research" at bounding box center [593, 546] width 342 height 19
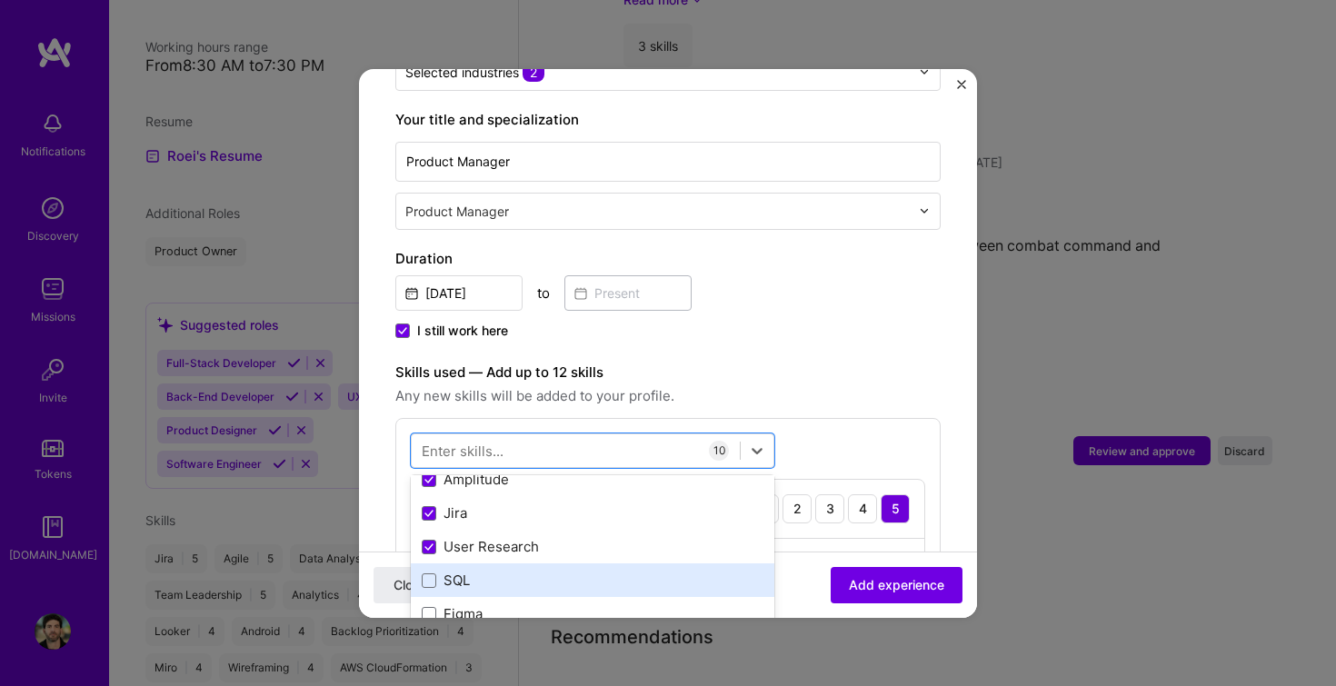
click at [459, 571] on div "SQL" at bounding box center [593, 580] width 342 height 19
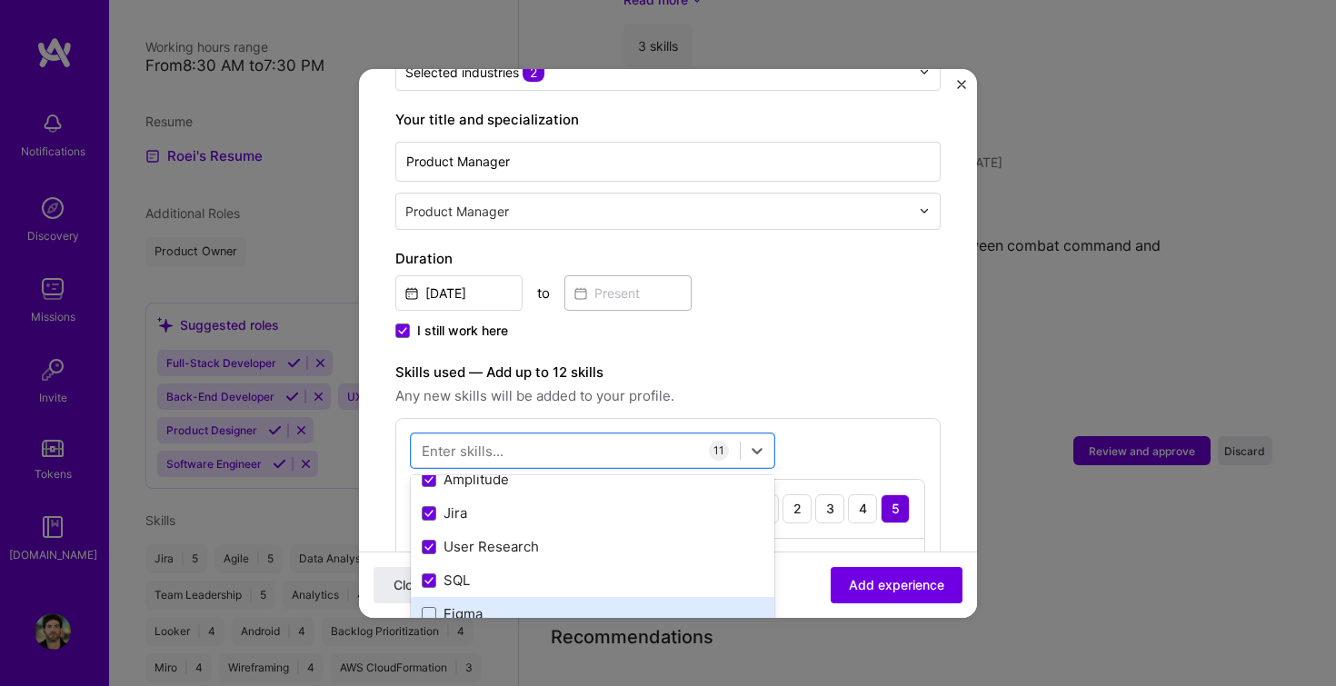
click at [459, 608] on div "Figma" at bounding box center [593, 614] width 364 height 34
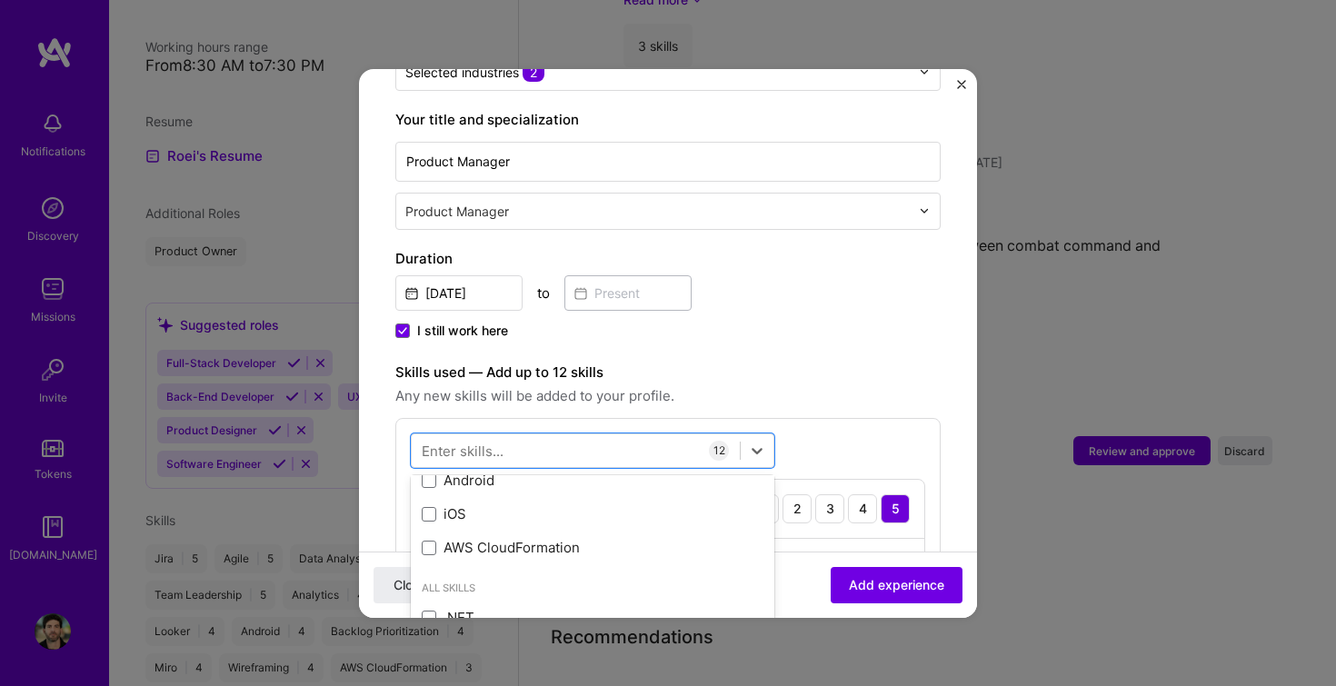
scroll to position [524, 0]
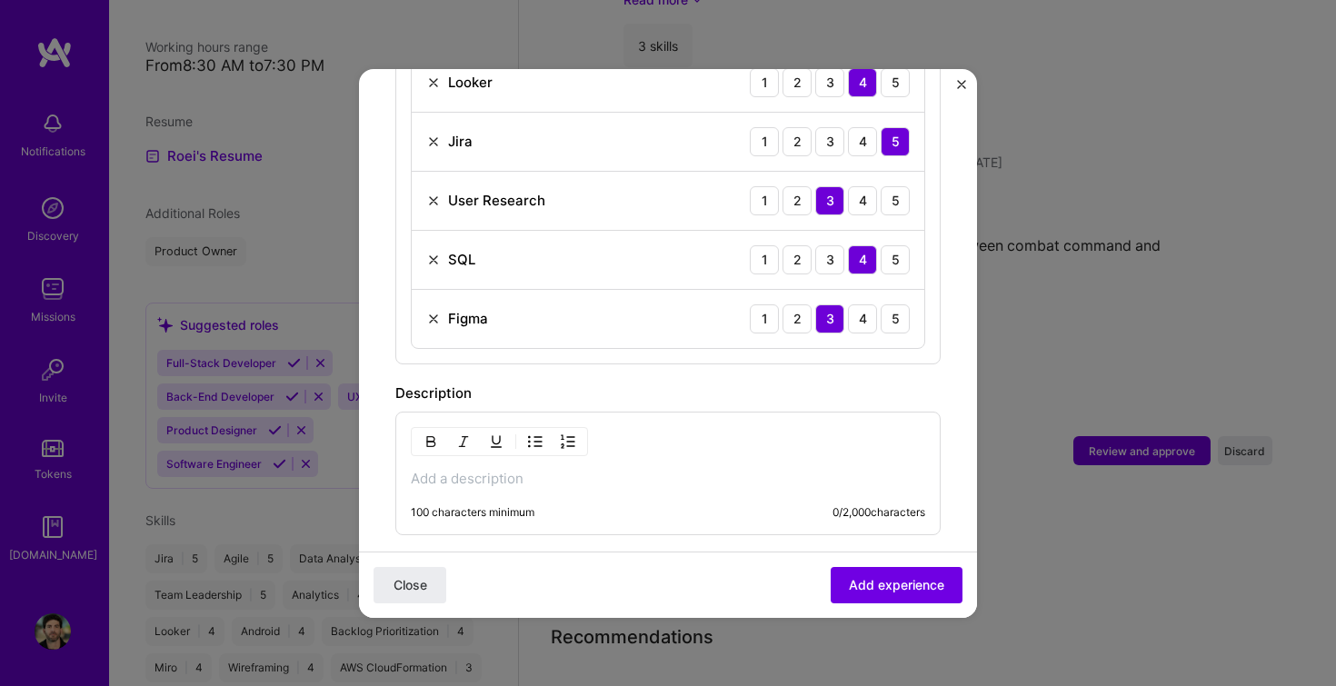
scroll to position [1479, 0]
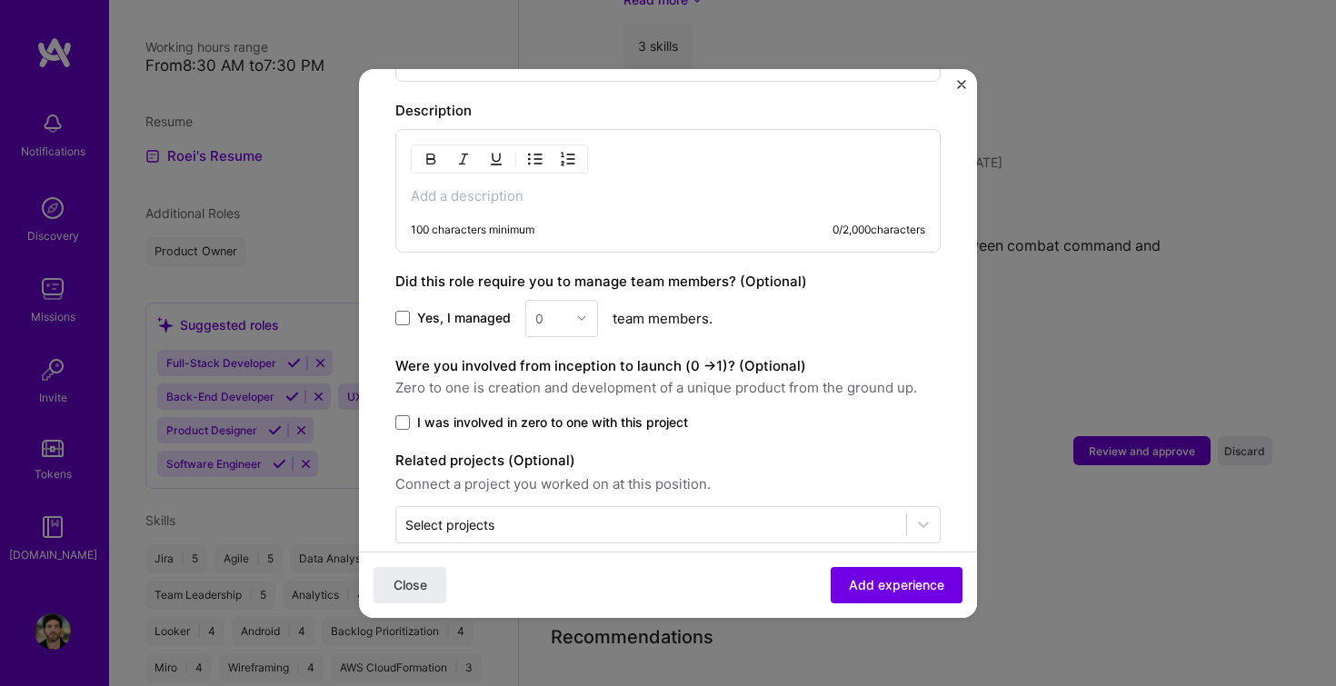
click at [411, 414] on label "I was involved in zero to one with this project" at bounding box center [667, 423] width 545 height 18
click at [0, 0] on input "I was involved in zero to one with this project" at bounding box center [0, 0] width 0 height 0
click at [931, 582] on span "Add experience" at bounding box center [896, 584] width 95 height 18
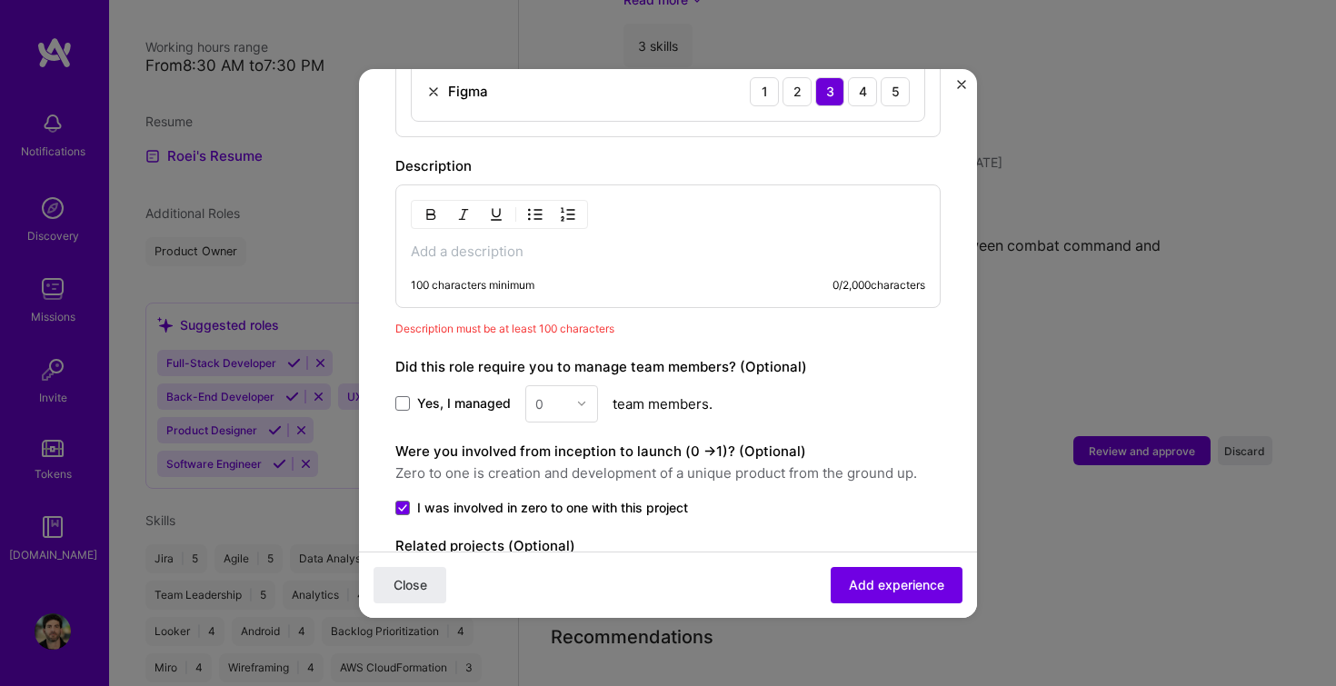
scroll to position [1383, 0]
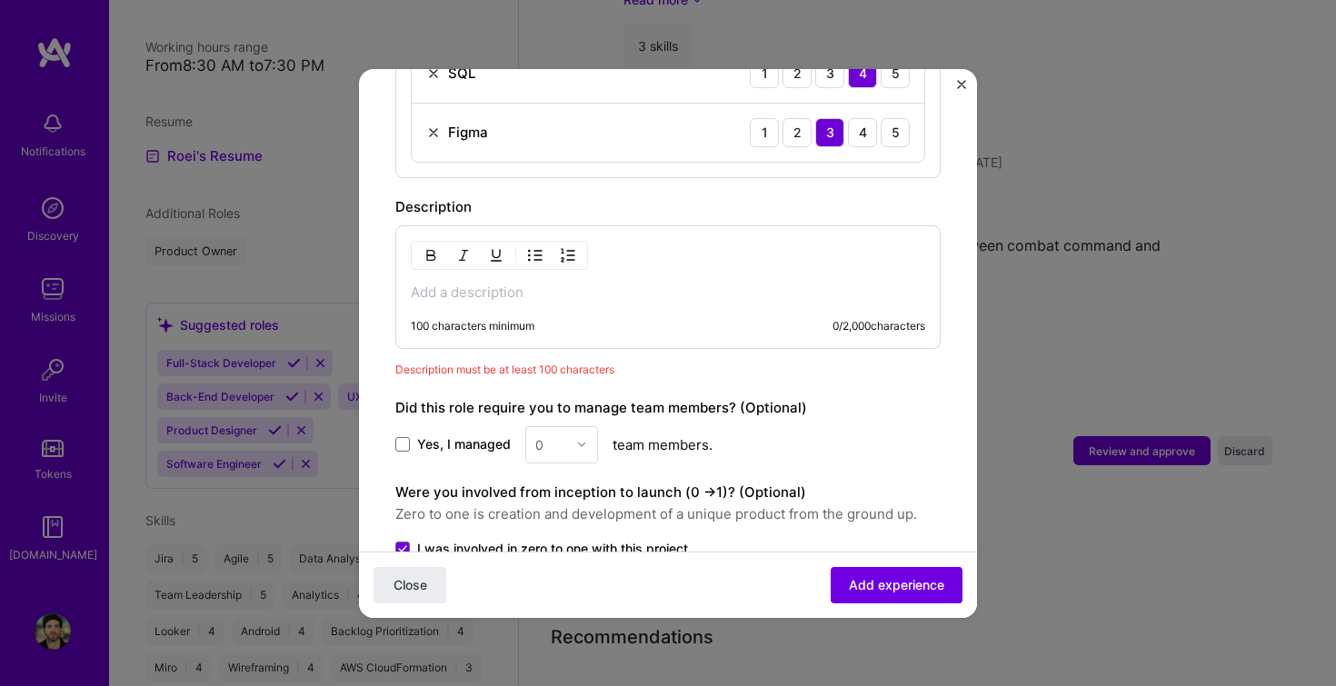
click at [503, 284] on p at bounding box center [668, 293] width 515 height 18
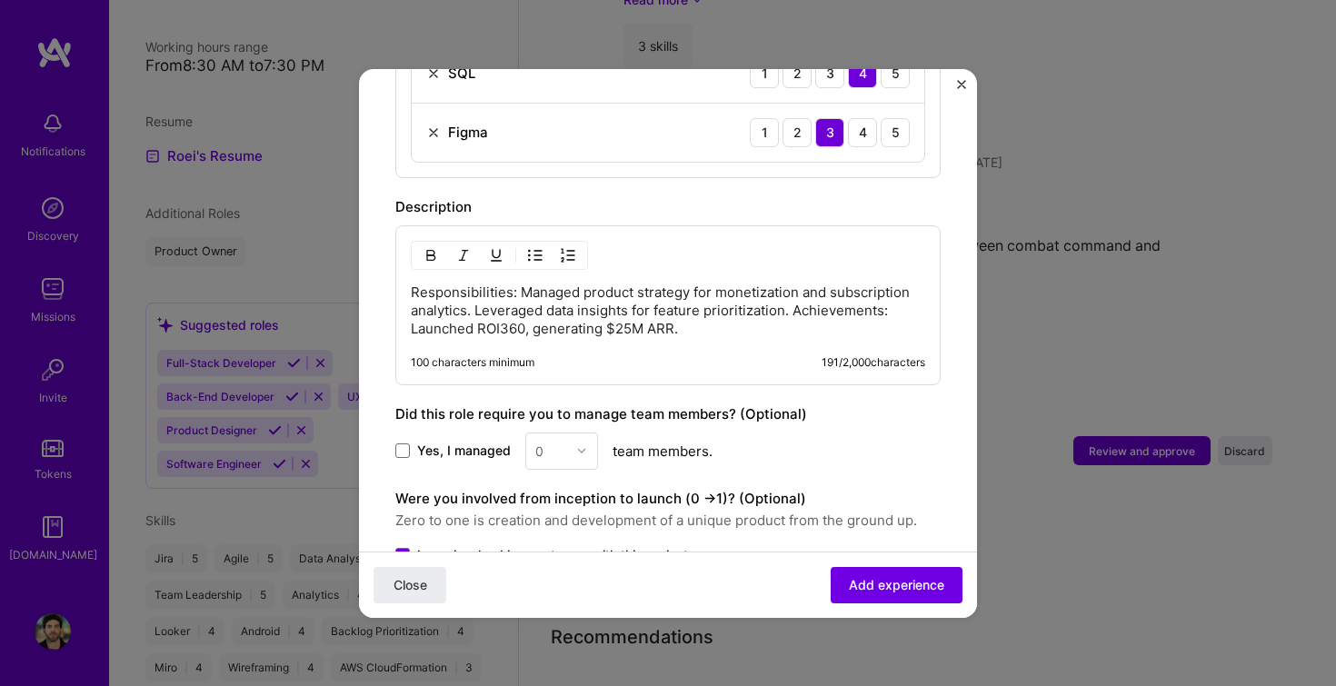
click at [518, 284] on p "Responsibilities: Managed product strategy for monetization and subscription an…" at bounding box center [668, 311] width 515 height 55
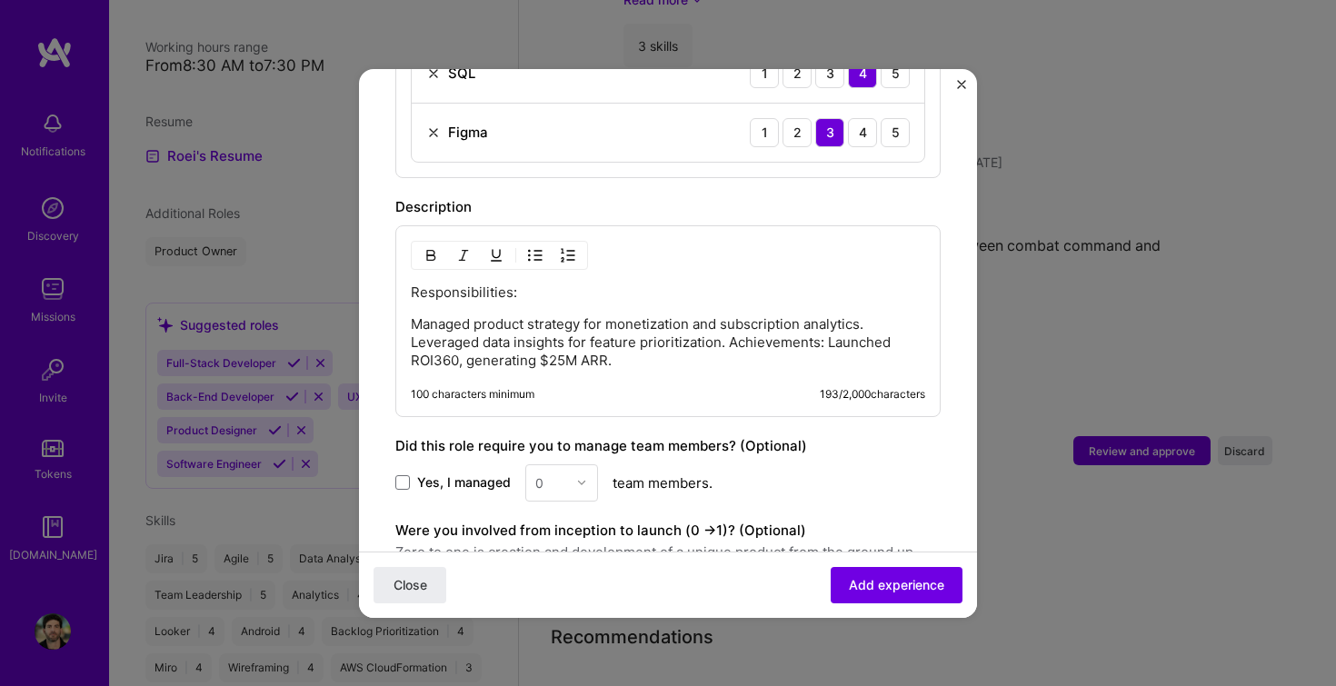
click at [727, 322] on p "Managed product strategy for monetization and subscription analytics. Leveraged…" at bounding box center [668, 342] width 515 height 55
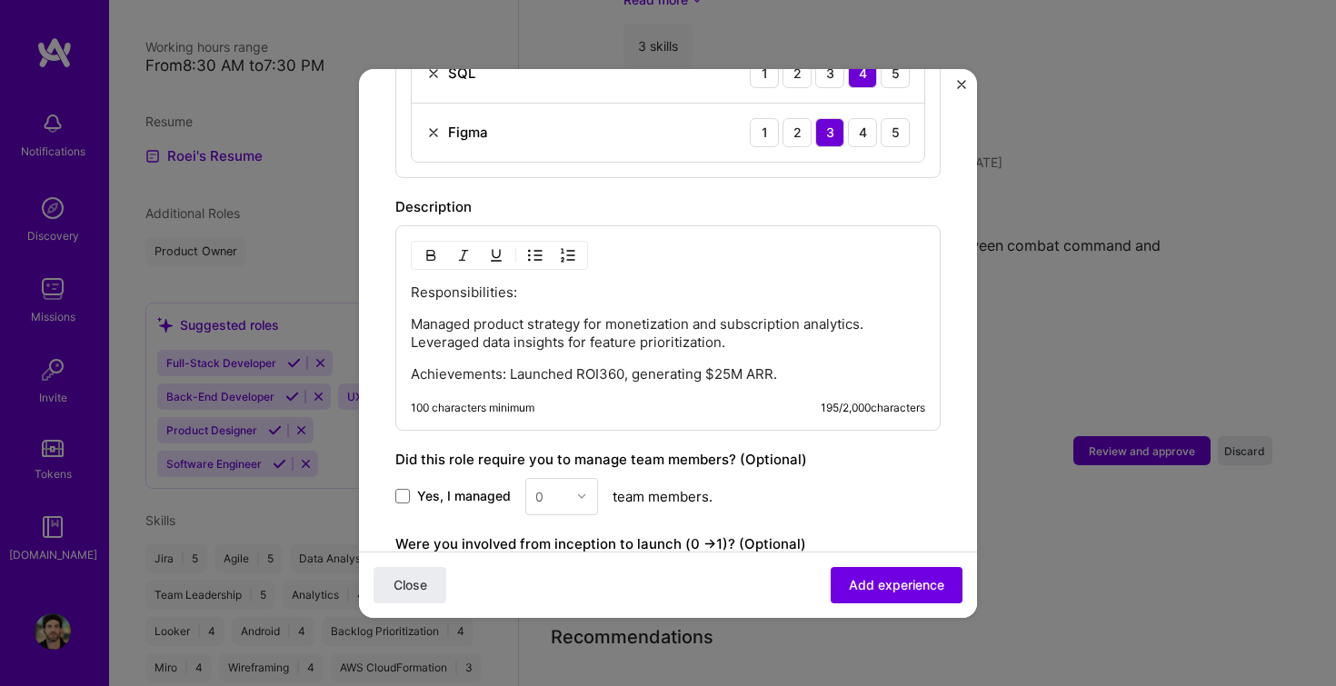
click at [513, 365] on p "Achievements: Launched ROI360, generating $25M ARR." at bounding box center [668, 374] width 515 height 18
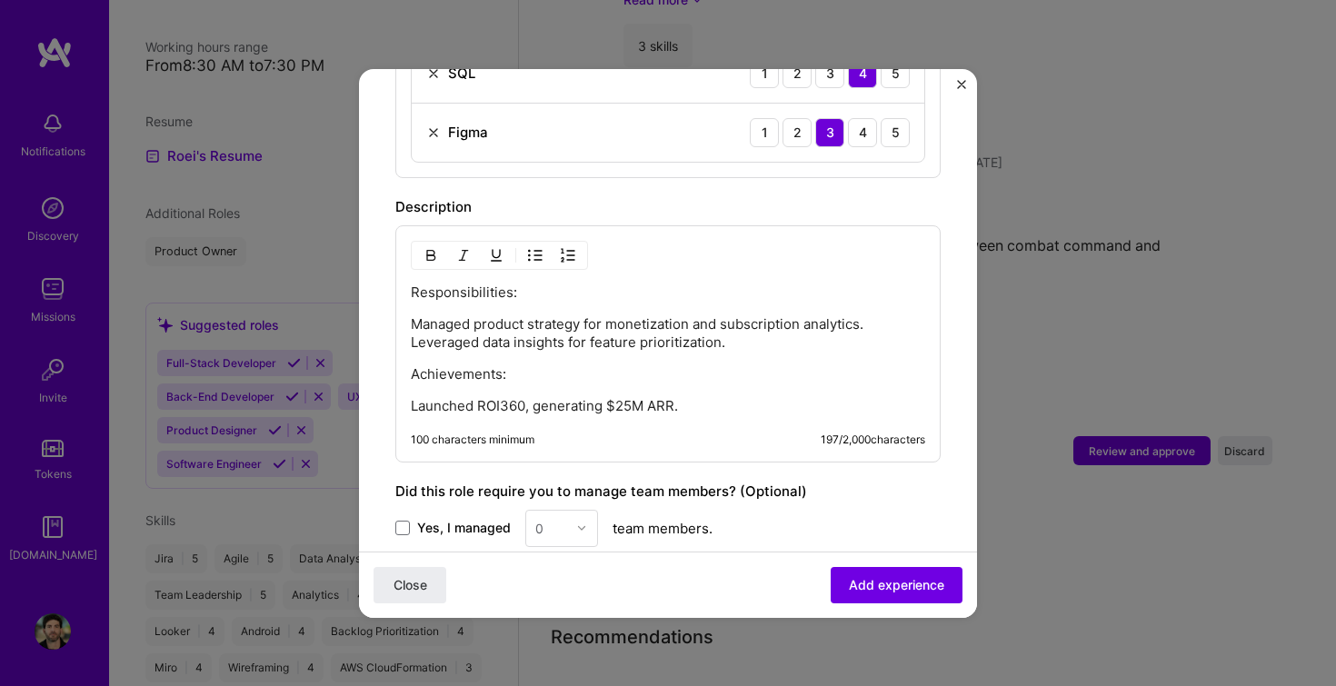
click at [408, 325] on div "Responsibilities: Managed product strategy for monetization and subscription an…" at bounding box center [667, 343] width 545 height 237
click at [409, 297] on div "Responsibilities: Managed product strategy for monetization and subscription an…" at bounding box center [667, 343] width 545 height 237
drag, startPoint x: 415, startPoint y: 301, endPoint x: 742, endPoint y: 324, distance: 327.1
click at [742, 324] on p "Managed product strategy for monetization and subscription analytics. Leveraged…" at bounding box center [668, 333] width 515 height 36
click at [535, 248] on img "button" at bounding box center [535, 255] width 15 height 15
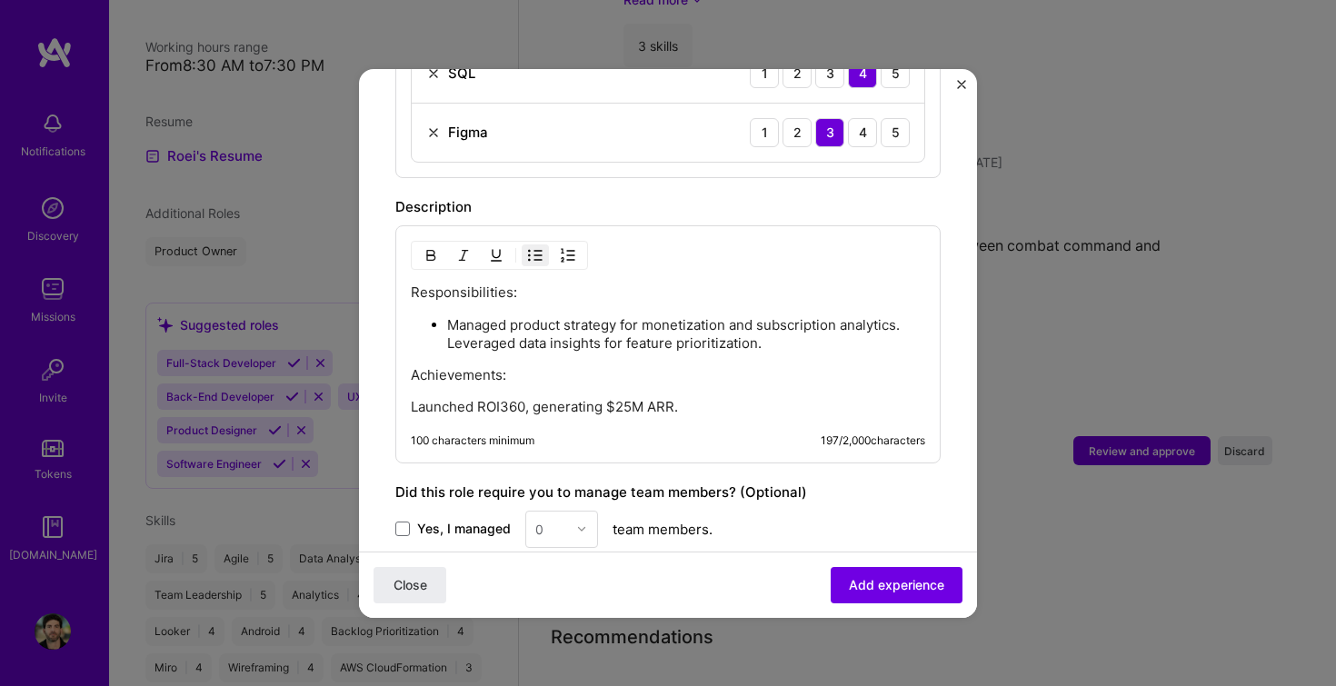
click at [452, 323] on p "Managed product strategy for monetization and subscription analytics. Leveraged…" at bounding box center [686, 334] width 478 height 36
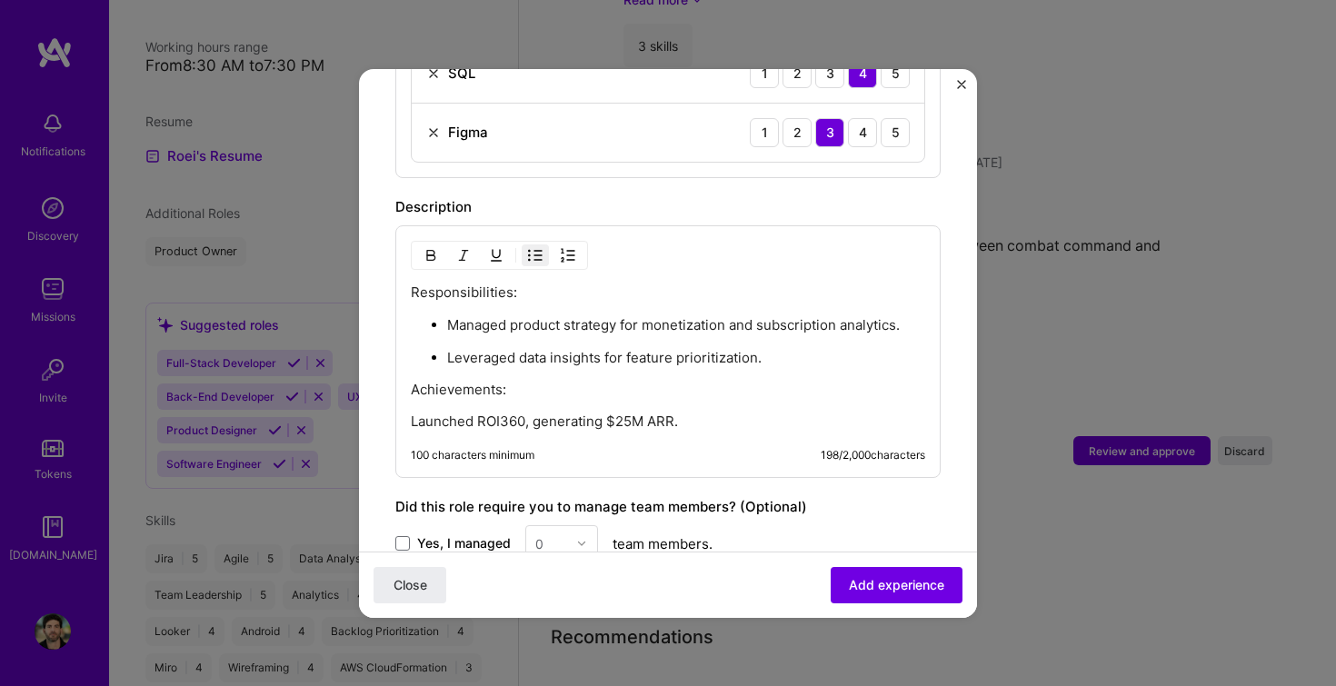
click at [411, 413] on p "Launched ROI360, generating $25M ARR." at bounding box center [668, 422] width 515 height 18
click at [538, 248] on img "button" at bounding box center [535, 255] width 15 height 15
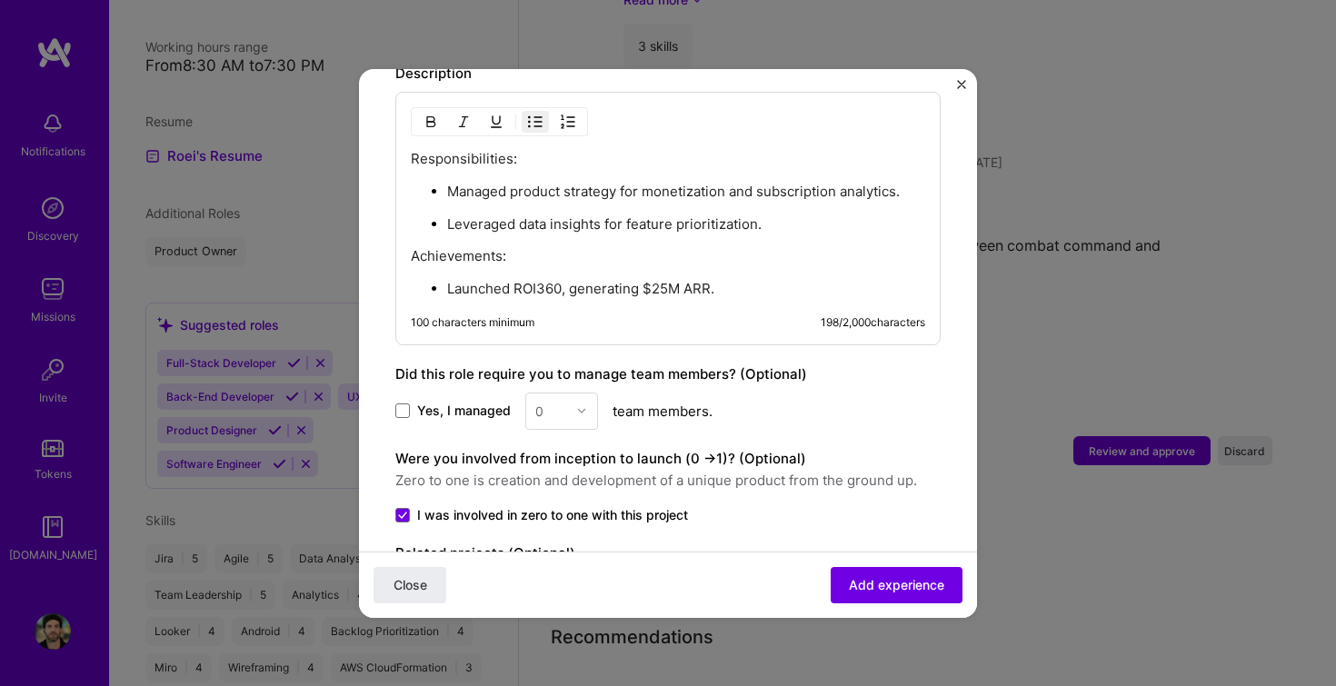
scroll to position [1531, 0]
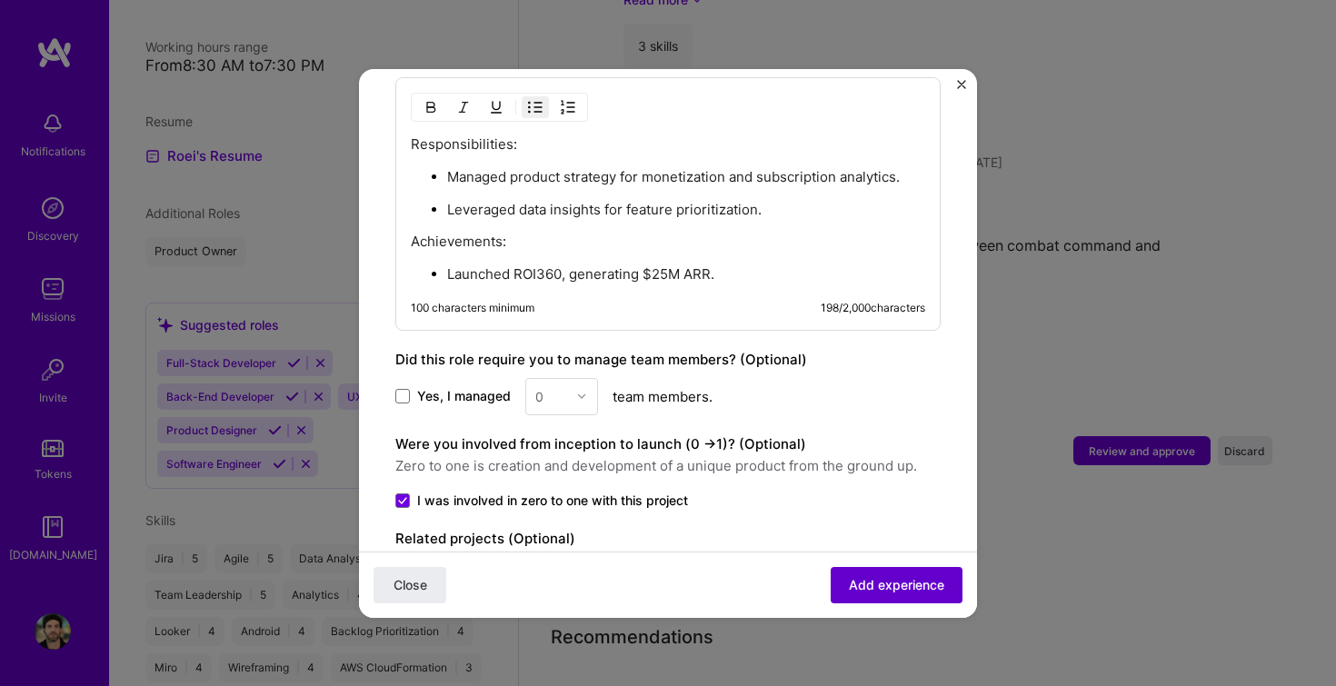
click at [857, 588] on span "Add experience" at bounding box center [896, 584] width 95 height 18
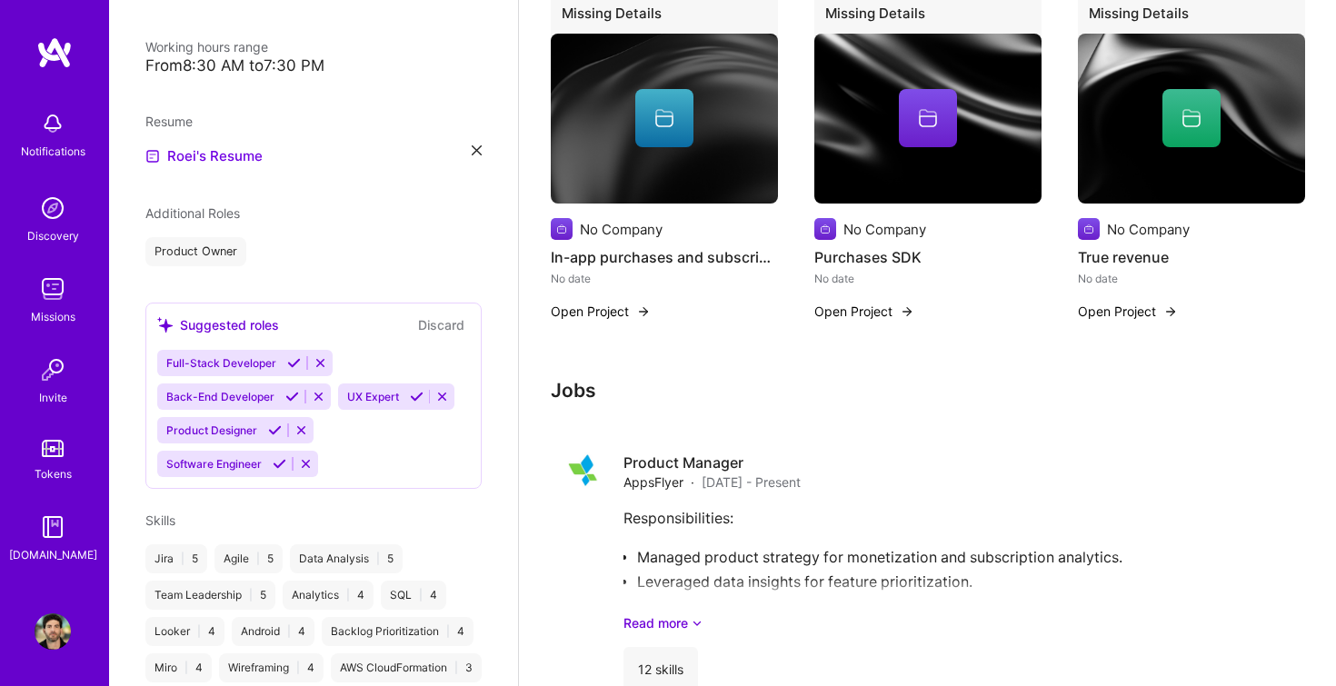
scroll to position [1466, 0]
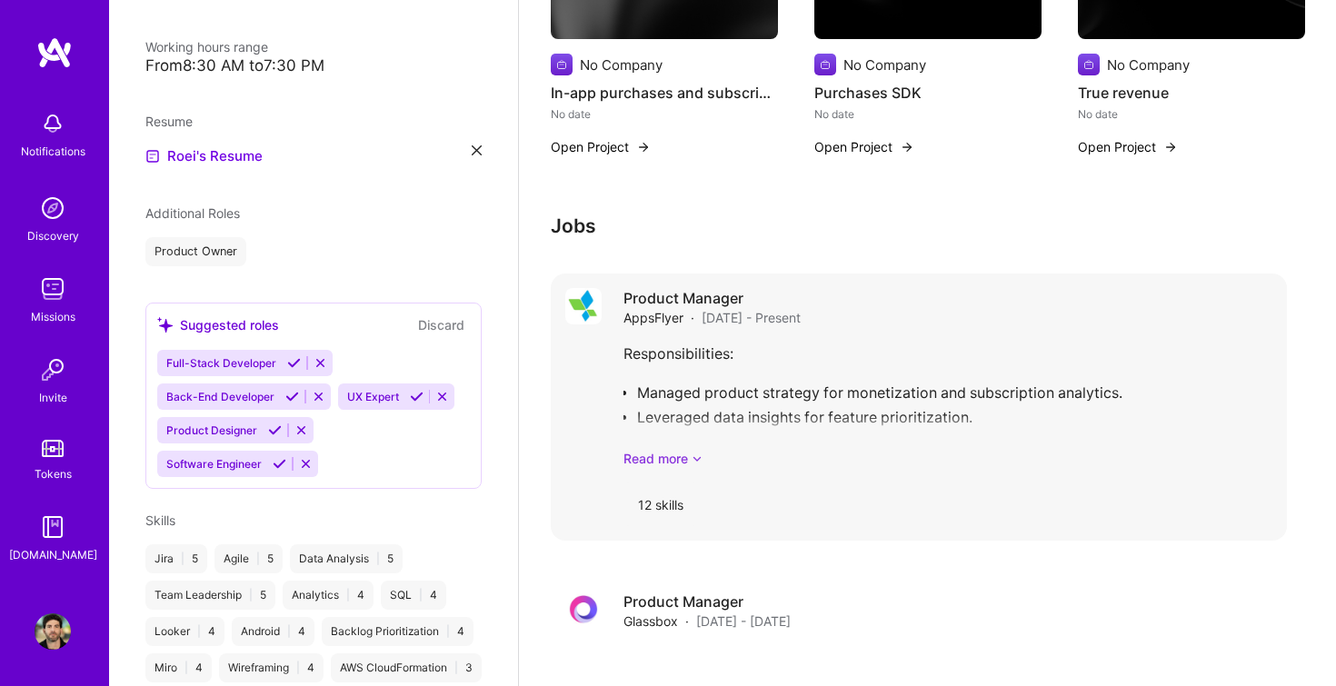
click at [667, 449] on link "Read more" at bounding box center [948, 458] width 649 height 19
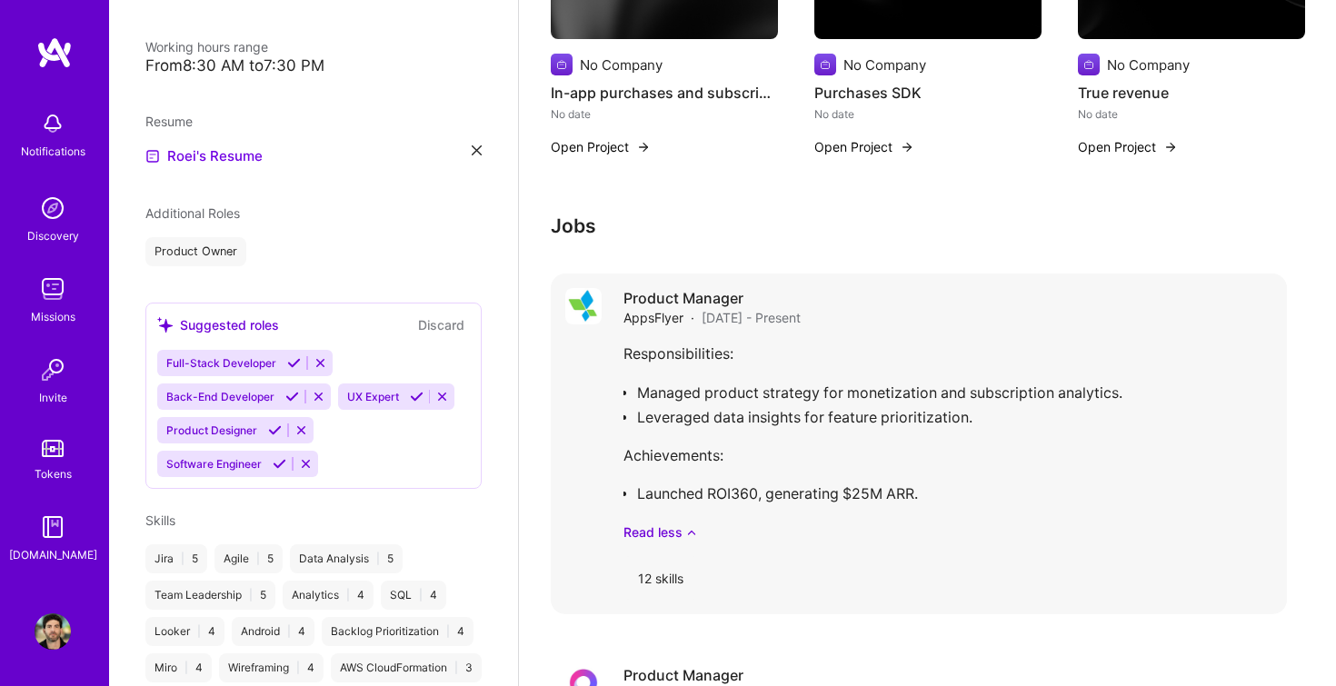
click at [772, 347] on div "Responsibilities: Managed product strategy for monetization and subscription an…" at bounding box center [948, 442] width 649 height 200
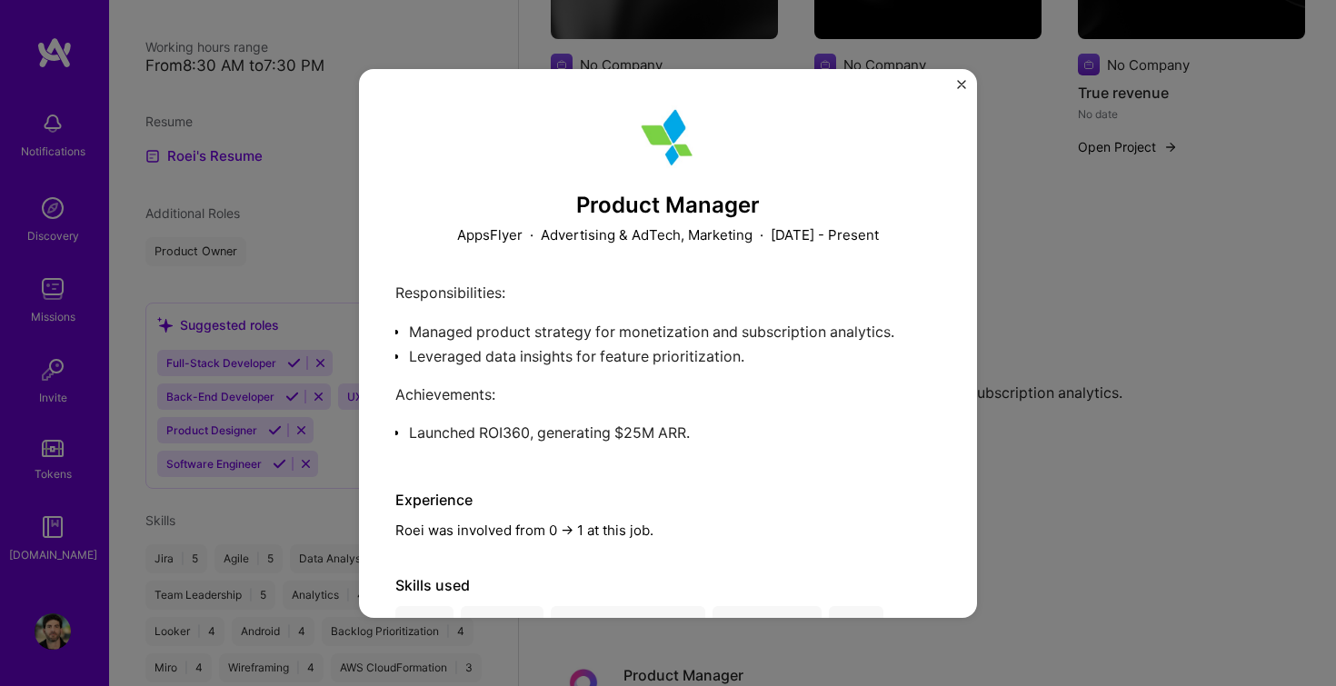
scroll to position [185, 0]
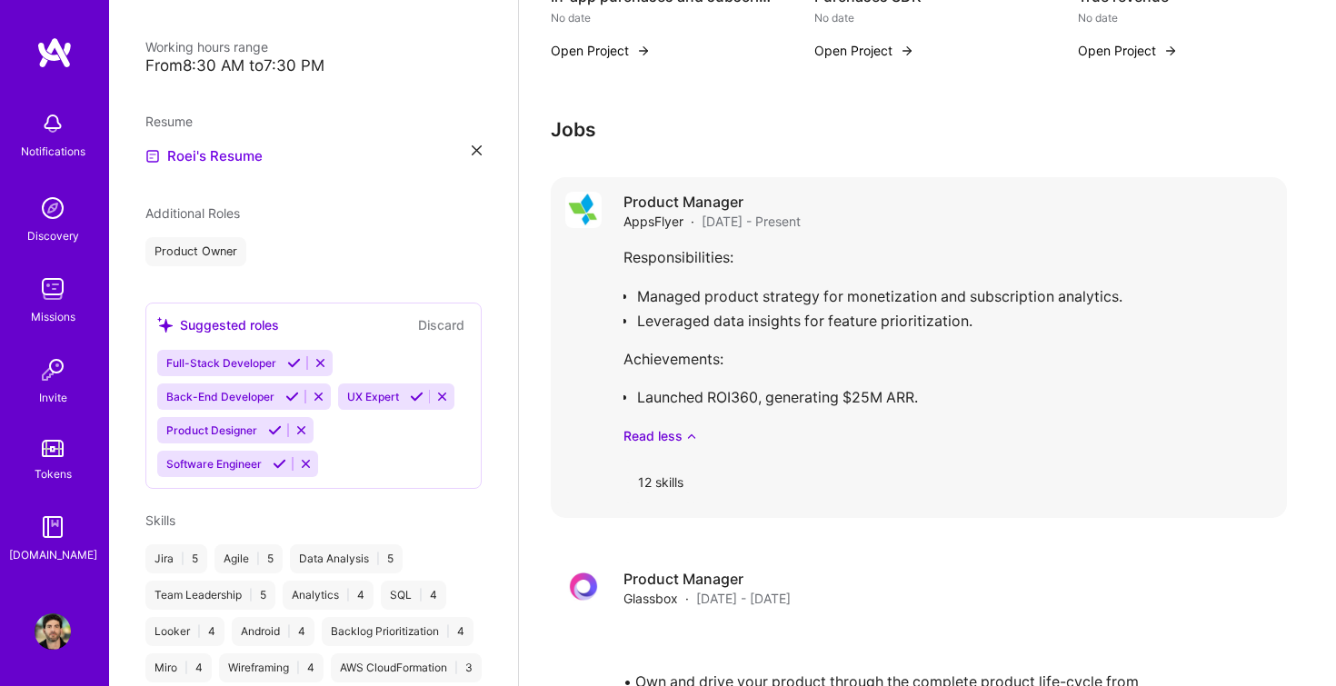
scroll to position [1728, 0]
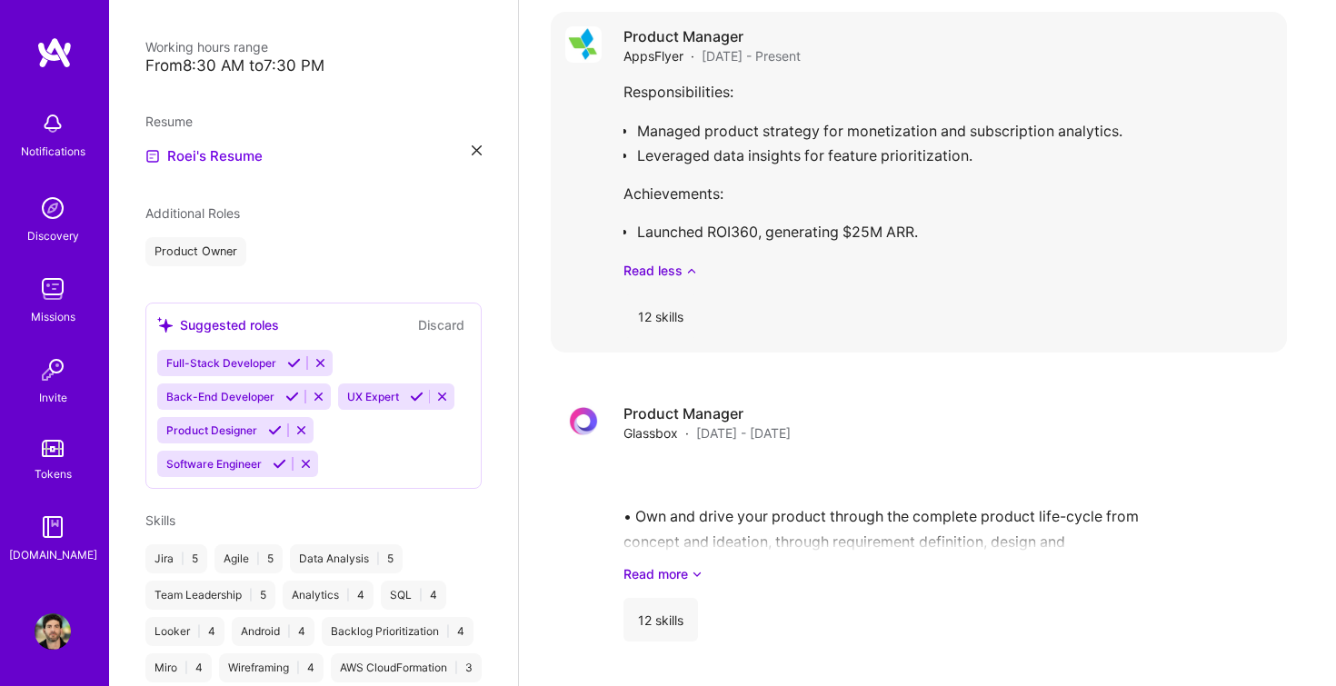
click at [985, 175] on div "Responsibilities: Managed product strategy for monetization and subscription an…" at bounding box center [948, 180] width 649 height 200
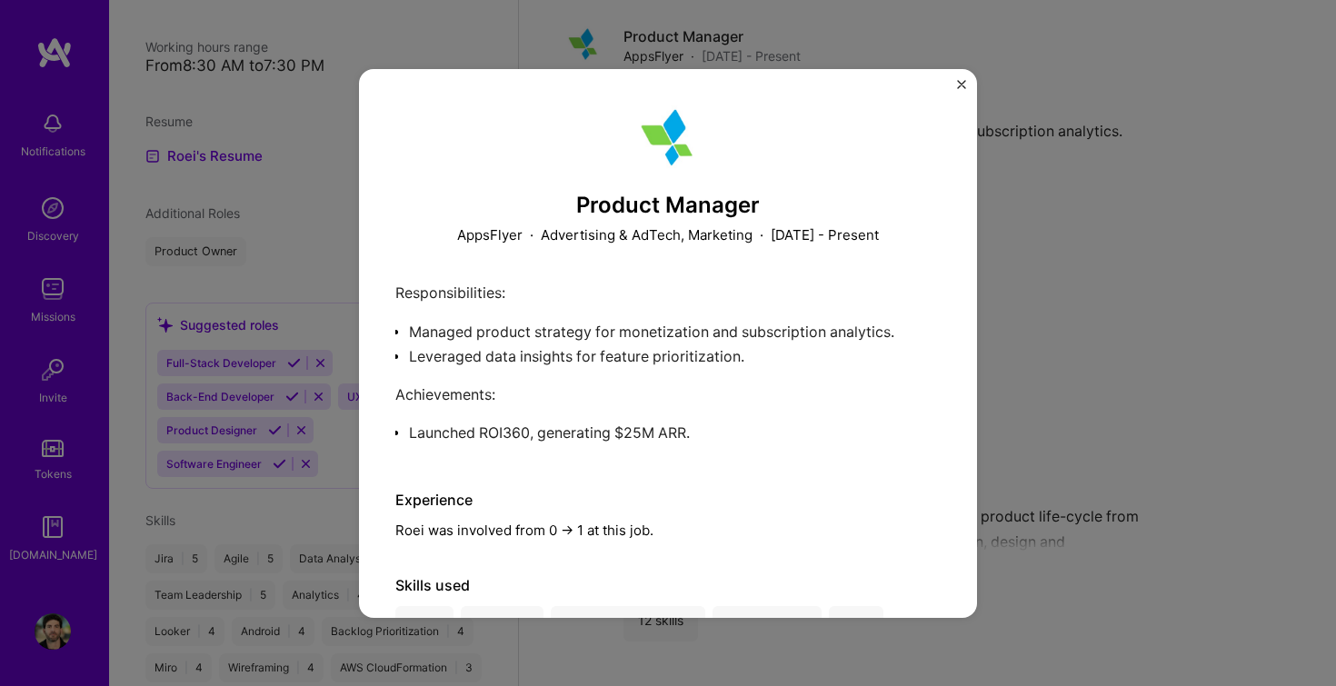
click at [855, 237] on p "[DATE] - Present" at bounding box center [825, 234] width 108 height 19
click at [964, 80] on img "Close" at bounding box center [961, 84] width 9 height 9
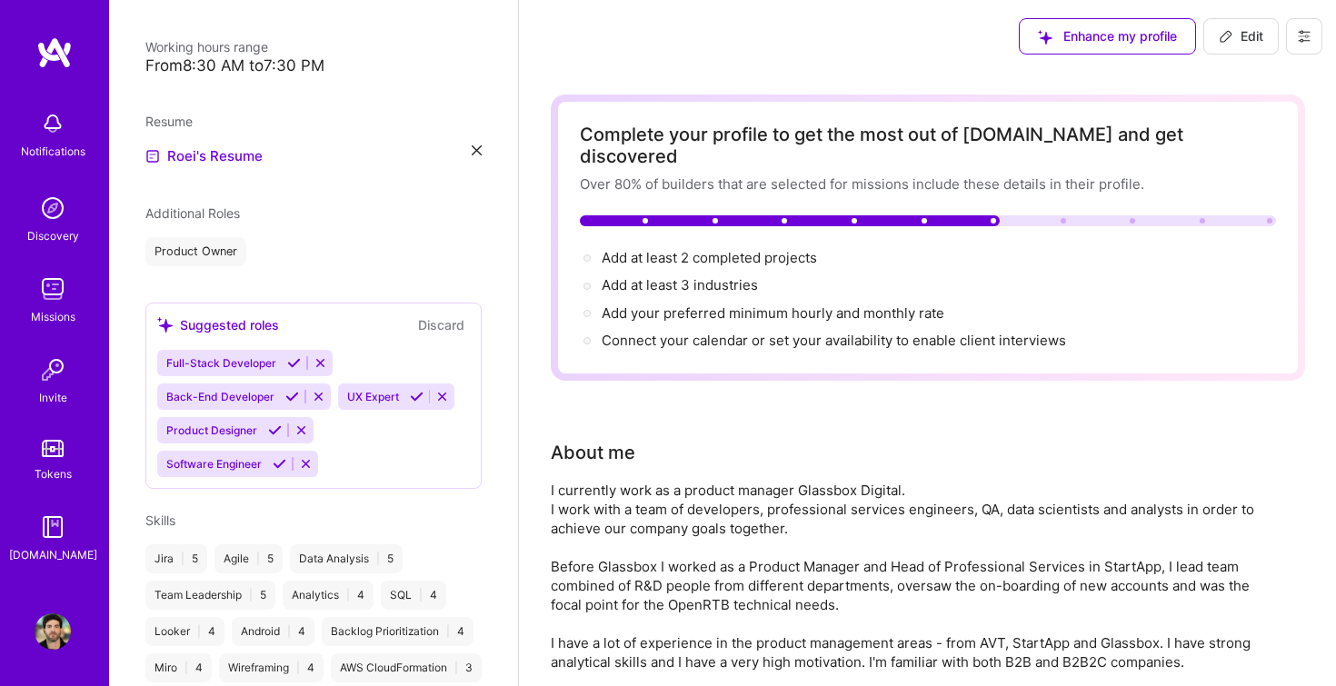
click at [1244, 35] on span "Edit" at bounding box center [1241, 36] width 45 height 18
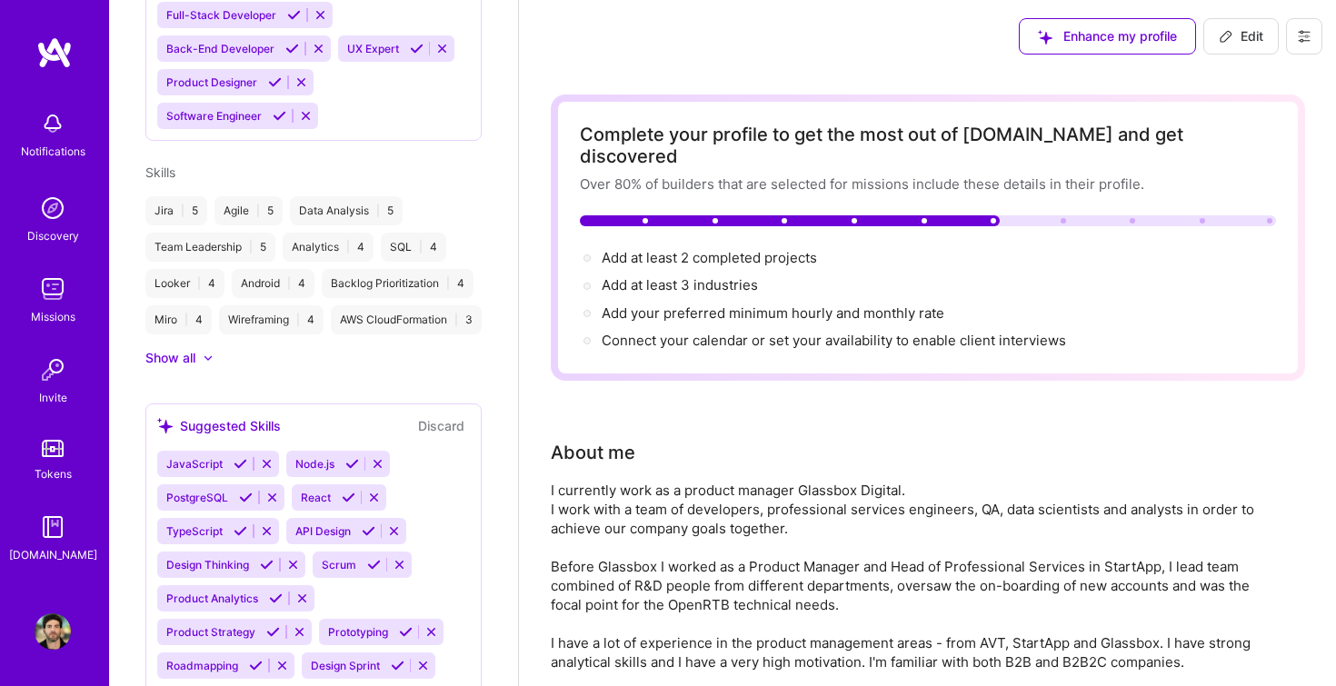
select select "US"
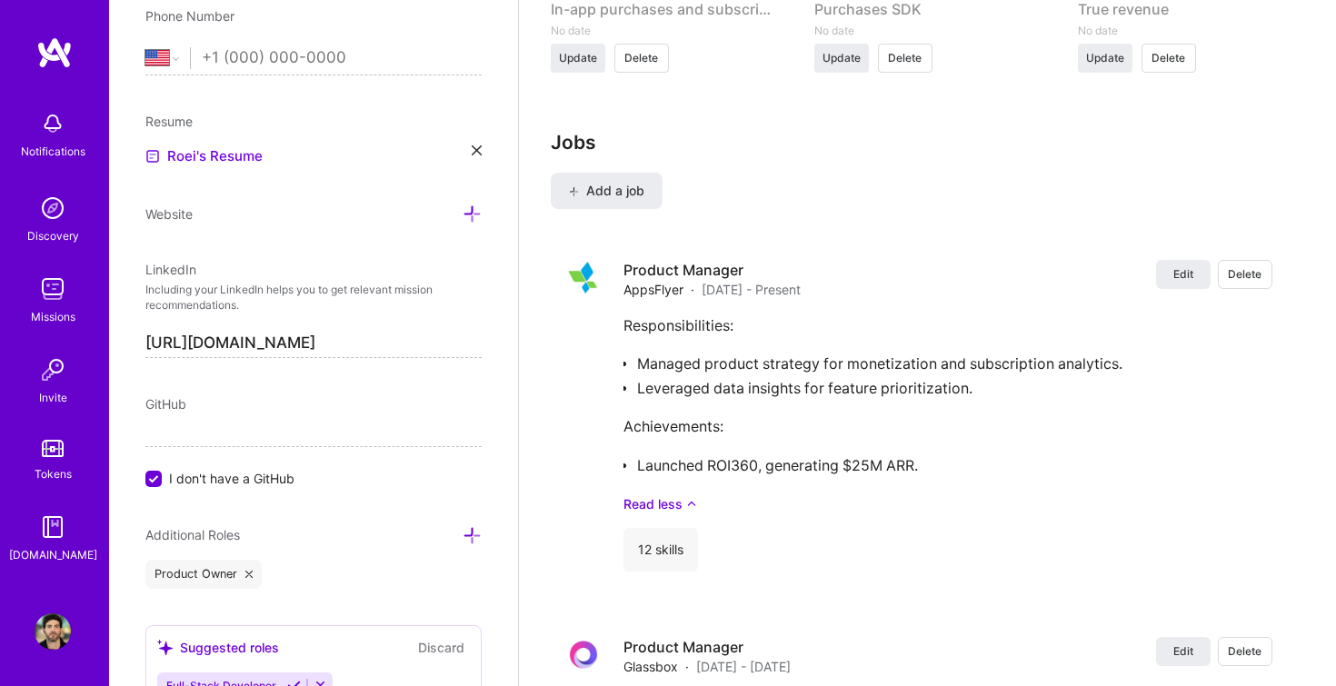
scroll to position [2361, 0]
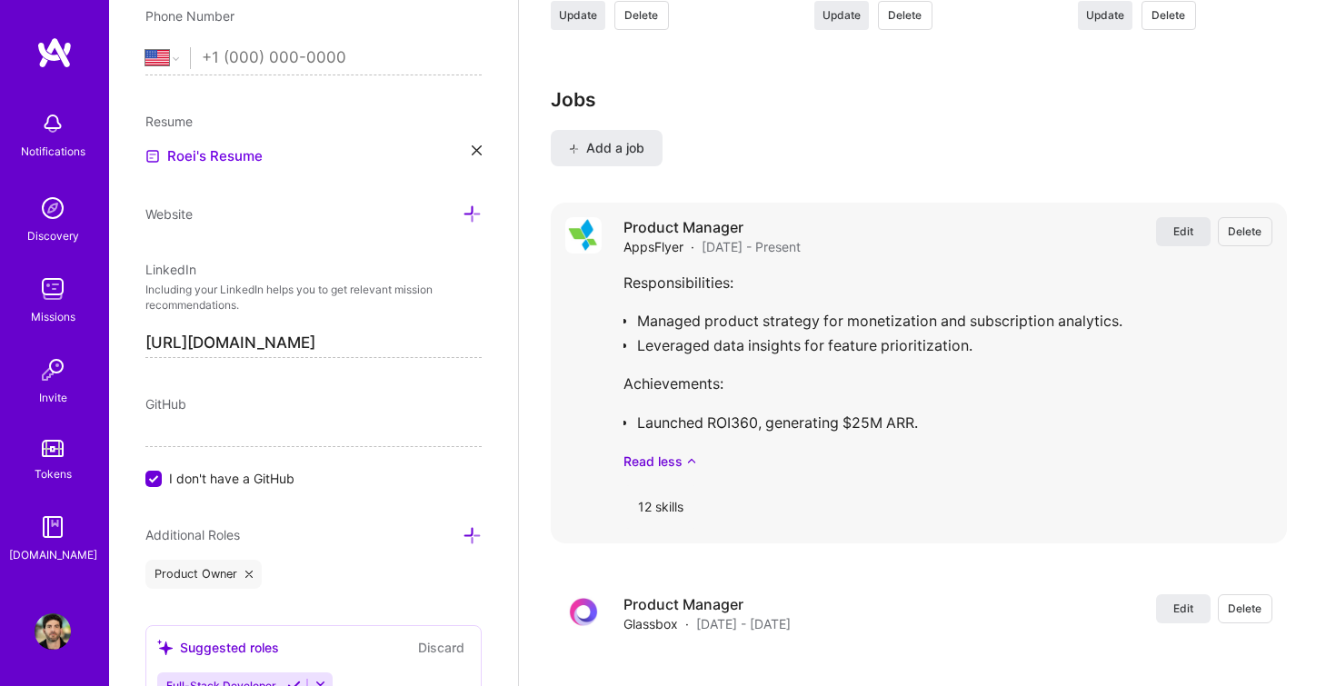
click at [1182, 224] on span "Edit" at bounding box center [1184, 231] width 20 height 15
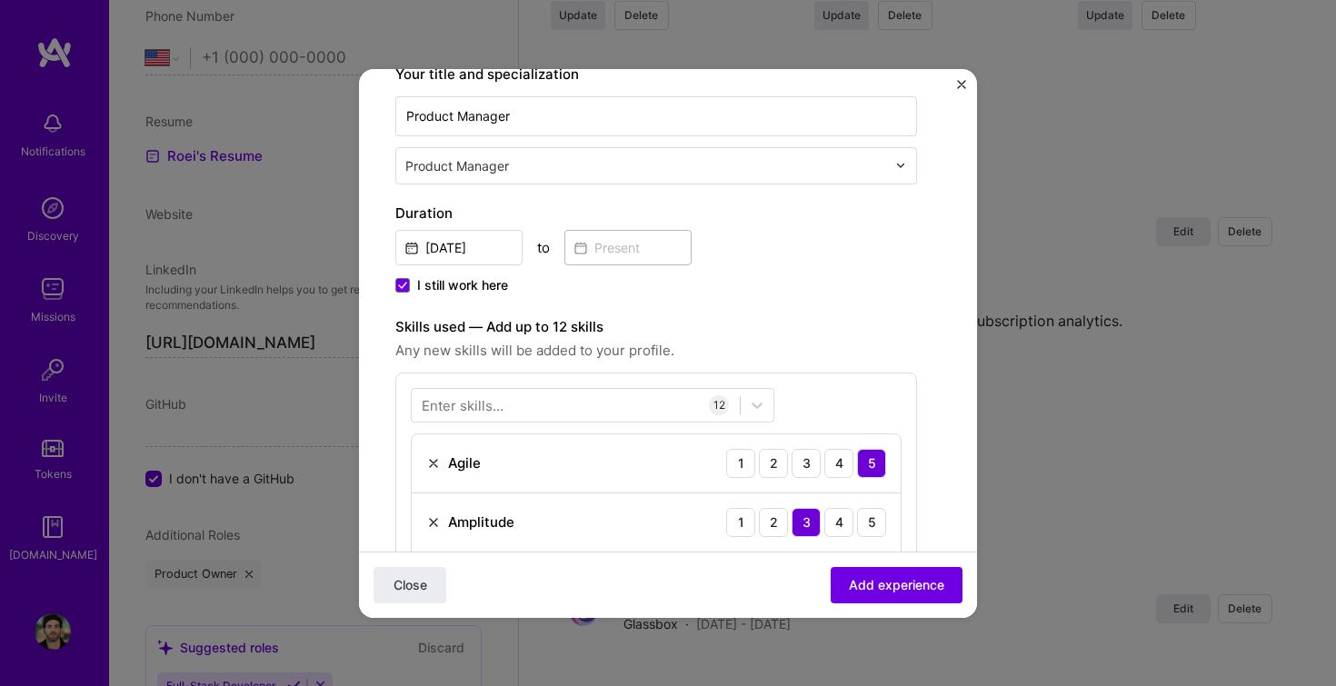
scroll to position [270, 0]
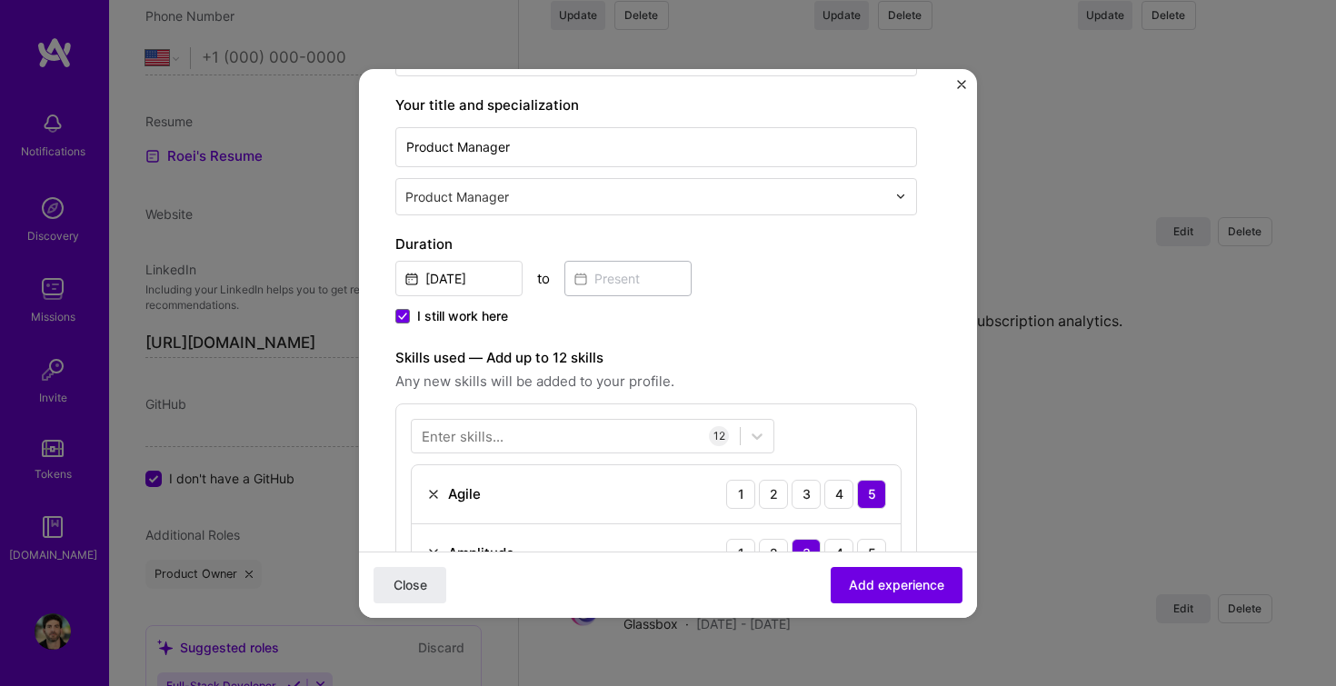
click at [396, 325] on label "I still work here" at bounding box center [451, 316] width 113 height 18
click at [0, 0] on input "I still work here" at bounding box center [0, 0] width 0 height 0
click at [640, 265] on input at bounding box center [628, 278] width 127 height 35
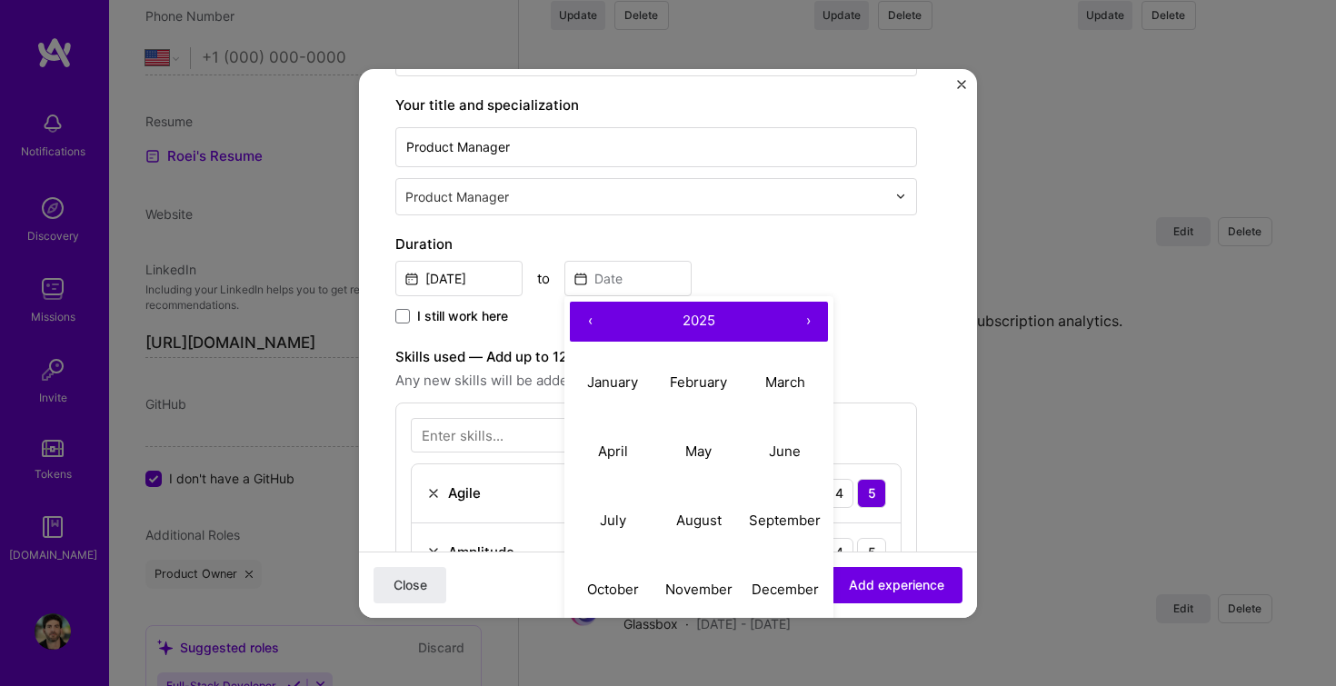
click at [595, 322] on button "‹" at bounding box center [590, 322] width 40 height 40
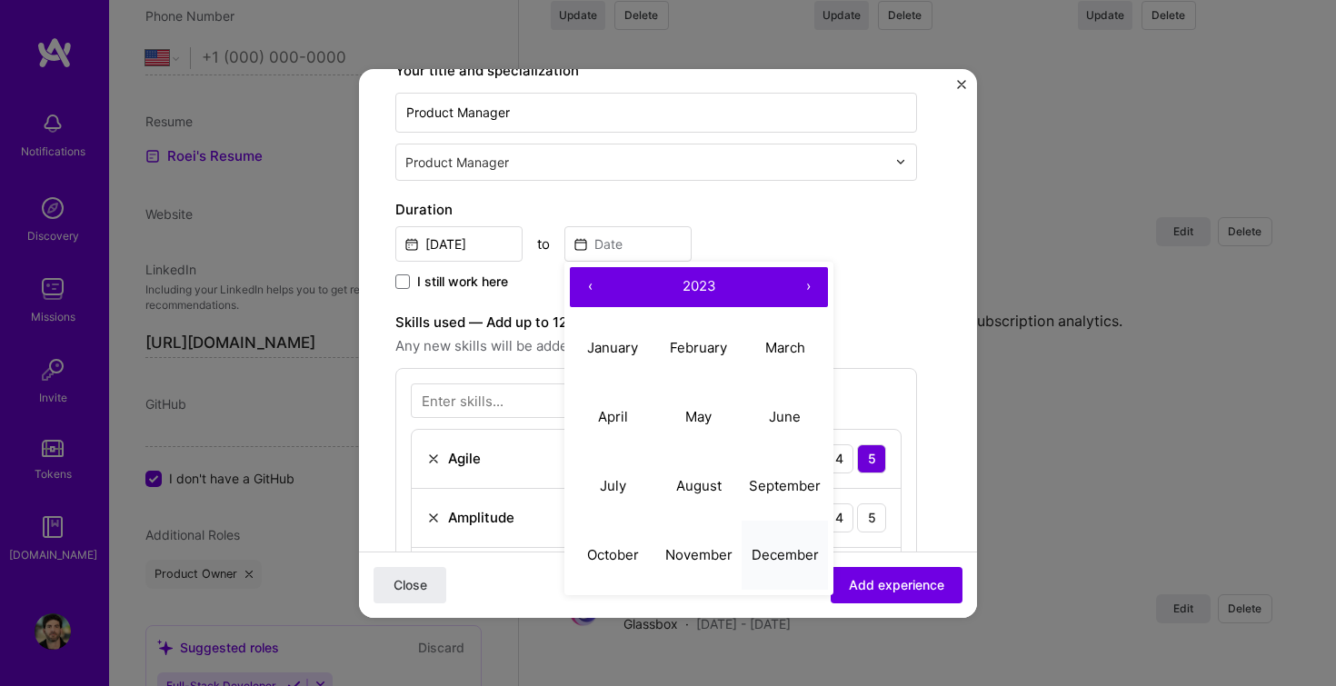
click at [776, 557] on abbr "December" at bounding box center [785, 554] width 67 height 17
type input "[DATE]"
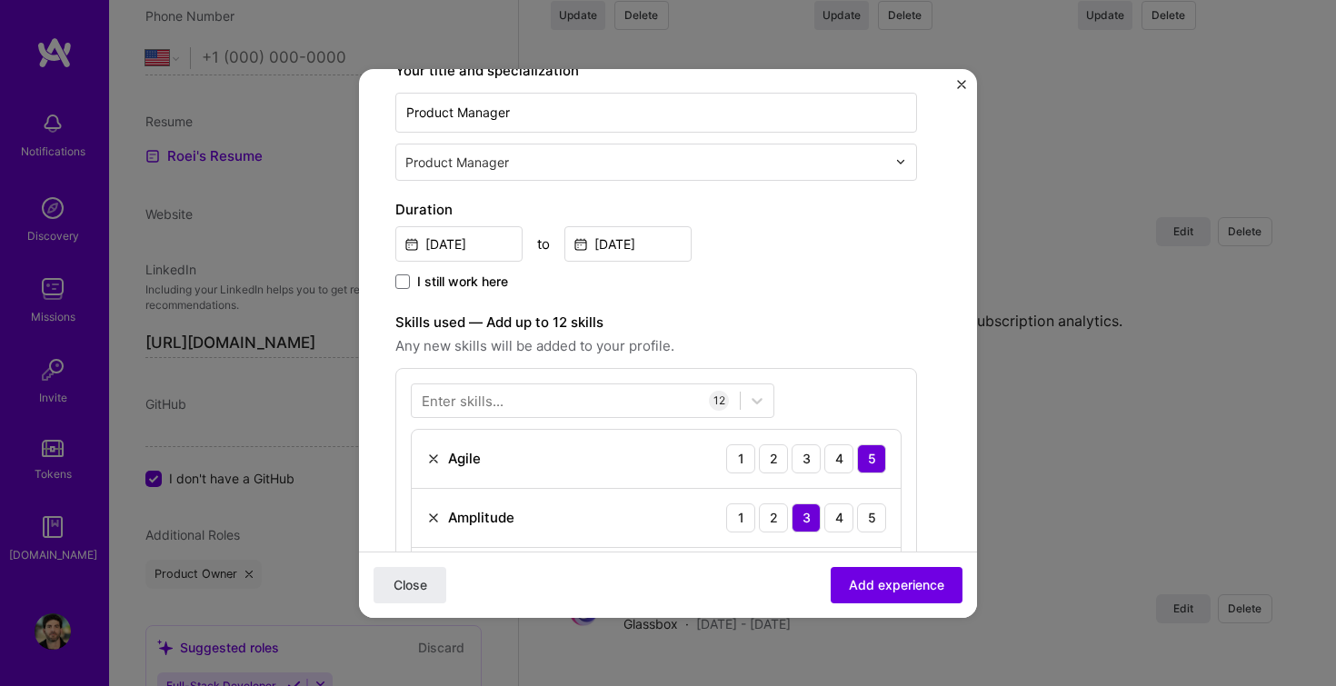
click at [884, 336] on span "Any new skills will be added to your profile." at bounding box center [656, 346] width 522 height 22
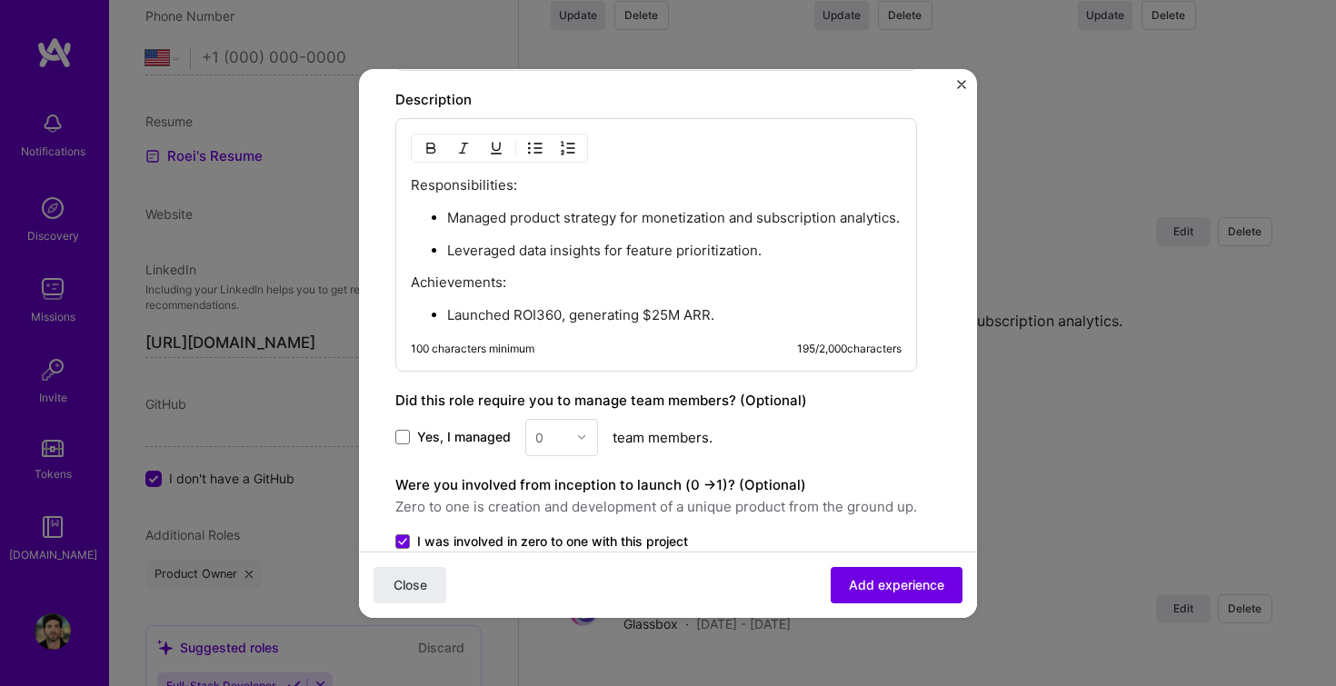
scroll to position [1534, 0]
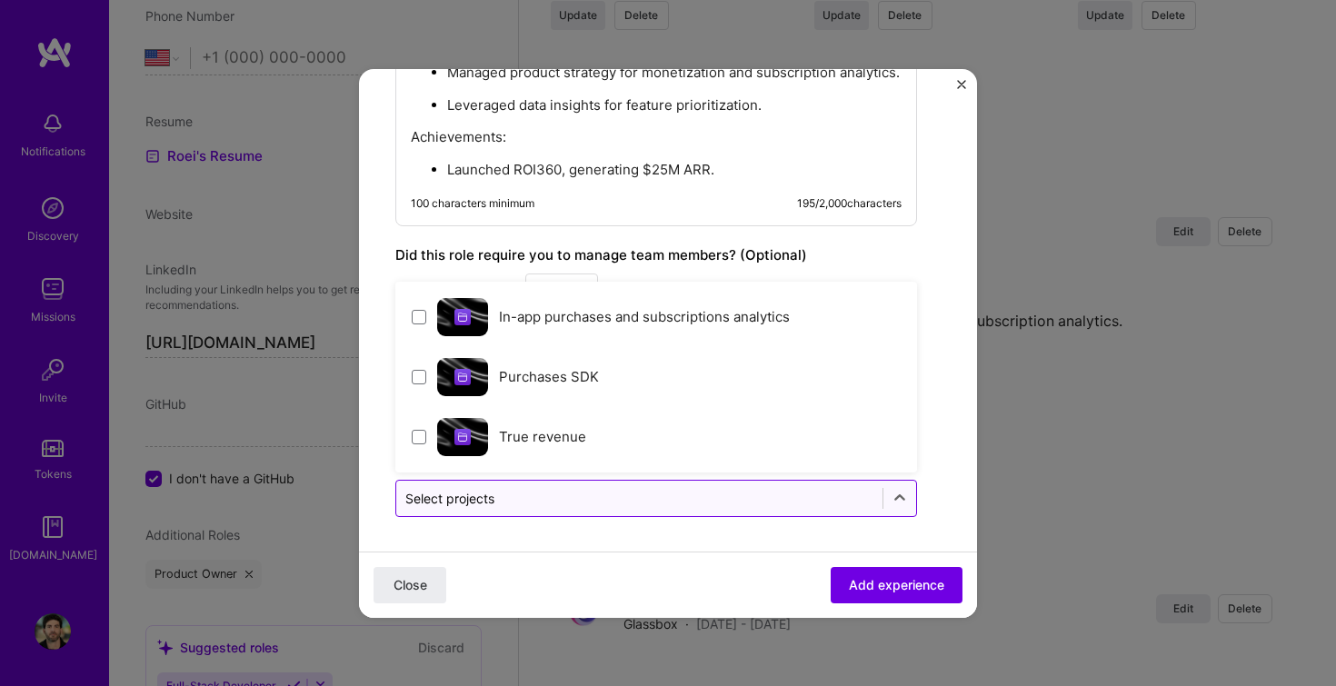
click at [476, 481] on div "Select projects" at bounding box center [639, 498] width 486 height 35
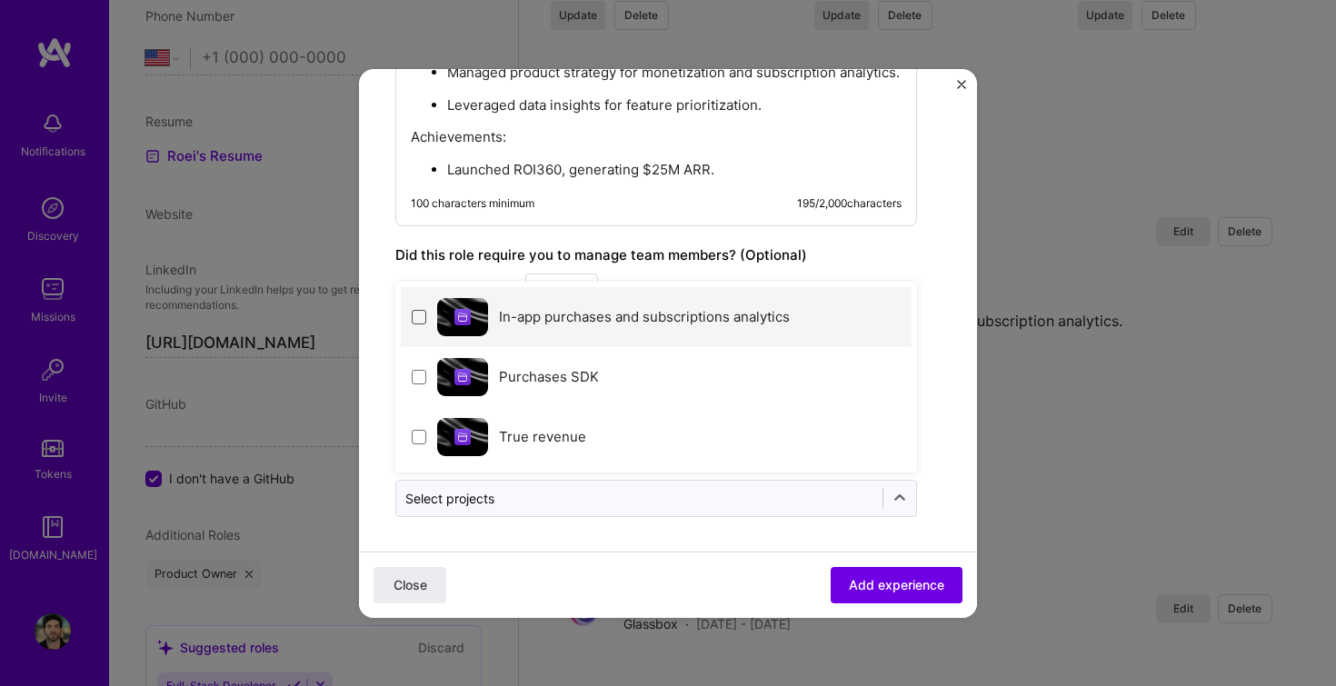
click at [417, 313] on span at bounding box center [419, 317] width 15 height 15
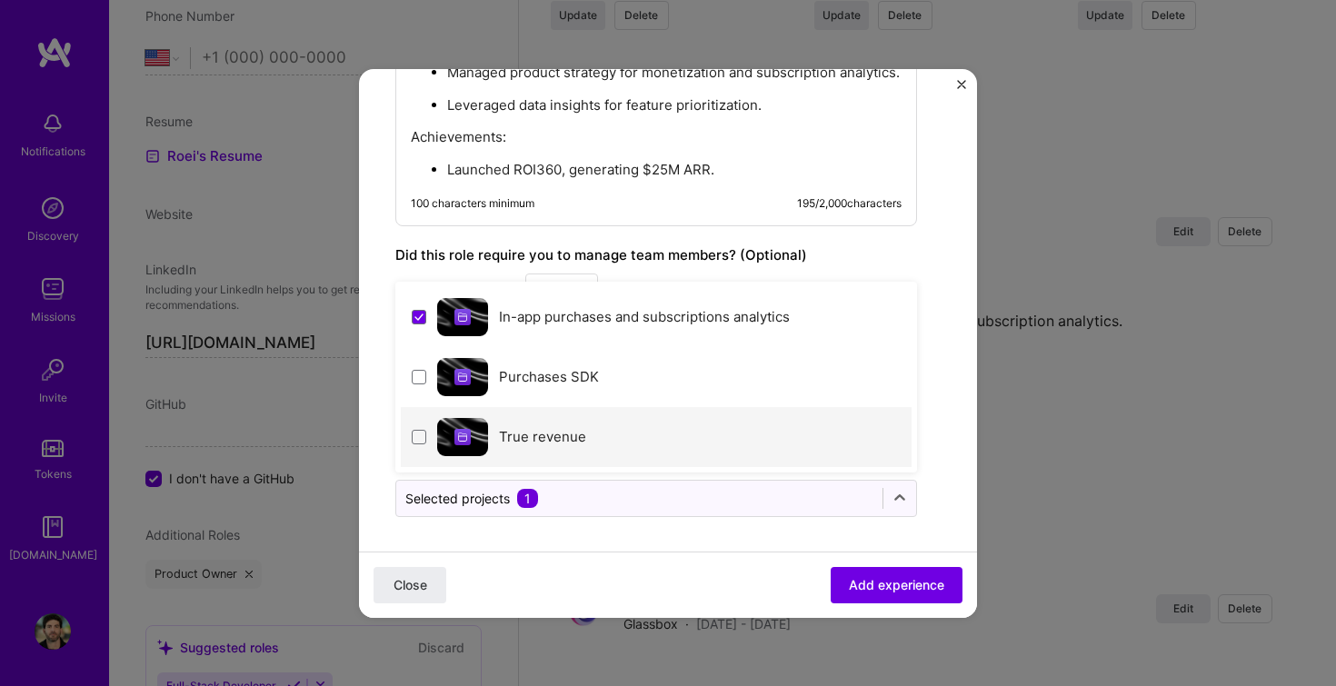
click at [426, 427] on div "True revenue" at bounding box center [656, 437] width 511 height 60
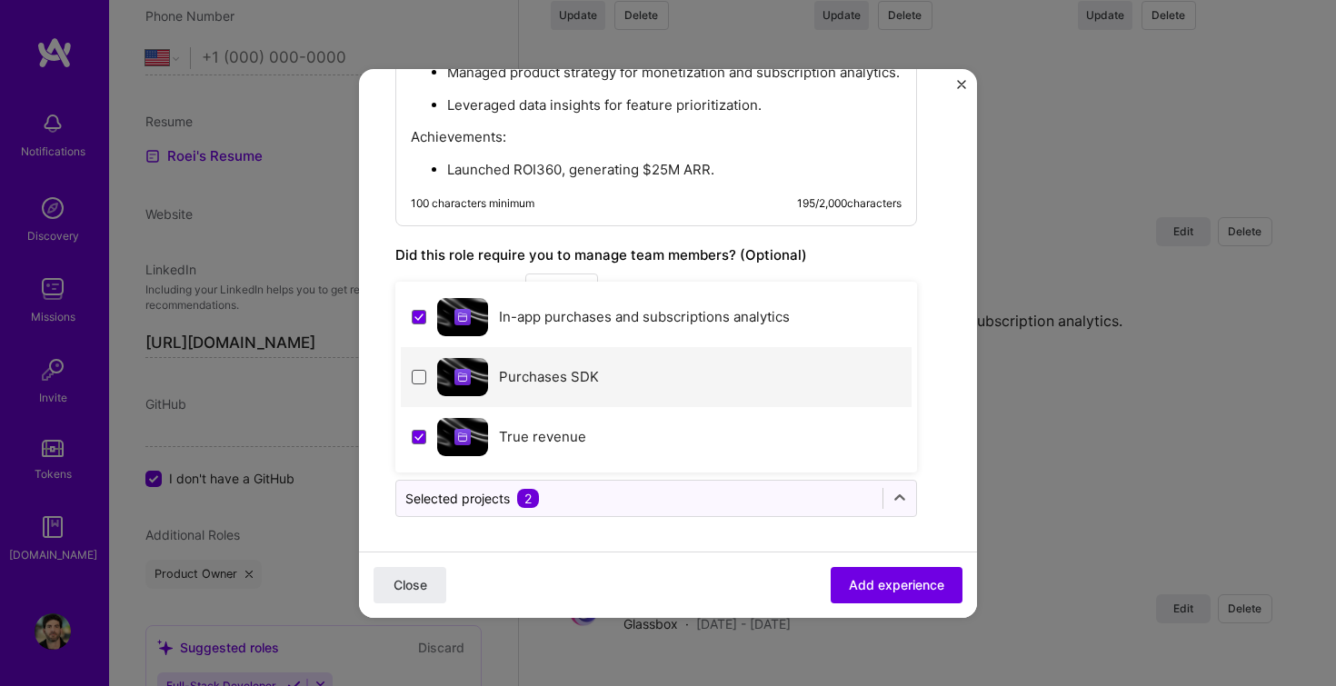
click at [420, 382] on span at bounding box center [419, 377] width 15 height 15
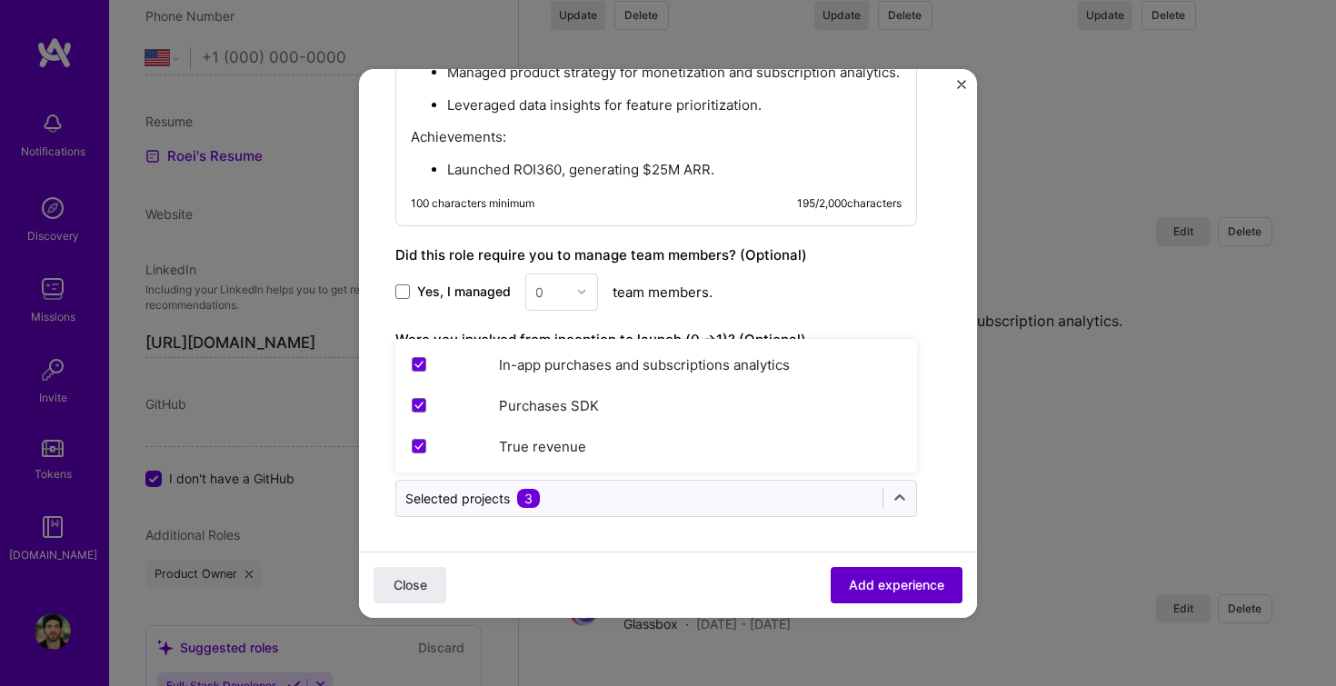
click at [874, 580] on span "Add experience" at bounding box center [896, 584] width 95 height 18
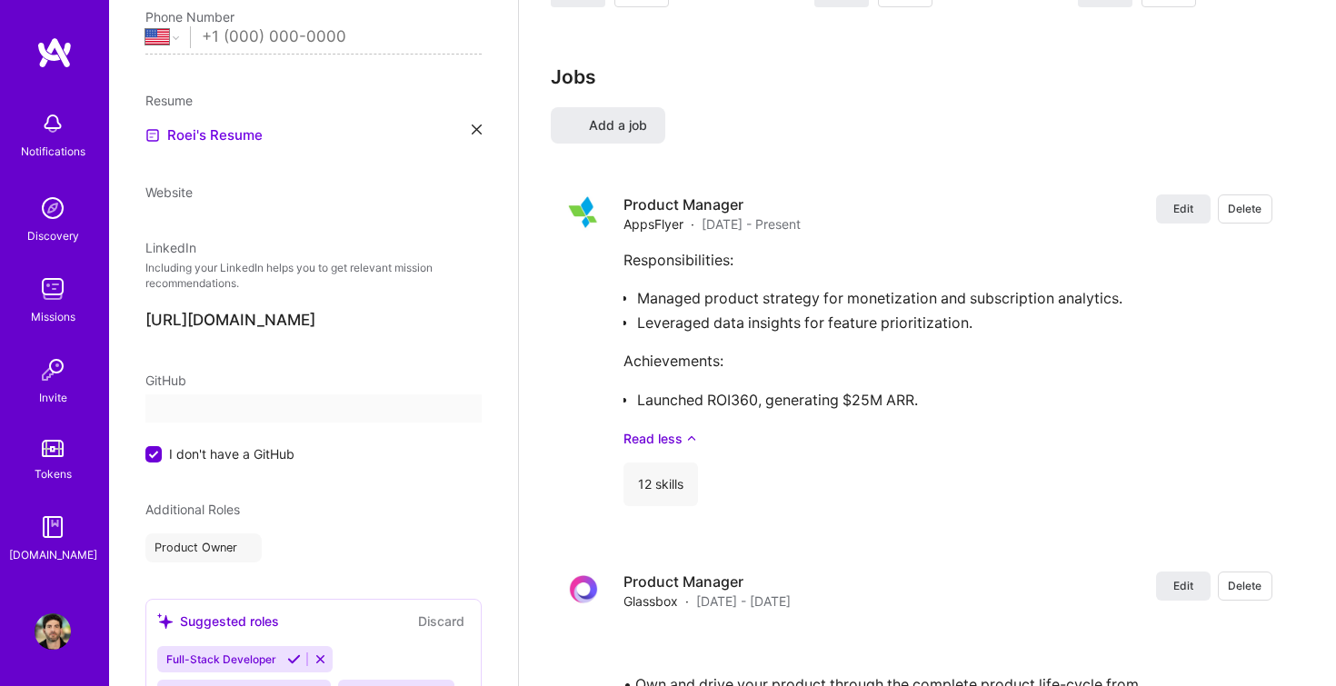
scroll to position [162, 0]
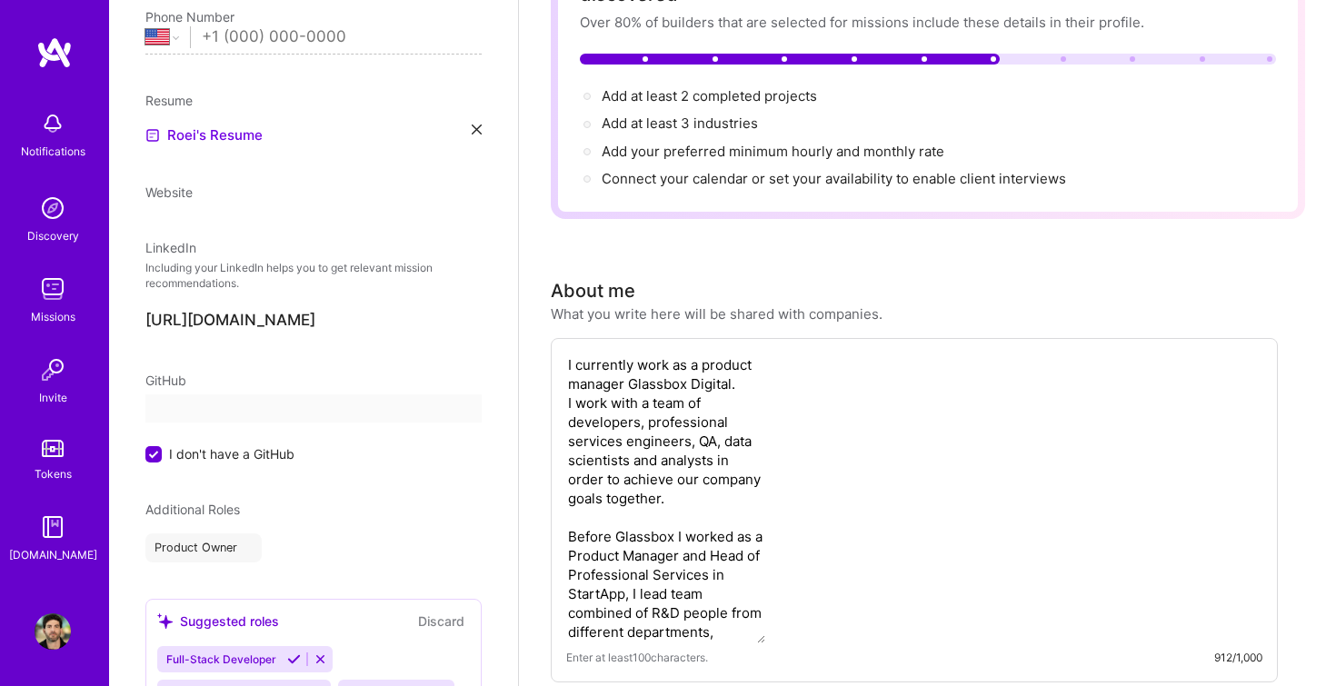
select select "US"
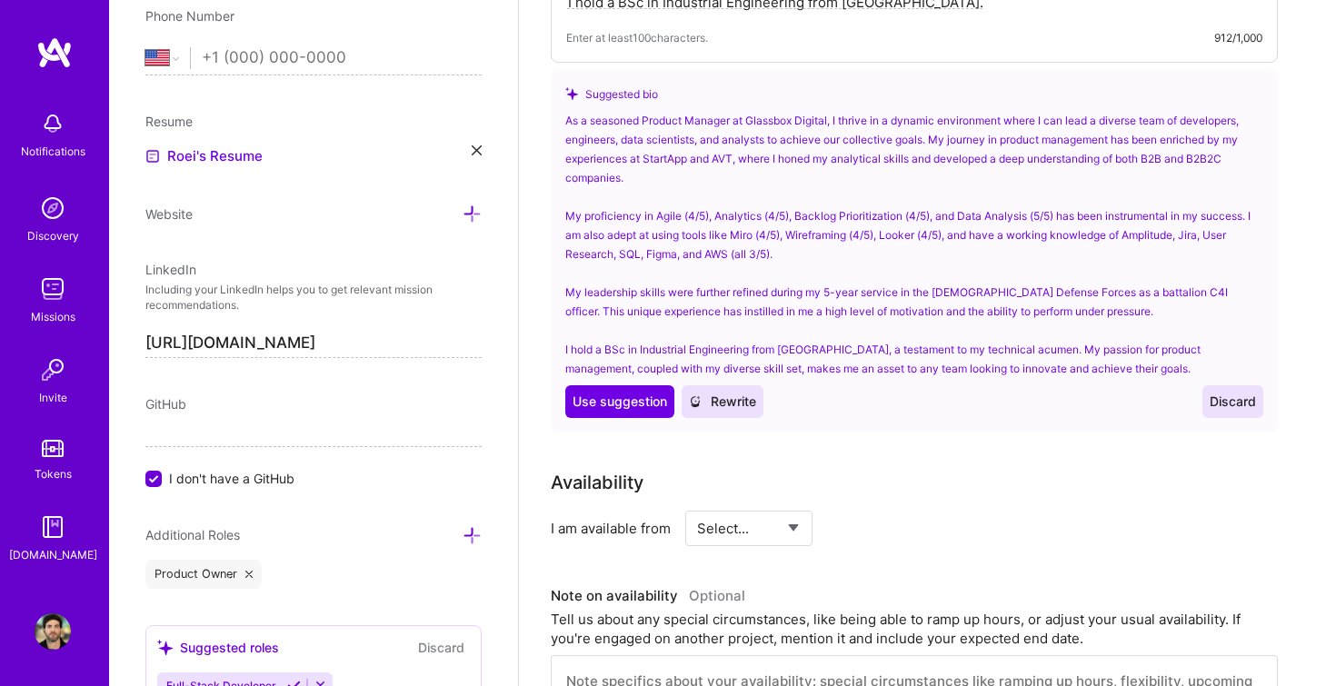
scroll to position [820, 0]
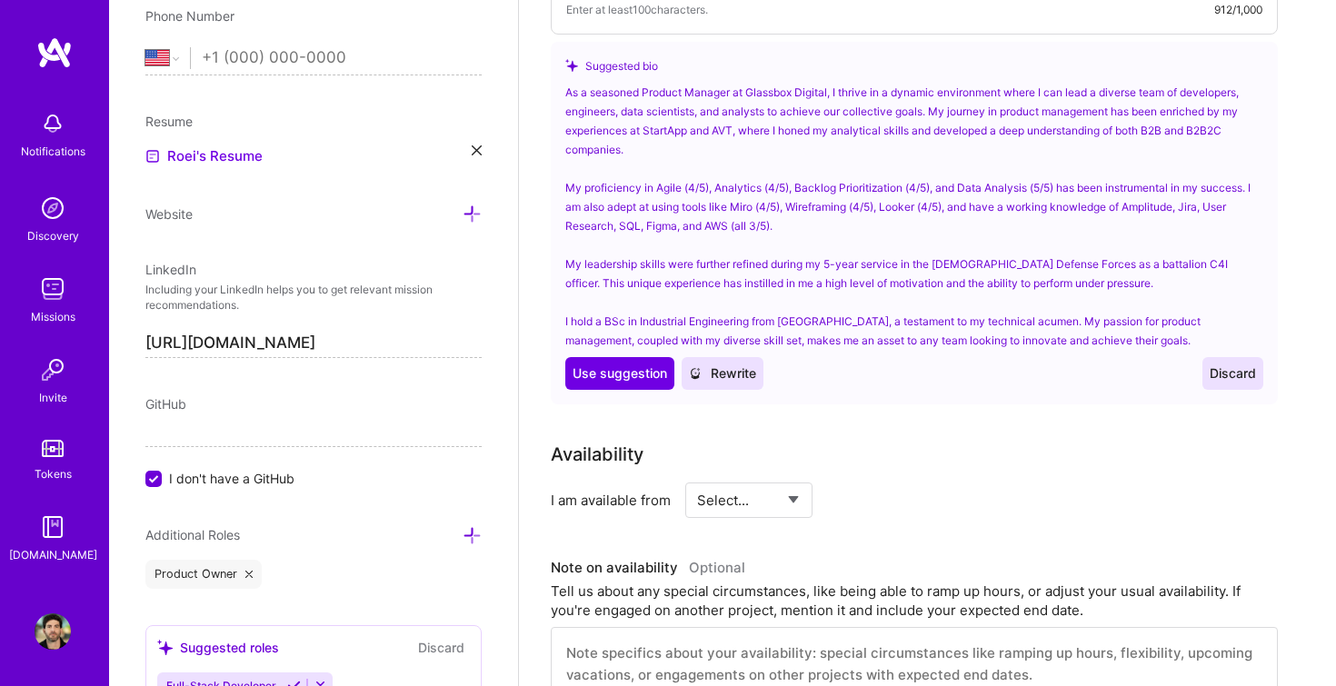
click at [742, 481] on select "Select... Right Now Future Date Not Available" at bounding box center [749, 500] width 105 height 46
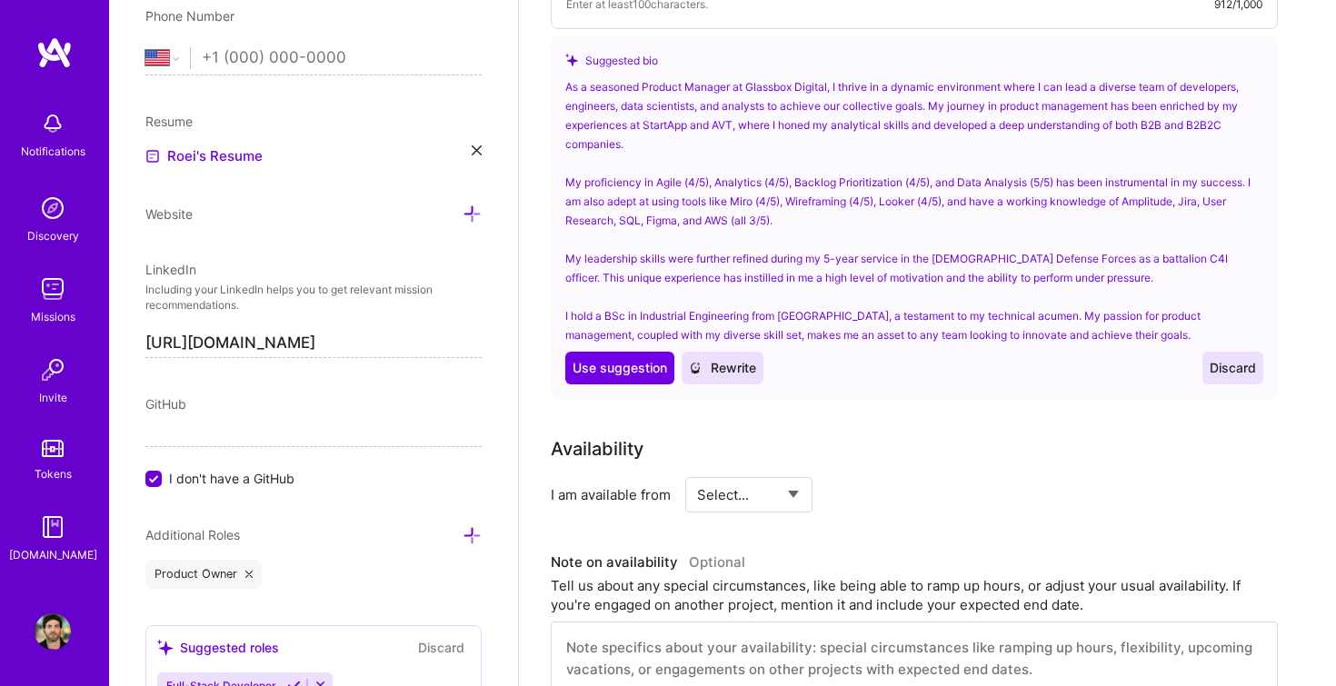
scroll to position [827, 0]
click at [747, 478] on select "Select... Right Now Future Date Not Available" at bounding box center [749, 493] width 105 height 46
select select "Right Now"
click at [697, 470] on select "Select... Right Now Future Date Not Available" at bounding box center [749, 493] width 105 height 46
click at [879, 475] on input at bounding box center [914, 492] width 109 height 35
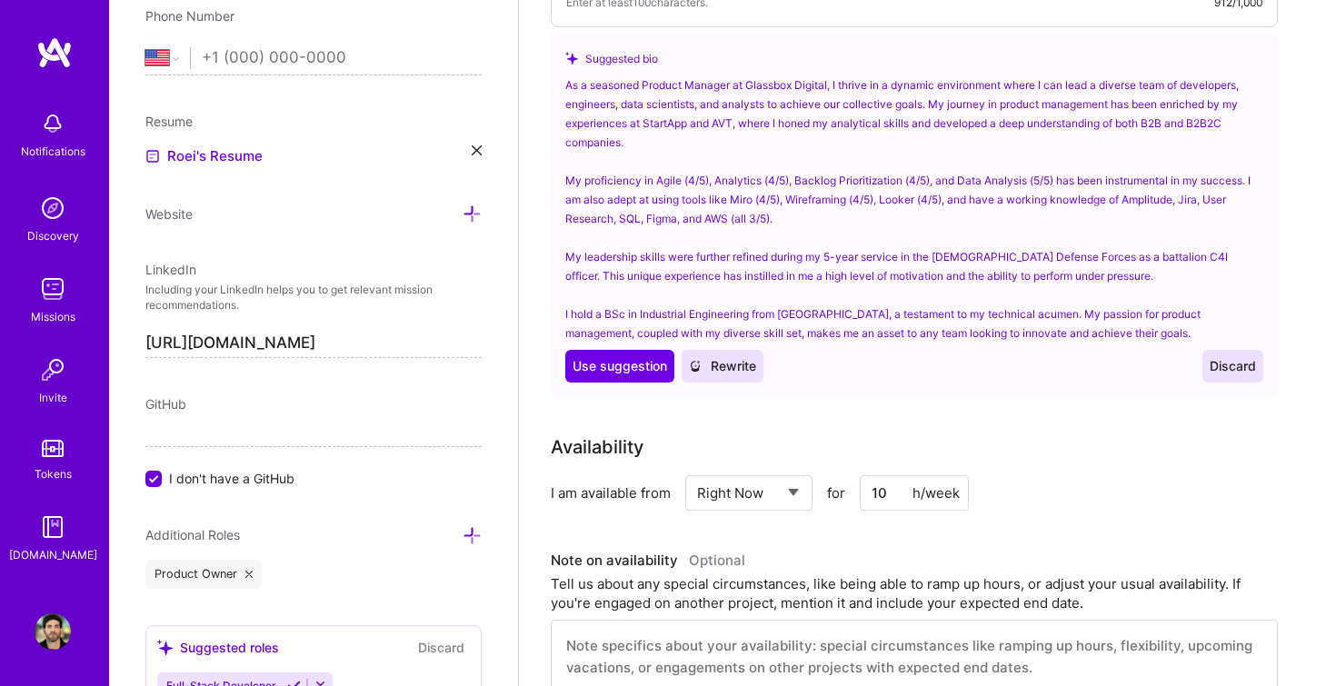
type input "10"
click at [1176, 434] on div "Availability" at bounding box center [914, 447] width 727 height 27
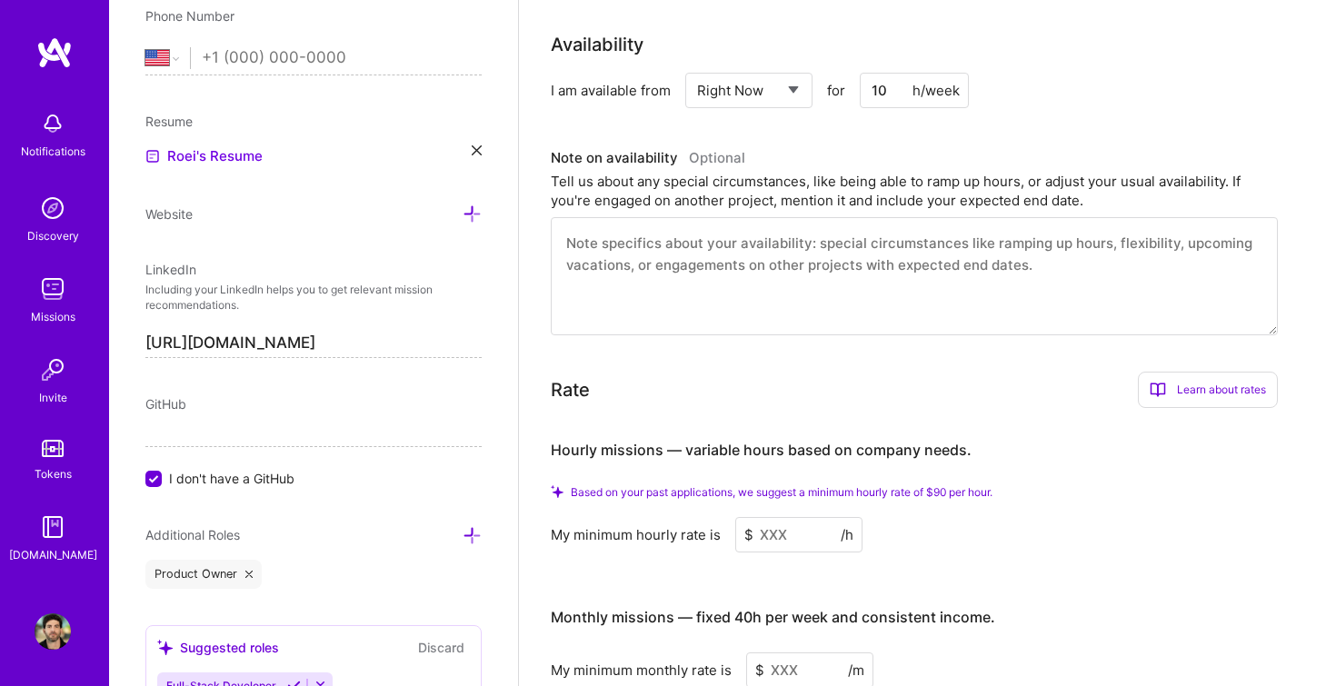
scroll to position [1174, 0]
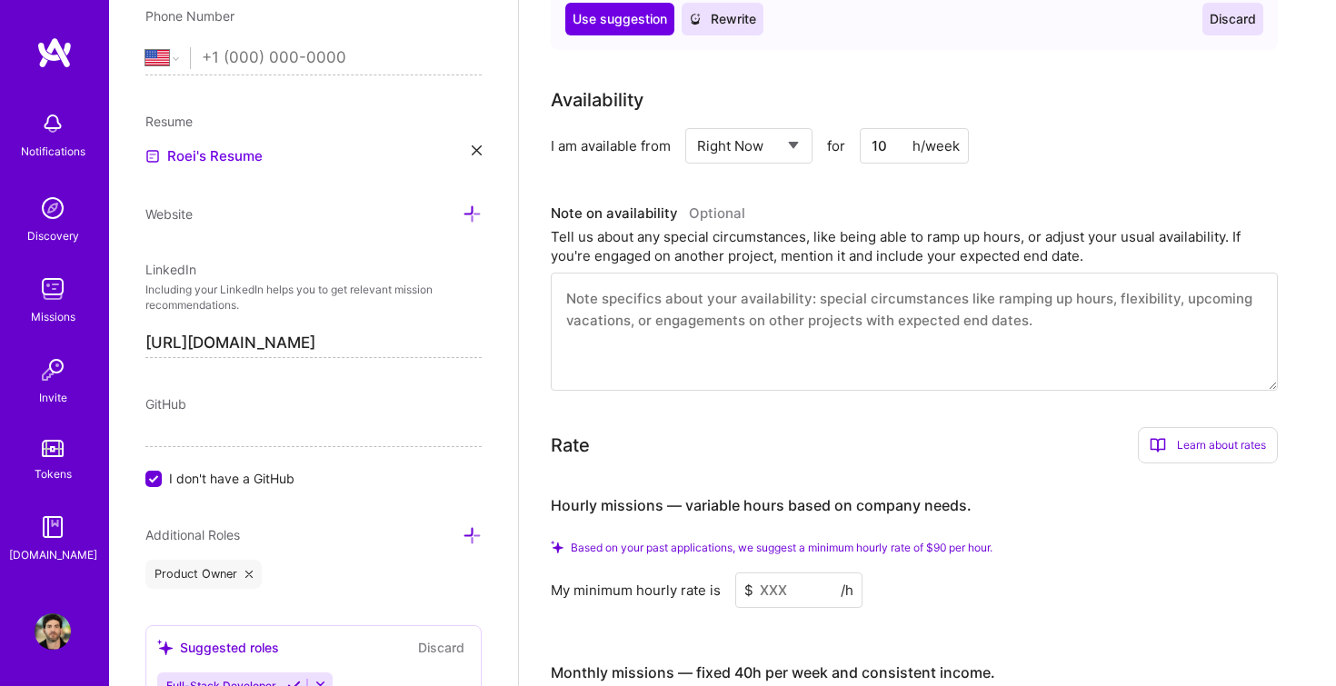
click at [885, 128] on input "10" at bounding box center [914, 145] width 109 height 35
click at [1079, 86] on div "Availability" at bounding box center [914, 99] width 727 height 27
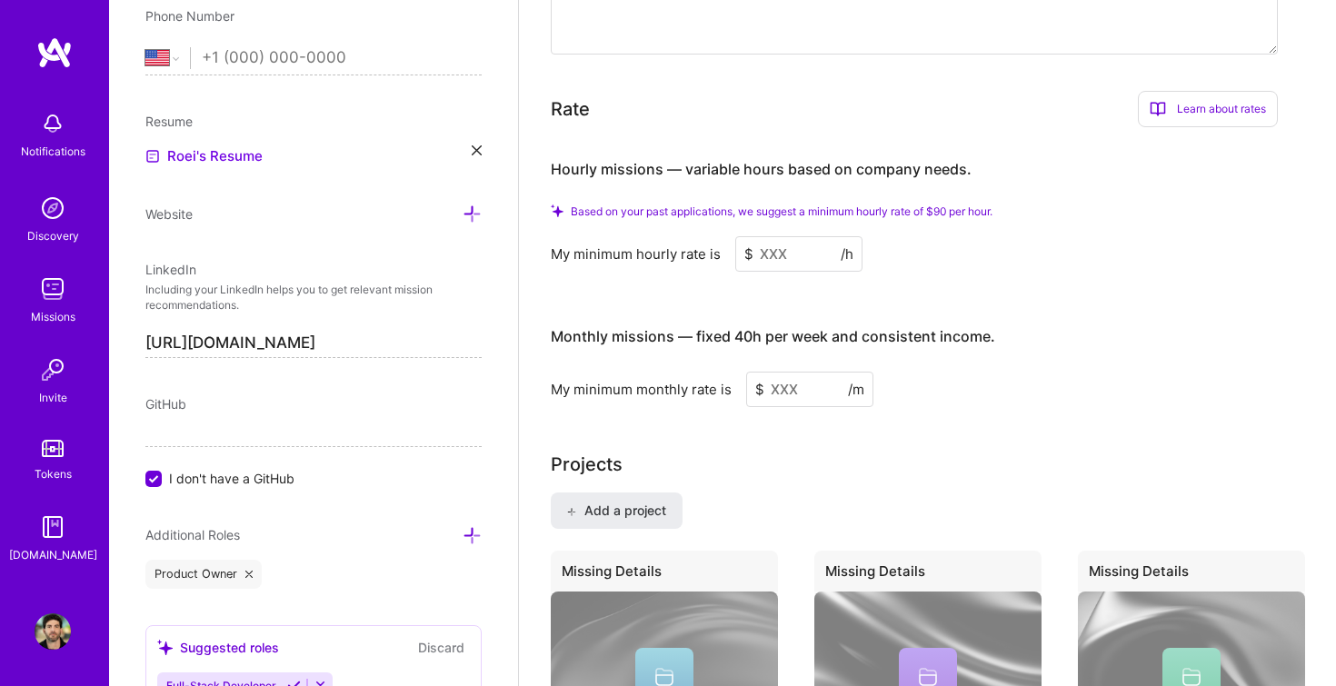
scroll to position [1507, 0]
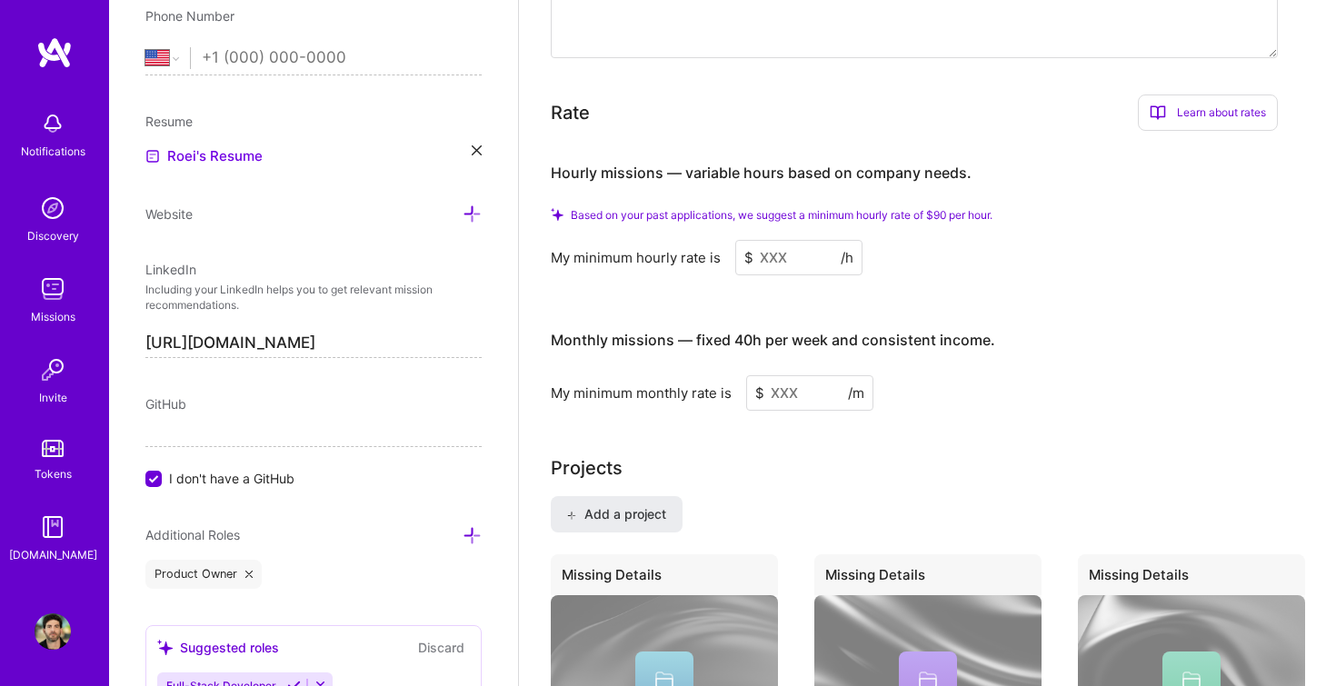
click at [775, 240] on input at bounding box center [798, 257] width 127 height 35
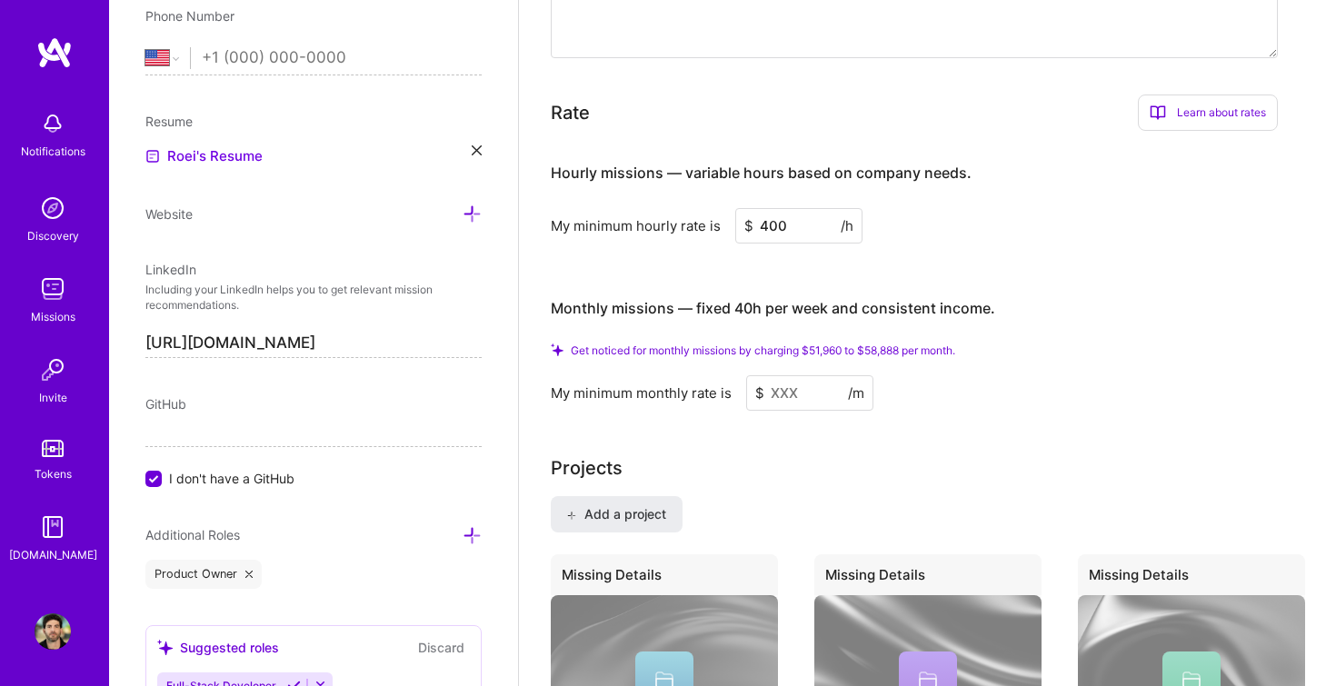
type input "400"
click at [982, 243] on div "Hourly missions — variable hours based on company needs. My minimum hourly rate…" at bounding box center [914, 277] width 727 height 265
click at [782, 375] on input at bounding box center [809, 392] width 127 height 35
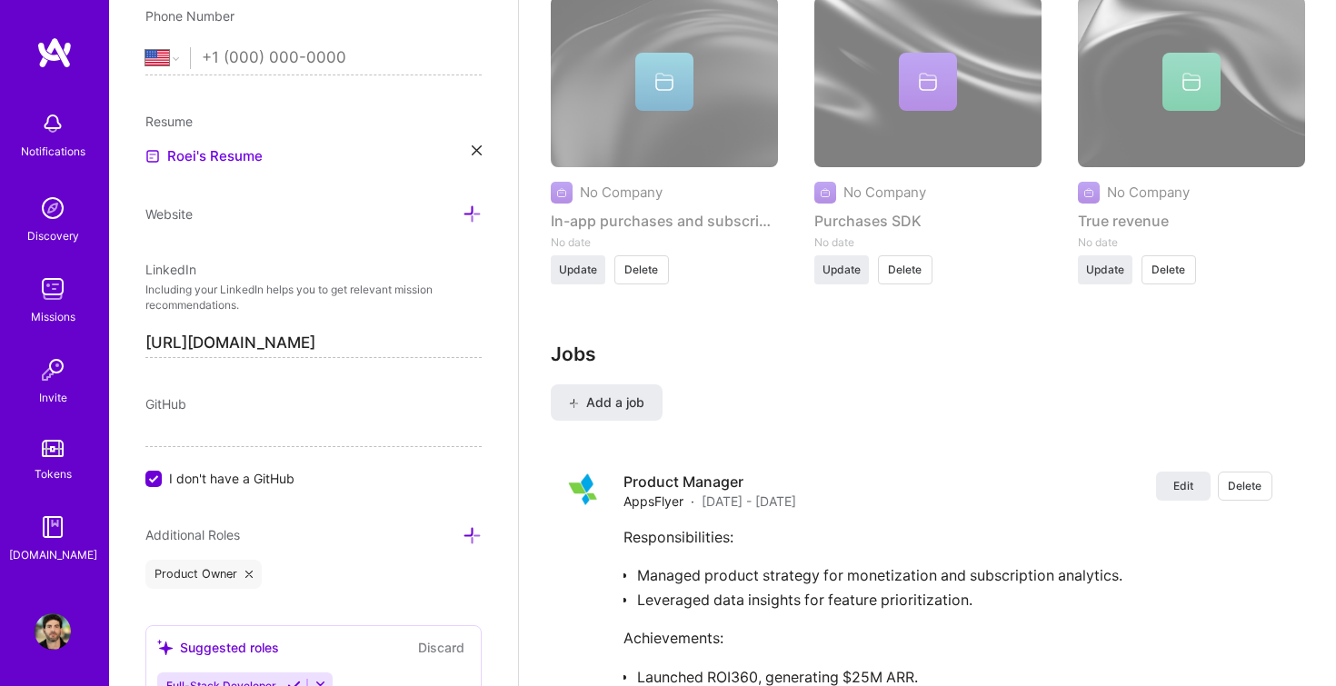
scroll to position [2219, 0]
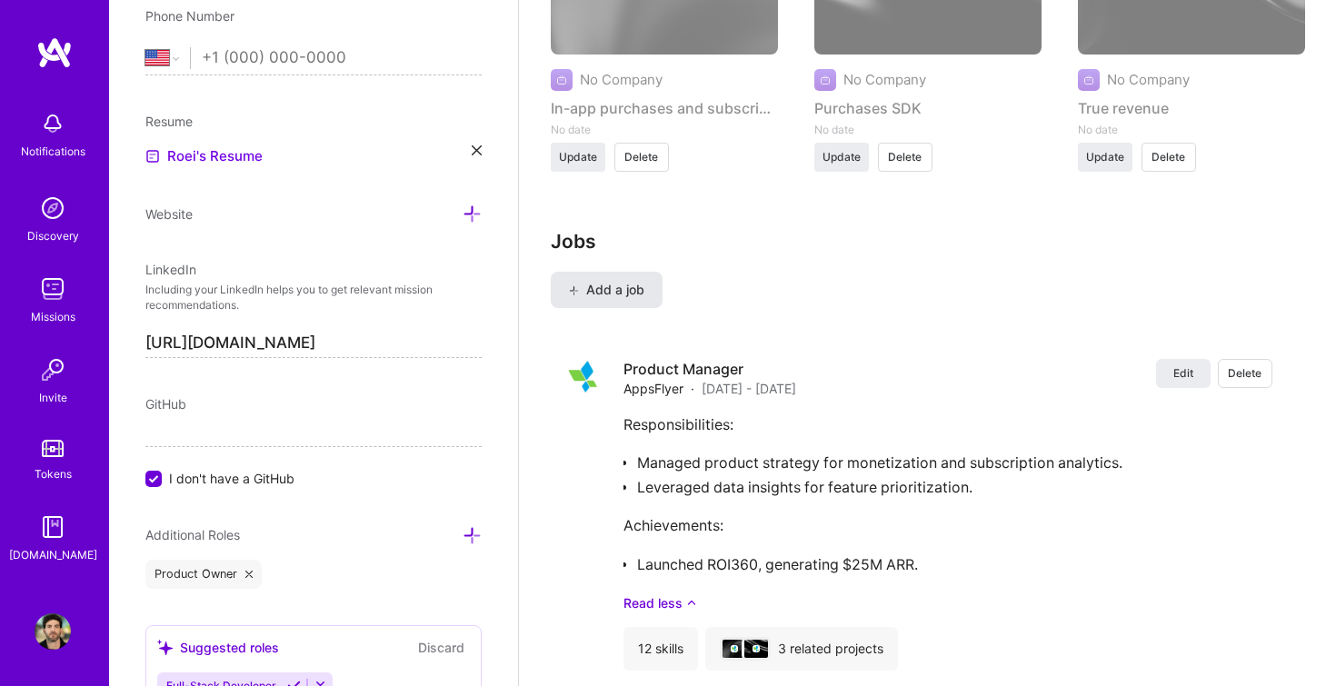
click at [649, 275] on button "Add a job" at bounding box center [607, 290] width 112 height 36
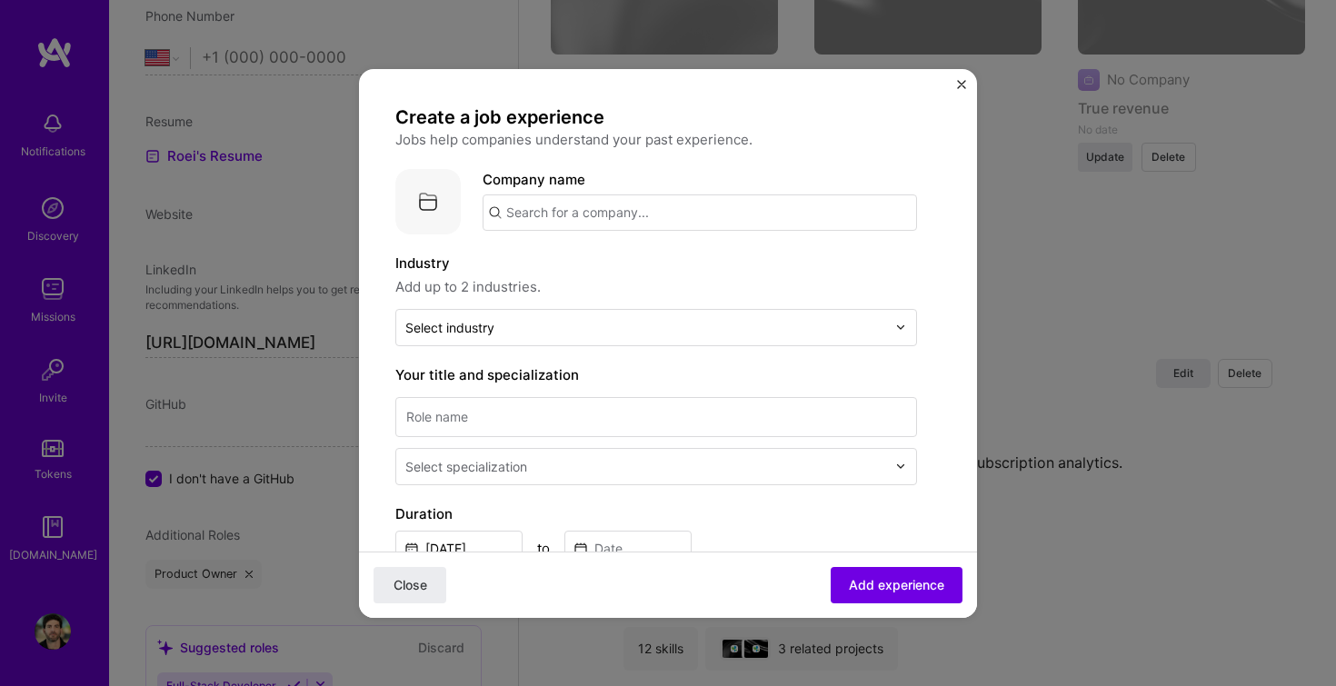
click at [597, 213] on input "text" at bounding box center [700, 213] width 435 height 36
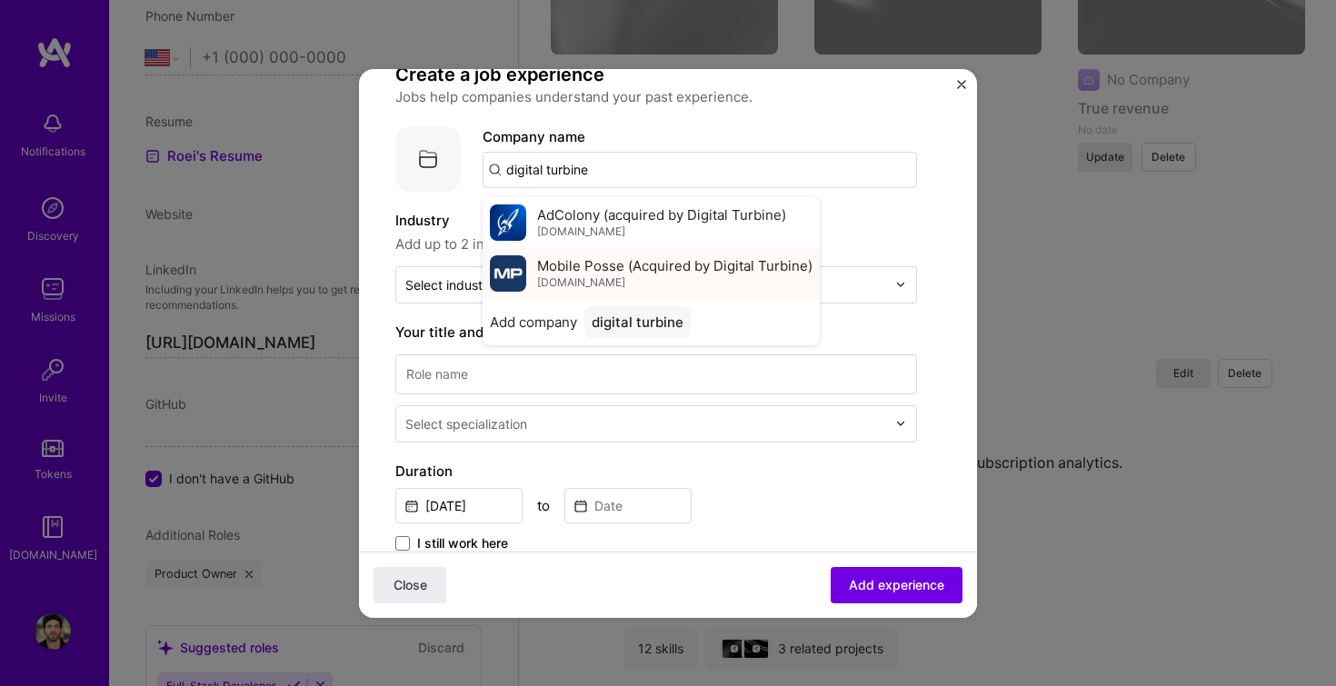
scroll to position [55, 0]
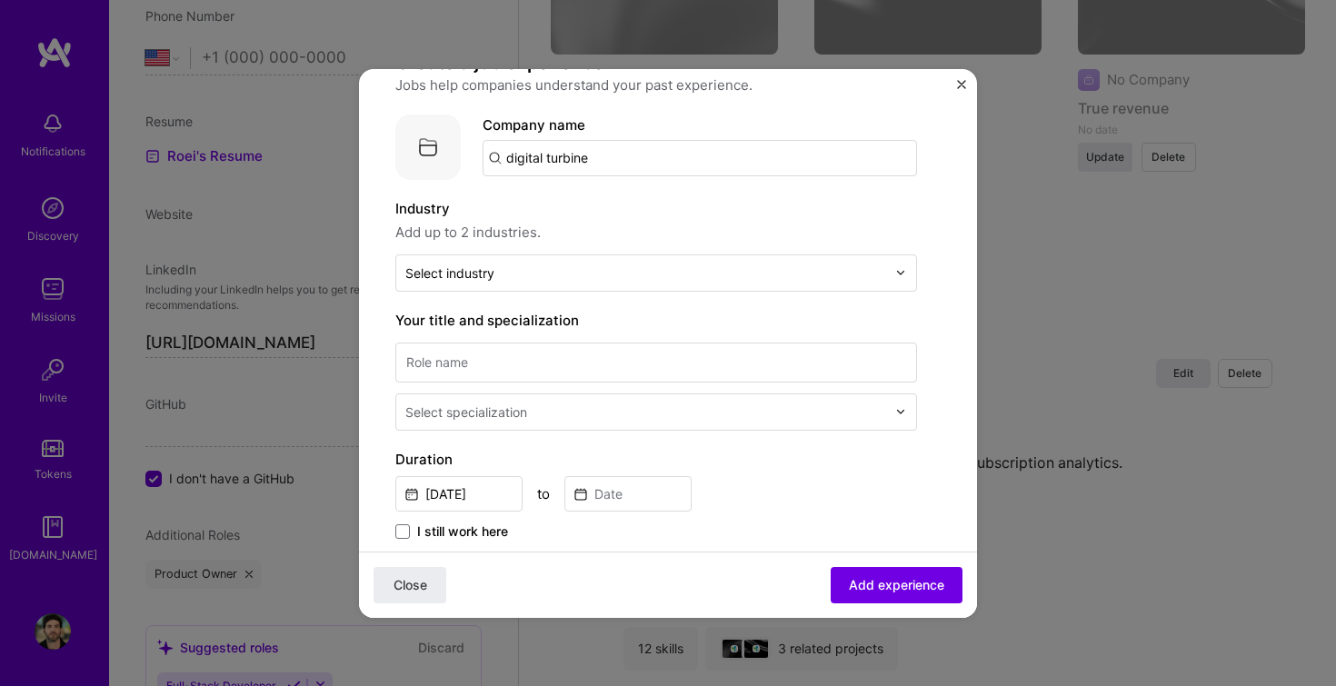
drag, startPoint x: 512, startPoint y: 155, endPoint x: 497, endPoint y: 158, distance: 14.8
click at [497, 158] on input "digital turbine" at bounding box center [700, 158] width 435 height 36
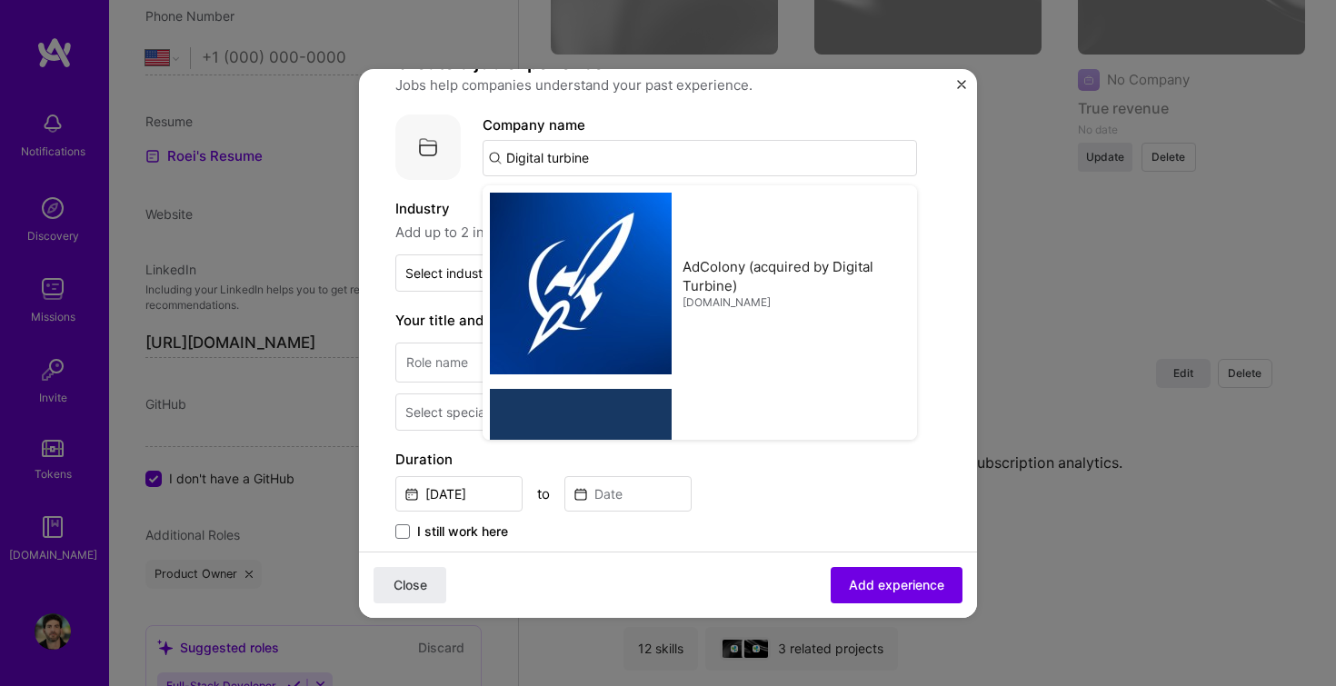
click at [555, 153] on input "Digital turbine" at bounding box center [700, 158] width 435 height 36
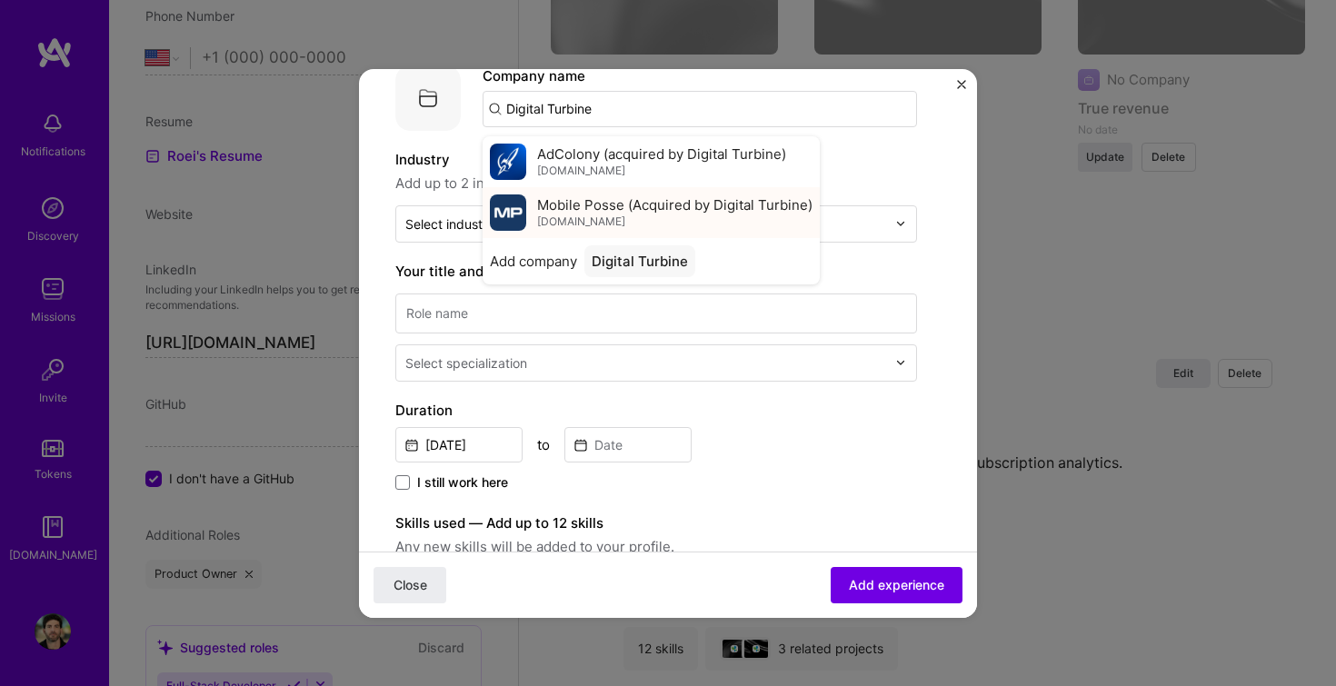
scroll to position [111, 0]
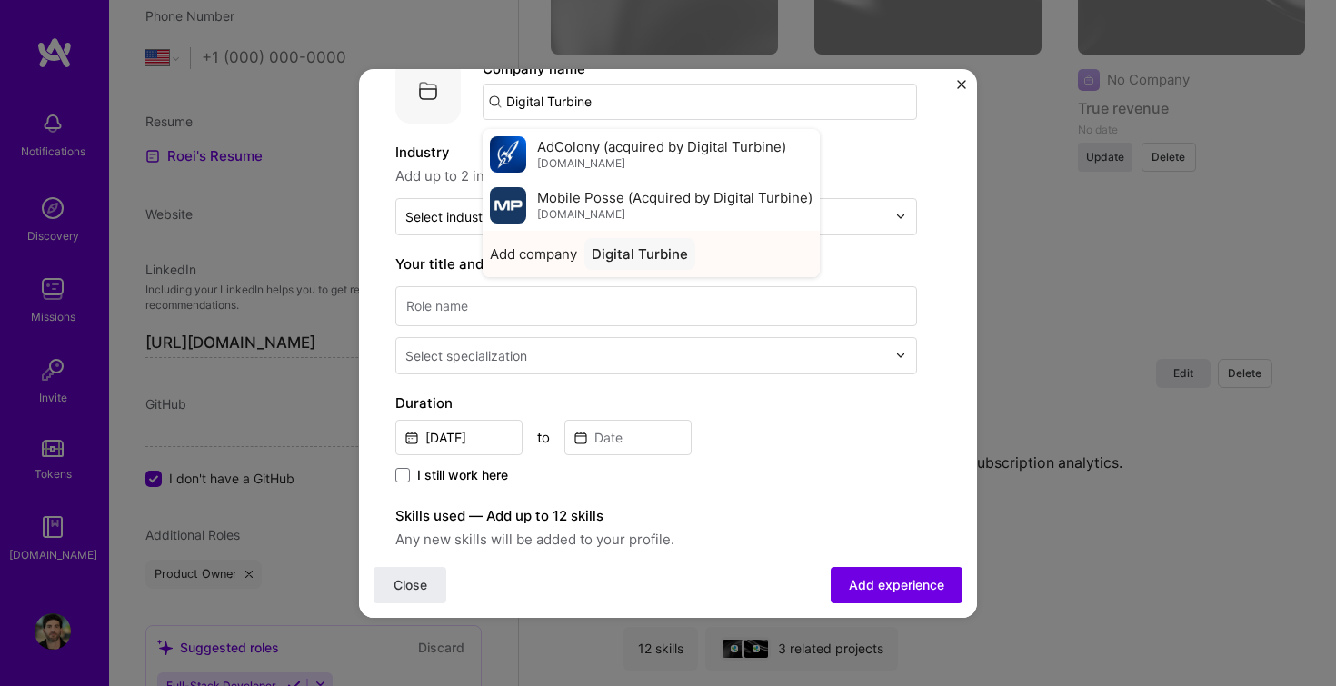
type input "Digital Turbine"
click at [587, 260] on div "Digital Turbine" at bounding box center [640, 254] width 111 height 32
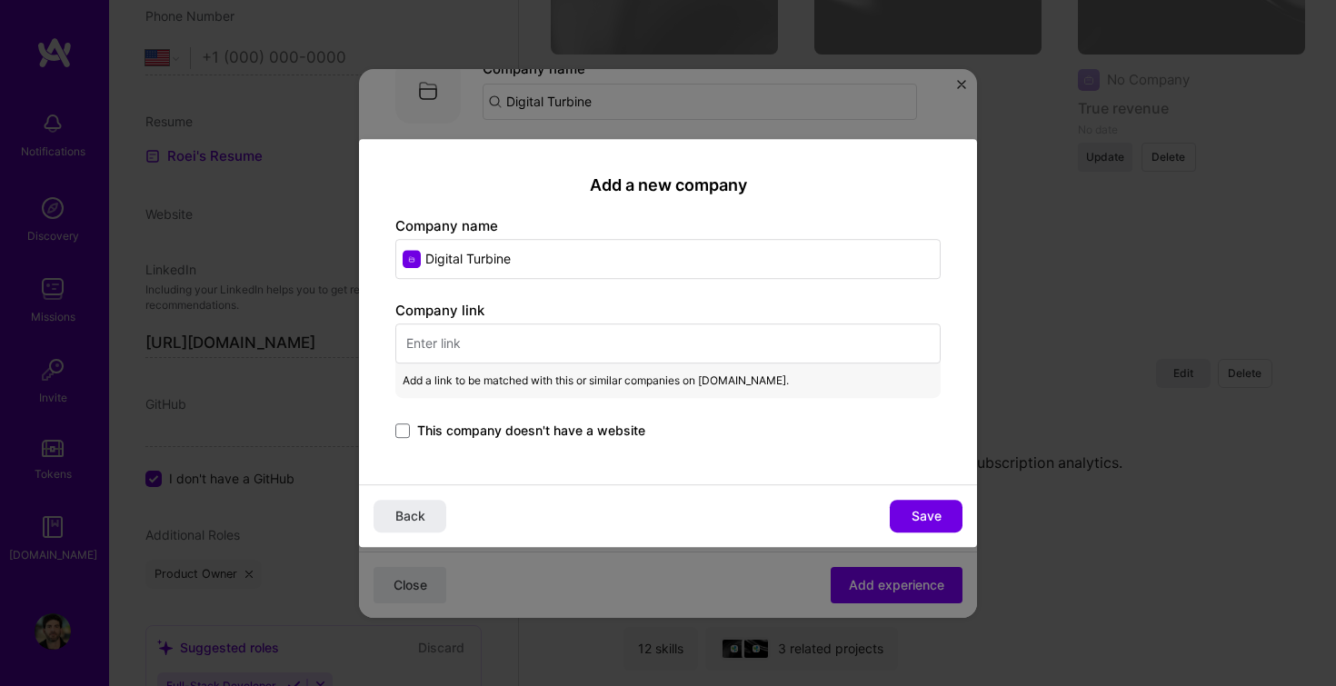
click at [479, 345] on input "text" at bounding box center [667, 344] width 545 height 40
paste input "[URL][DOMAIN_NAME]"
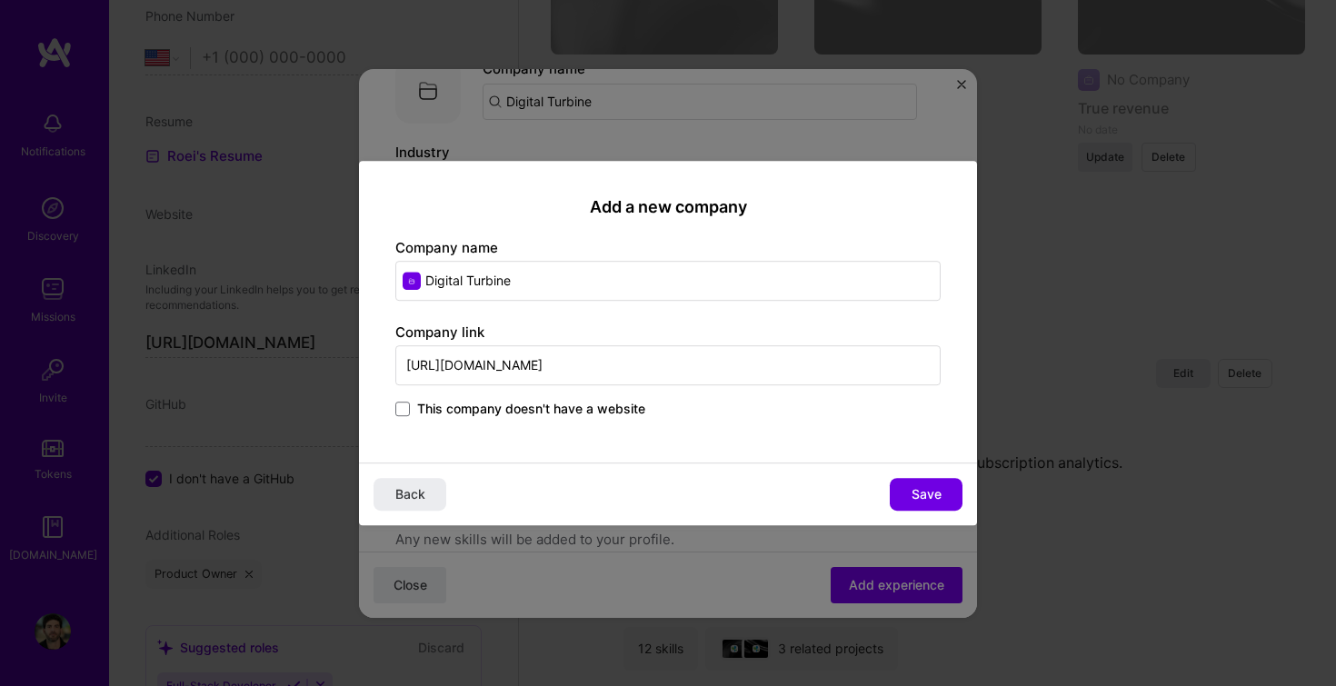
type input "[URL][DOMAIN_NAME]"
click at [695, 428] on div "Add a new company Company name Digital Turbine Company link [URL][DOMAIN_NAME] …" at bounding box center [668, 312] width 618 height 303
click at [912, 497] on span "Save" at bounding box center [927, 494] width 30 height 18
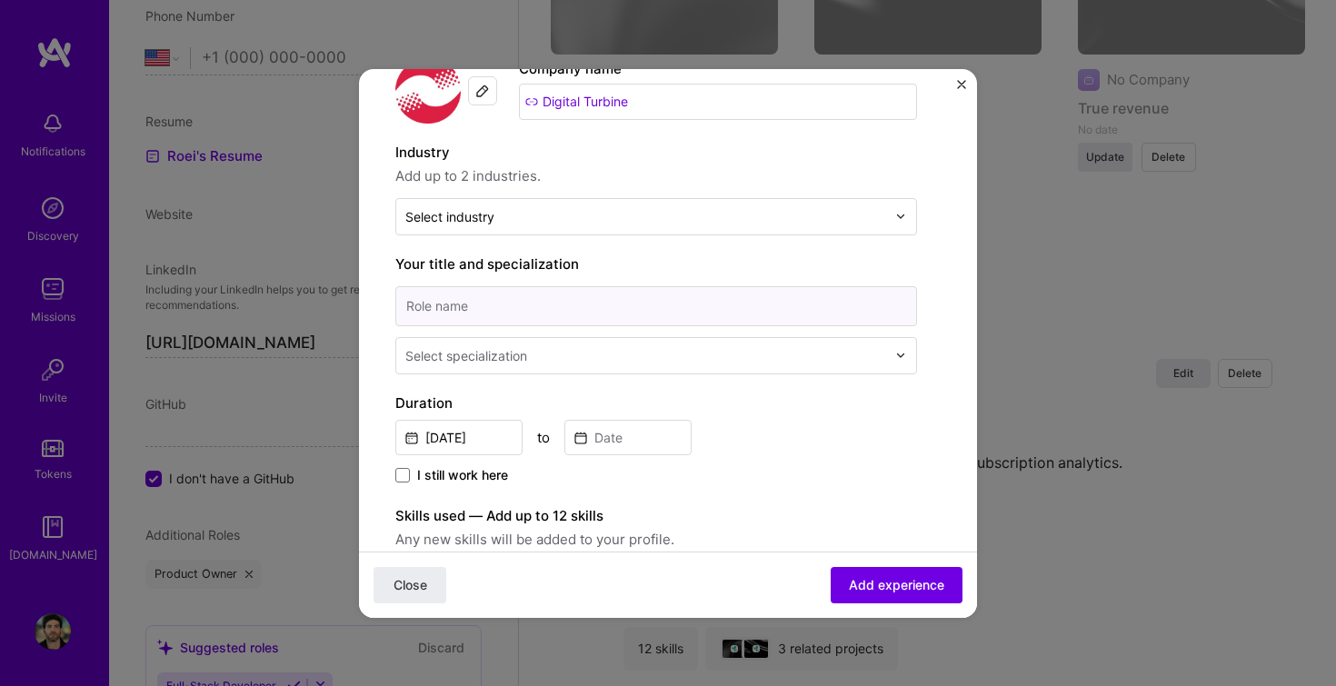
click at [467, 297] on input at bounding box center [656, 306] width 522 height 40
type input "Senior Product Manager"
click at [567, 346] on input "text" at bounding box center [647, 355] width 485 height 19
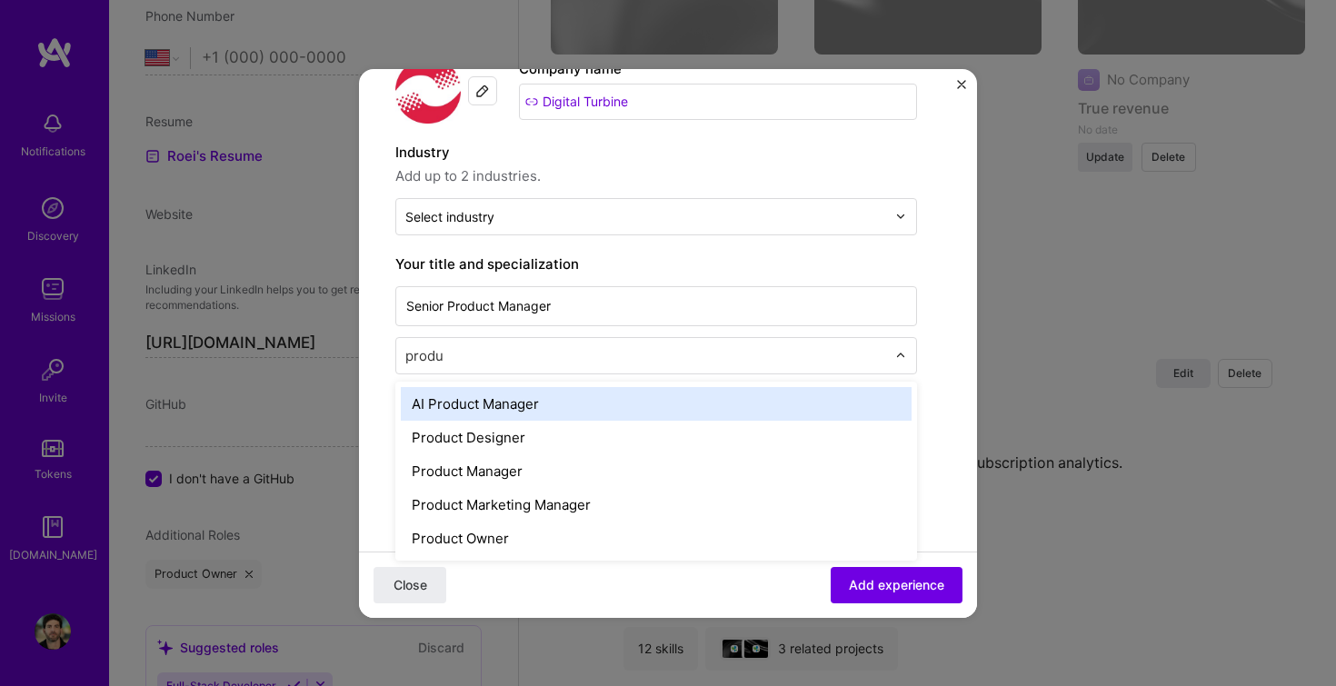
type input "produc"
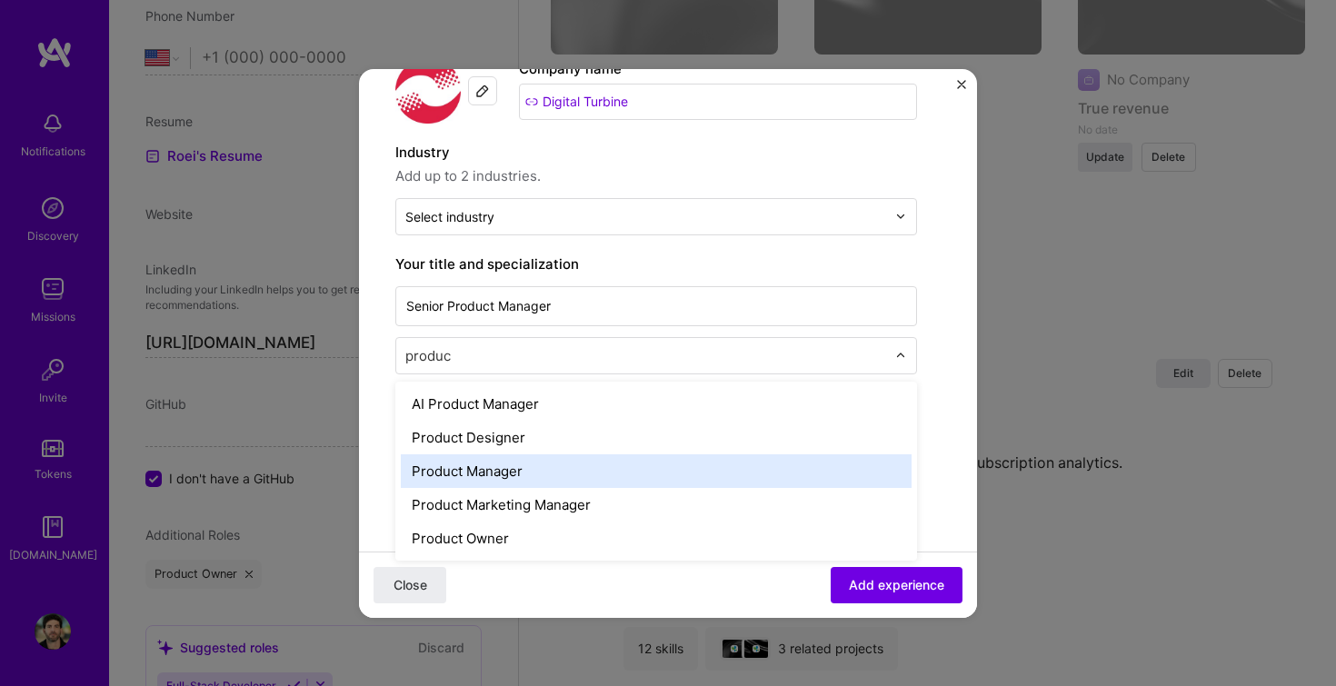
click at [506, 474] on div "Product Manager" at bounding box center [656, 472] width 511 height 34
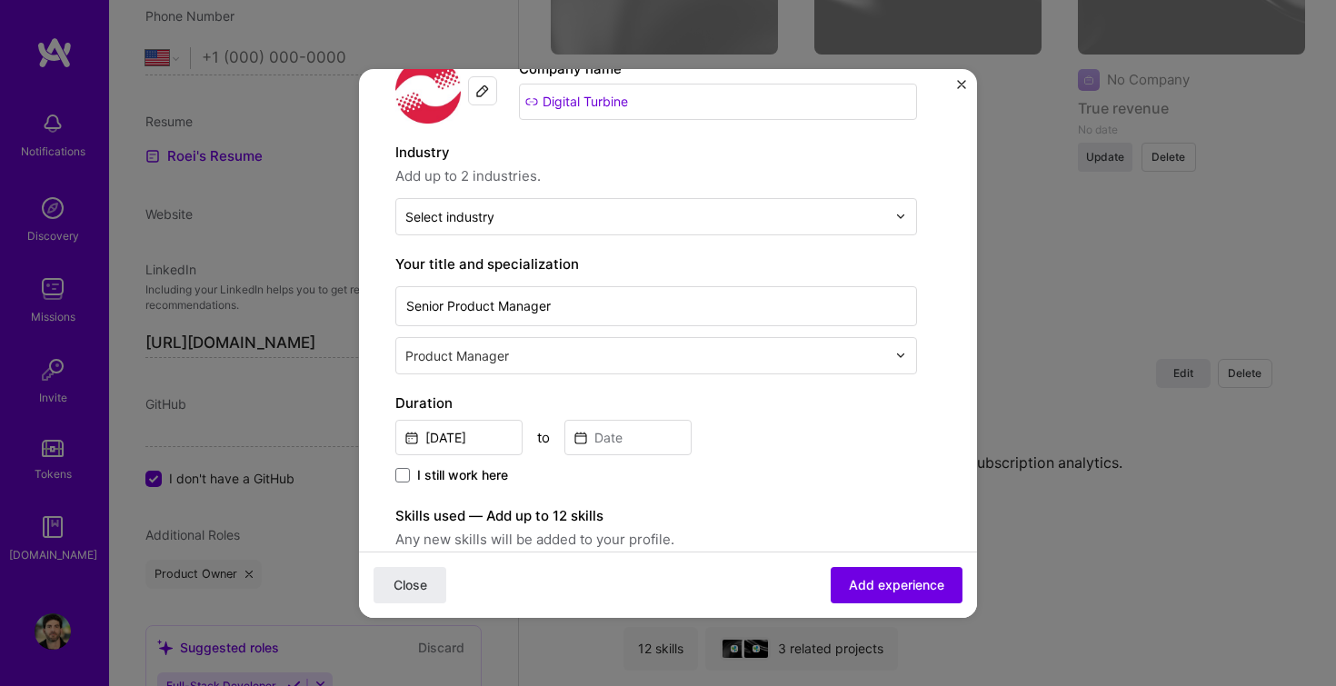
click at [754, 444] on div "[DATE] to" at bounding box center [656, 435] width 522 height 39
click at [485, 433] on input "[DATE]" at bounding box center [458, 437] width 127 height 35
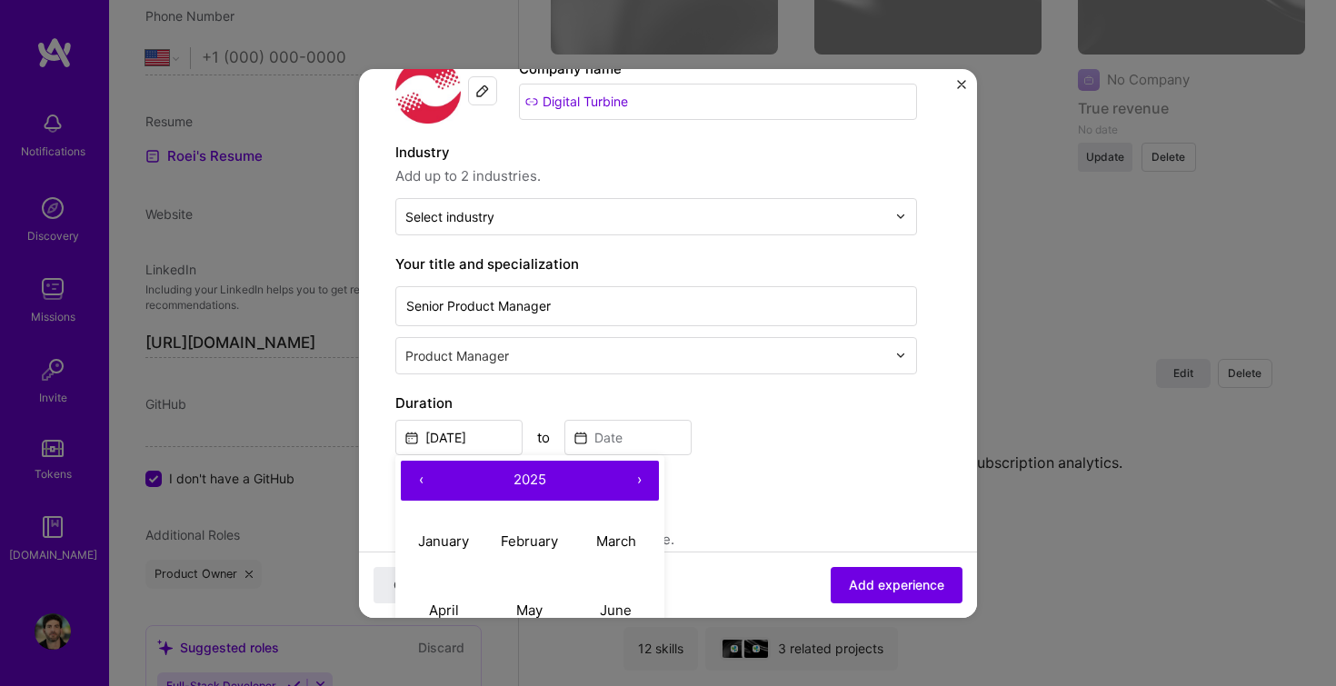
click at [425, 475] on button "‹" at bounding box center [421, 481] width 40 height 40
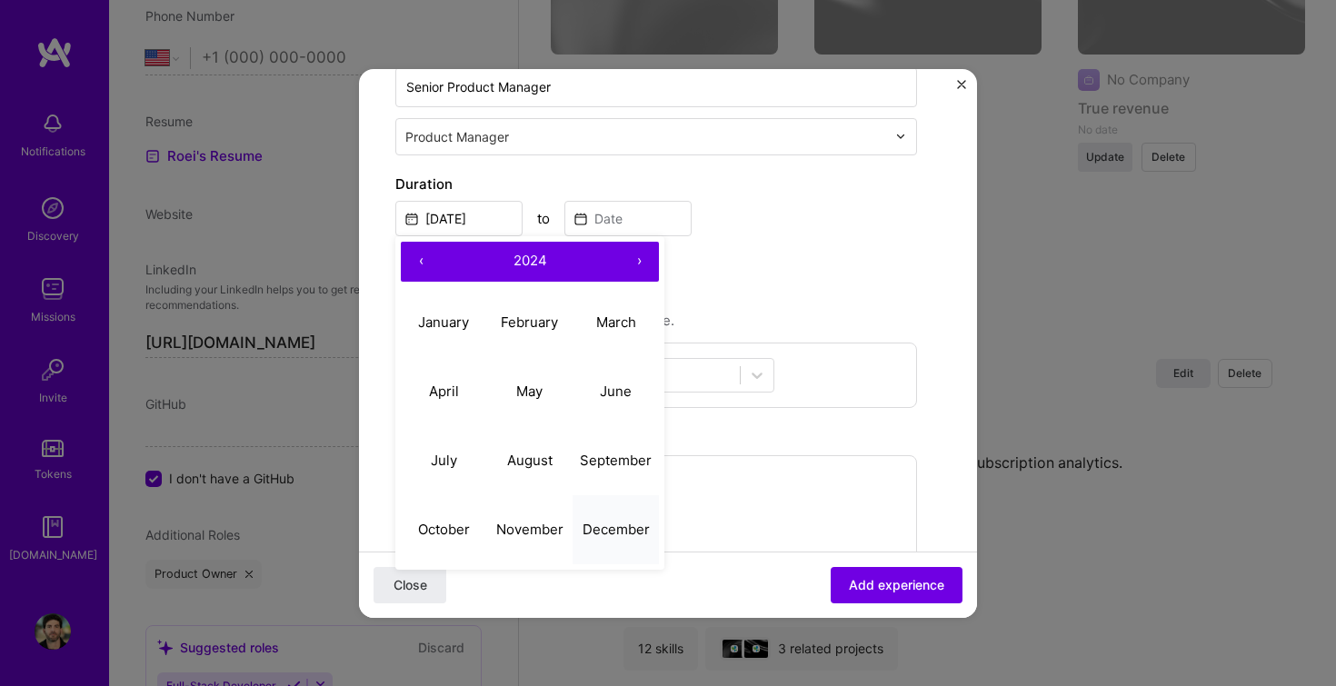
scroll to position [349, 0]
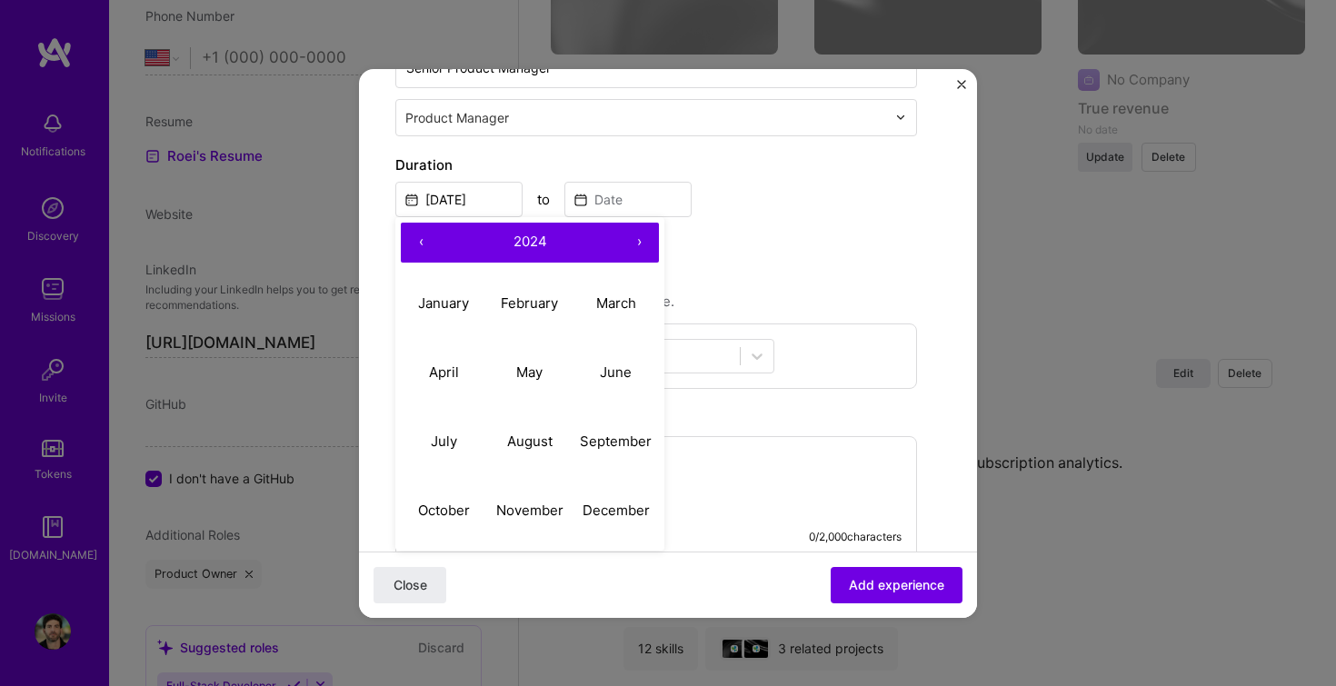
click at [428, 236] on button "‹" at bounding box center [421, 243] width 40 height 40
click at [615, 492] on button "December" at bounding box center [616, 510] width 86 height 69
type input "[DATE]"
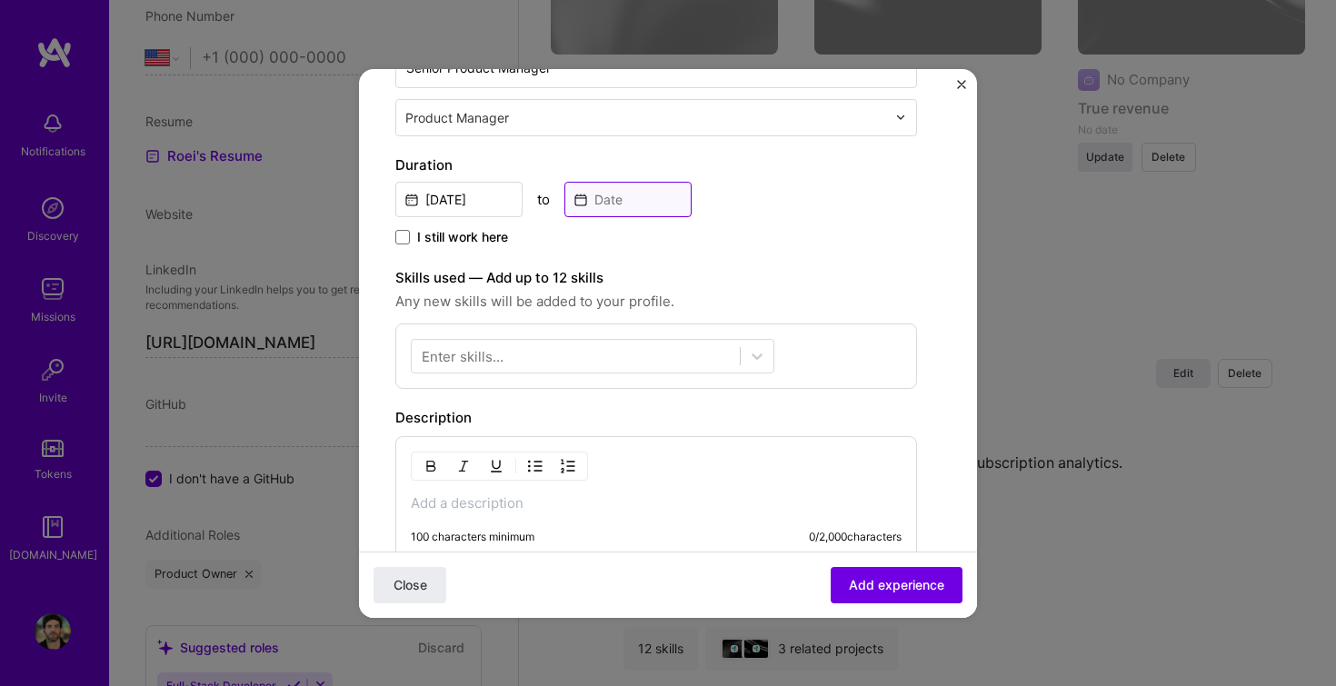
click at [621, 197] on input at bounding box center [628, 199] width 127 height 35
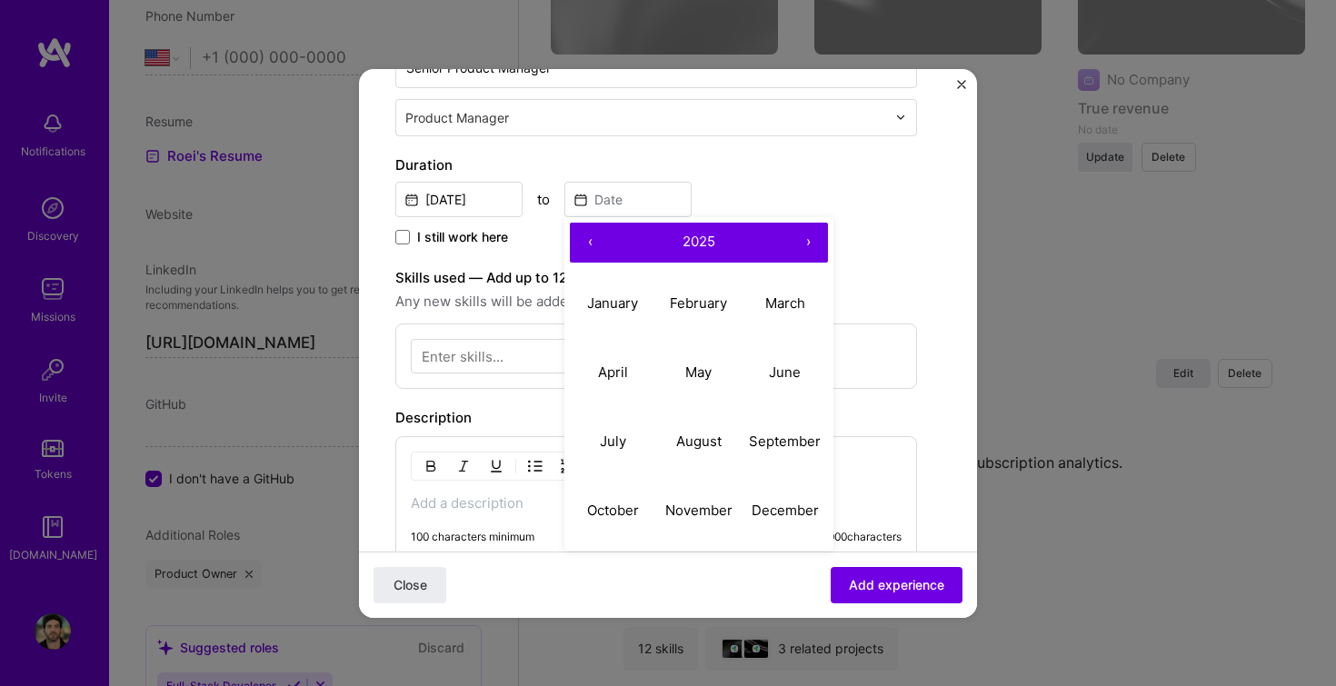
click at [587, 239] on button "‹" at bounding box center [590, 243] width 40 height 40
click at [792, 512] on abbr "December" at bounding box center [785, 510] width 67 height 17
type input "[DATE]"
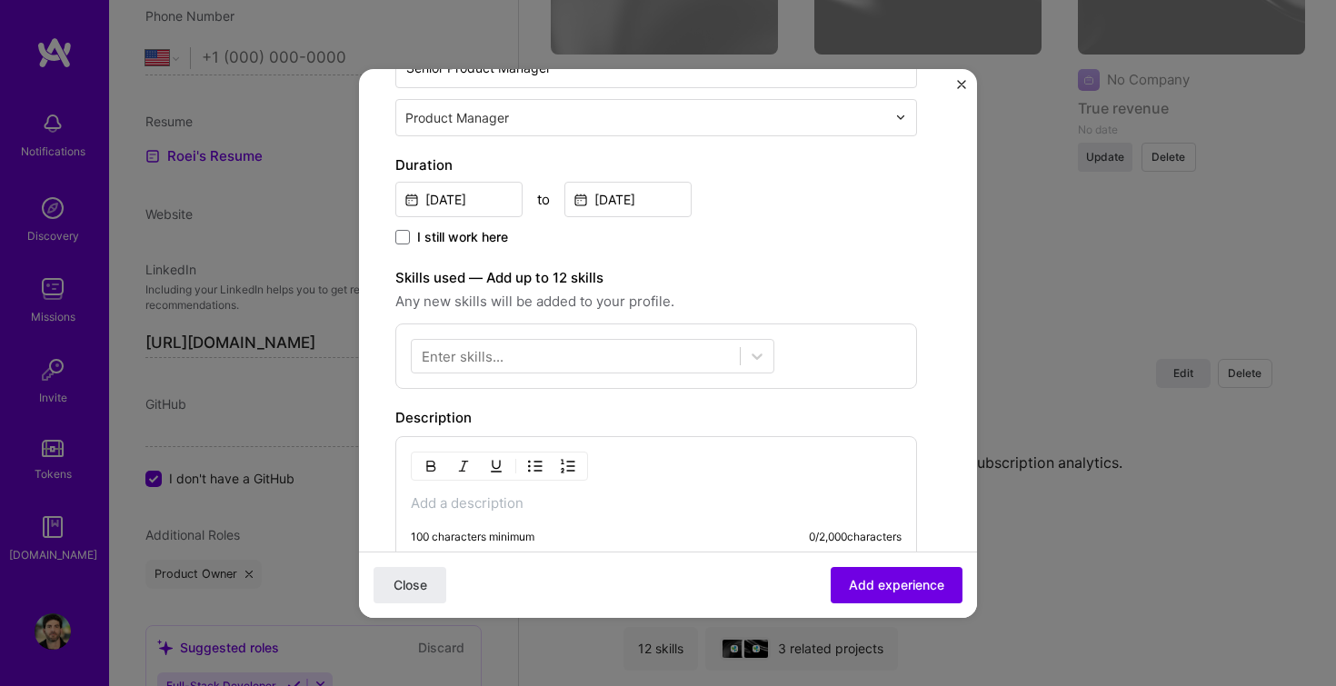
click at [845, 231] on div "I still work here" at bounding box center [656, 238] width 522 height 21
click at [508, 348] on div at bounding box center [576, 356] width 328 height 30
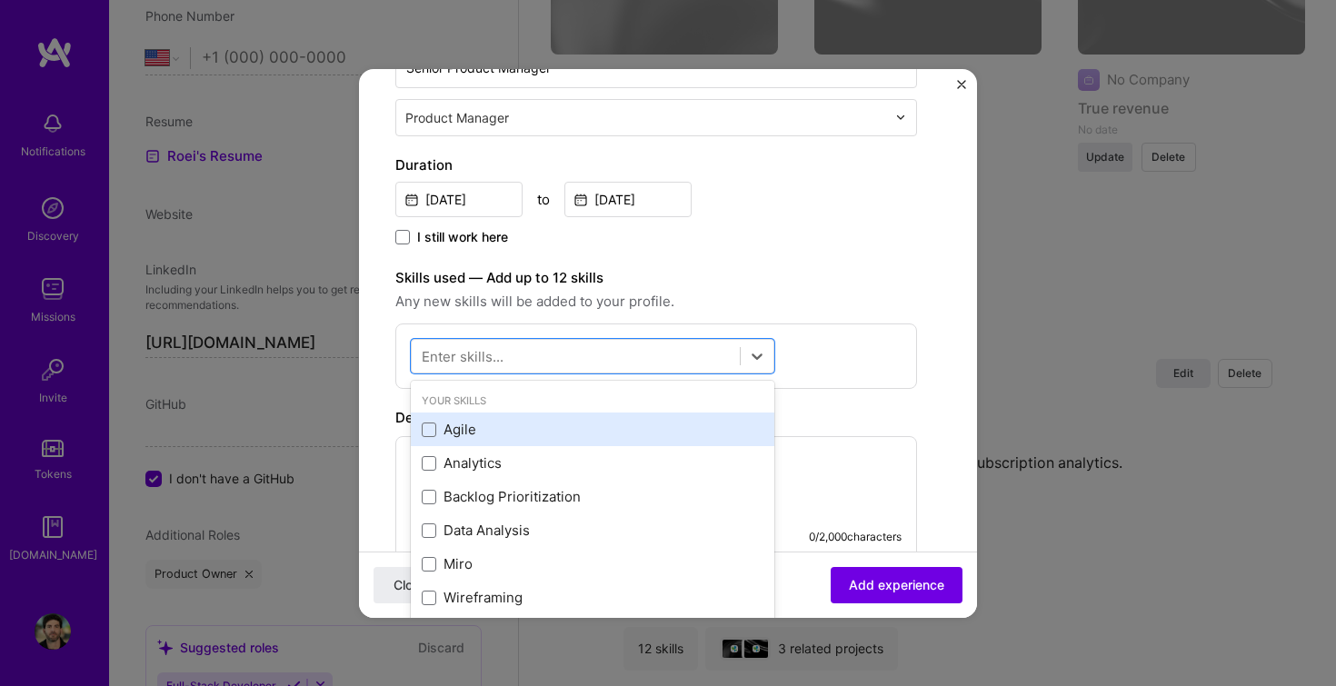
click at [475, 432] on div "Agile" at bounding box center [593, 429] width 342 height 19
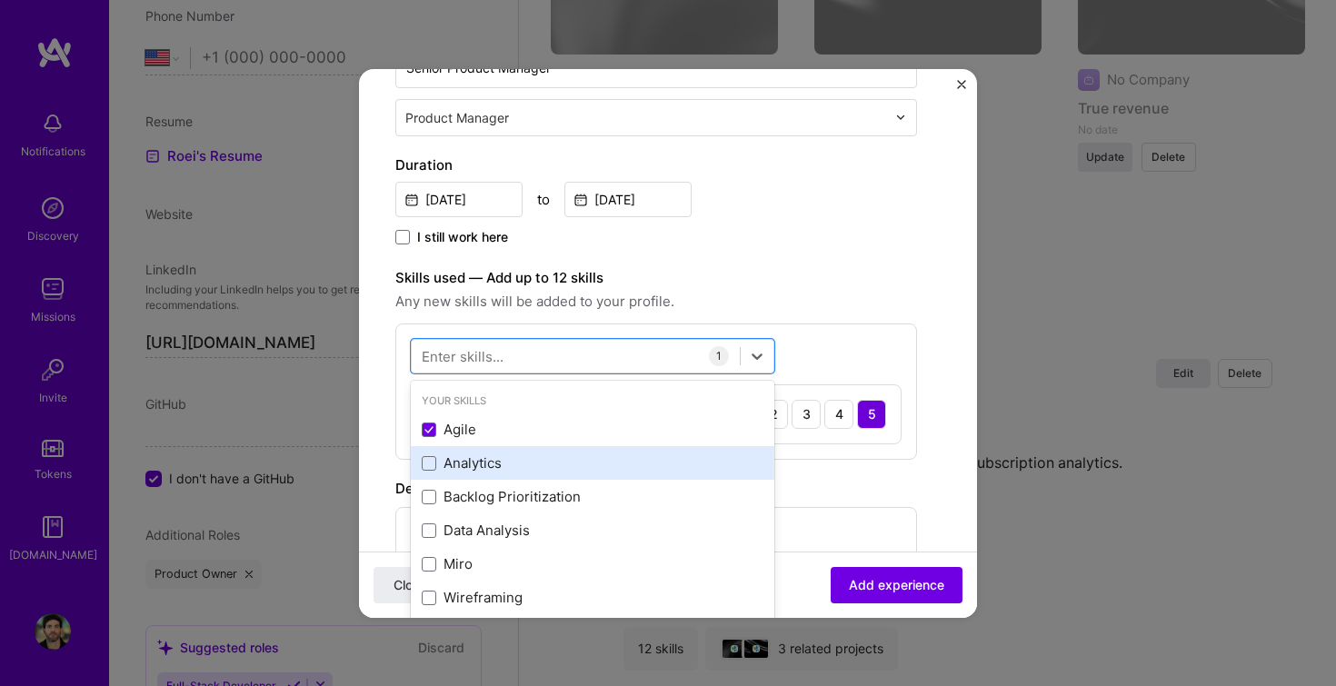
click at [473, 465] on div "Analytics" at bounding box center [593, 463] width 342 height 19
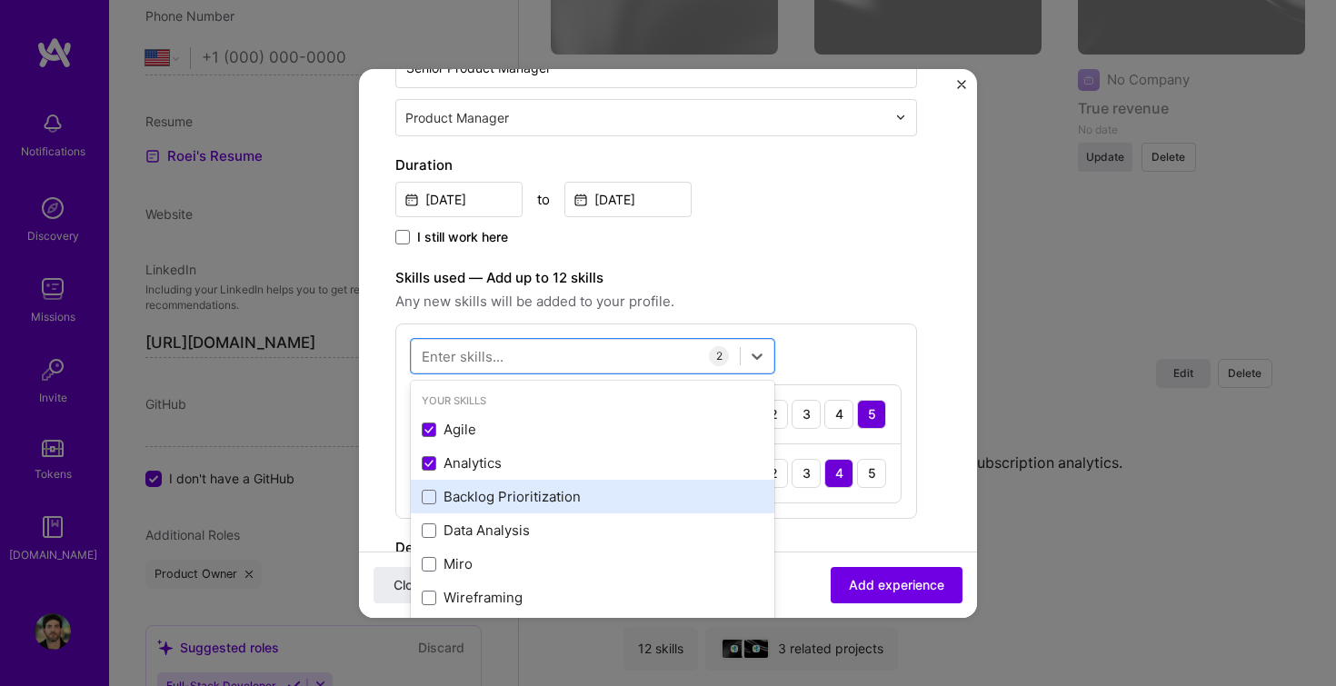
click at [475, 507] on div "Backlog Prioritization" at bounding box center [593, 497] width 364 height 34
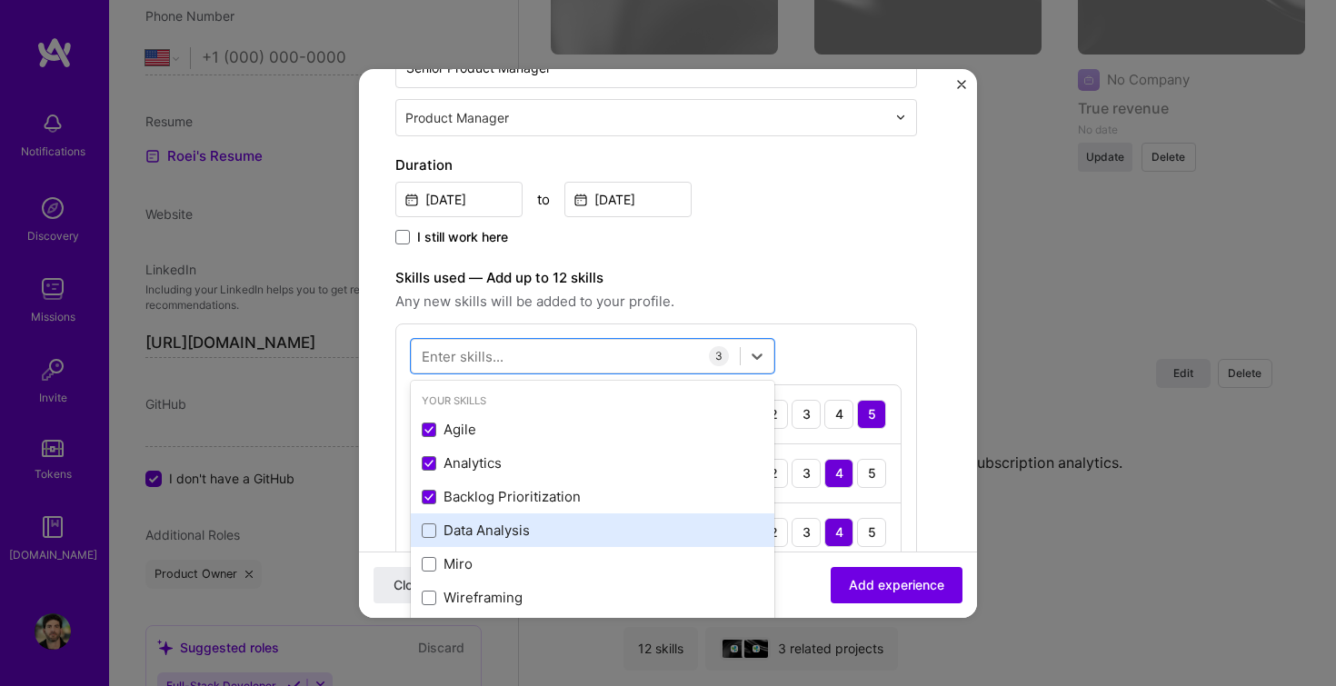
click at [475, 529] on div "Data Analysis" at bounding box center [593, 530] width 342 height 19
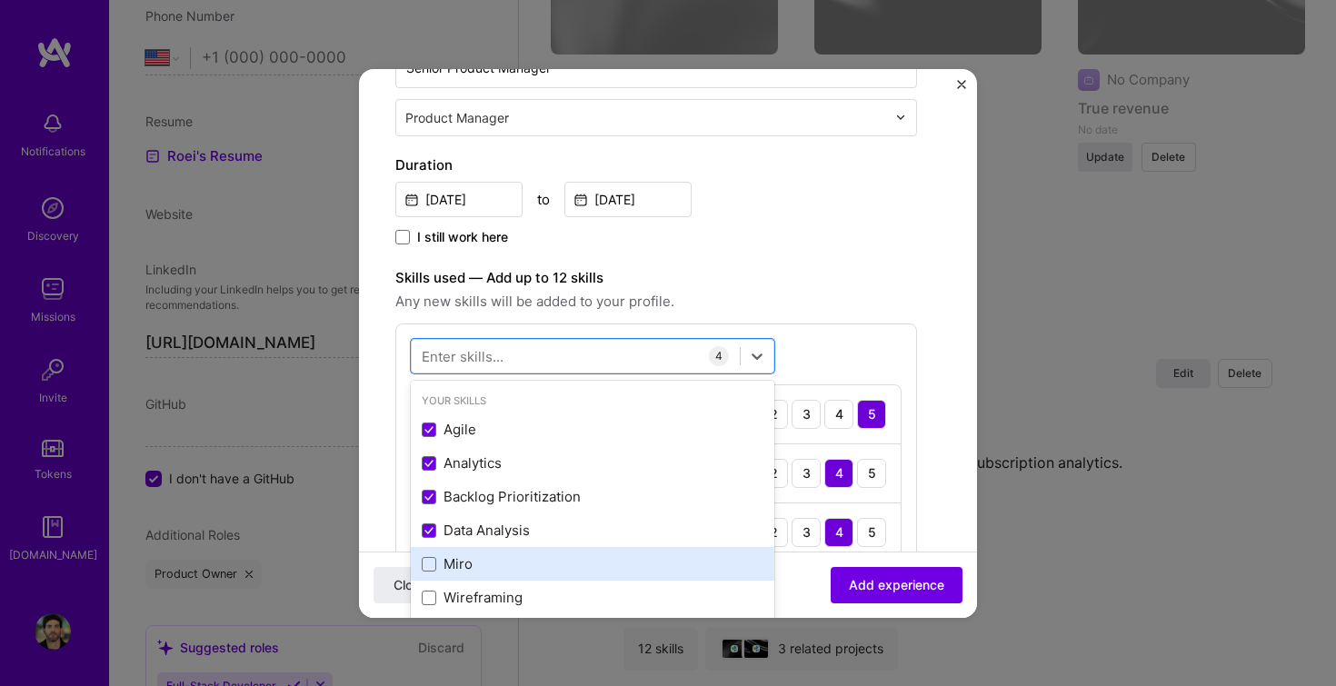
click at [461, 561] on div "Miro" at bounding box center [593, 564] width 342 height 19
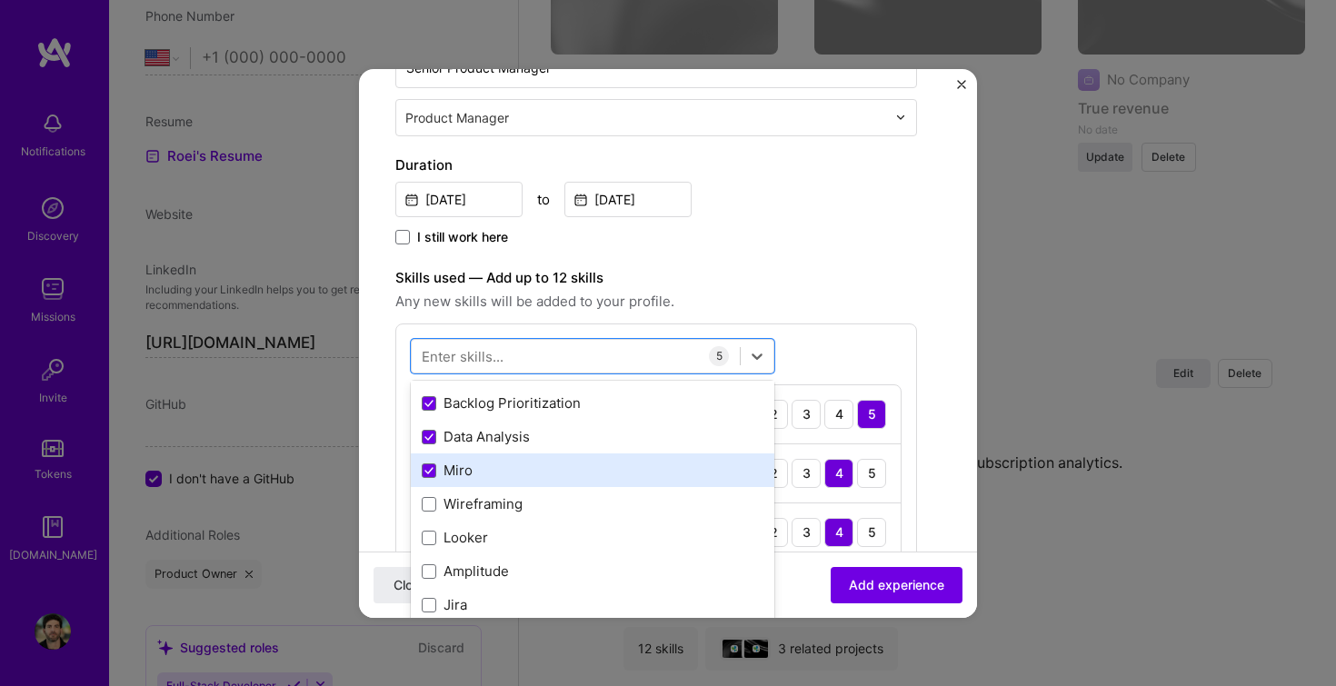
scroll to position [120, 0]
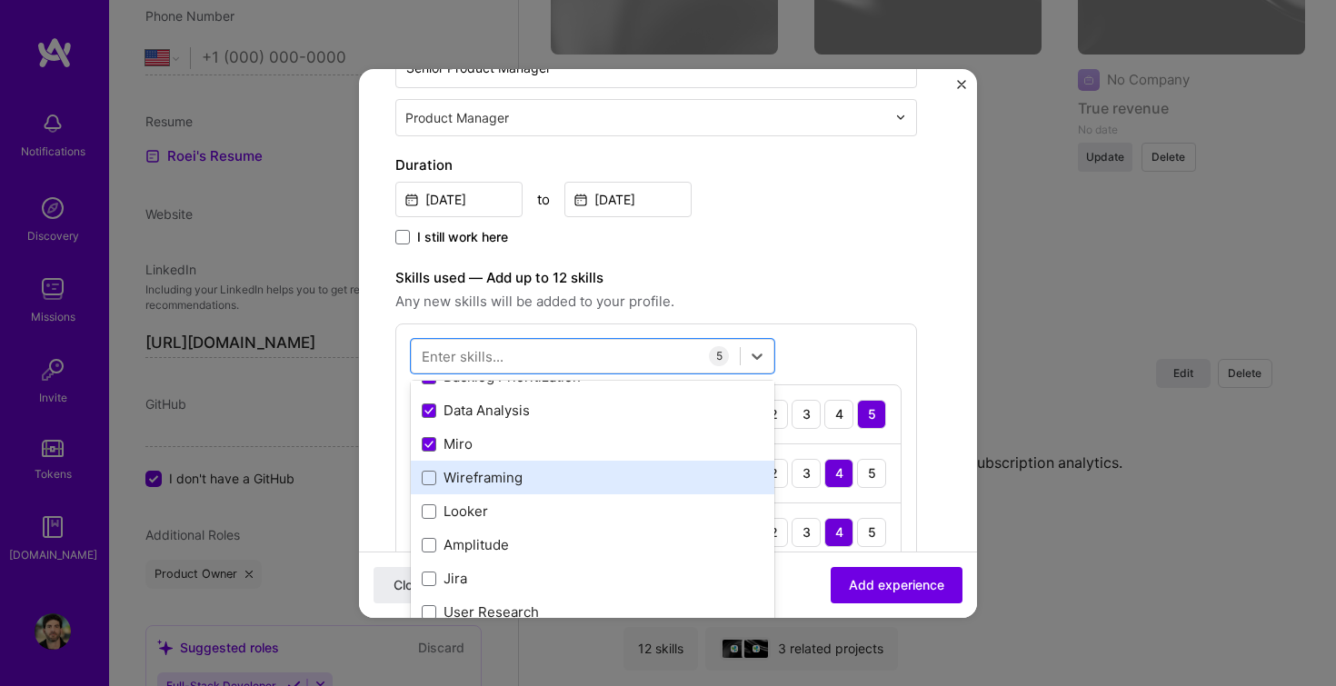
click at [465, 474] on div "Wireframing" at bounding box center [593, 477] width 342 height 19
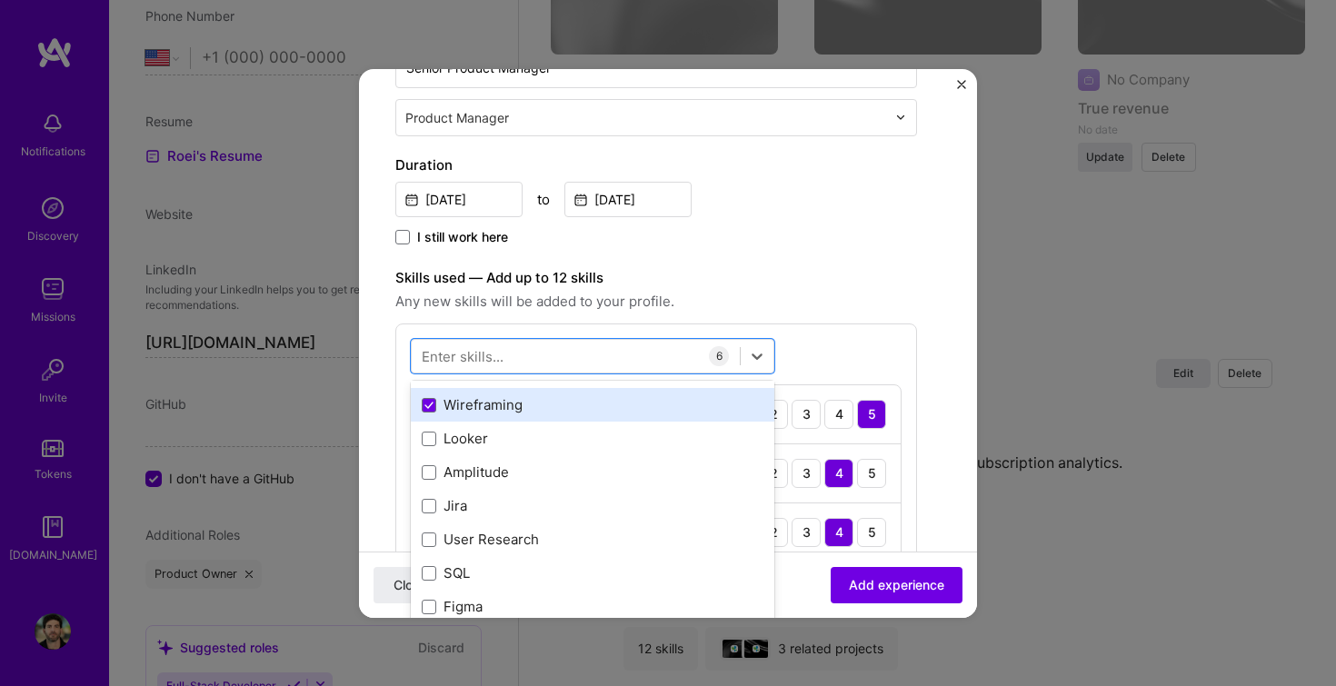
scroll to position [195, 0]
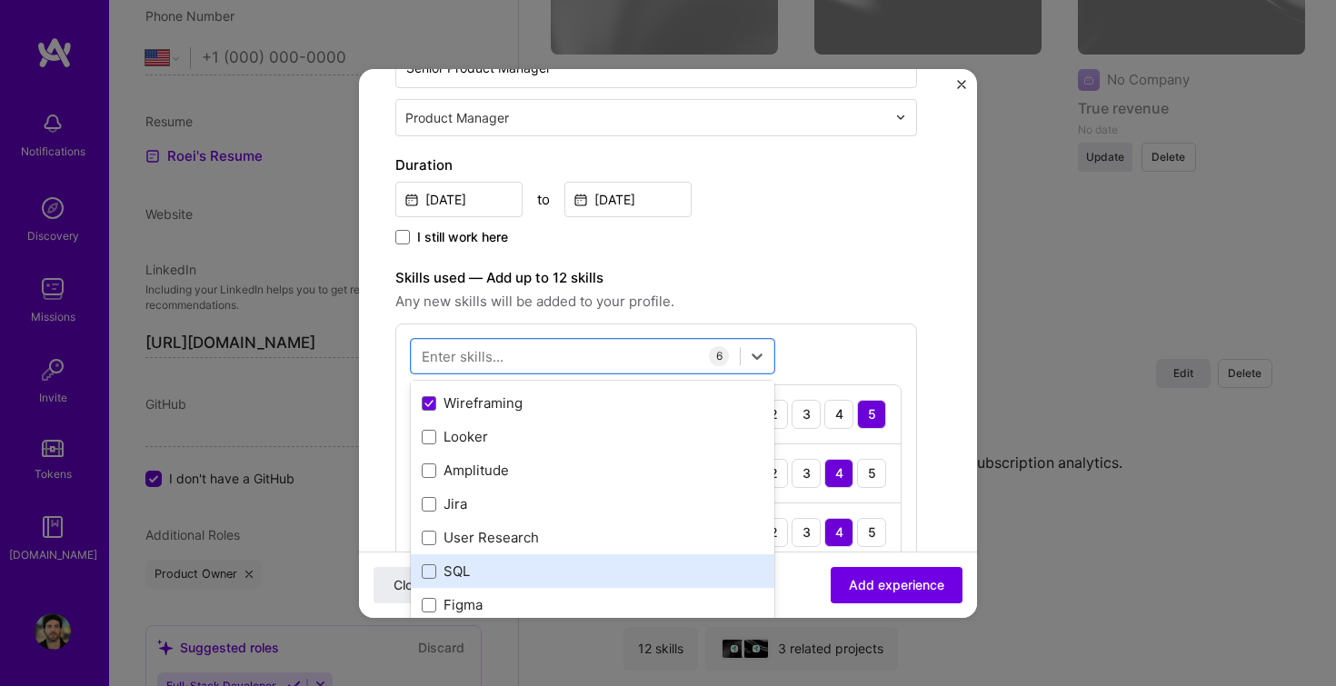
click at [441, 570] on div "SQL" at bounding box center [593, 571] width 342 height 19
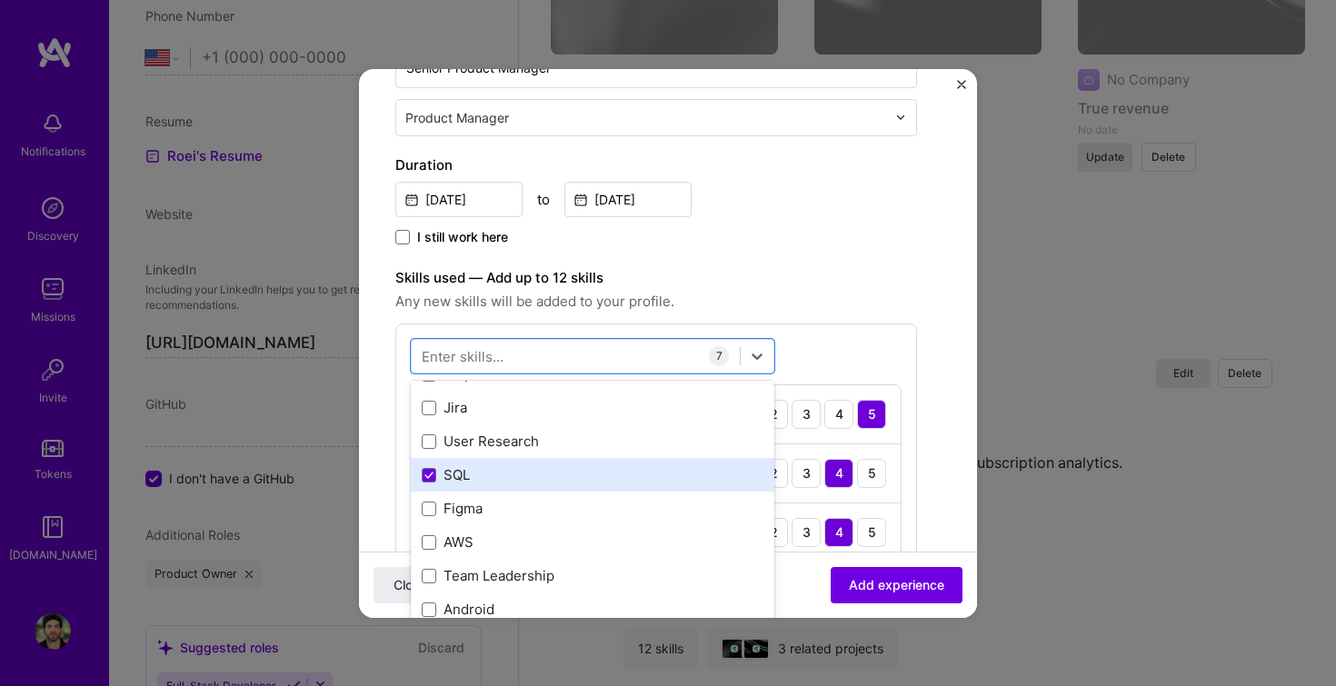
scroll to position [297, 0]
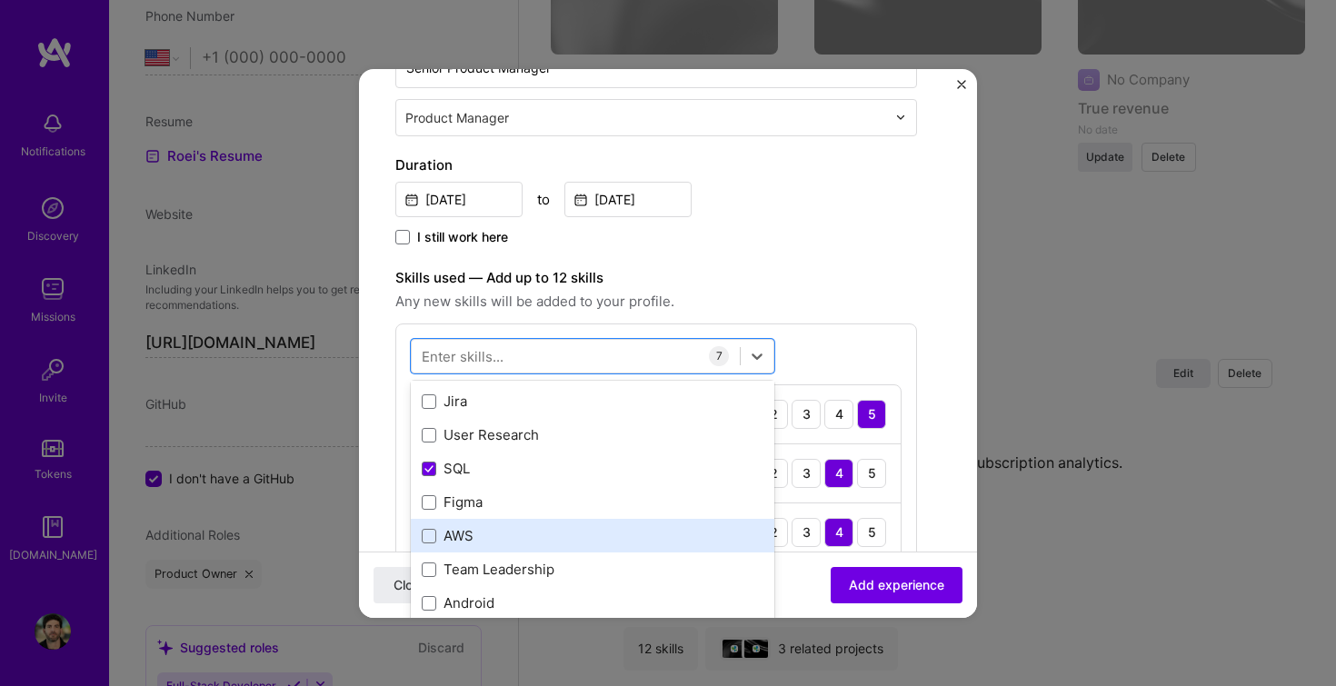
click at [445, 538] on div "AWS" at bounding box center [593, 535] width 342 height 19
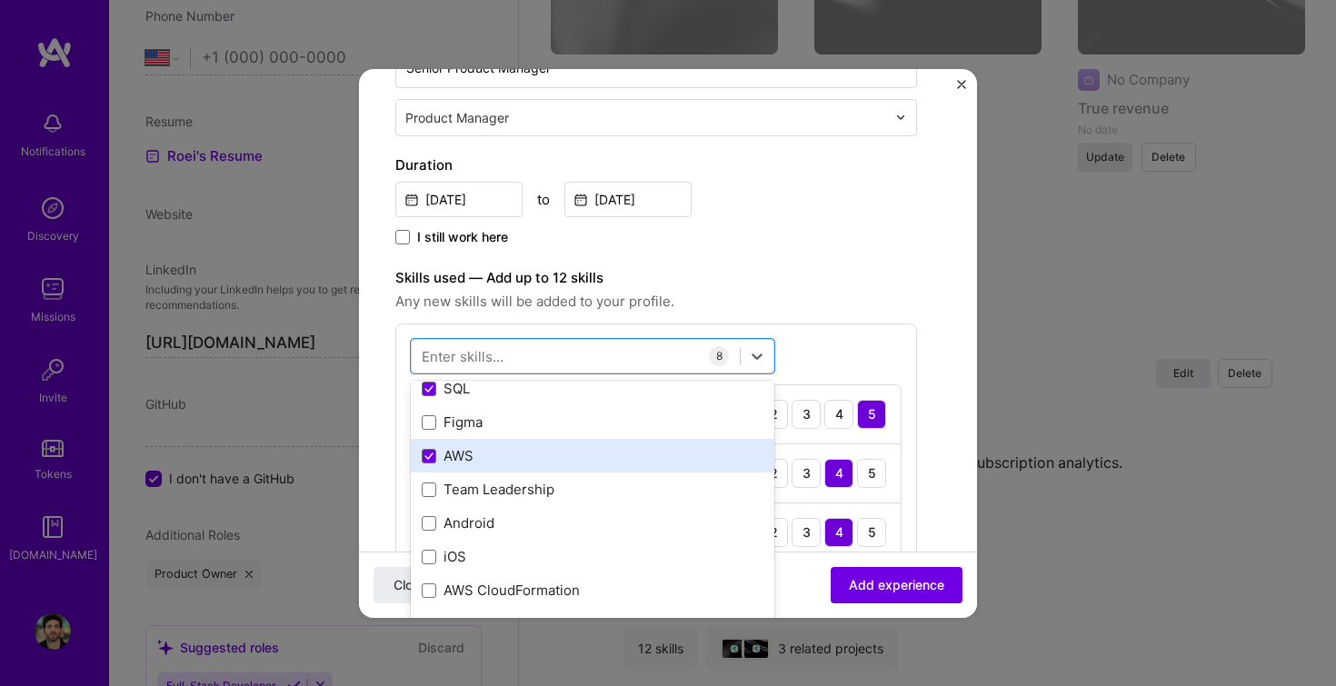
scroll to position [382, 0]
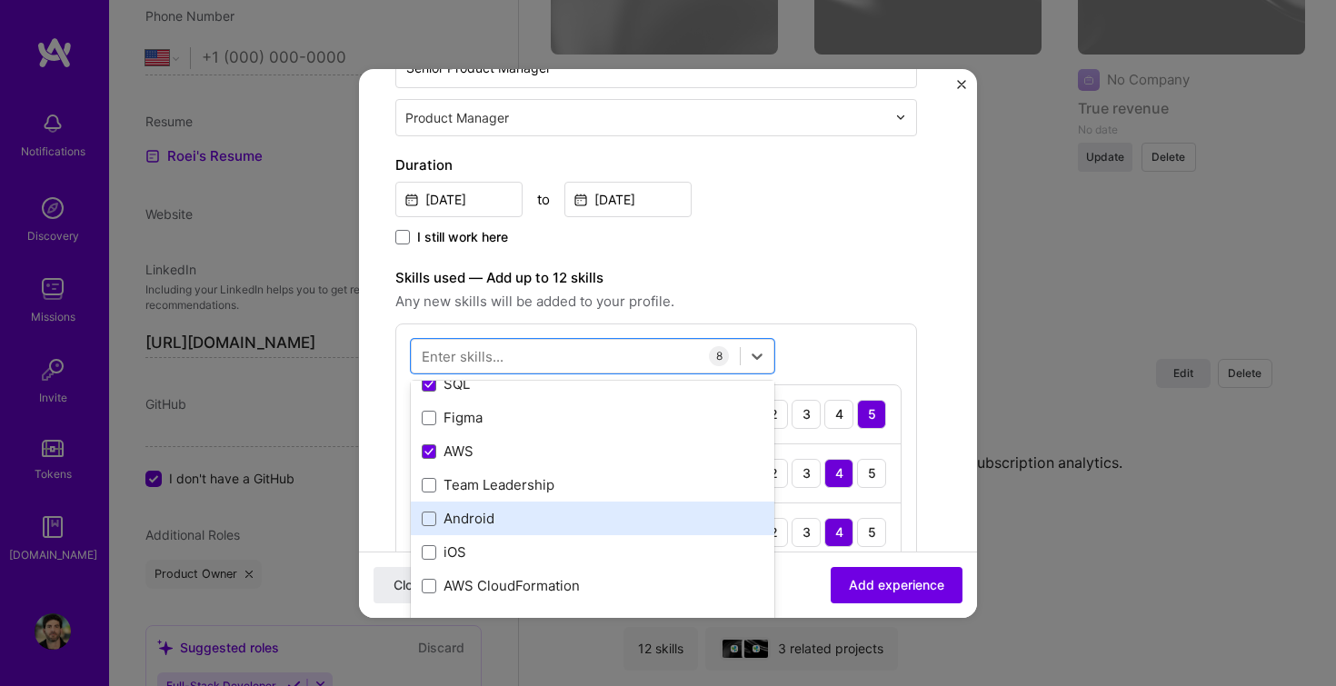
click at [454, 523] on div "Android" at bounding box center [593, 518] width 342 height 19
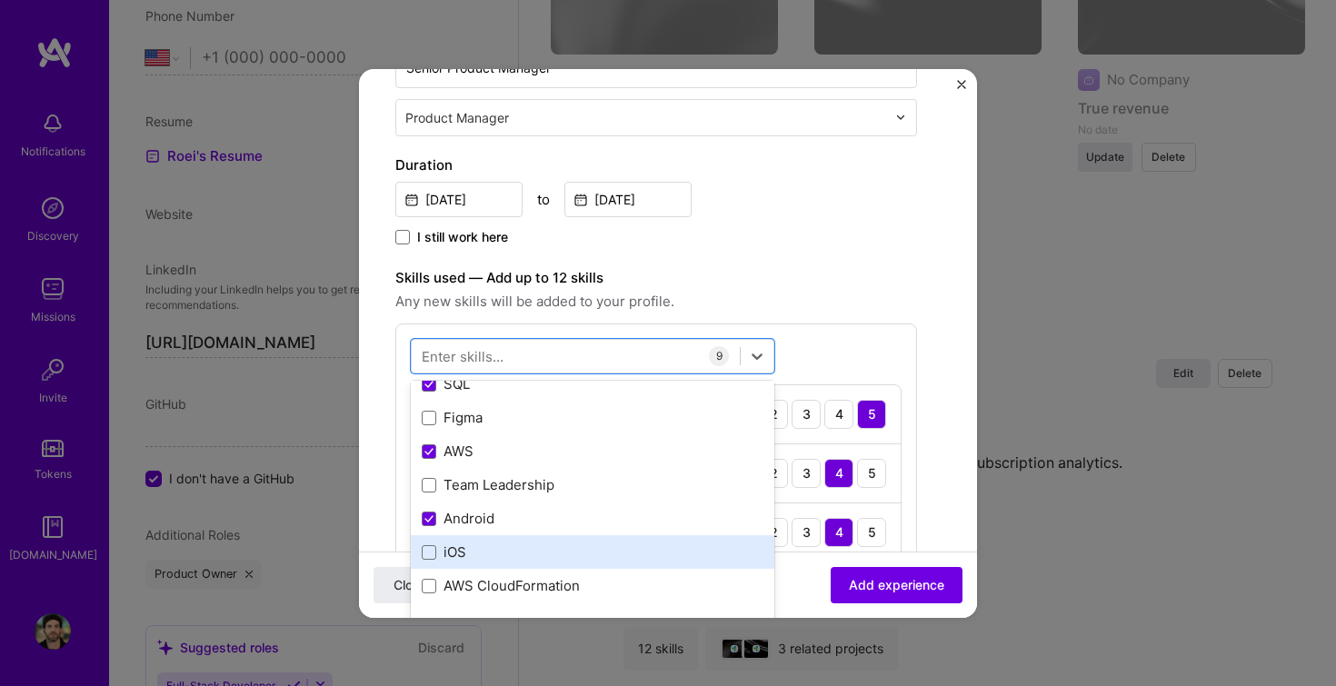
click at [451, 547] on div "iOS" at bounding box center [593, 552] width 342 height 19
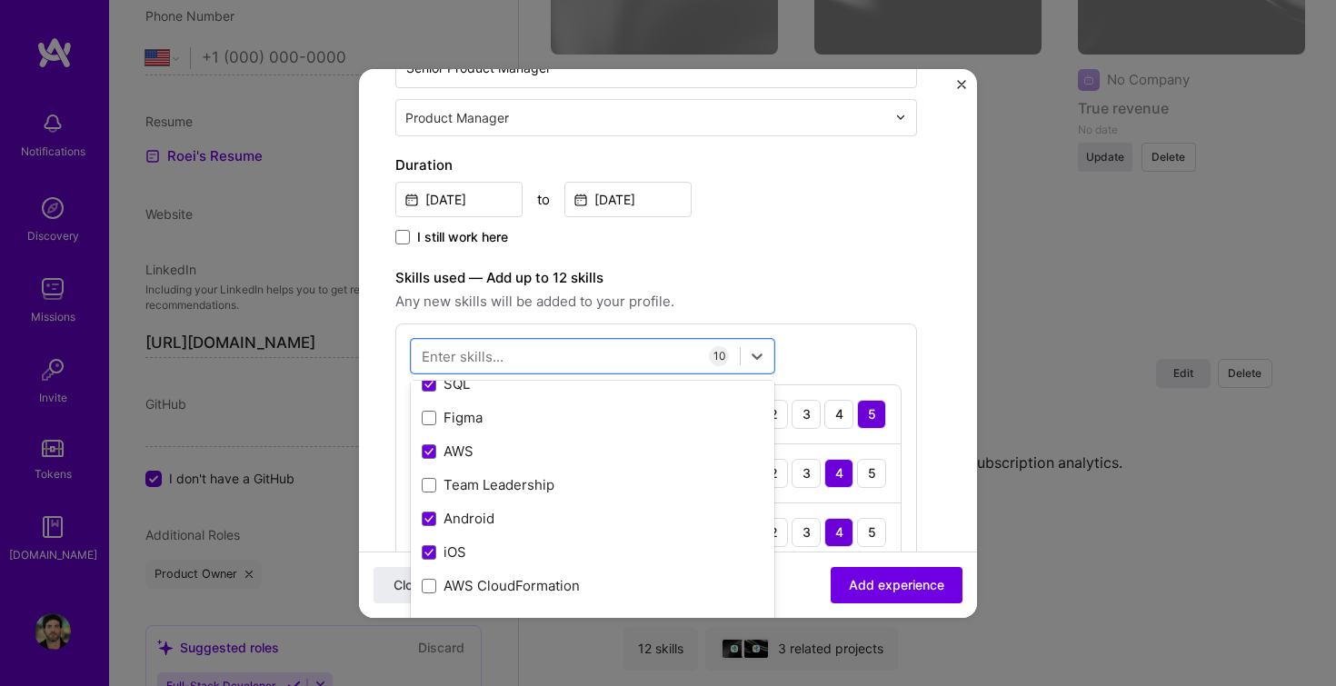
click at [785, 302] on span "Any new skills will be added to your profile." at bounding box center [656, 302] width 522 height 22
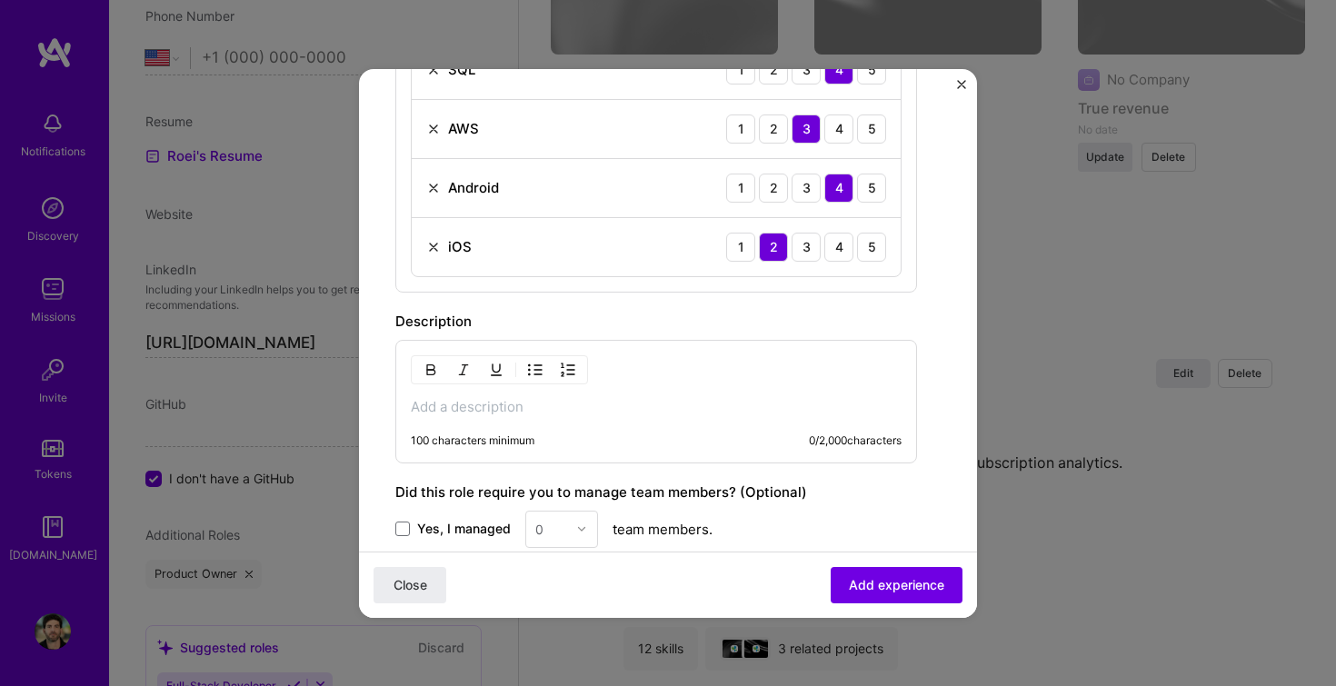
scroll to position [1287, 0]
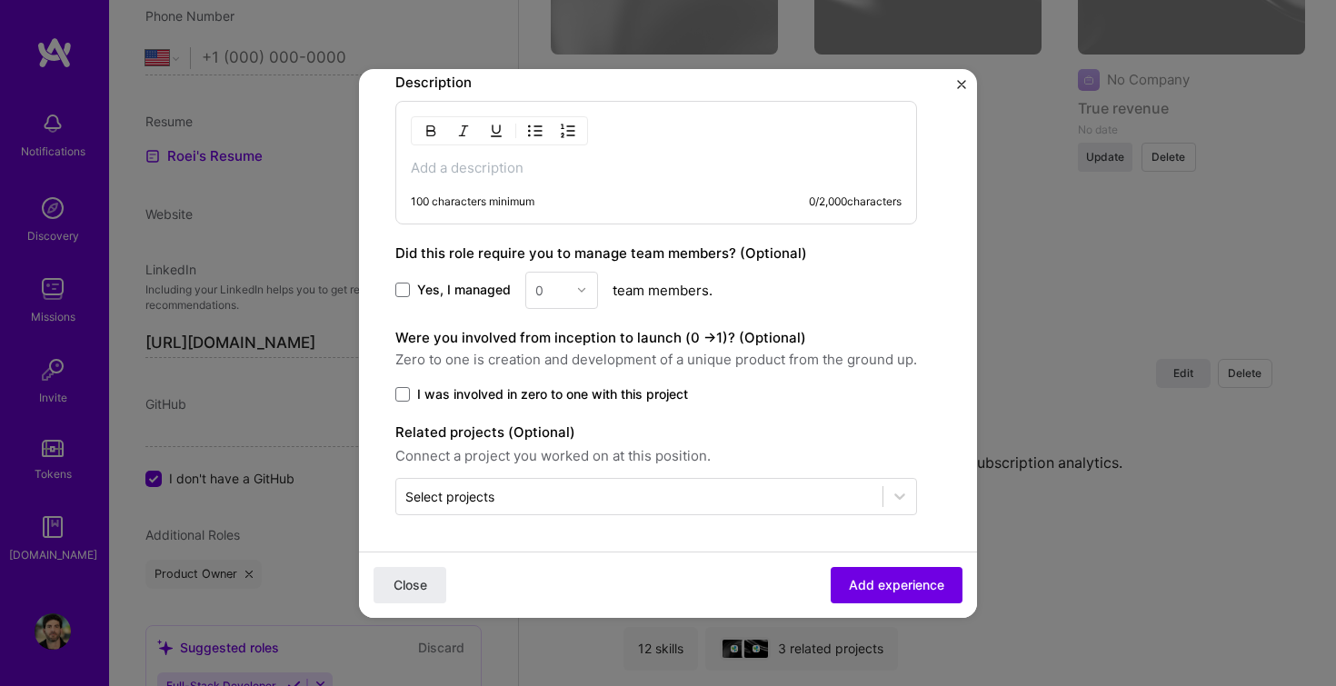
click at [574, 403] on span "I was involved in zero to one with this project" at bounding box center [552, 394] width 271 height 18
click at [0, 0] on input "I was involved in zero to one with this project" at bounding box center [0, 0] width 0 height 0
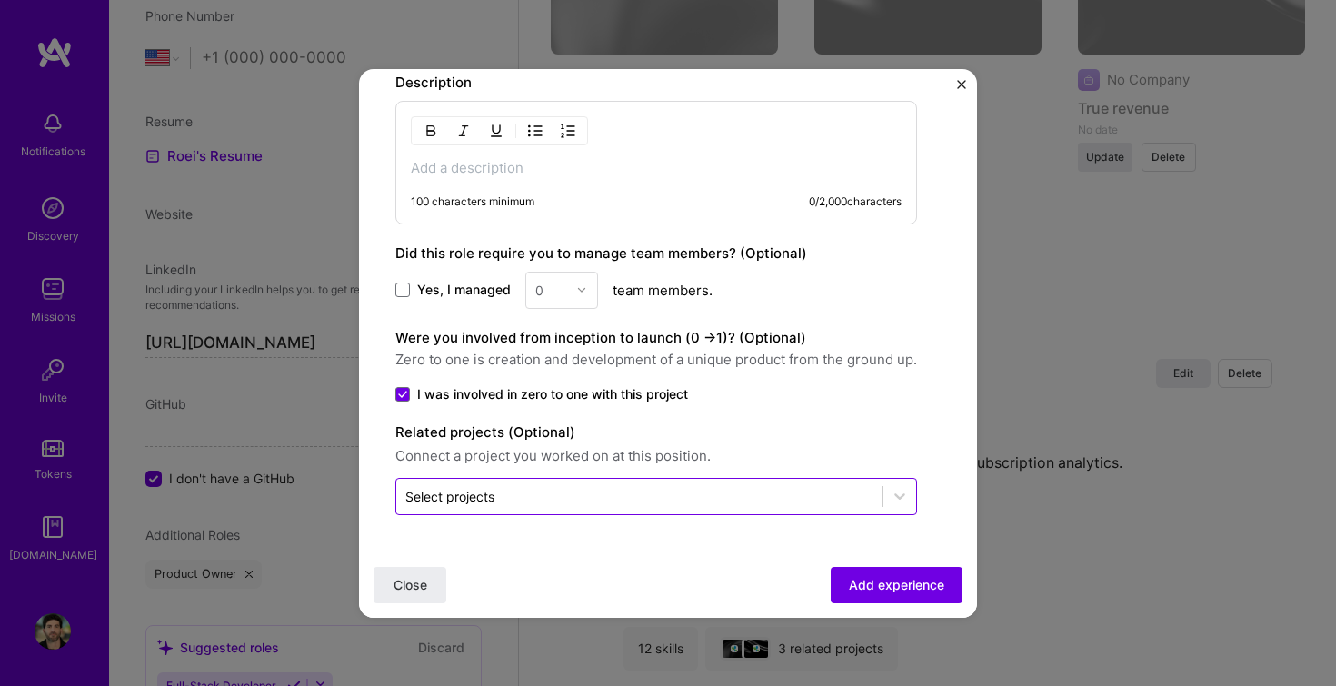
click at [743, 497] on input "text" at bounding box center [639, 496] width 468 height 19
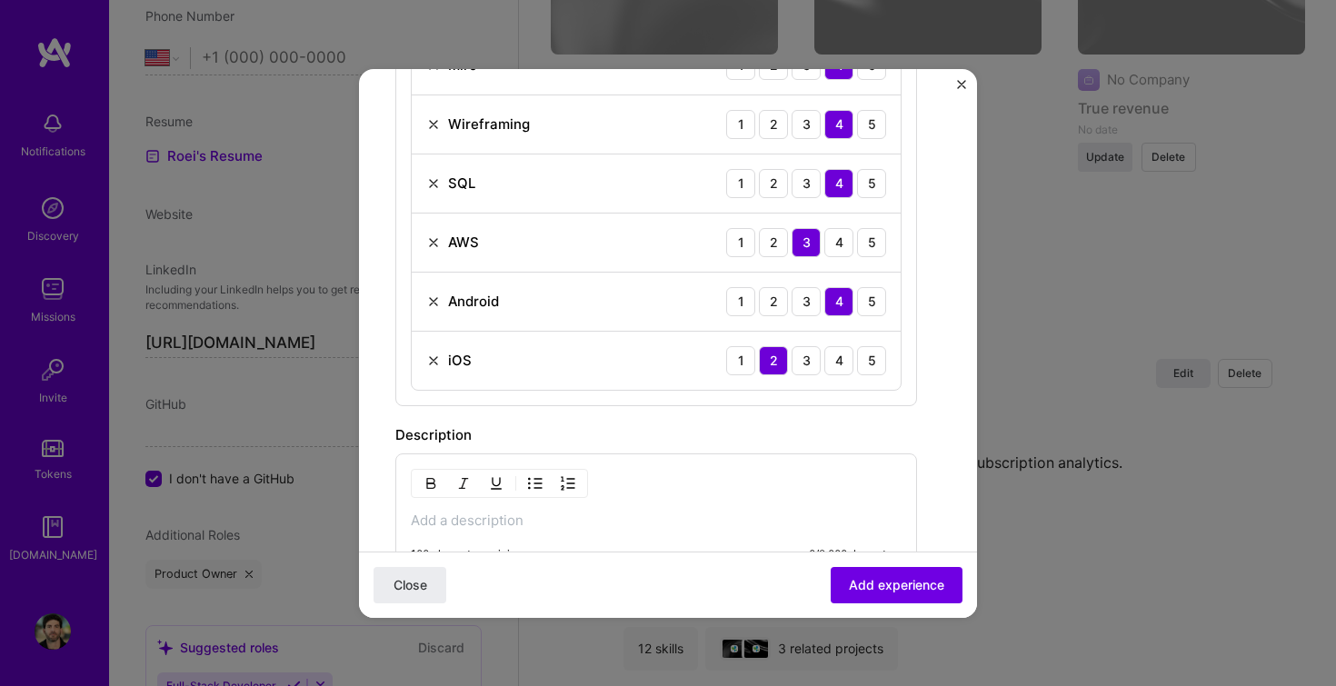
scroll to position [930, 0]
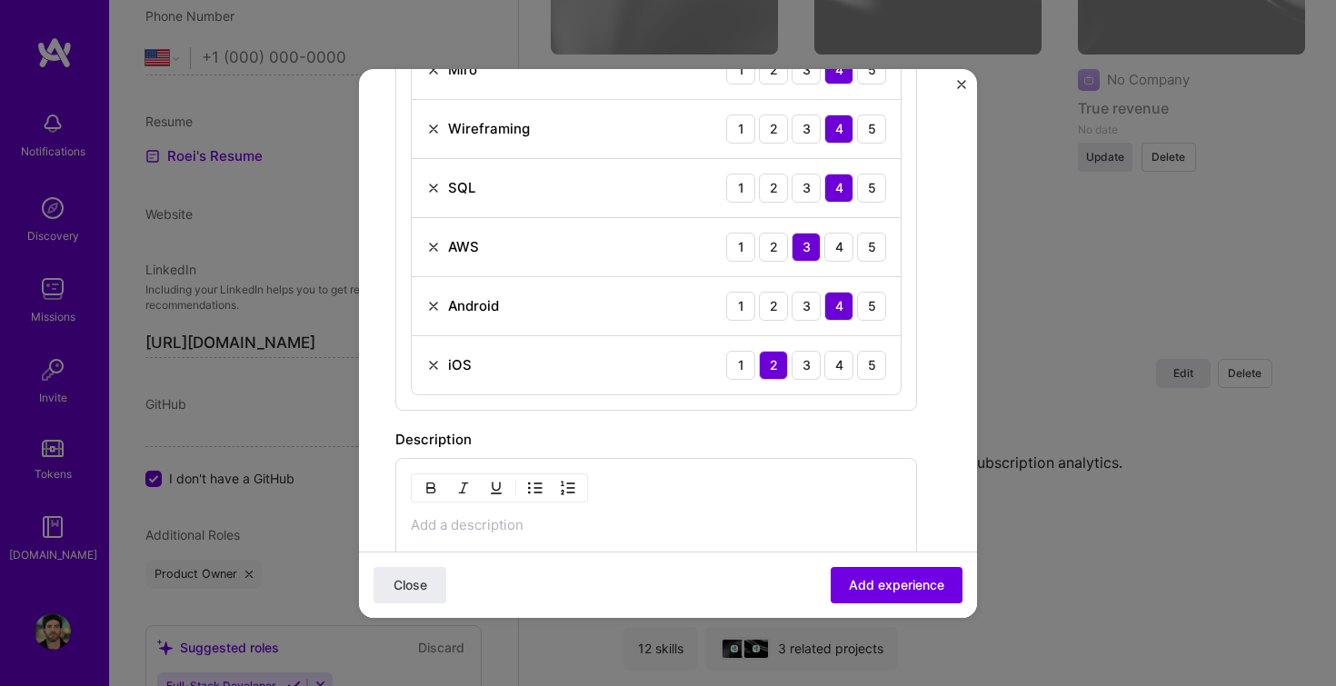
click at [551, 516] on p at bounding box center [656, 525] width 491 height 18
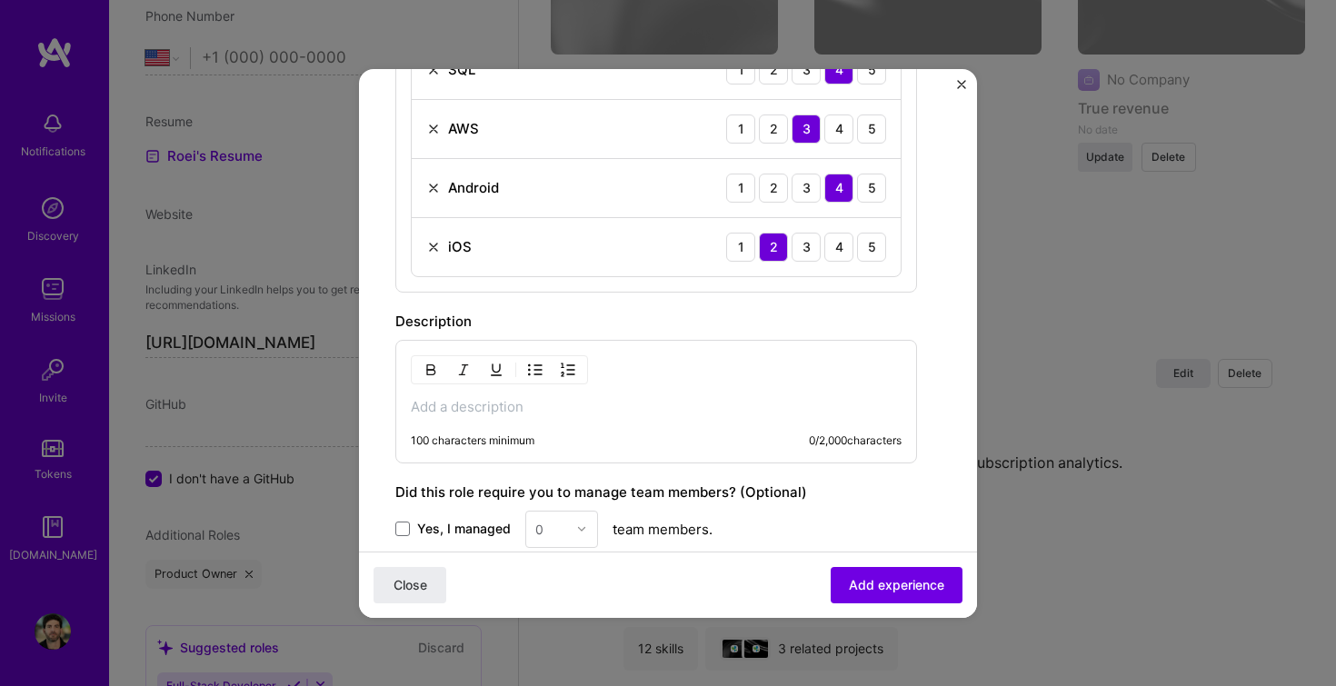
scroll to position [1050, 0]
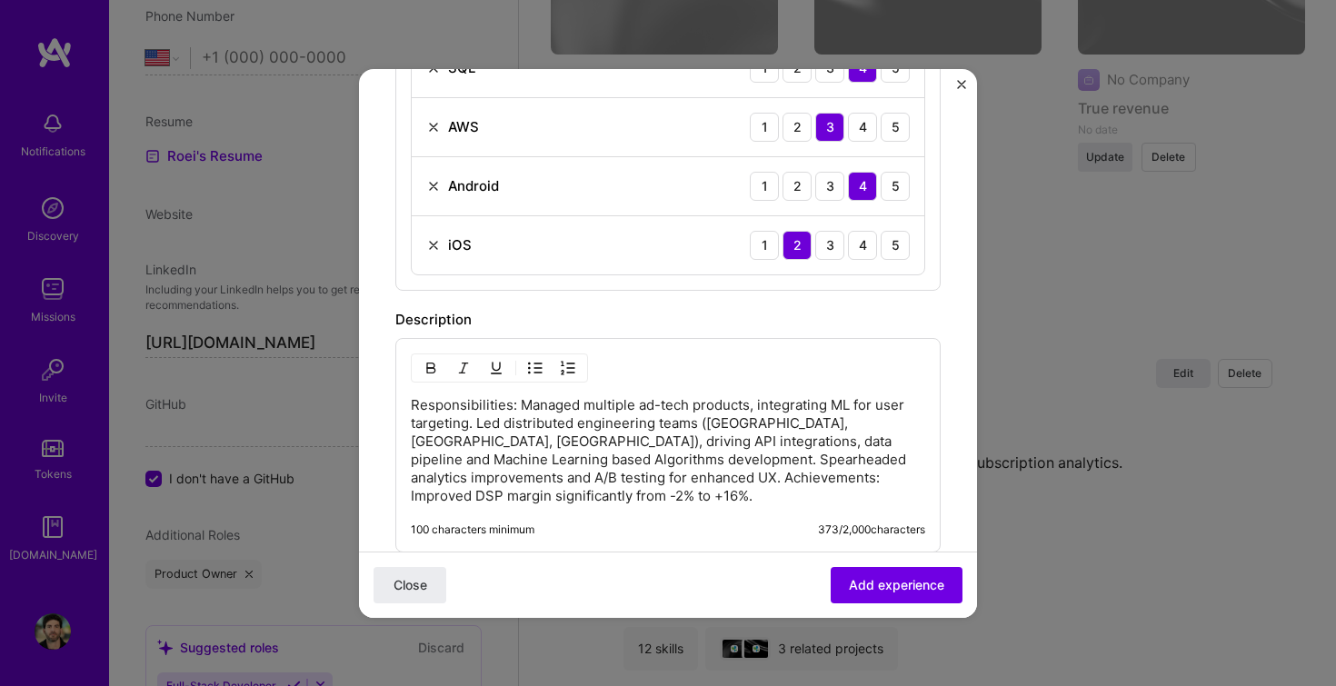
click at [517, 405] on p "Responsibilities: Managed multiple ad-tech products, integrating ML for user ta…" at bounding box center [668, 450] width 515 height 109
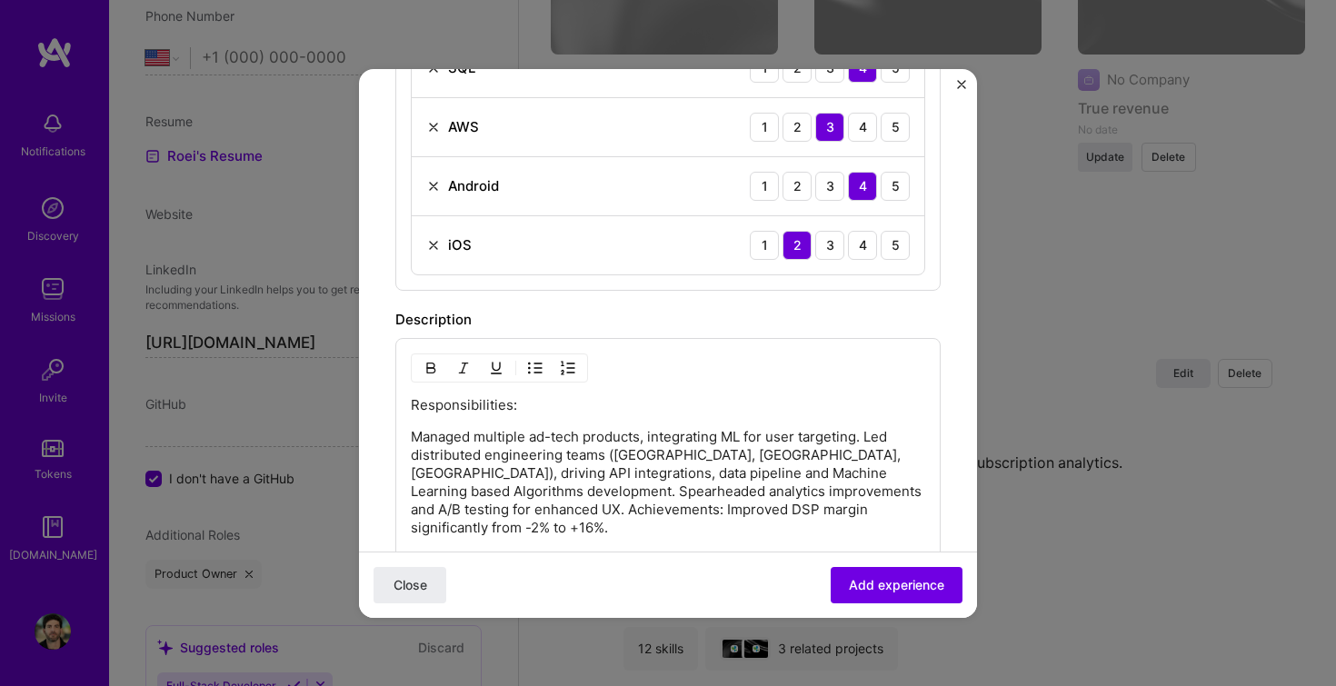
click at [530, 370] on img "button" at bounding box center [535, 368] width 15 height 15
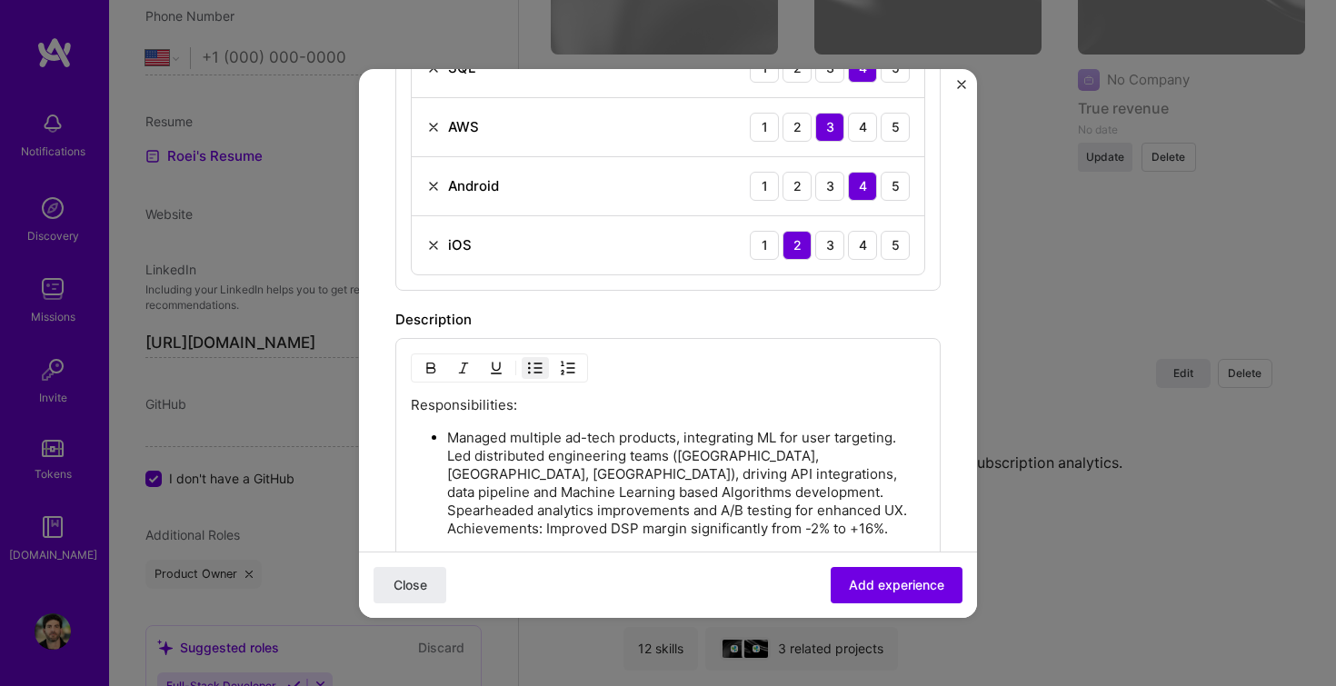
click at [447, 456] on p "Managed multiple ad-tech products, integrating ML for user targeting. Led distr…" at bounding box center [686, 483] width 478 height 109
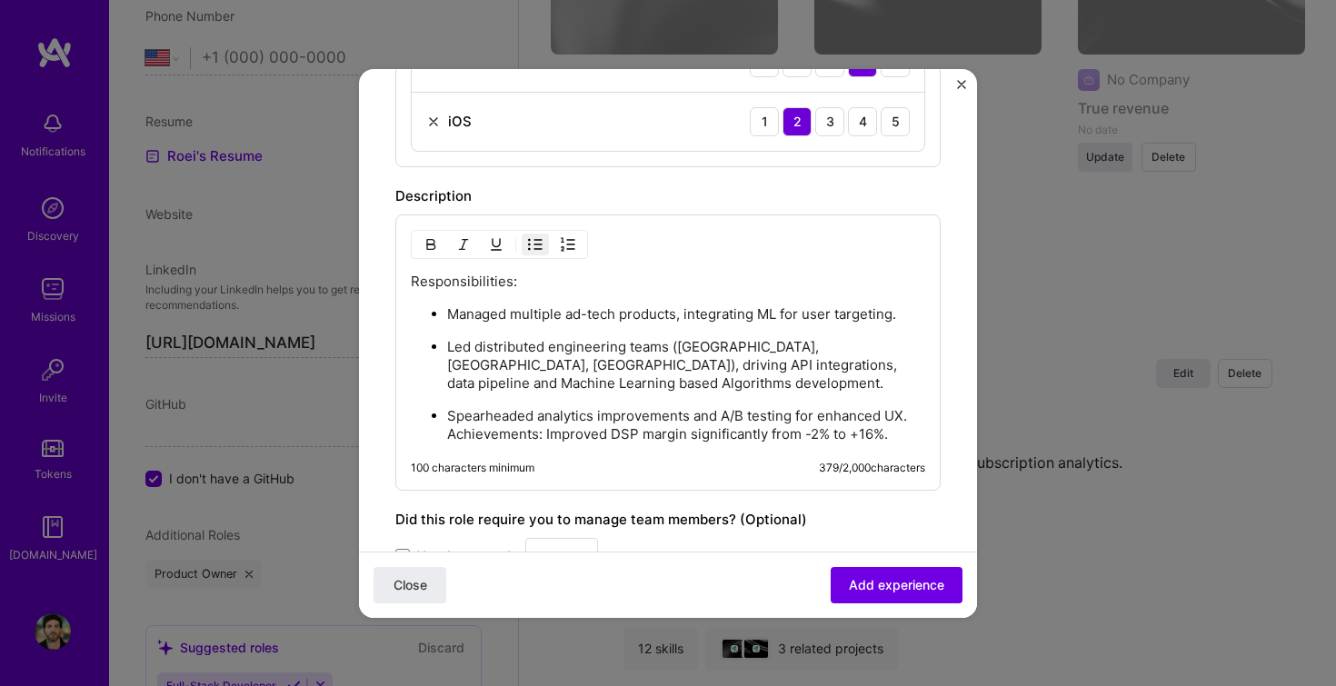
scroll to position [1174, 0]
click at [447, 432] on p "Spearheaded analytics improvements and A/B testing for enhanced UX. Achievement…" at bounding box center [686, 424] width 478 height 36
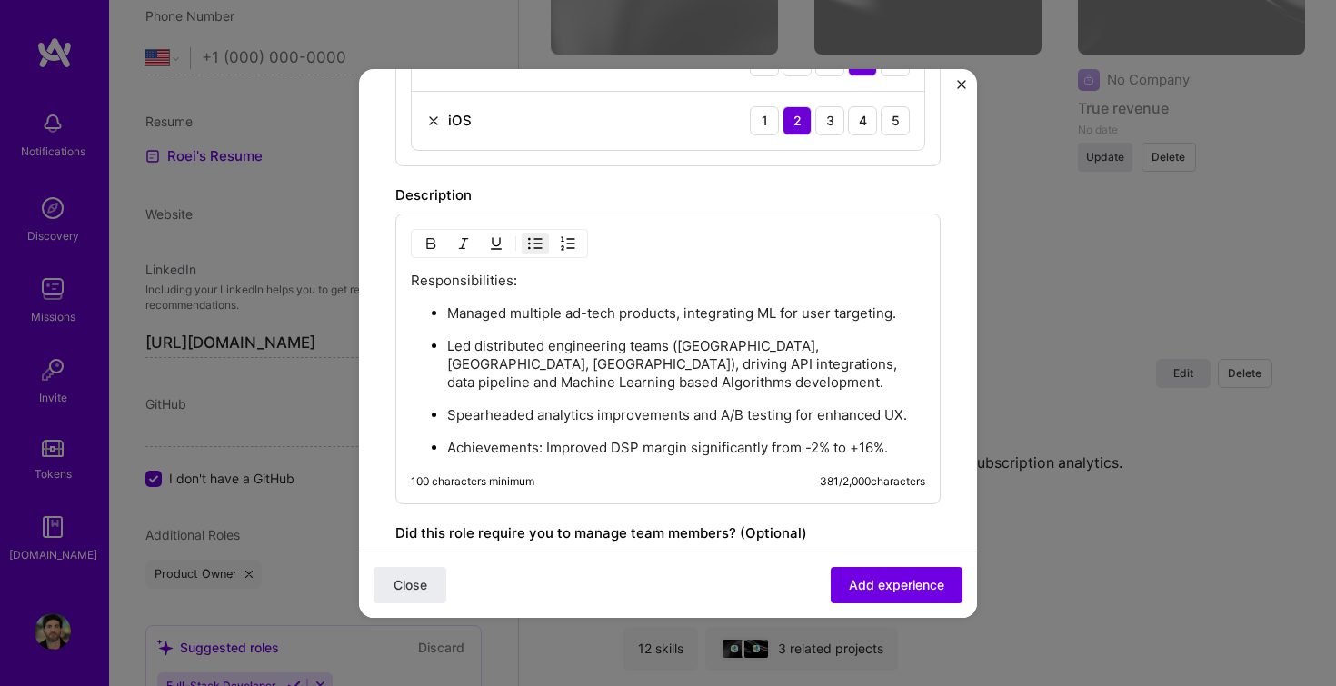
click at [538, 243] on img "button" at bounding box center [535, 243] width 15 height 15
click at [508, 448] on p "Achievements: Improved DSP margin significantly from -2% to +16%." at bounding box center [668, 447] width 515 height 18
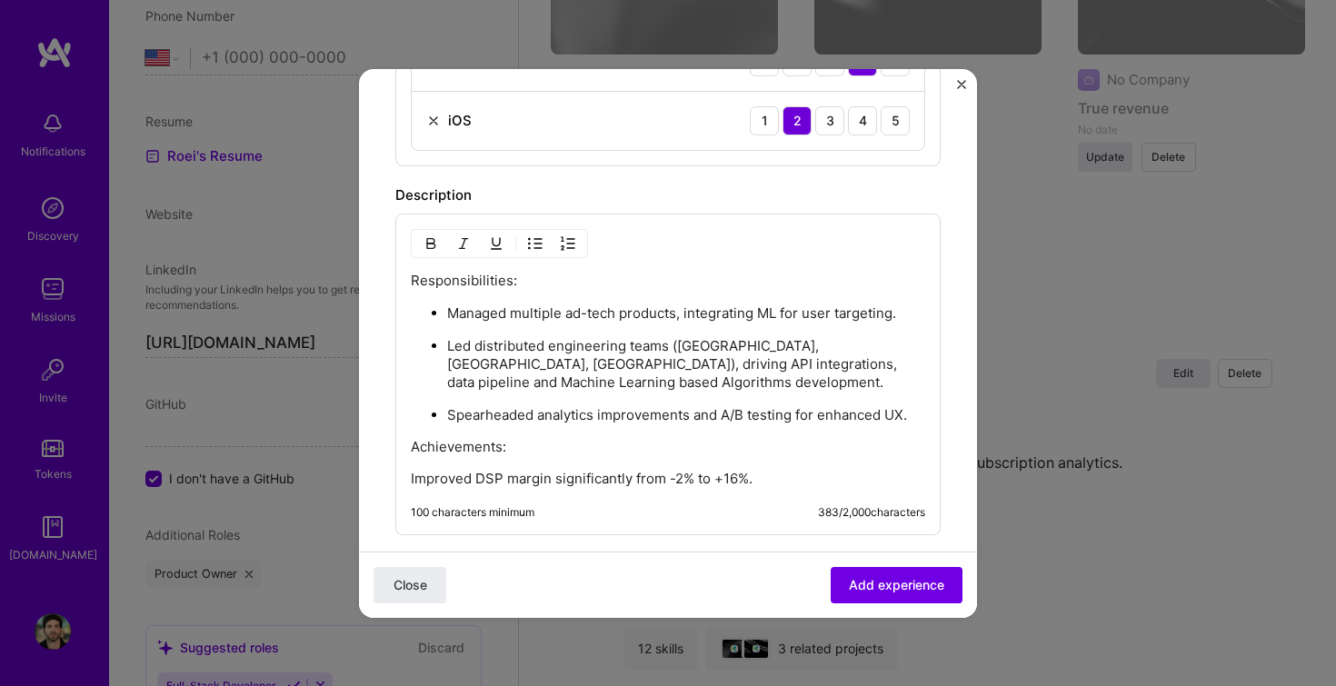
click at [529, 242] on img "button" at bounding box center [535, 243] width 15 height 15
click at [801, 485] on p "Improved DSP margin significantly from -2% to +16%." at bounding box center [686, 480] width 478 height 18
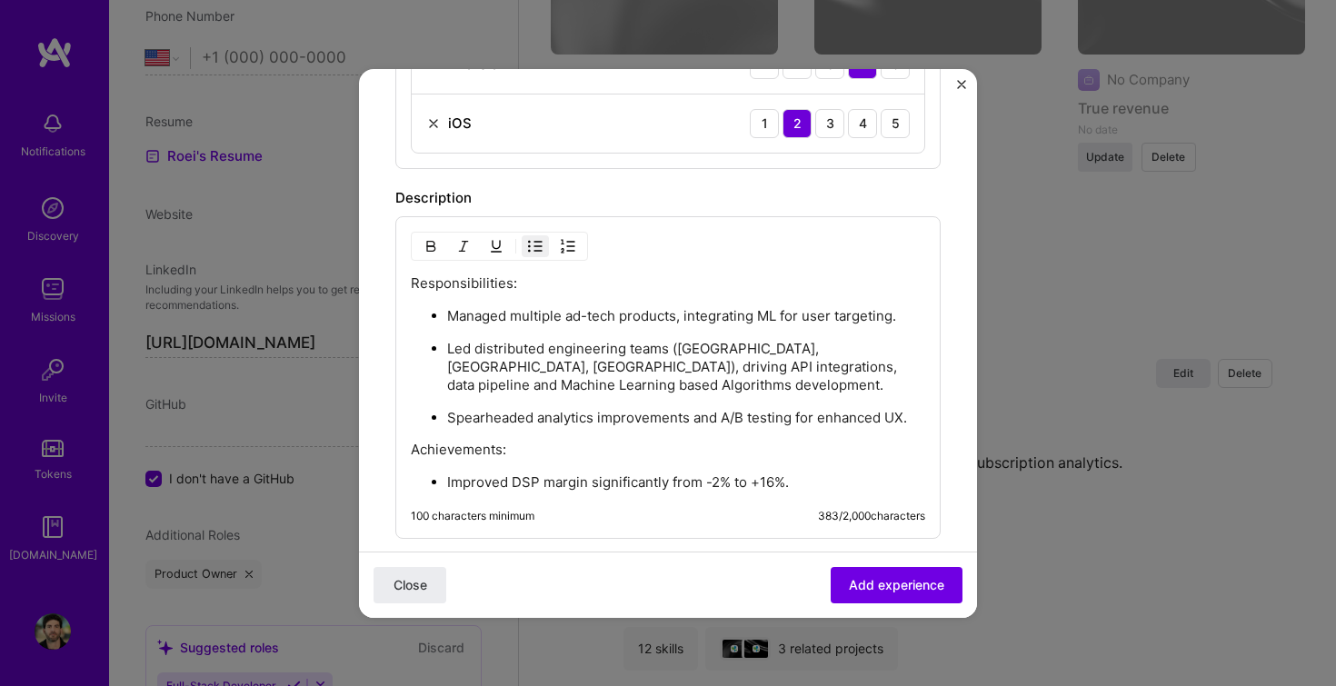
scroll to position [1223, 0]
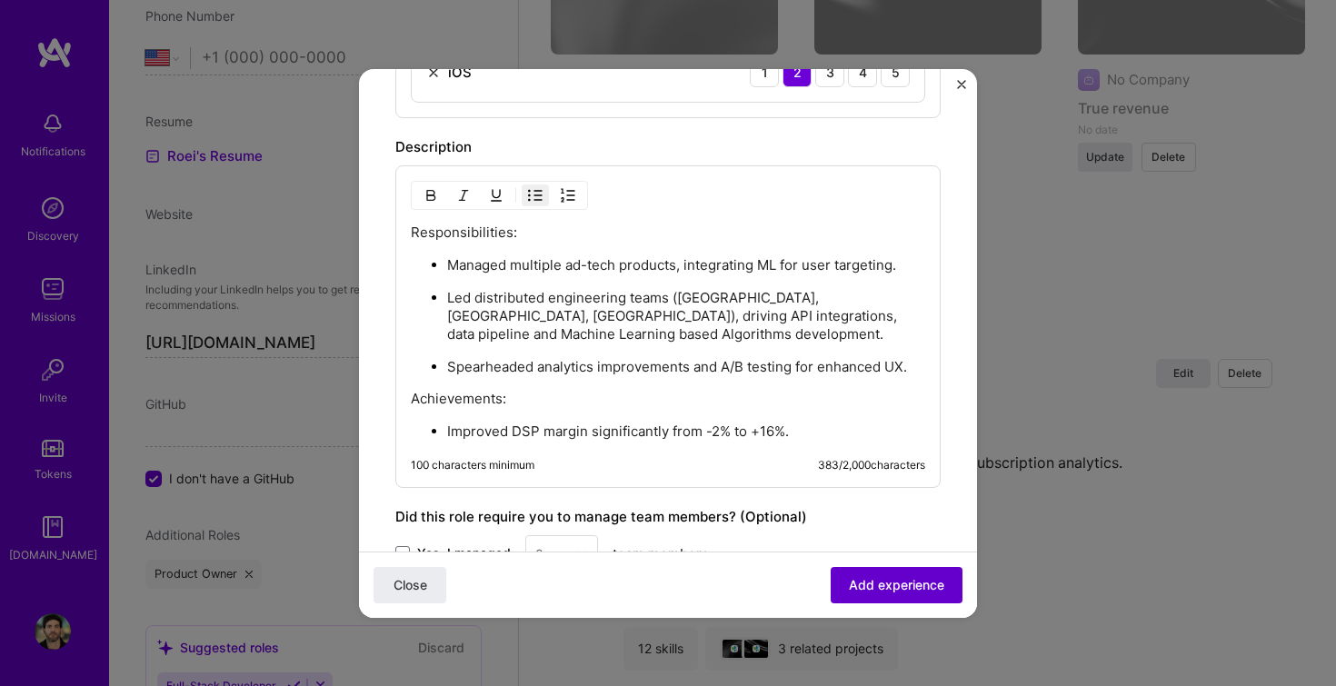
click at [865, 596] on button "Add experience" at bounding box center [897, 584] width 132 height 36
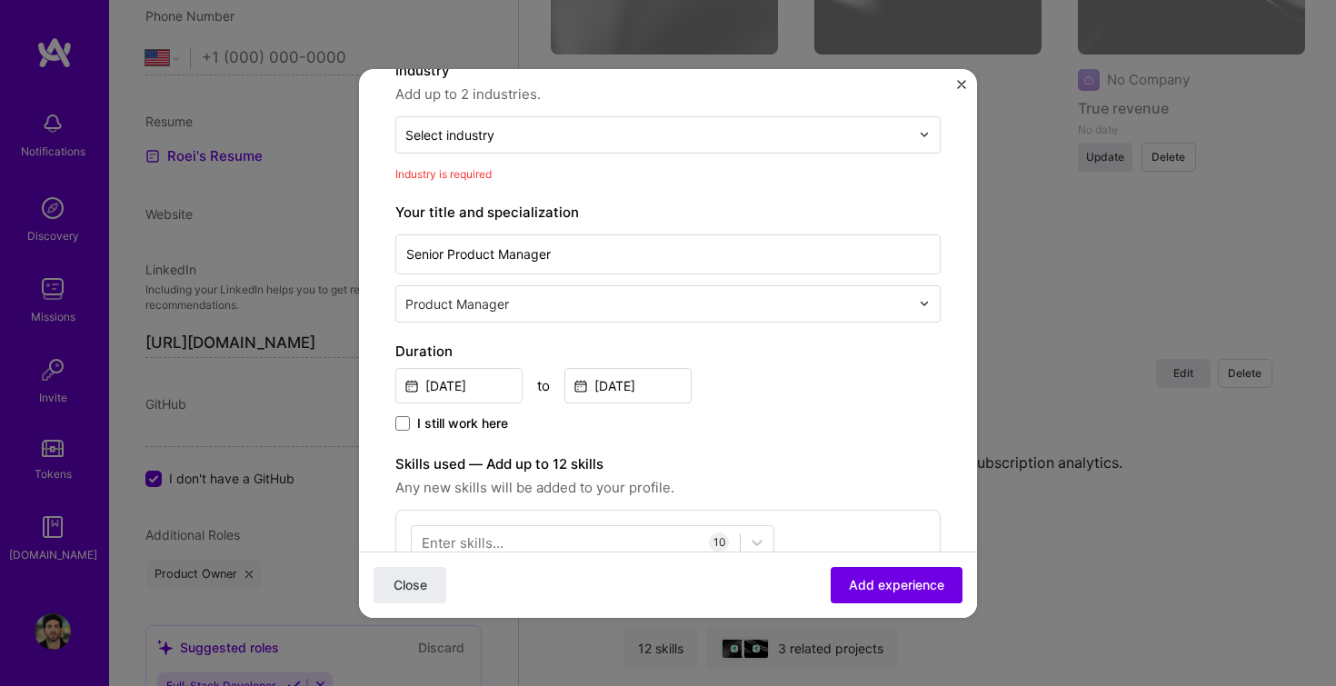
scroll to position [184, 0]
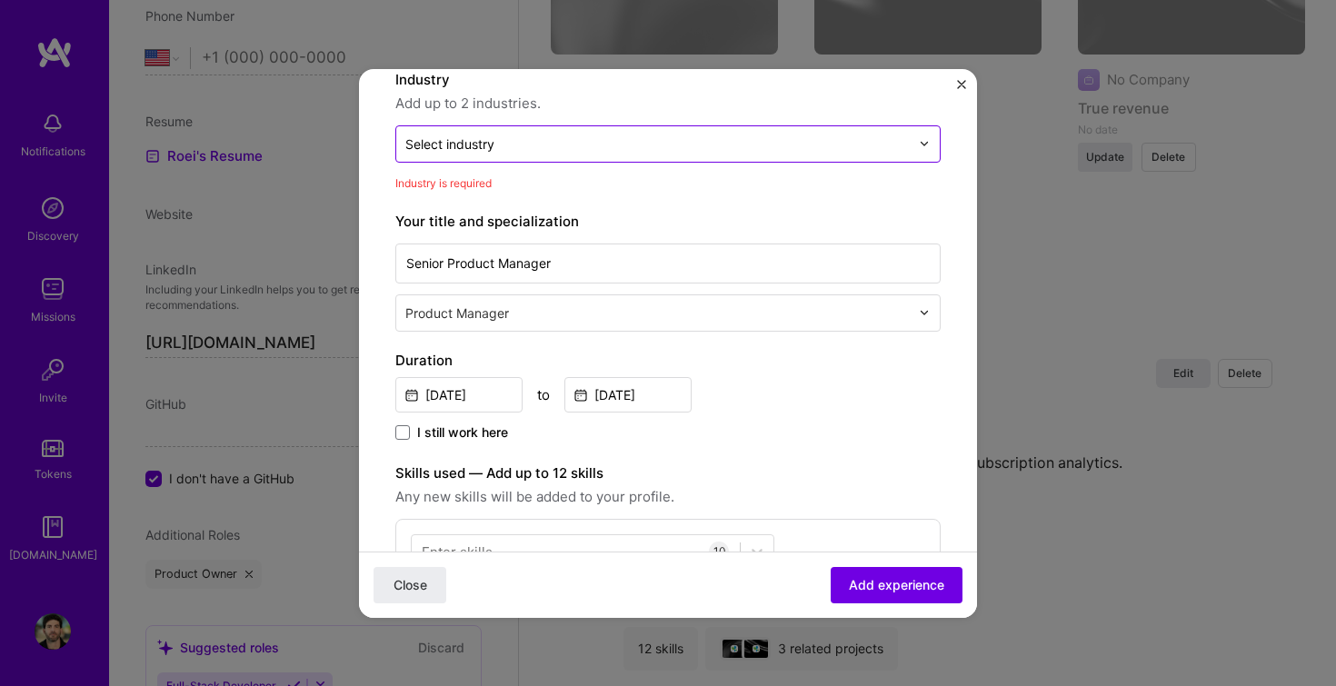
click at [509, 144] on input "text" at bounding box center [657, 144] width 505 height 19
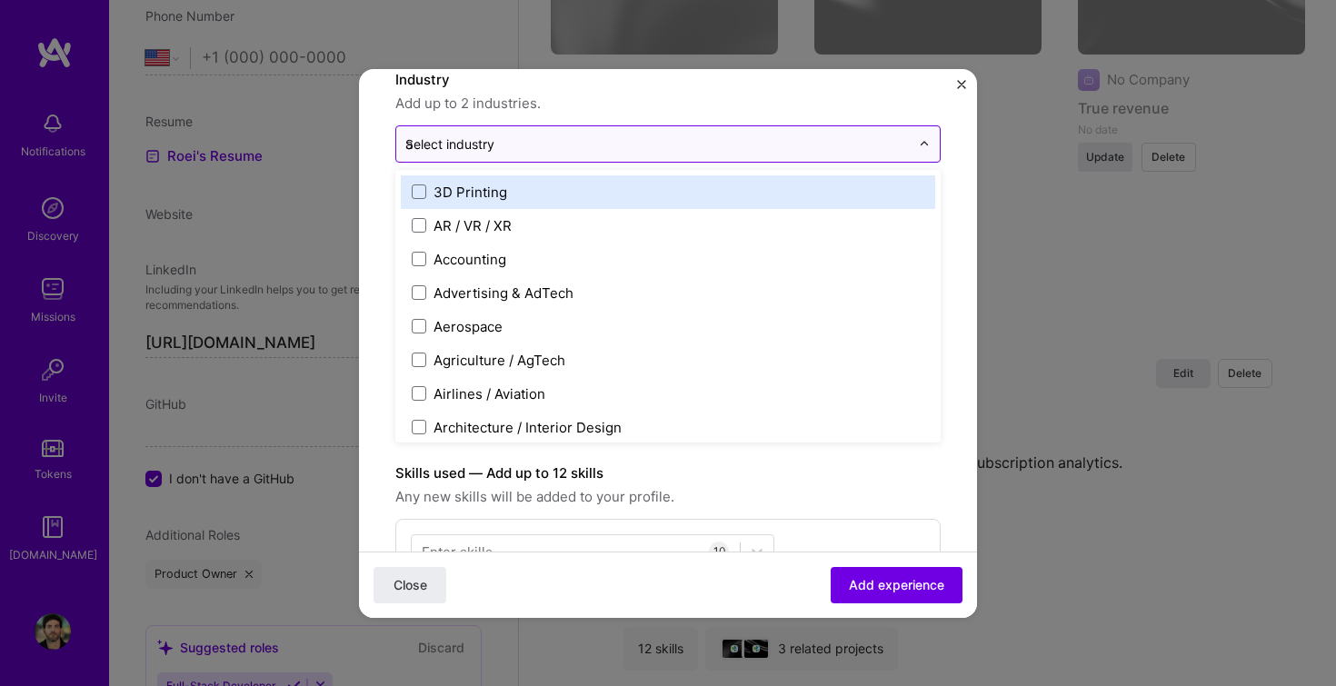
type input "ad"
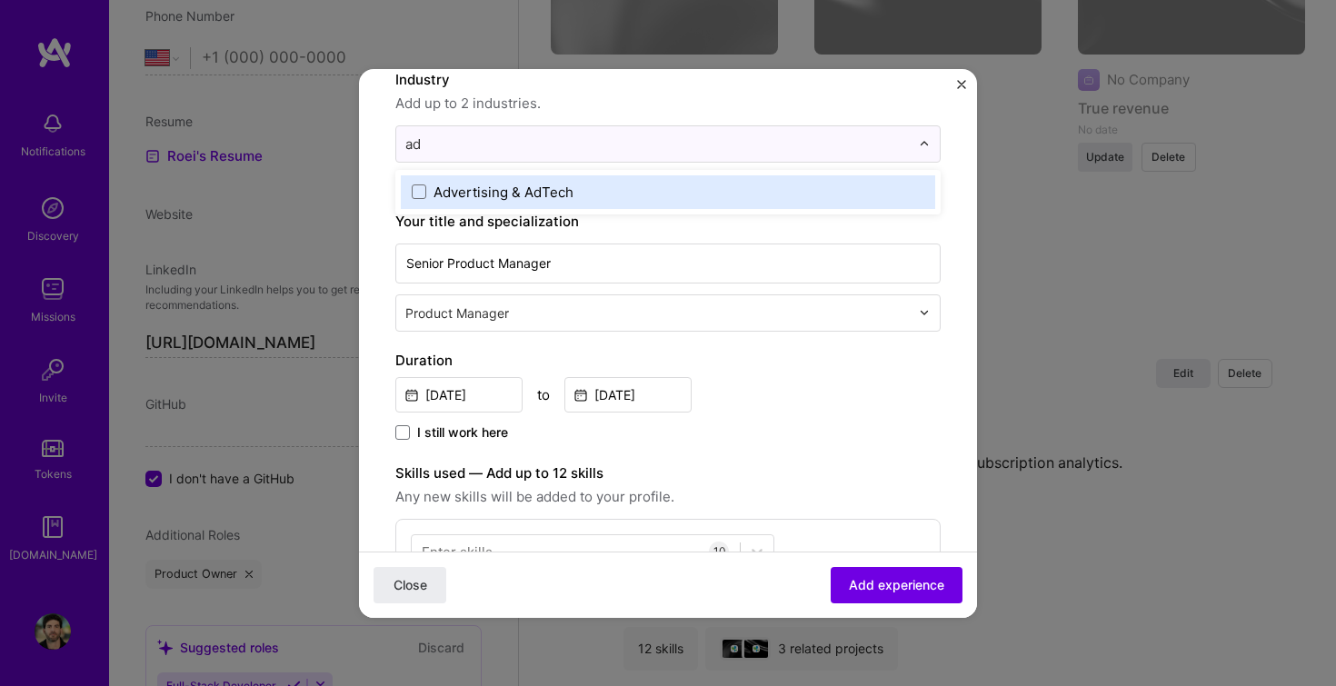
click at [511, 193] on div "Advertising & AdTech" at bounding box center [504, 192] width 140 height 19
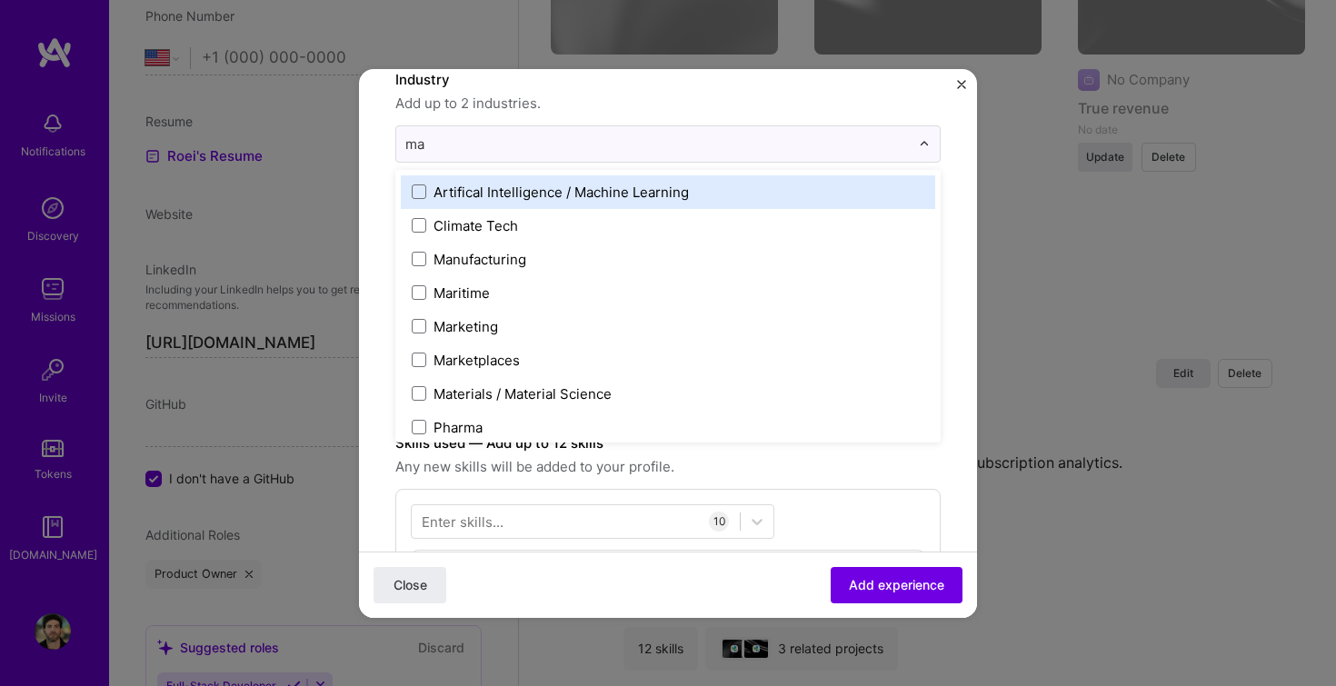
type input "mar"
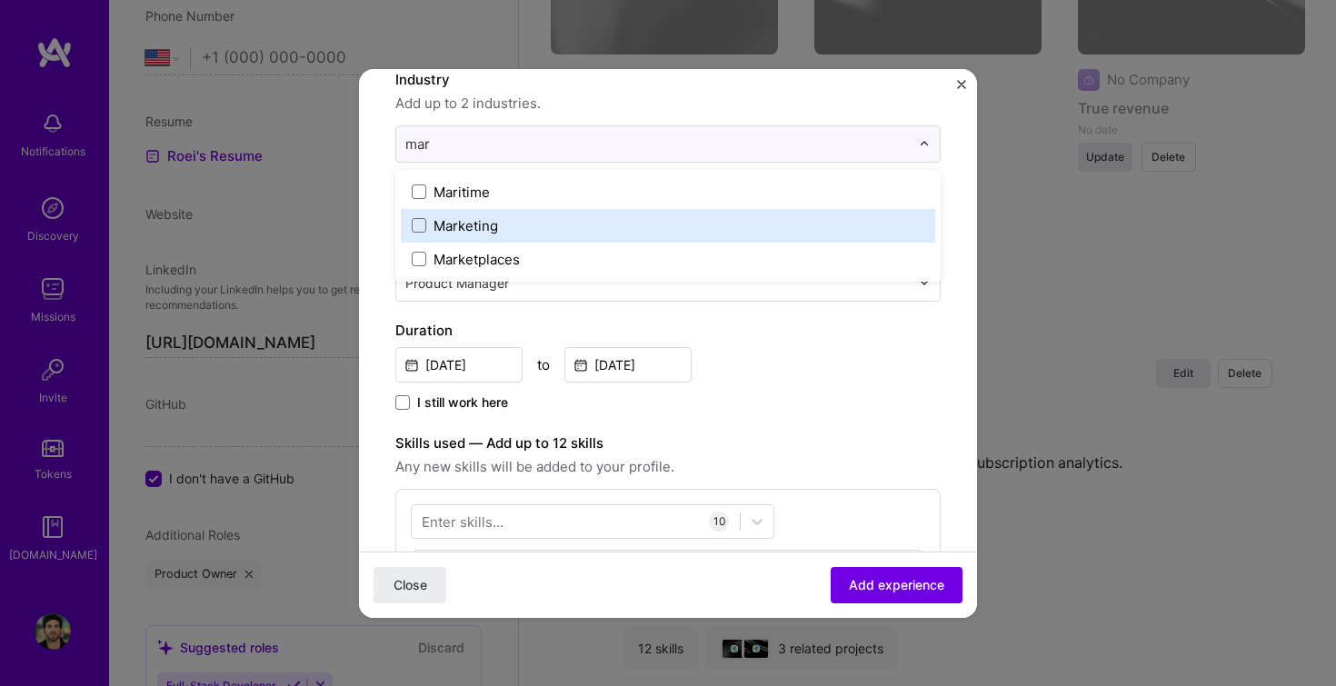
click at [540, 222] on label "Marketing" at bounding box center [668, 225] width 513 height 19
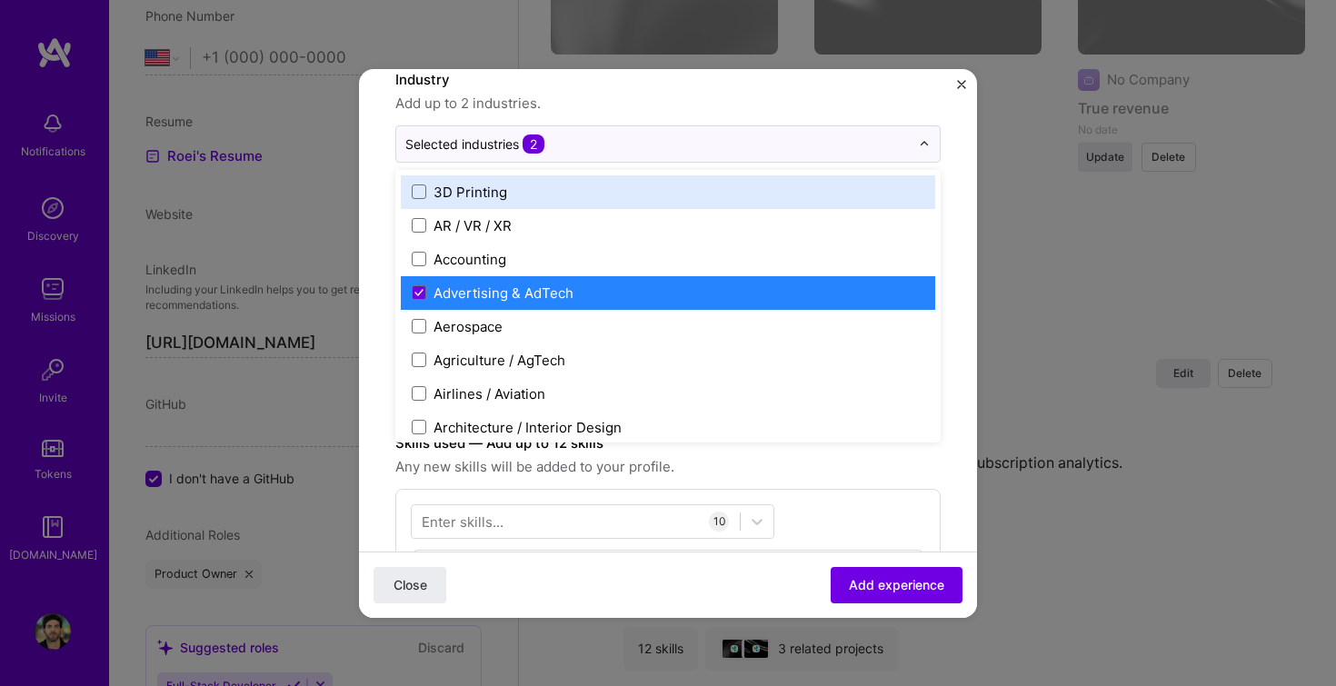
click at [806, 107] on span "Add up to 2 industries." at bounding box center [667, 104] width 545 height 22
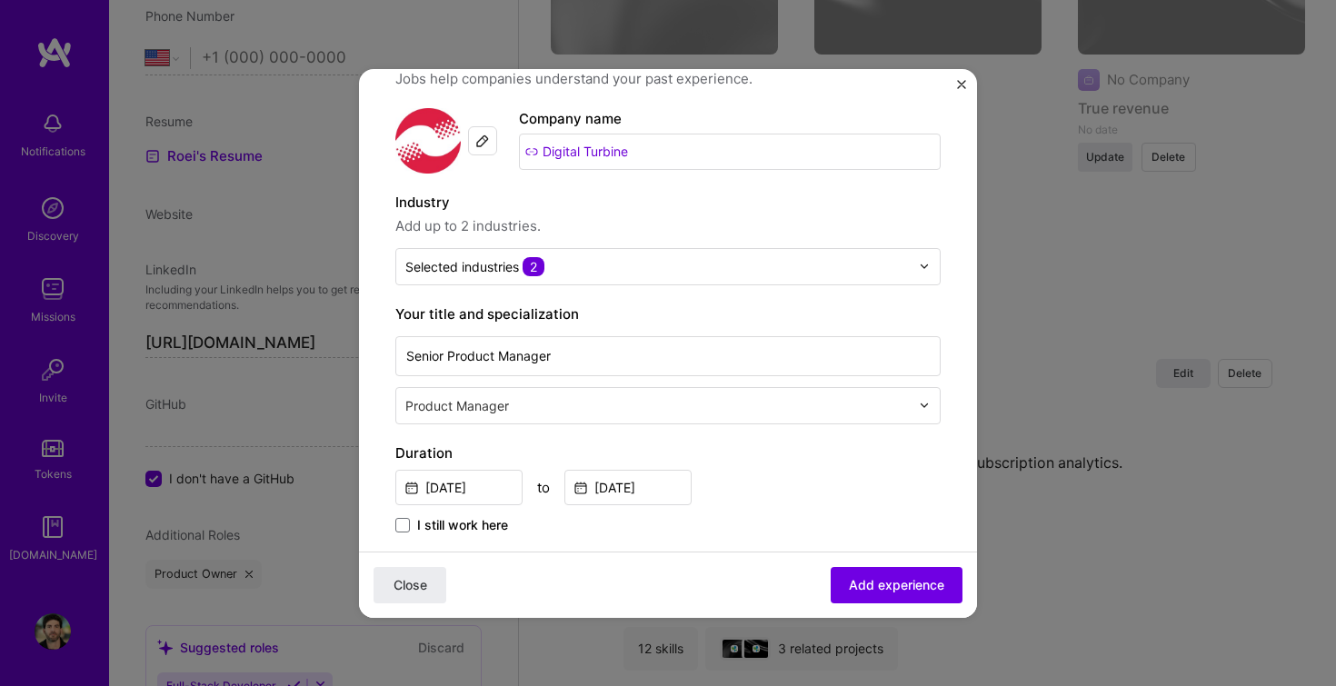
scroll to position [0, 0]
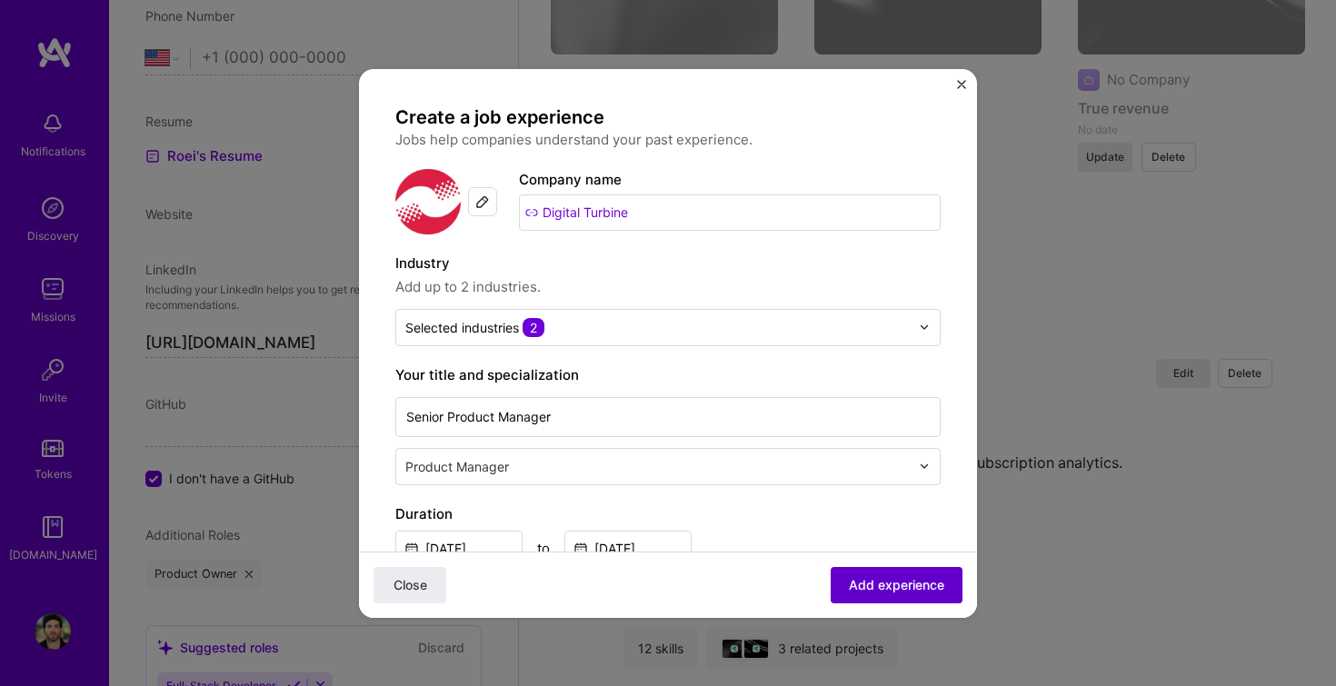
click at [863, 585] on span "Add experience" at bounding box center [896, 584] width 95 height 18
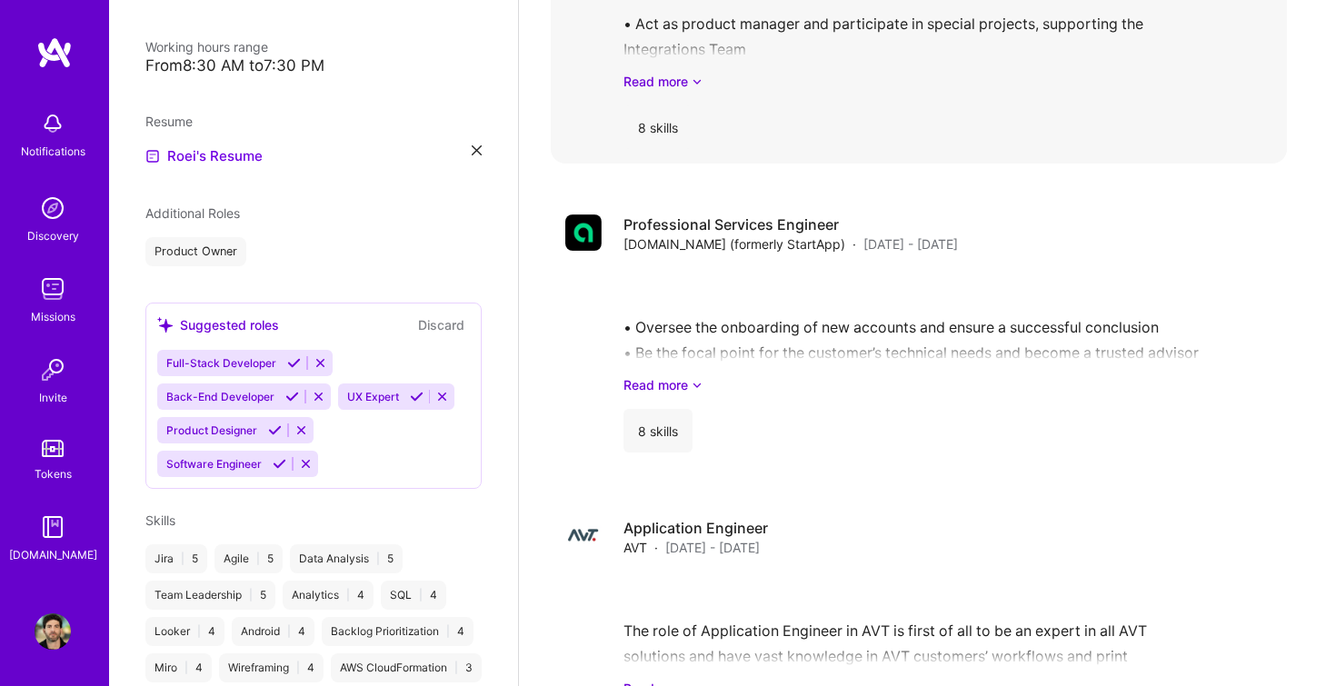
scroll to position [2978, 0]
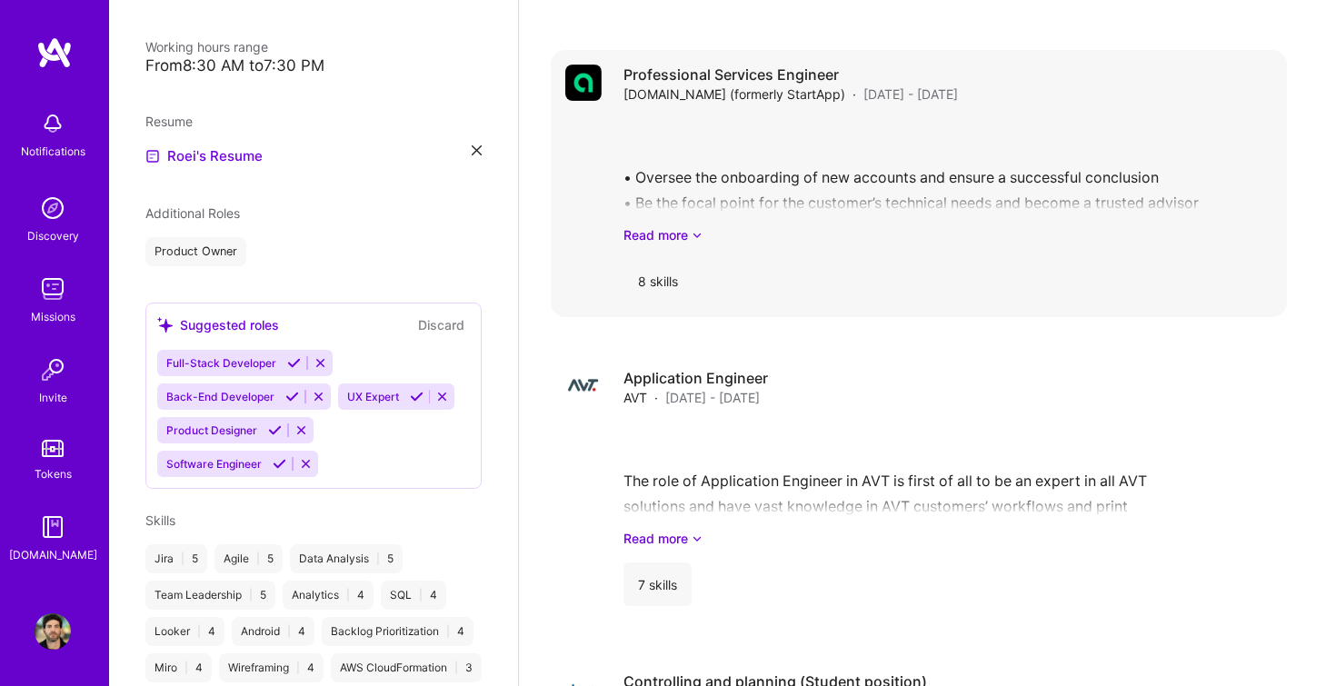
click at [992, 279] on div "8 skills" at bounding box center [948, 281] width 649 height 44
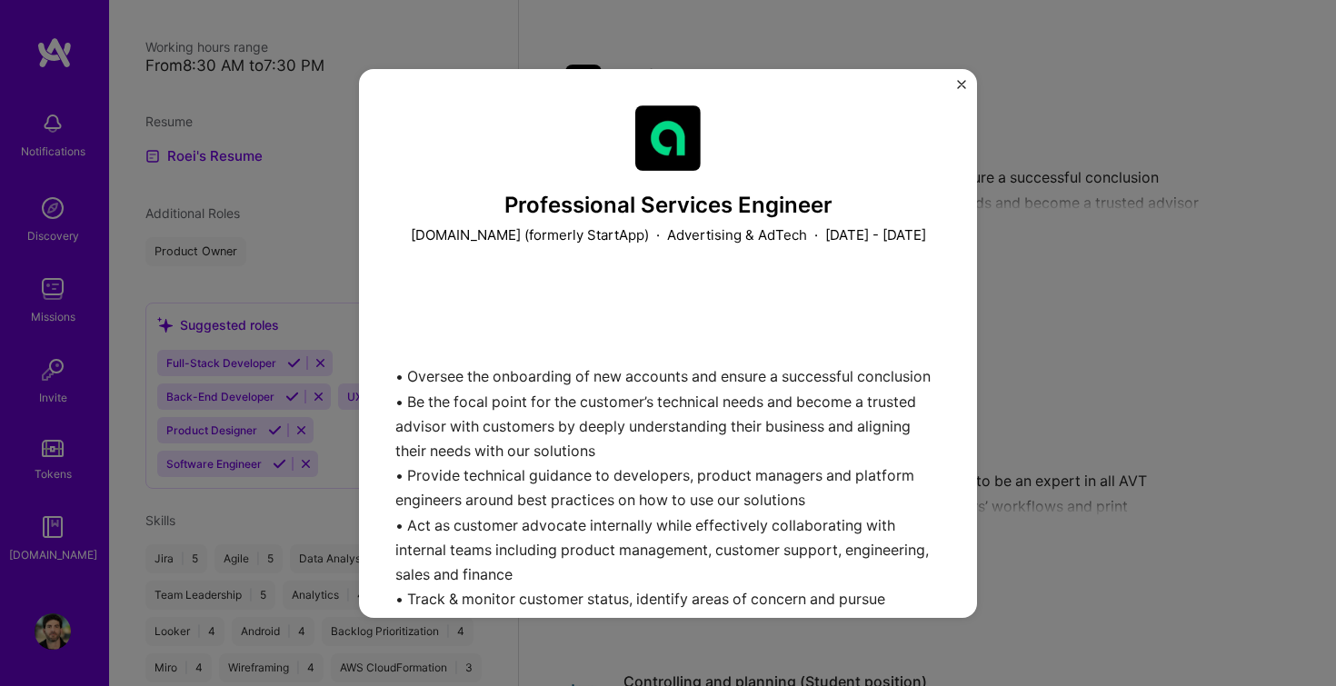
click at [964, 83] on img "Close" at bounding box center [961, 84] width 9 height 9
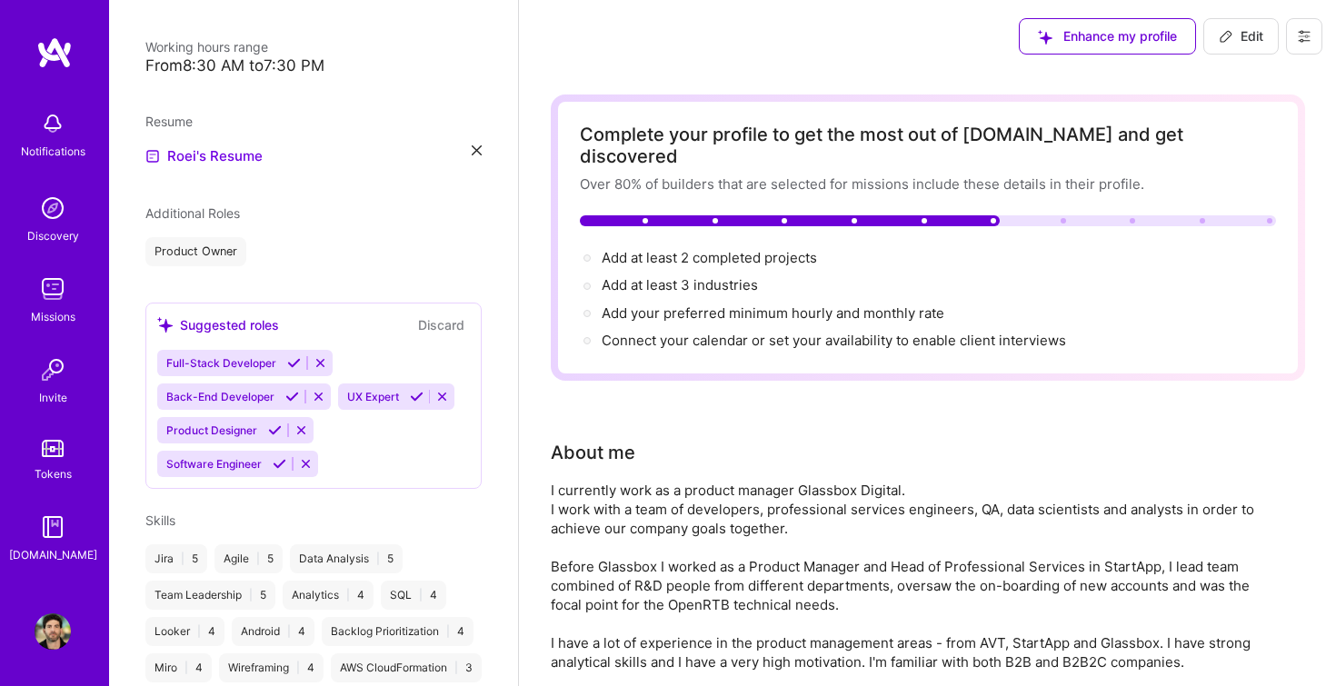
click at [1244, 45] on button "Edit" at bounding box center [1241, 36] width 75 height 36
select select "US"
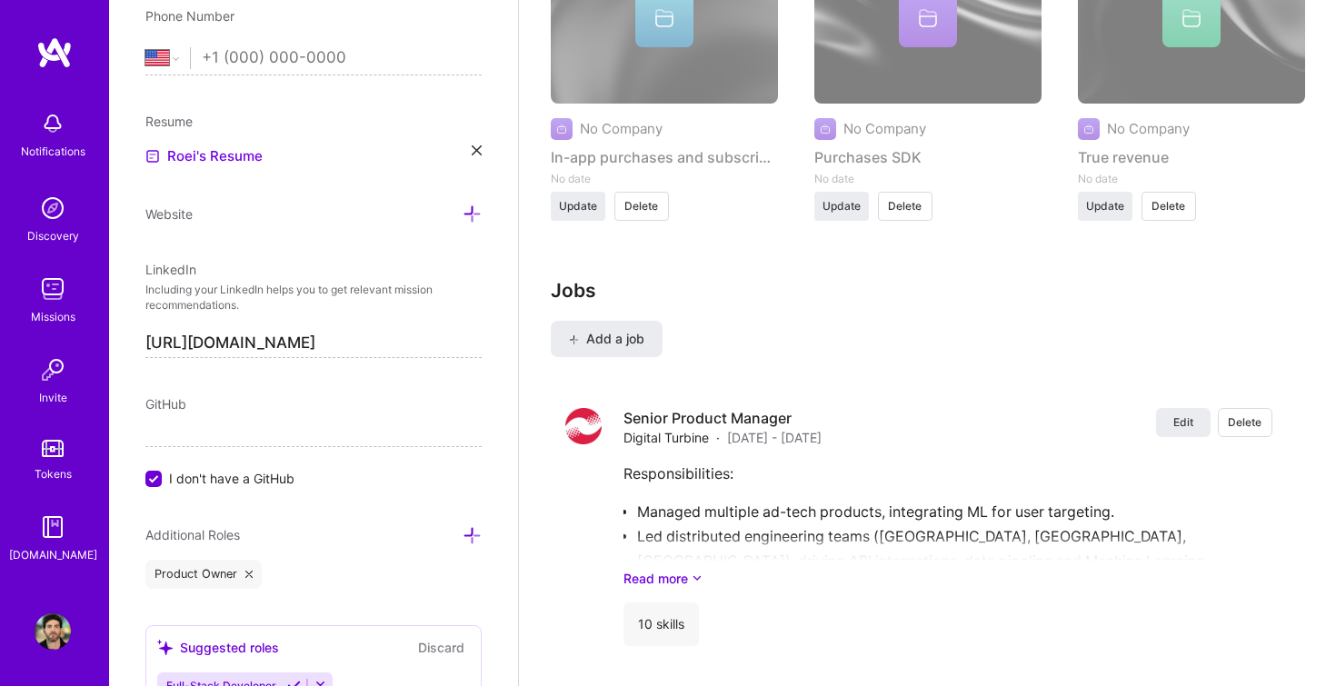
scroll to position [2173, 0]
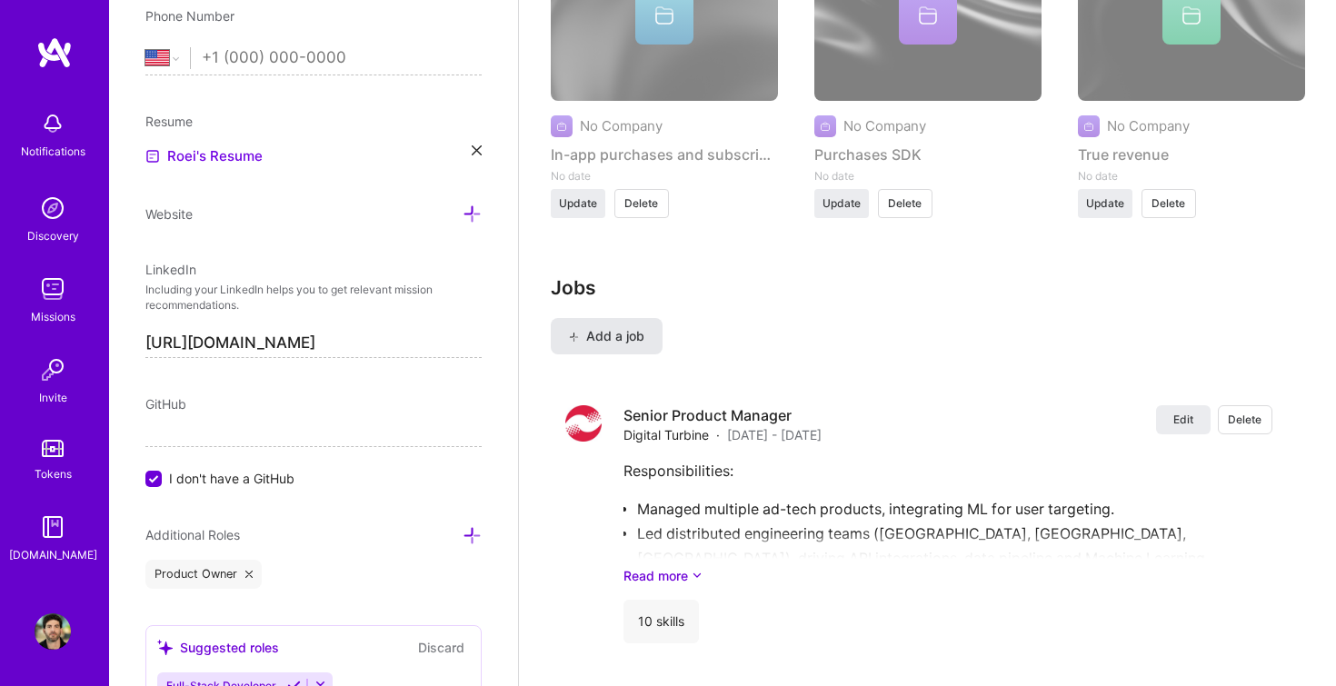
click at [611, 326] on button "Add a job" at bounding box center [607, 336] width 112 height 36
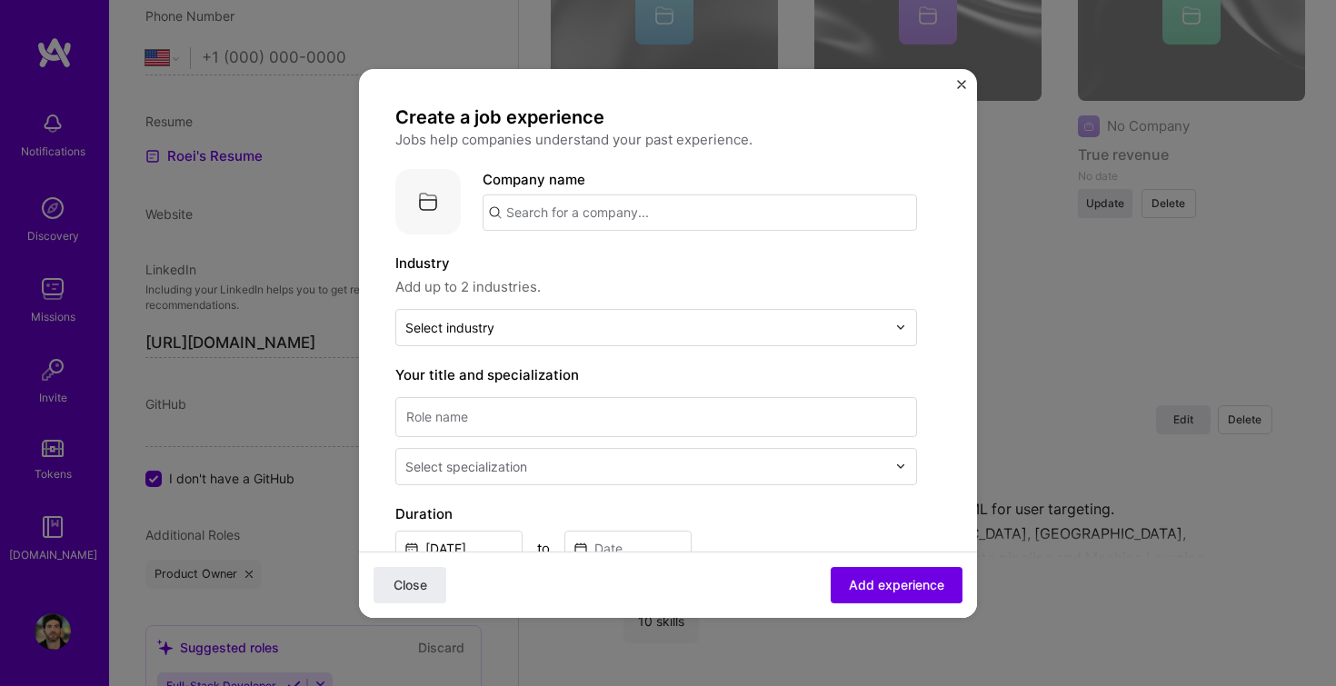
click at [611, 326] on input "text" at bounding box center [645, 327] width 481 height 19
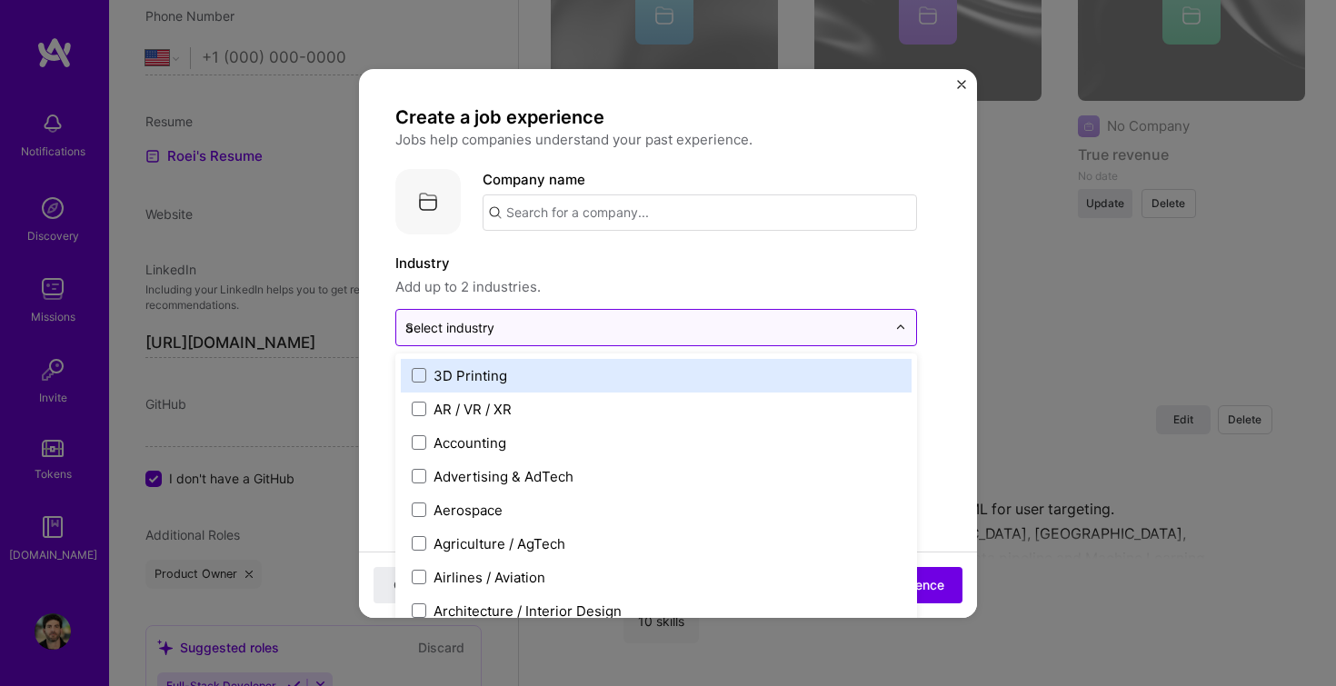
type input "ad"
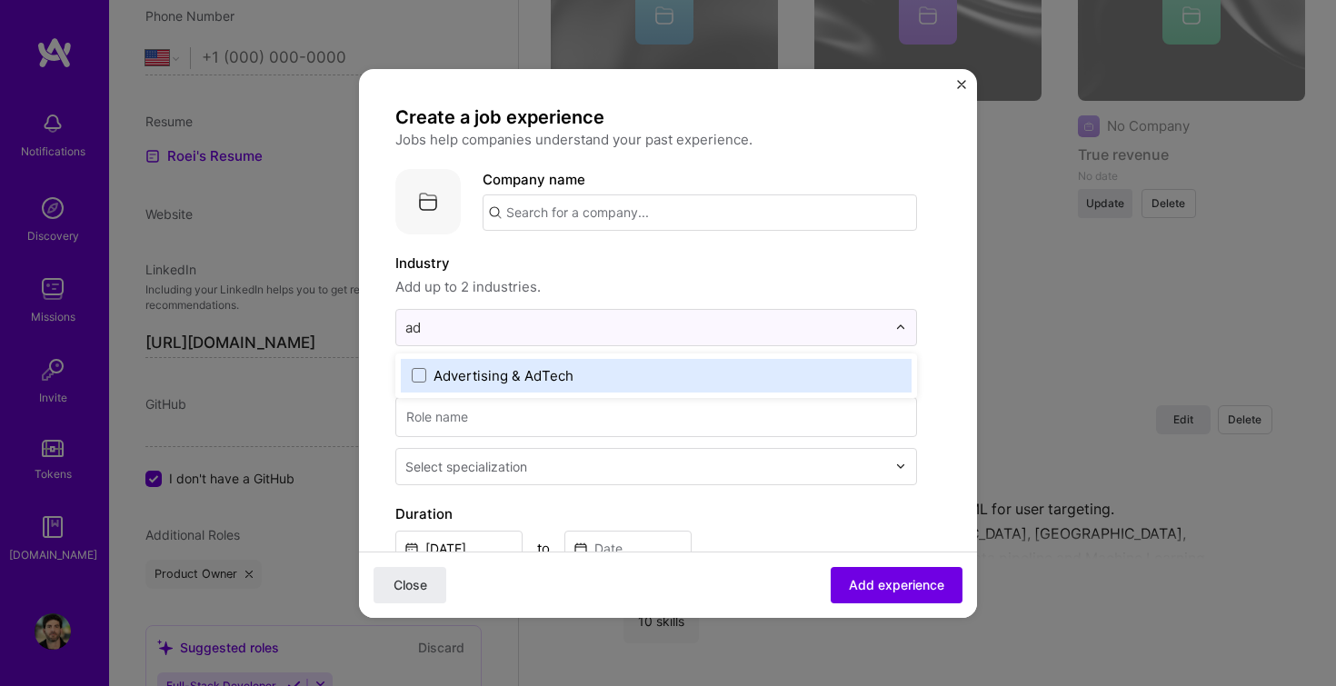
click at [565, 379] on div "Advertising & AdTech" at bounding box center [504, 375] width 140 height 19
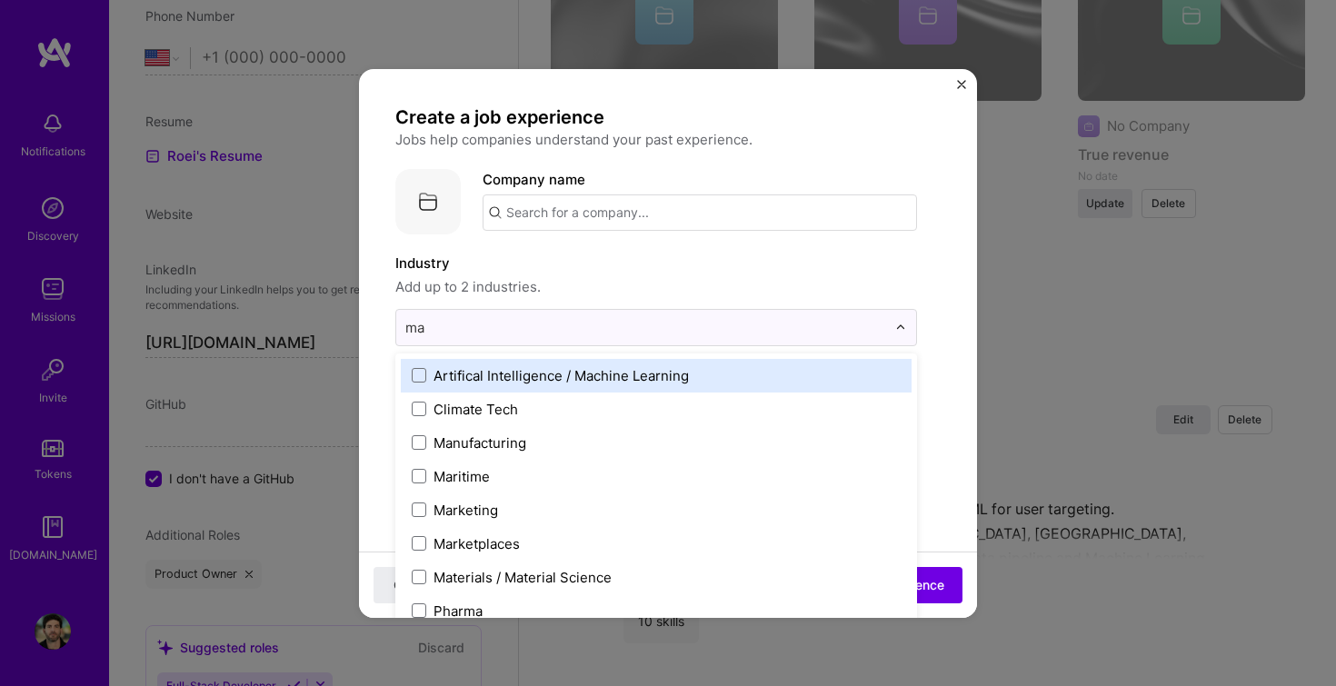
type input "mar"
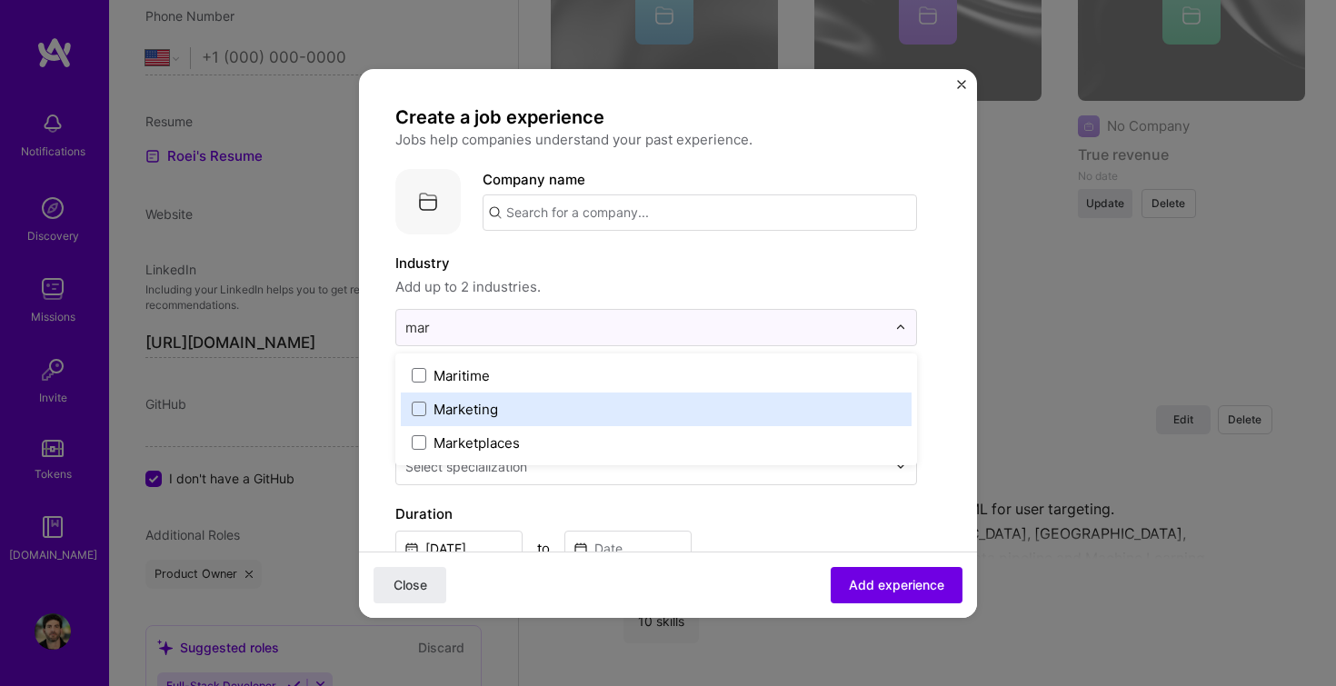
click at [521, 405] on label "Marketing" at bounding box center [656, 409] width 489 height 19
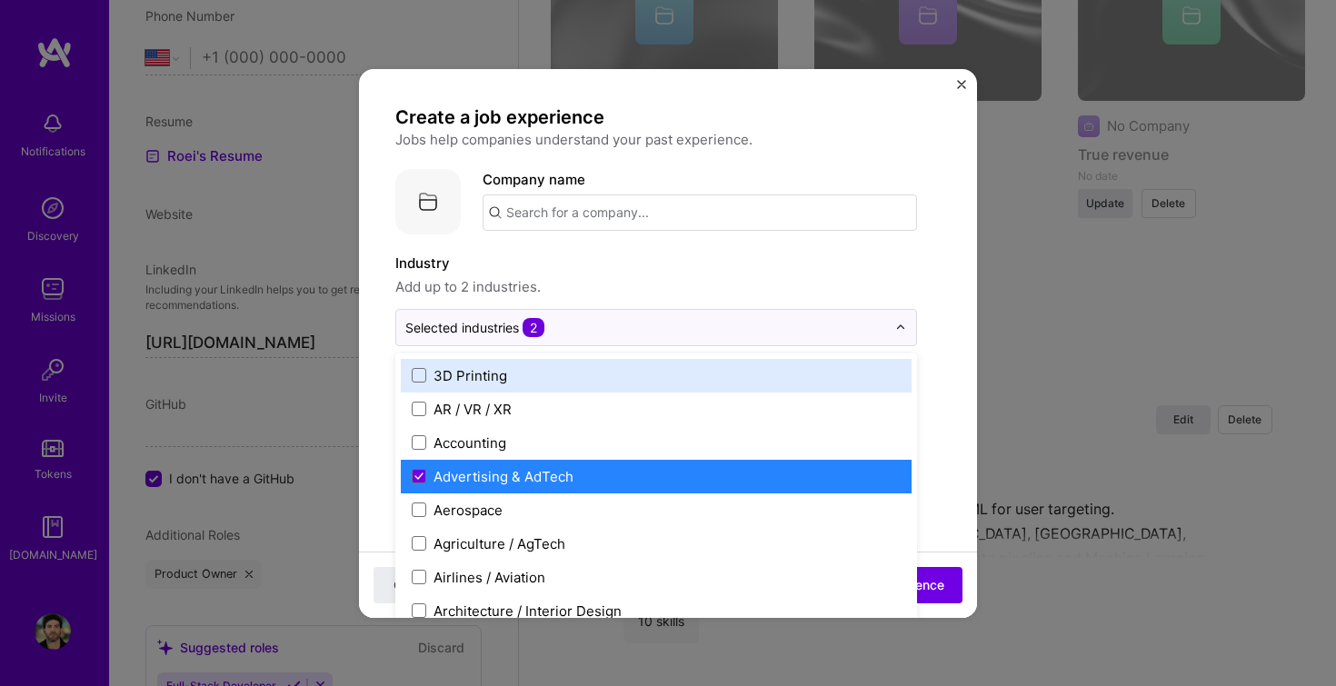
click at [566, 219] on input "text" at bounding box center [700, 213] width 435 height 36
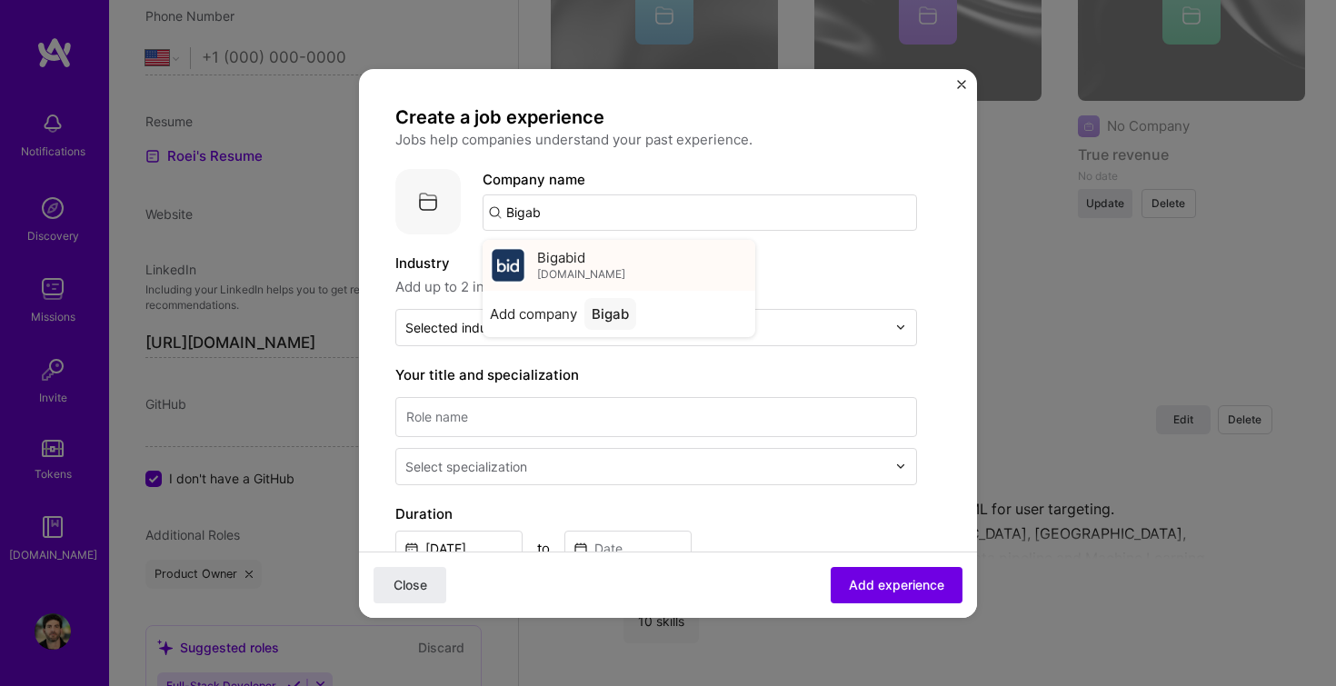
click at [569, 249] on span "Bigabid" at bounding box center [561, 257] width 48 height 19
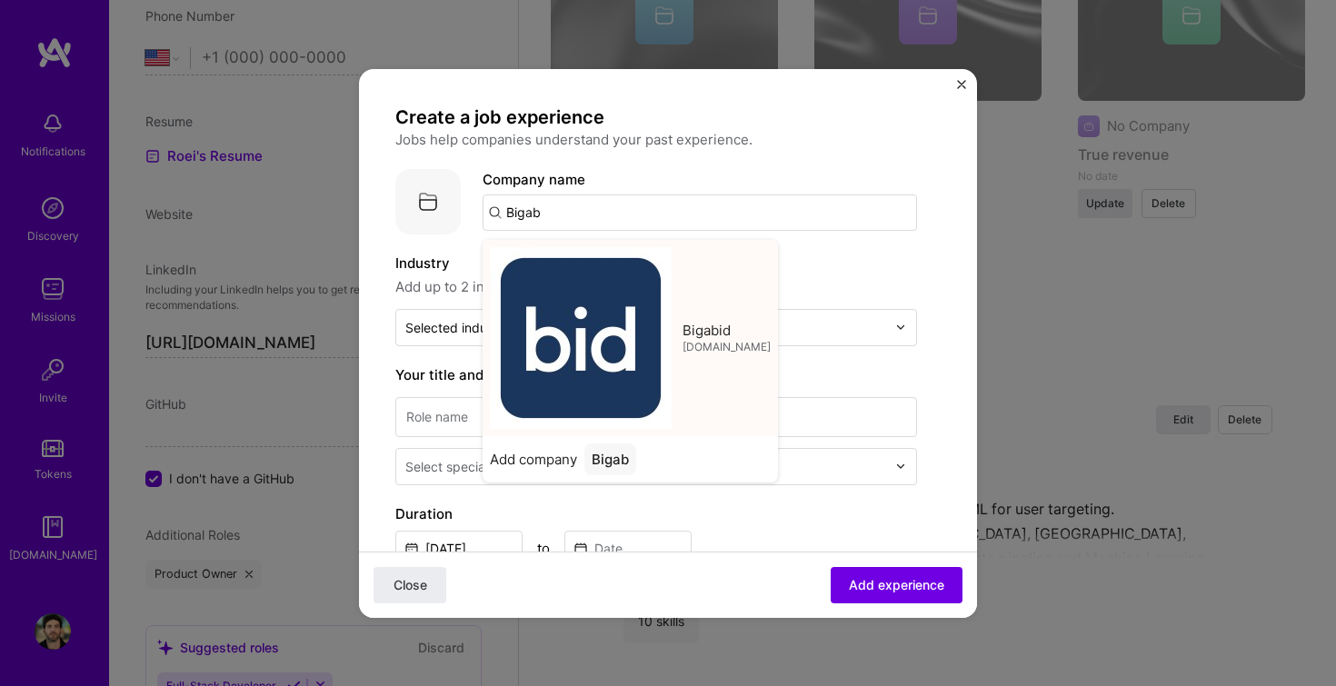
type input "Bigabid"
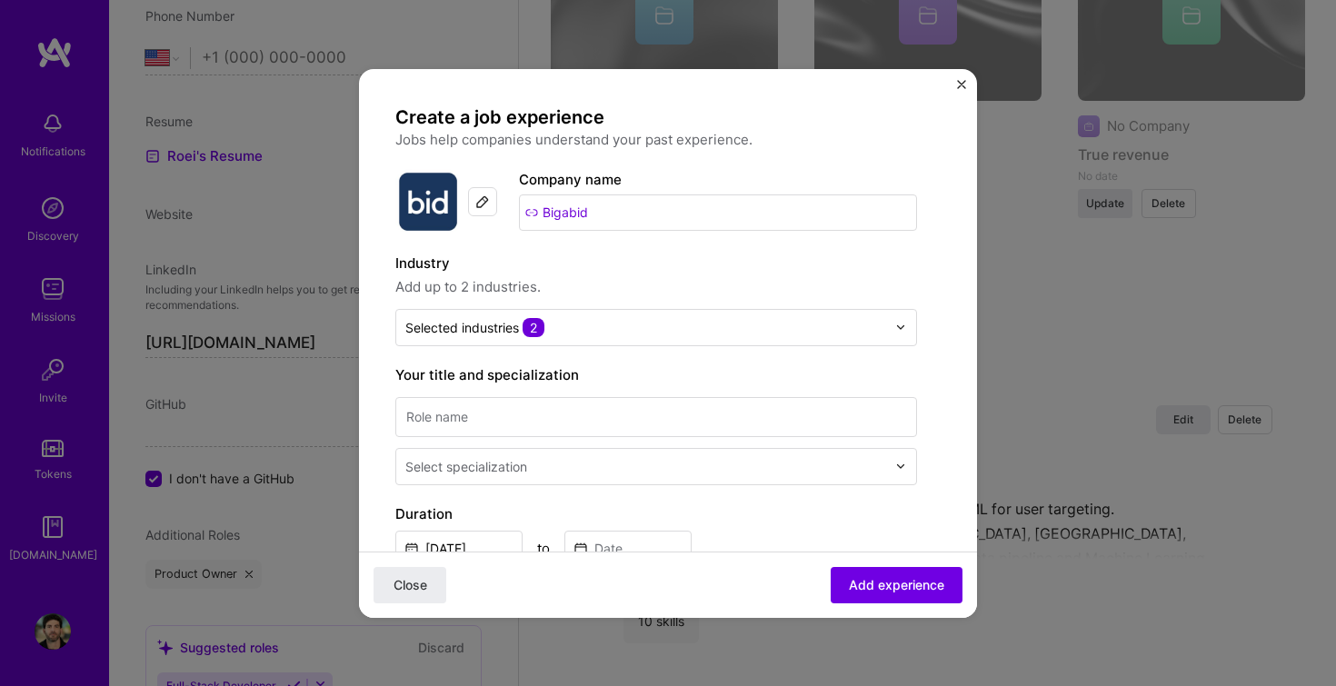
click at [742, 253] on label "Industry" at bounding box center [656, 264] width 522 height 22
click at [632, 435] on input at bounding box center [656, 417] width 522 height 40
type input "Product Team Lead"
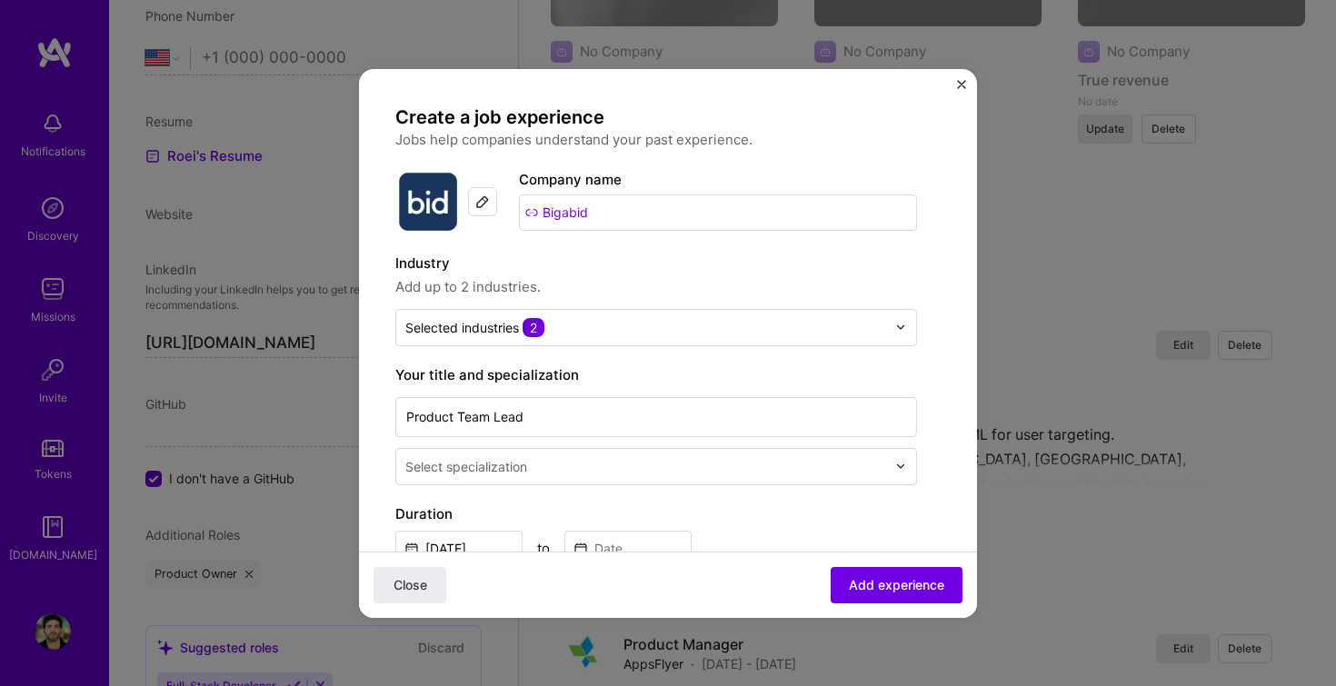
click at [535, 474] on input "text" at bounding box center [647, 466] width 485 height 19
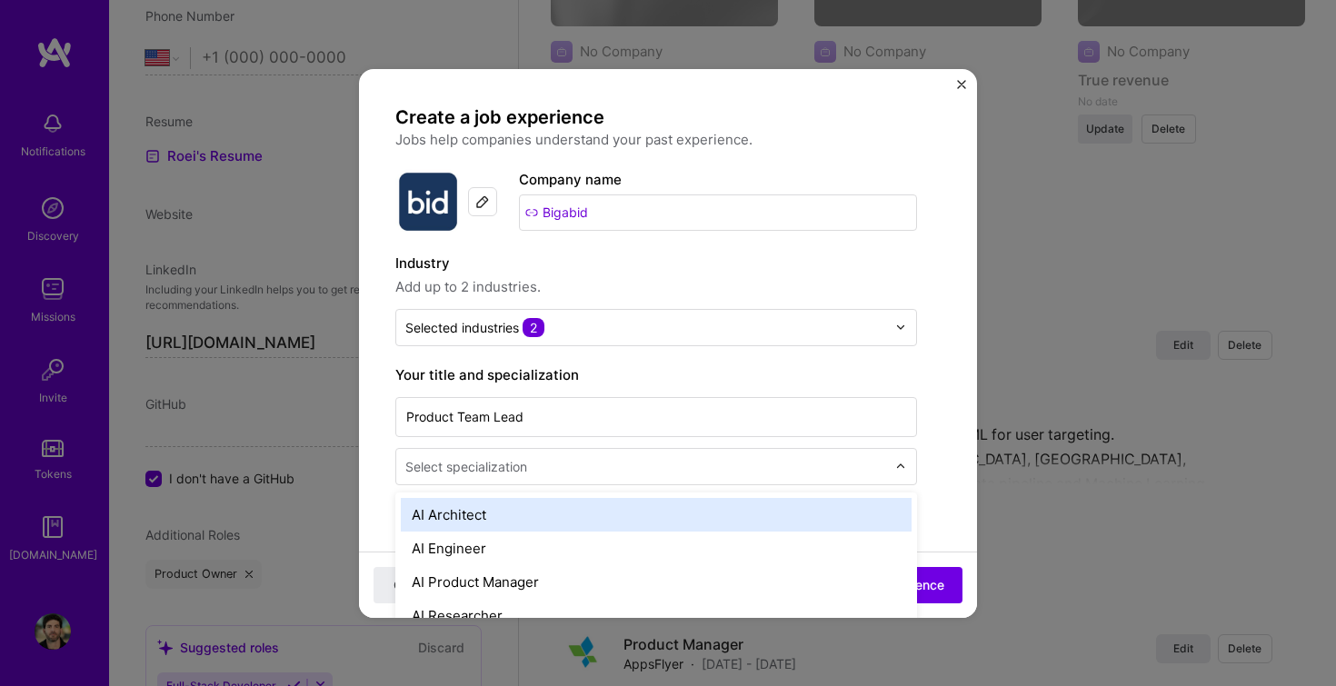
scroll to position [2258, 0]
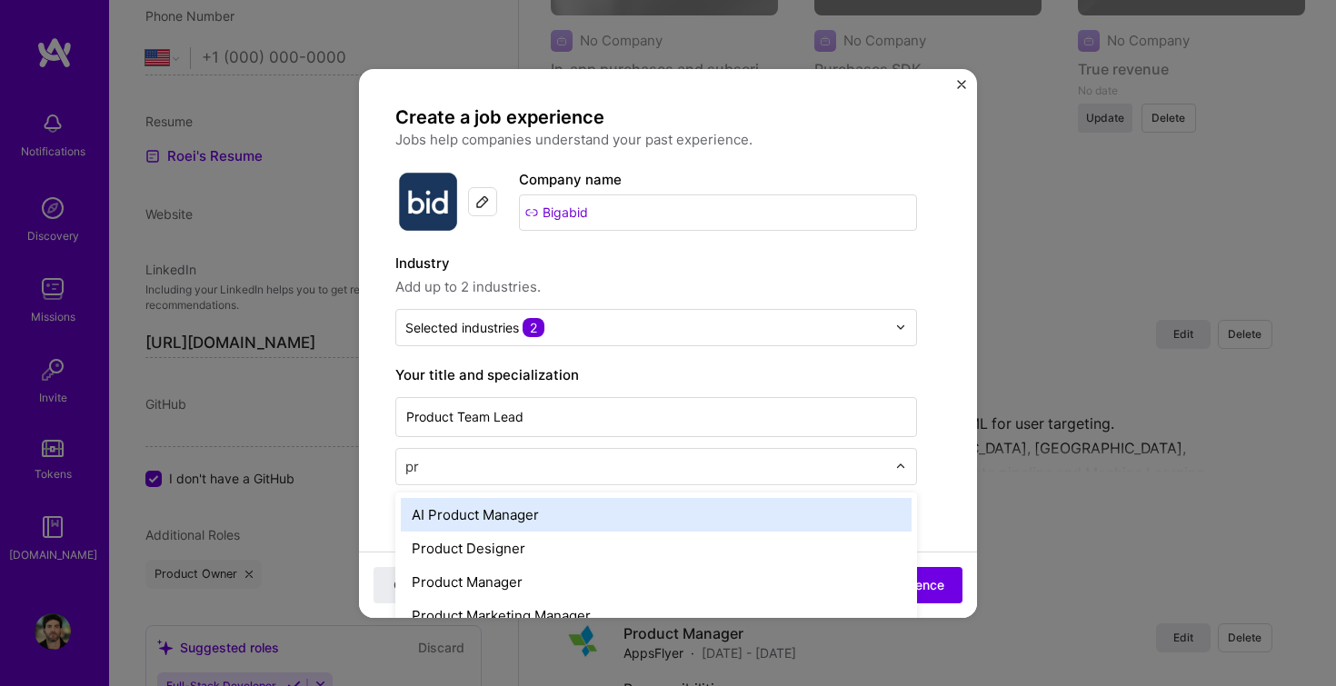
type input "pro"
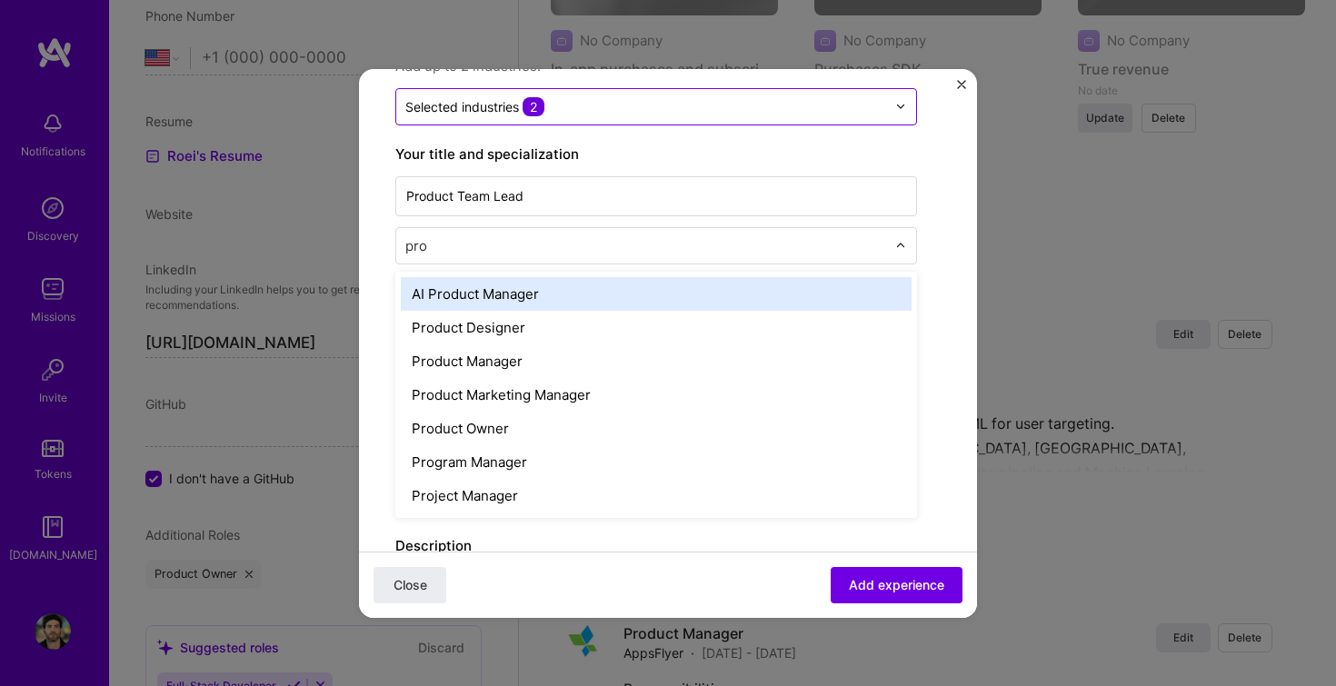
scroll to position [225, 0]
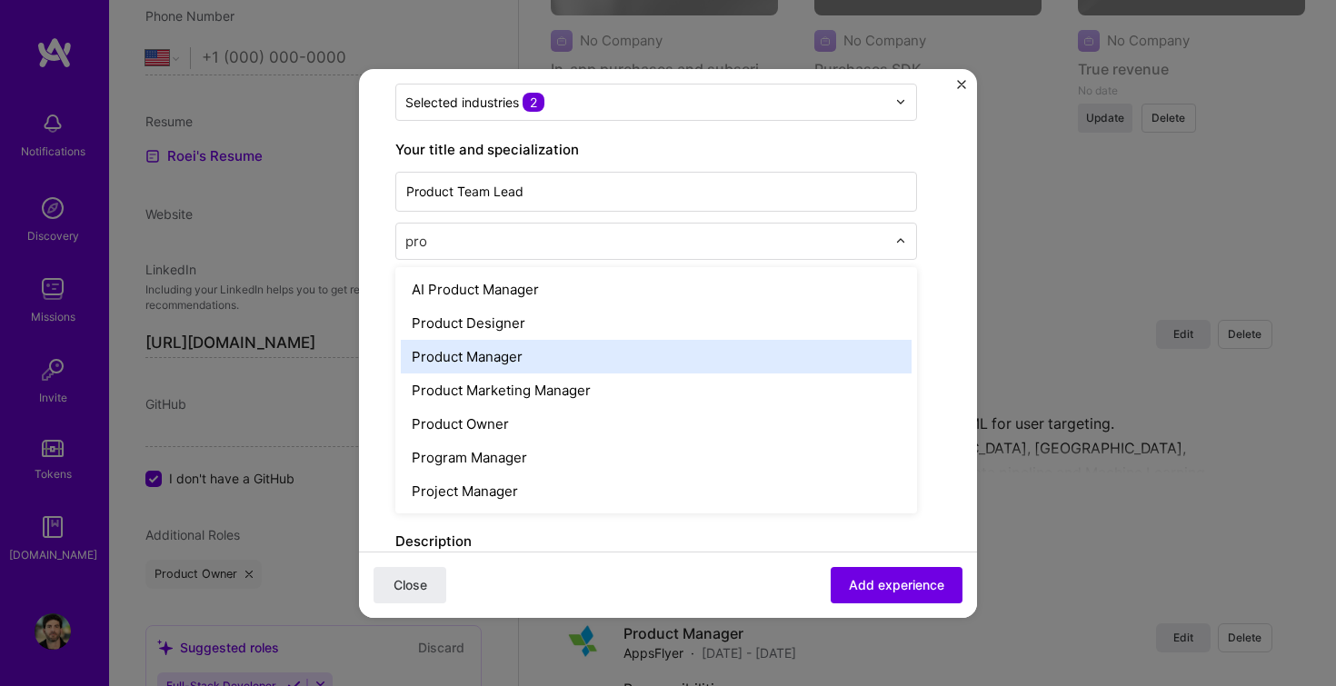
click at [506, 361] on div "Product Manager" at bounding box center [656, 357] width 511 height 34
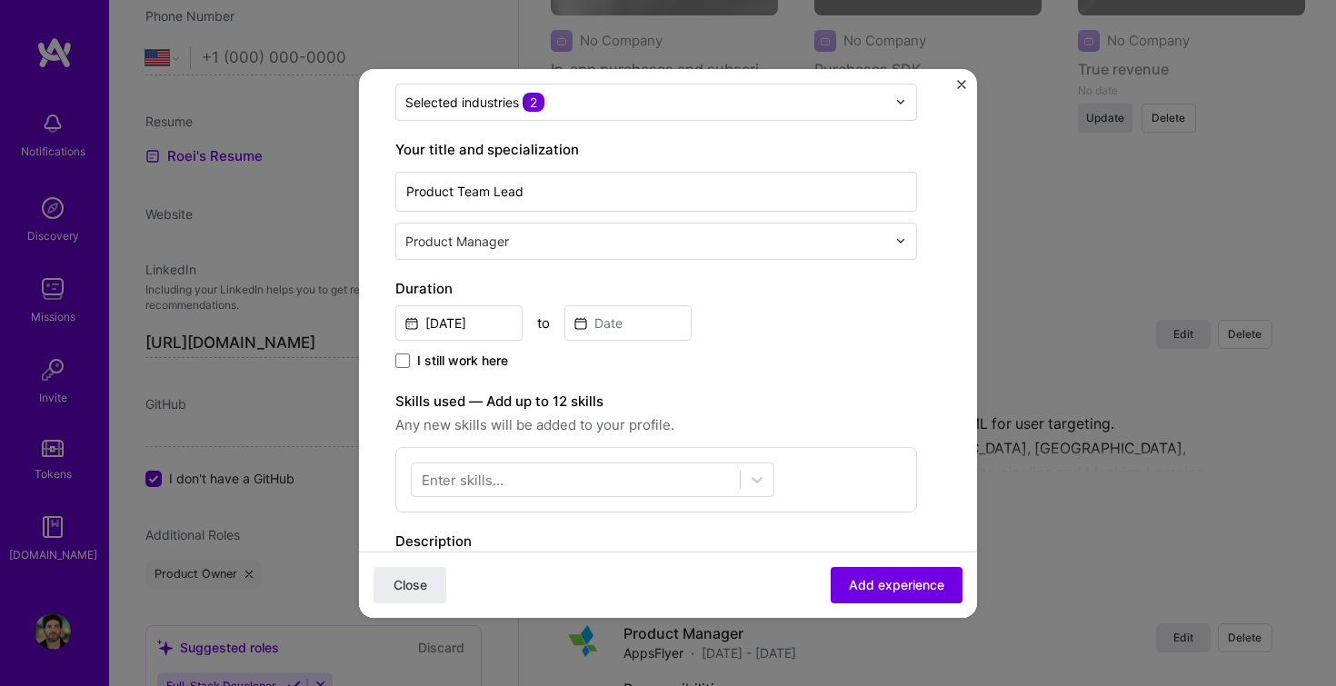
click at [858, 328] on div "[DATE] to" at bounding box center [656, 321] width 522 height 39
click at [474, 334] on input "[DATE]" at bounding box center [458, 322] width 127 height 35
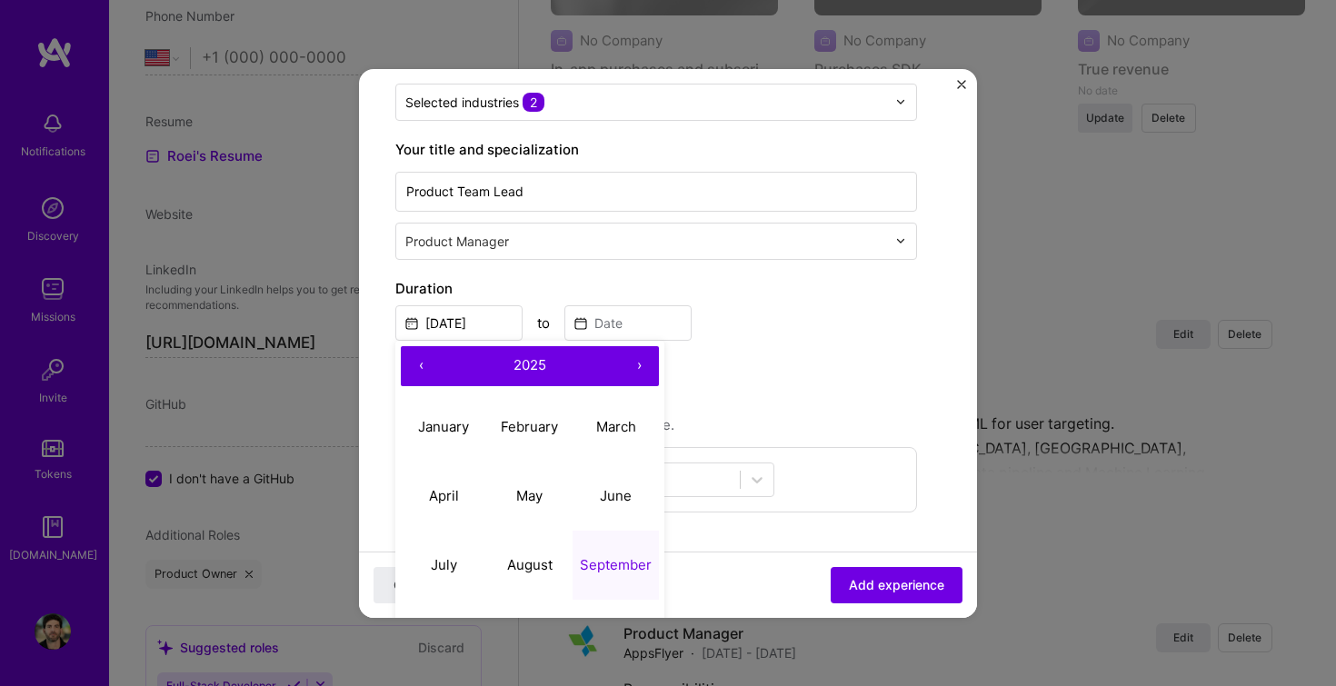
click at [422, 367] on button "‹" at bounding box center [421, 366] width 40 height 40
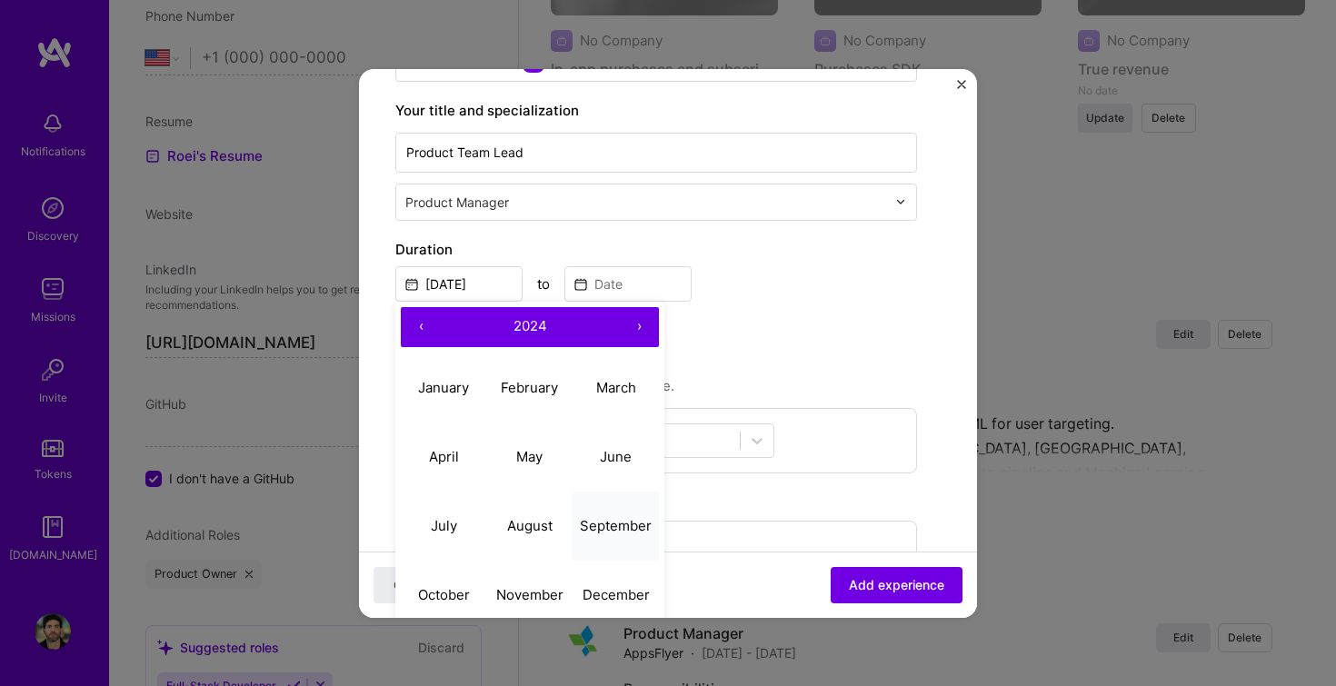
scroll to position [270, 0]
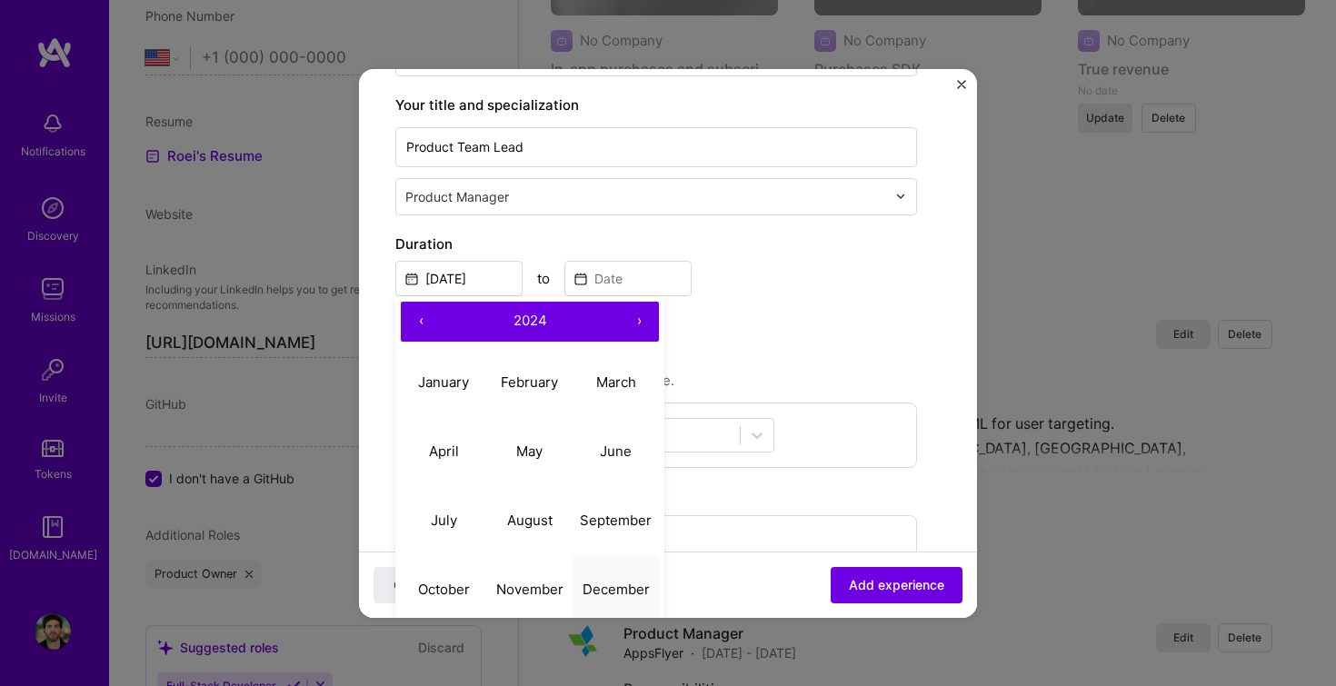
click at [611, 591] on abbr "December" at bounding box center [616, 589] width 67 height 17
type input "[DATE]"
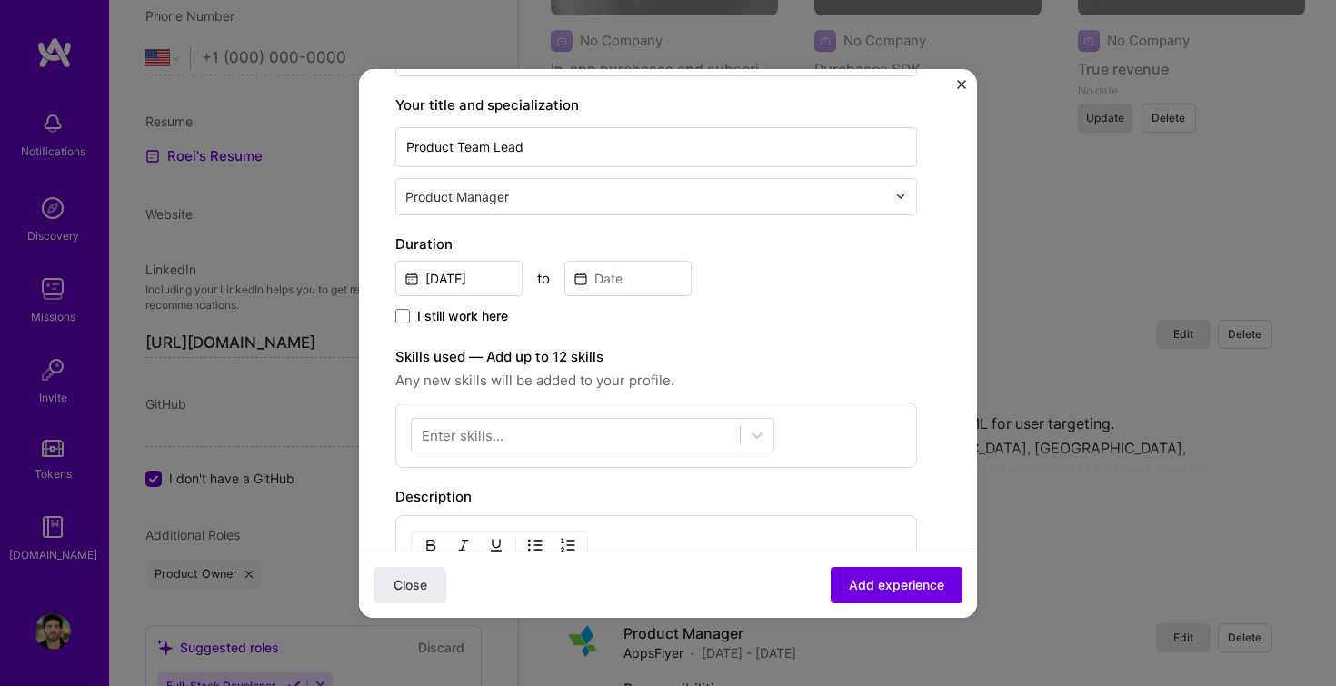
click at [475, 315] on span "I still work here" at bounding box center [462, 316] width 91 height 18
click at [0, 0] on input "I still work here" at bounding box center [0, 0] width 0 height 0
click at [758, 433] on icon at bounding box center [757, 436] width 18 height 18
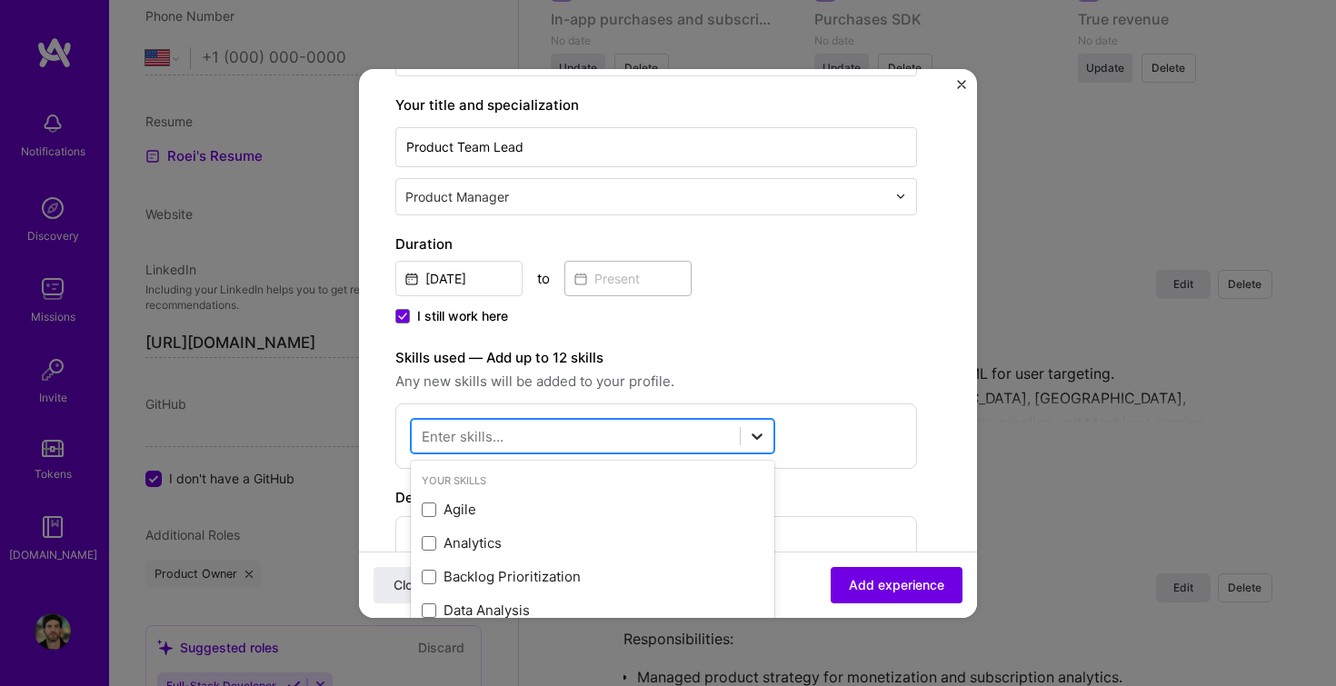
scroll to position [2313, 0]
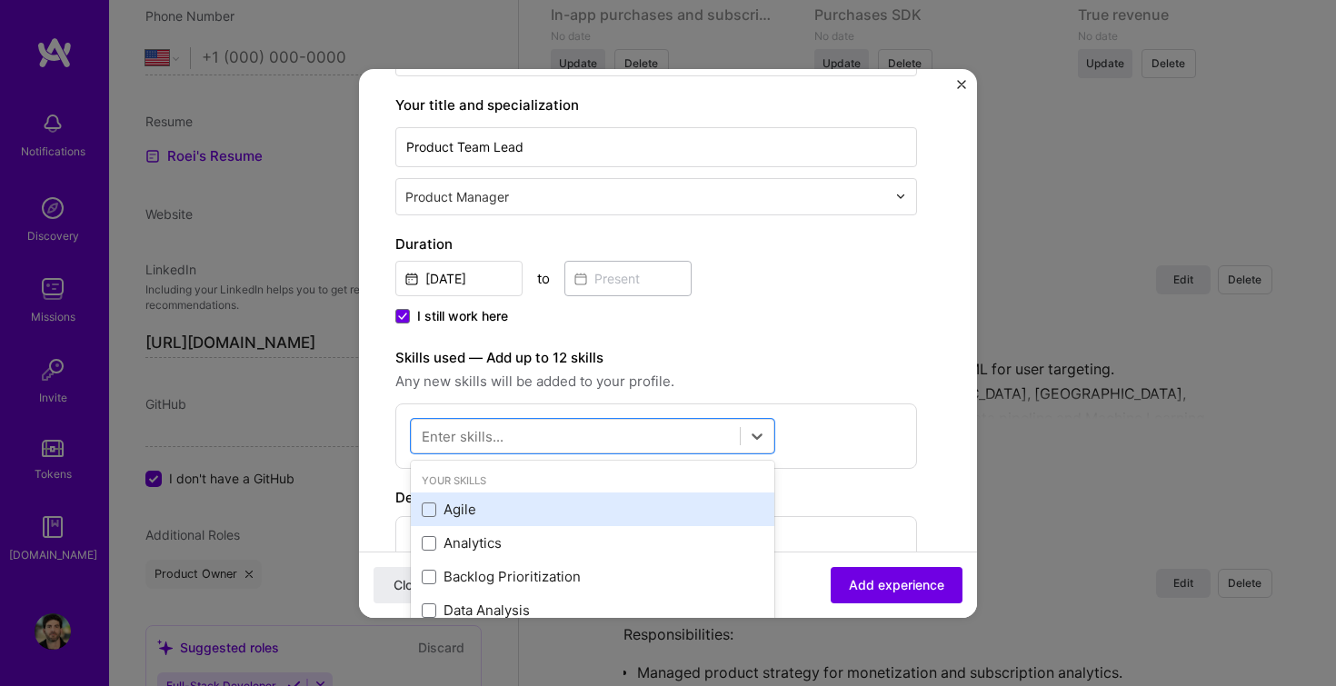
click at [487, 515] on div "Agile" at bounding box center [593, 509] width 342 height 19
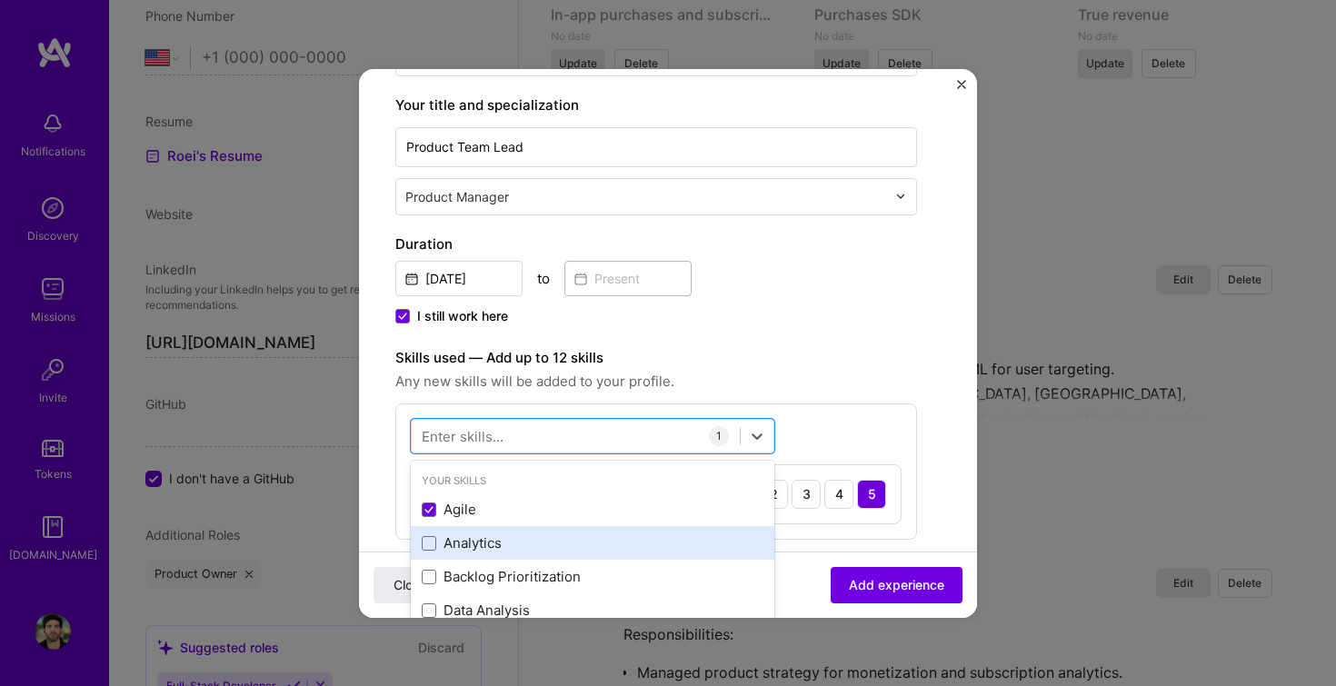
click at [475, 554] on div "Analytics" at bounding box center [593, 543] width 364 height 34
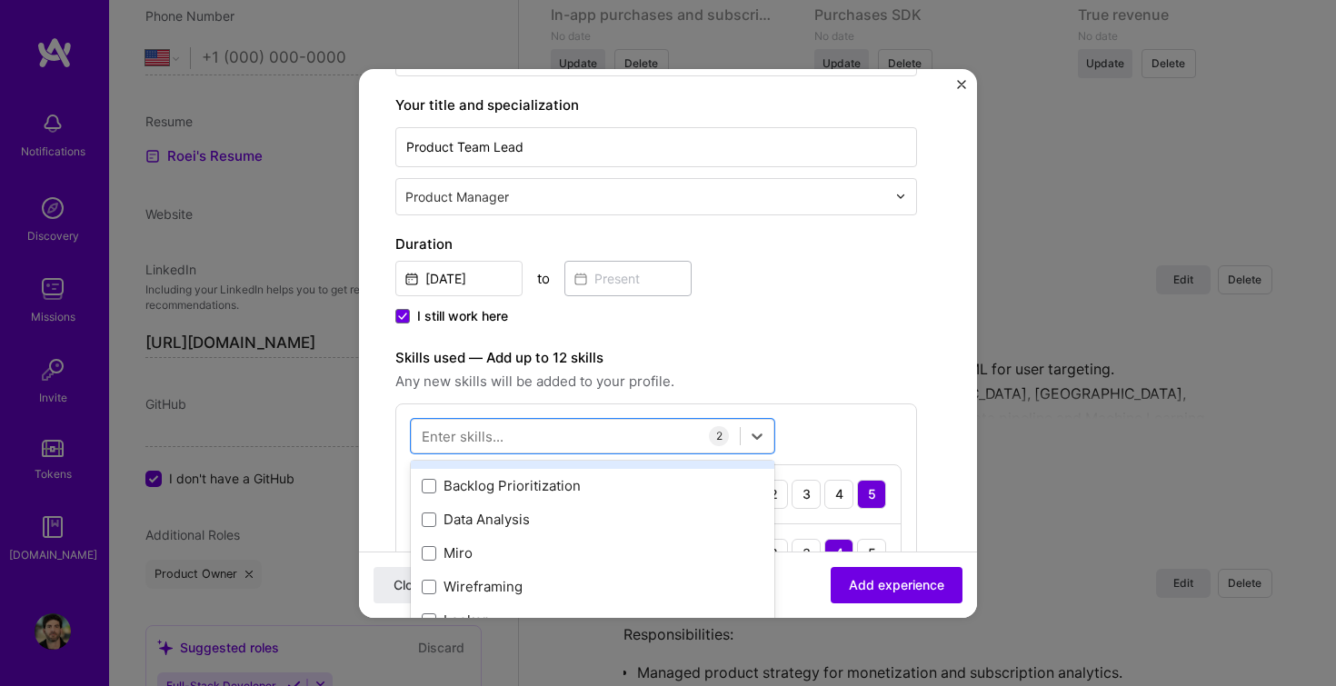
scroll to position [94, 0]
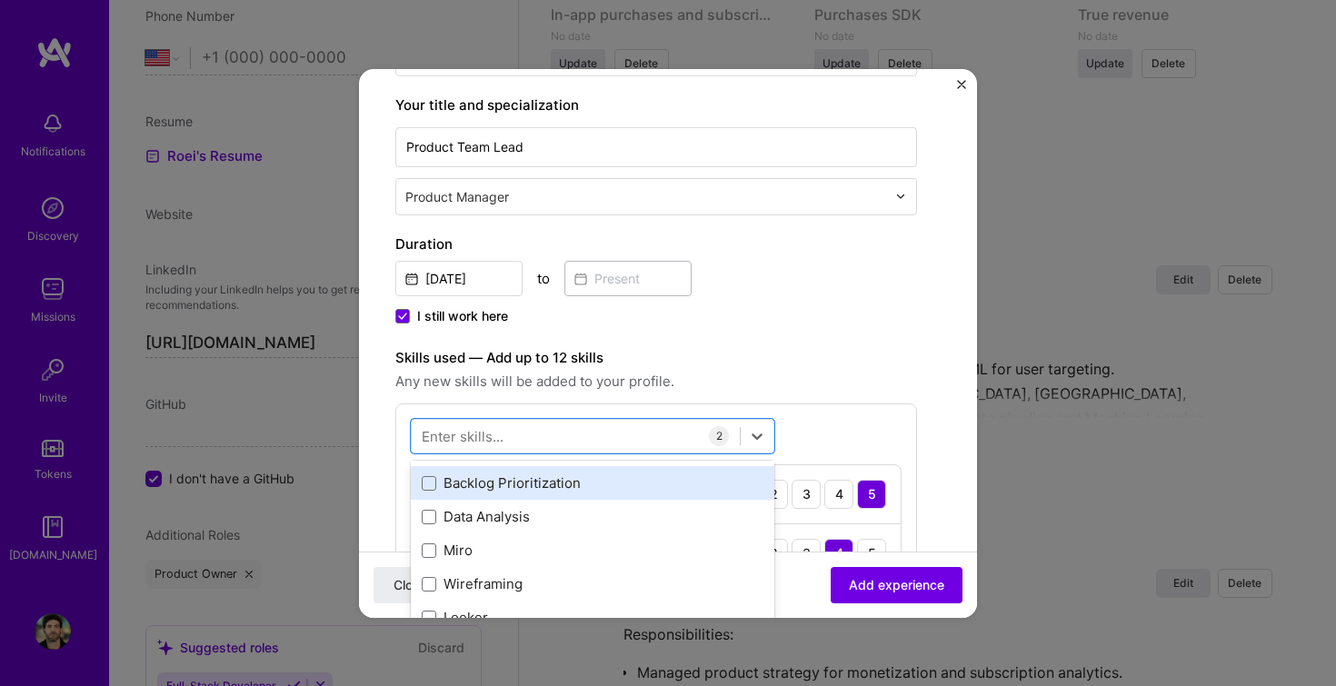
click at [504, 479] on div "Backlog Prioritization" at bounding box center [593, 483] width 342 height 19
click at [476, 499] on div "Backlog Prioritization" at bounding box center [593, 483] width 364 height 34
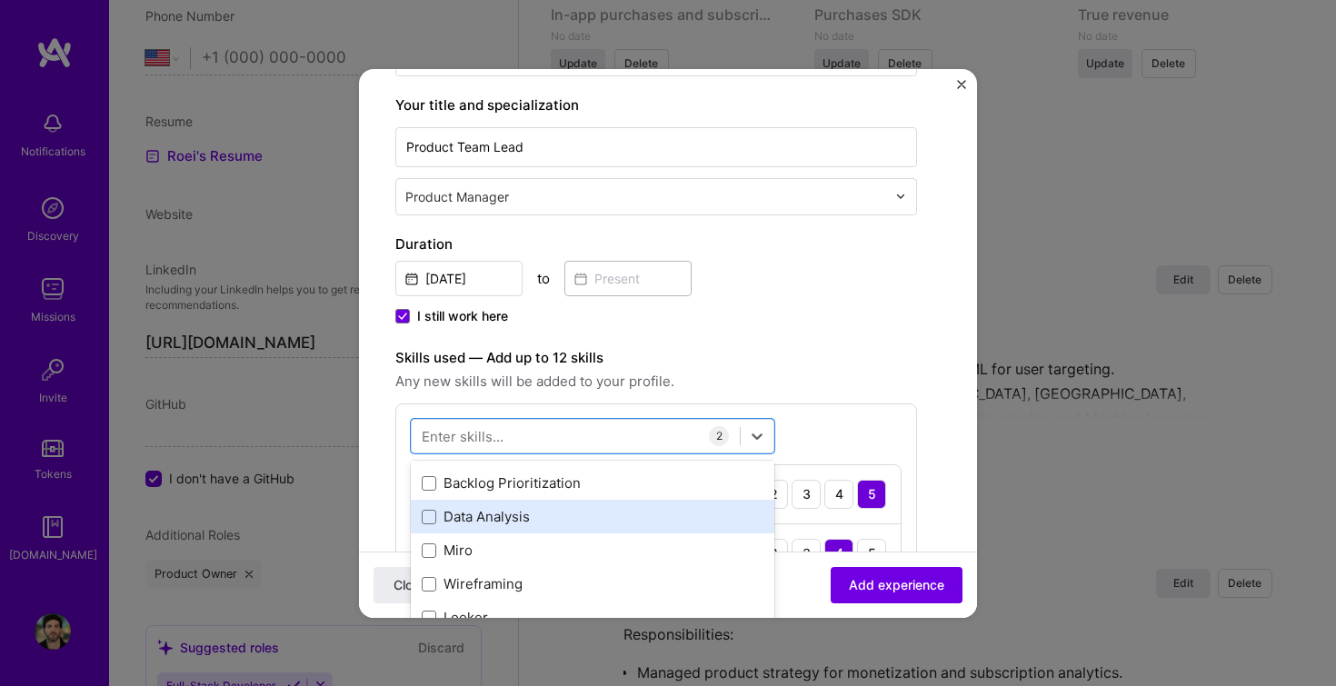
click at [473, 503] on div "Data Analysis" at bounding box center [593, 517] width 364 height 34
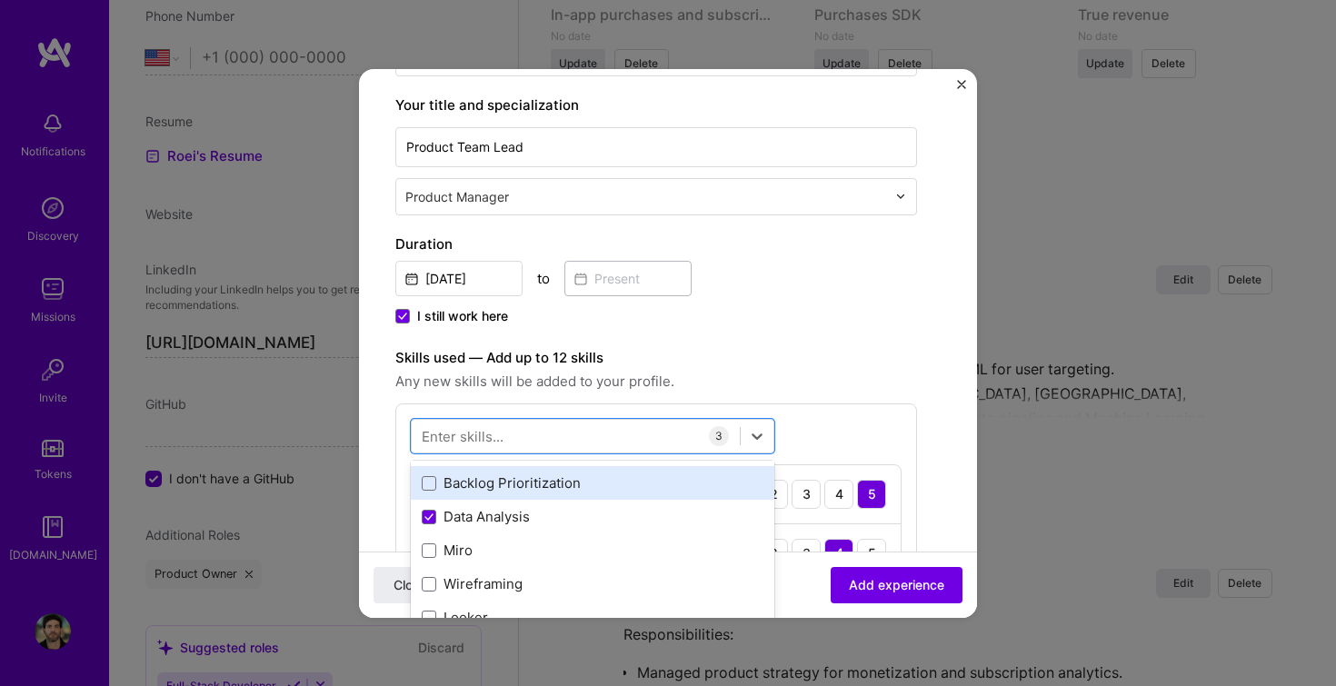
click at [469, 492] on div "Backlog Prioritization" at bounding box center [593, 483] width 342 height 19
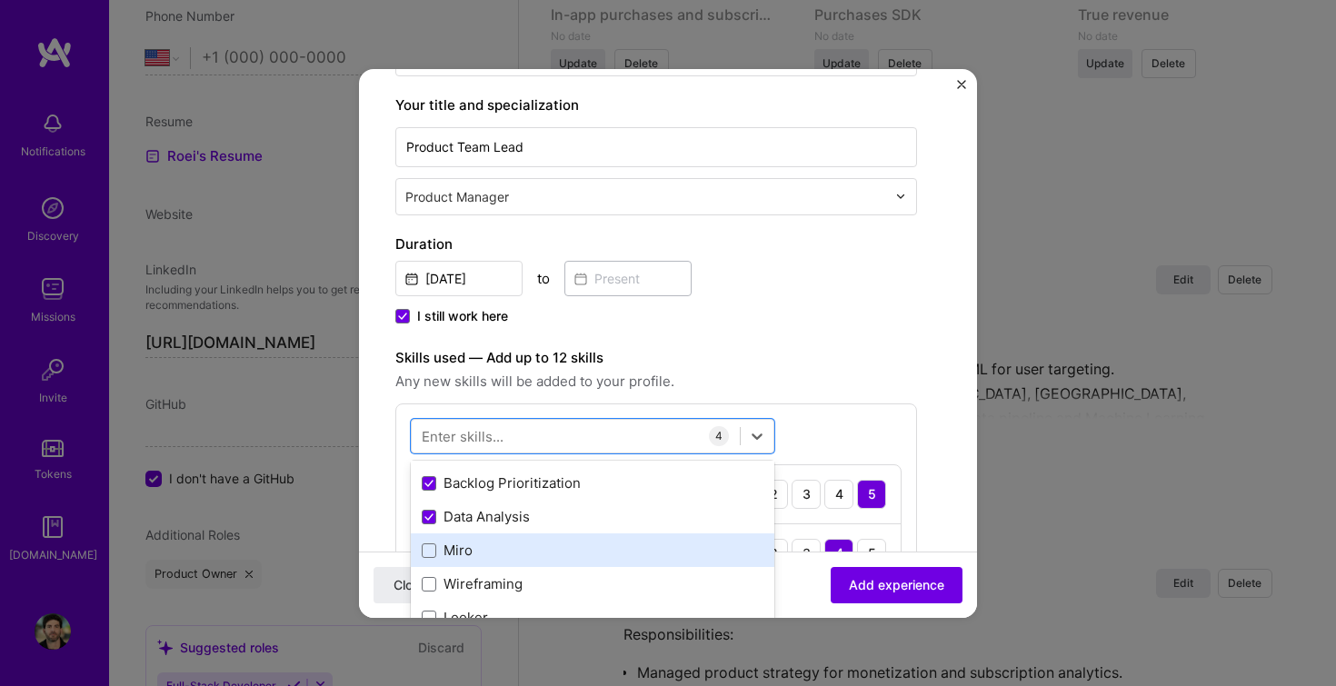
click at [449, 552] on div "Miro" at bounding box center [593, 550] width 342 height 19
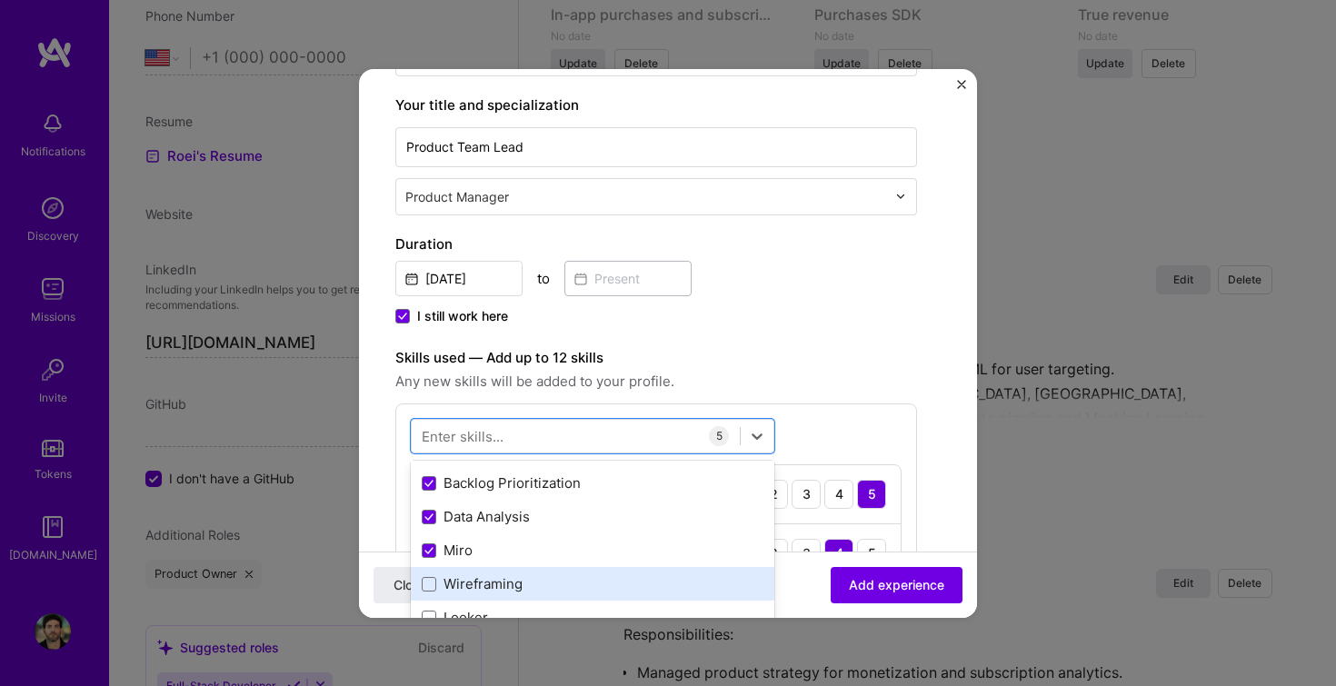
click at [450, 589] on div "Wireframing" at bounding box center [593, 584] width 342 height 19
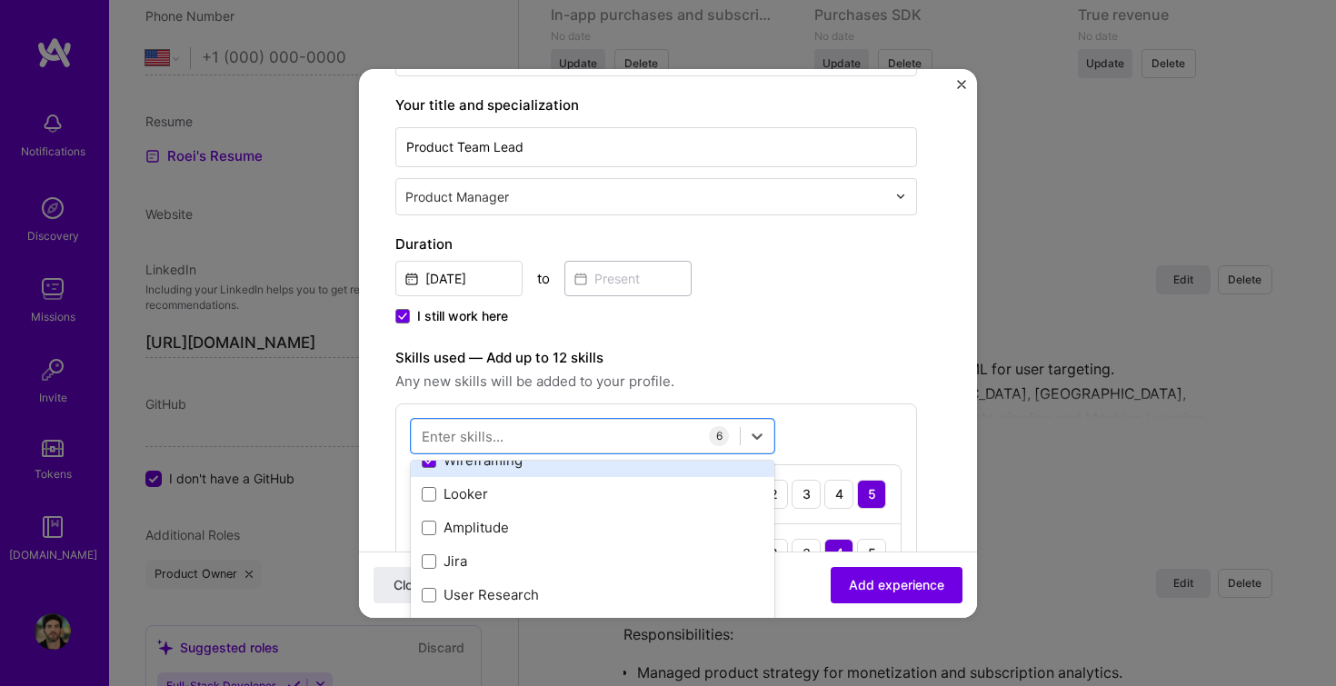
scroll to position [219, 0]
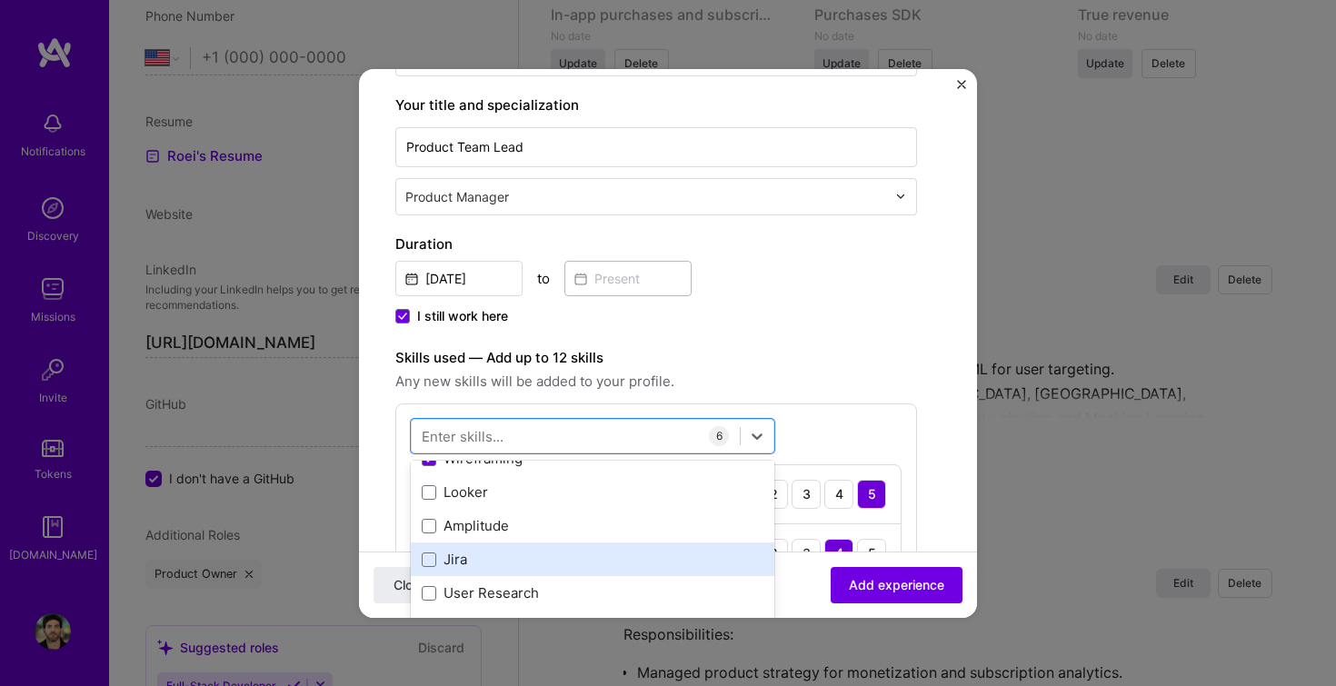
click at [432, 551] on div "Jira" at bounding box center [593, 559] width 342 height 19
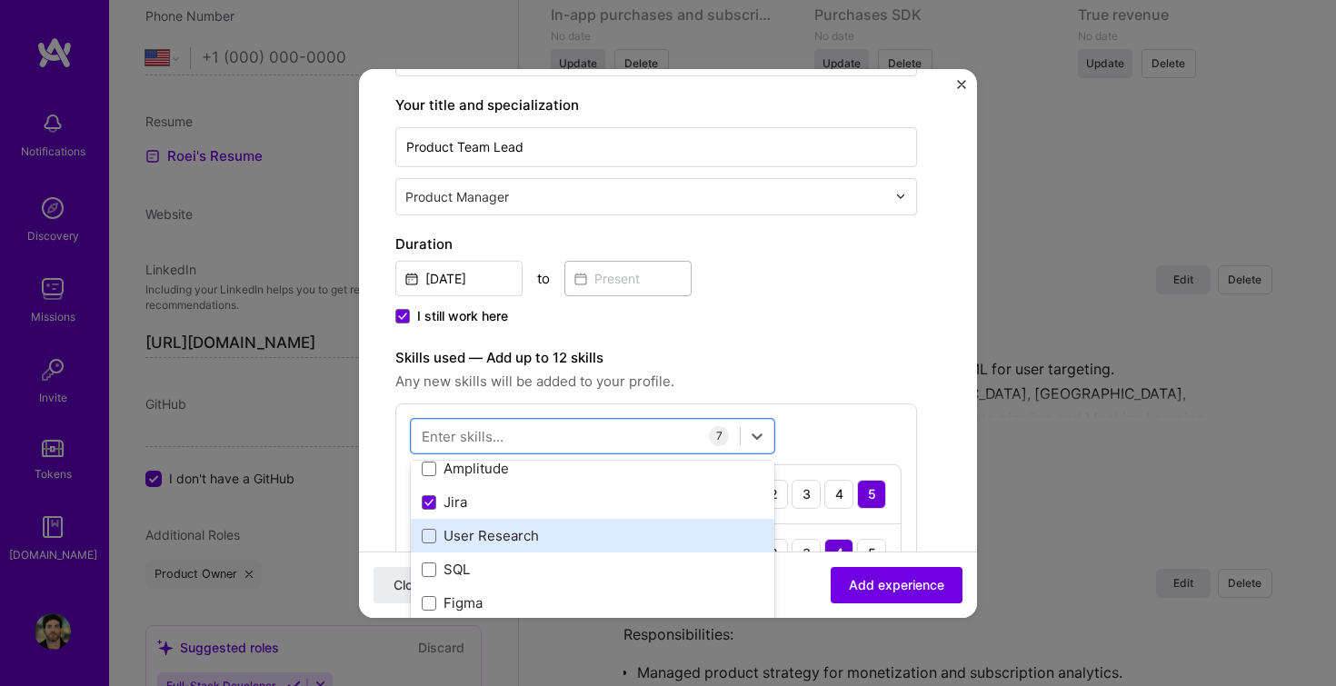
scroll to position [284, 0]
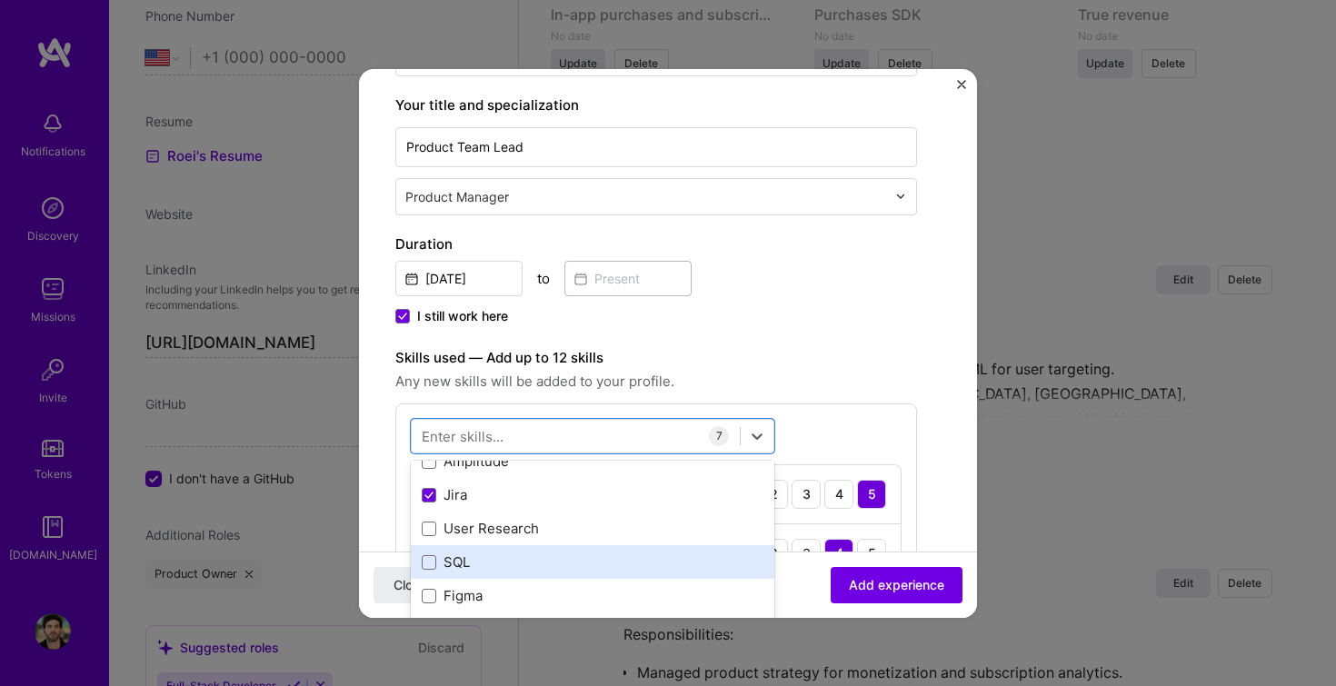
click at [438, 563] on div "SQL" at bounding box center [593, 562] width 342 height 19
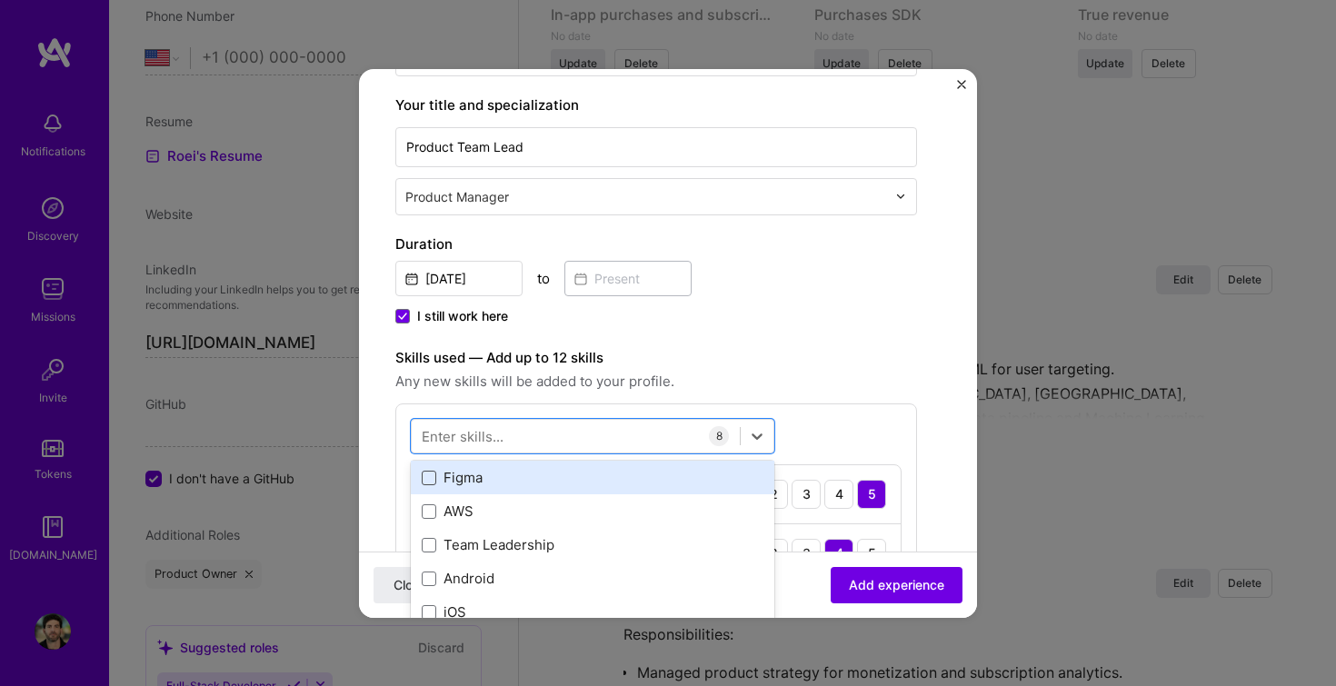
scroll to position [406, 0]
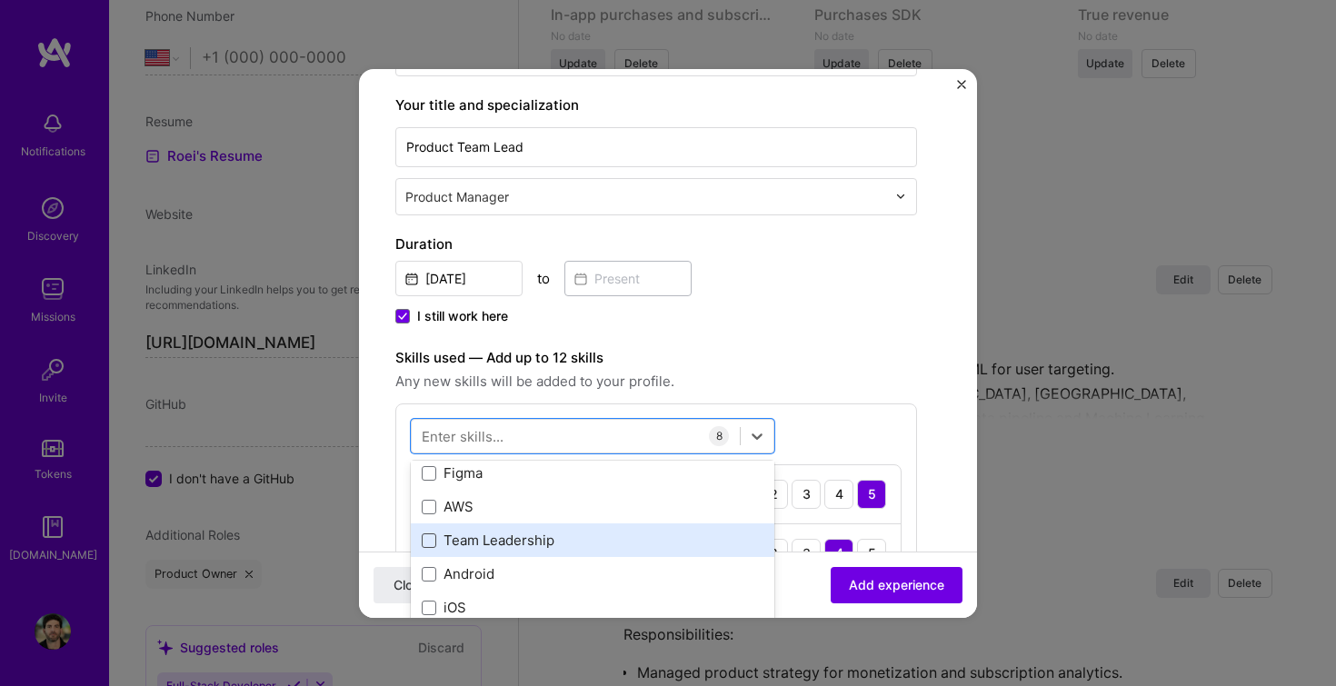
click at [430, 539] on span at bounding box center [429, 541] width 15 height 15
click at [0, 0] on input "checkbox" at bounding box center [0, 0] width 0 height 0
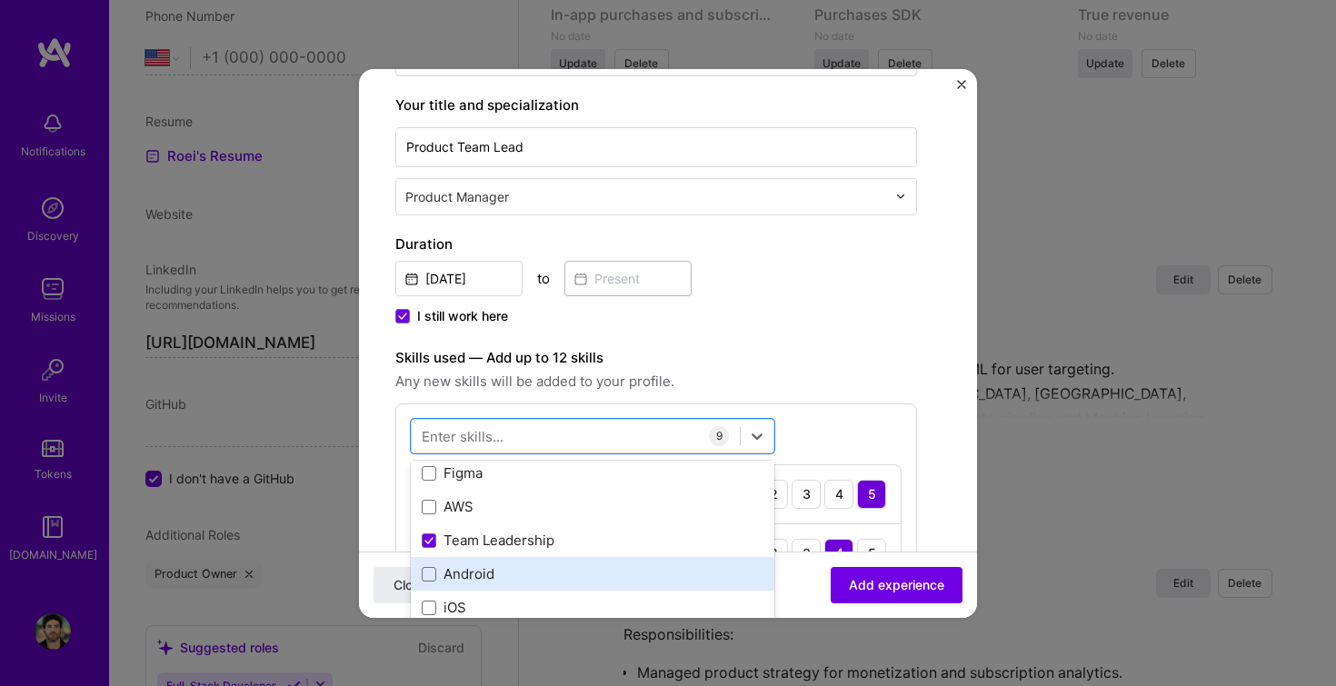
click at [444, 574] on div "Android" at bounding box center [593, 574] width 342 height 19
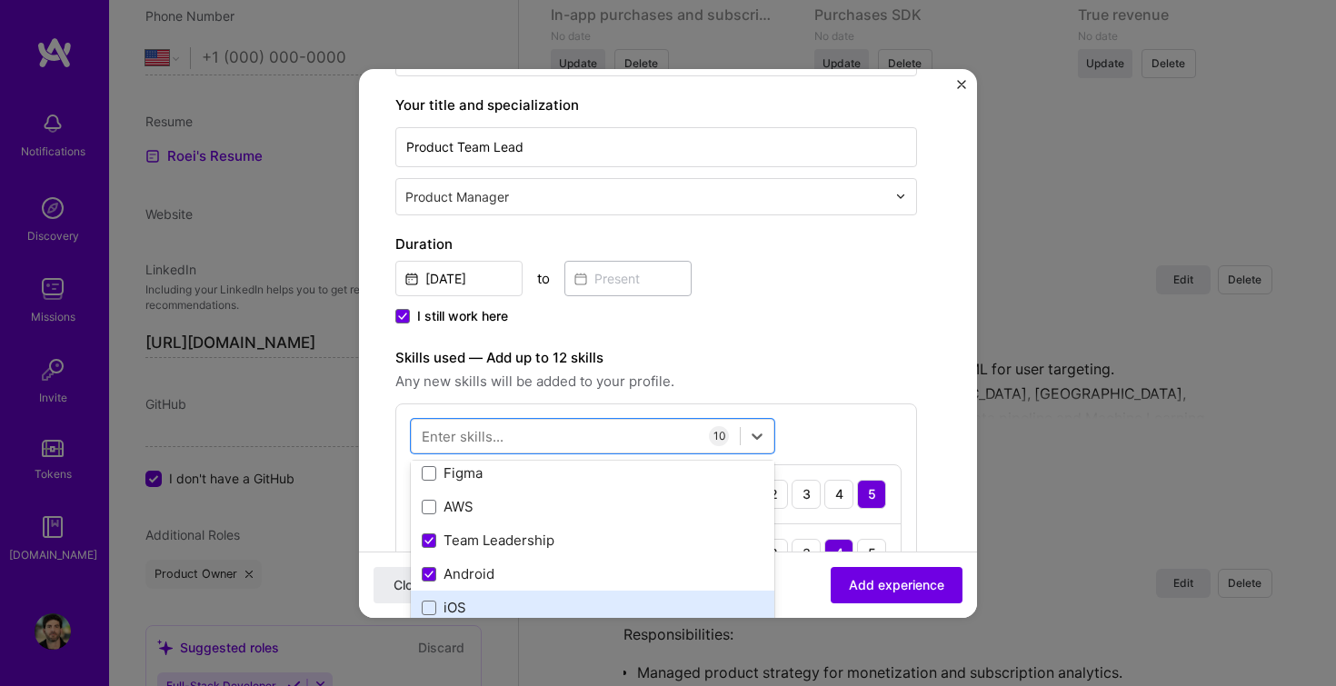
click at [446, 605] on div "iOS" at bounding box center [593, 607] width 342 height 19
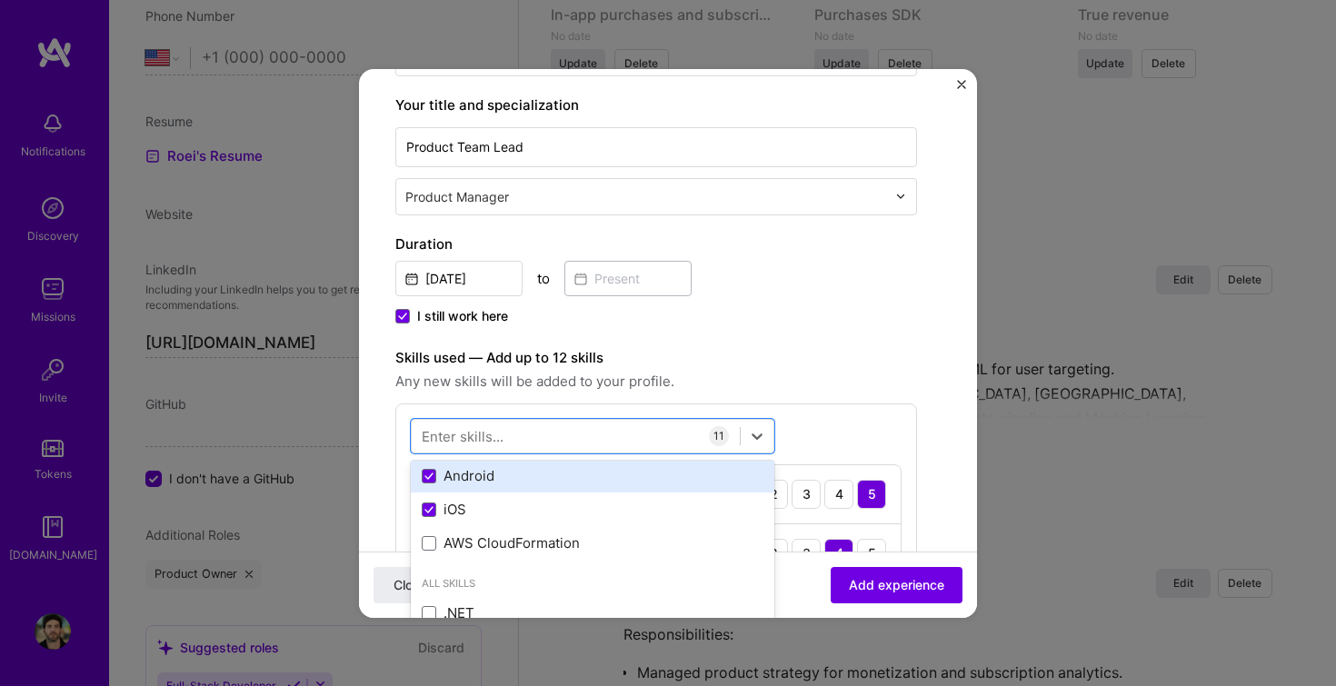
scroll to position [507, 0]
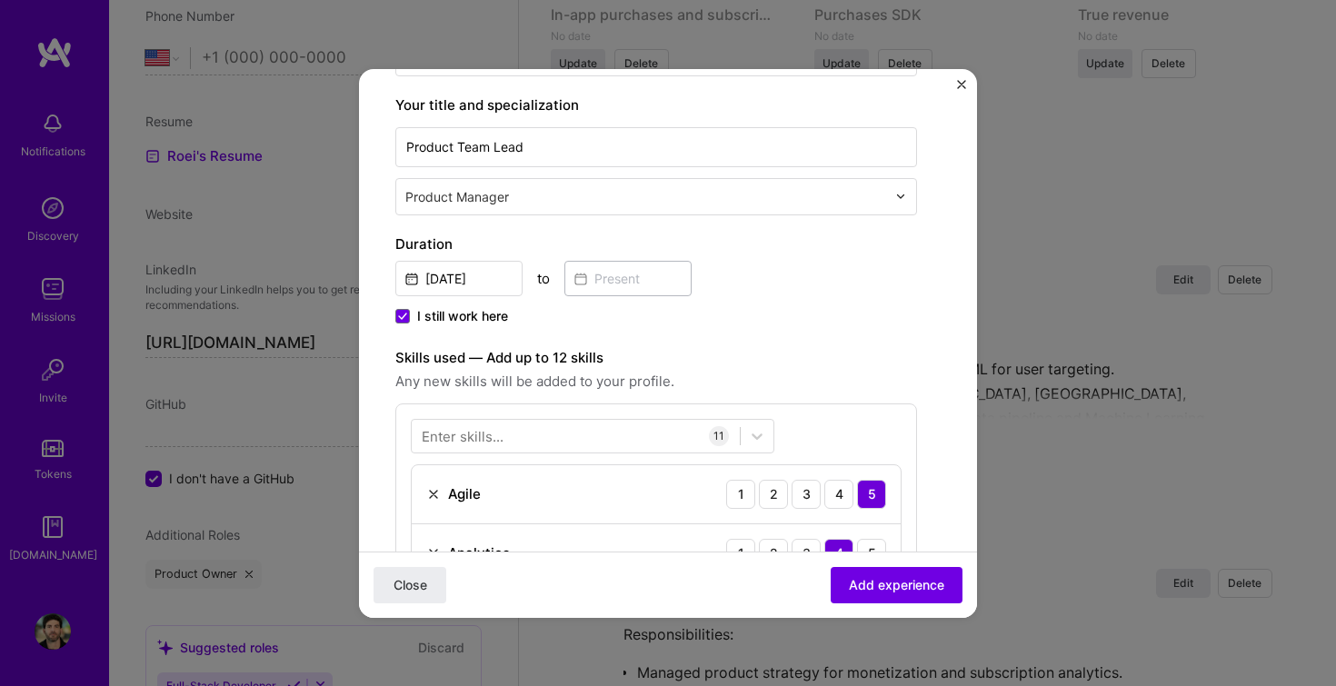
click at [805, 362] on label "Skills used — Add up to 12 skills" at bounding box center [656, 358] width 522 height 22
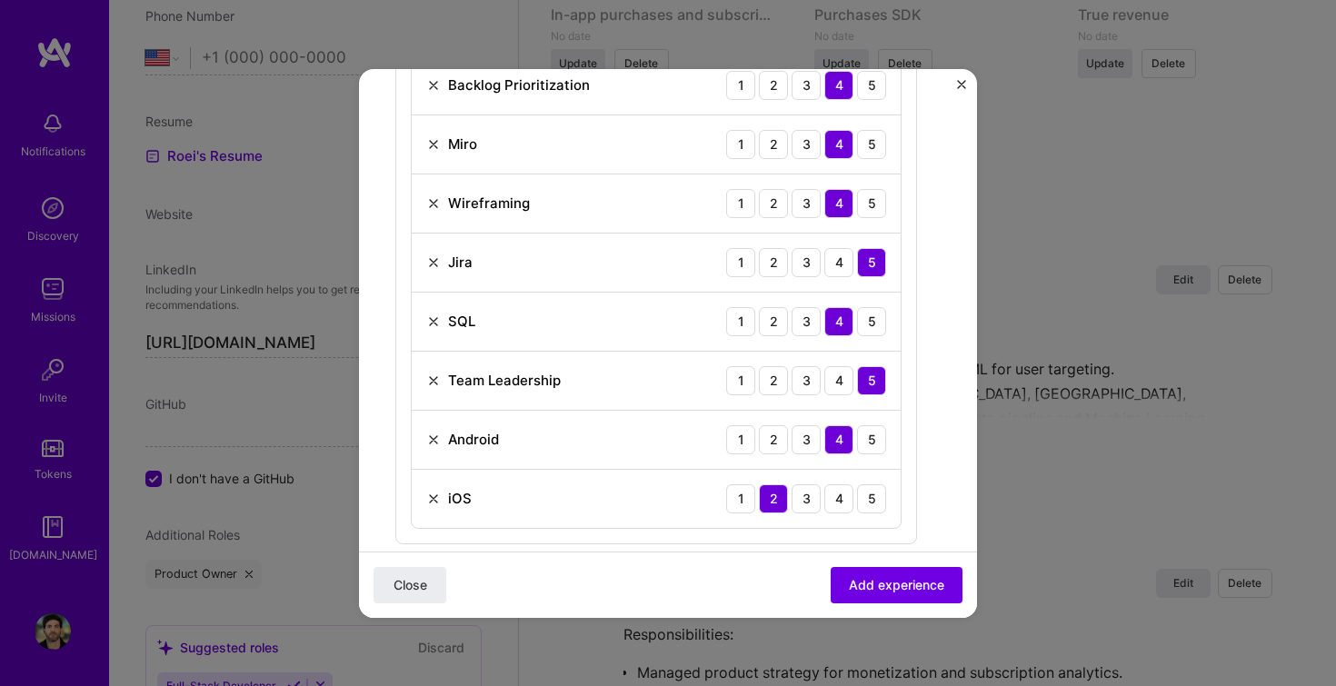
scroll to position [867, 0]
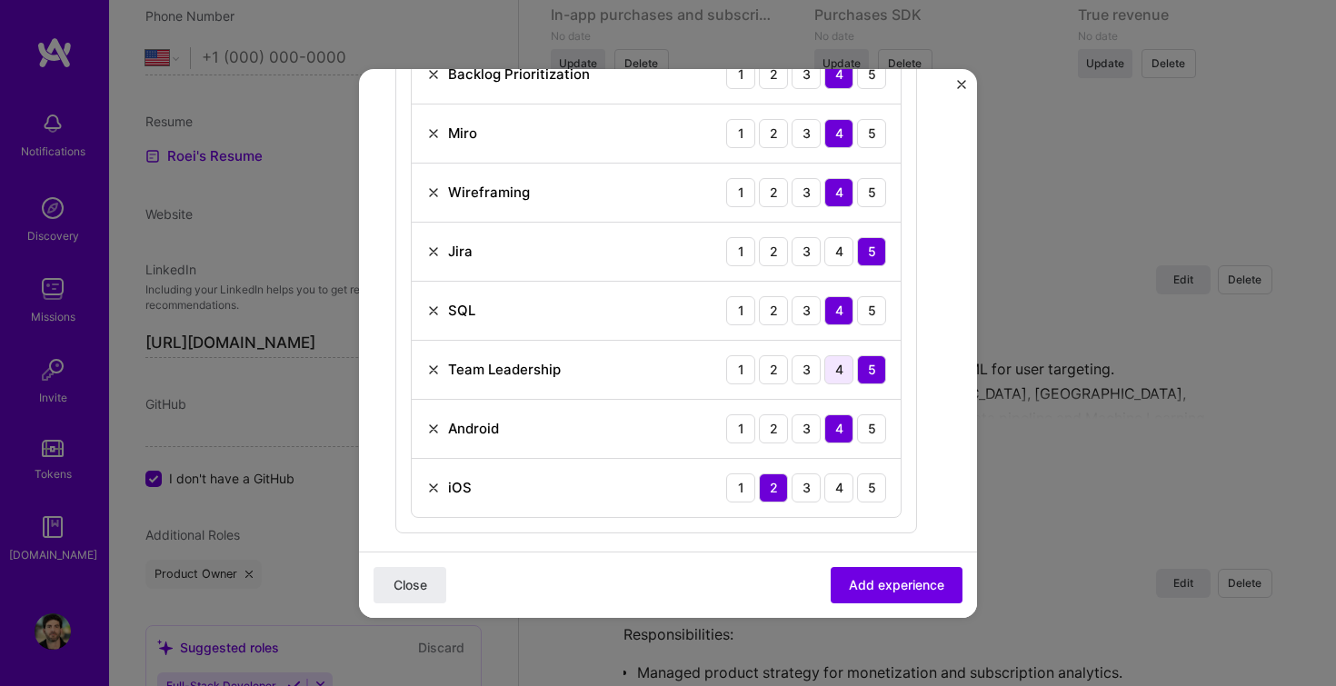
click at [843, 370] on div "4" at bounding box center [839, 369] width 29 height 29
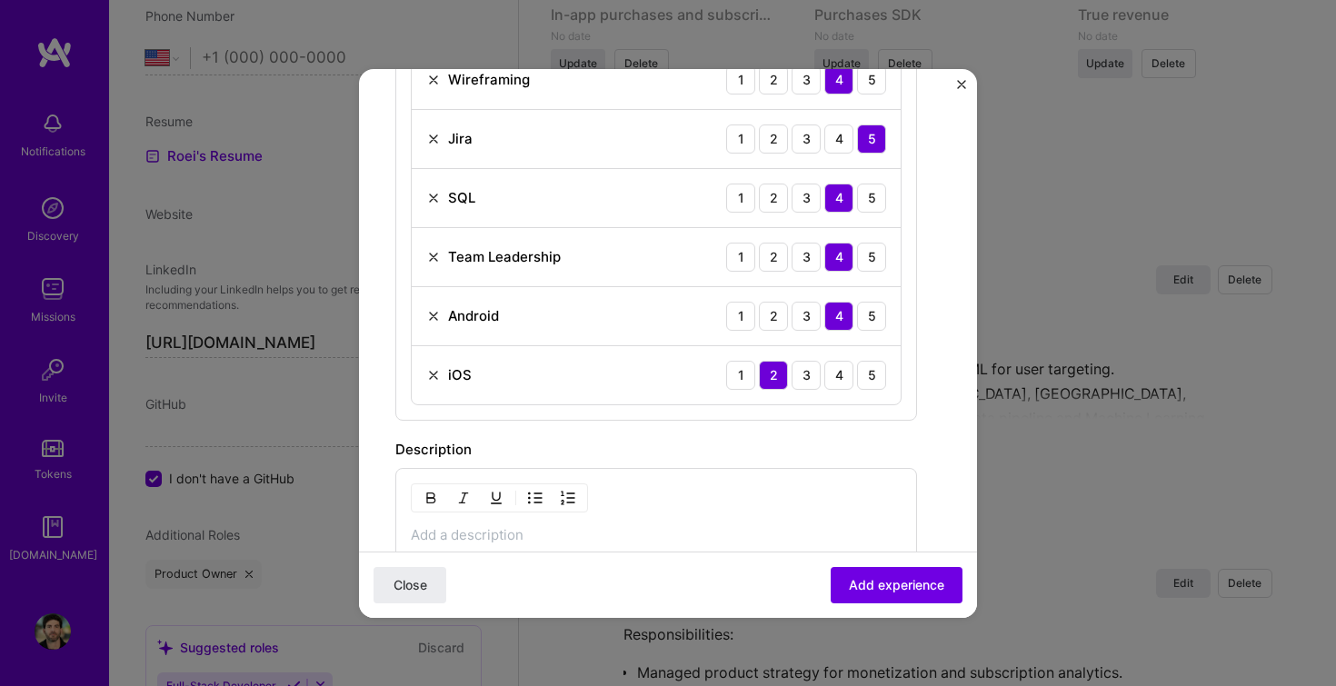
scroll to position [1073, 0]
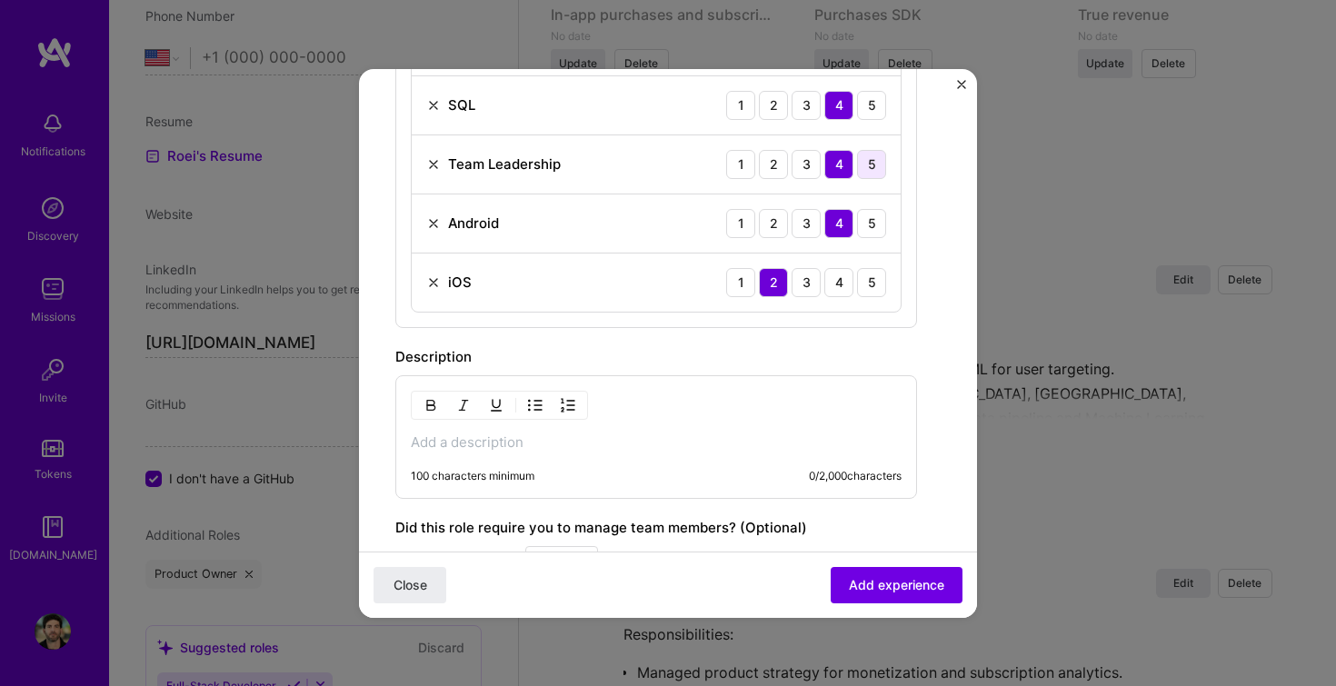
click at [871, 171] on div "5" at bounding box center [871, 164] width 29 height 29
click at [417, 451] on div "100 characters minimum 0 / 2,000 characters" at bounding box center [656, 437] width 522 height 124
click at [425, 449] on p at bounding box center [656, 443] width 491 height 18
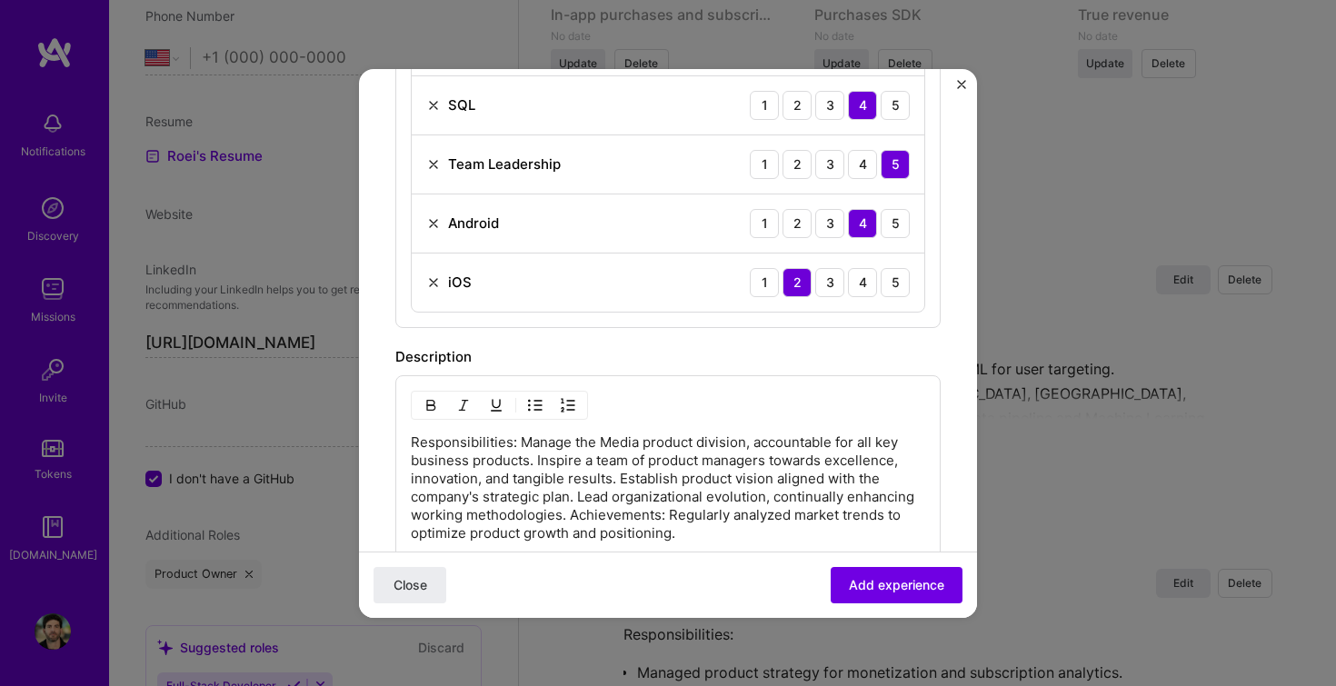
click at [520, 445] on p "Responsibilities: Manage the Media product division, accountable for all key bu…" at bounding box center [668, 488] width 515 height 109
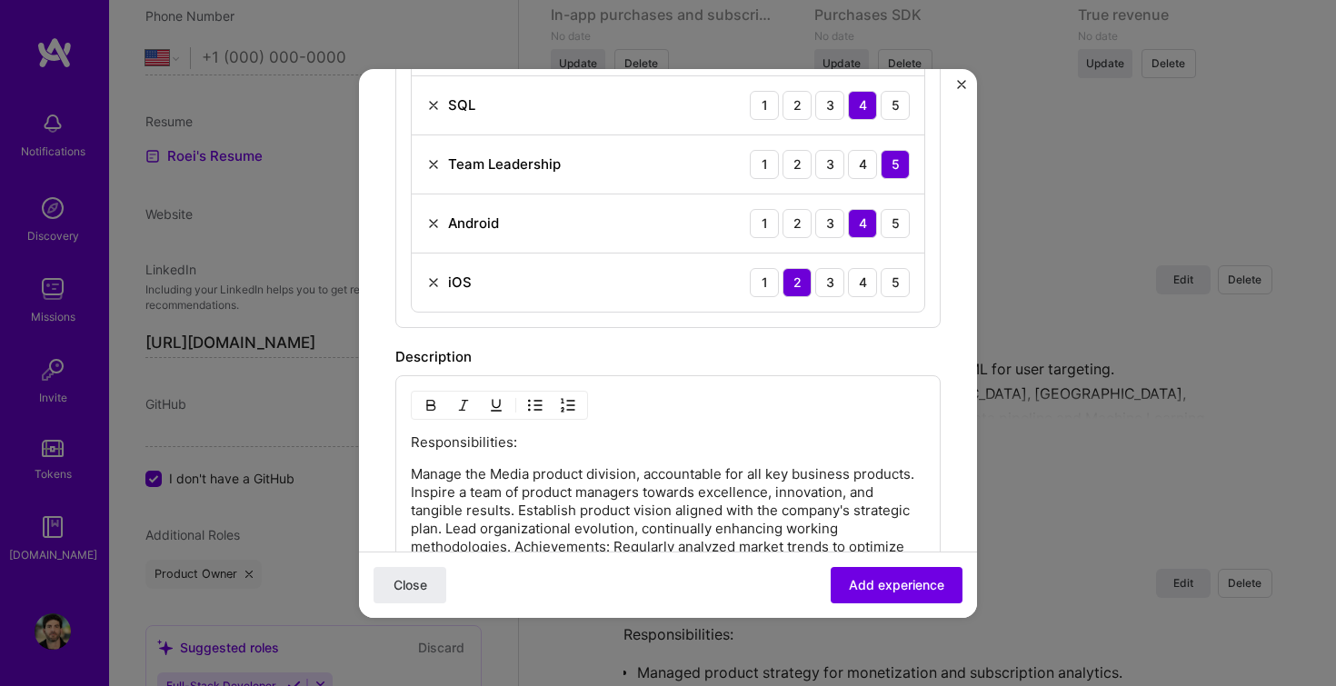
click at [514, 548] on p "Manage the Media product division, accountable for all key business products. I…" at bounding box center [668, 519] width 515 height 109
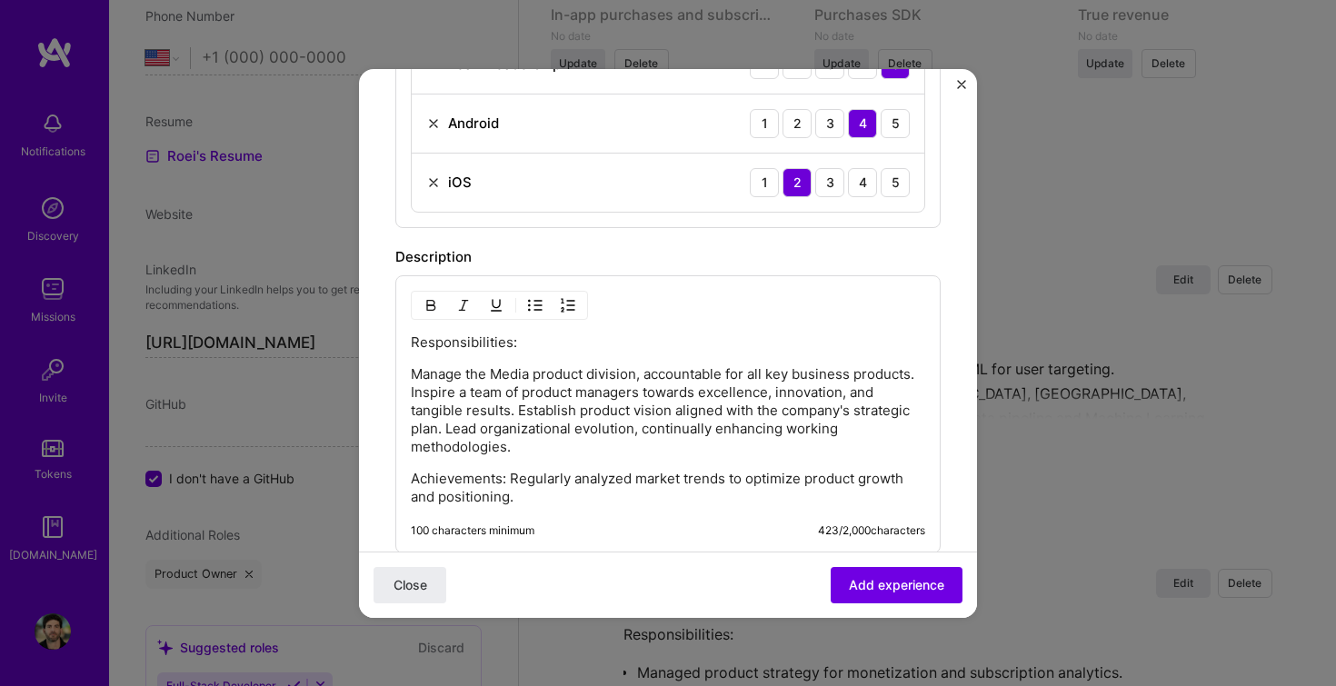
scroll to position [1179, 0]
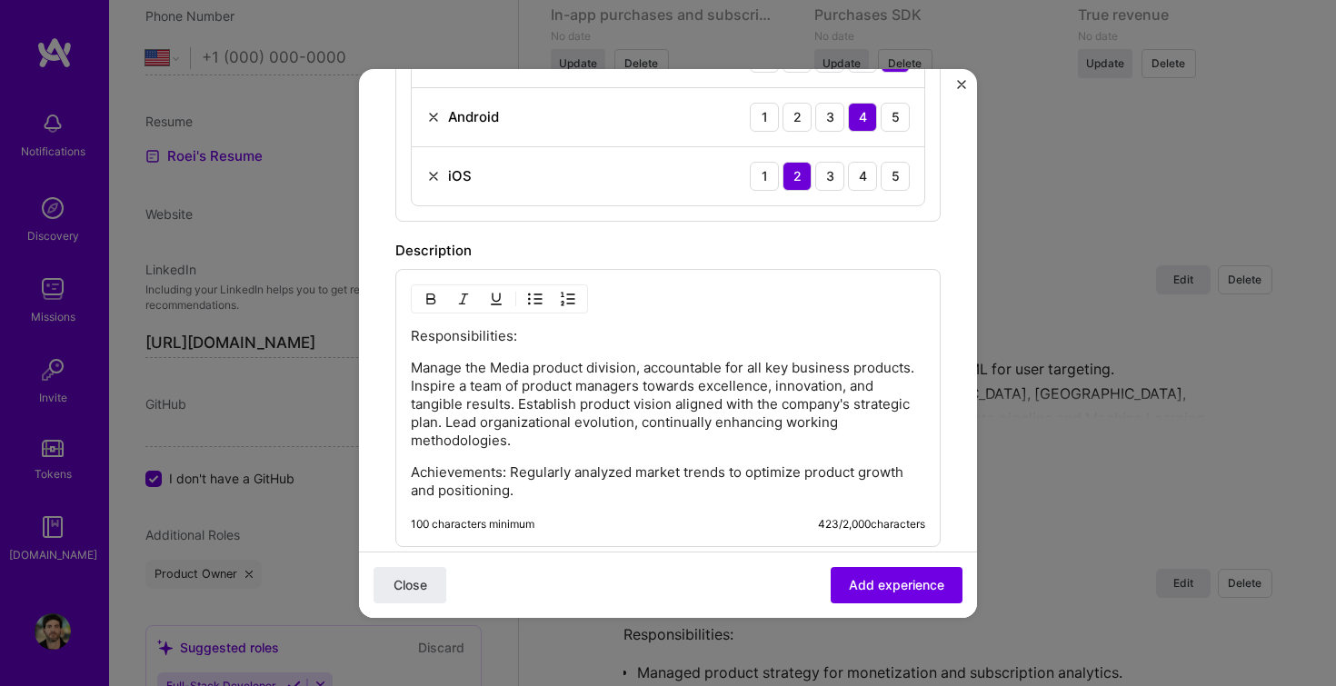
click at [411, 387] on p "Manage the Media product division, accountable for all key business products. I…" at bounding box center [668, 404] width 515 height 91
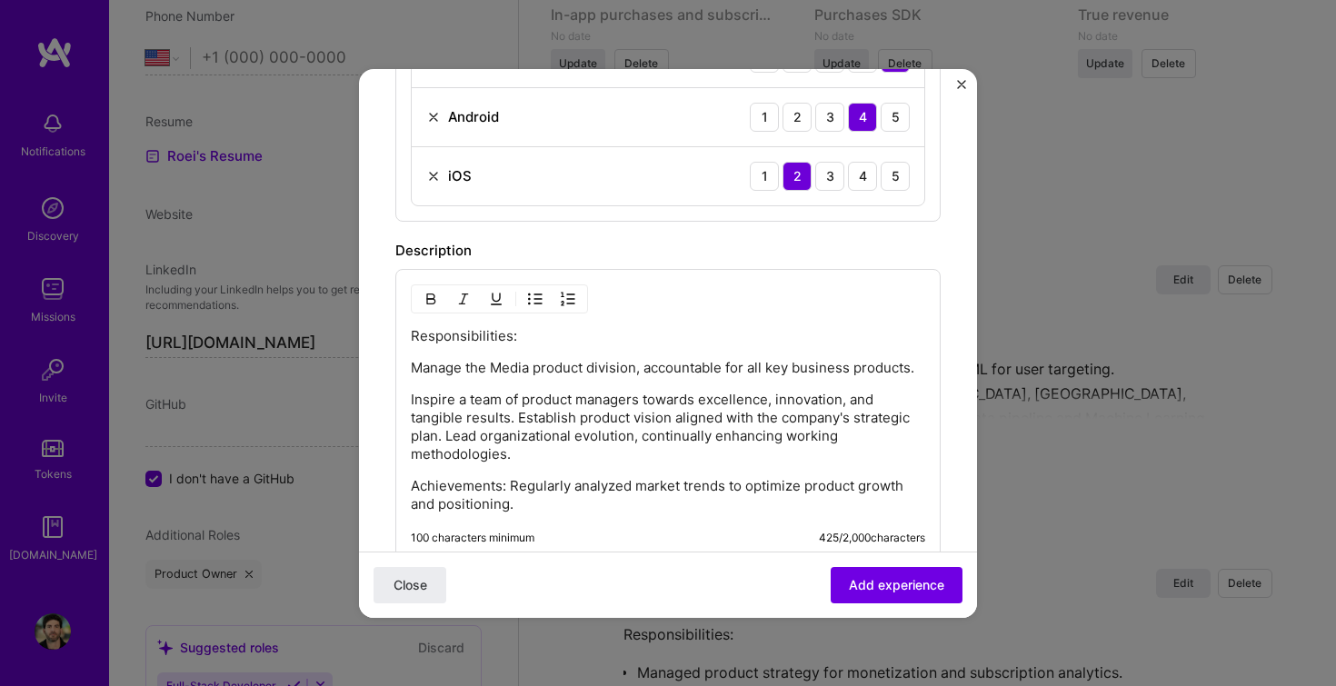
click at [445, 430] on p "Inspire a team of product managers towards excellence, innovation, and tangible…" at bounding box center [668, 427] width 515 height 73
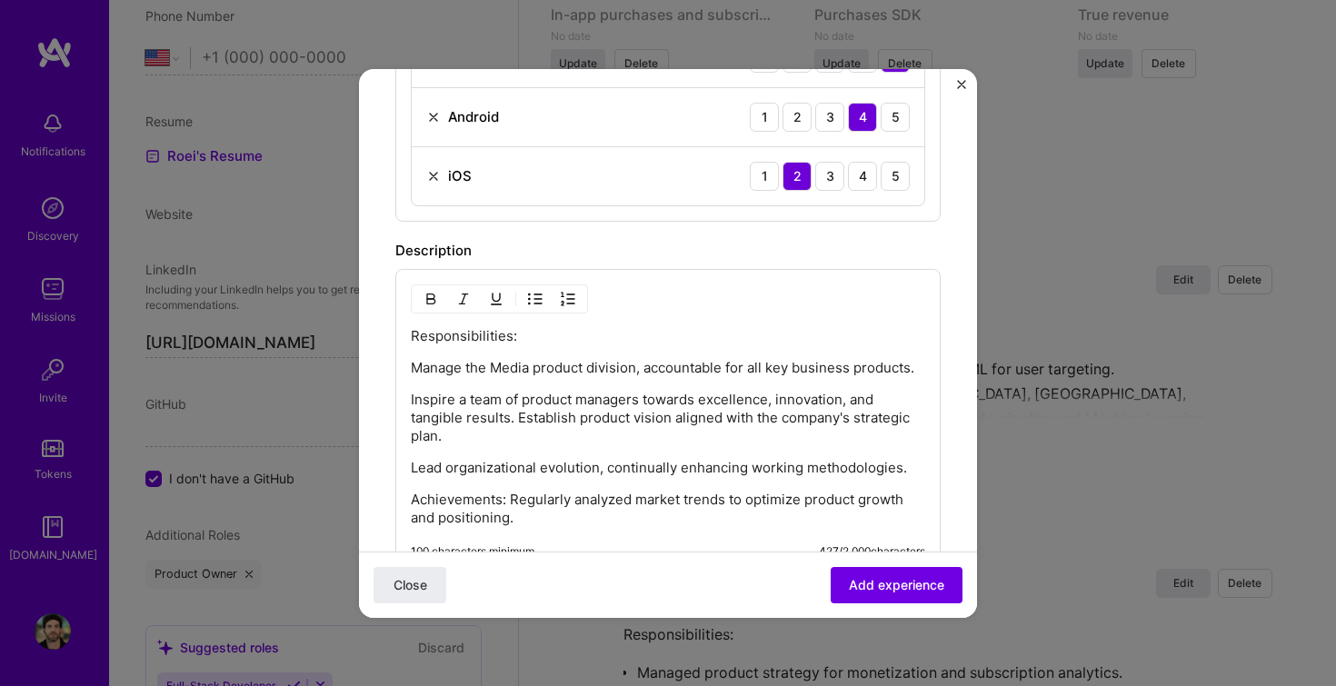
click at [518, 415] on p "Inspire a team of product managers towards excellence, innovation, and tangible…" at bounding box center [668, 418] width 515 height 55
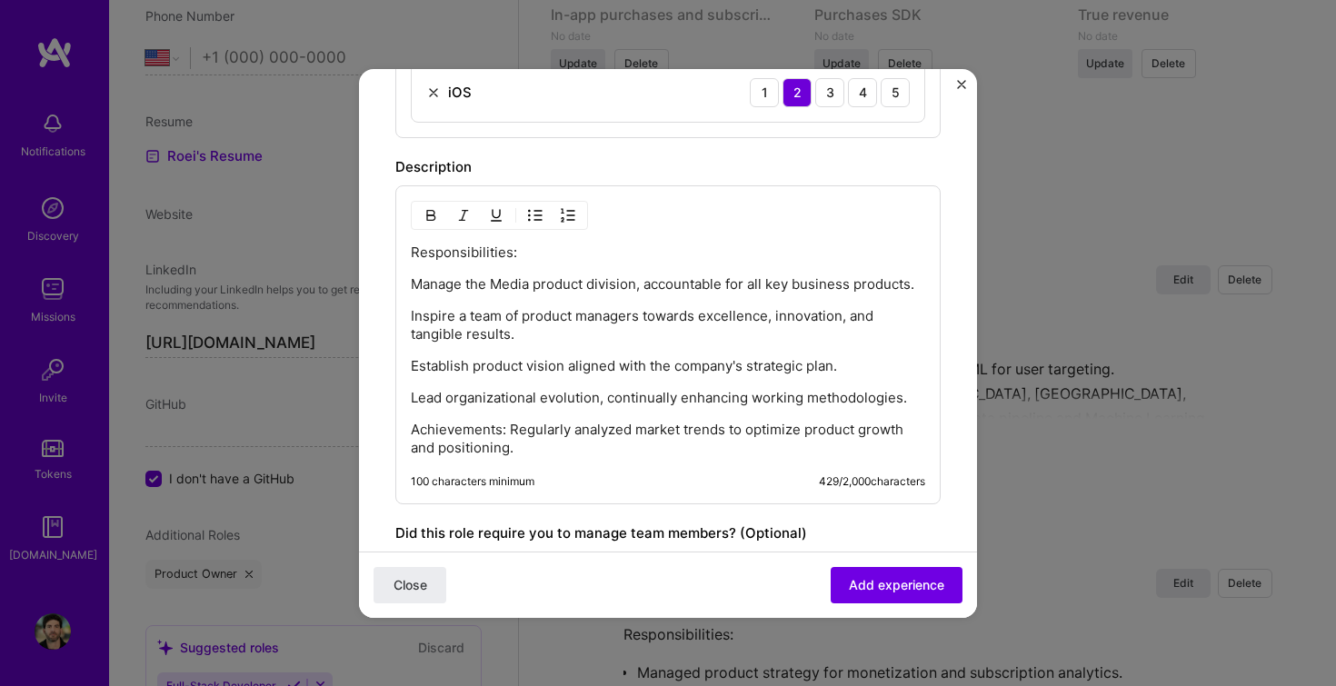
scroll to position [1272, 0]
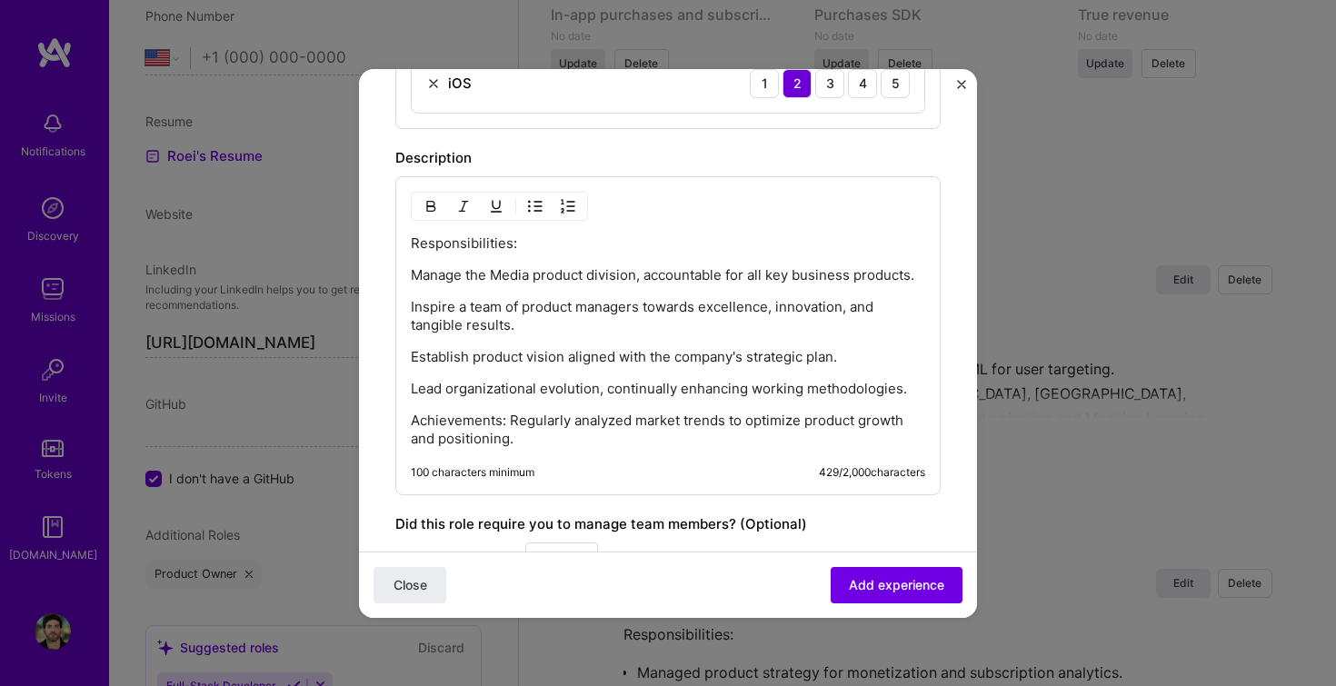
click at [509, 422] on p "Achievements: Regularly analyzed market trends to optimize product growth and p…" at bounding box center [668, 430] width 515 height 36
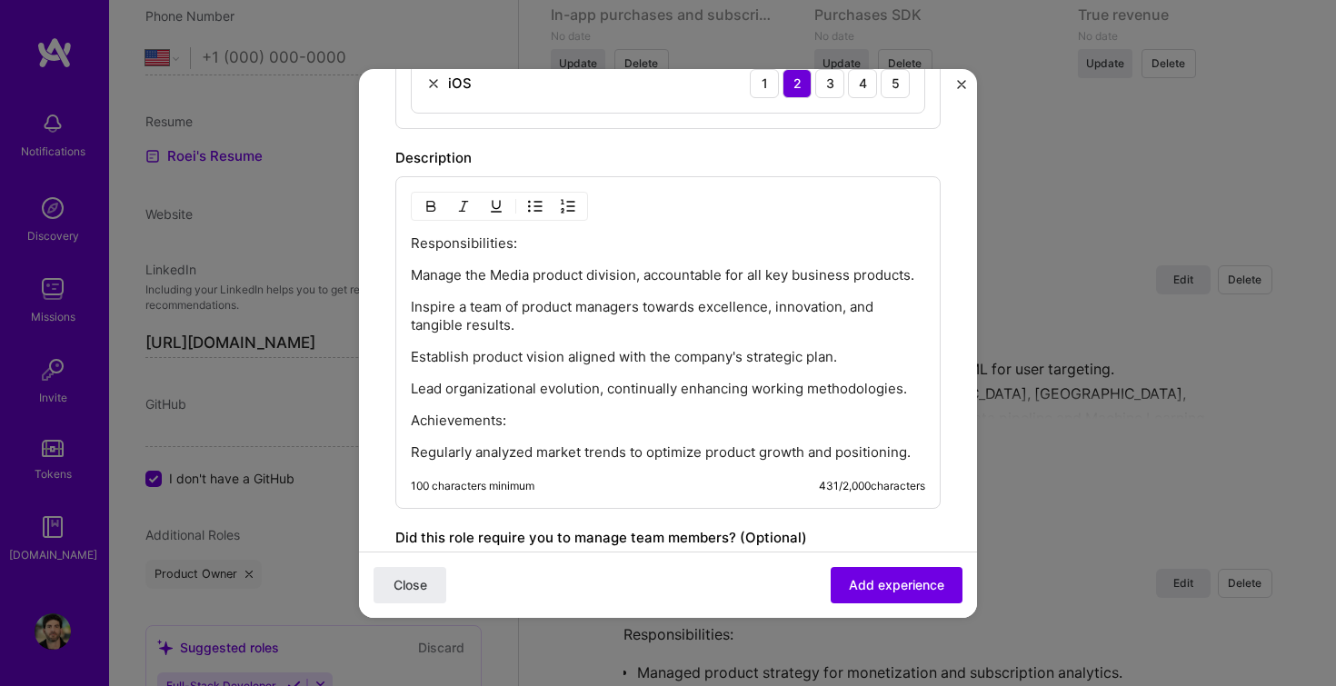
drag, startPoint x: 912, startPoint y: 388, endPoint x: 405, endPoint y: 278, distance: 519.0
click at [405, 278] on div "Responsibilities: Manage the Media product division, accountable for all key bu…" at bounding box center [667, 342] width 545 height 333
click at [534, 199] on img "button" at bounding box center [535, 206] width 15 height 15
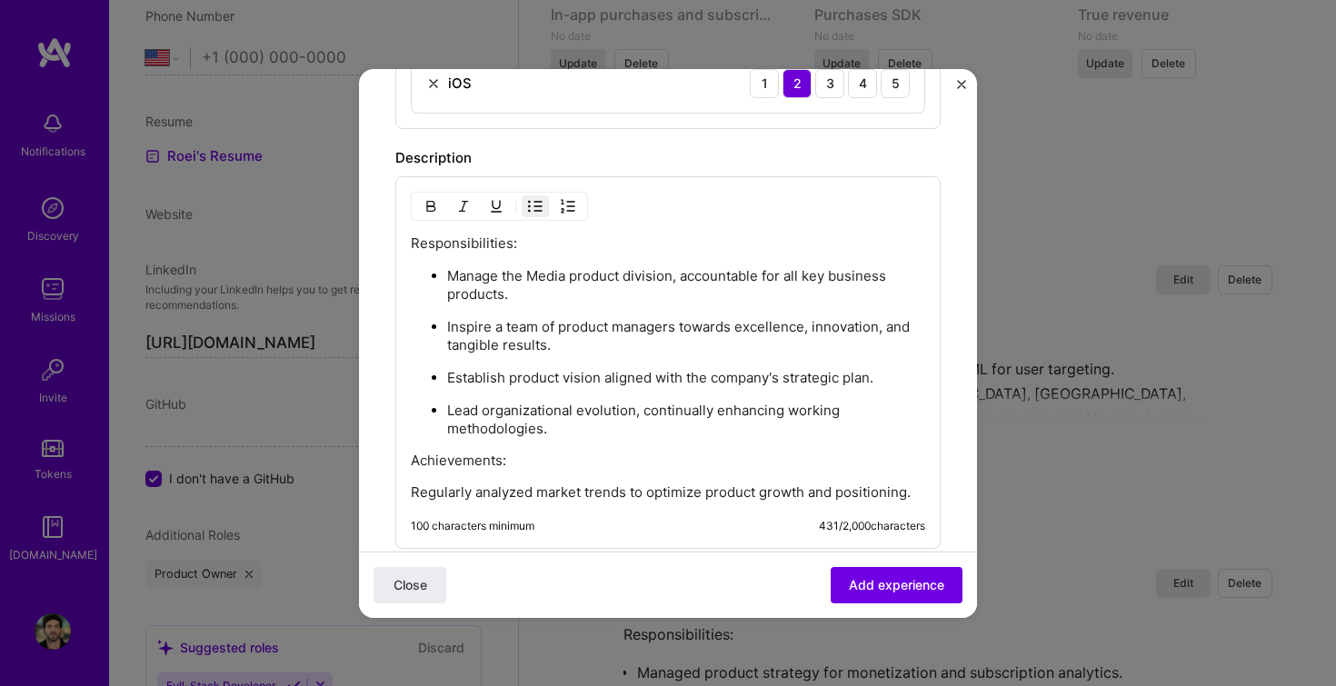
click at [414, 491] on p "Regularly analyzed market trends to optimize product growth and positioning." at bounding box center [668, 493] width 515 height 18
click at [536, 203] on img "button" at bounding box center [535, 206] width 15 height 15
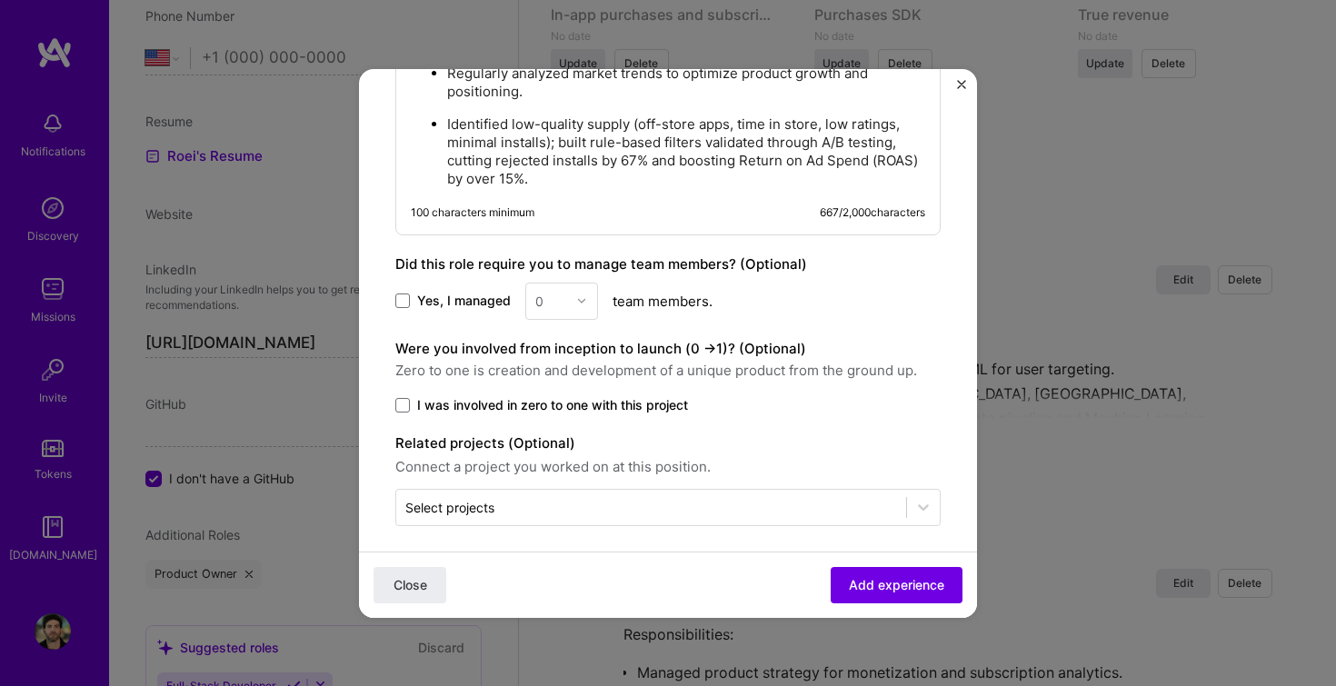
scroll to position [1700, 0]
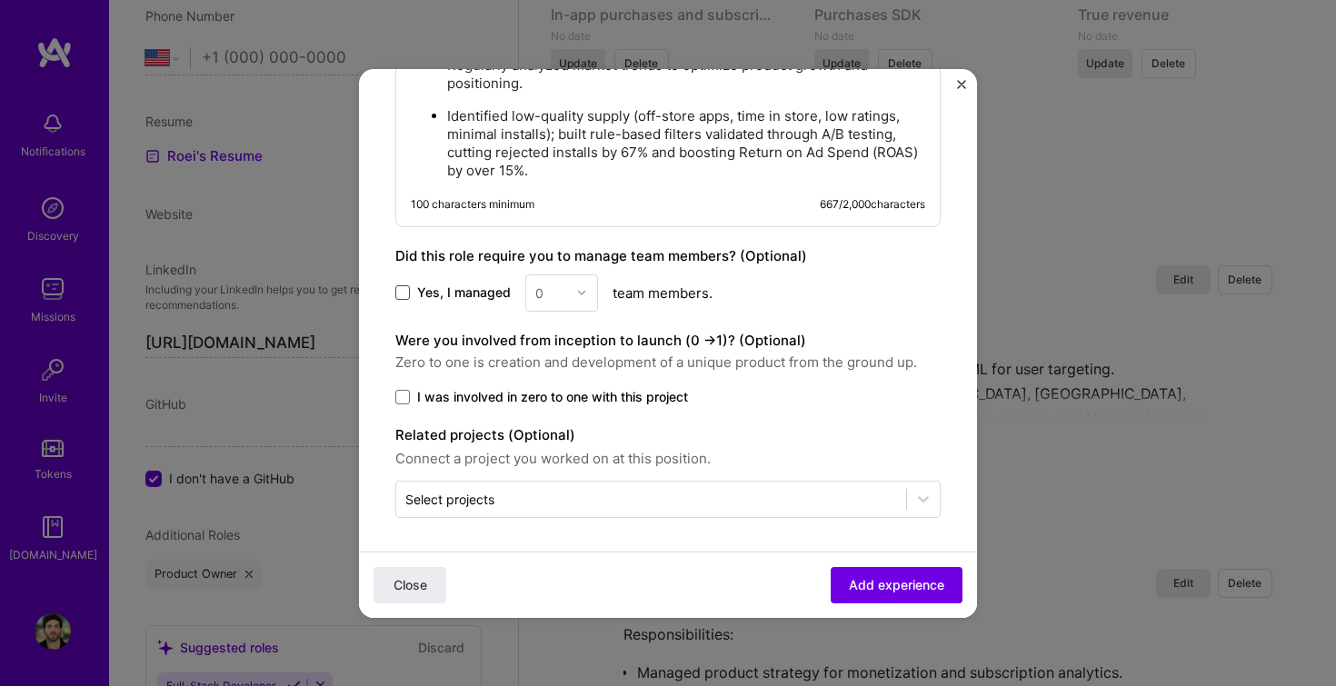
click at [405, 285] on span at bounding box center [402, 292] width 15 height 15
click at [0, 0] on input "Yes, I managed" at bounding box center [0, 0] width 0 height 0
click at [398, 395] on span at bounding box center [402, 397] width 15 height 15
click at [0, 0] on input "I was involved in zero to one with this project" at bounding box center [0, 0] width 0 height 0
click at [576, 277] on div at bounding box center [586, 292] width 21 height 35
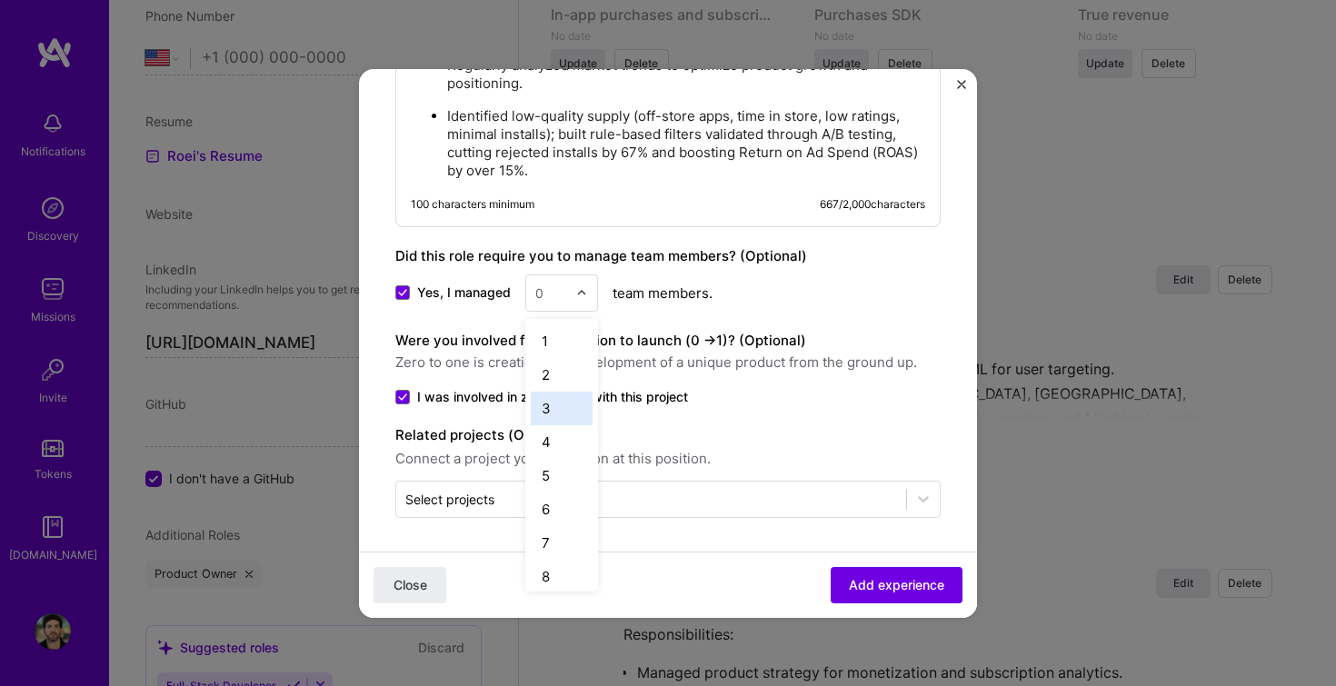
click at [555, 411] on div "3" at bounding box center [562, 409] width 62 height 34
click at [843, 402] on label "I was involved in zero to one with this project" at bounding box center [667, 397] width 545 height 18
click at [0, 0] on input "I was involved in zero to one with this project" at bounding box center [0, 0] width 0 height 0
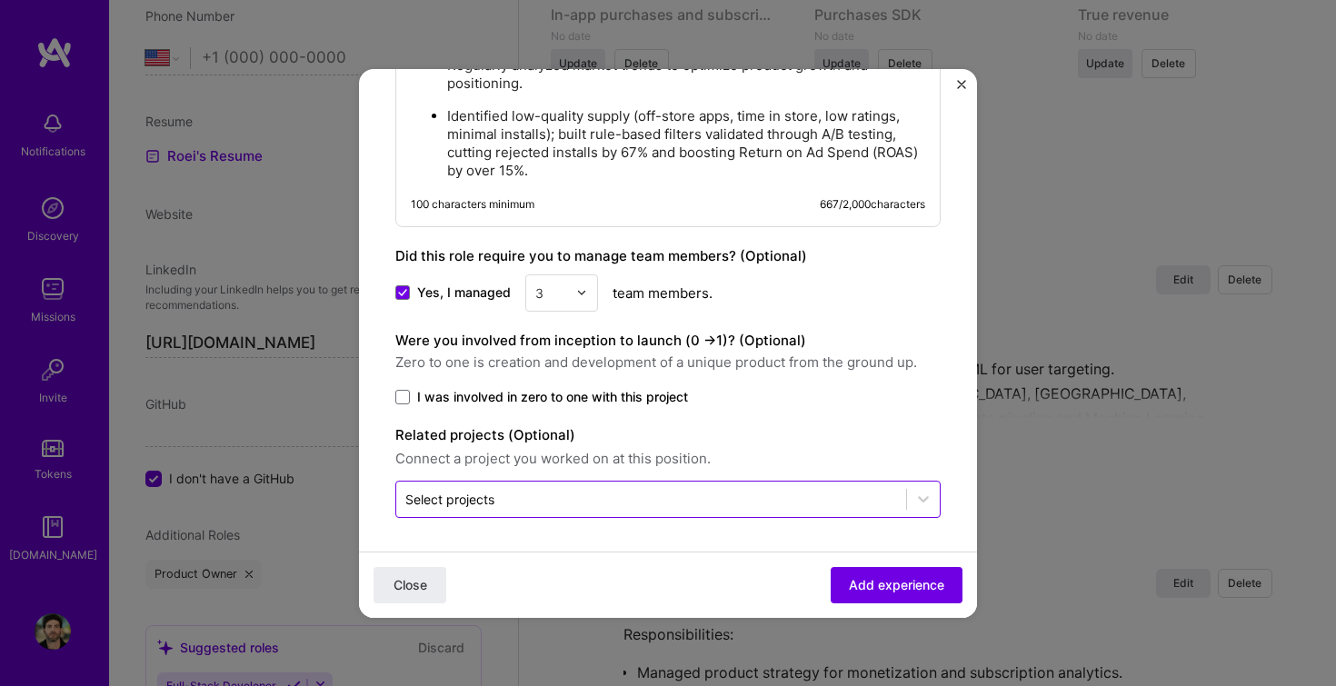
click at [786, 500] on input "text" at bounding box center [651, 499] width 492 height 19
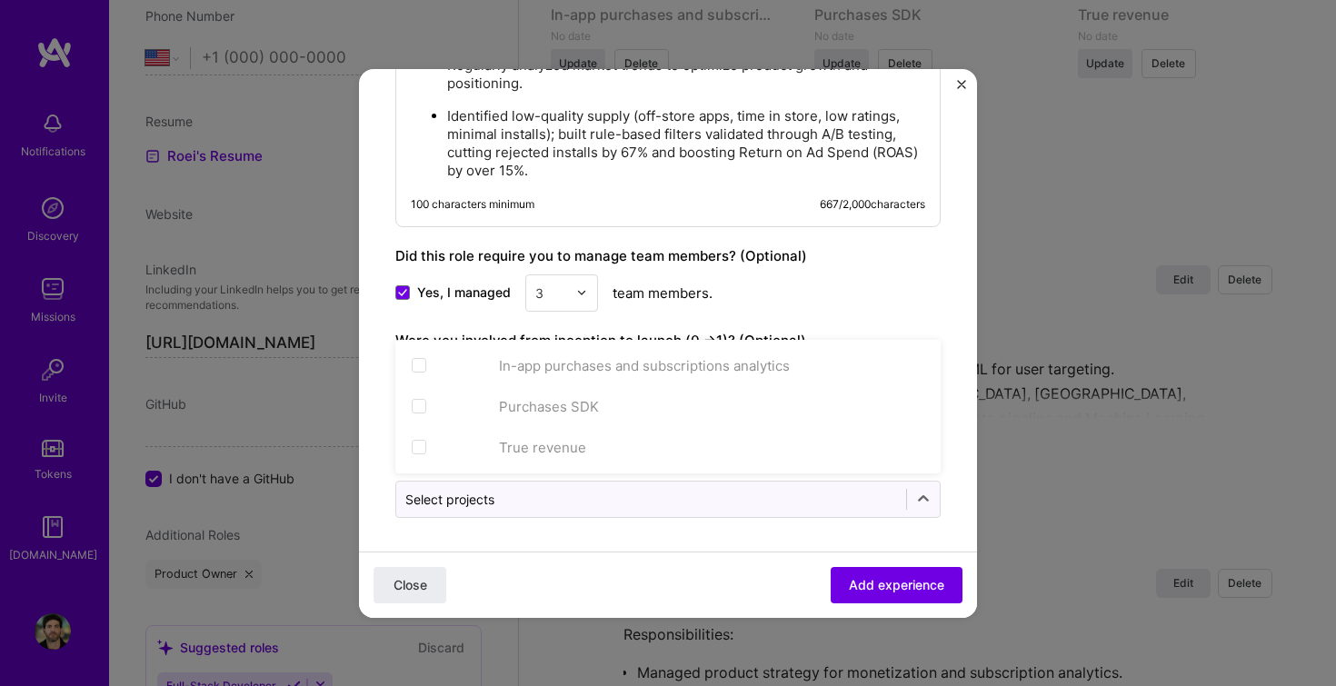
click at [922, 245] on div "Did this role require you to manage team members? (Optional)" at bounding box center [667, 256] width 545 height 22
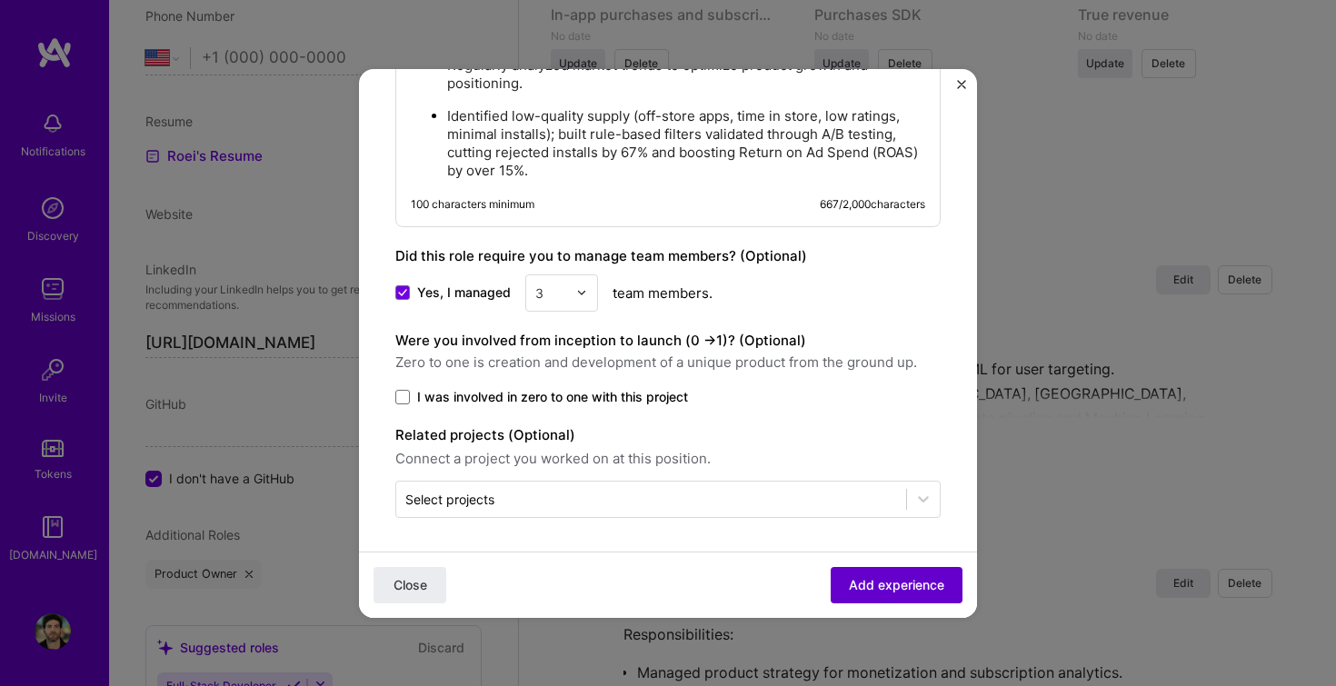
click at [882, 603] on button "Add experience" at bounding box center [897, 584] width 132 height 36
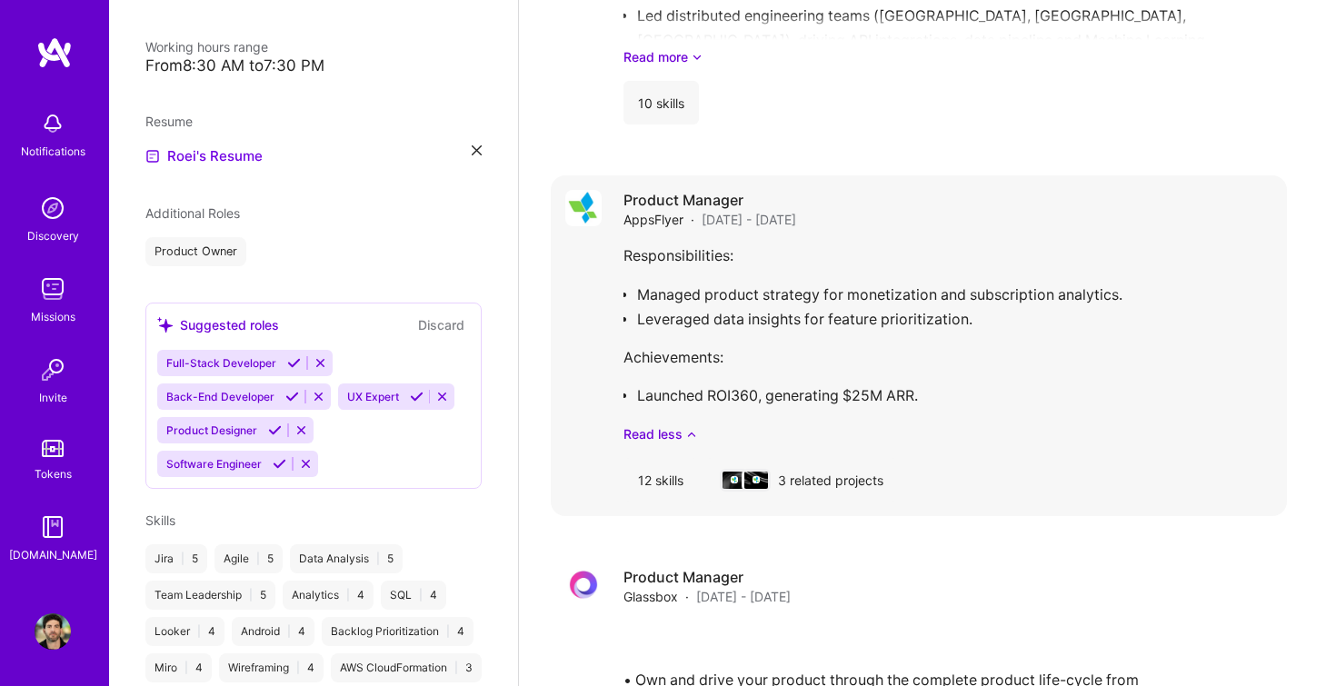
scroll to position [2174, 0]
click at [742, 284] on div "Responsibilities: Managed product strategy for monetization and subscription an…" at bounding box center [948, 342] width 649 height 200
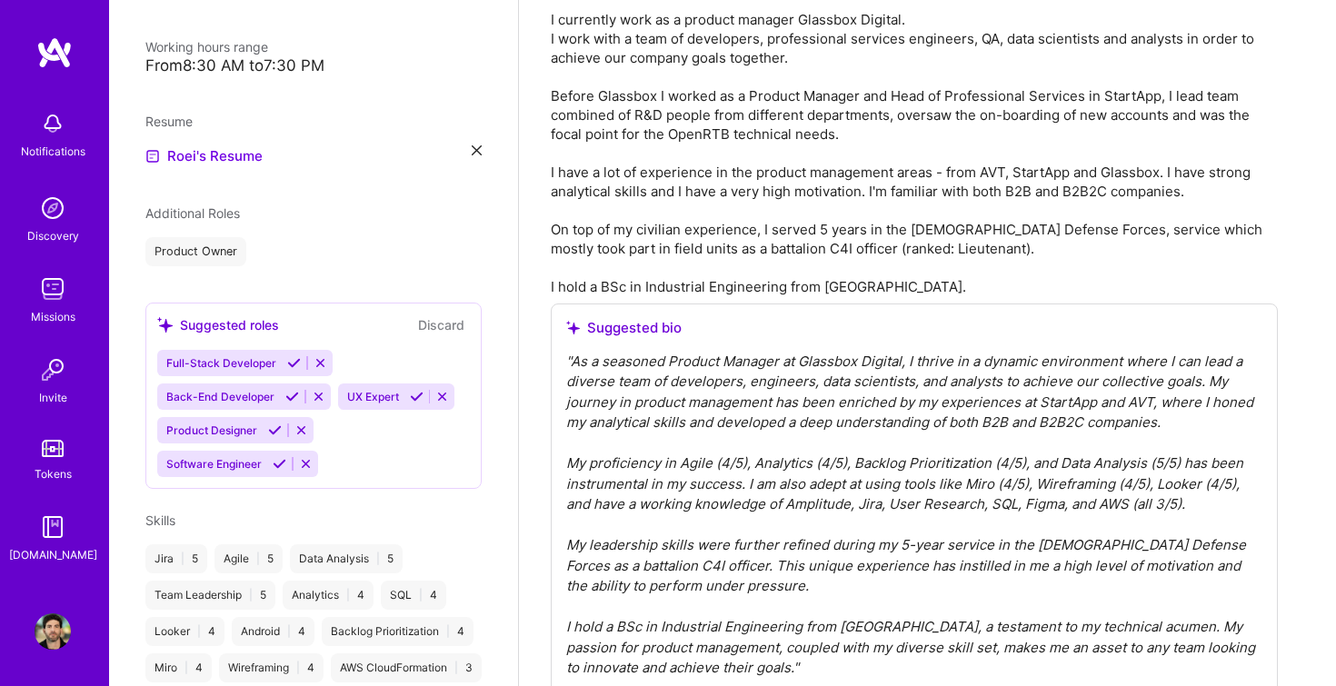
scroll to position [315, 0]
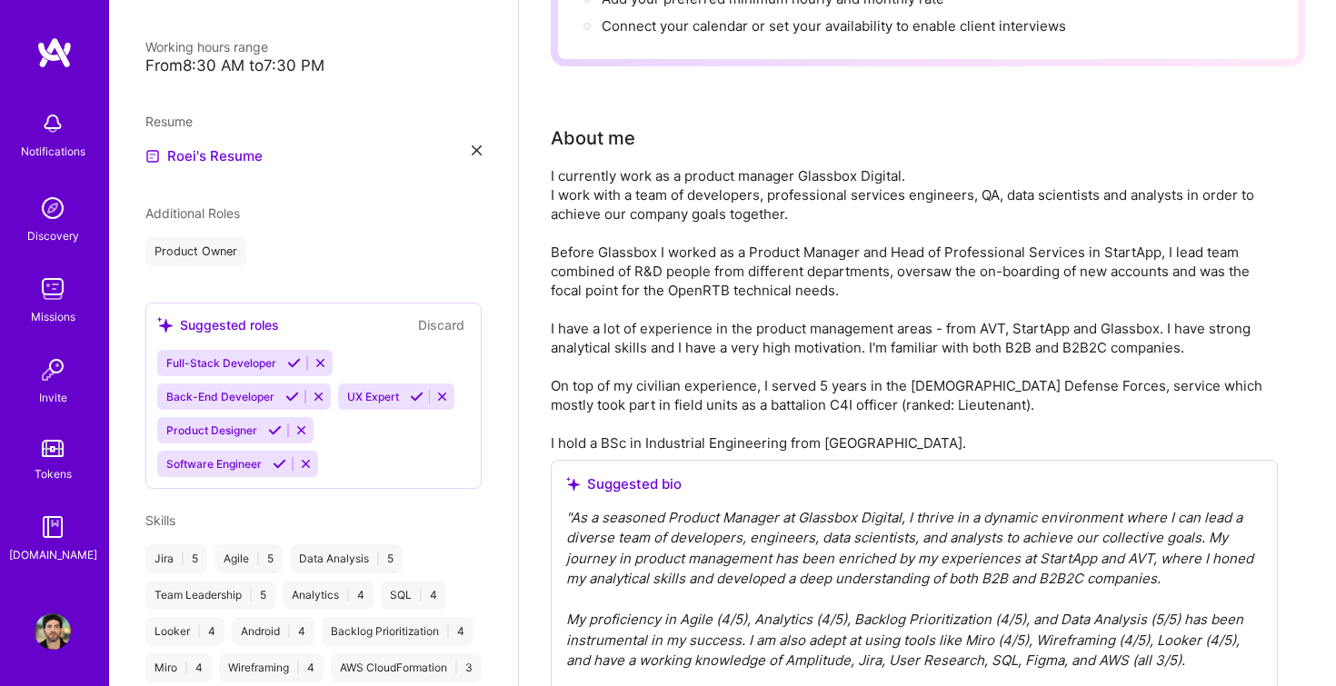
click at [795, 548] on div "" As a seasoned Product Manager at Glassbox Digital, I thrive in a dynamic envi…" at bounding box center [914, 671] width 696 height 327
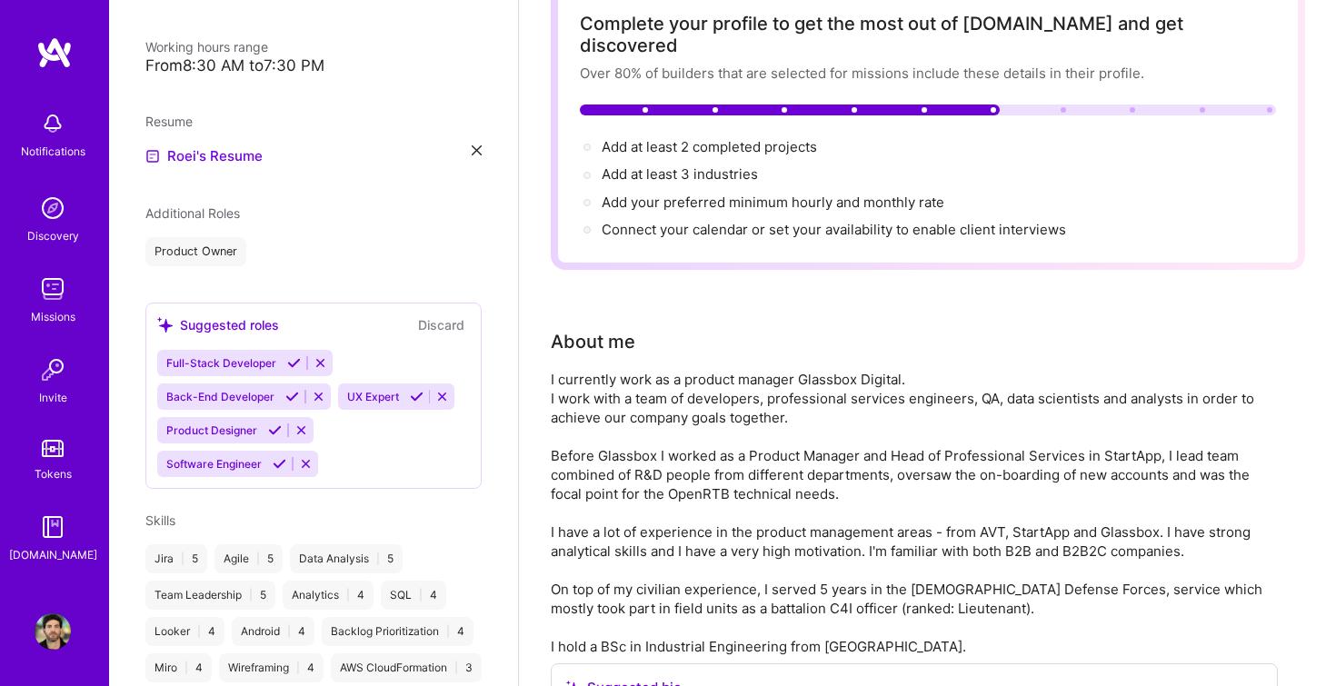
scroll to position [0, 0]
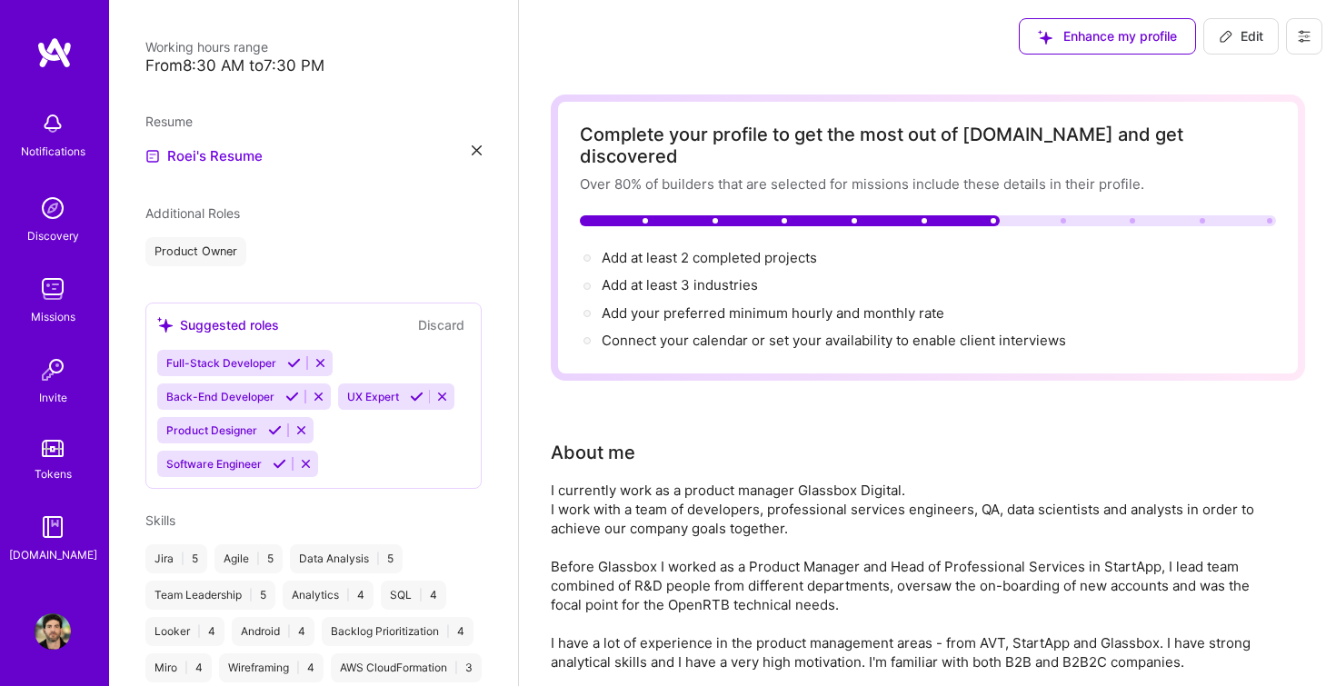
click at [1225, 40] on icon at bounding box center [1226, 36] width 11 height 11
select select "US"
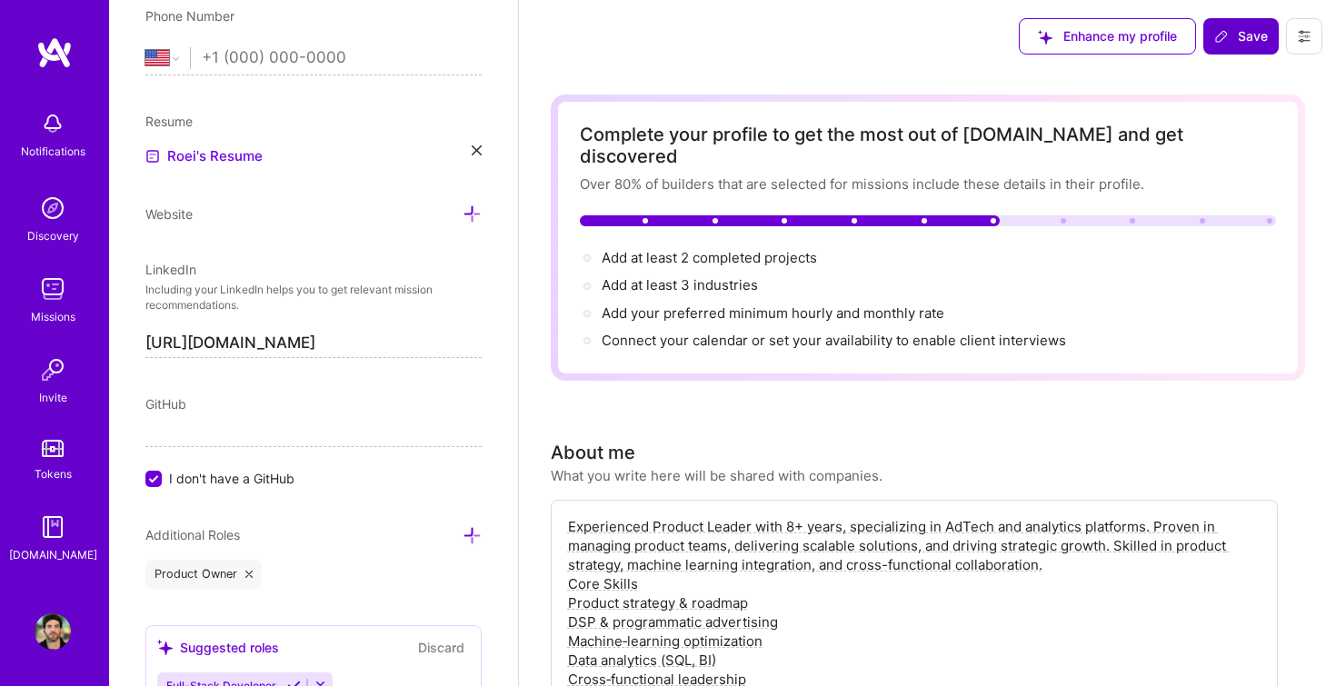
scroll to position [36, 0]
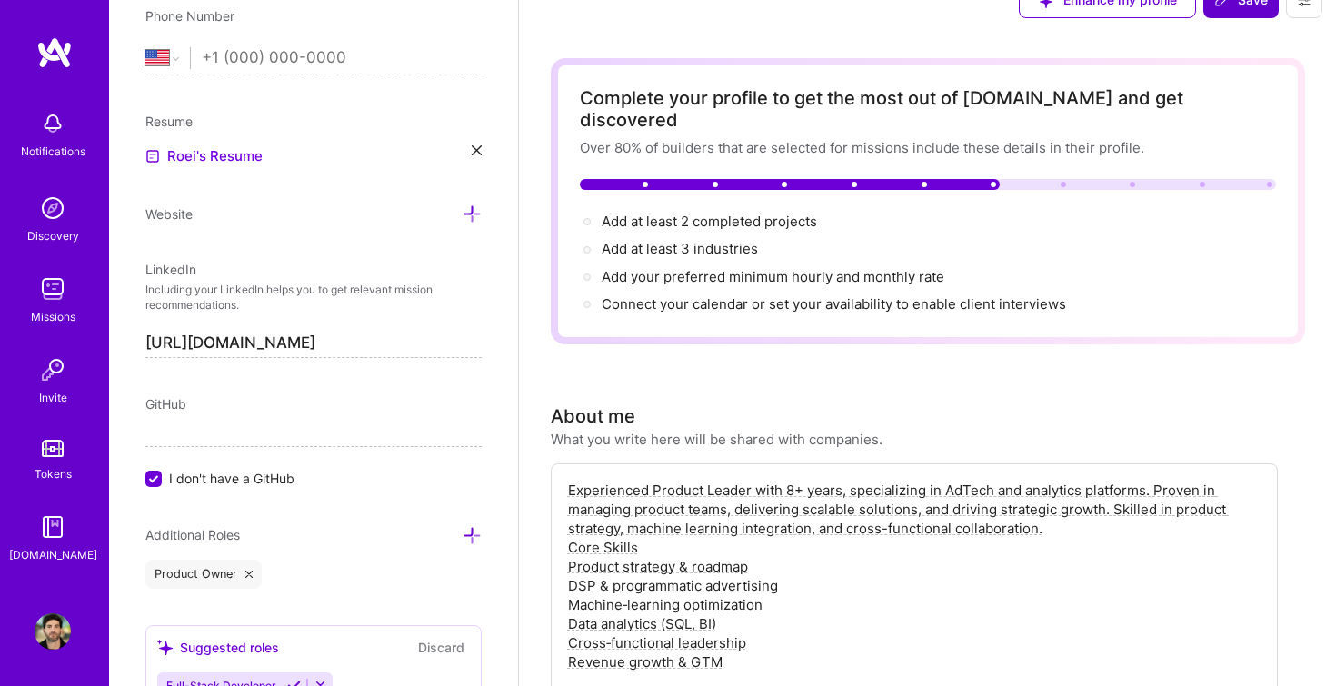
click at [564, 533] on div "Experienced Product Leader with 8+ years, specializing in AdTech and analytics …" at bounding box center [914, 612] width 727 height 297
click at [567, 526] on textarea "Experienced Product Leader with 8+ years, specializing in AdTech and analytics …" at bounding box center [914, 595] width 696 height 233
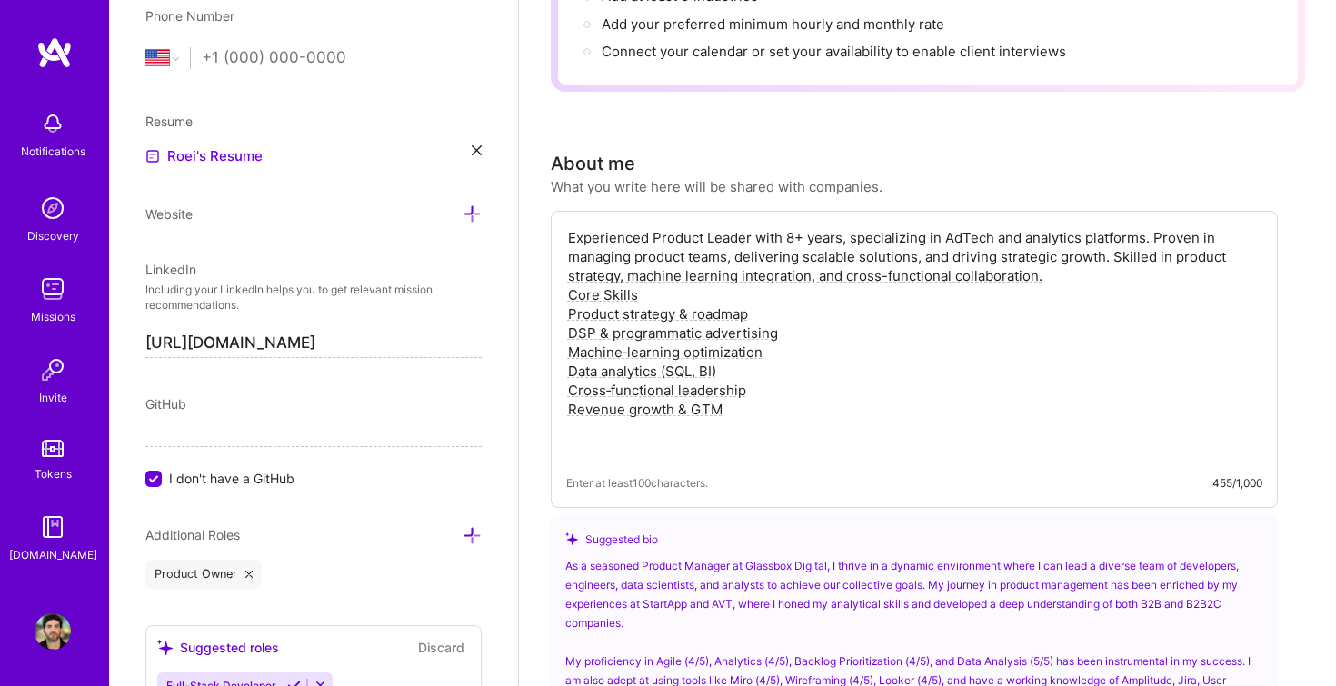
scroll to position [339, 0]
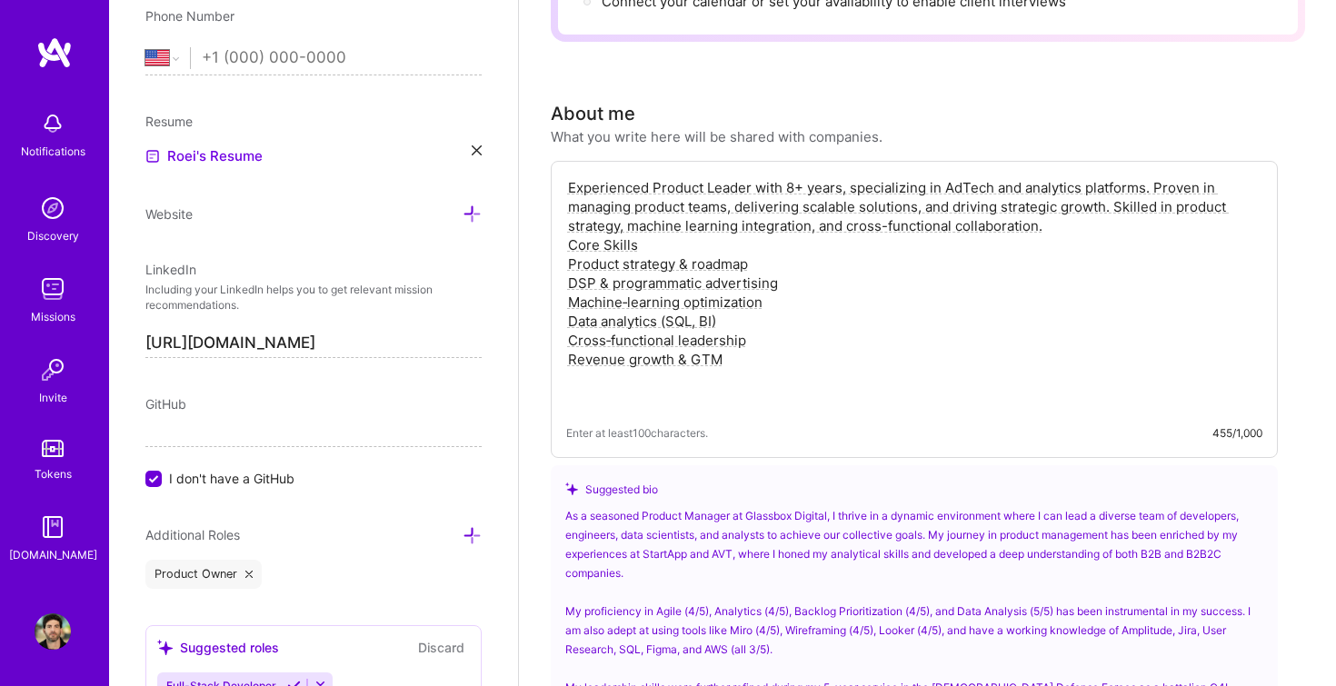
drag, startPoint x: 728, startPoint y: 333, endPoint x: 555, endPoint y: 226, distance: 203.6
click at [555, 225] on div "Experienced Product Leader with 8+ years, specializing in AdTech and analytics …" at bounding box center [914, 309] width 727 height 297
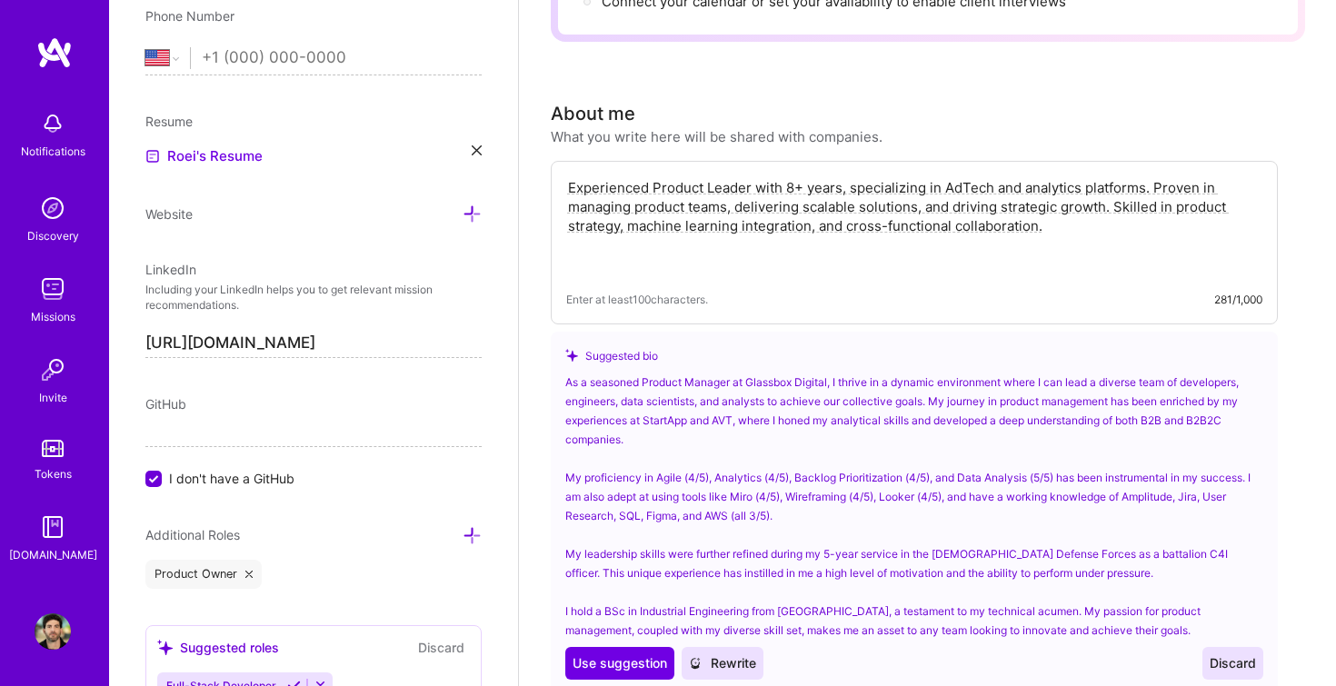
type textarea "Experienced Product Leader with 8+ years, specializing in AdTech and analytics …"
click at [1080, 115] on div "About me What you write here will be shared with companies." at bounding box center [914, 123] width 727 height 46
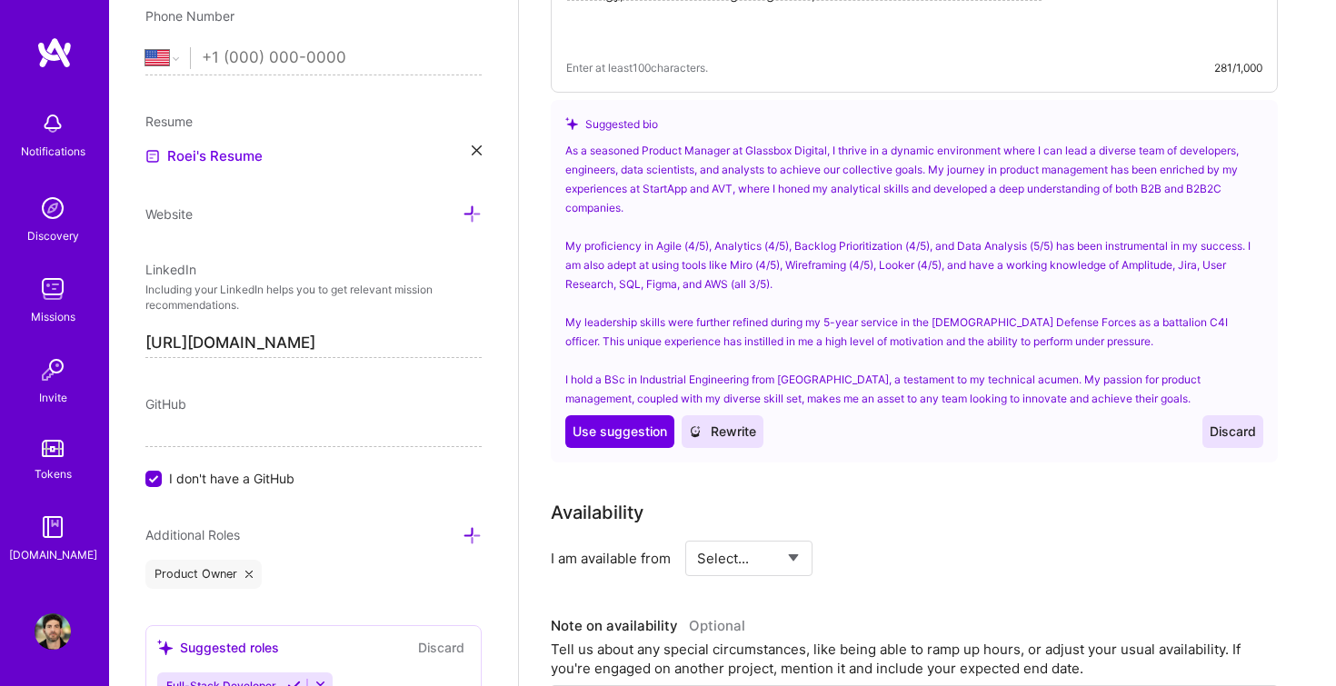
scroll to position [587, 0]
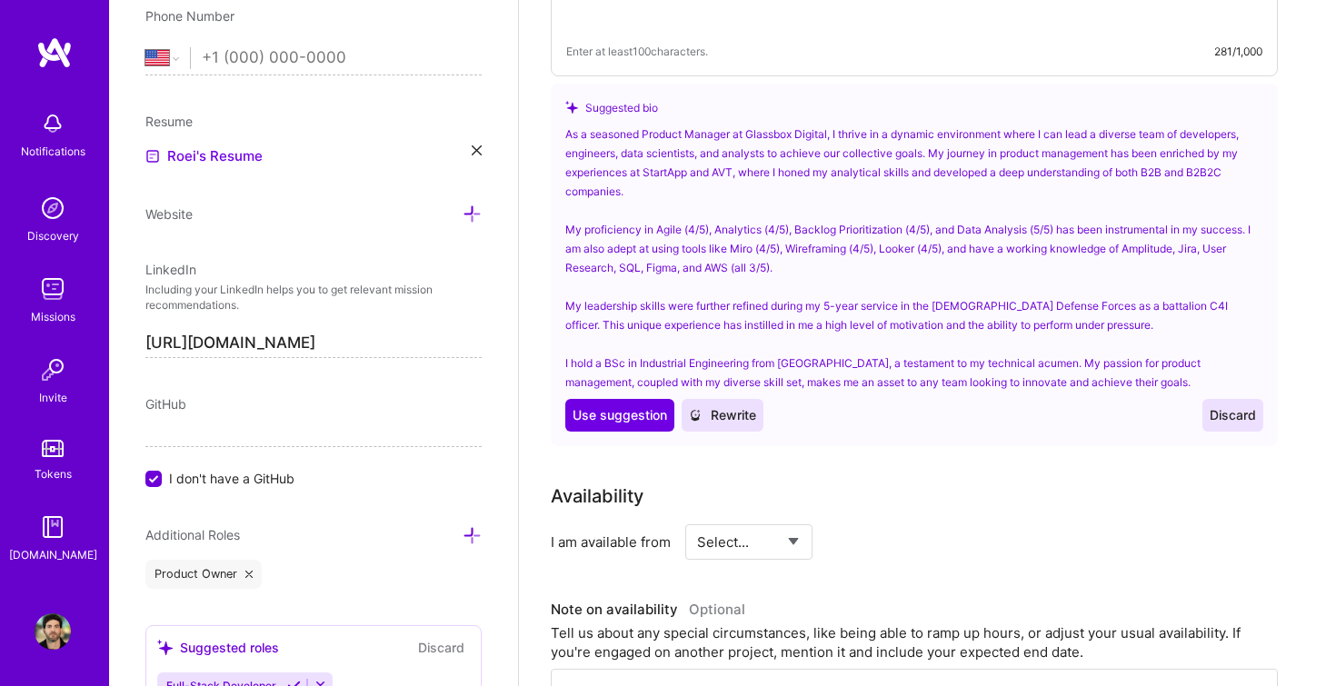
click at [1231, 406] on span "Discard" at bounding box center [1233, 415] width 46 height 18
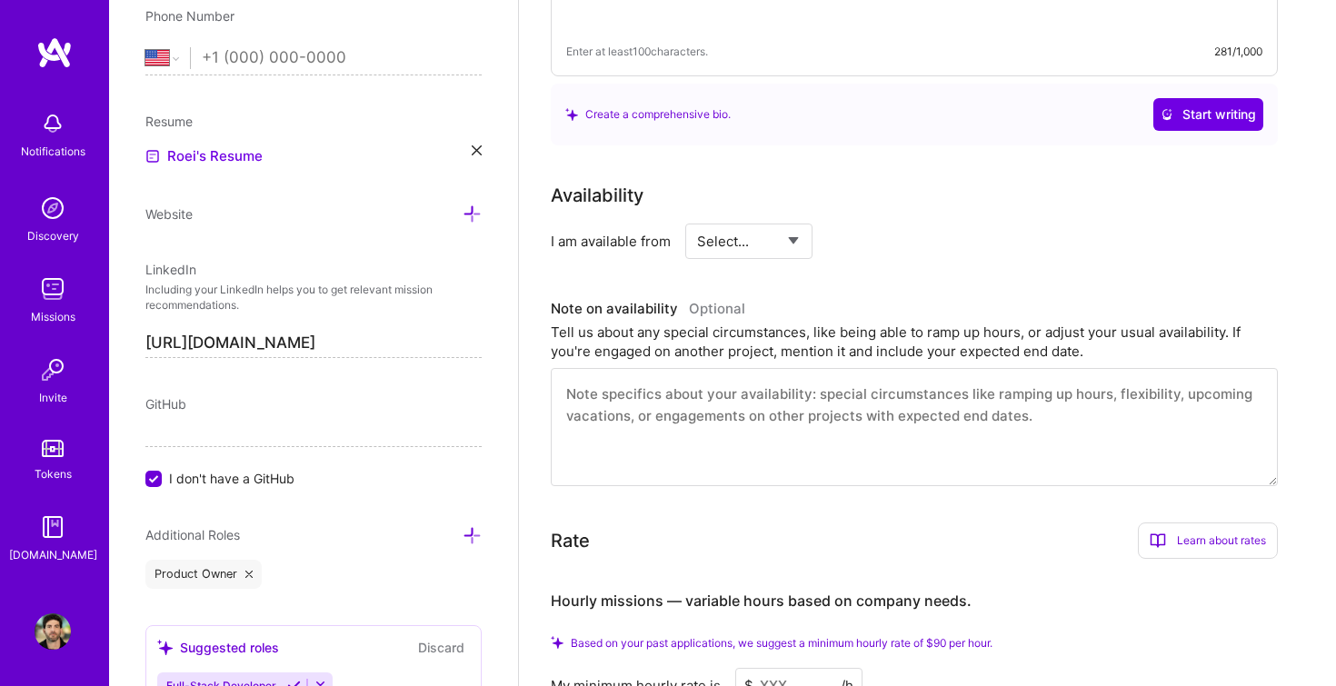
scroll to position [263, 0]
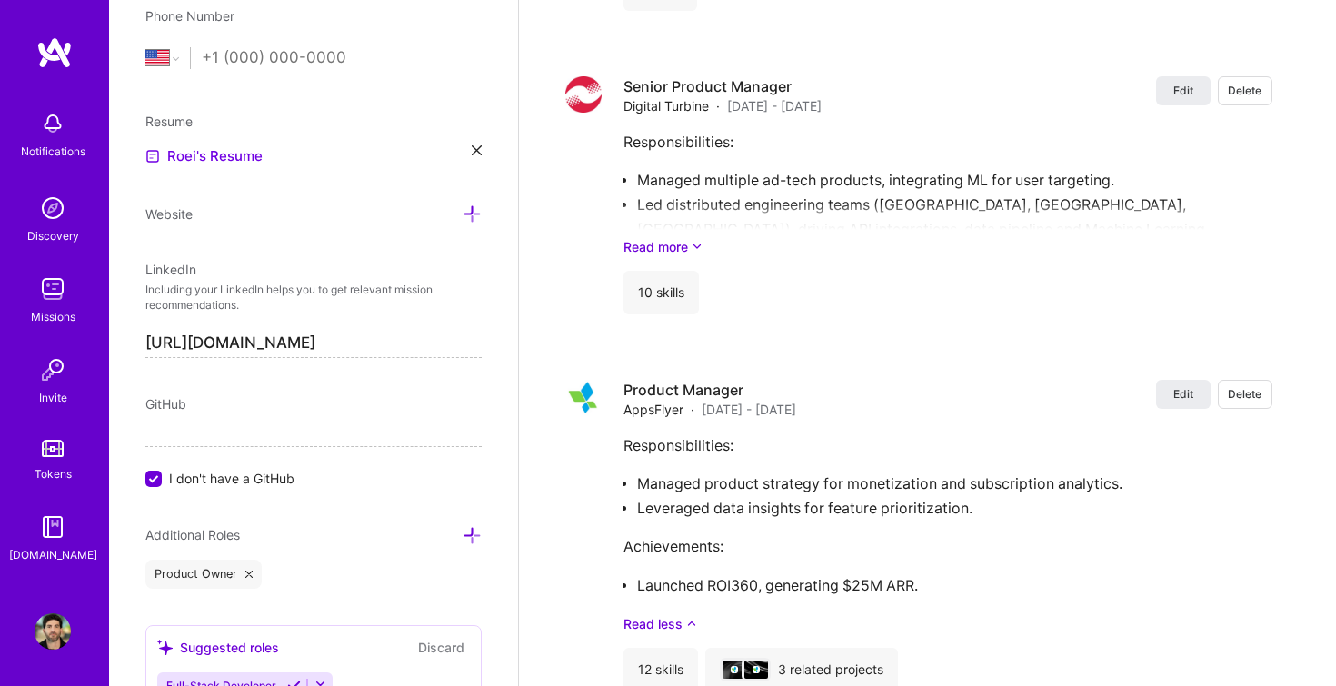
scroll to position [2394, 0]
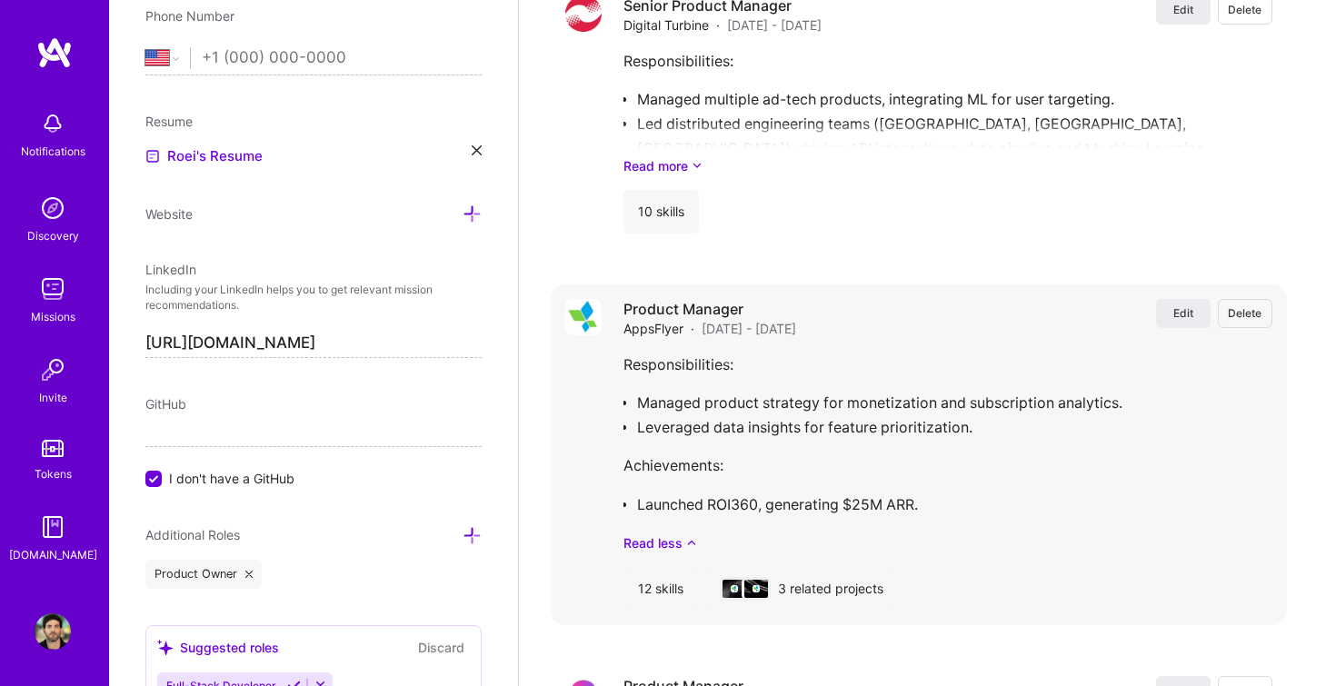
click at [1170, 305] on div "Product Manager AppsFlyer · [DATE] - [DATE] Edit Delete" at bounding box center [948, 318] width 649 height 39
click at [1176, 305] on span "Edit" at bounding box center [1184, 312] width 20 height 15
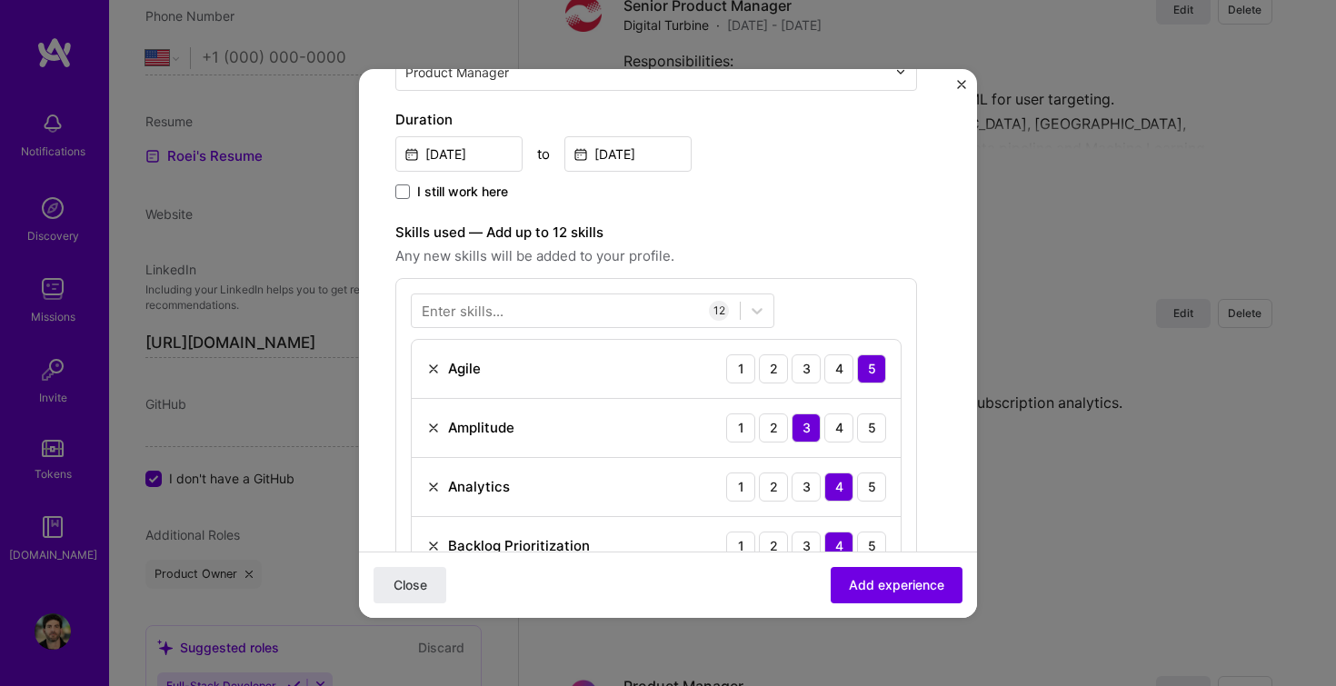
scroll to position [390, 0]
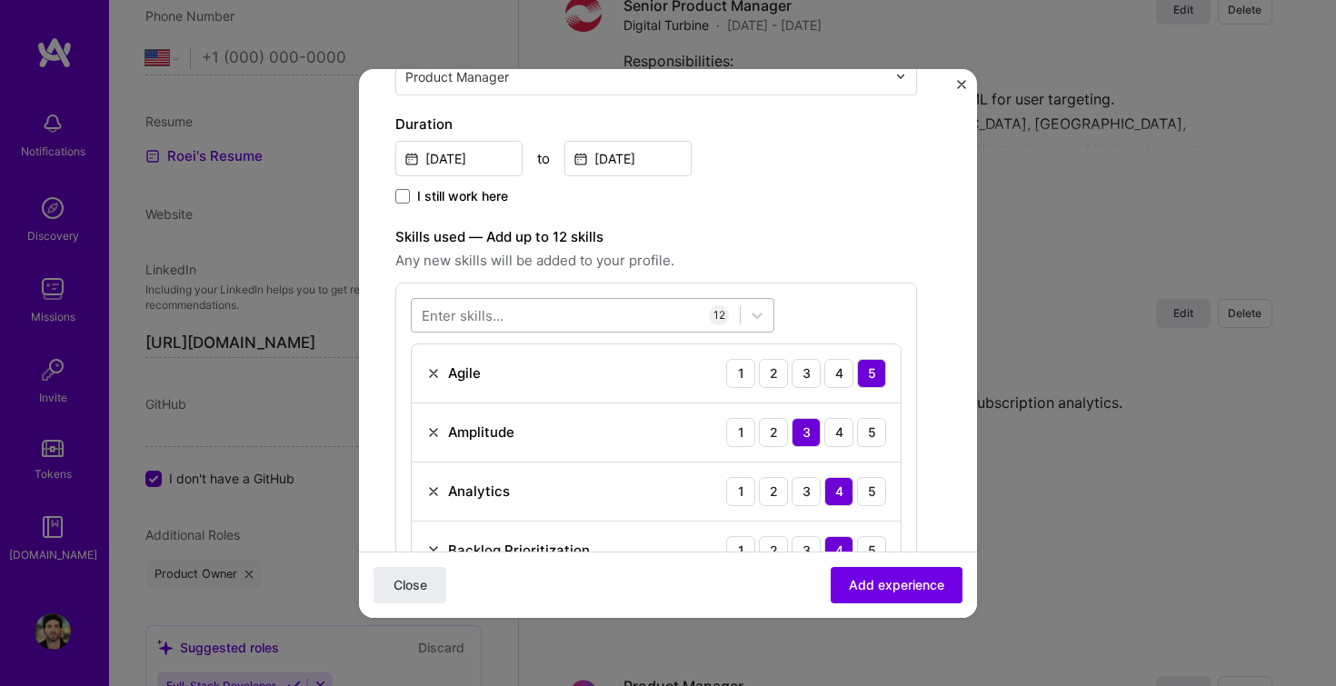
click at [564, 313] on div at bounding box center [576, 315] width 328 height 30
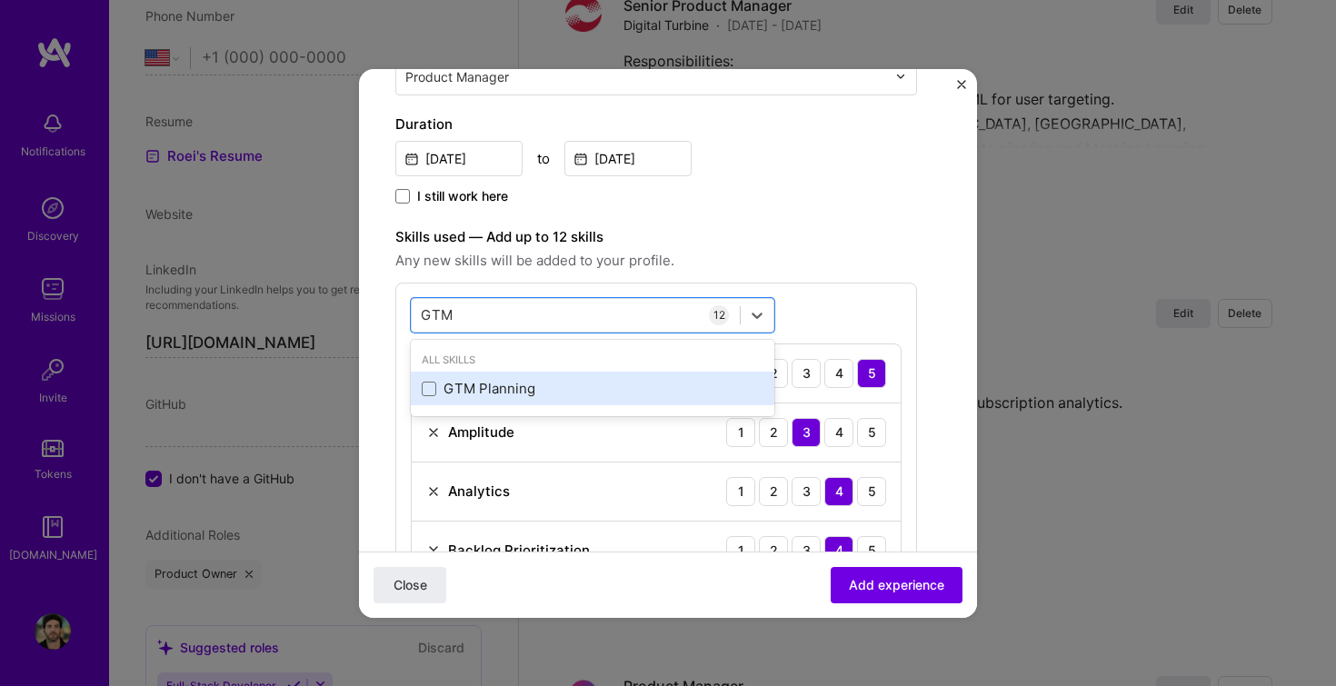
click at [480, 391] on div "GTM Planning" at bounding box center [593, 388] width 342 height 19
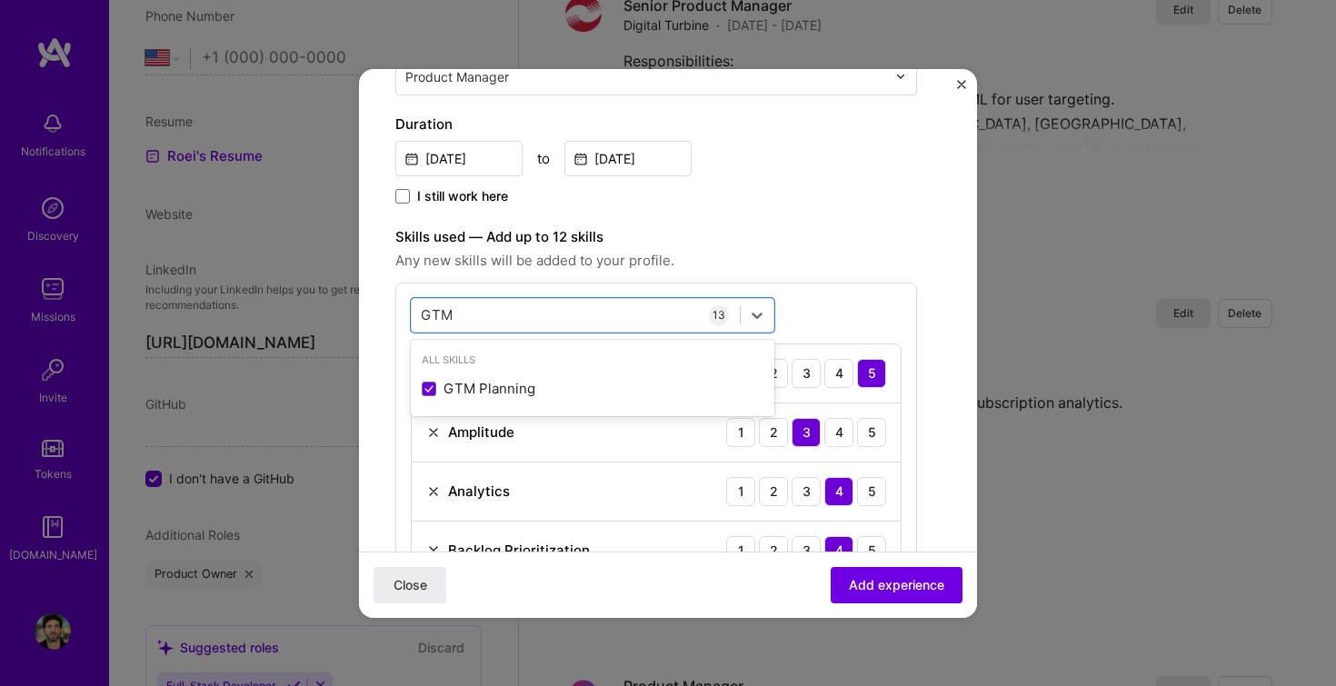
type input "GTM"
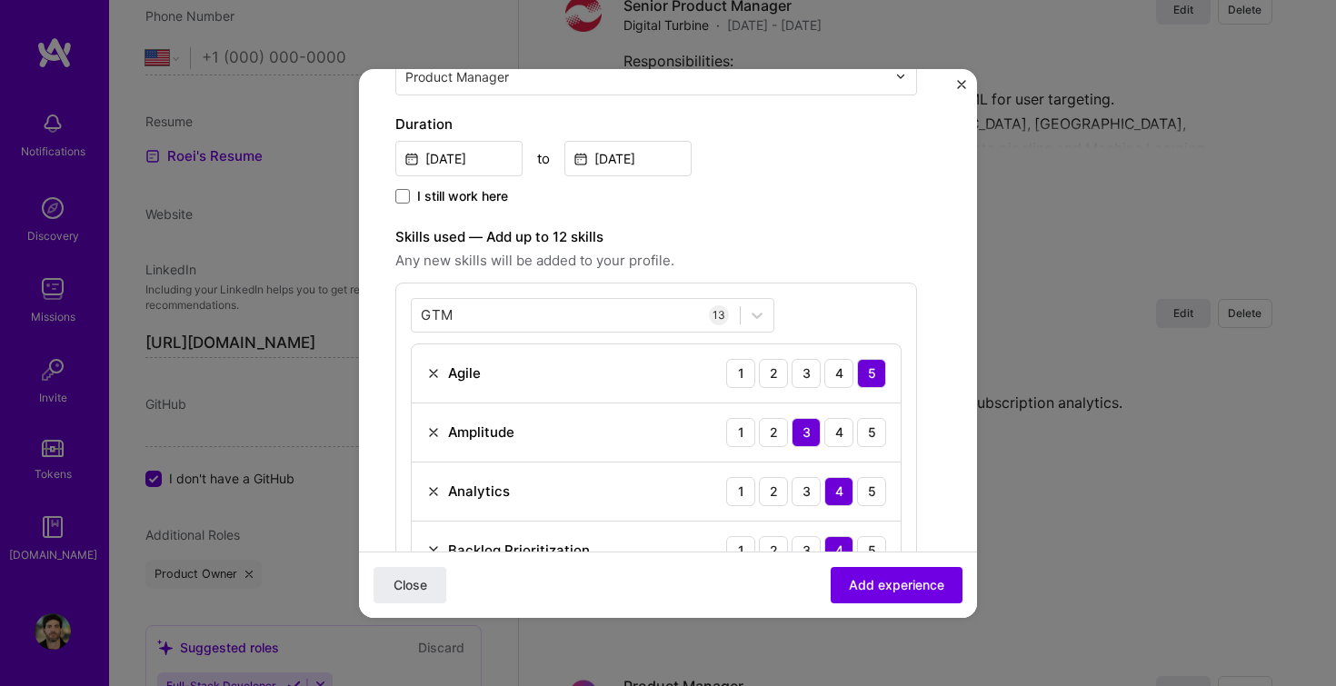
click at [796, 255] on span "Any new skills will be added to your profile." at bounding box center [656, 261] width 522 height 22
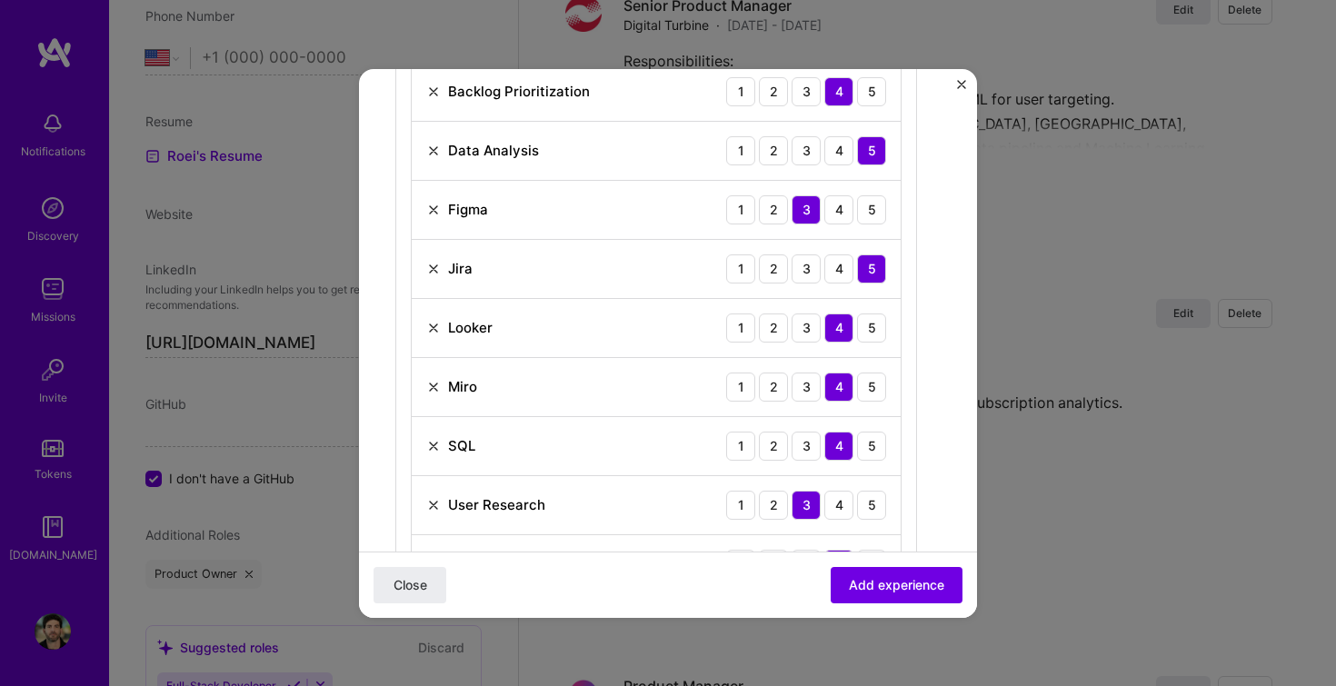
scroll to position [852, 0]
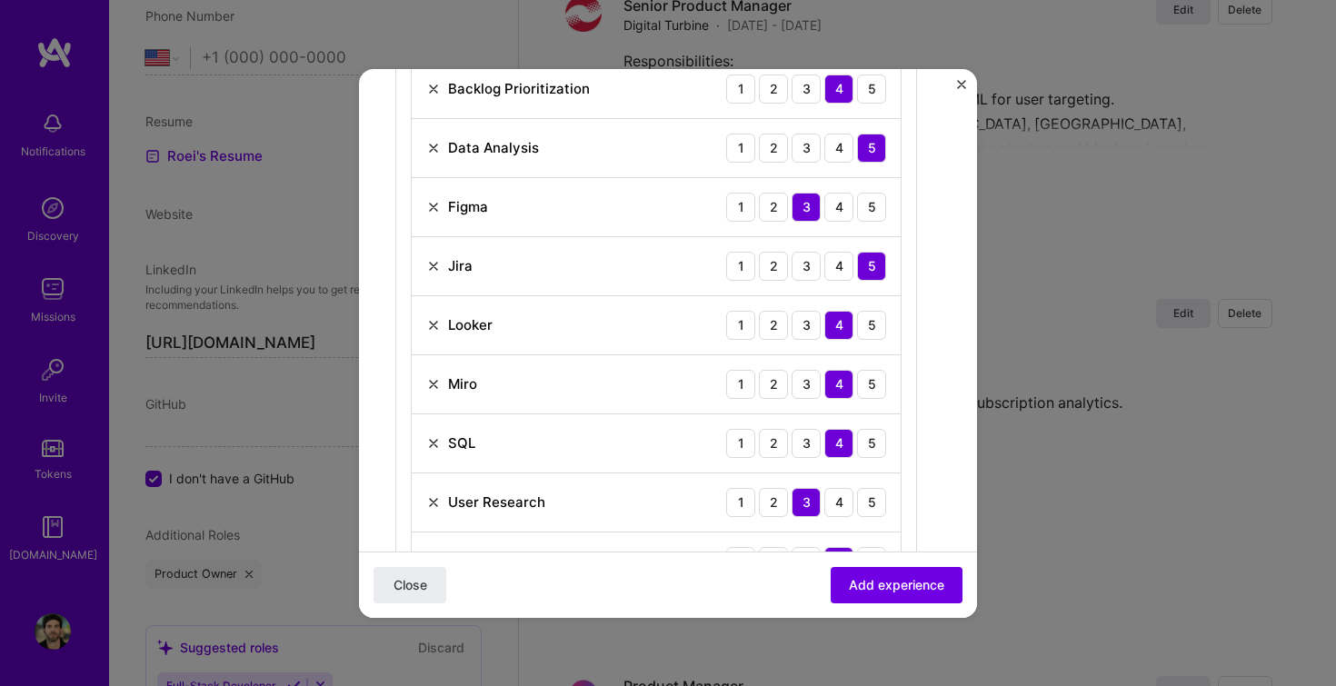
click at [437, 320] on img at bounding box center [433, 325] width 15 height 15
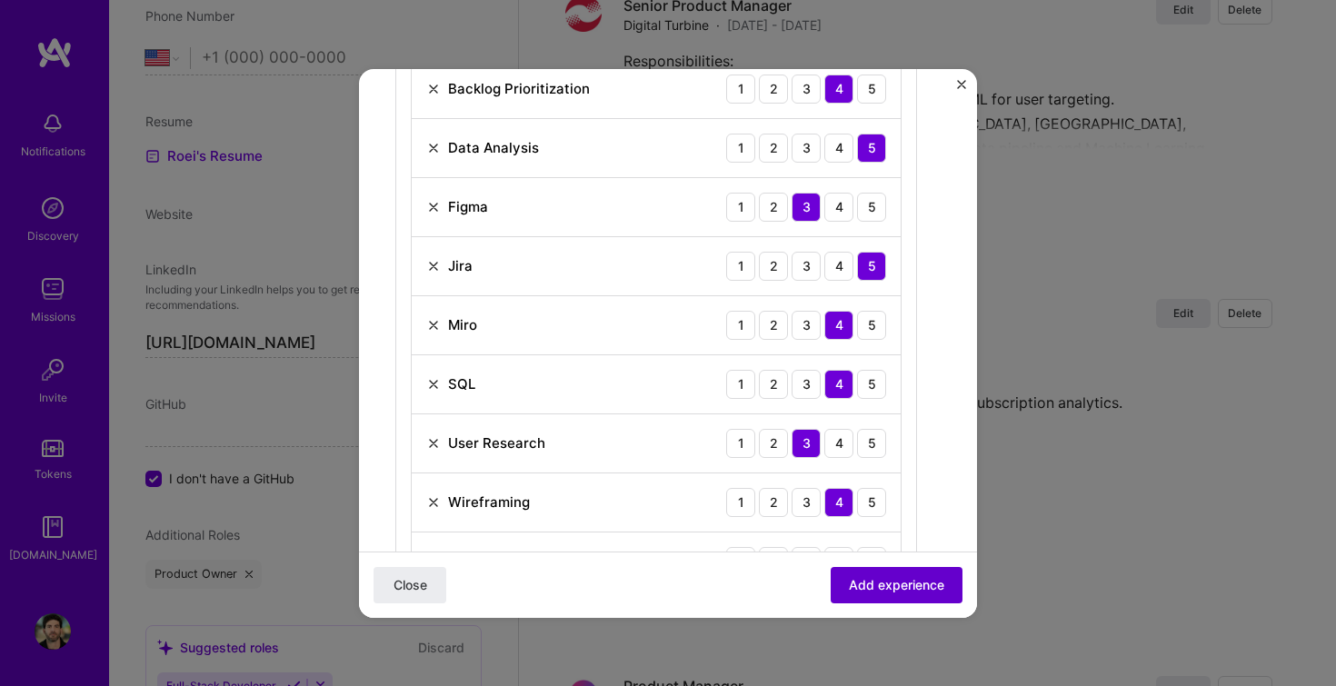
click at [867, 586] on span "Add experience" at bounding box center [896, 584] width 95 height 18
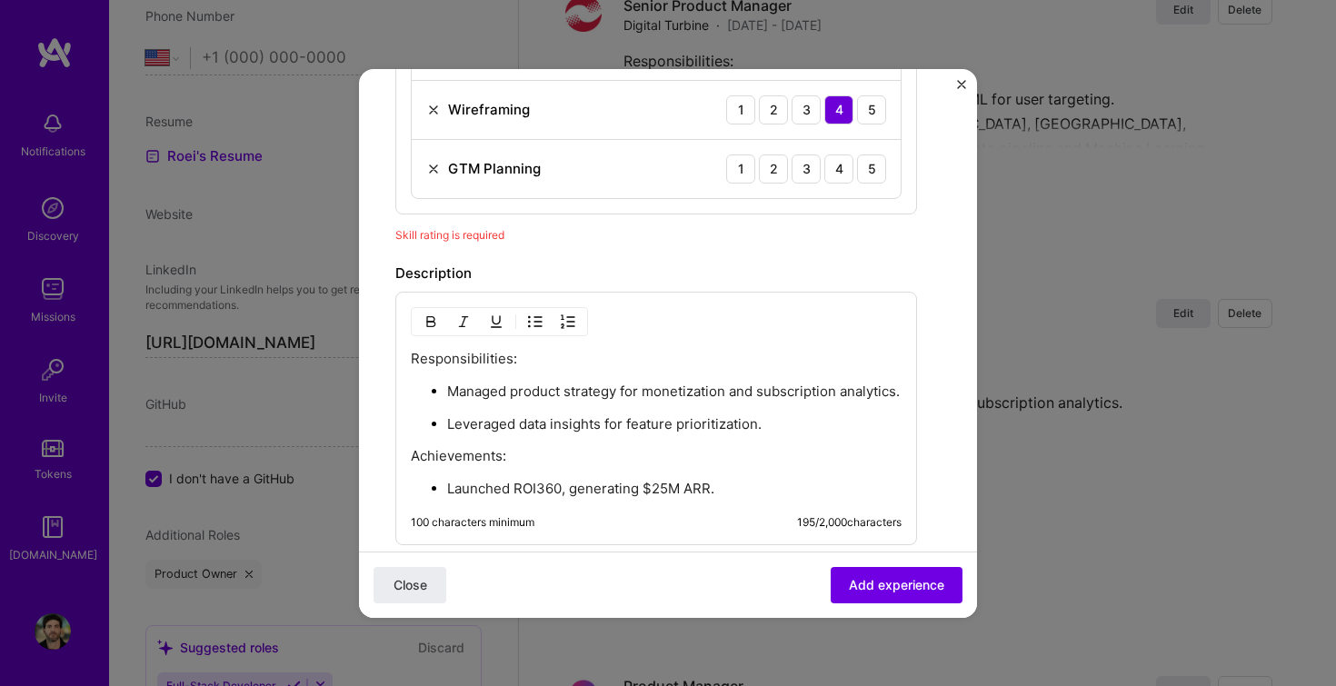
scroll to position [1229, 0]
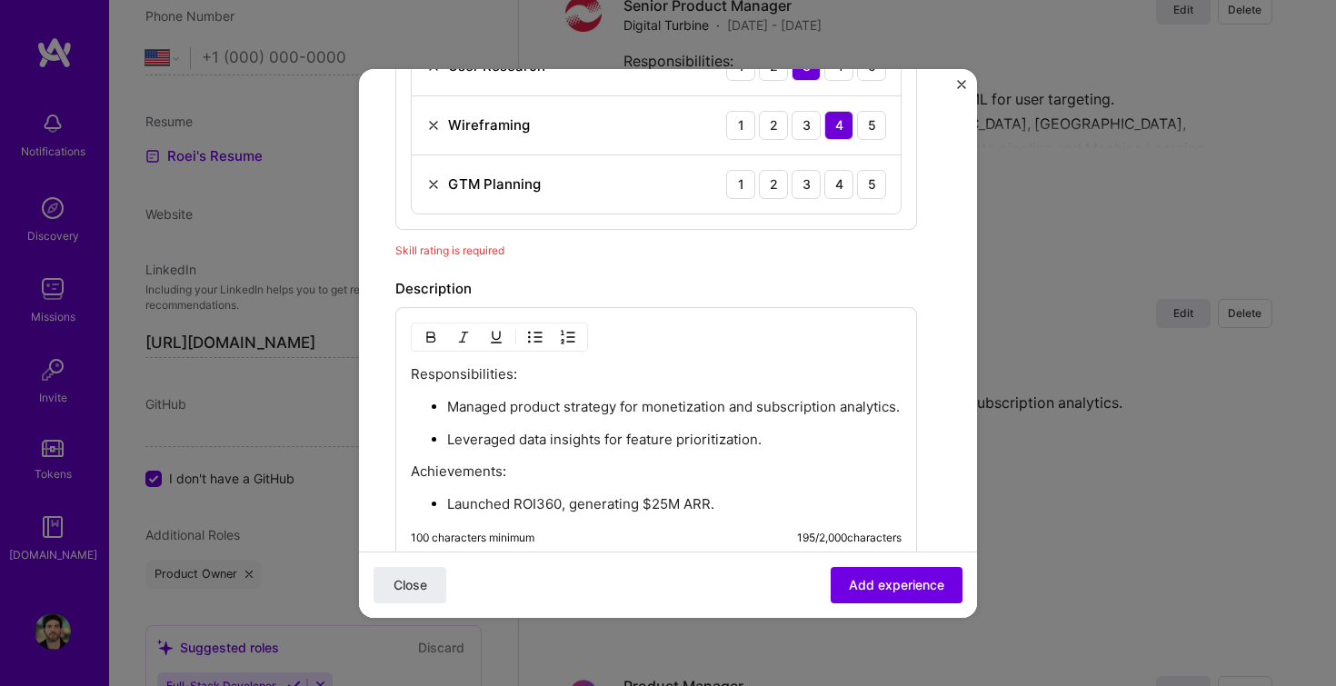
click at [721, 278] on div "Description" at bounding box center [656, 289] width 522 height 22
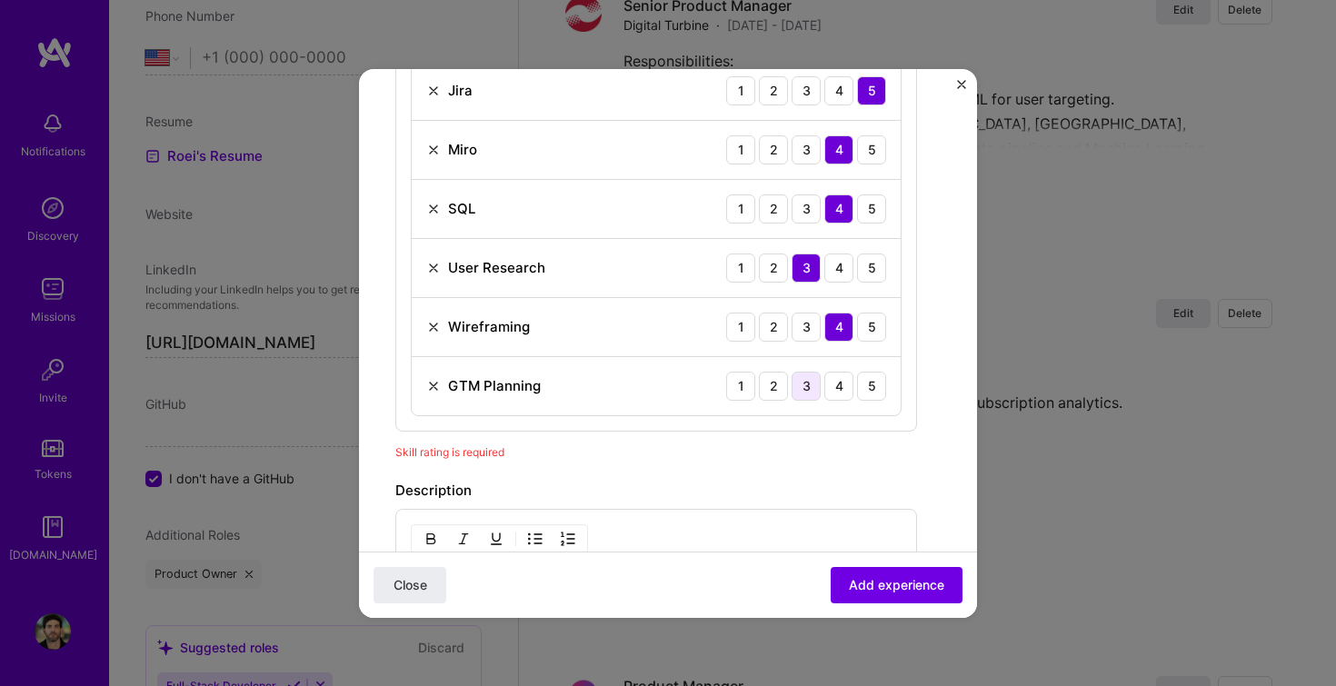
click at [817, 391] on div "3" at bounding box center [806, 386] width 29 height 29
click at [878, 581] on span "Add experience" at bounding box center [896, 584] width 95 height 18
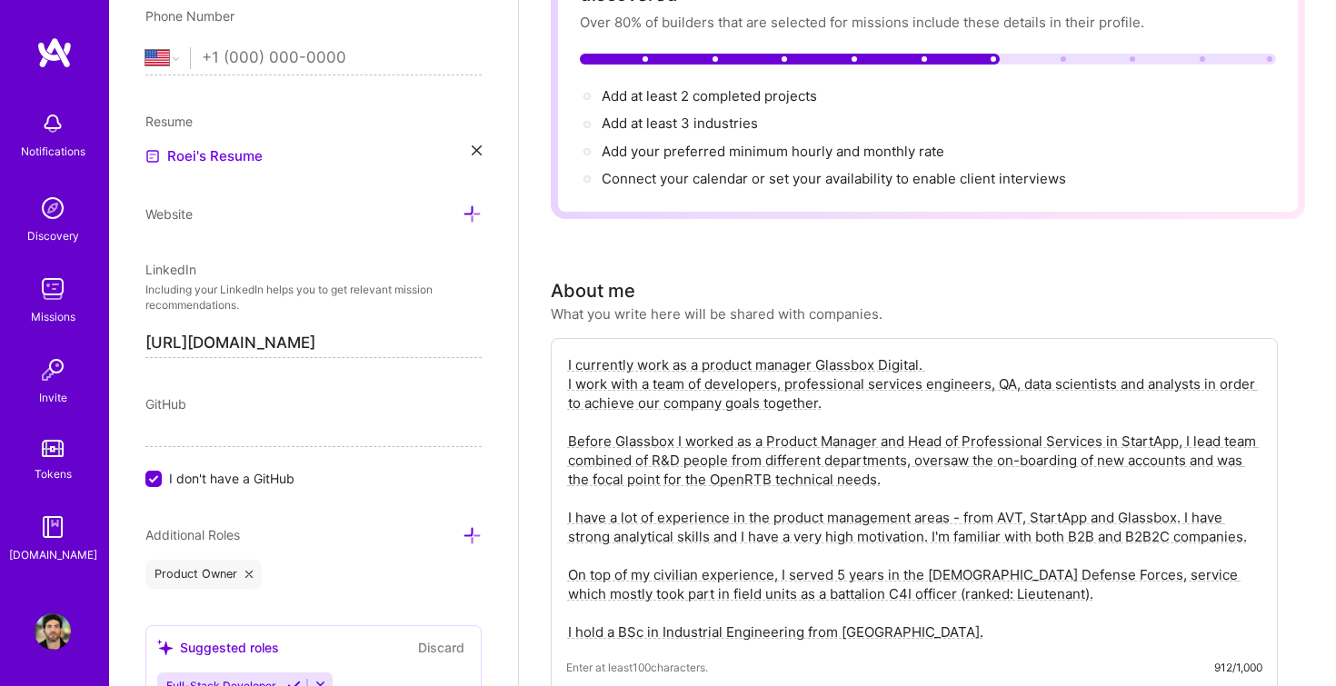
scroll to position [0, 0]
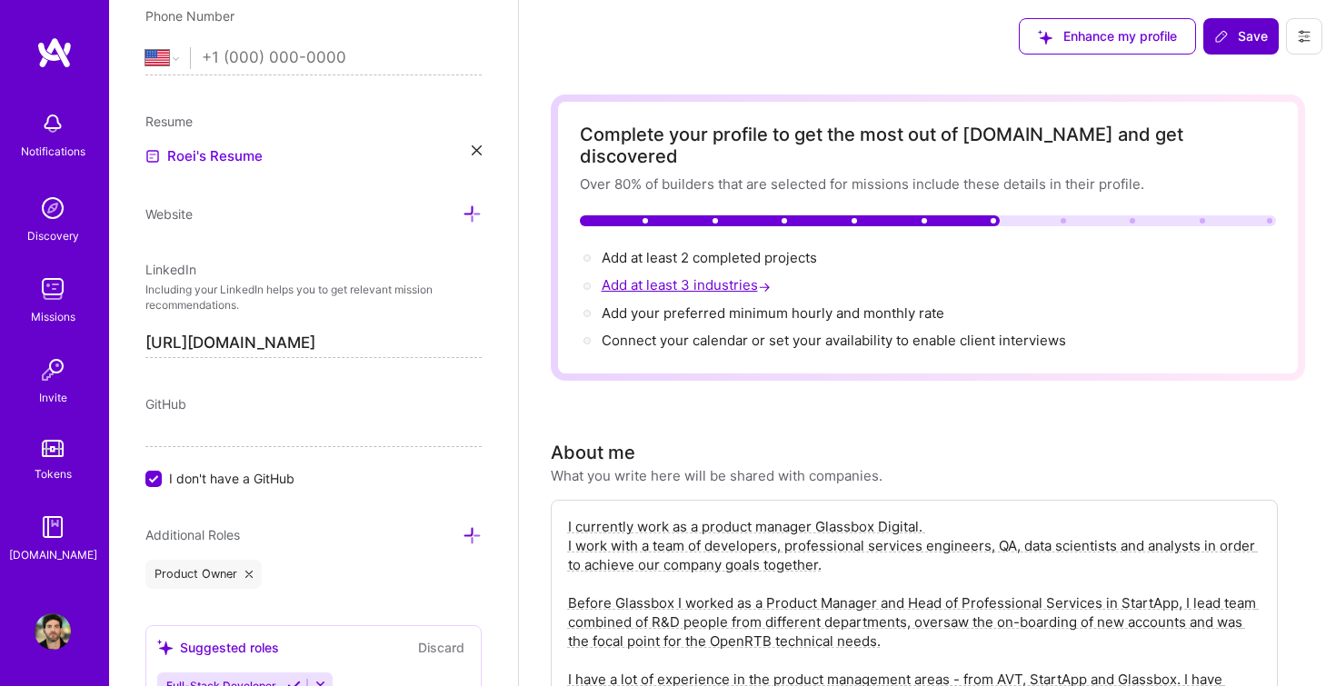
click at [689, 276] on span "Add at least 3 industries →" at bounding box center [688, 284] width 173 height 17
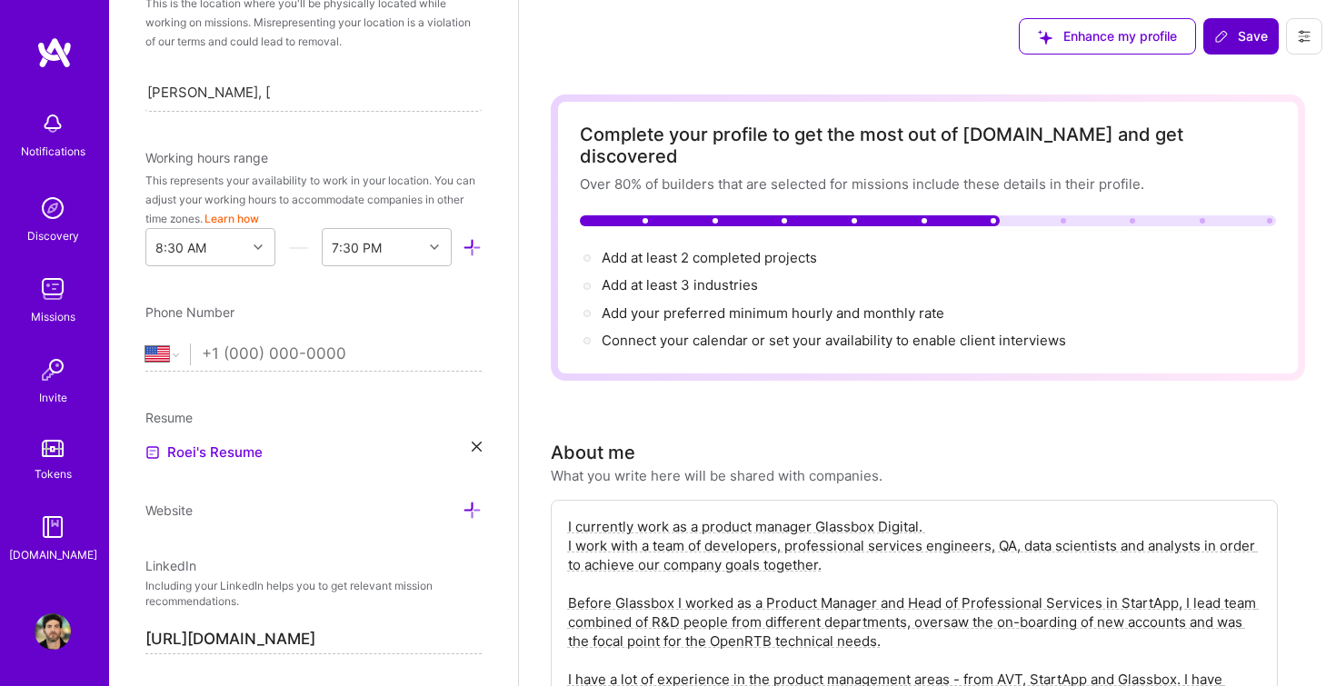
scroll to position [382, 0]
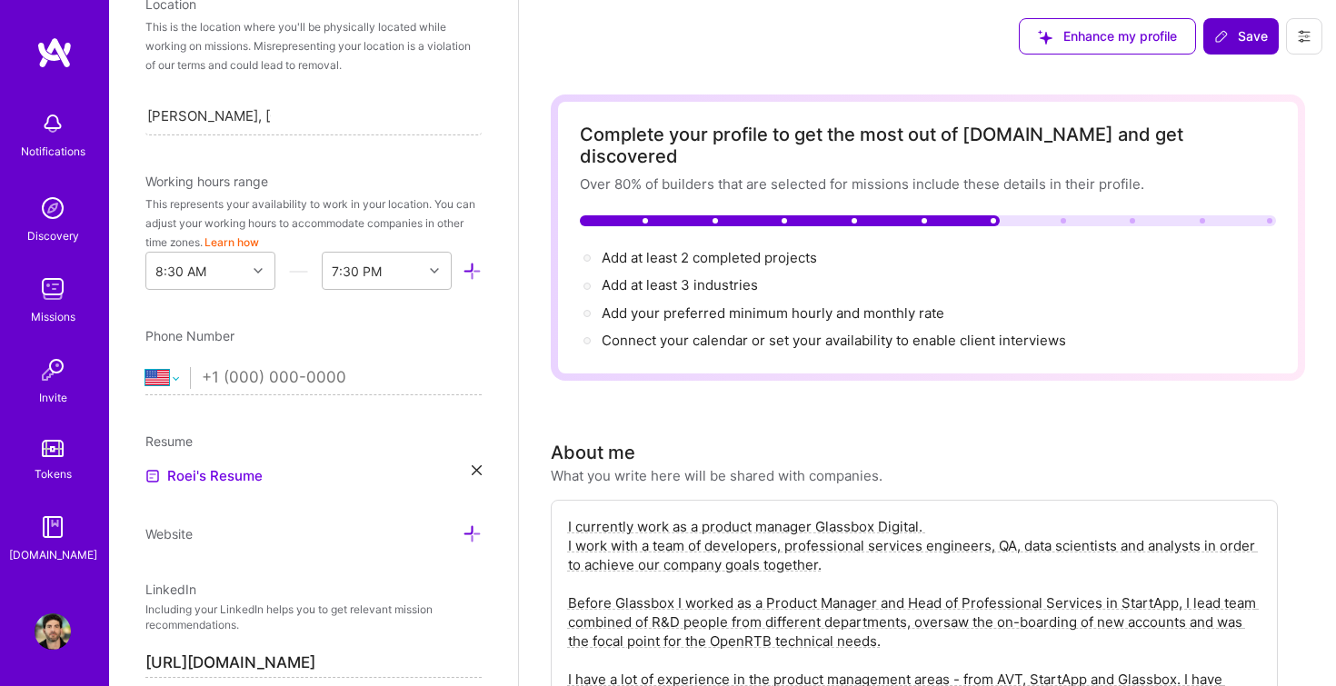
click at [173, 383] on select "[GEOGRAPHIC_DATA] [GEOGRAPHIC_DATA] [GEOGRAPHIC_DATA] [GEOGRAPHIC_DATA] [US_STA…" at bounding box center [167, 378] width 45 height 22
select select "IL"
click at [145, 367] on select "[GEOGRAPHIC_DATA] [GEOGRAPHIC_DATA] [GEOGRAPHIC_DATA] [GEOGRAPHIC_DATA] [US_STA…" at bounding box center [167, 378] width 45 height 22
click at [225, 379] on input "tel" at bounding box center [342, 378] width 280 height 53
type input "[PHONE_NUMBER]"
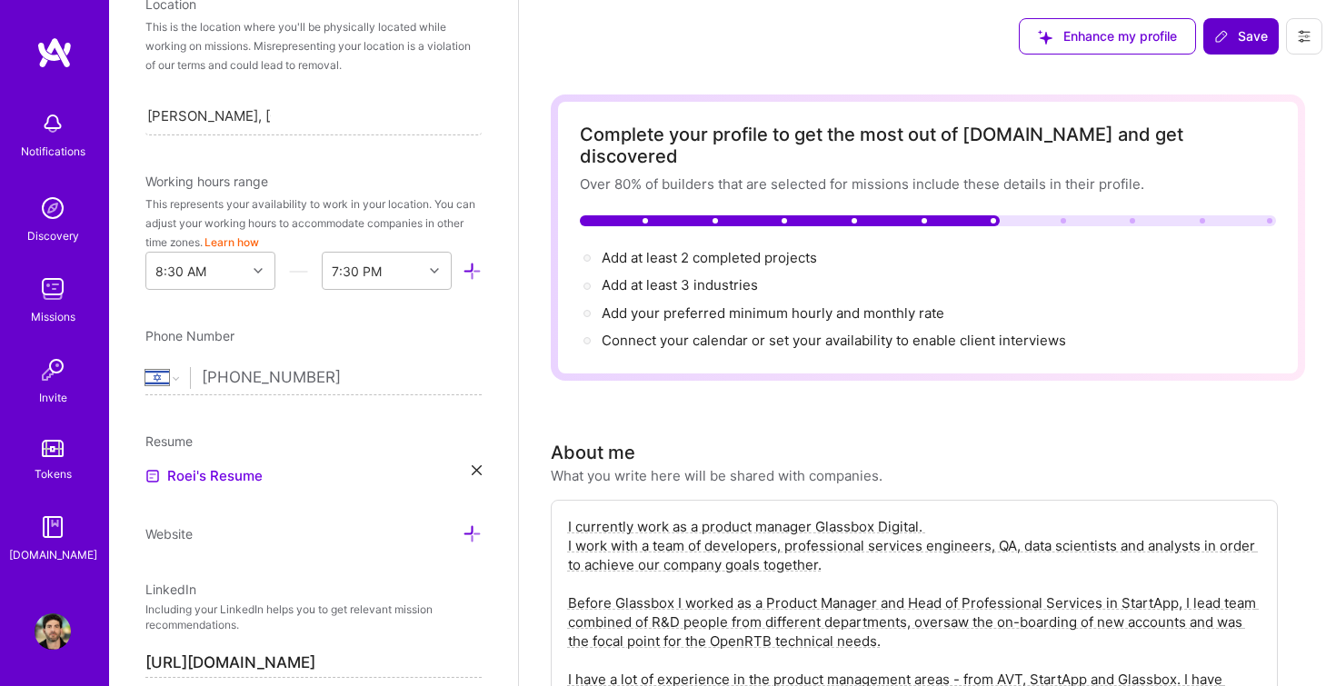
click at [477, 329] on div "Phone Number" at bounding box center [313, 335] width 336 height 19
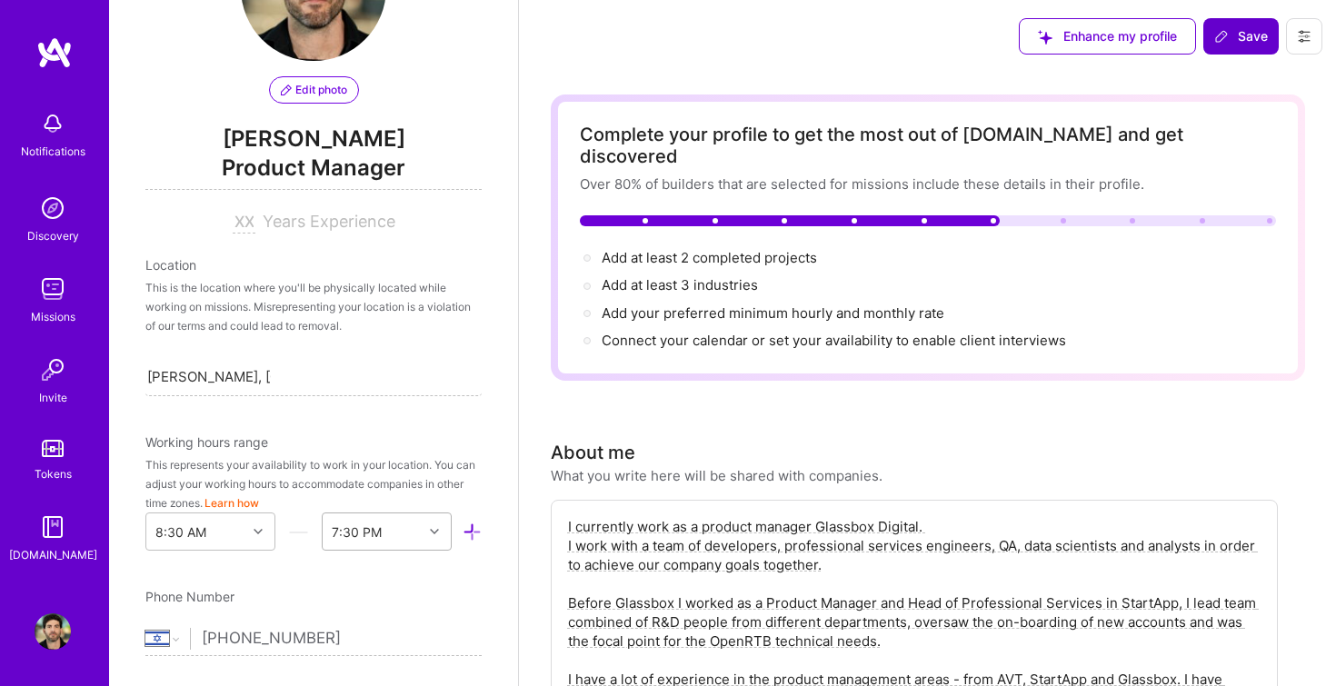
scroll to position [105, 0]
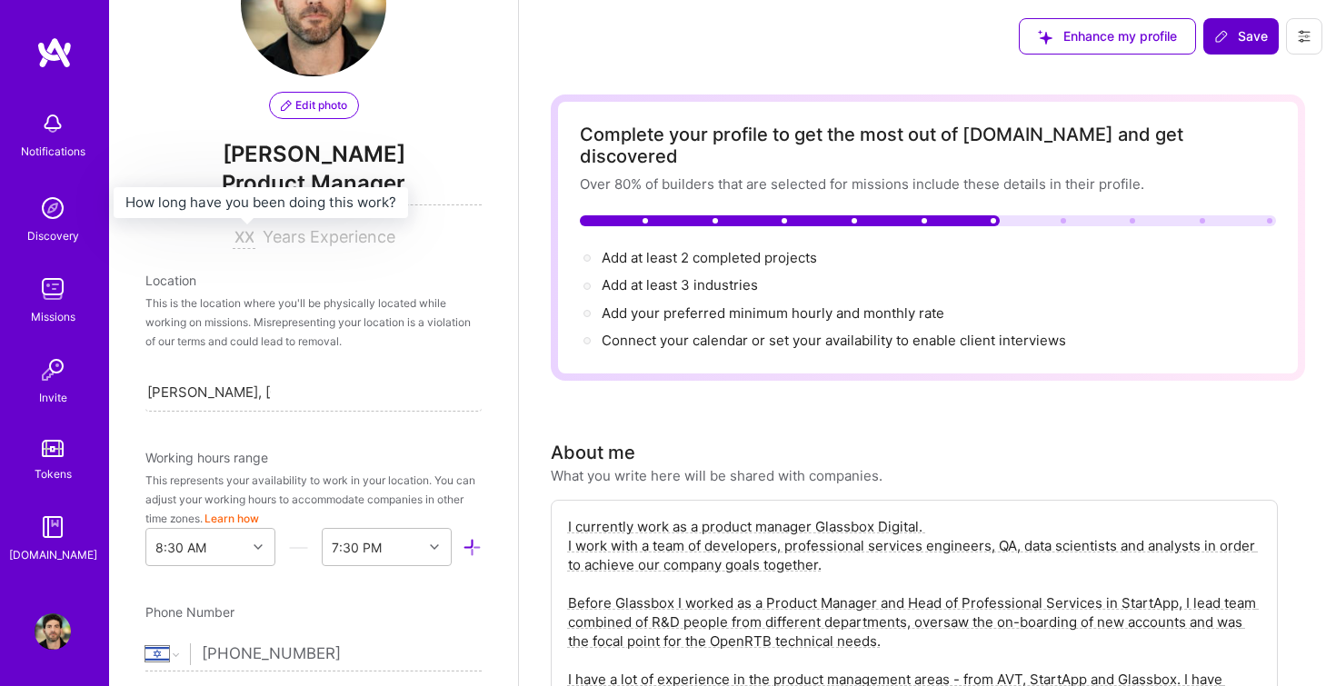
click at [239, 235] on input at bounding box center [244, 238] width 23 height 22
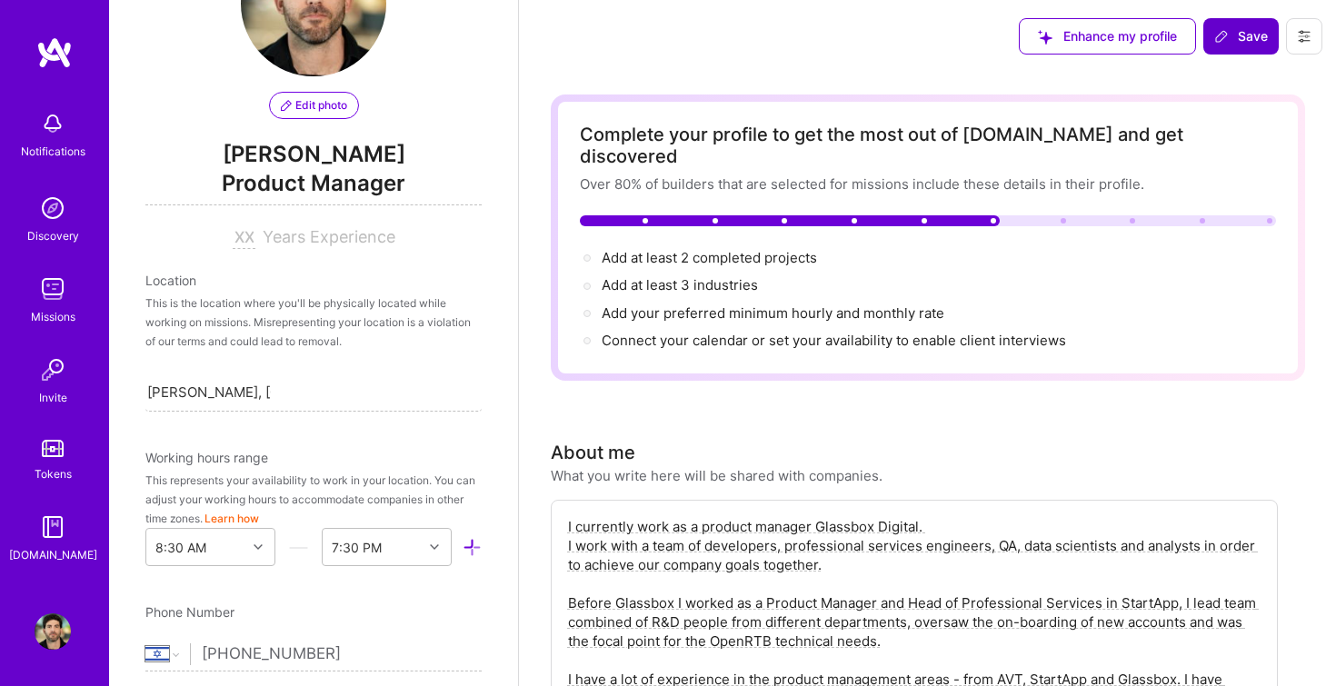
type input "8"
type input "11"
click at [506, 357] on div "Edit photo [PERSON_NAME] Product Manager 11 Years Experience Location This is t…" at bounding box center [313, 343] width 409 height 686
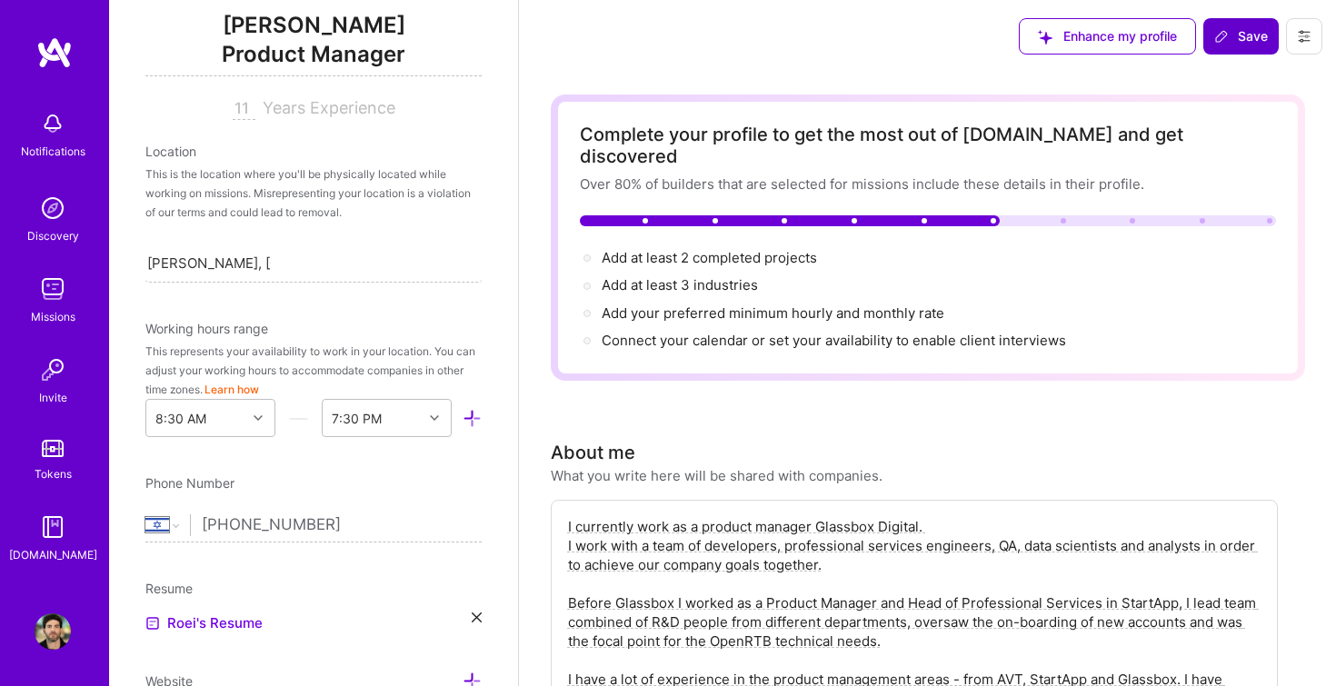
scroll to position [241, 0]
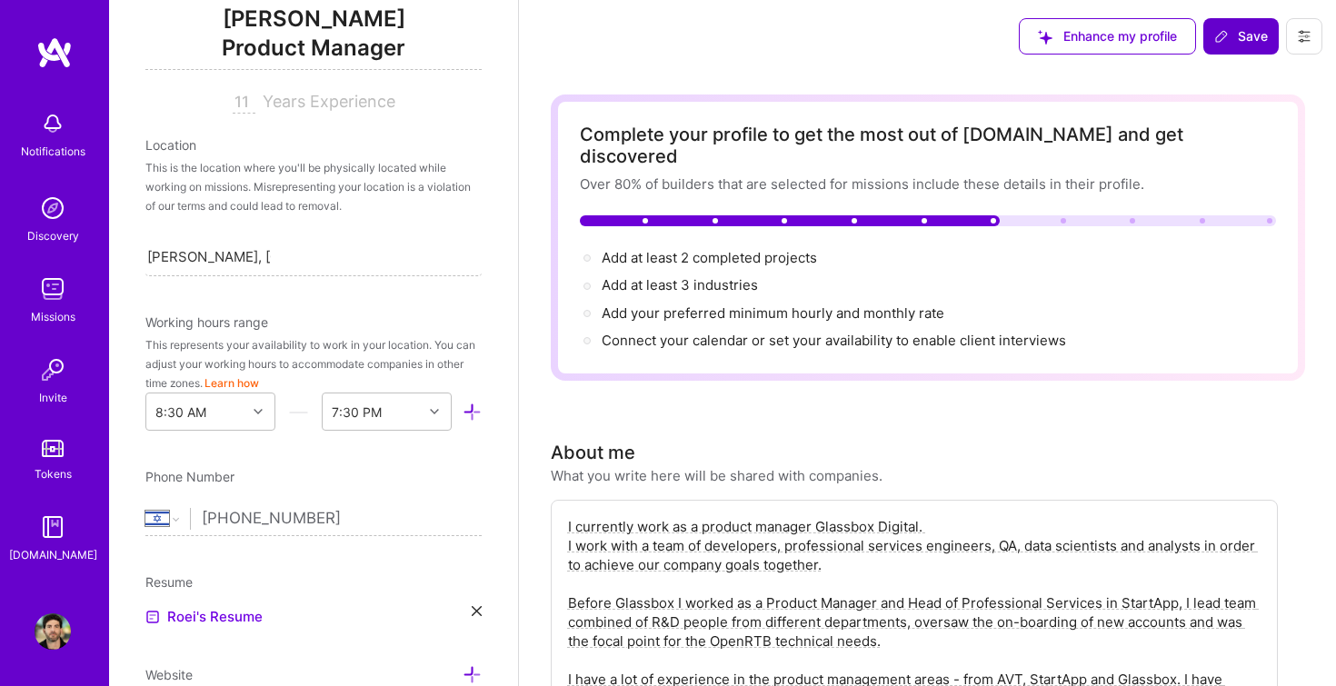
click at [338, 181] on div "This is the location where you'll be physically located while working on missio…" at bounding box center [313, 186] width 336 height 57
click at [245, 290] on div "Edit photo [PERSON_NAME] Product Manager 11 Years Experience Location This is t…" at bounding box center [313, 343] width 409 height 686
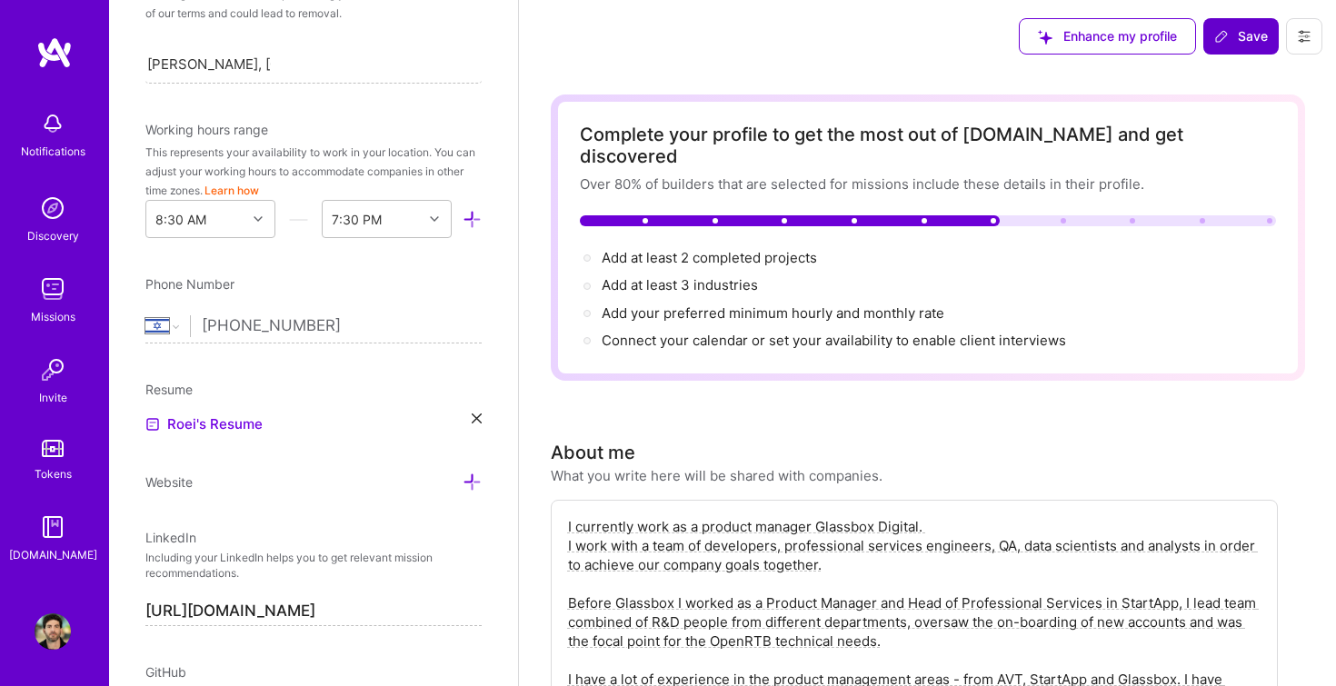
scroll to position [440, 0]
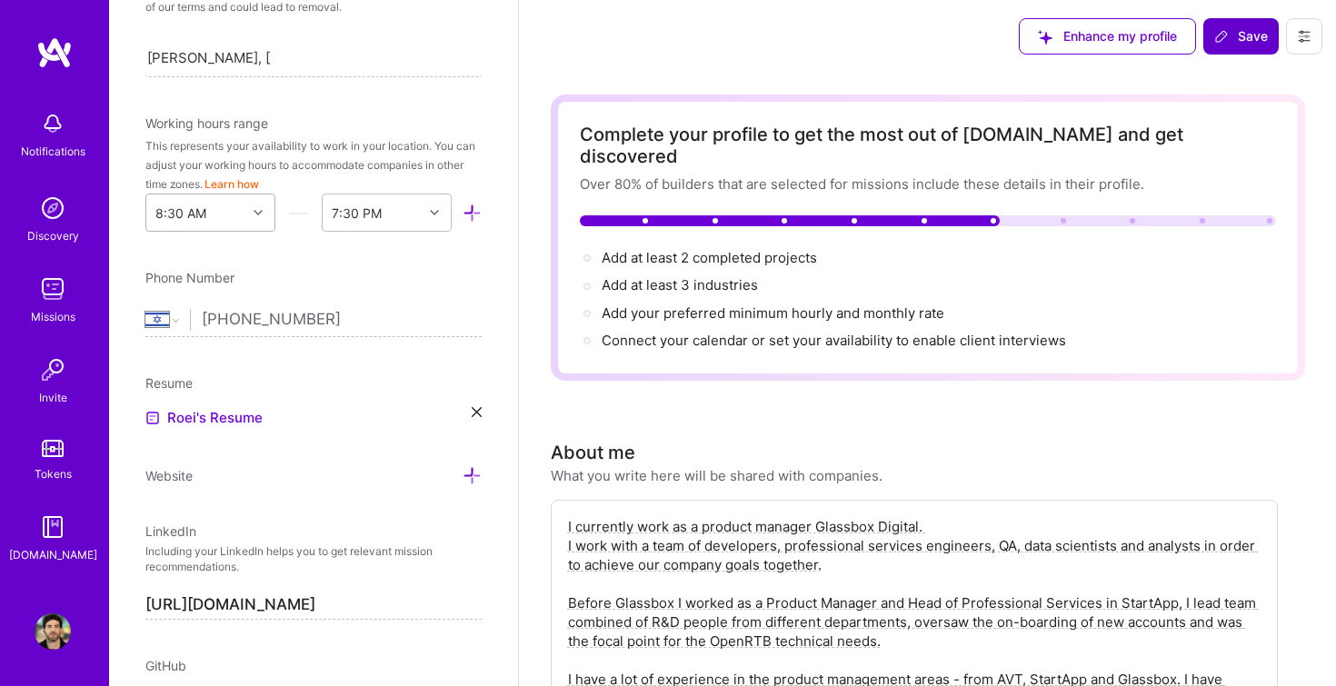
click at [249, 219] on div at bounding box center [260, 213] width 28 height 24
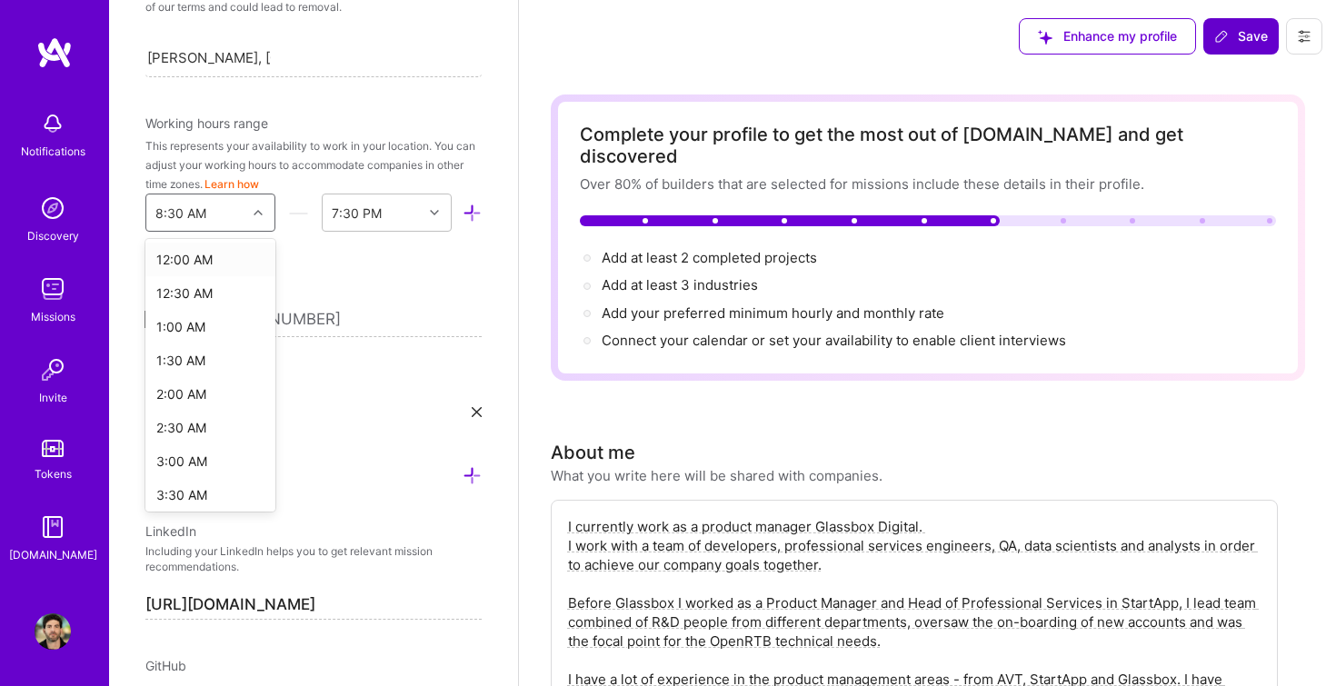
click at [250, 219] on div at bounding box center [260, 213] width 28 height 24
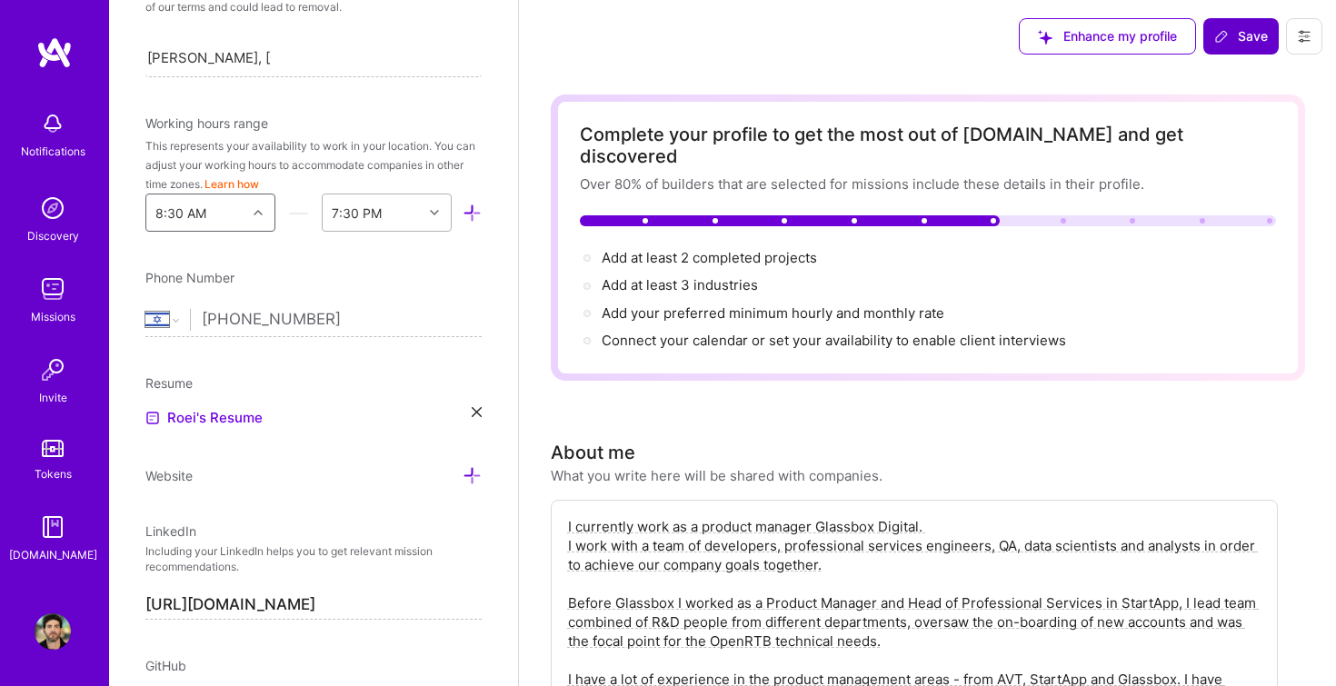
click at [408, 214] on div "7:30 PM" at bounding box center [373, 213] width 100 height 36
click at [381, 364] on div "10:00 PM" at bounding box center [387, 371] width 130 height 34
click at [465, 115] on div "Working hours range" at bounding box center [313, 123] width 336 height 19
click at [245, 221] on div "8:30 AM" at bounding box center [196, 213] width 100 height 36
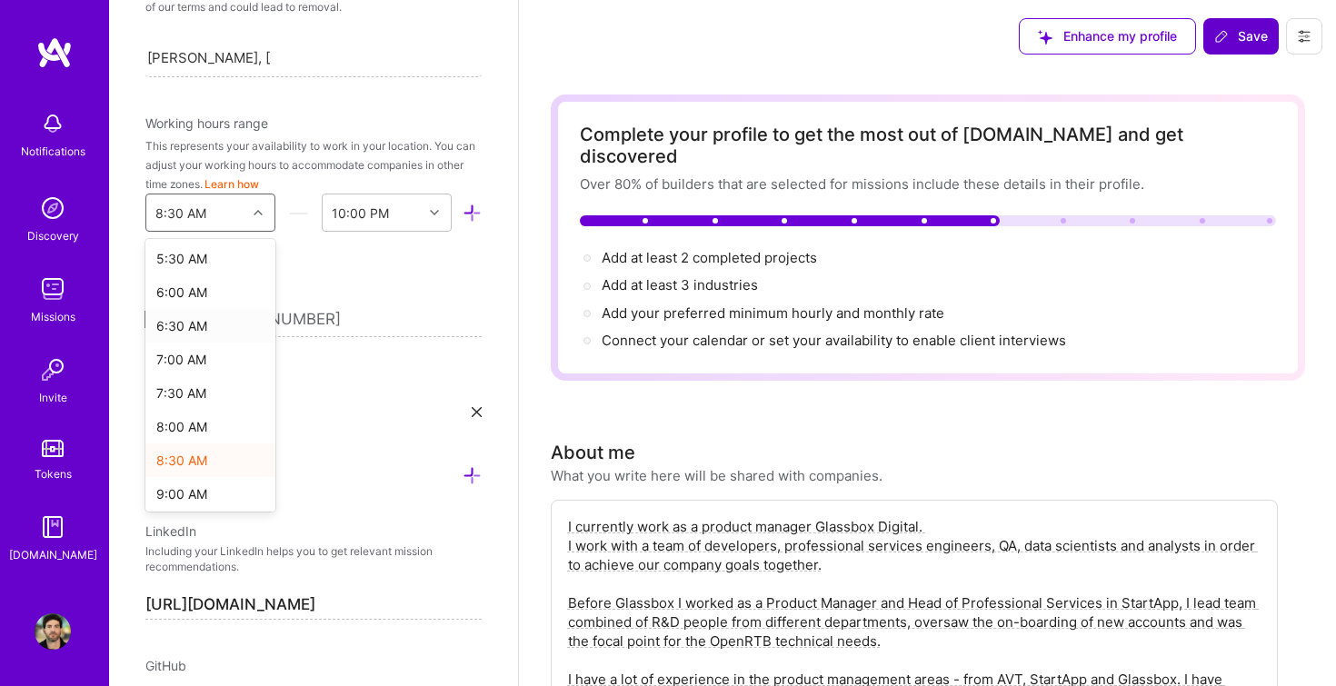
scroll to position [385, 0]
click at [185, 409] on div "8:00 AM" at bounding box center [210, 413] width 130 height 34
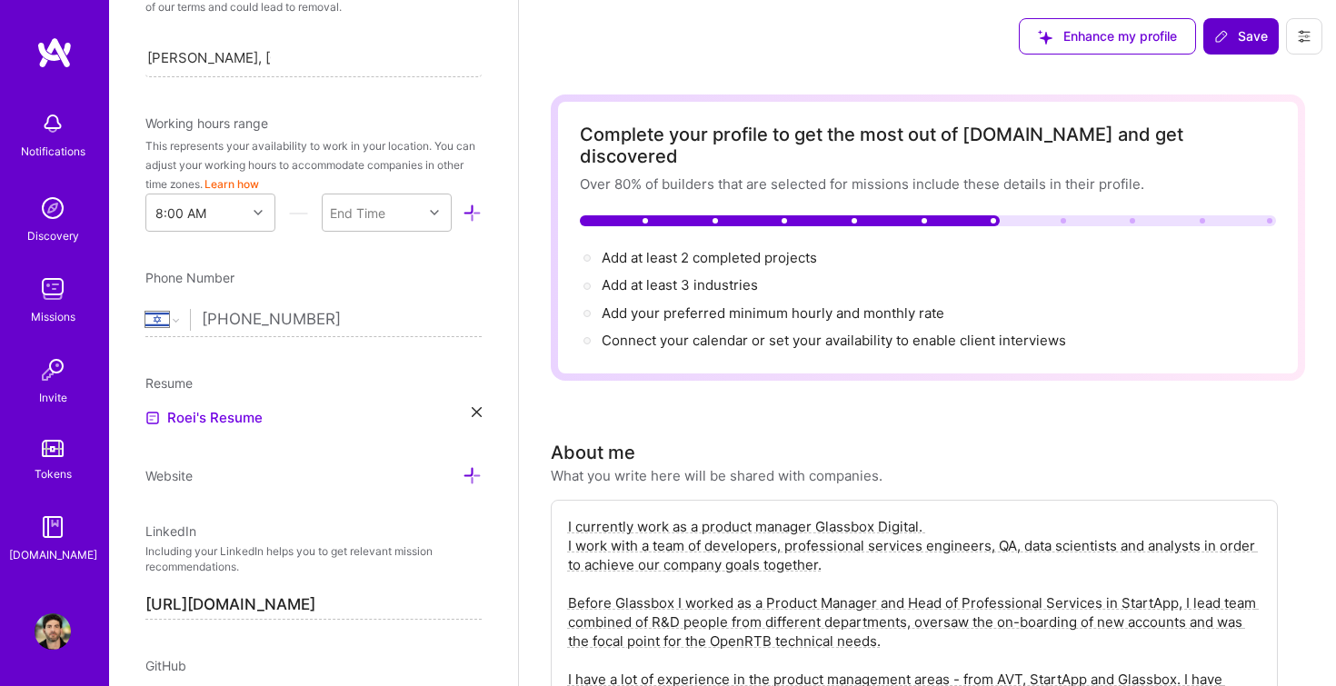
click at [372, 275] on div "Phone Number" at bounding box center [313, 277] width 336 height 19
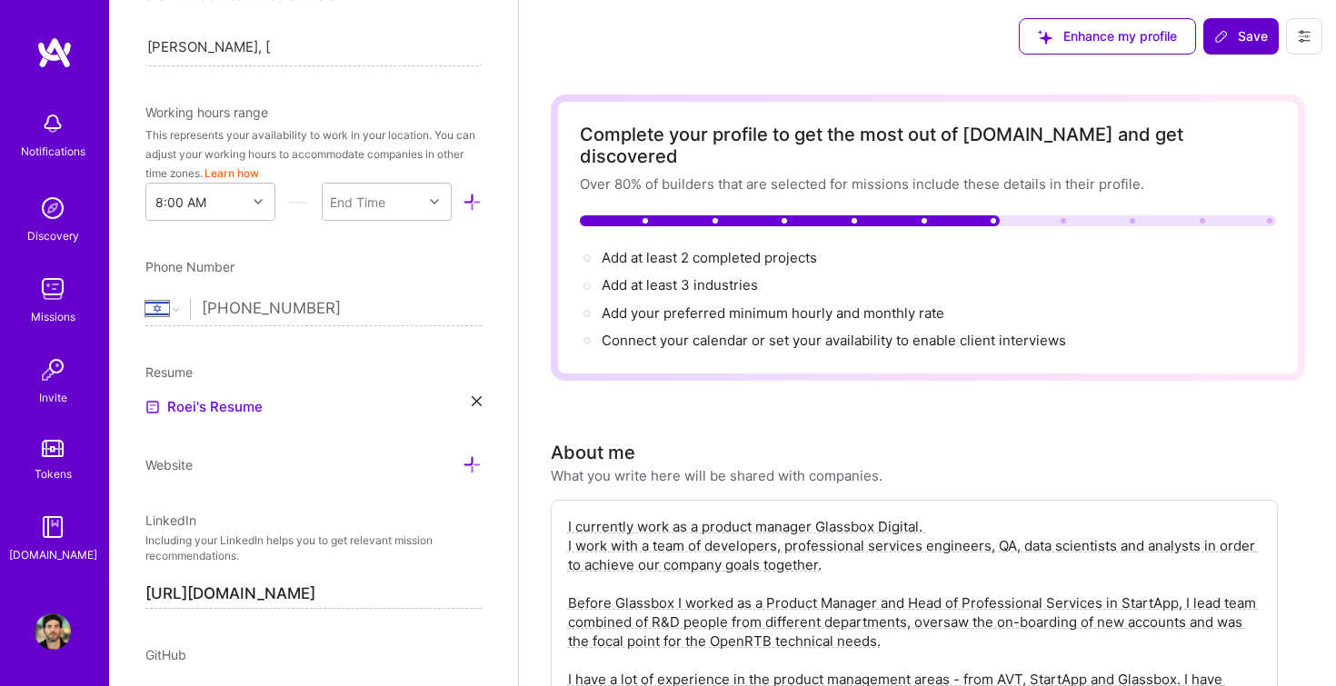
scroll to position [453, 0]
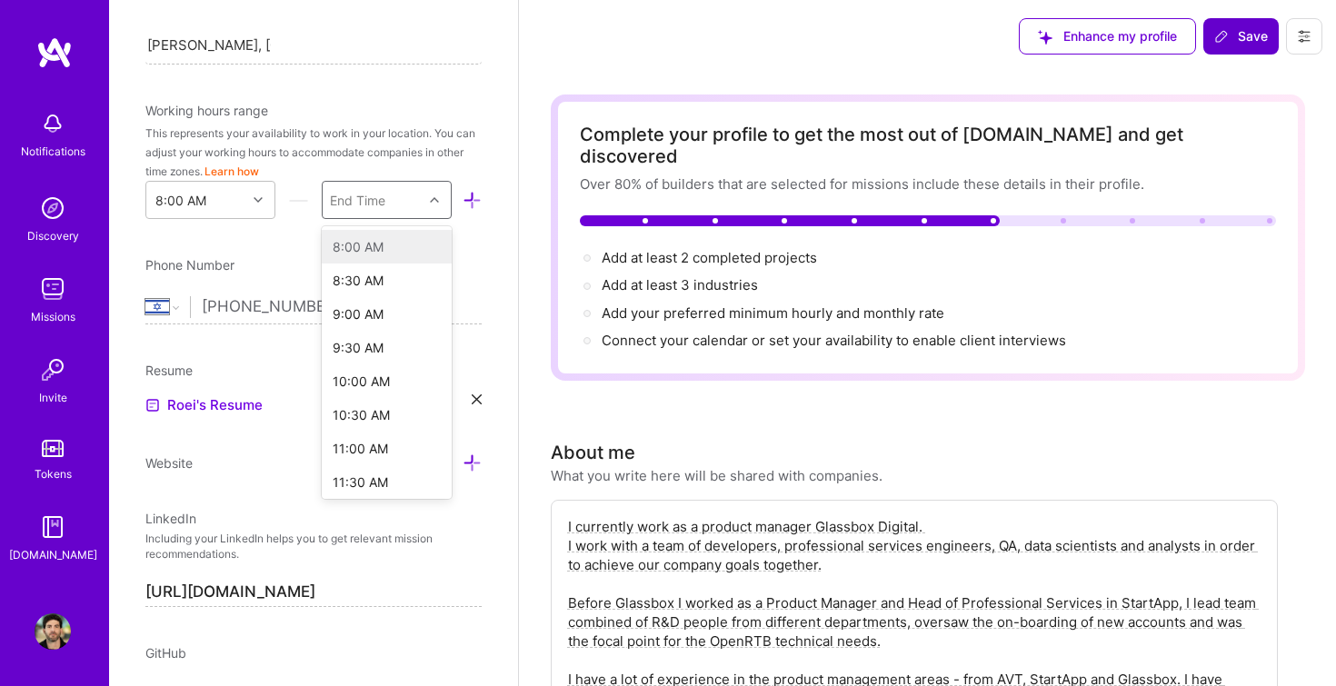
click at [391, 218] on div "End Time" at bounding box center [387, 200] width 130 height 38
click at [349, 448] on div "10:00 PM" at bounding box center [387, 447] width 130 height 34
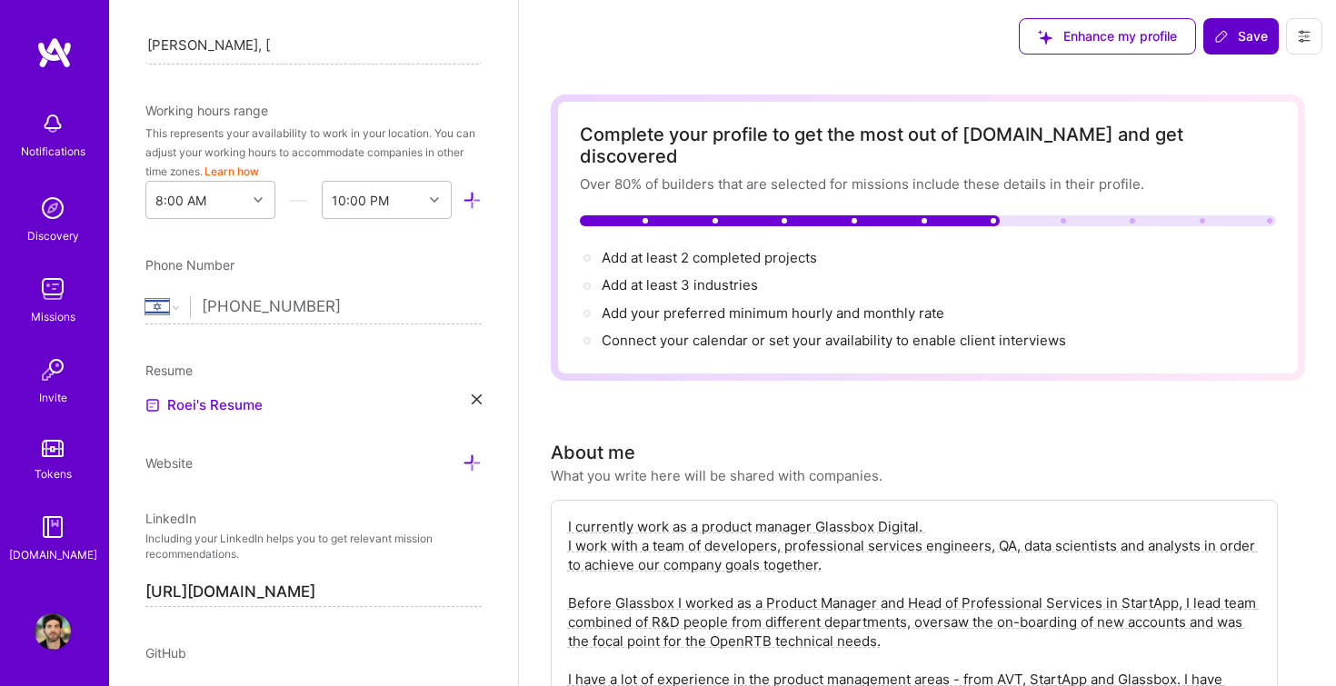
click at [371, 408] on div "Roei's Resume" at bounding box center [313, 406] width 336 height 22
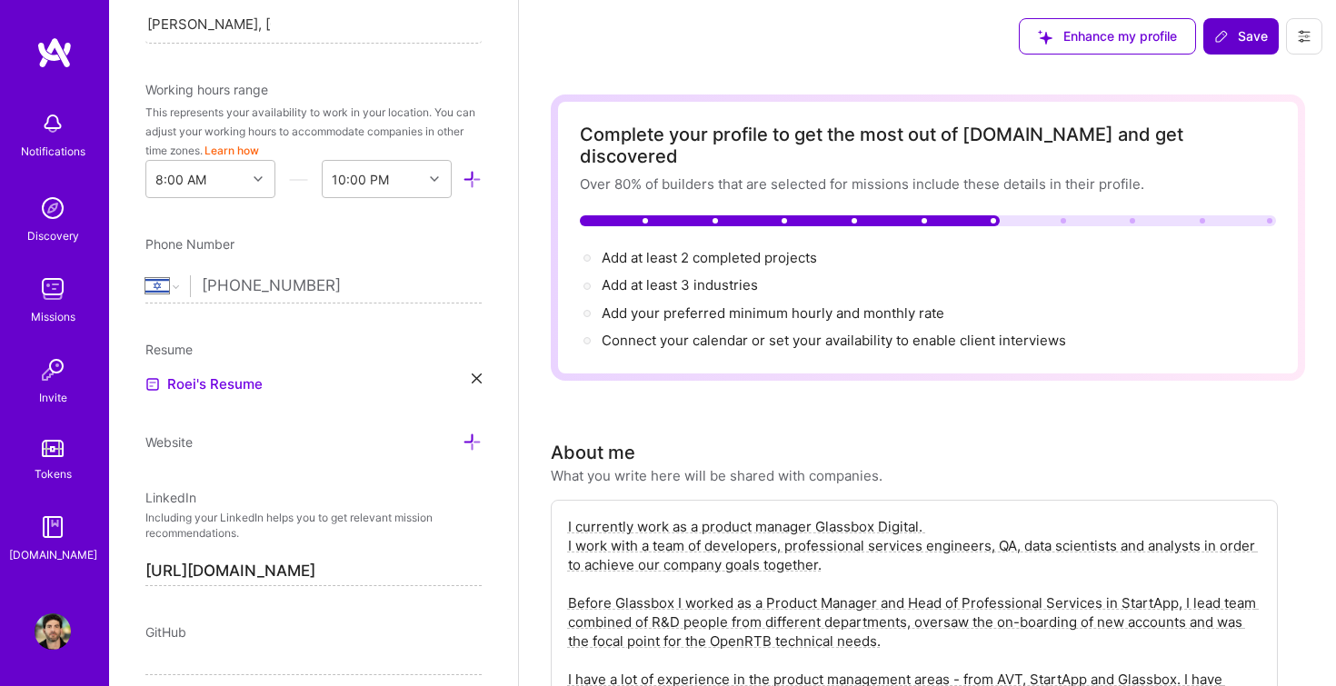
scroll to position [476, 0]
click at [246, 375] on link "Roei's Resume" at bounding box center [203, 382] width 117 height 22
click at [472, 375] on icon at bounding box center [477, 376] width 10 height 10
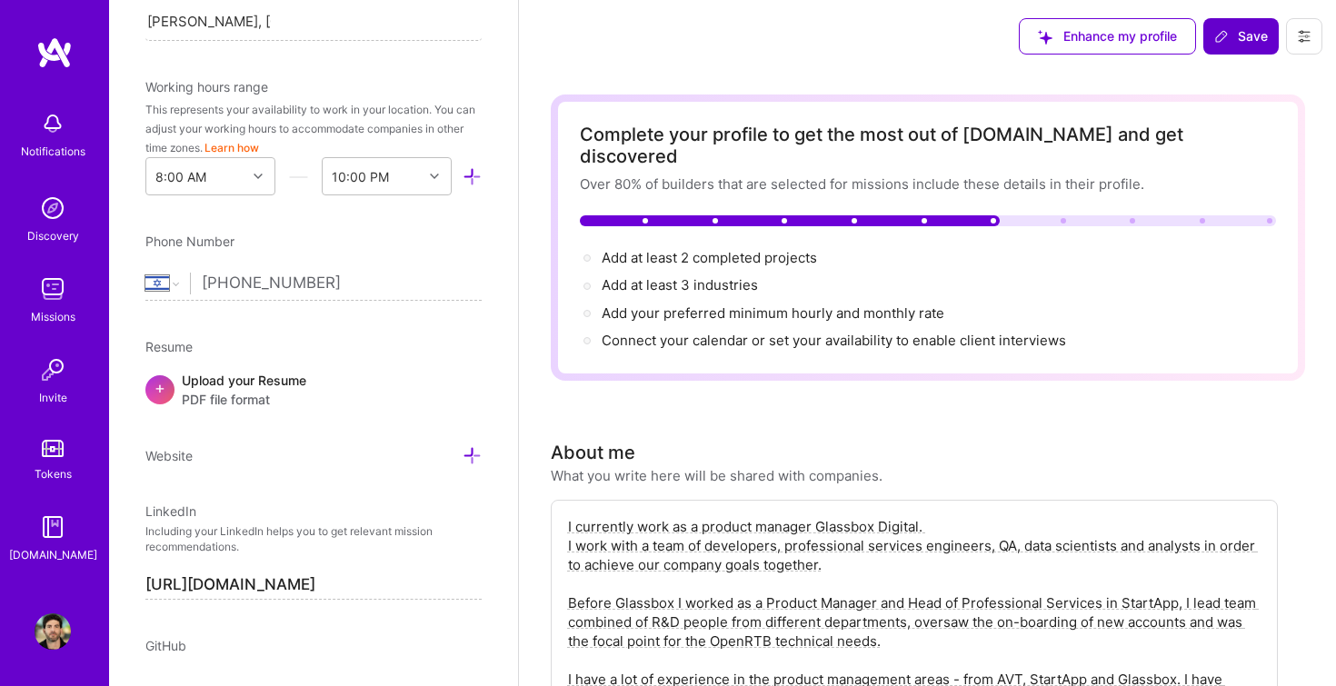
click at [172, 387] on div "+" at bounding box center [159, 389] width 29 height 29
click at [236, 399] on link "Roei's Resume" at bounding box center [203, 401] width 117 height 22
click at [475, 70] on div "Edit photo [PERSON_NAME] Product Manager 11 Years Experience Location This is t…" at bounding box center [313, 343] width 409 height 686
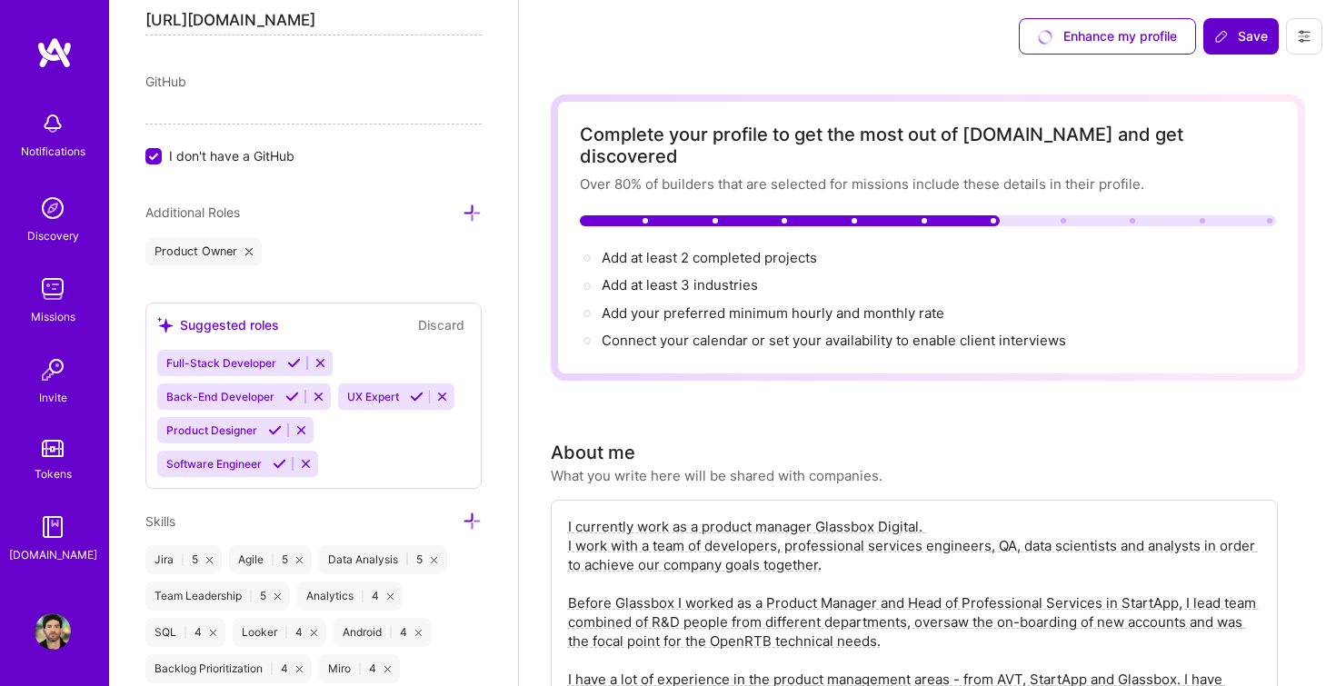
scroll to position [1053, 0]
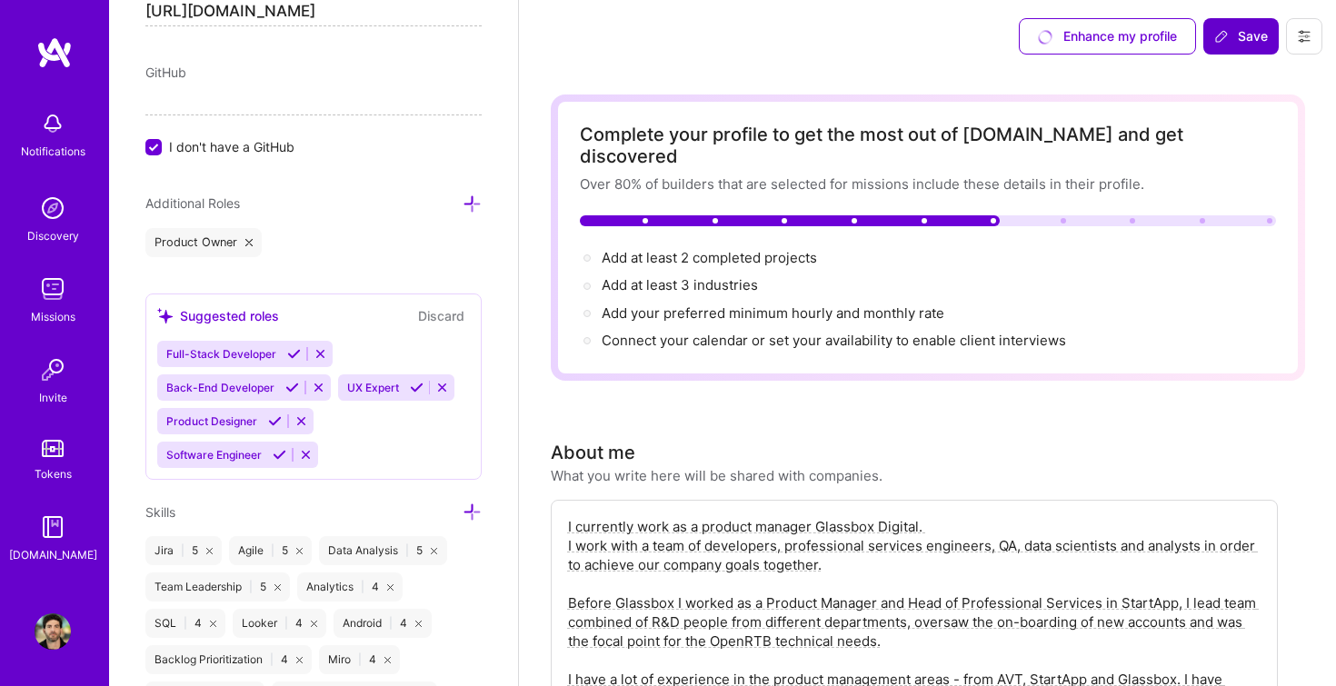
click at [446, 314] on button "Discard" at bounding box center [441, 315] width 57 height 21
click at [475, 214] on div "Additional Roles Product Owner" at bounding box center [313, 225] width 336 height 65
click at [475, 200] on icon at bounding box center [472, 204] width 19 height 19
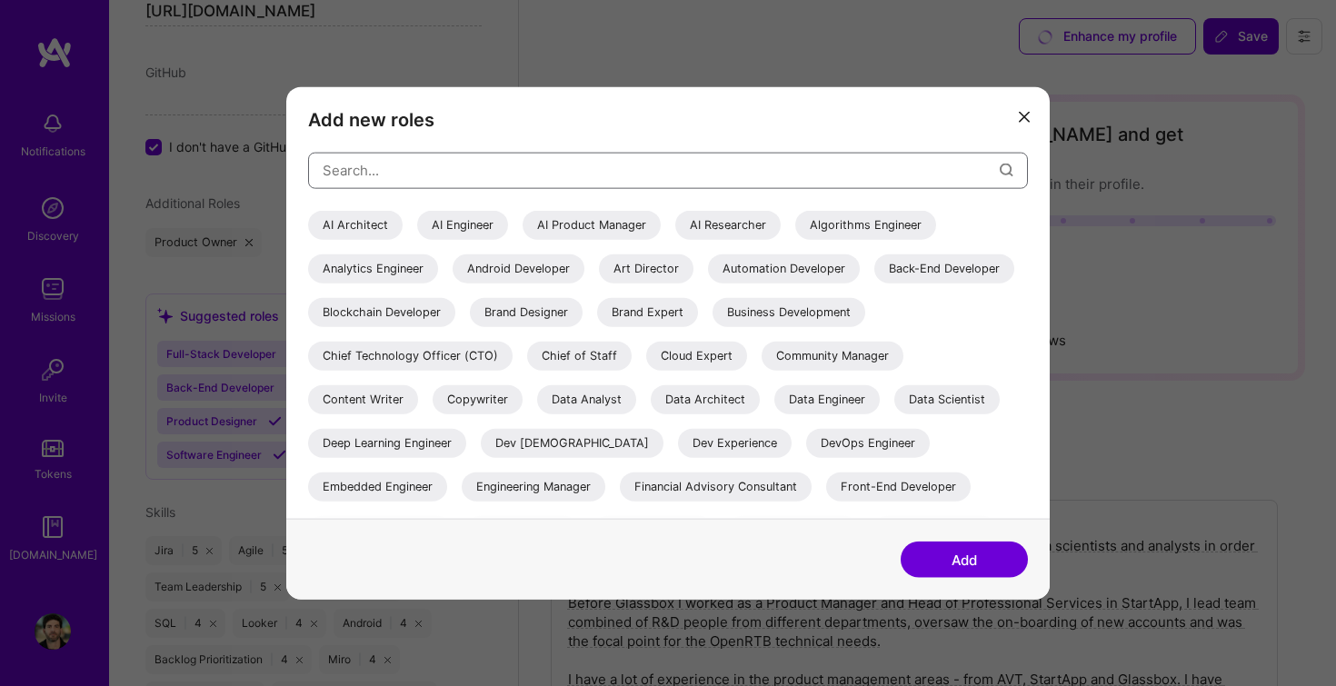
click at [461, 176] on input "modal" at bounding box center [661, 170] width 677 height 46
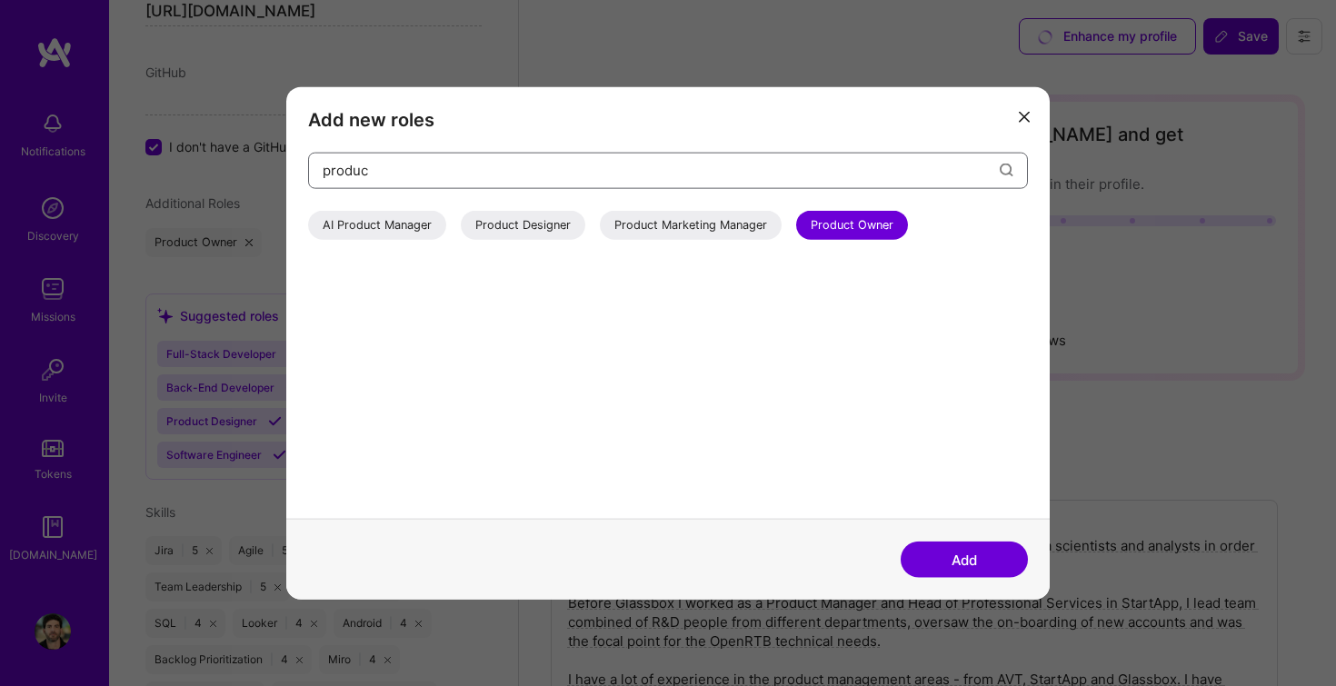
type input "produc"
click at [395, 223] on div "AI Product Manager" at bounding box center [377, 224] width 138 height 29
click at [954, 564] on button "Add" at bounding box center [964, 560] width 127 height 36
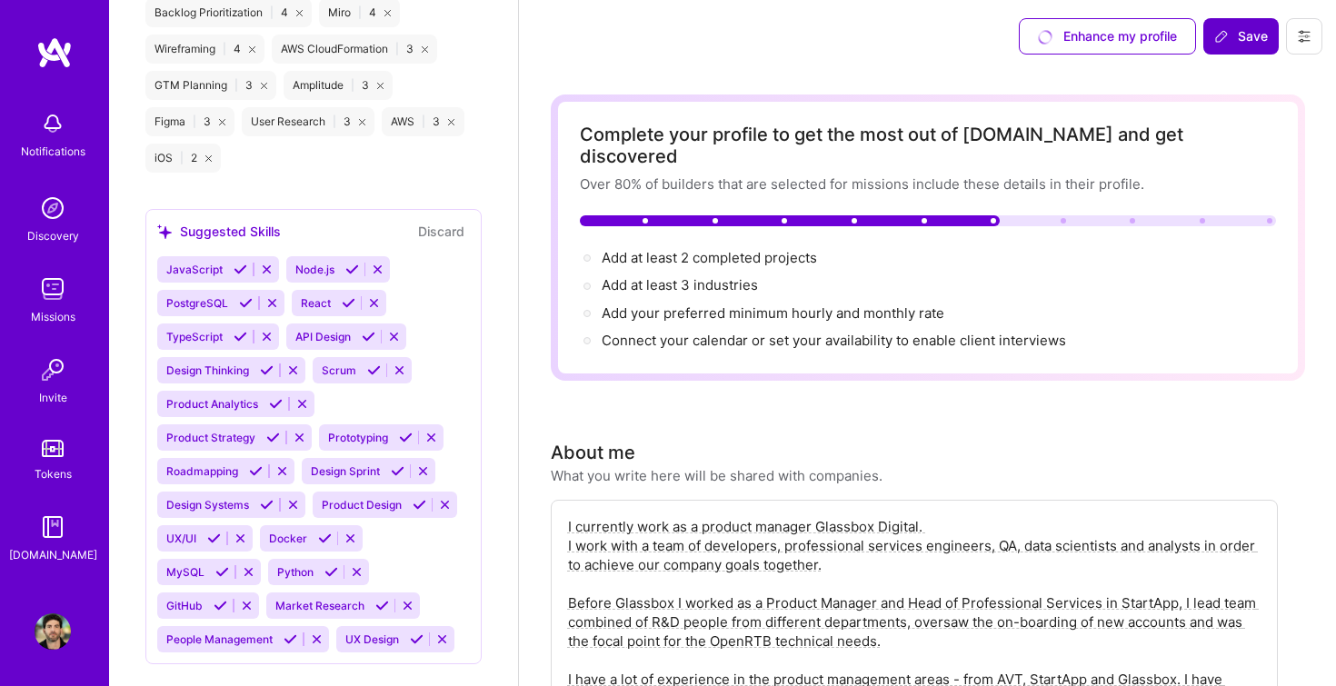
scroll to position [1705, 0]
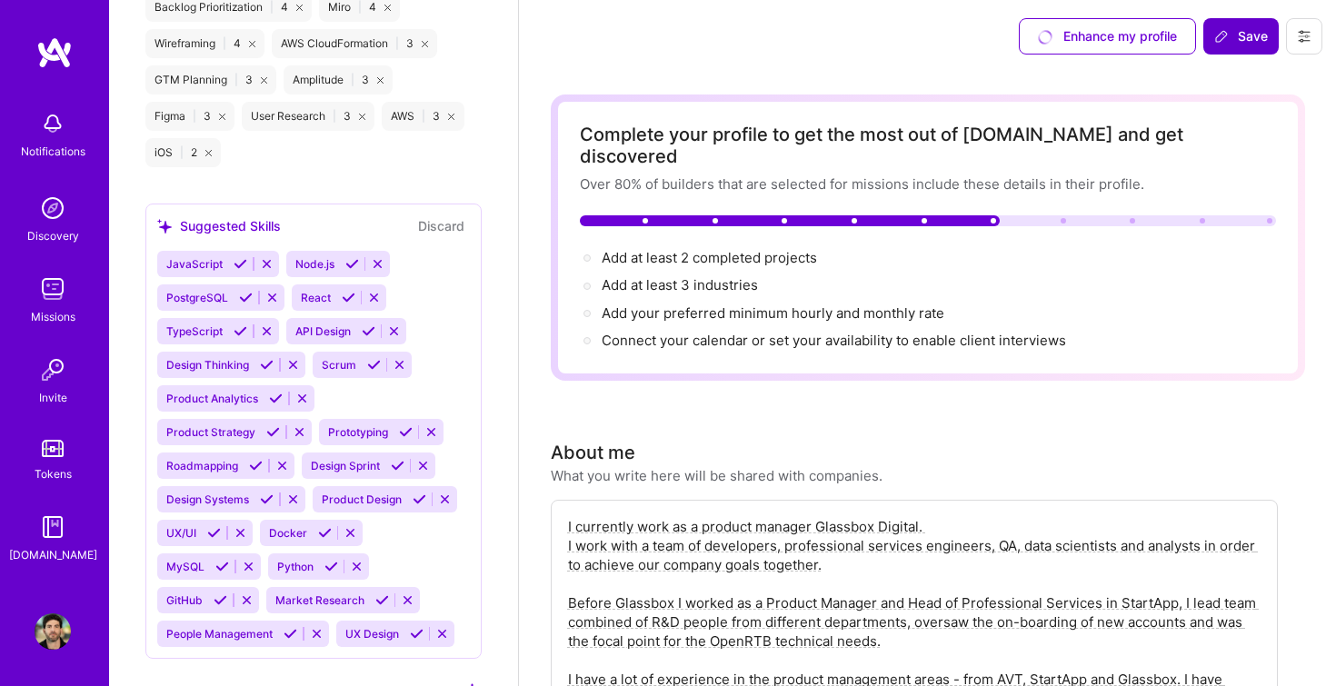
click at [239, 265] on icon at bounding box center [241, 264] width 14 height 14
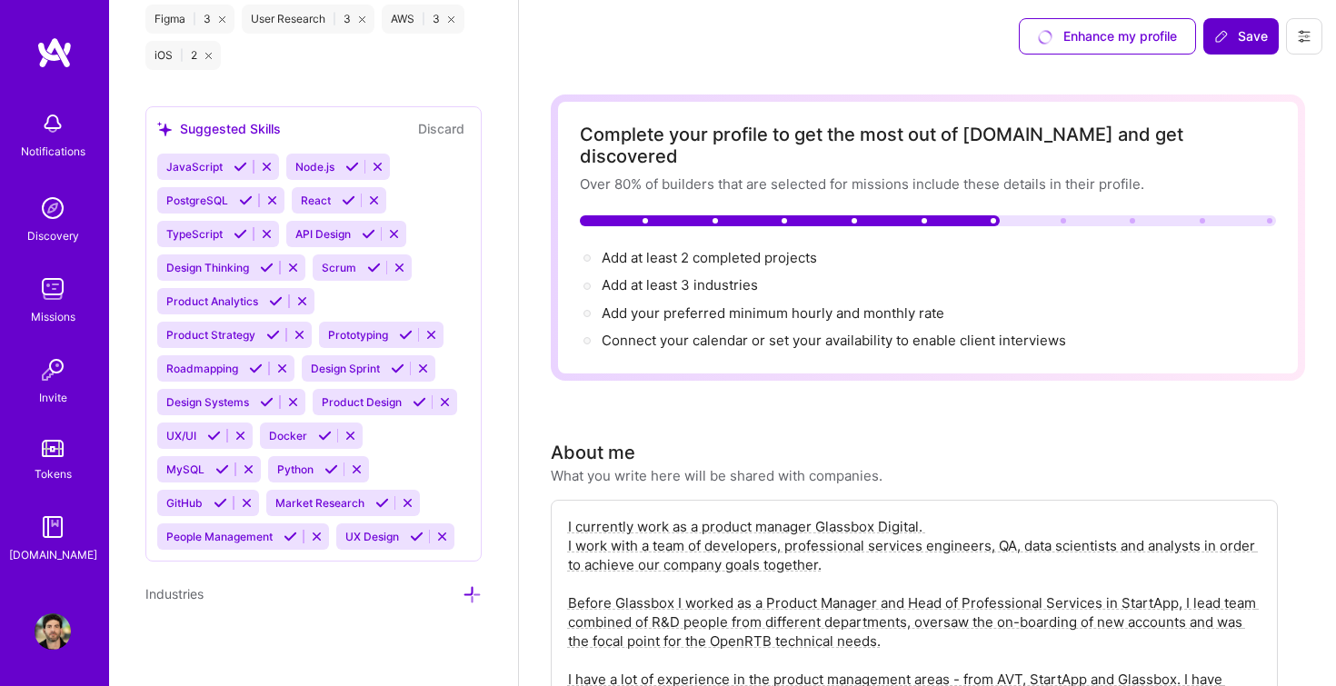
scroll to position [1806, 0]
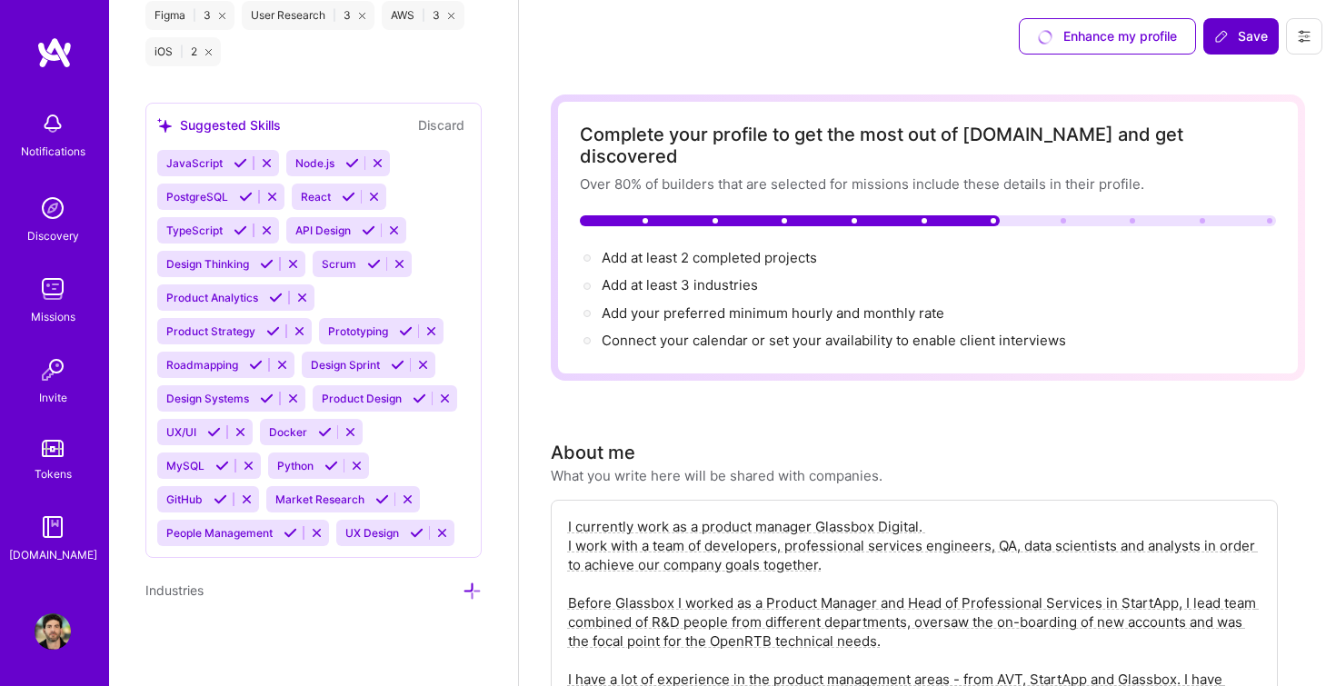
click at [467, 588] on icon at bounding box center [472, 591] width 19 height 19
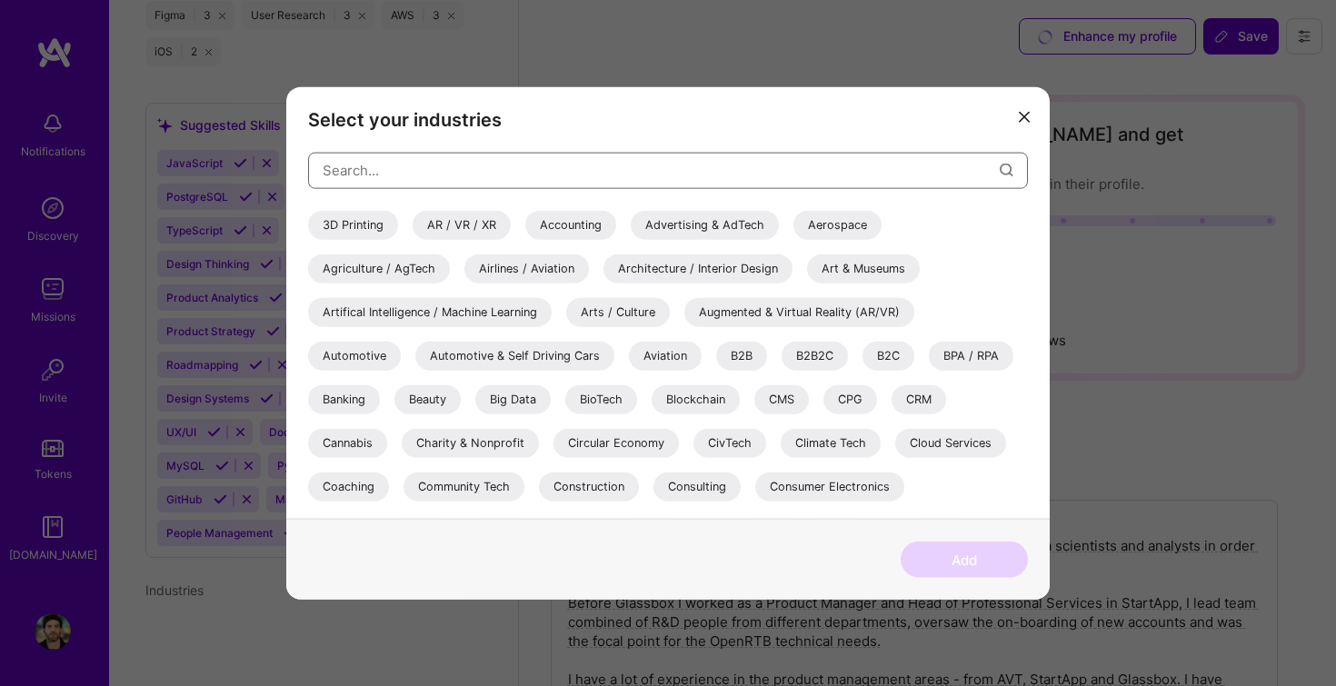
click at [485, 180] on input "modal" at bounding box center [661, 170] width 677 height 46
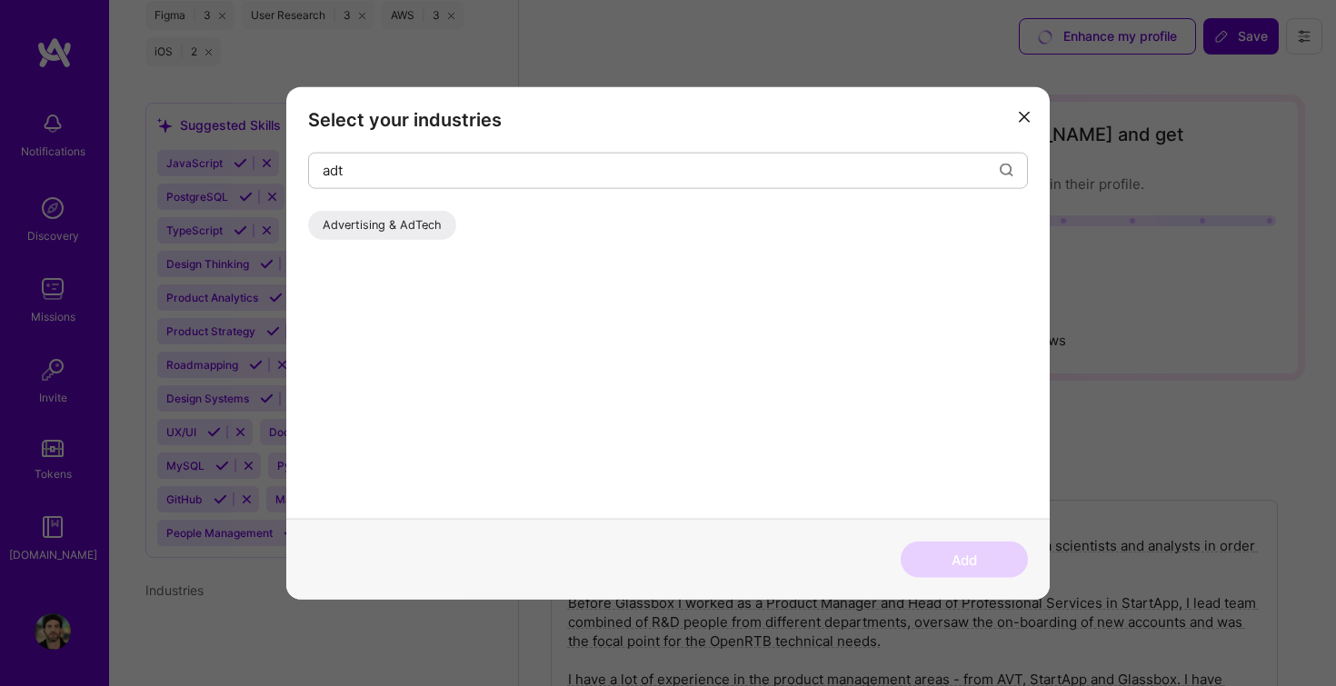
click at [420, 221] on div "Advertising & AdTech" at bounding box center [382, 224] width 148 height 29
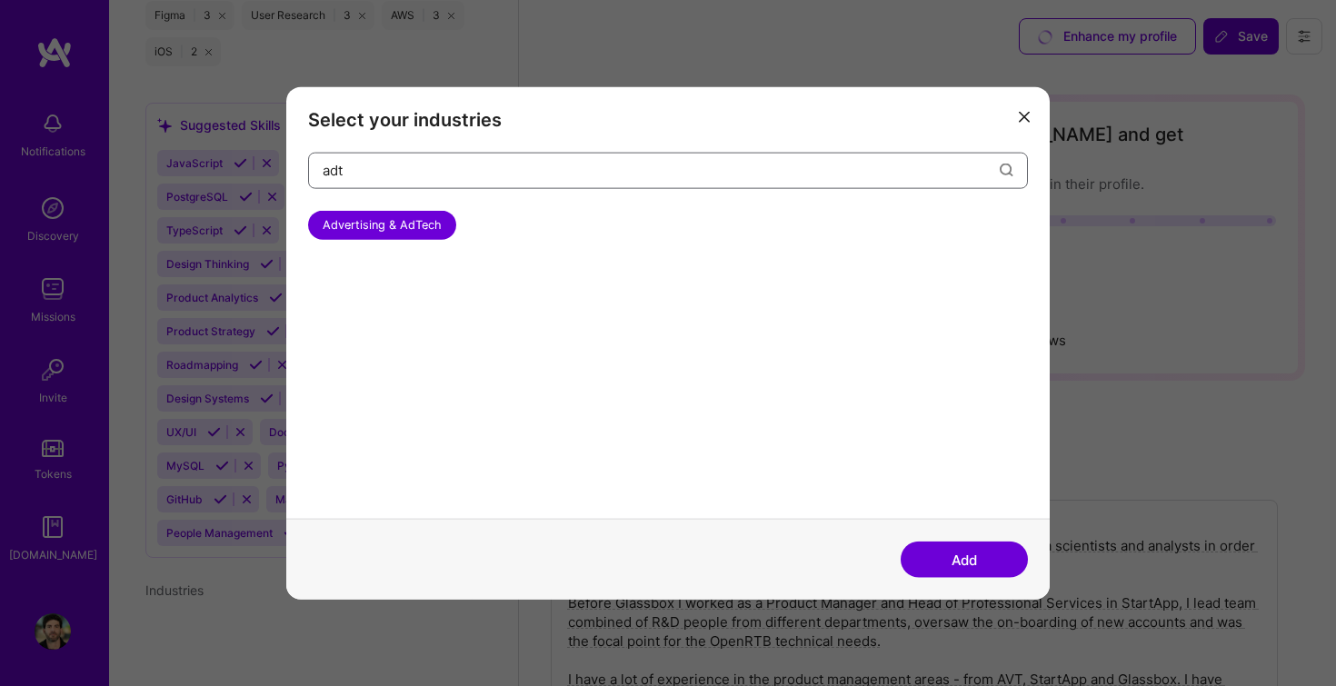
click at [391, 165] on input "adt" at bounding box center [661, 170] width 677 height 46
type input "marke"
click at [371, 231] on div "Marketing" at bounding box center [350, 224] width 84 height 29
click at [448, 221] on div "Marketplaces" at bounding box center [457, 224] width 103 height 29
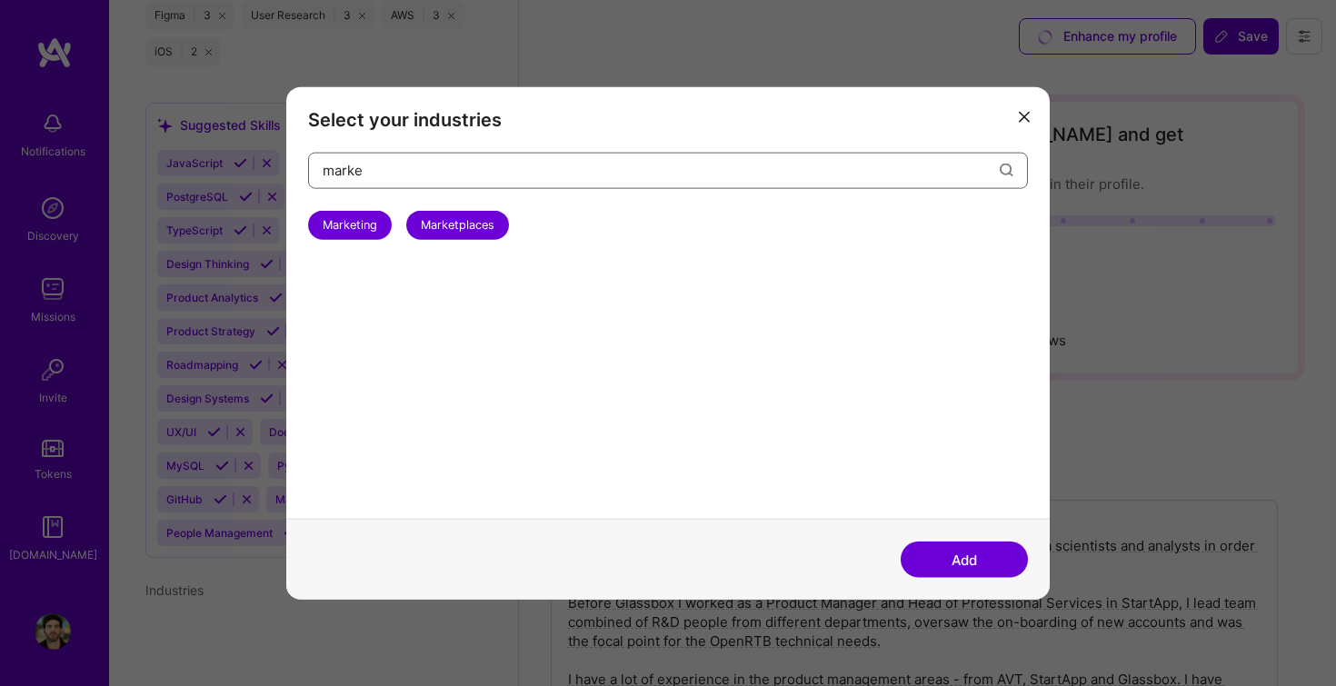
click at [414, 159] on input "marke" at bounding box center [661, 170] width 677 height 46
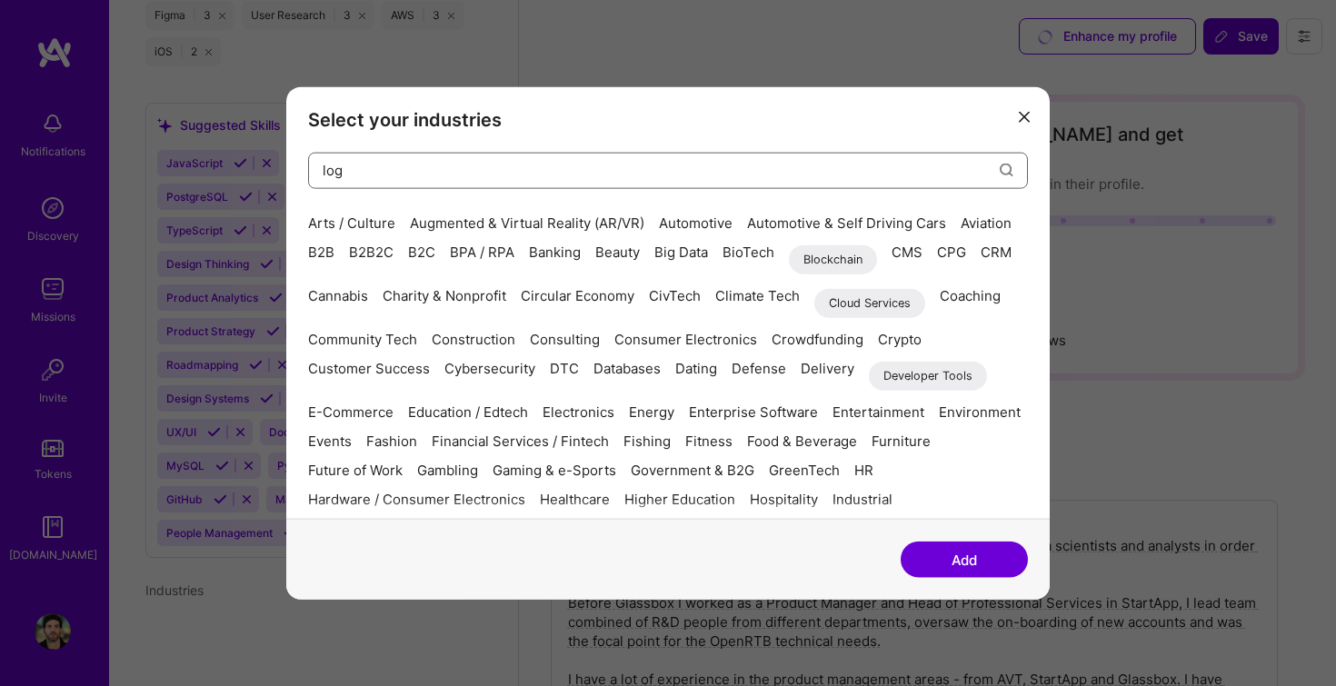
scroll to position [0, 0]
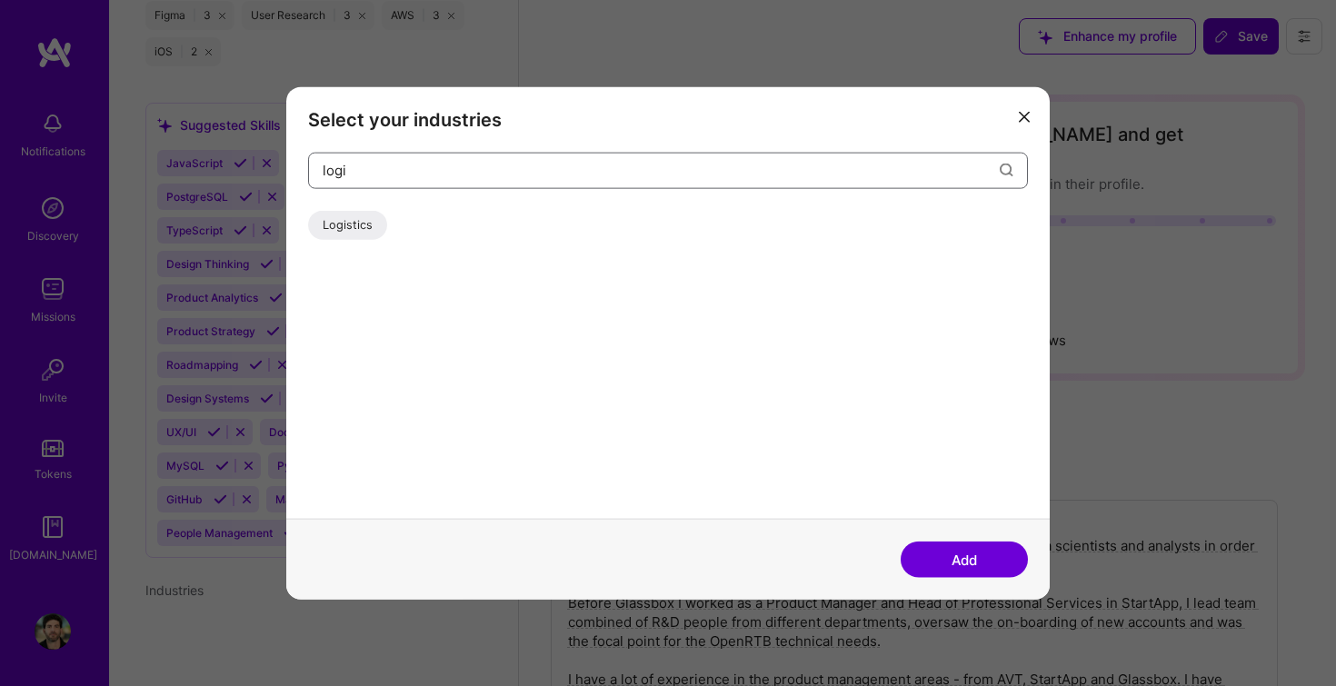
type input "logi"
click at [330, 219] on div "Logistics" at bounding box center [347, 224] width 79 height 29
click at [377, 172] on input "logi" at bounding box center [661, 170] width 677 height 46
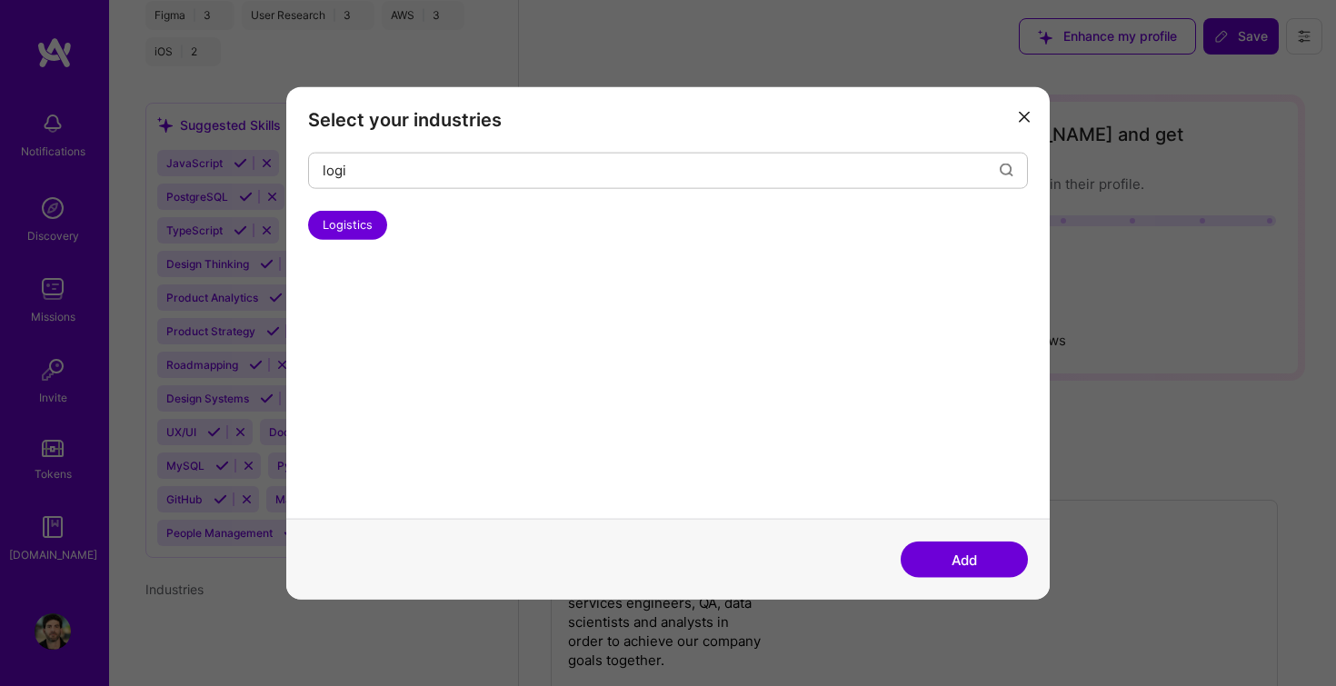
select select "US"
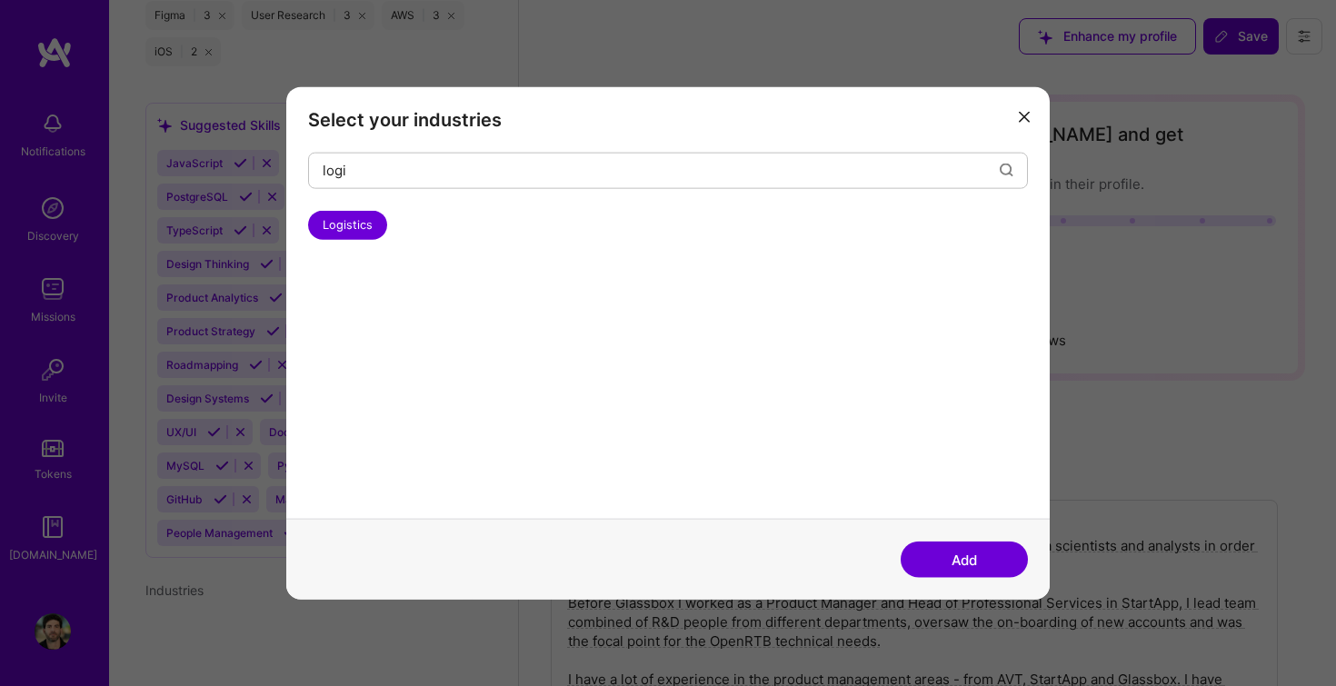
scroll to position [721, 0]
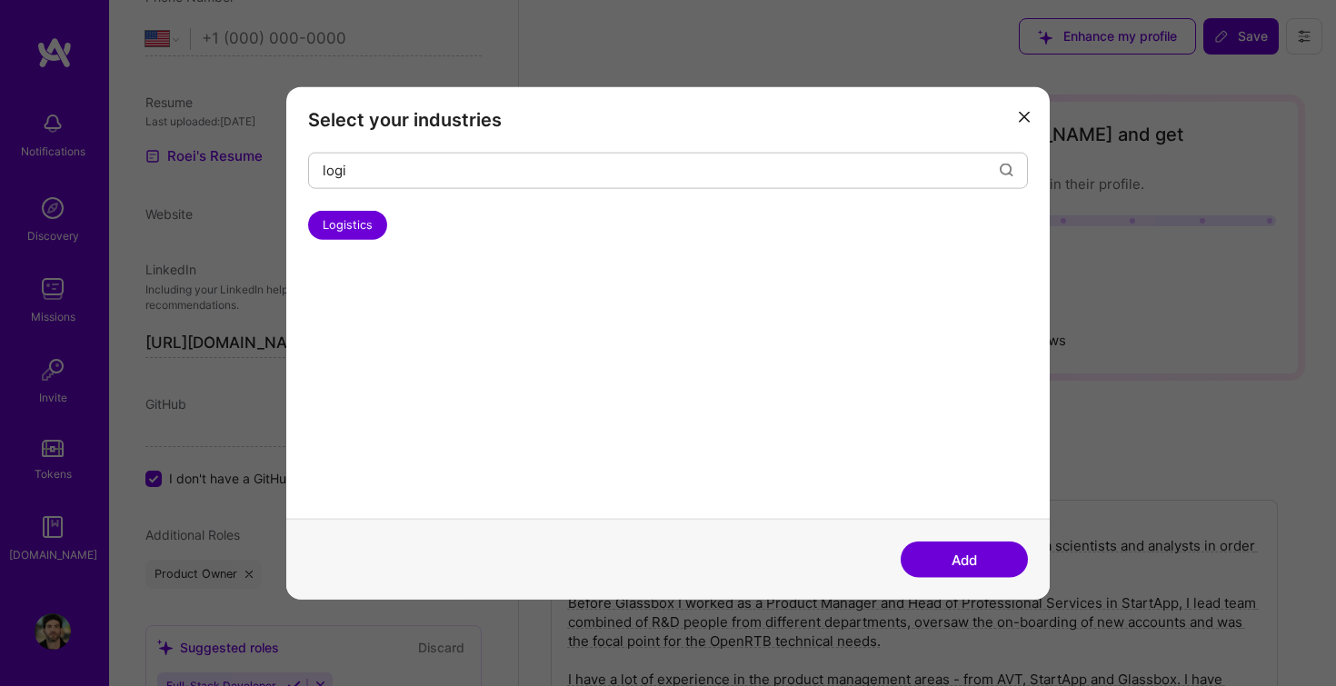
type textarea "deI currently work as a product manager Glassbox Digital. I work with a team of…"
click at [366, 164] on input "logi" at bounding box center [661, 170] width 677 height 46
type input "d"
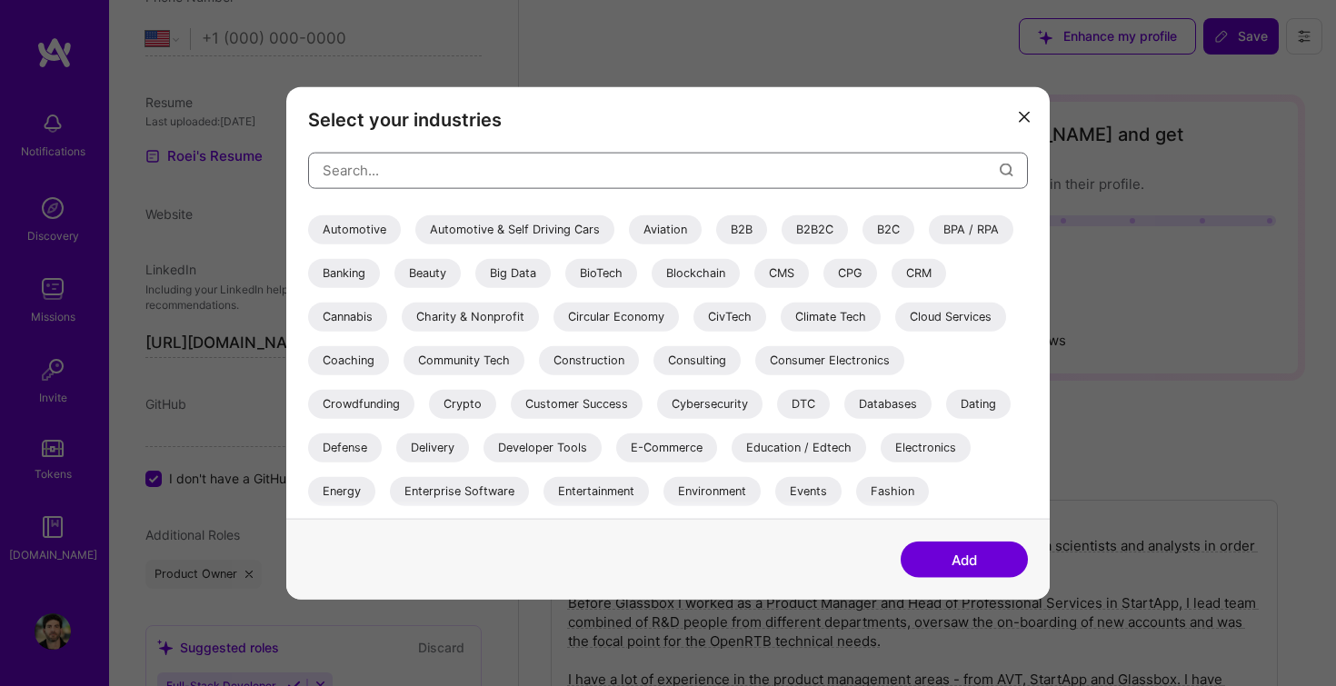
scroll to position [132, 0]
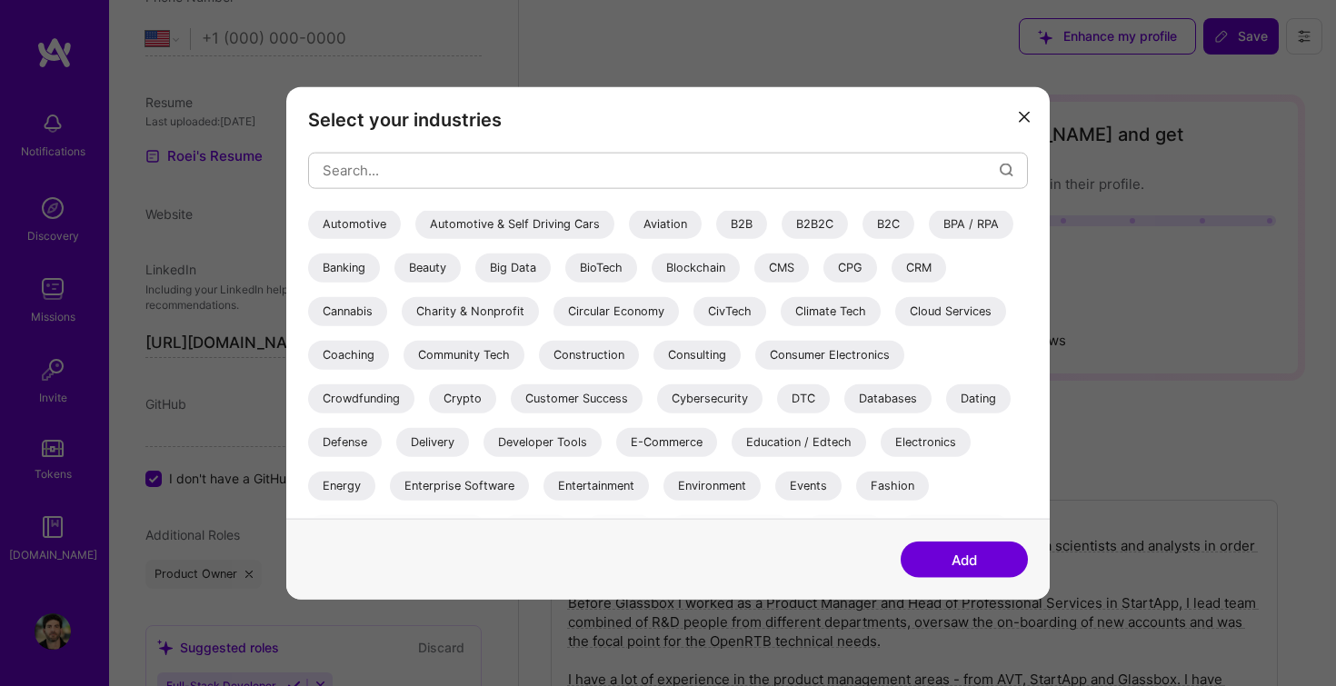
click at [706, 346] on div "Consulting" at bounding box center [697, 354] width 87 height 29
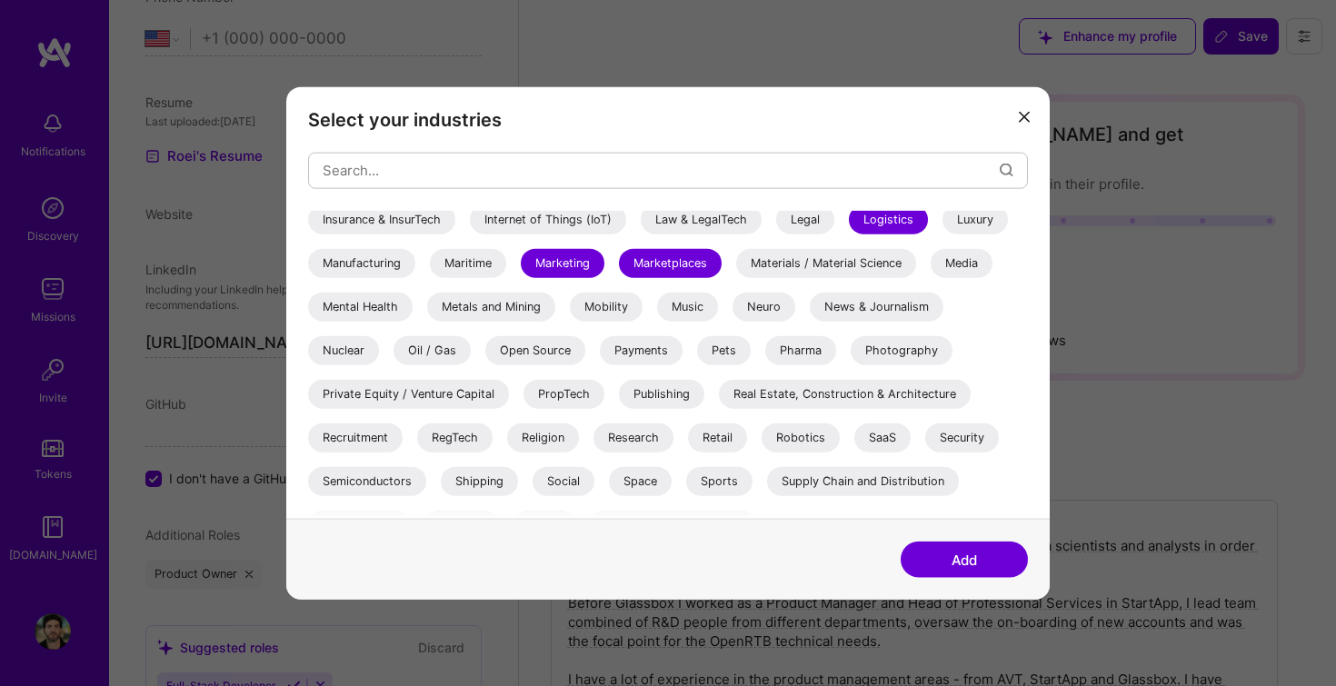
scroll to position [600, 0]
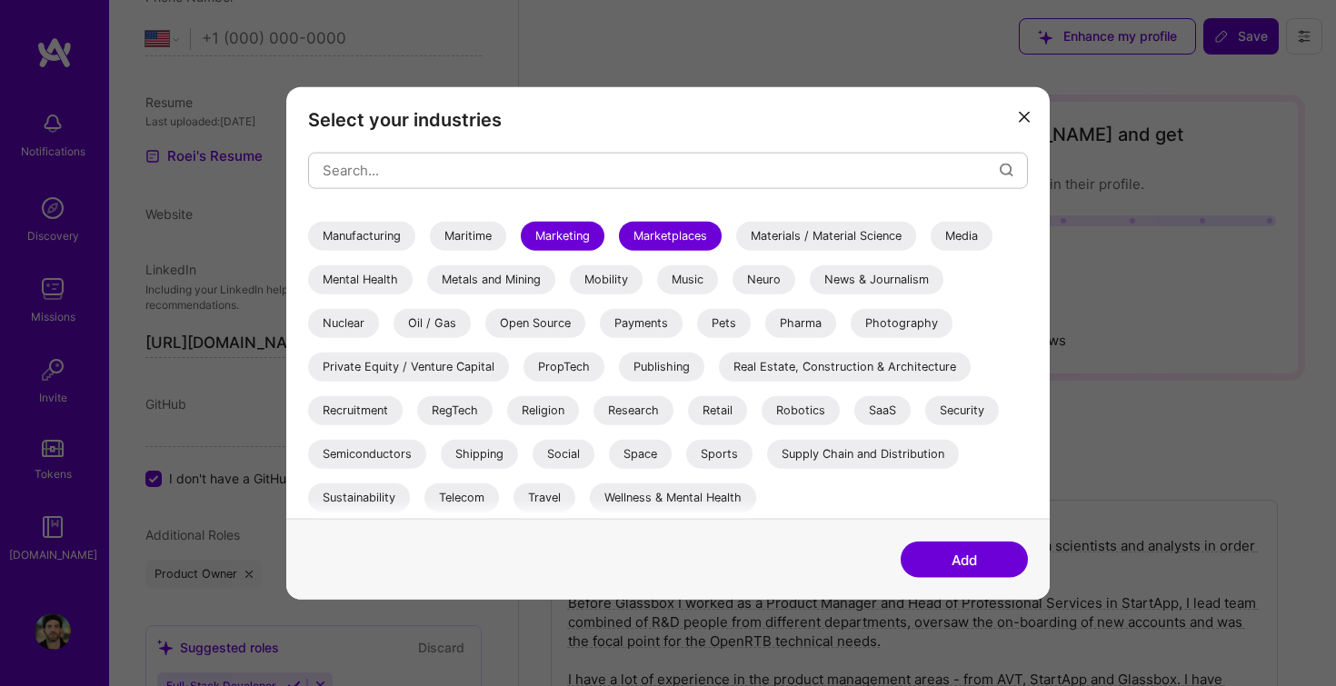
click at [834, 448] on div "Supply Chain and Distribution" at bounding box center [863, 453] width 192 height 29
click at [948, 564] on button "Add" at bounding box center [964, 560] width 127 height 36
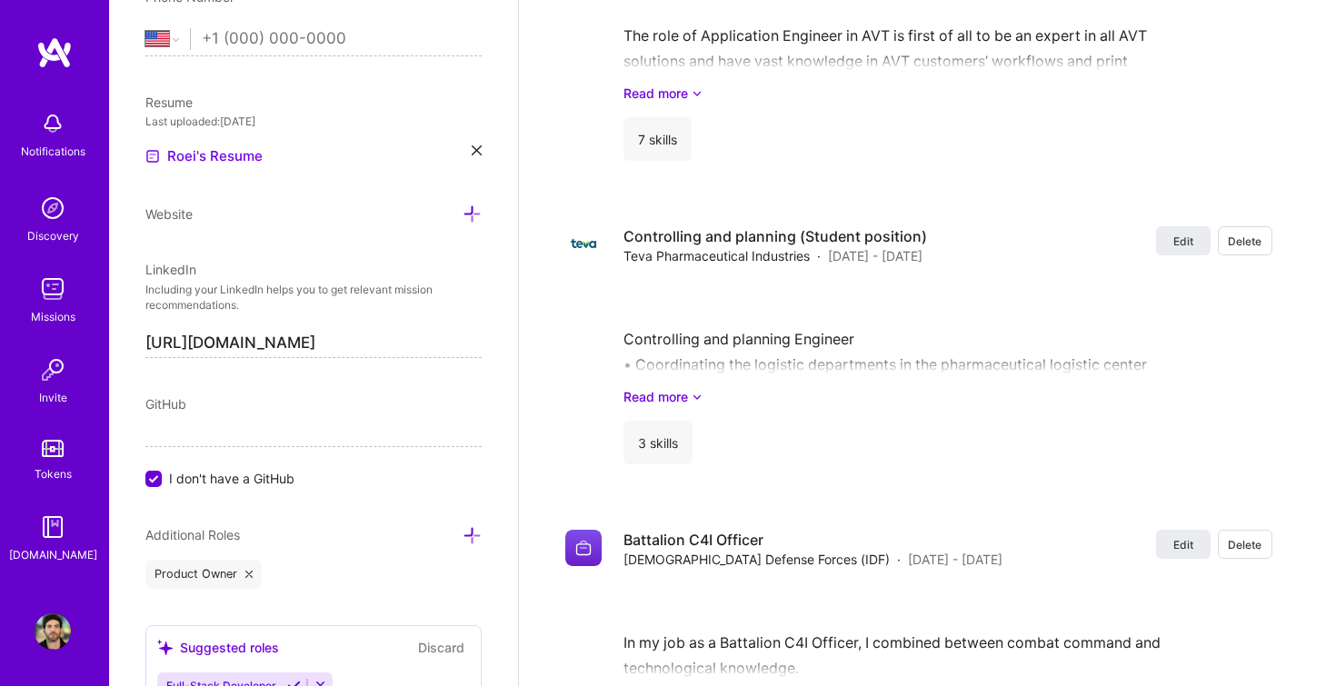
scroll to position [4313, 0]
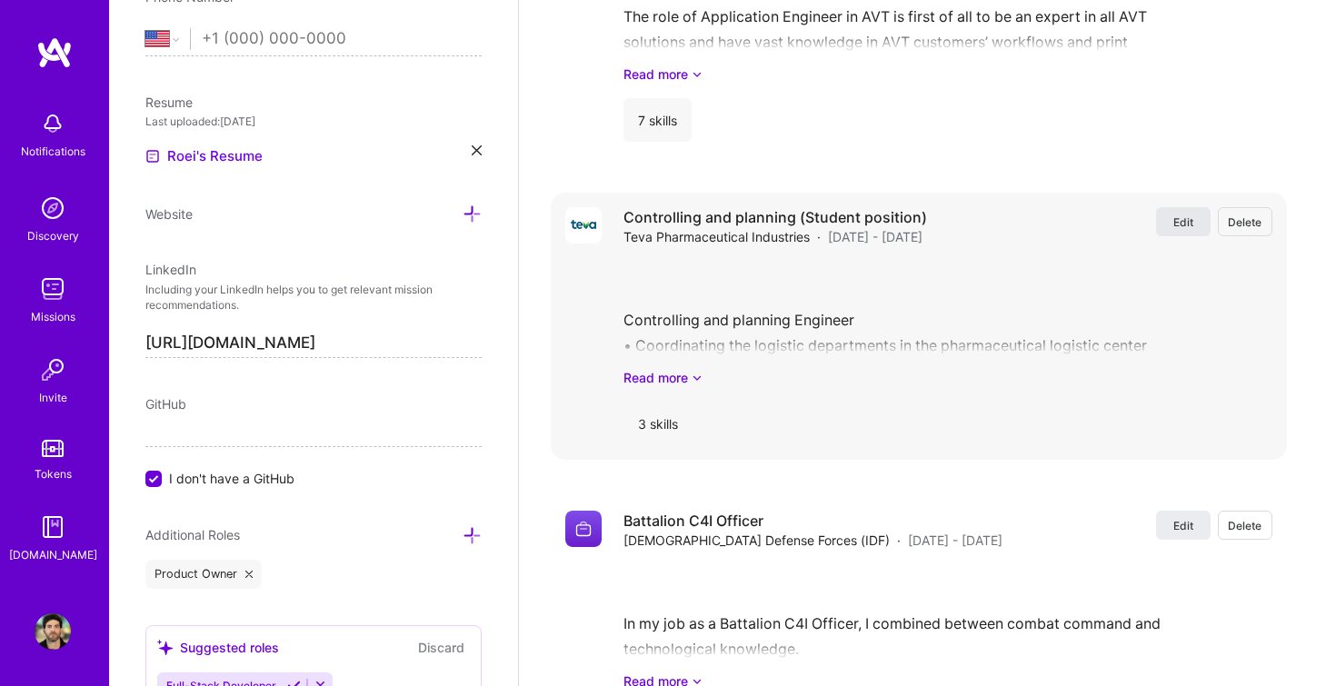
click at [1178, 215] on span "Edit" at bounding box center [1184, 222] width 20 height 15
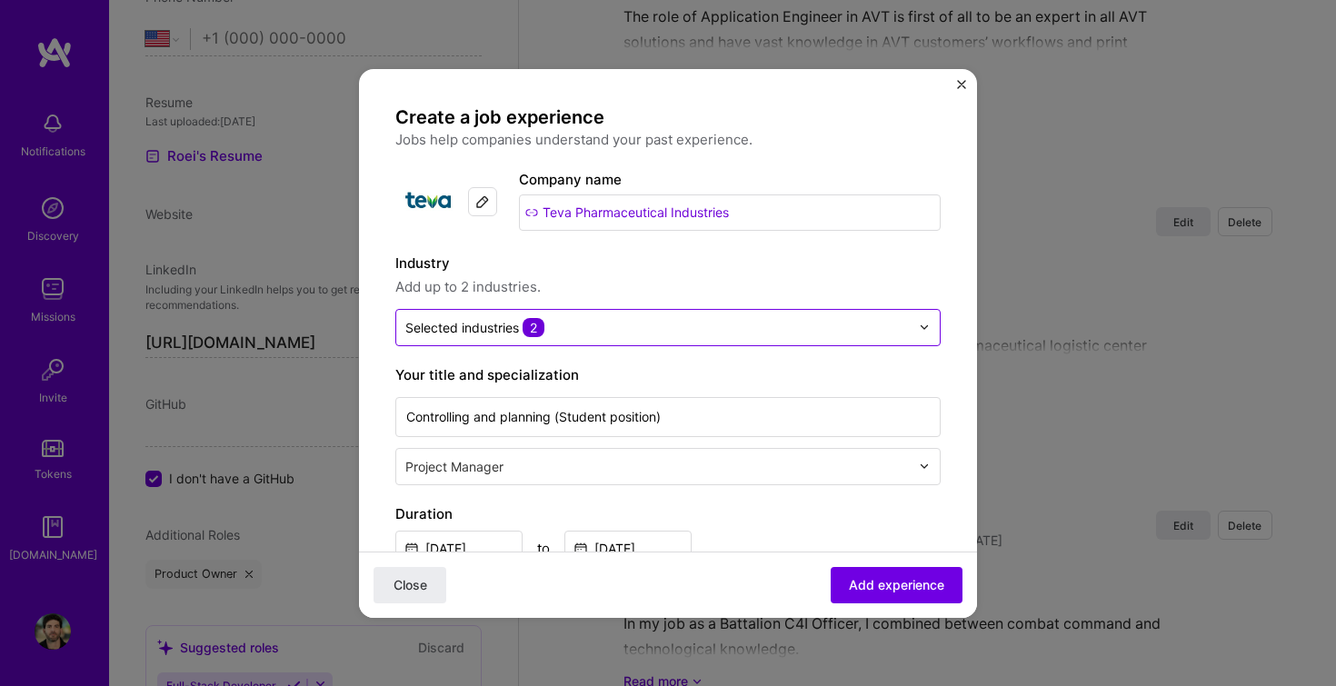
click at [601, 326] on input "text" at bounding box center [657, 327] width 505 height 19
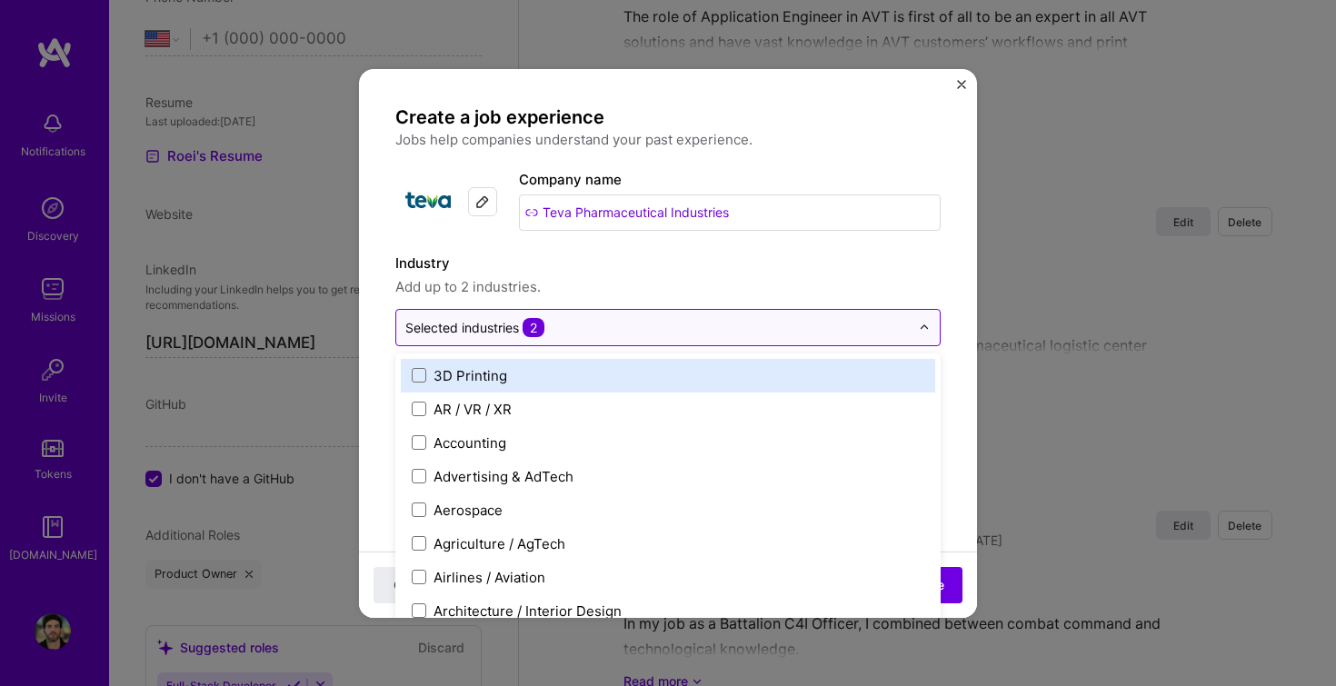
click at [601, 326] on input "text" at bounding box center [657, 327] width 505 height 19
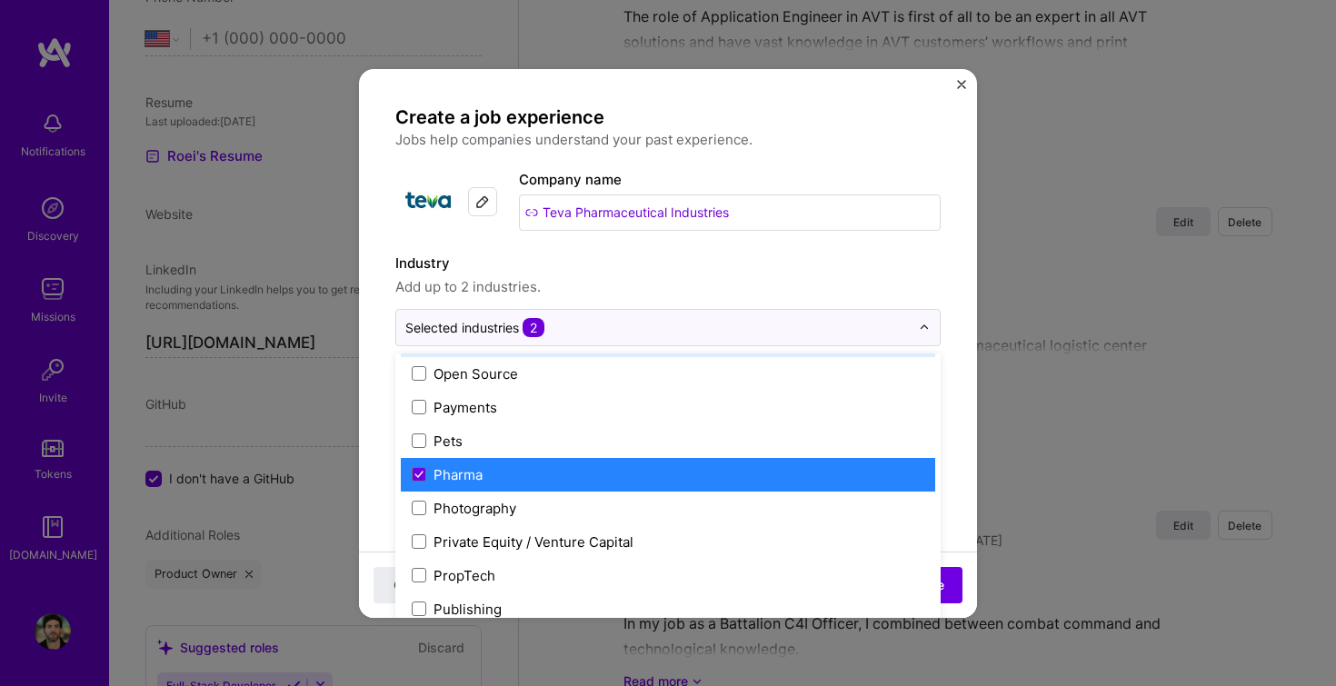
scroll to position [3181, 0]
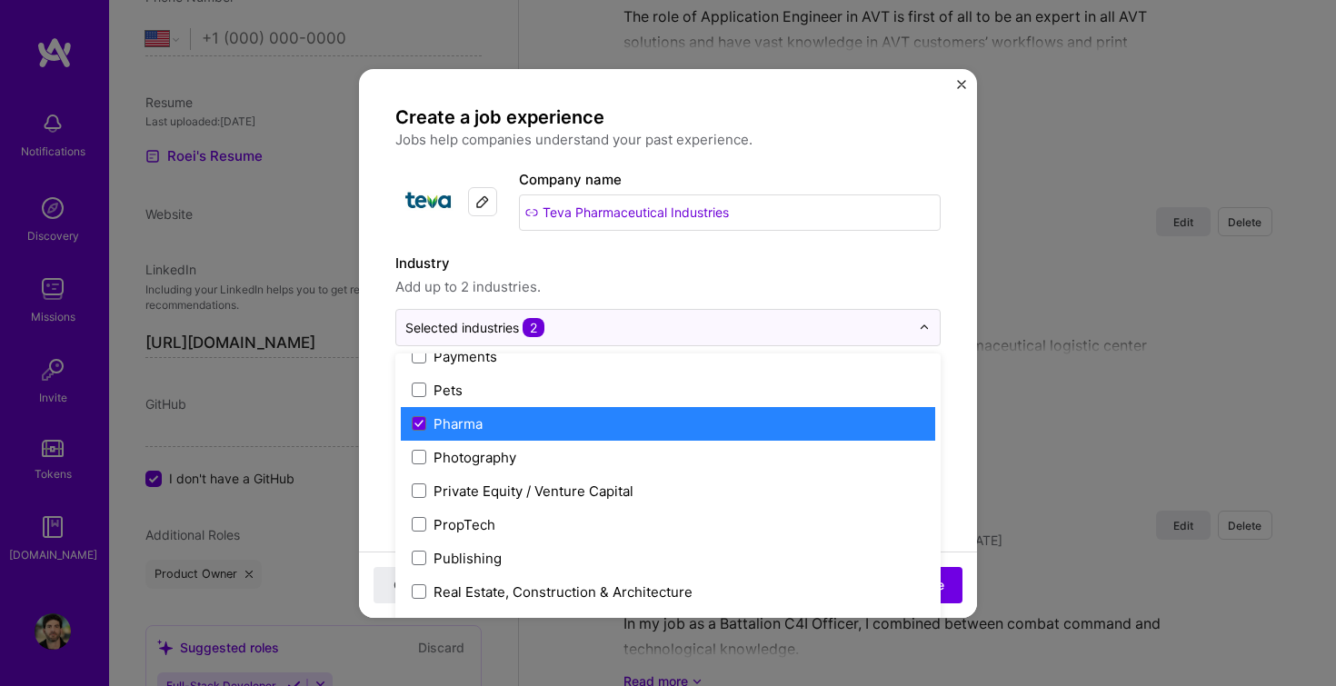
click at [426, 422] on label "Pharma" at bounding box center [668, 424] width 513 height 19
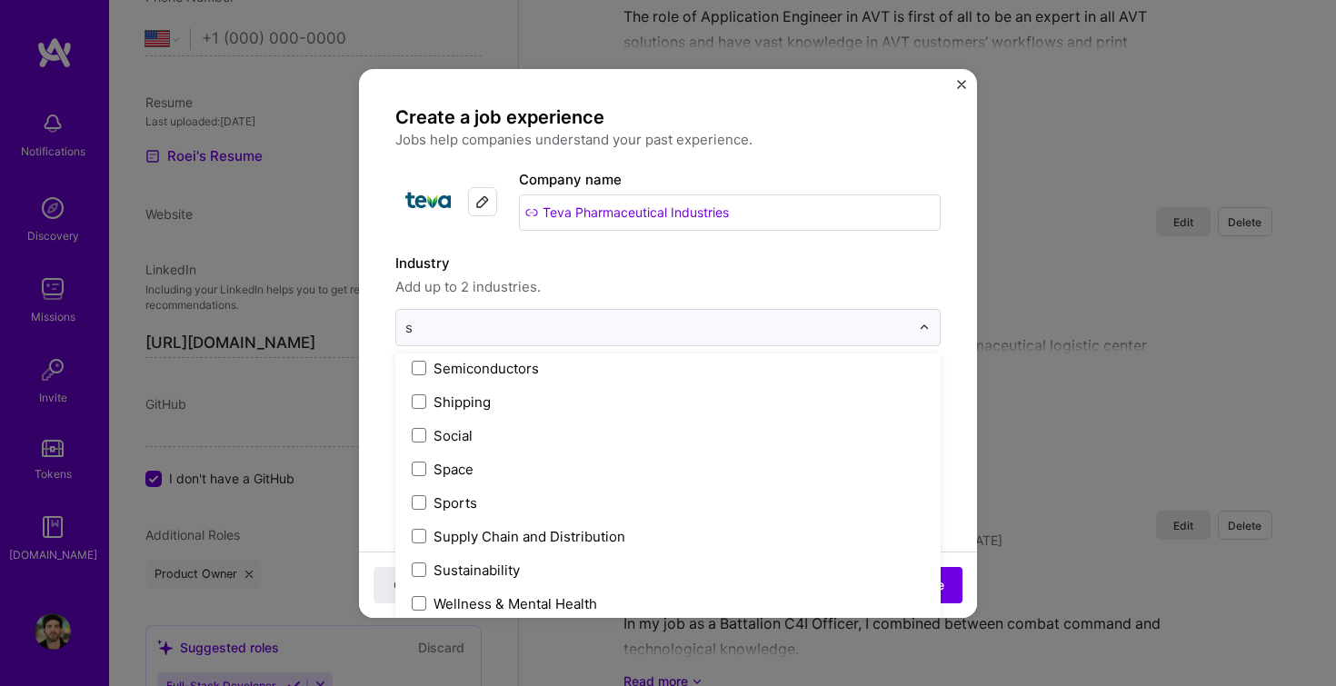
scroll to position [0, 0]
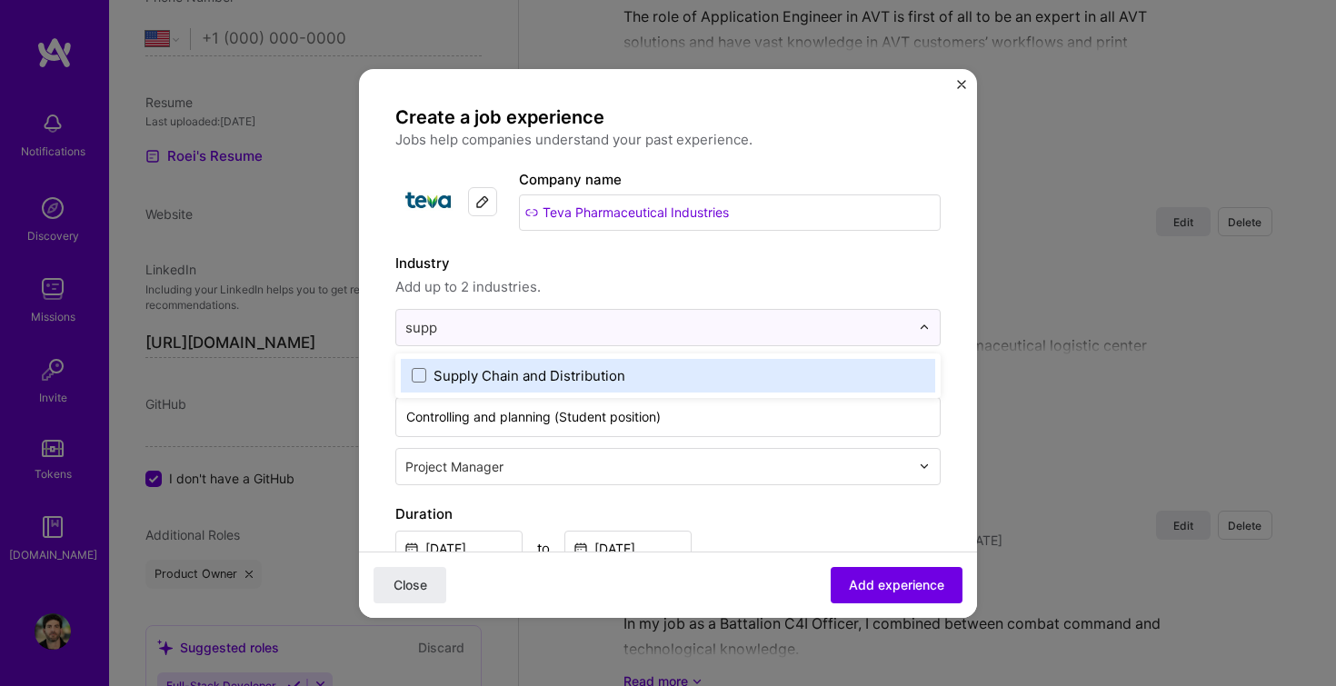
type input "suppl"
click at [534, 371] on div "Supply Chain and Distribution" at bounding box center [530, 375] width 192 height 19
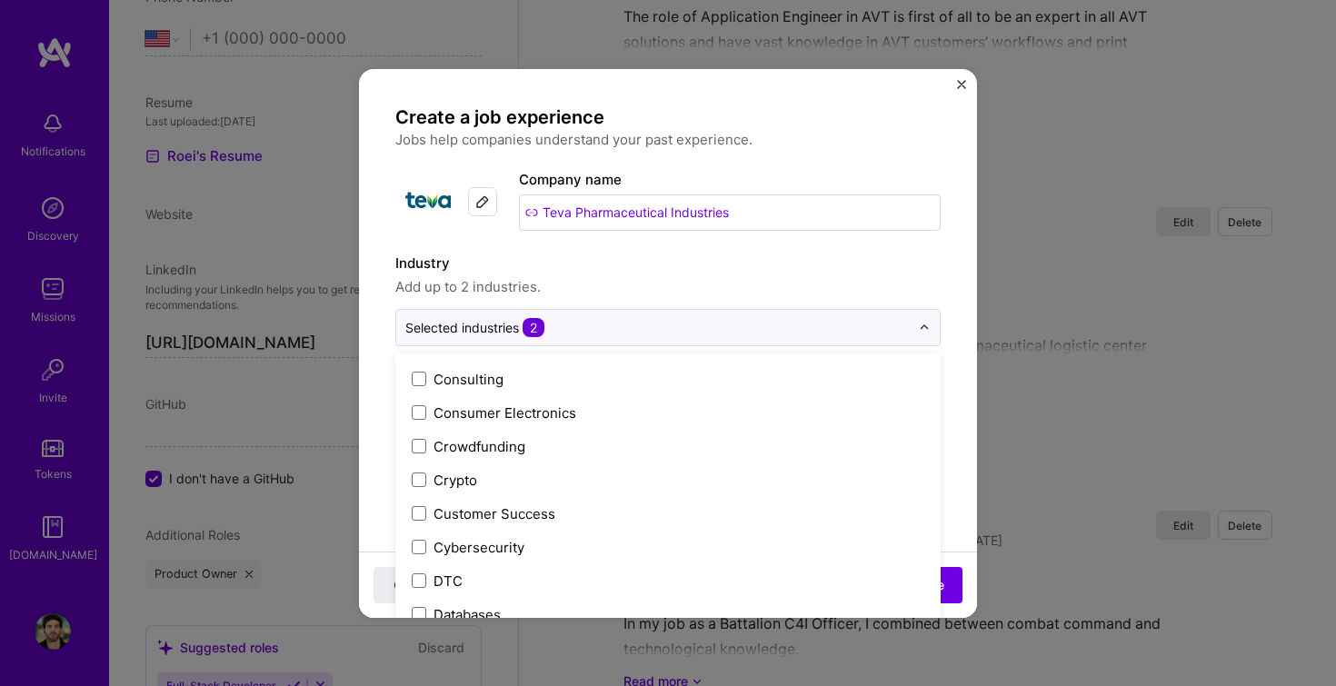
scroll to position [1619, 0]
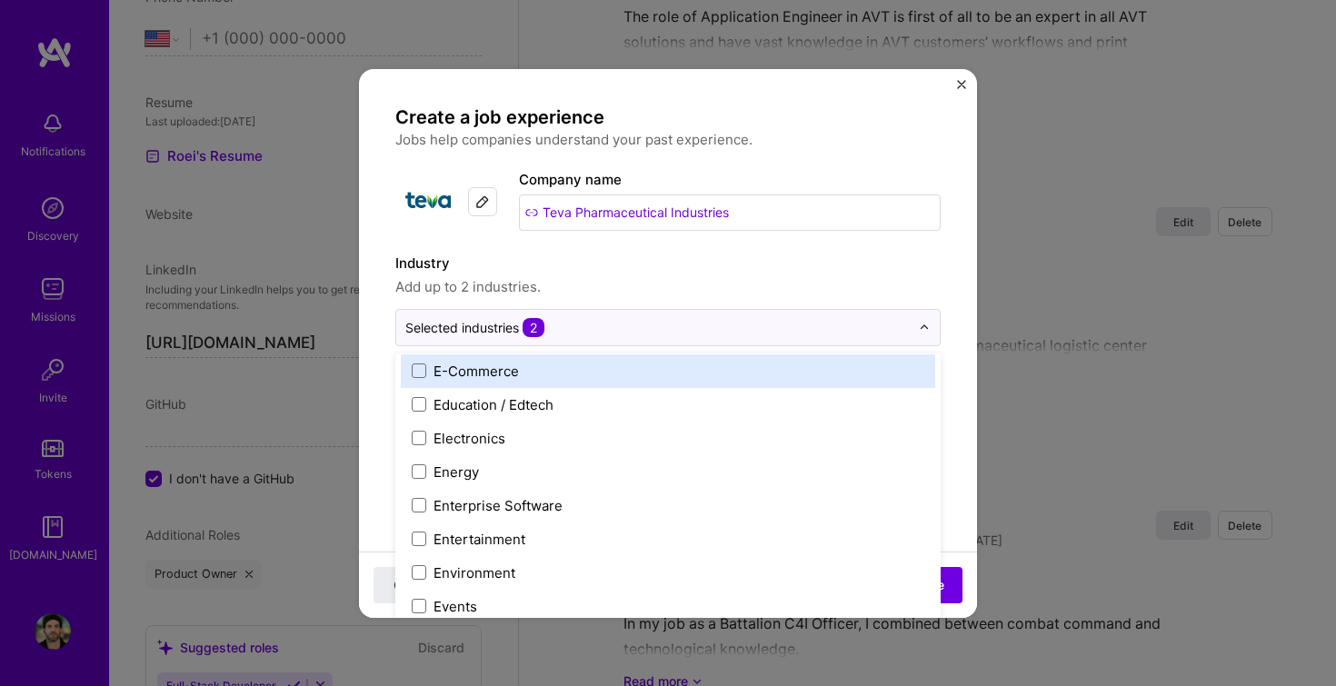
click at [927, 253] on label "Industry" at bounding box center [667, 264] width 545 height 22
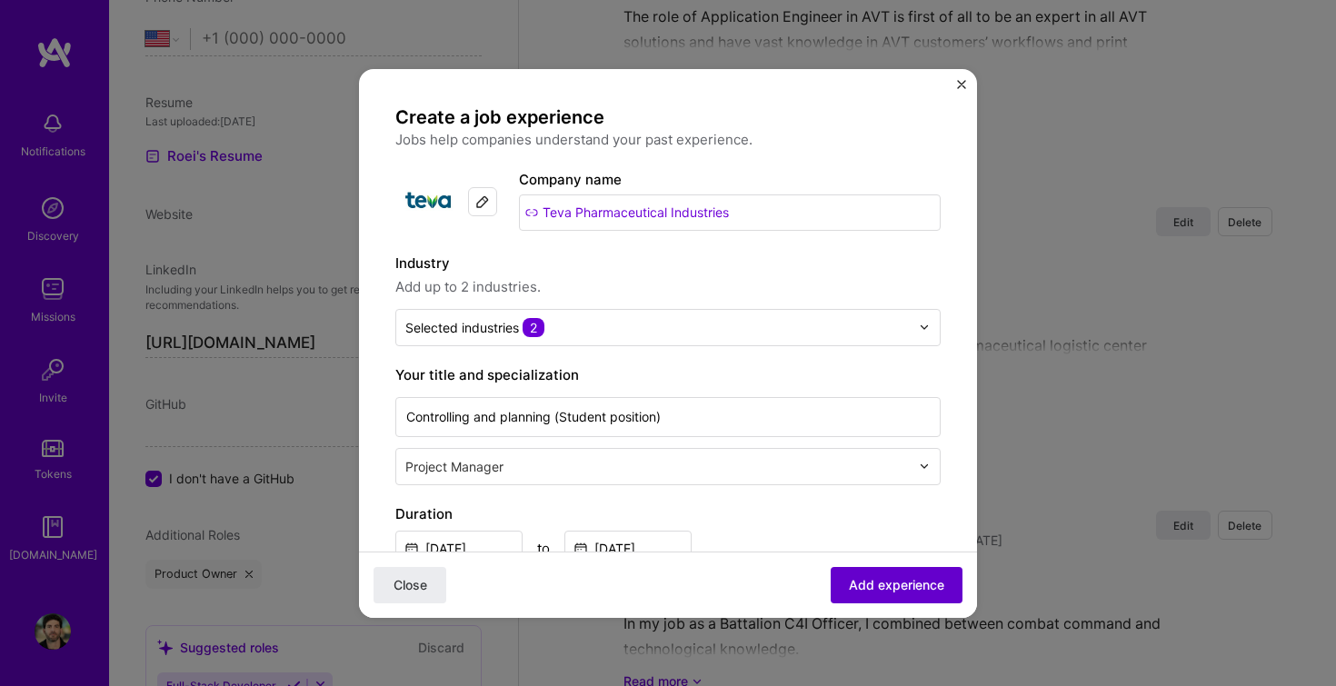
click at [911, 584] on span "Add experience" at bounding box center [896, 584] width 95 height 18
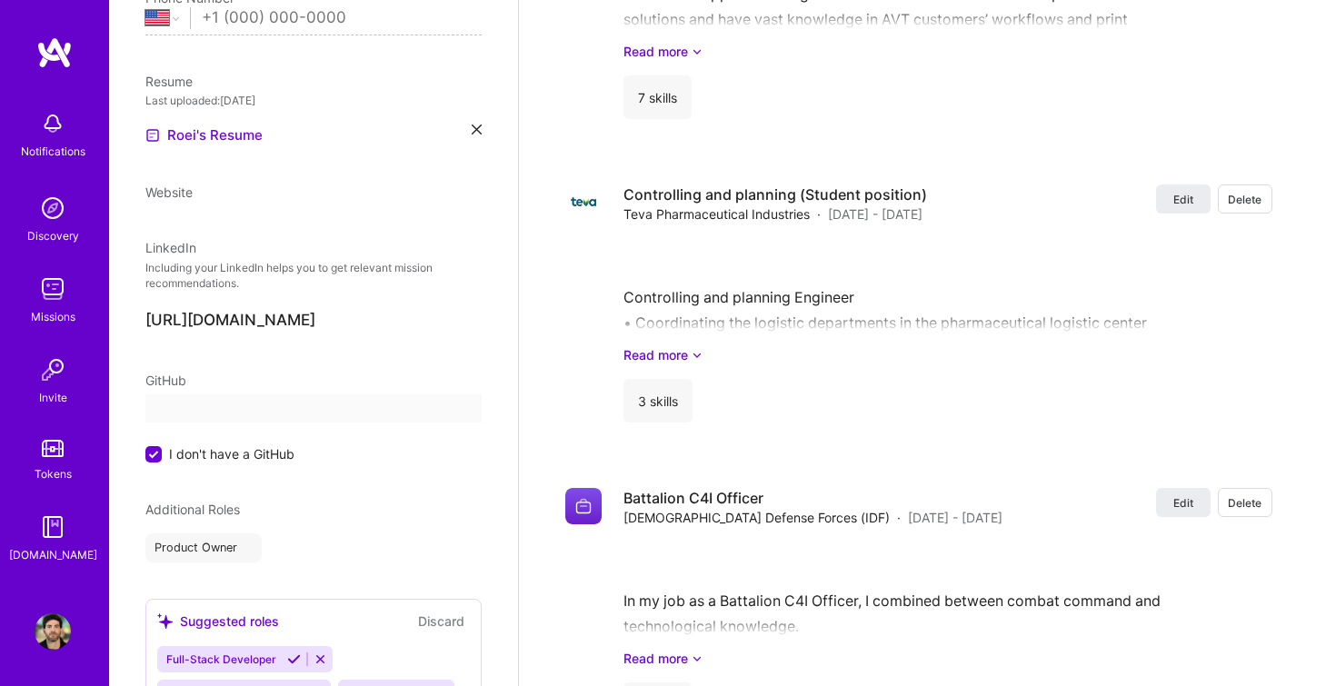
select select "US"
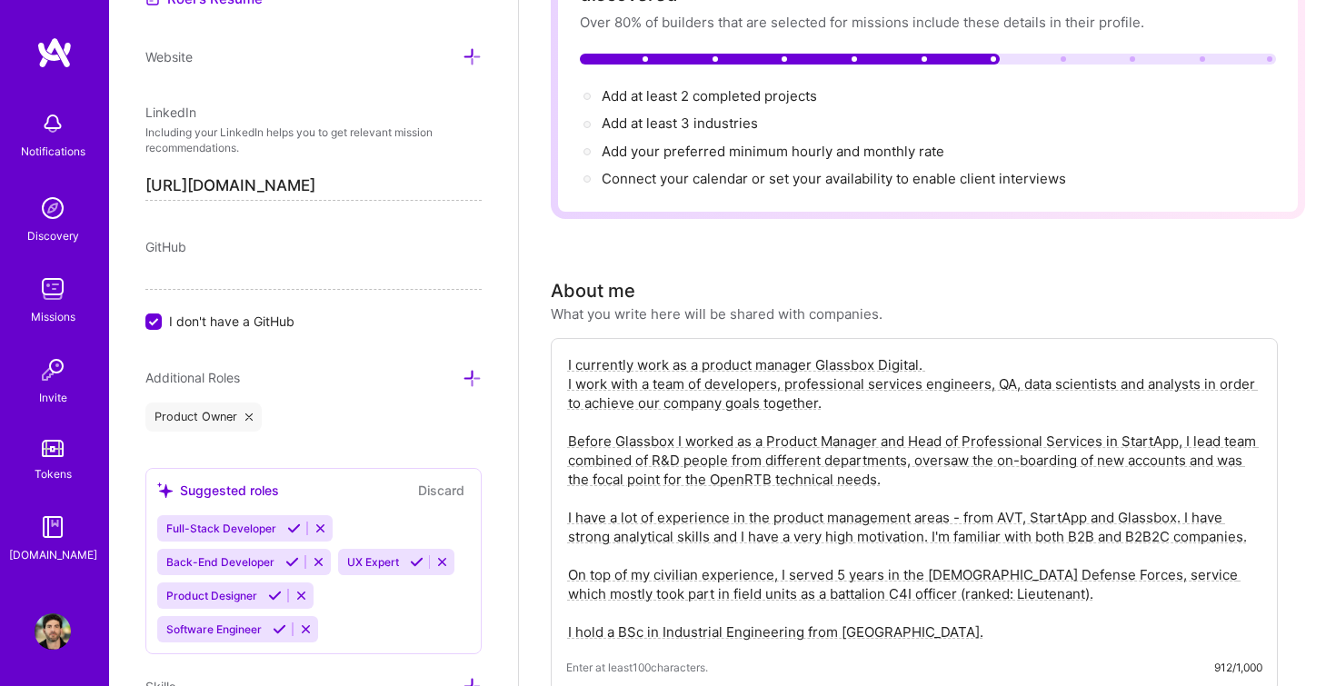
scroll to position [902, 0]
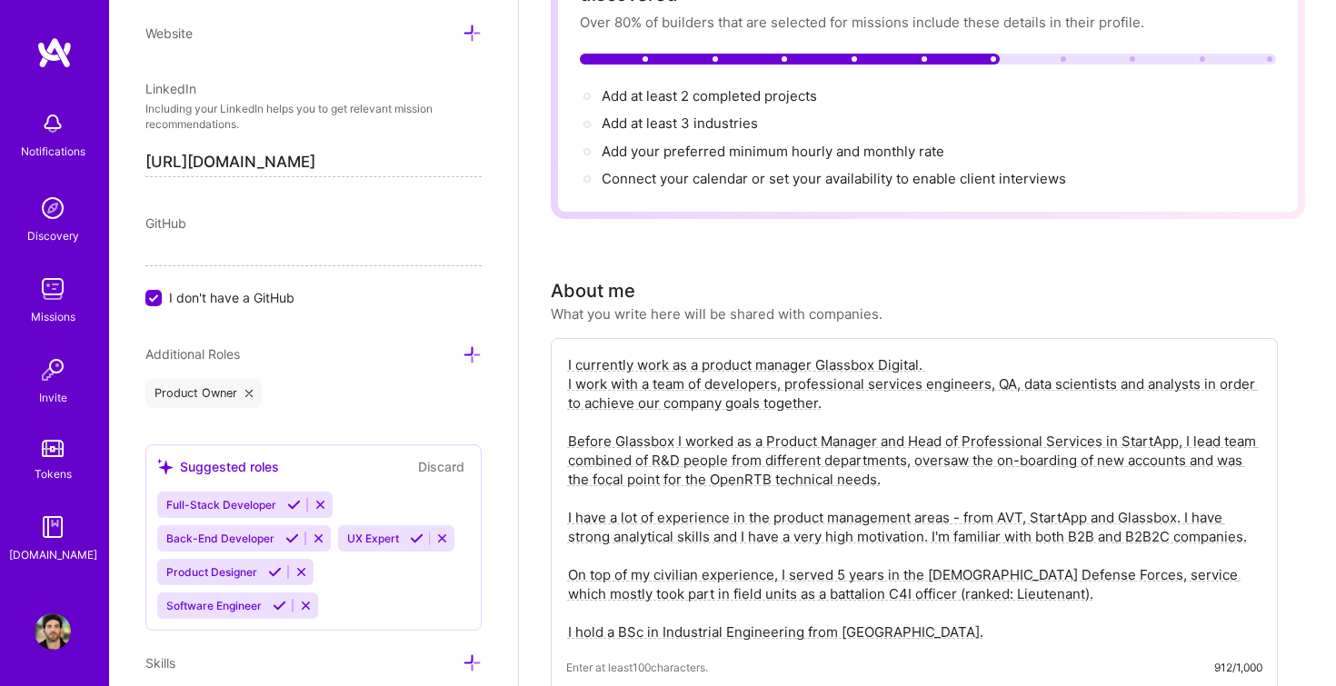
click at [447, 464] on button "Discard" at bounding box center [441, 466] width 57 height 21
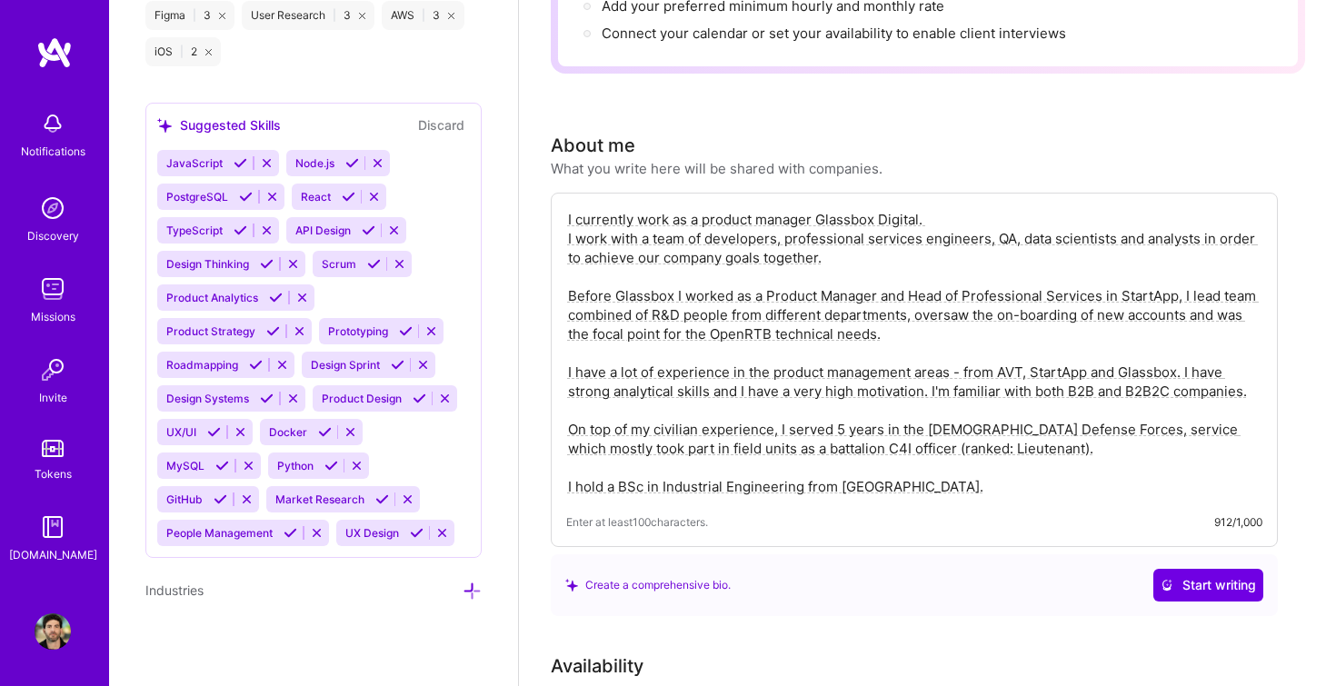
scroll to position [325, 0]
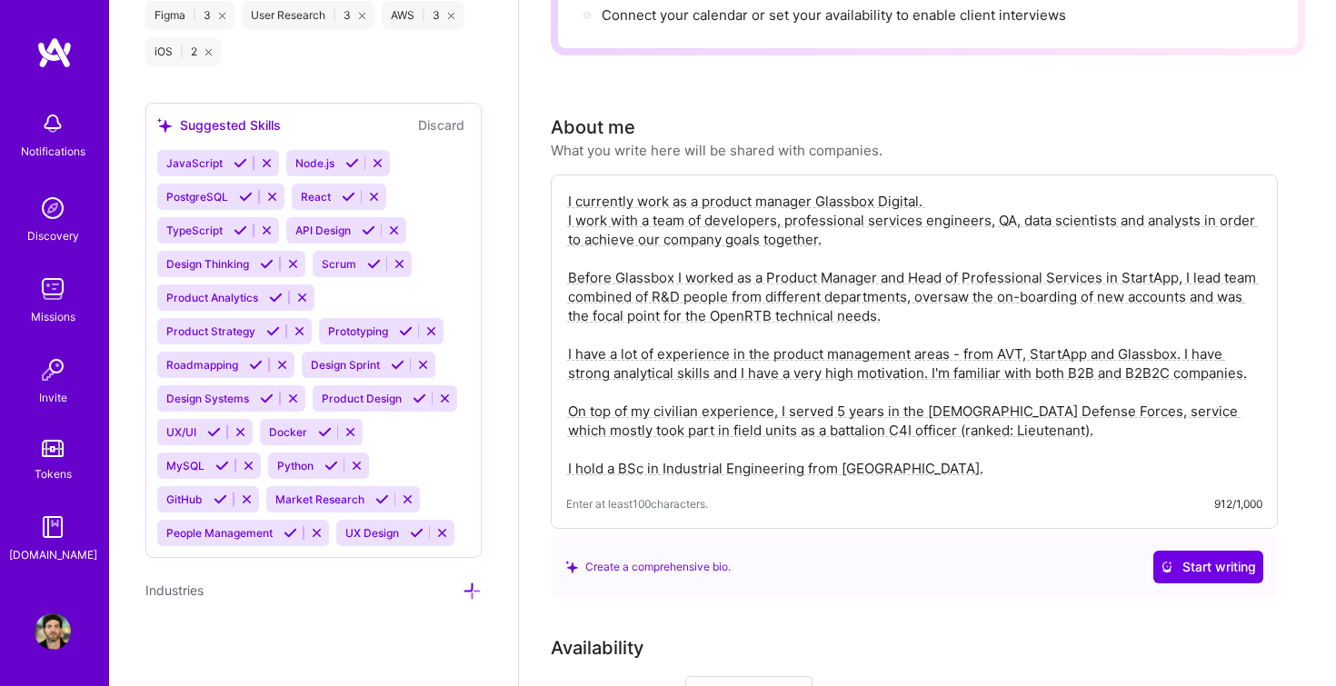
click at [473, 591] on icon at bounding box center [472, 591] width 19 height 19
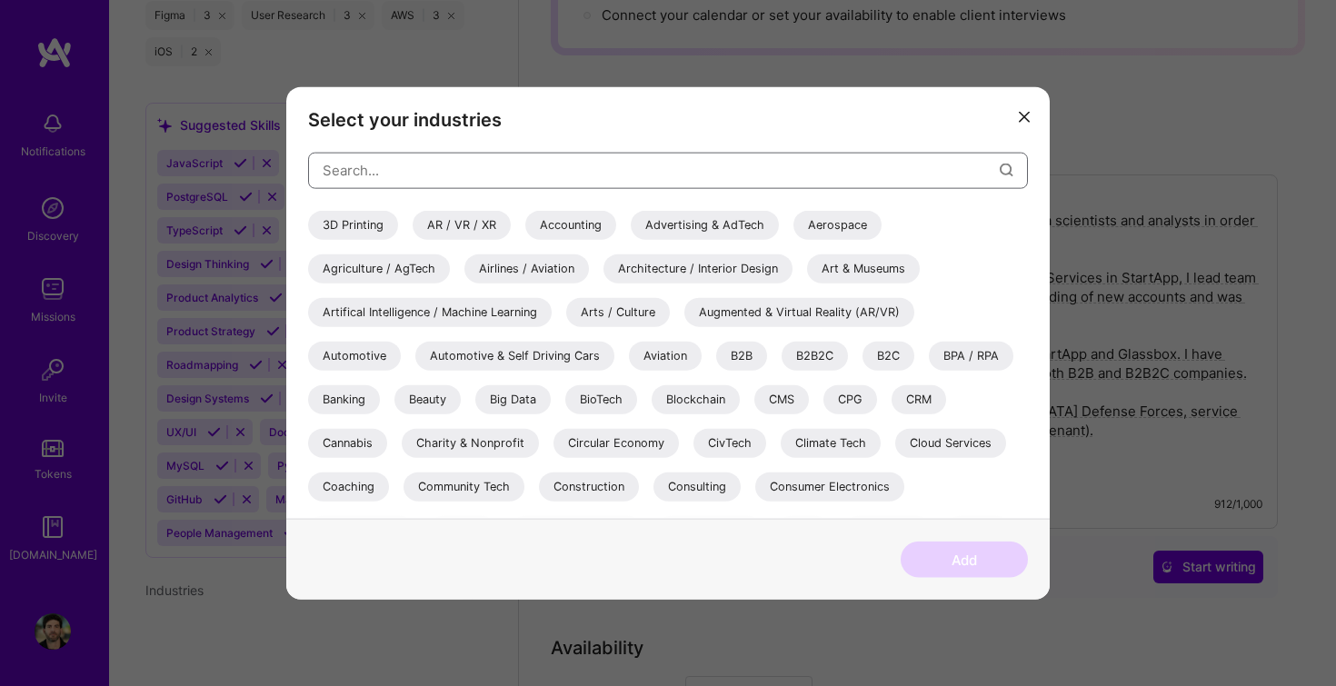
click at [476, 175] on input "modal" at bounding box center [661, 170] width 677 height 46
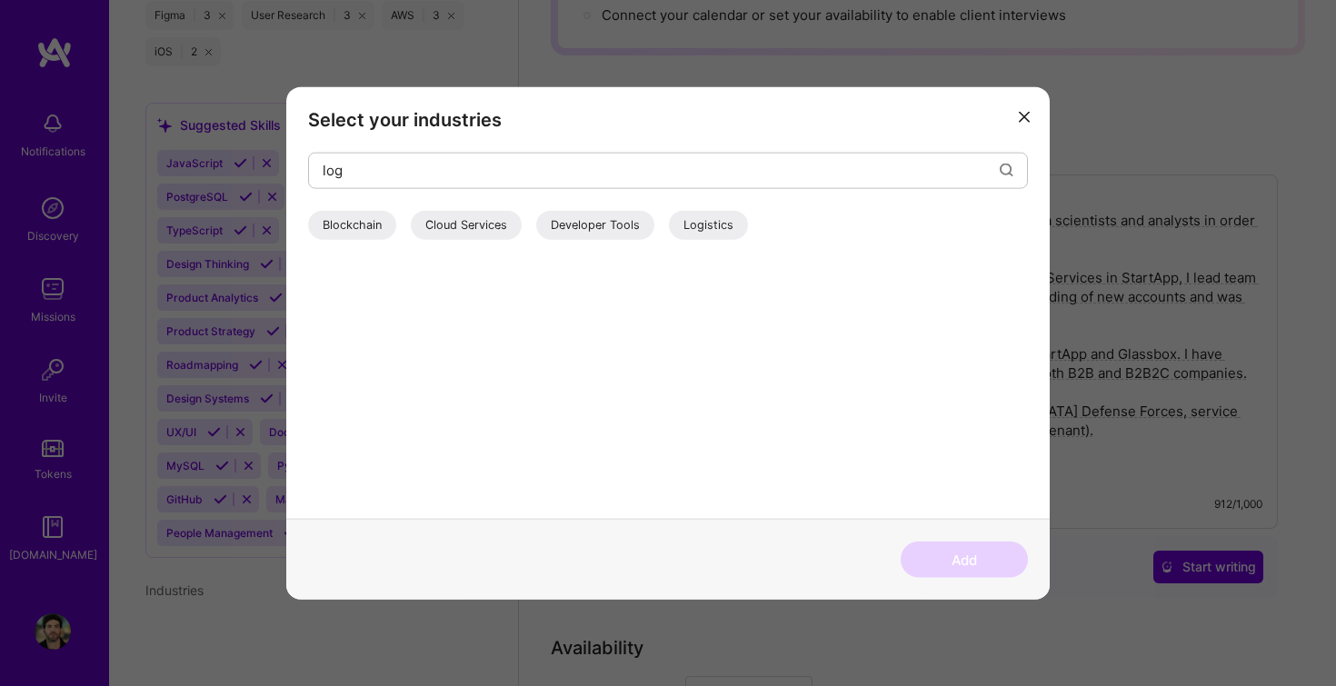
click at [661, 223] on div "Blockchain Cloud Services Developer Tools Logistics" at bounding box center [668, 228] width 720 height 36
click at [681, 226] on div "Logistics" at bounding box center [708, 224] width 79 height 29
click at [540, 157] on input "log" at bounding box center [661, 170] width 677 height 46
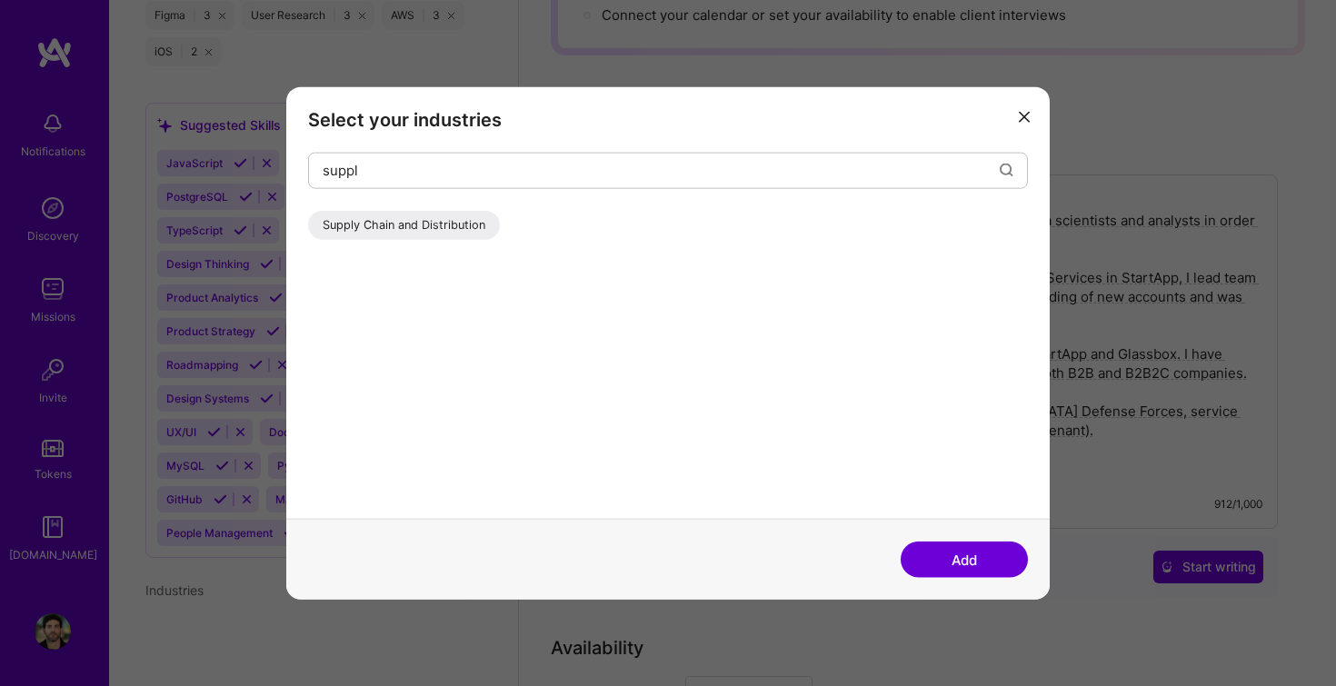
click at [463, 213] on div "Supply Chain and Distribution" at bounding box center [404, 224] width 192 height 29
click at [422, 181] on input "suppl" at bounding box center [661, 170] width 677 height 46
click at [343, 235] on div "Marketing" at bounding box center [350, 224] width 84 height 29
click at [448, 208] on div "mark Marketing Marketplaces" at bounding box center [668, 335] width 720 height 367
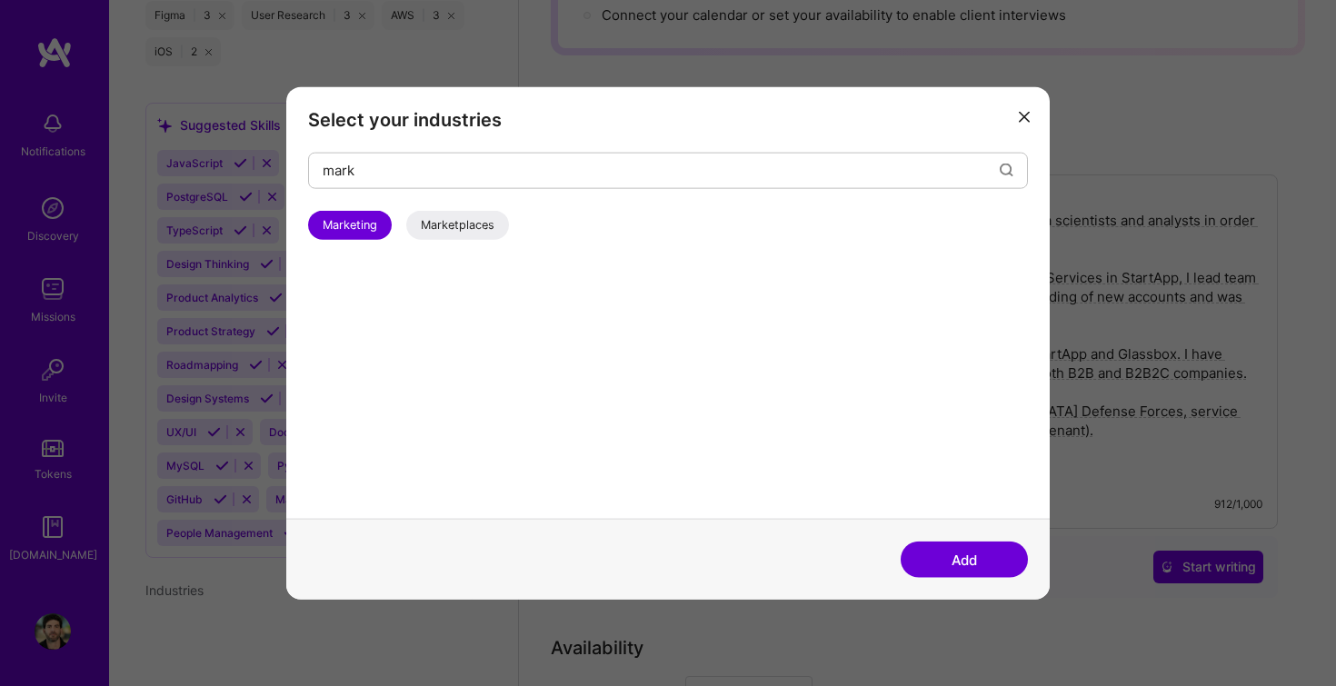
click at [449, 225] on div "Marketplaces" at bounding box center [457, 224] width 103 height 29
click at [405, 169] on input "mark" at bounding box center [661, 170] width 677 height 46
click at [406, 225] on div "Advertising & AdTech" at bounding box center [382, 224] width 148 height 29
click at [368, 167] on input "ad" at bounding box center [661, 170] width 677 height 46
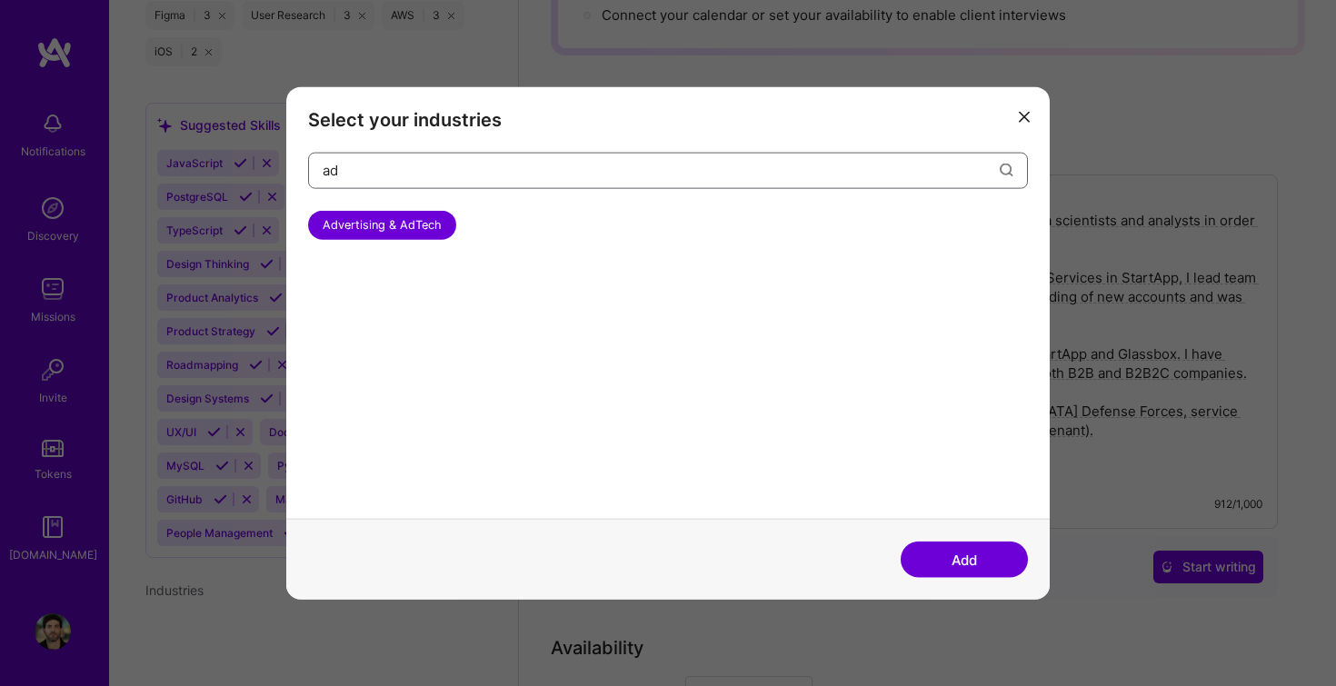
click at [368, 167] on input "ad" at bounding box center [661, 170] width 677 height 46
type input "a"
type input "d"
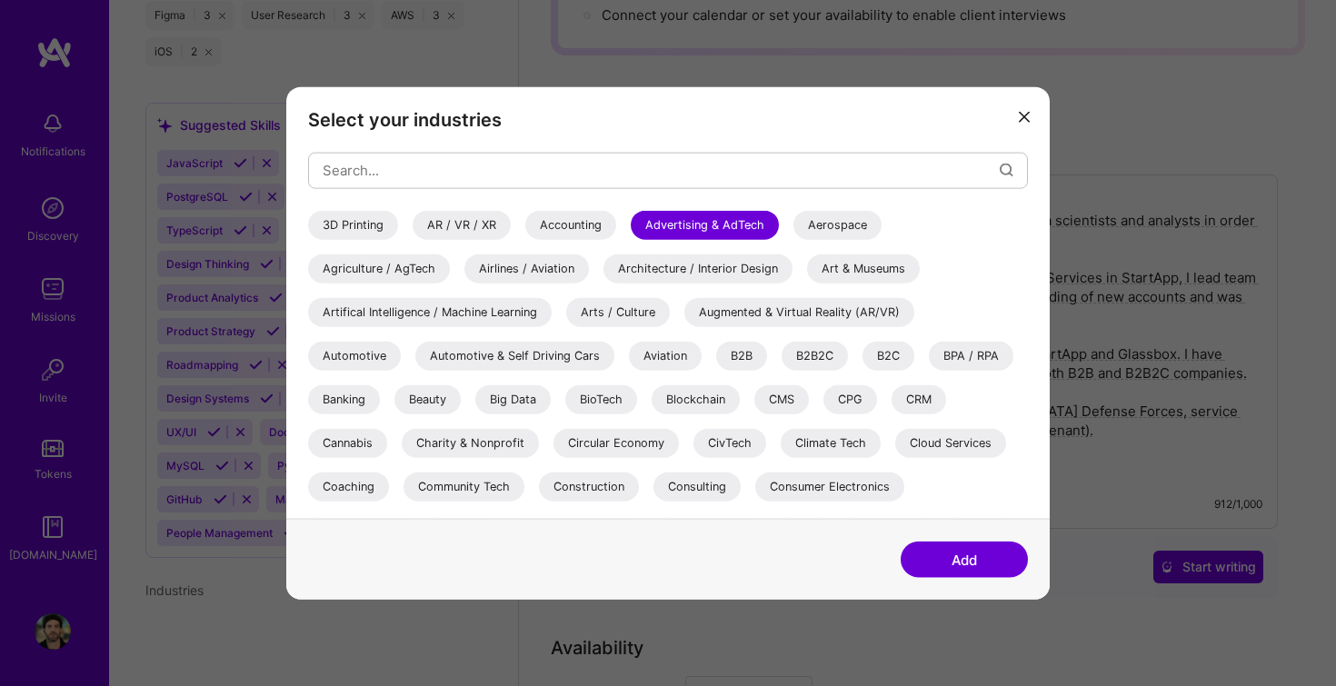
click at [936, 569] on button "Add" at bounding box center [964, 560] width 127 height 36
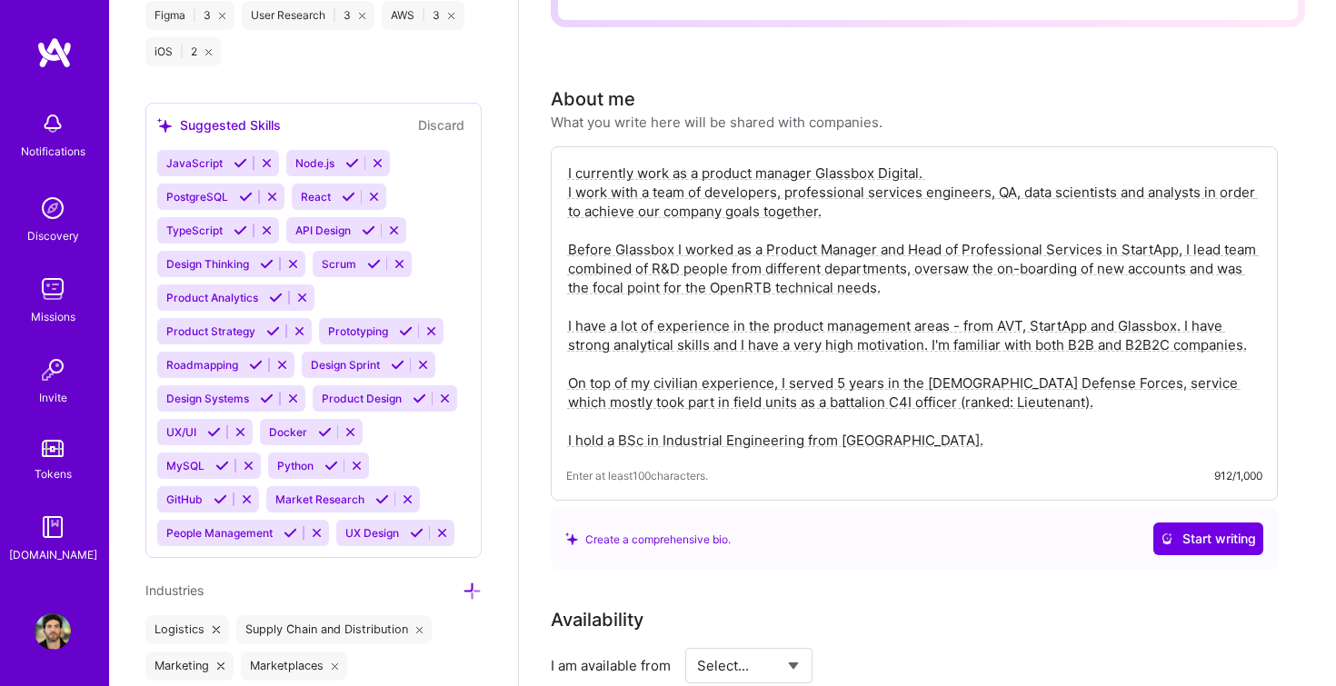
scroll to position [1908, 0]
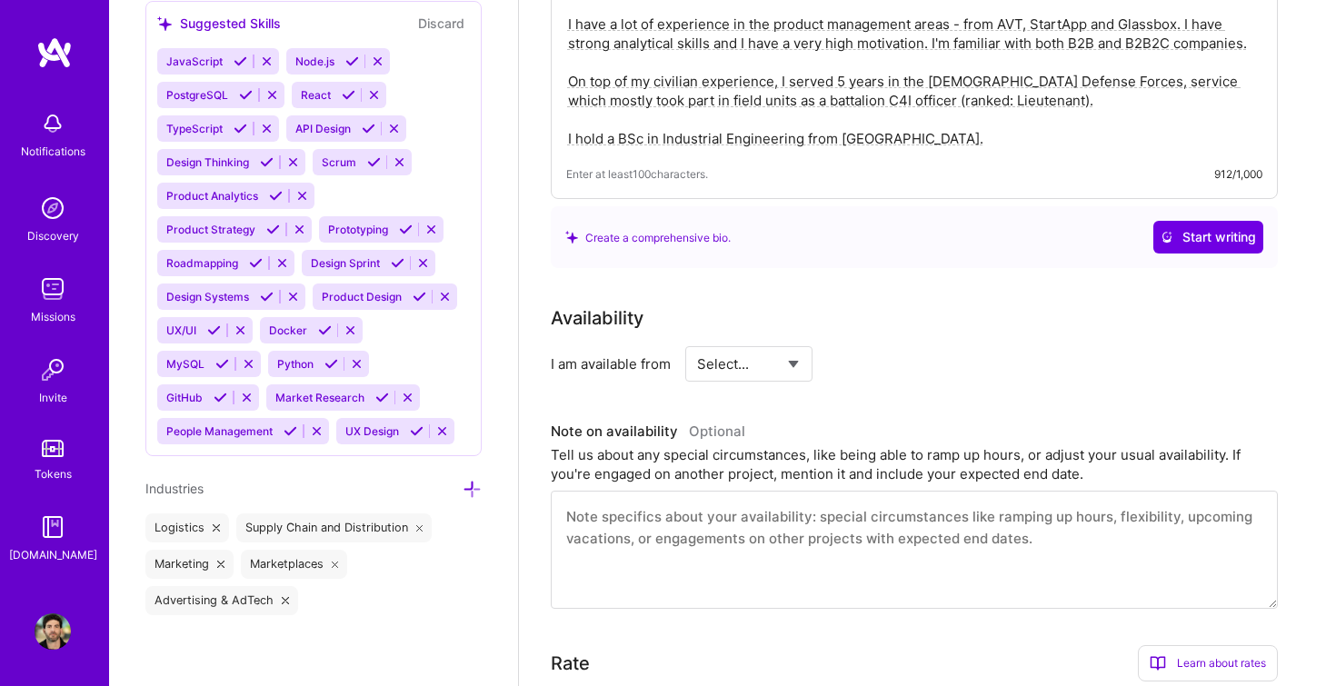
click at [1014, 305] on div "Availability" at bounding box center [914, 318] width 727 height 27
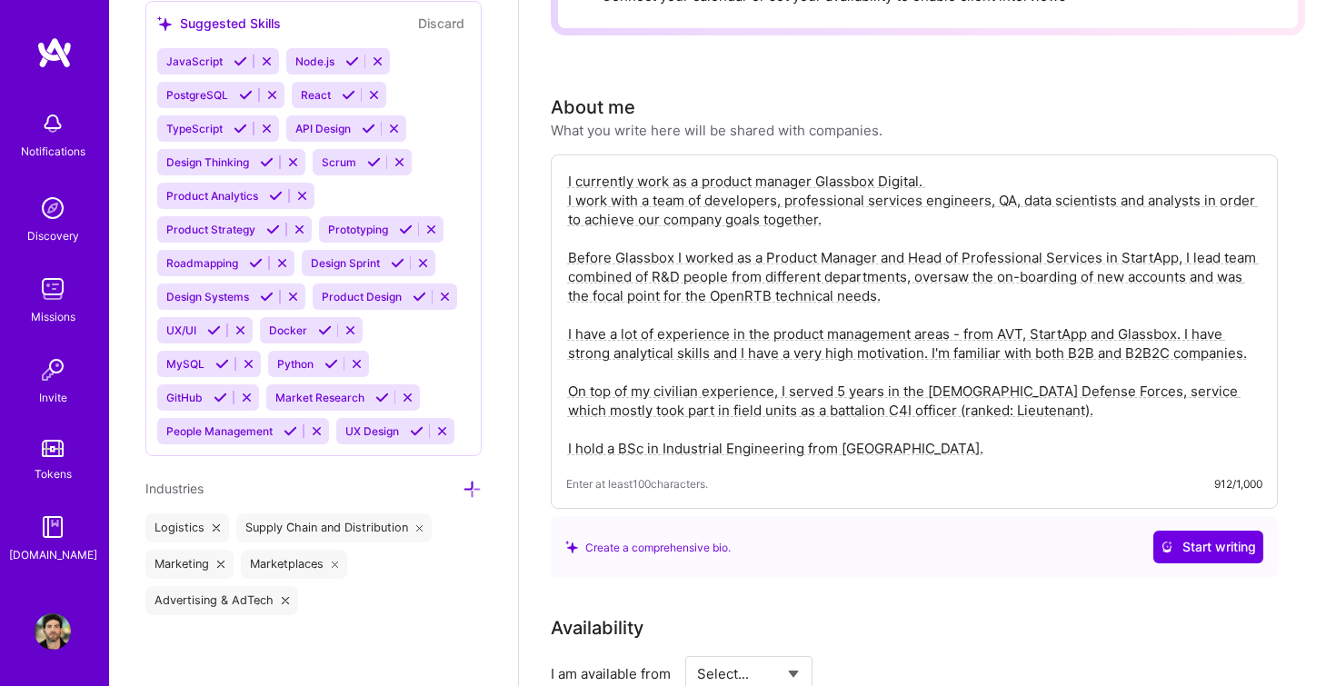
scroll to position [216, 0]
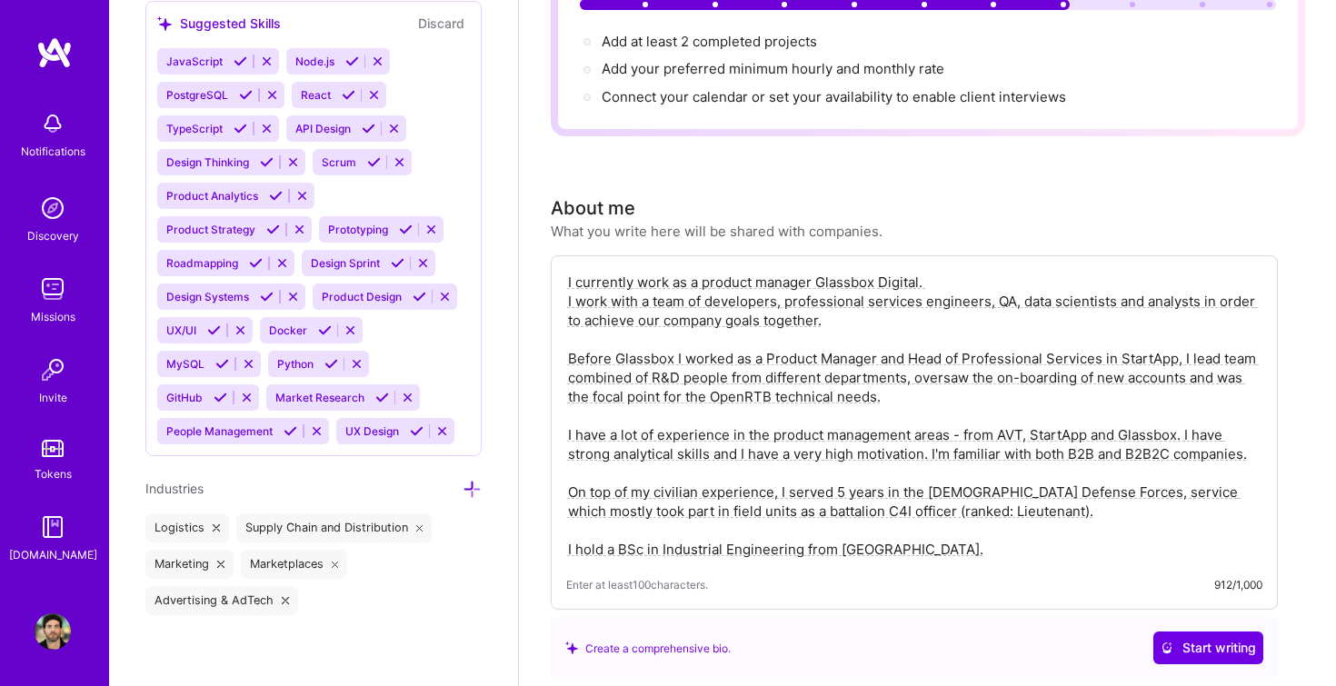
click at [656, 331] on textarea "I currently work as a product manager Glassbox Digital. I work with a team of d…" at bounding box center [914, 416] width 696 height 290
paste textarea "Experienced Product Leader with 8+ years, specializing in AdTech and analytics …"
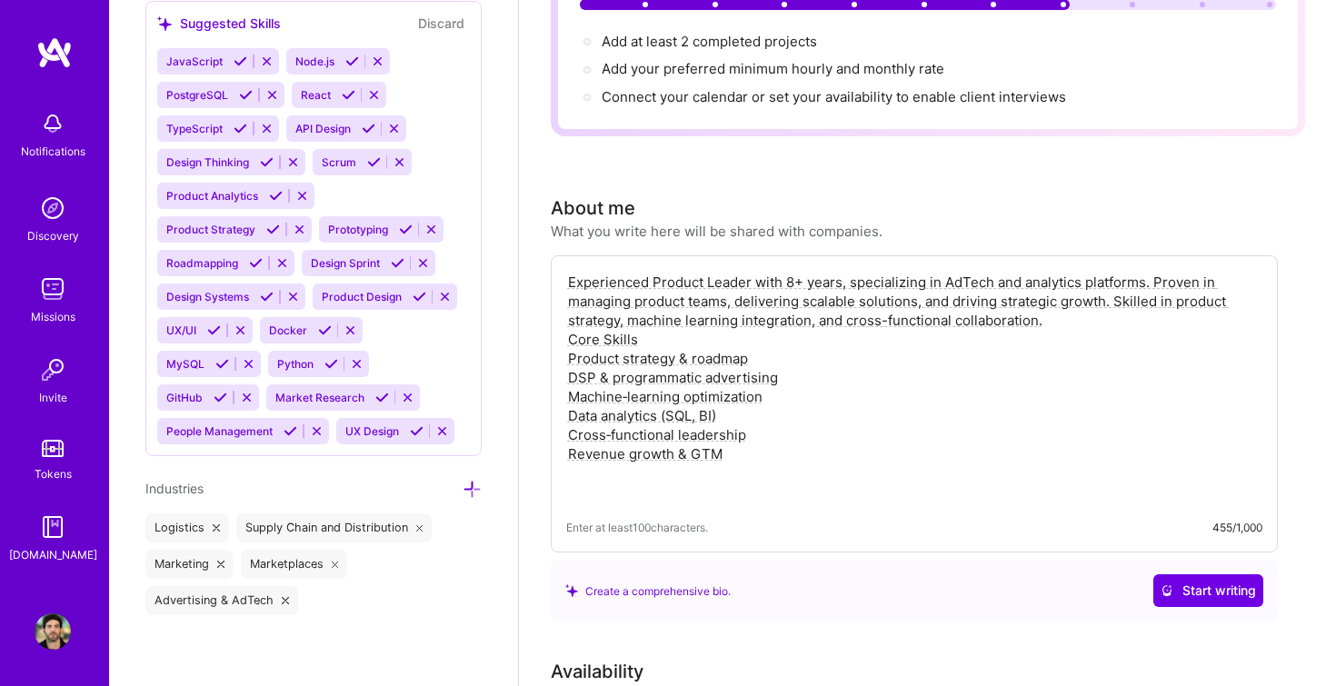
drag, startPoint x: 753, startPoint y: 437, endPoint x: 564, endPoint y: 323, distance: 221.1
click at [564, 323] on div "Experienced Product Leader with 8+ years, specializing in AdTech and analytics …" at bounding box center [914, 403] width 727 height 297
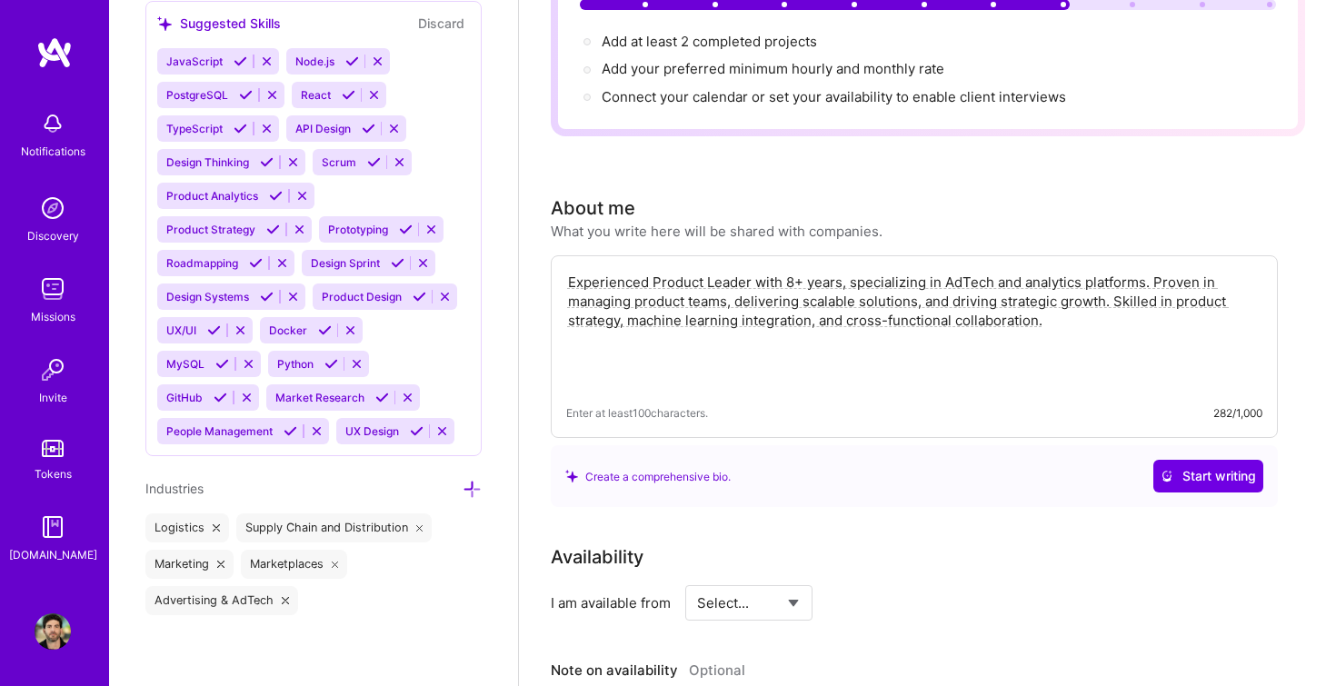
type textarea "Experienced Product Leader with 8+ years, specializing in AdTech and analytics …"
click at [1114, 619] on div "Availability I am available from Select... Right Now Future Date Not Available …" at bounding box center [928, 696] width 755 height 305
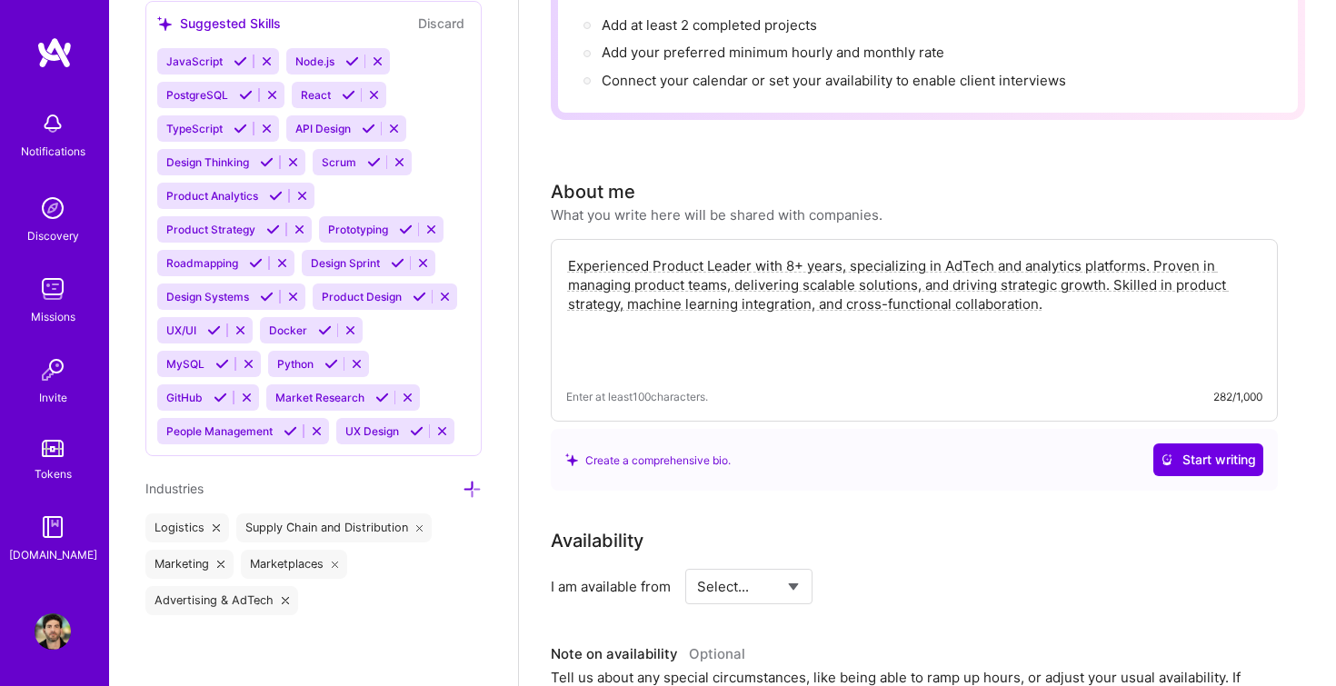
scroll to position [0, 0]
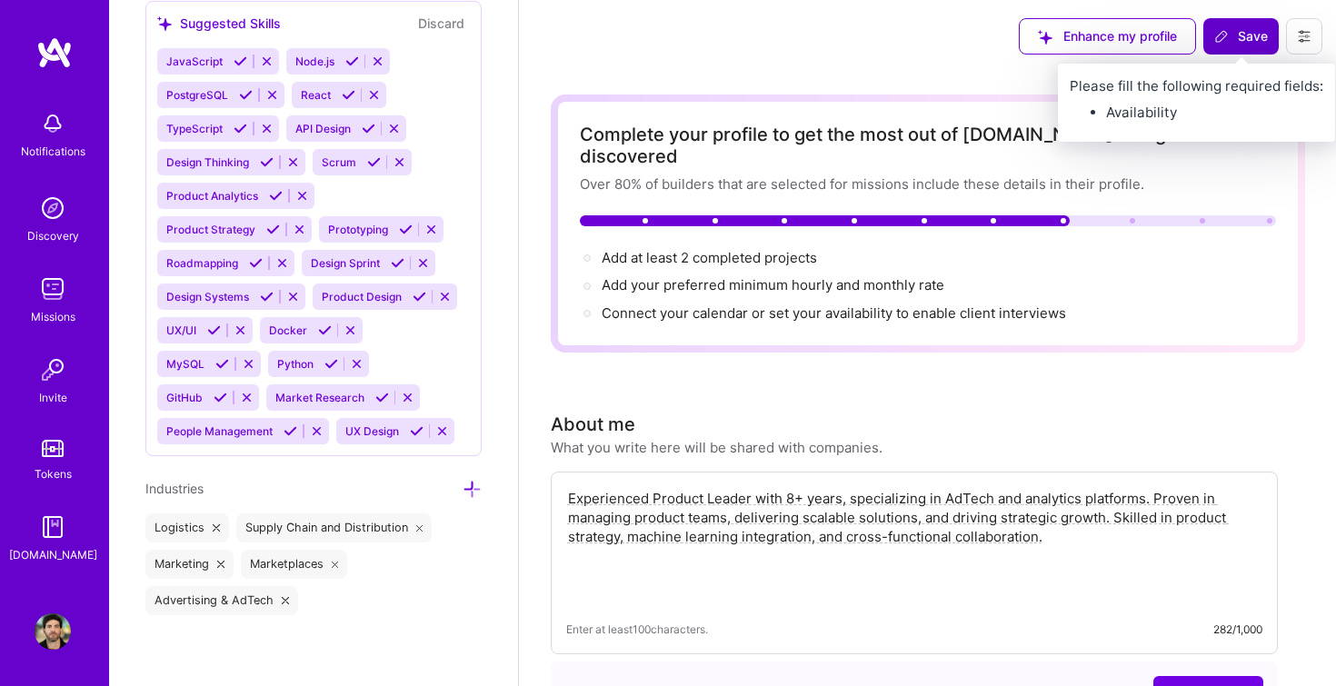
click at [1246, 35] on span "Save" at bounding box center [1241, 36] width 54 height 18
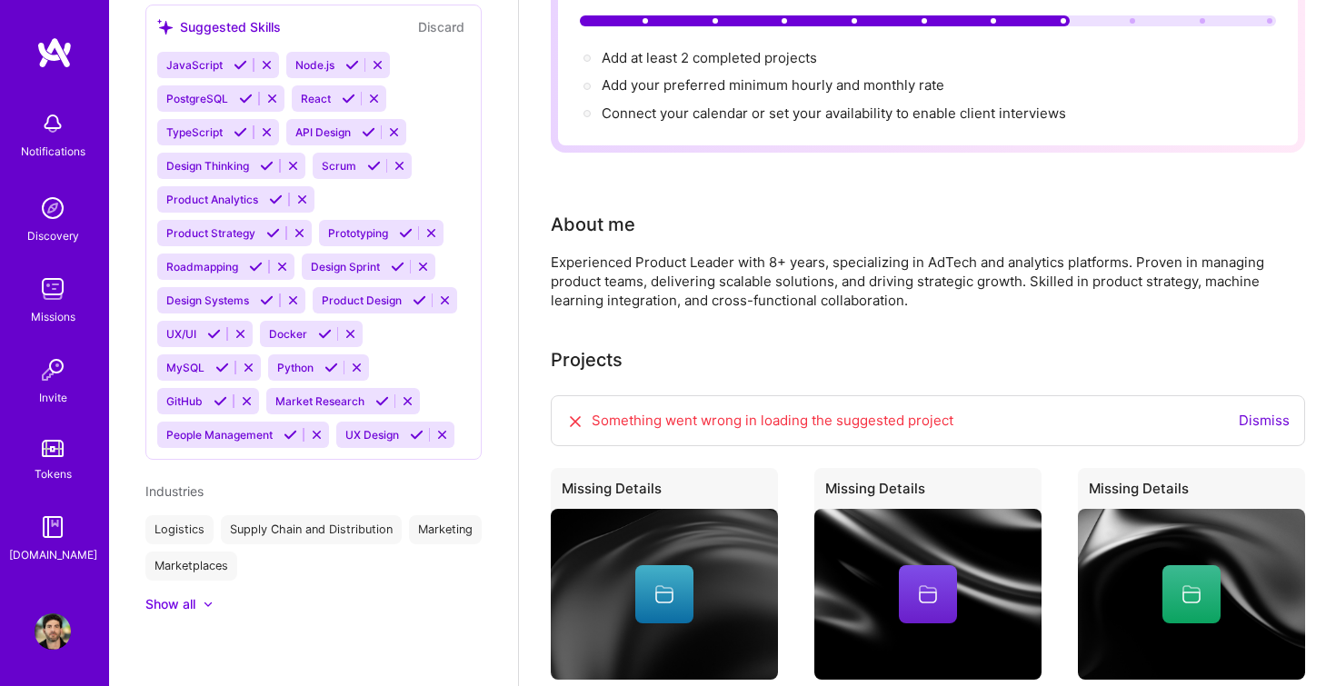
scroll to position [203, 0]
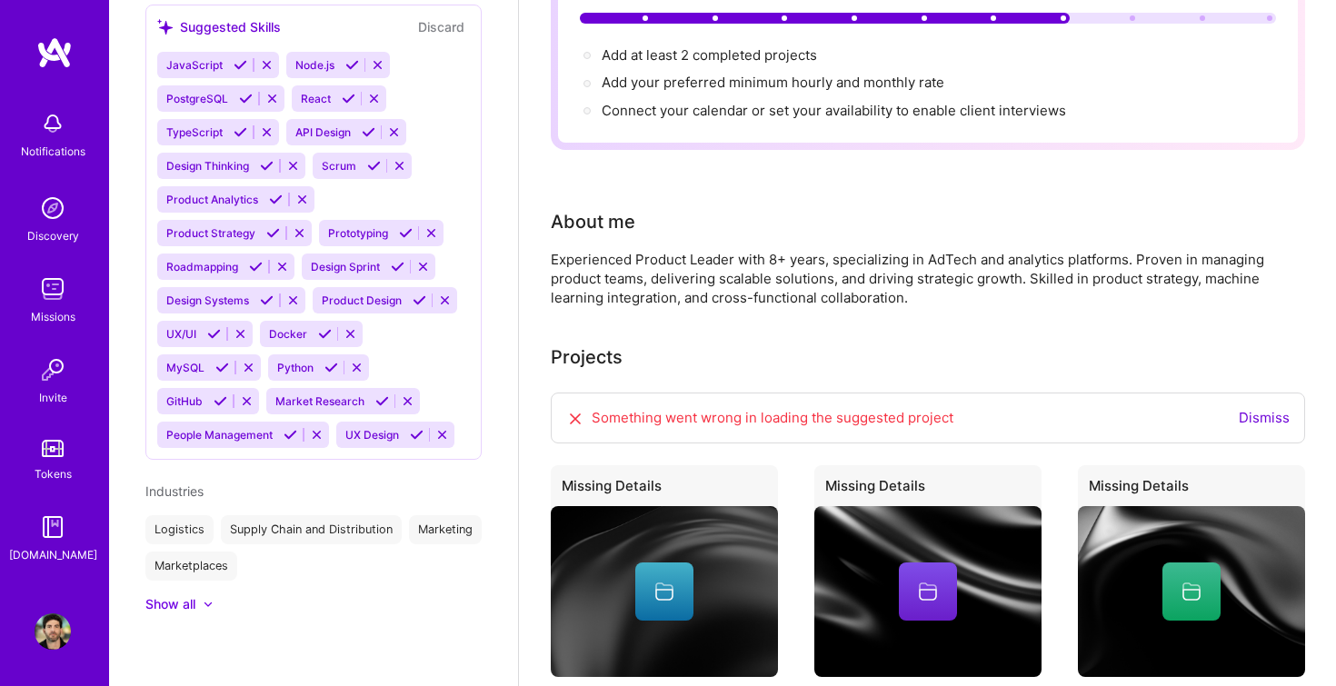
click at [1271, 426] on link "Dismiss" at bounding box center [1264, 417] width 51 height 17
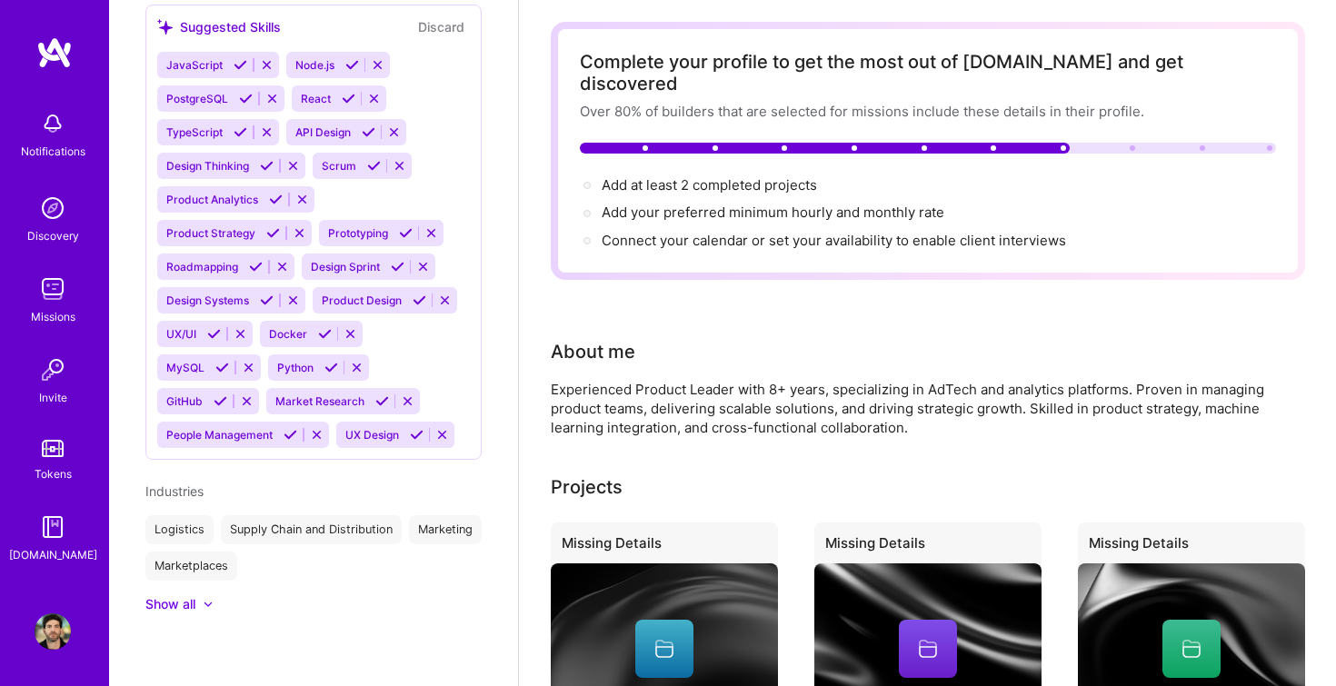
scroll to position [0, 0]
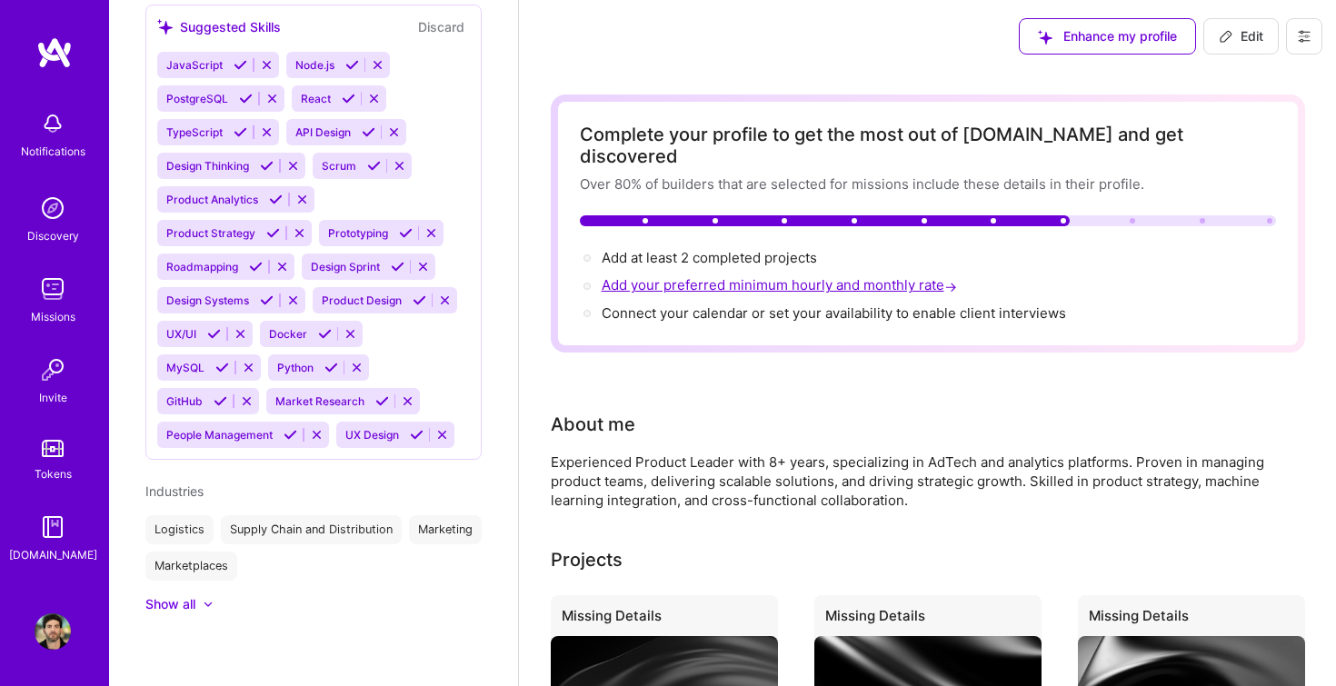
click at [847, 276] on span "Add your preferred minimum hourly and monthly rate →" at bounding box center [781, 284] width 359 height 17
select select "US"
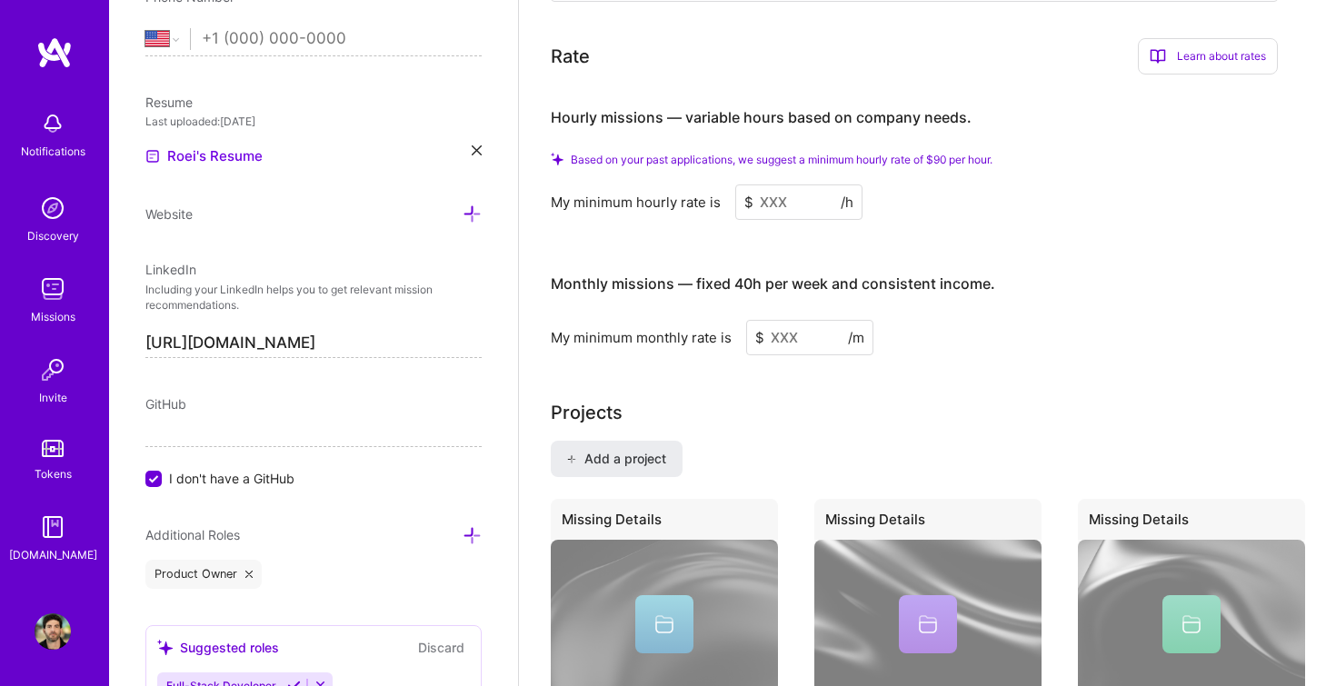
scroll to position [1079, 0]
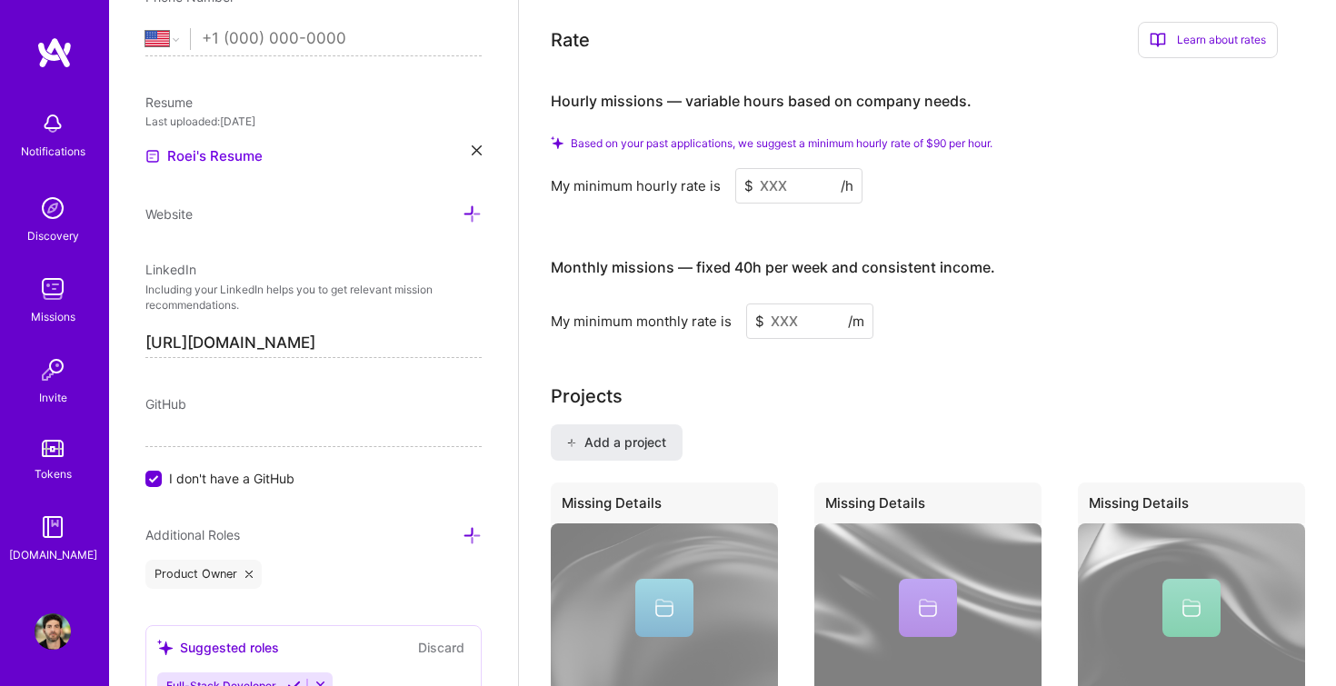
click at [779, 168] on input at bounding box center [798, 185] width 127 height 35
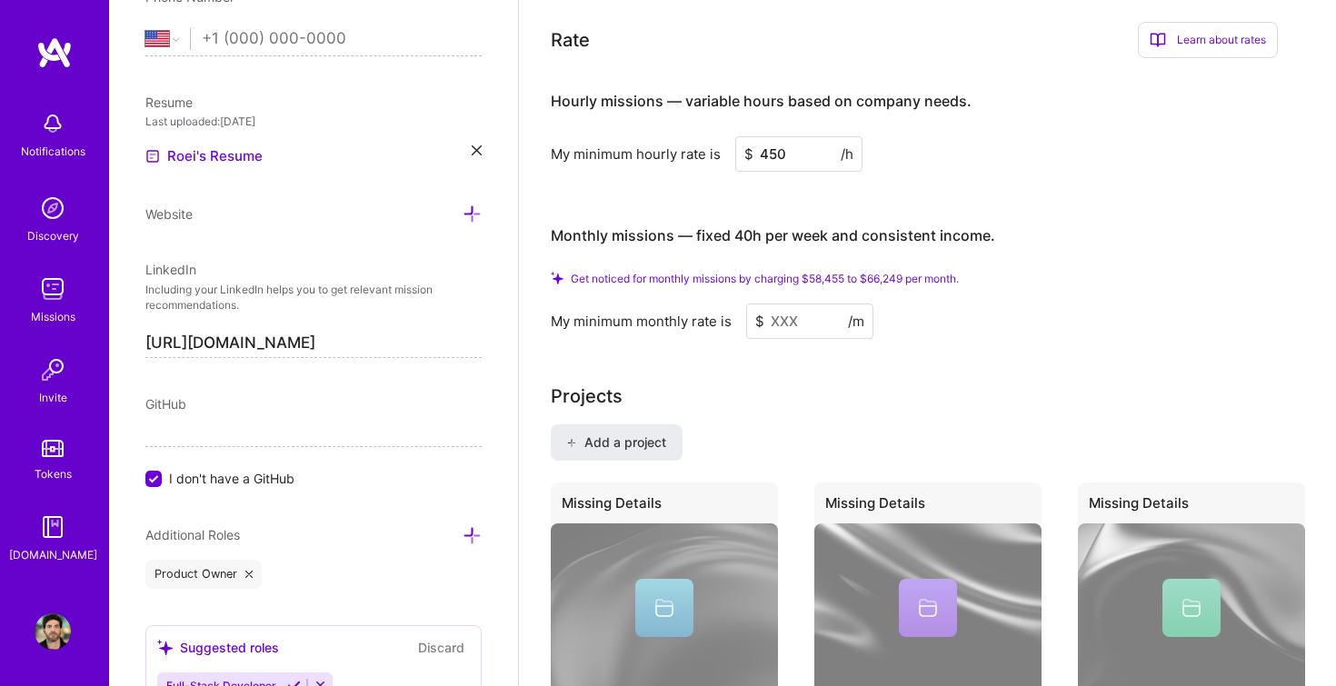
type input "450"
click at [803, 304] on input at bounding box center [809, 321] width 127 height 35
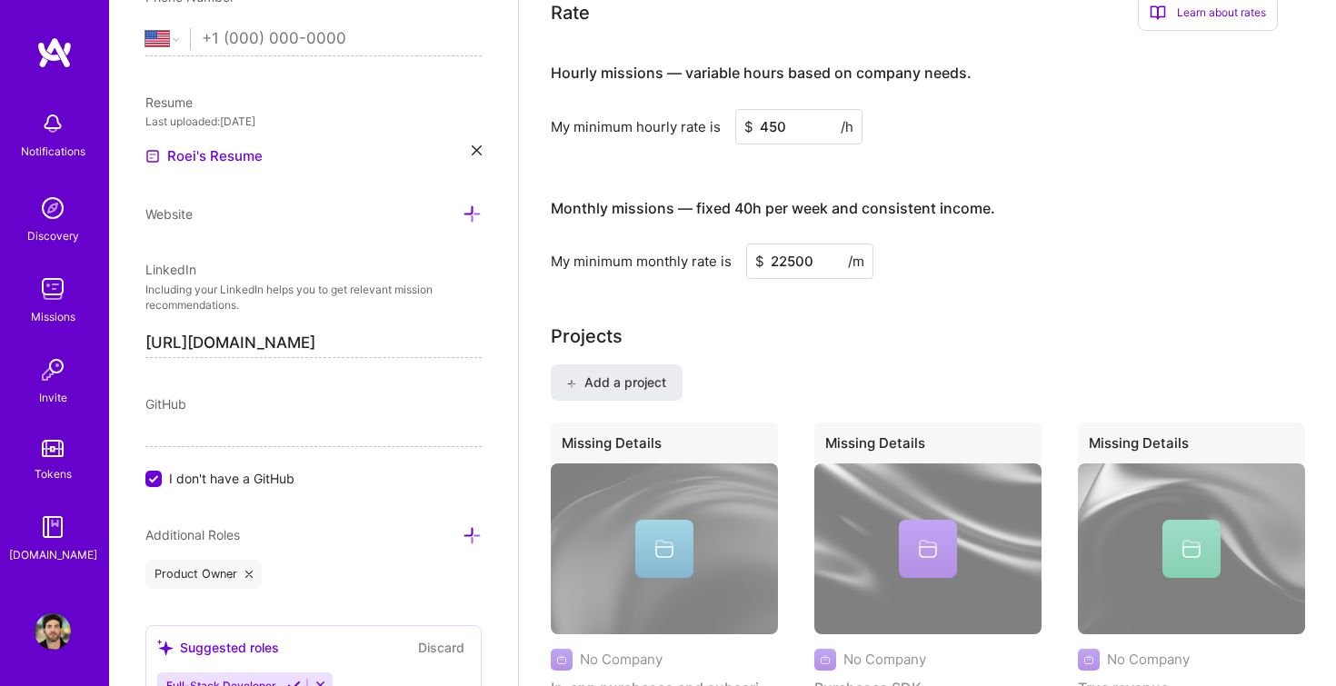
type input "22500"
click at [1119, 365] on div "Add a project Missing Details No Company In-app purchases and subscriptions ana…" at bounding box center [928, 569] width 755 height 409
click at [955, 325] on div "Projects" at bounding box center [928, 336] width 755 height 27
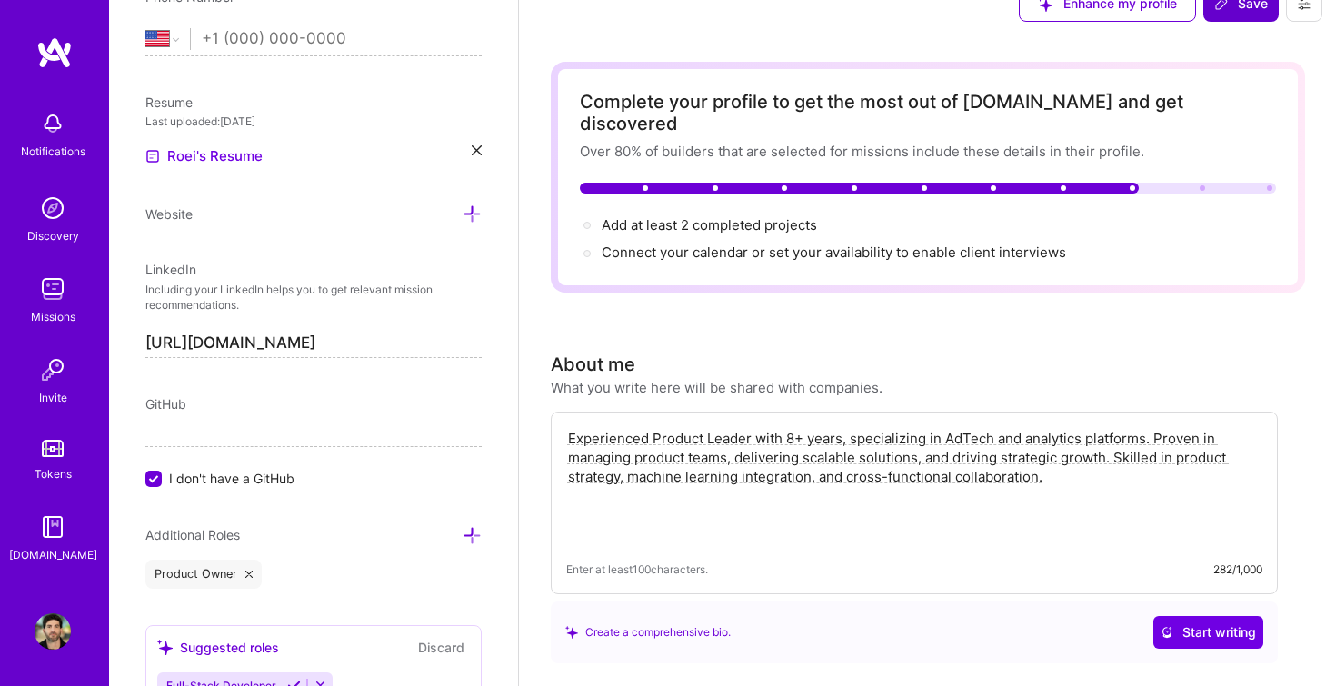
scroll to position [0, 0]
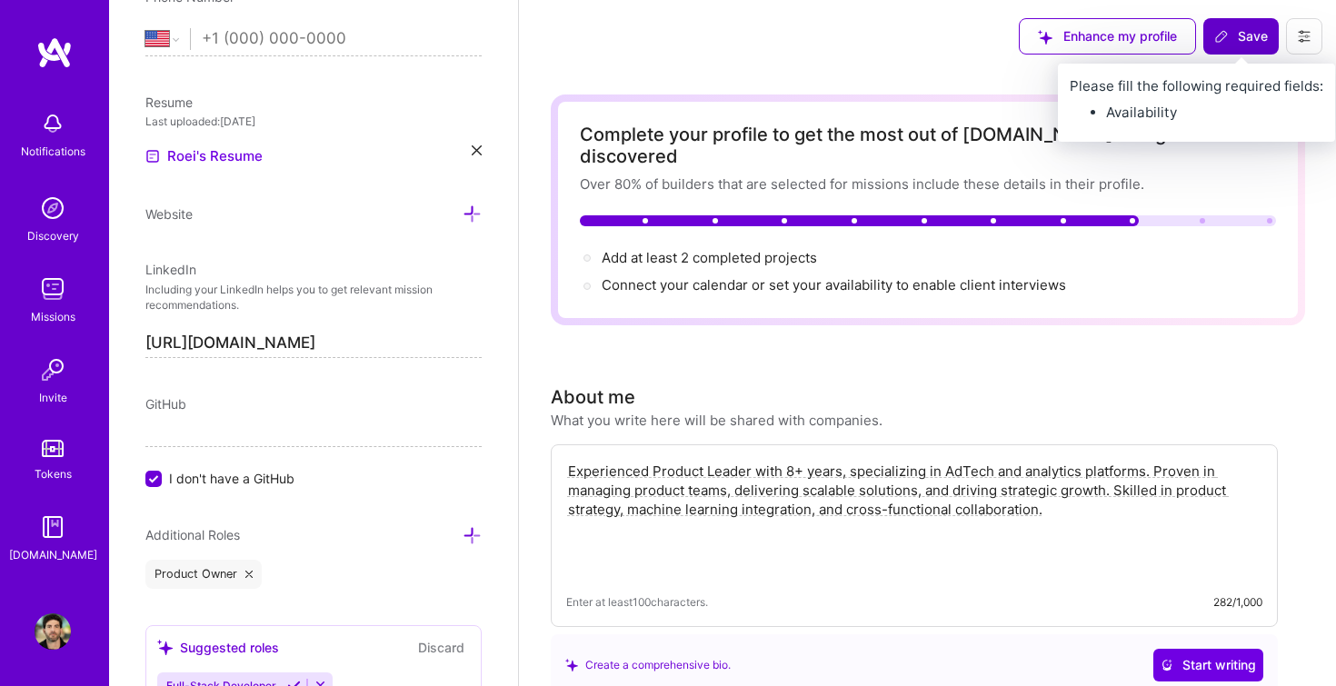
click at [1256, 27] on span "Save" at bounding box center [1241, 36] width 54 height 18
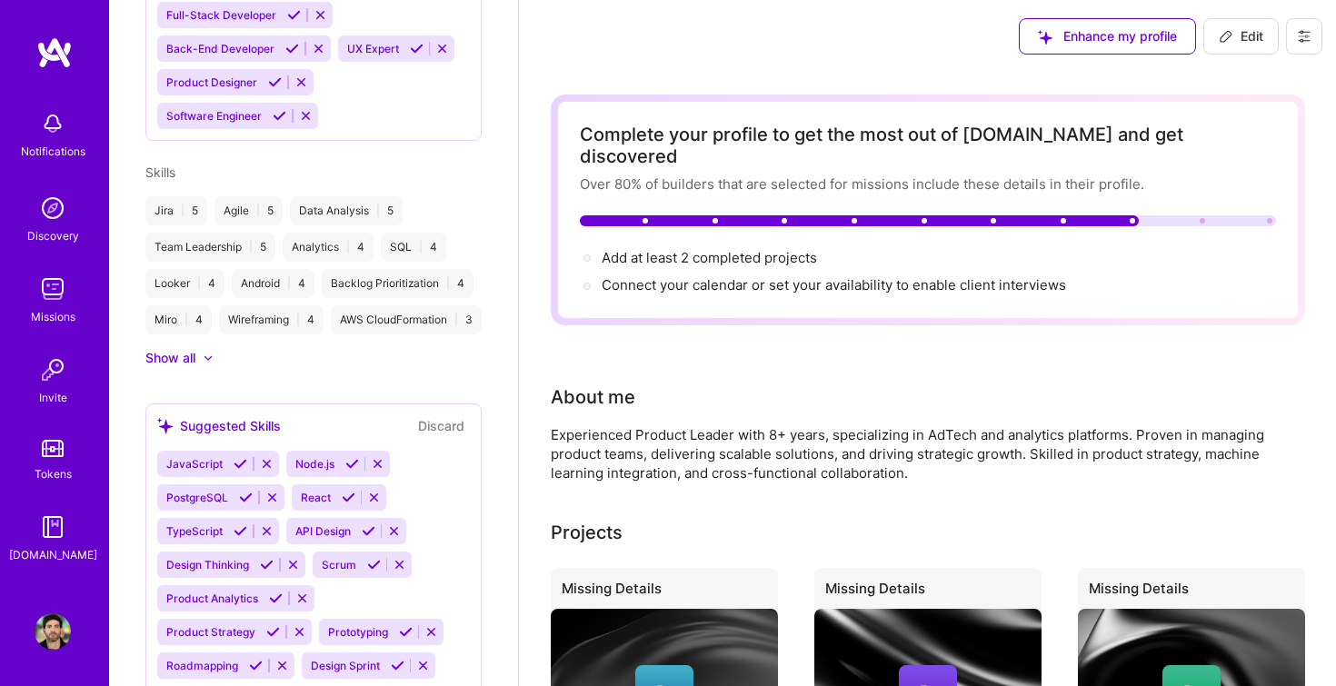
scroll to position [373, 0]
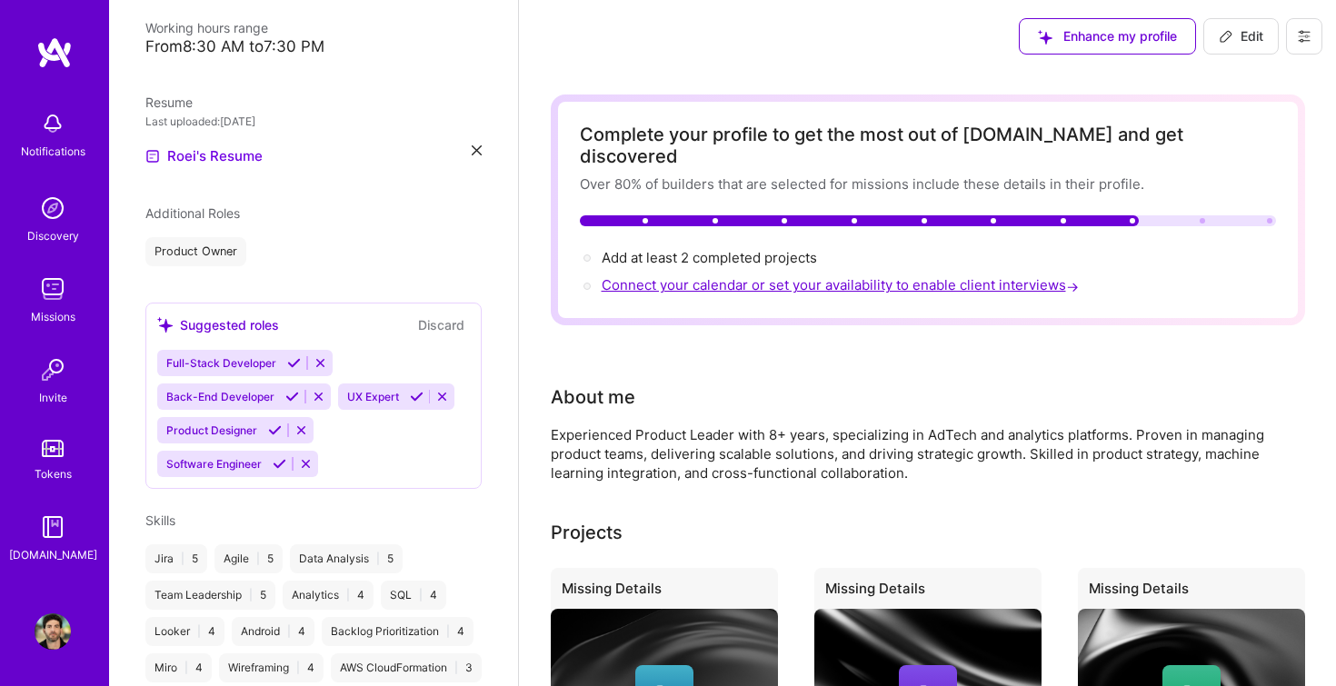
click at [704, 276] on span "Connect your calendar or set your availability to enable client interviews →" at bounding box center [842, 284] width 481 height 17
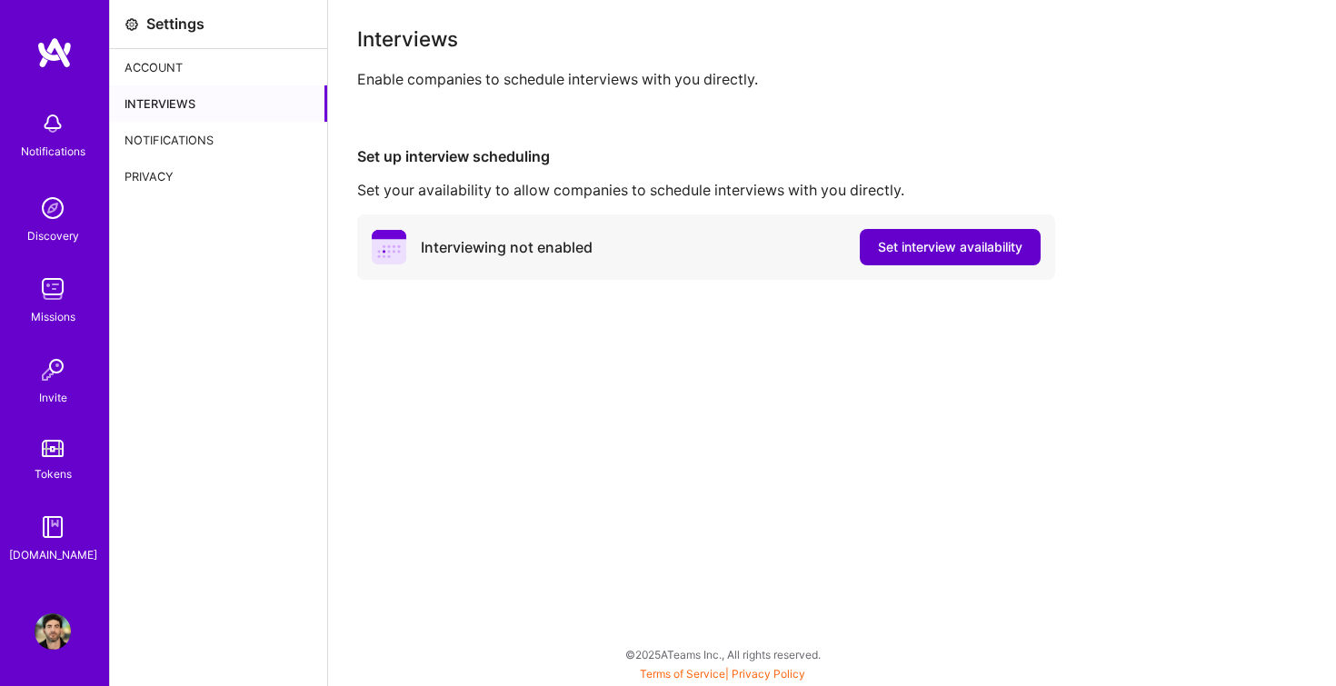
click at [932, 255] on span "Set interview availability" at bounding box center [950, 247] width 145 height 18
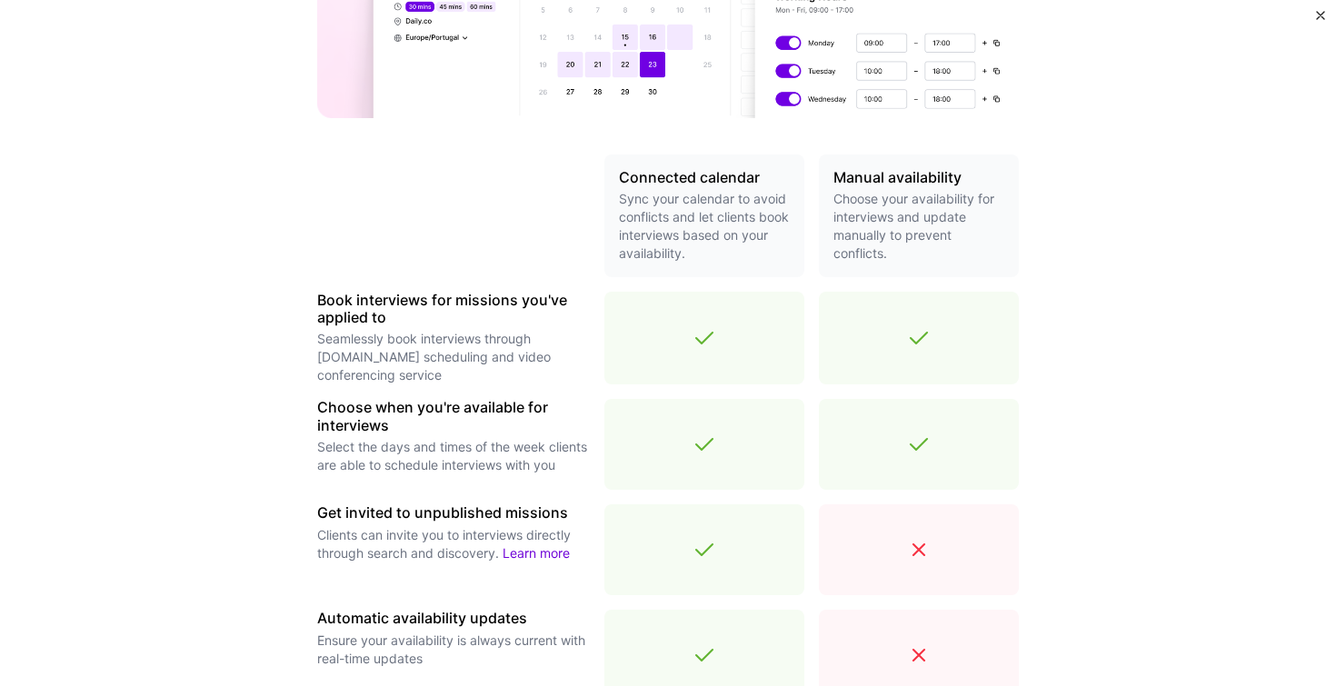
scroll to position [587, 0]
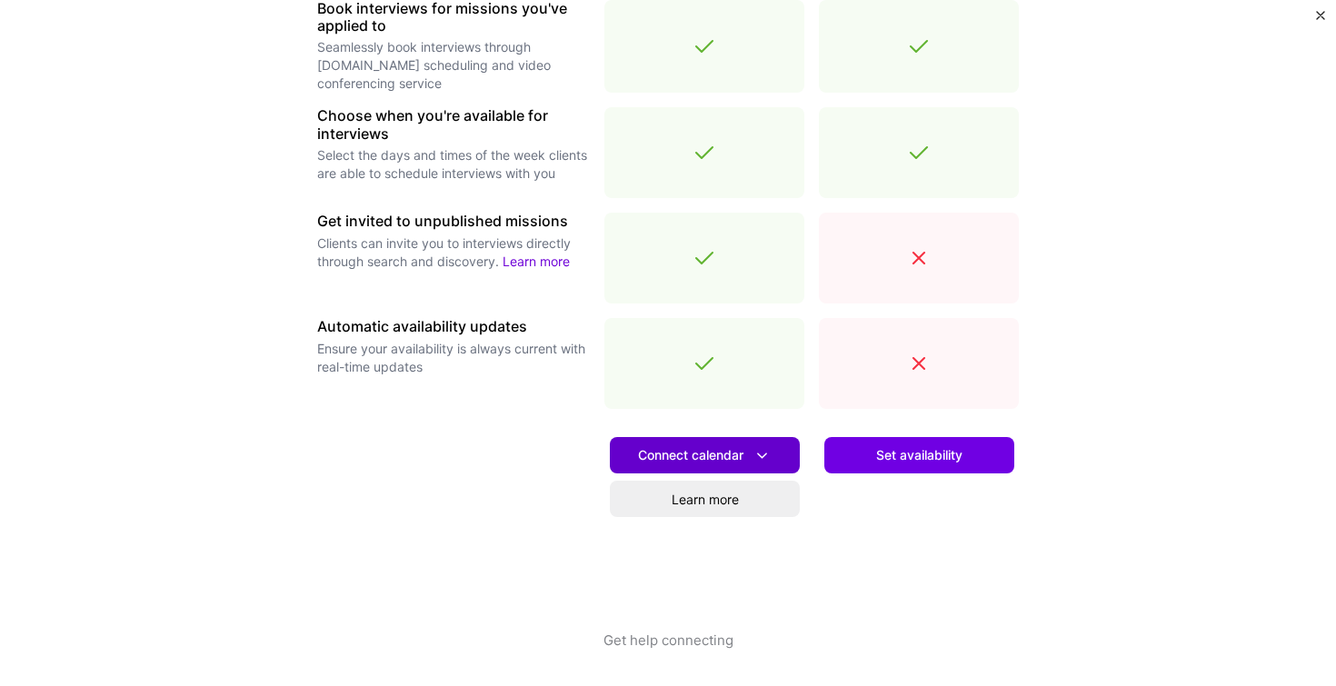
click at [692, 451] on span "Connect calendar" at bounding box center [705, 455] width 134 height 19
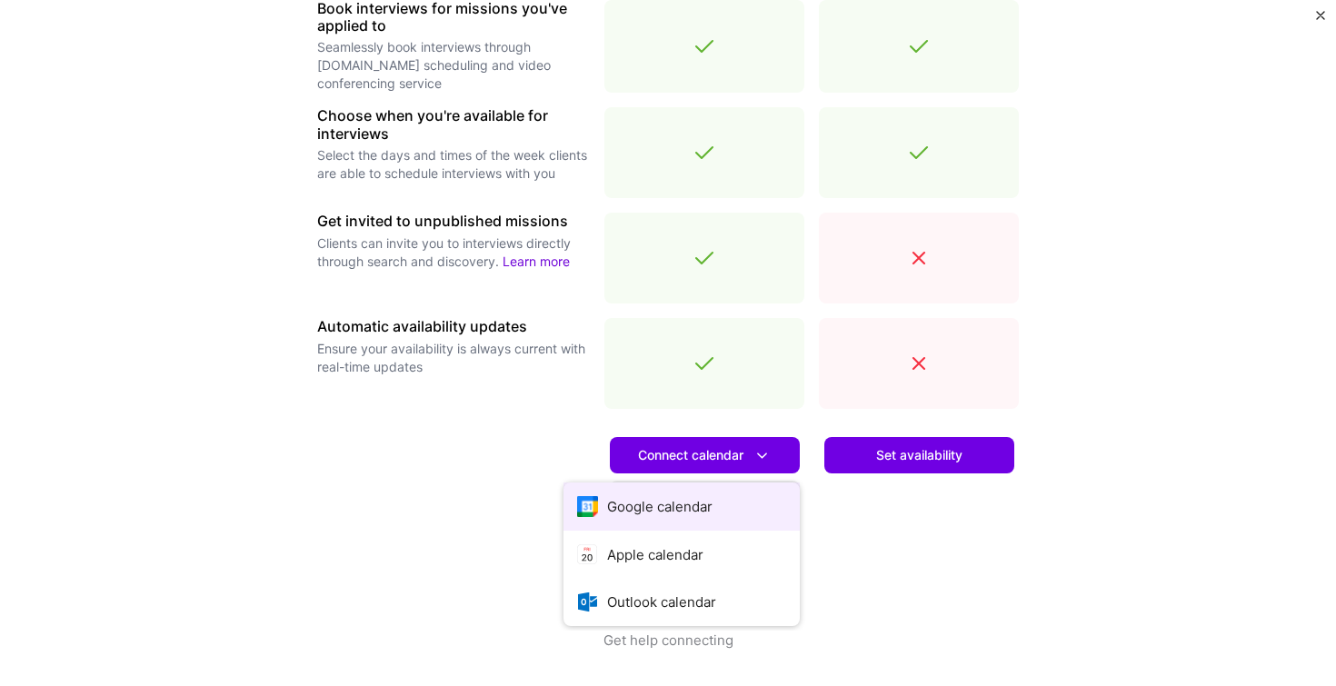
click at [658, 513] on button "Google calendar" at bounding box center [682, 507] width 236 height 48
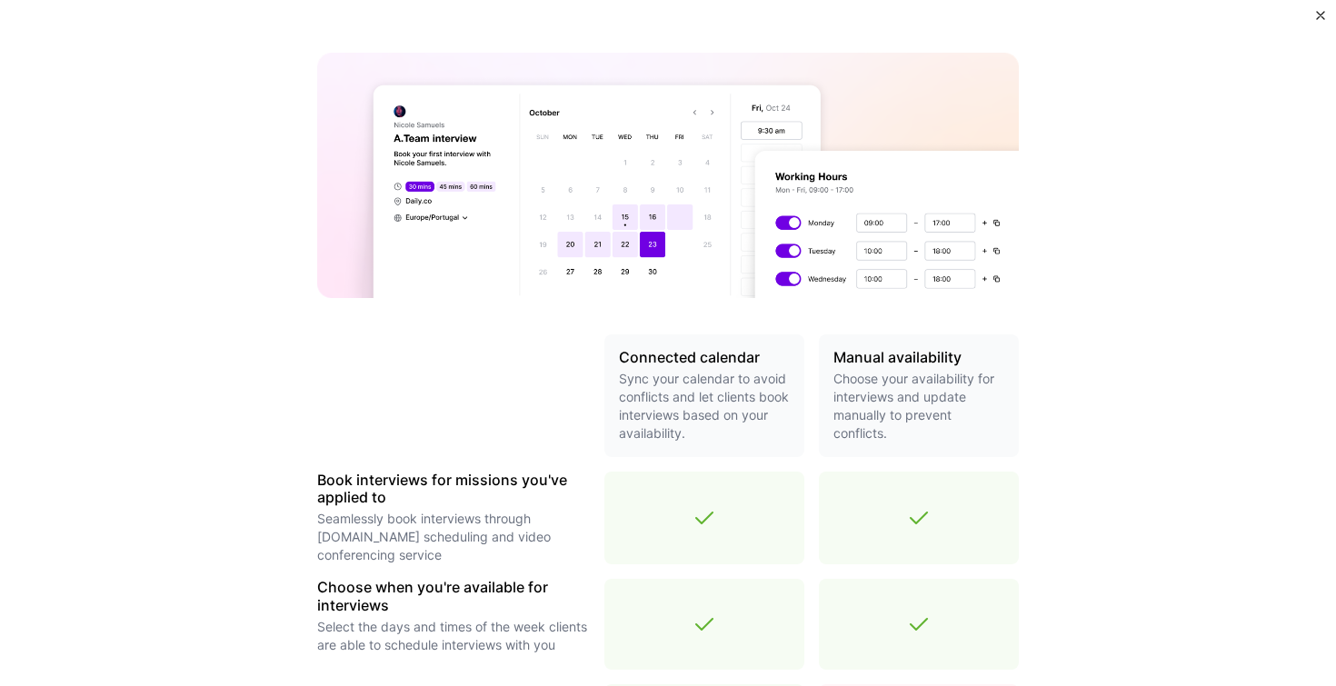
scroll to position [0, 0]
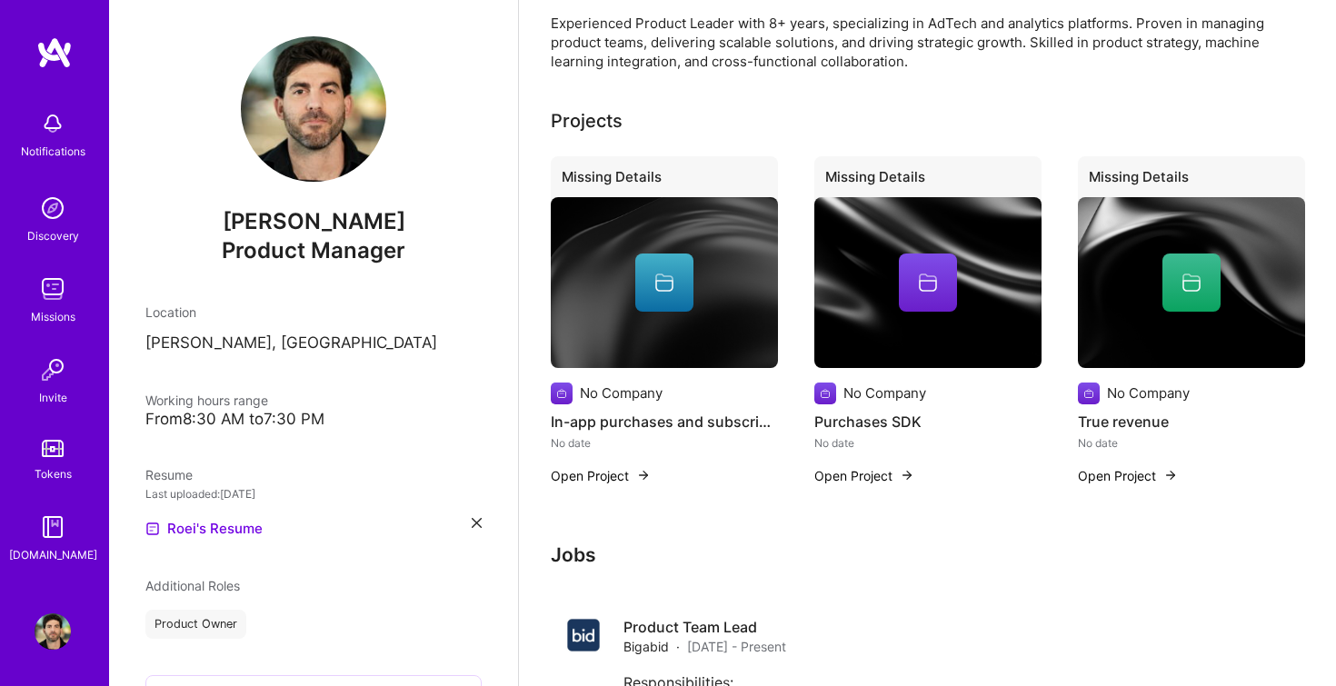
scroll to position [258, 0]
